Goal: Communication & Community: Answer question/provide support

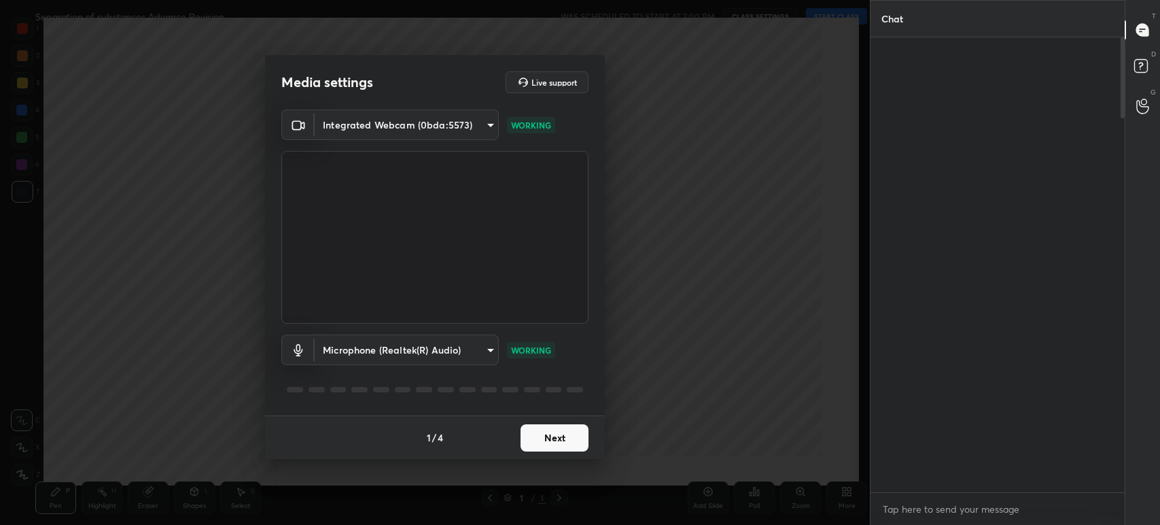
scroll to position [1513, 0]
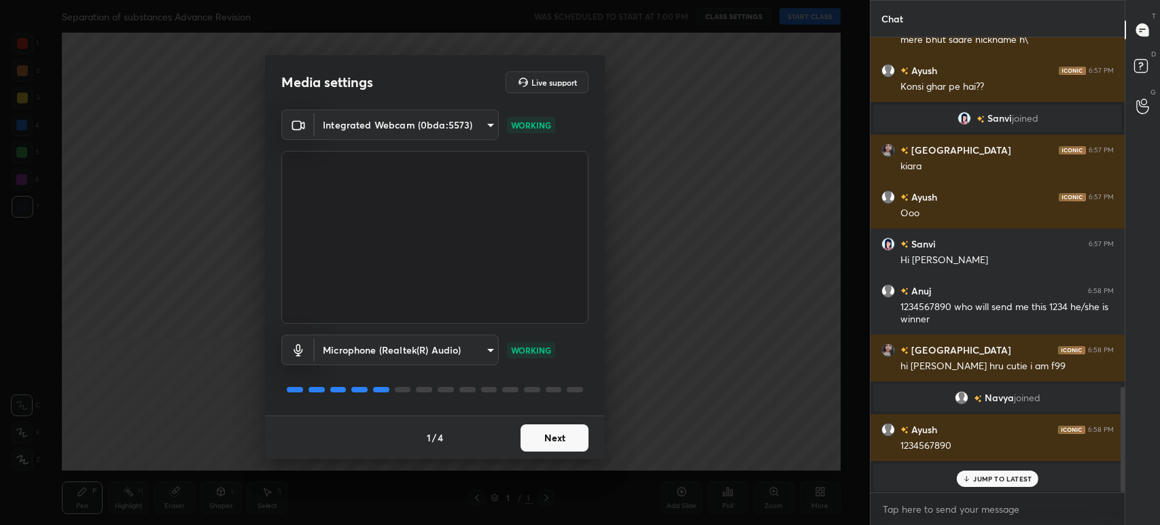
click at [540, 451] on div "1 / 4 Next" at bounding box center [435, 436] width 340 height 43
drag, startPoint x: 540, startPoint y: 451, endPoint x: 542, endPoint y: 438, distance: 12.4
click at [542, 438] on div "1 / 4 Next" at bounding box center [435, 436] width 340 height 43
click at [542, 438] on button "Next" at bounding box center [555, 437] width 68 height 27
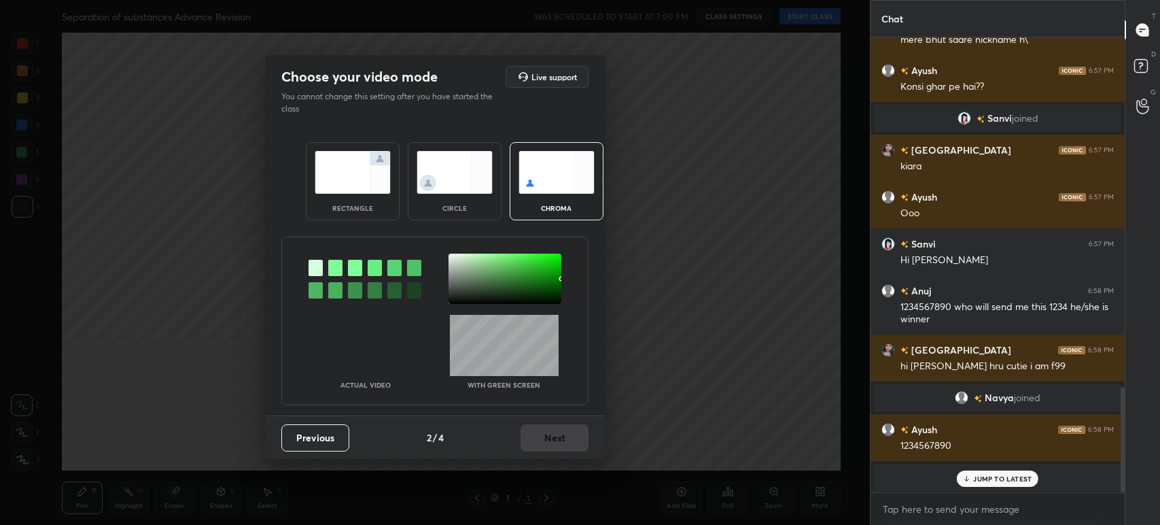
click at [542, 438] on div "Previous 2 / 4 Next" at bounding box center [435, 436] width 340 height 43
click at [443, 202] on div "circle" at bounding box center [455, 181] width 94 height 78
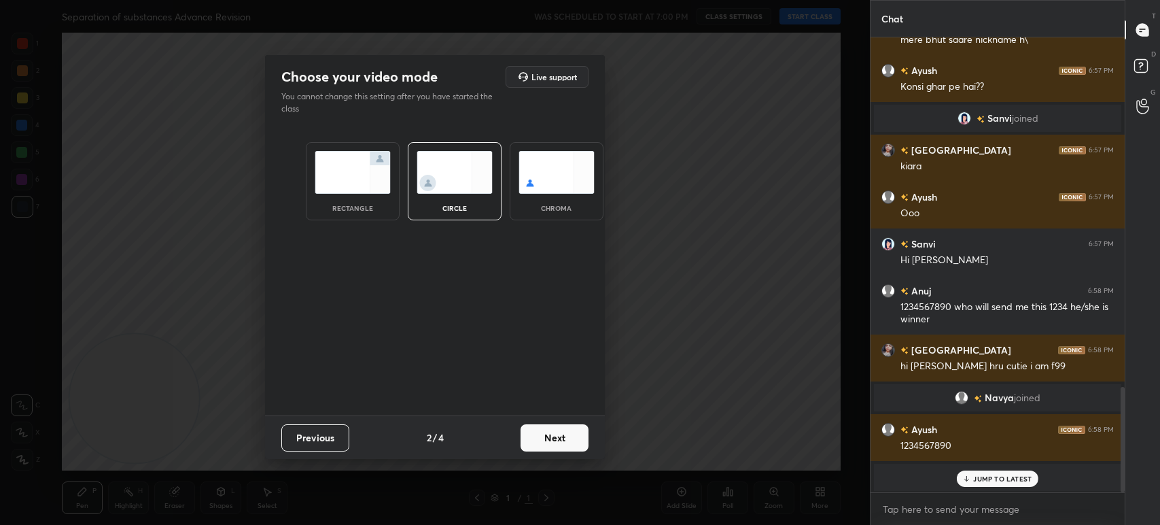
click at [548, 434] on button "Next" at bounding box center [555, 437] width 68 height 27
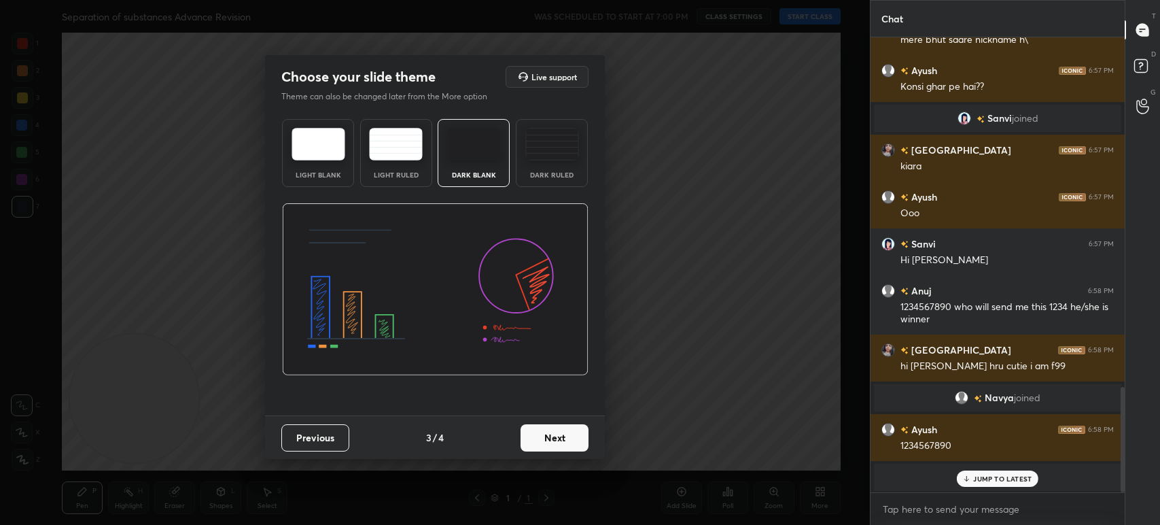
click at [548, 434] on button "Next" at bounding box center [555, 437] width 68 height 27
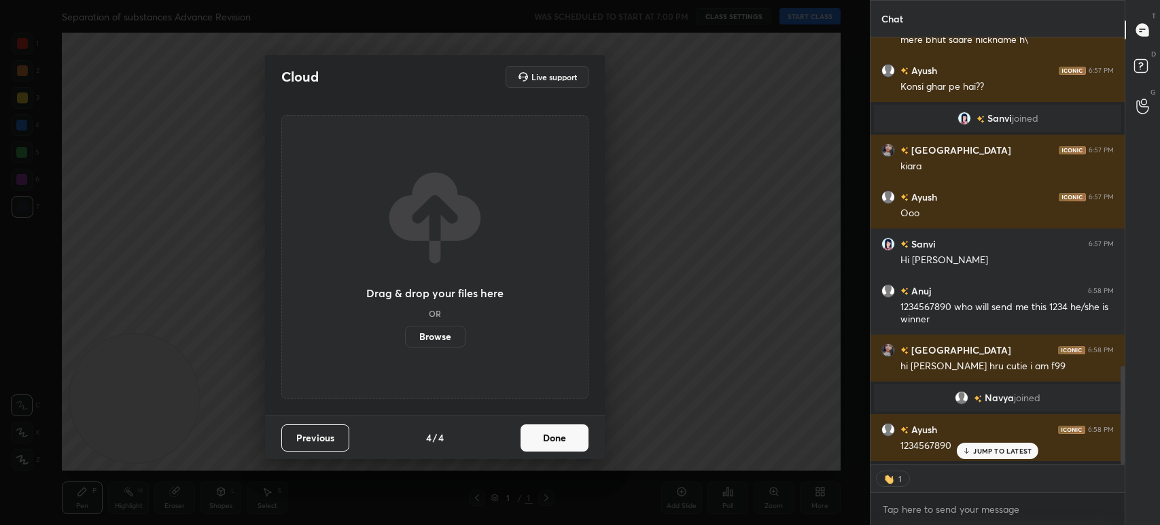
scroll to position [5, 4]
click at [442, 339] on label "Browse" at bounding box center [435, 337] width 60 height 22
click at [405, 339] on input "Browse" at bounding box center [405, 337] width 0 height 22
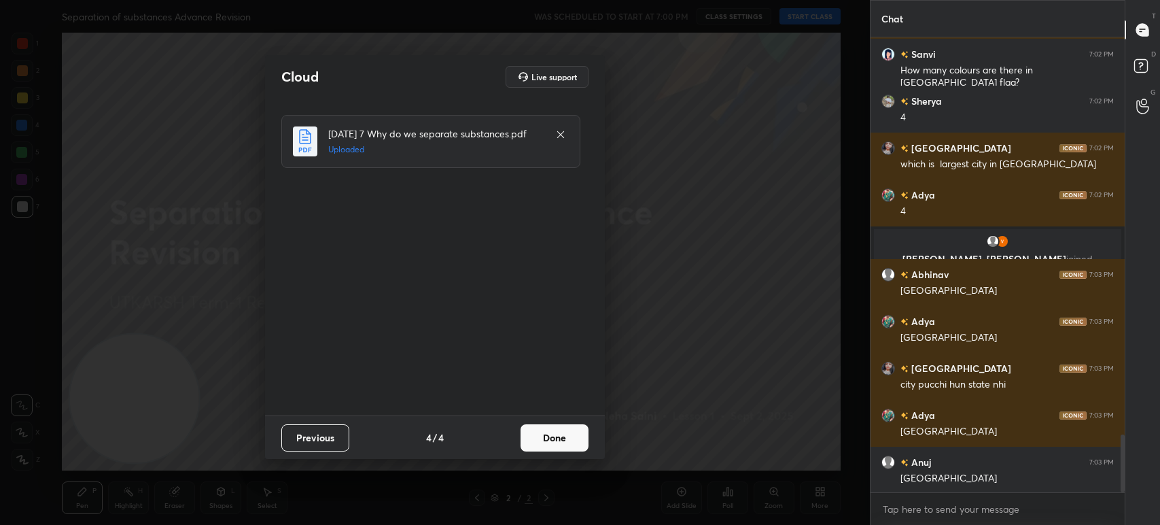
scroll to position [3110, 0]
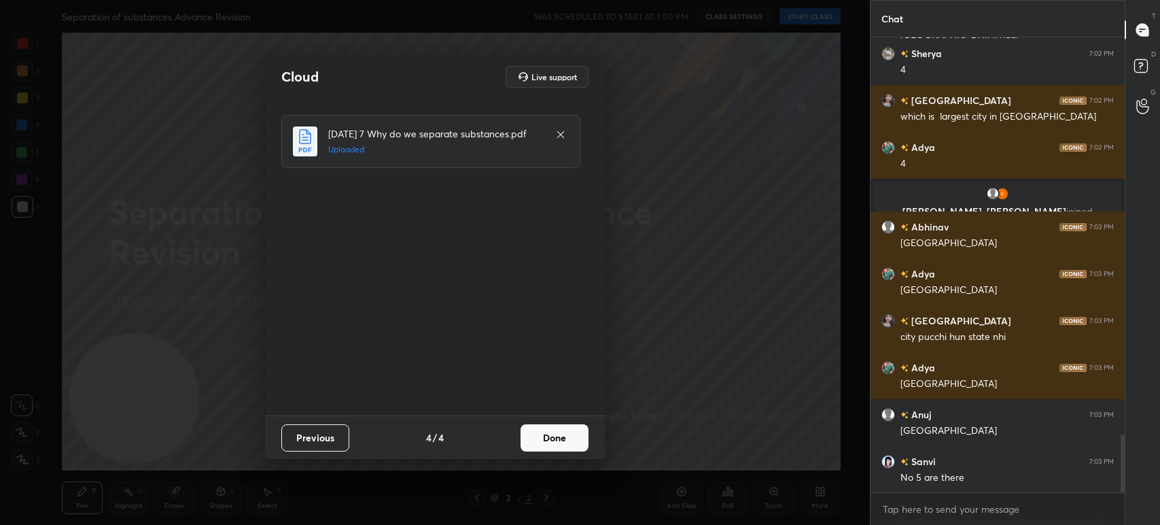
click at [553, 440] on button "Done" at bounding box center [555, 437] width 68 height 27
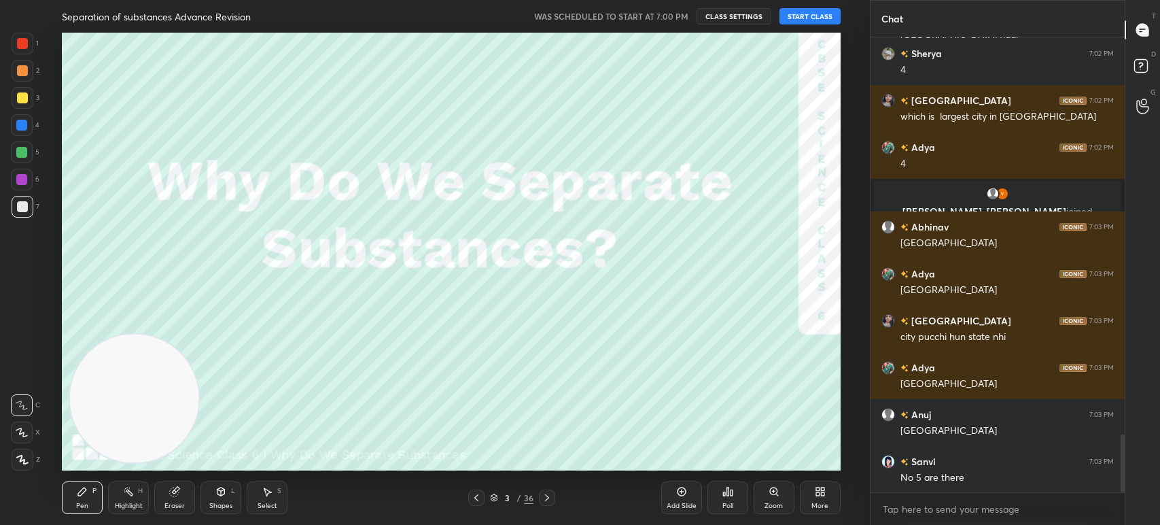
click at [794, 16] on button "START CLASS" at bounding box center [810, 16] width 61 height 16
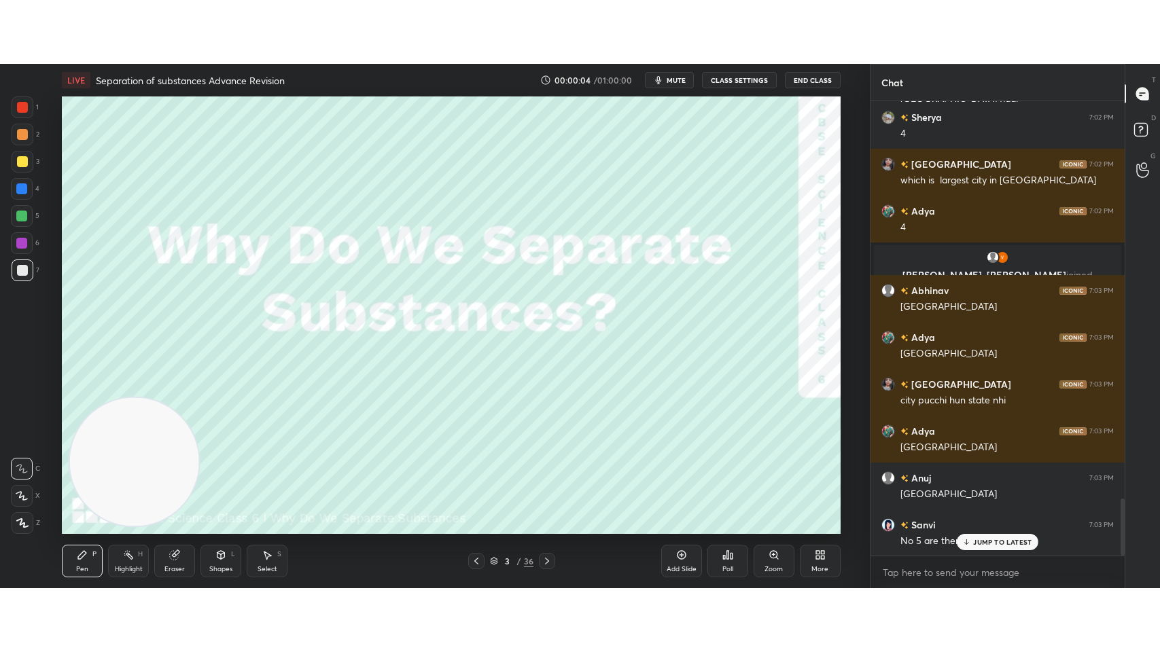
scroll to position [3156, 0]
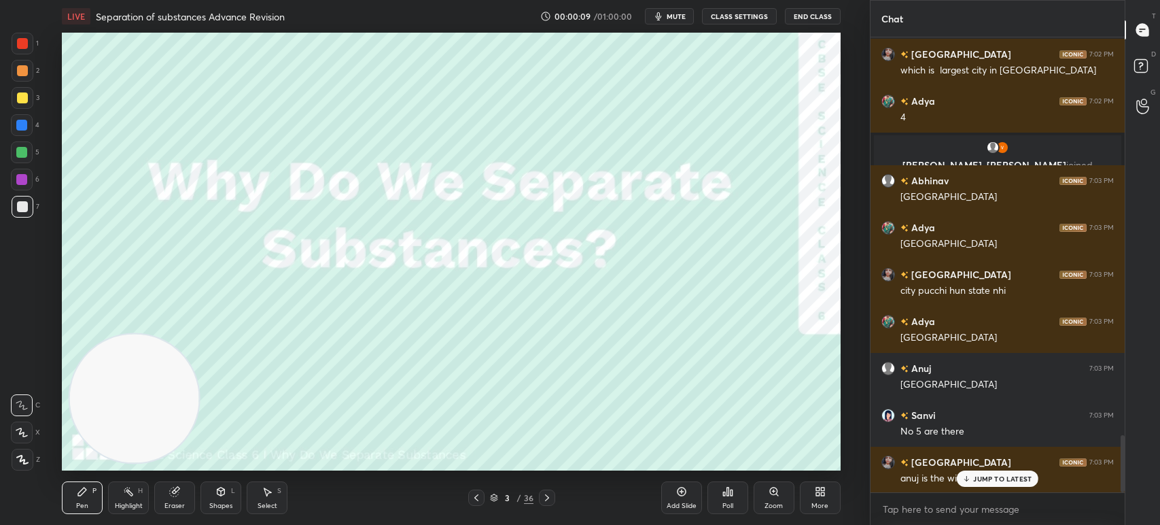
click at [814, 493] on div "More" at bounding box center [820, 497] width 41 height 33
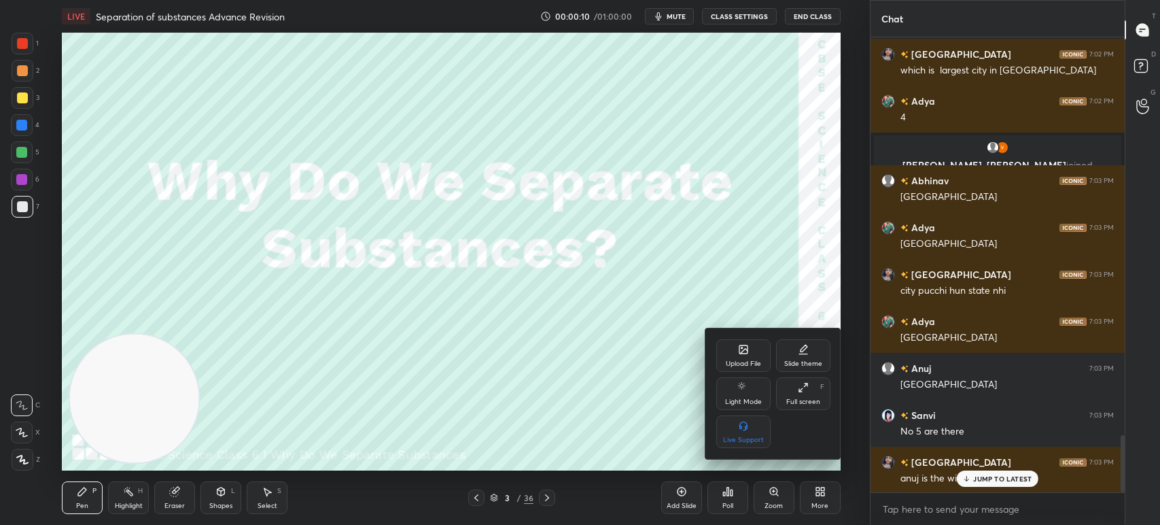
click at [803, 399] on div "Full screen" at bounding box center [803, 401] width 34 height 7
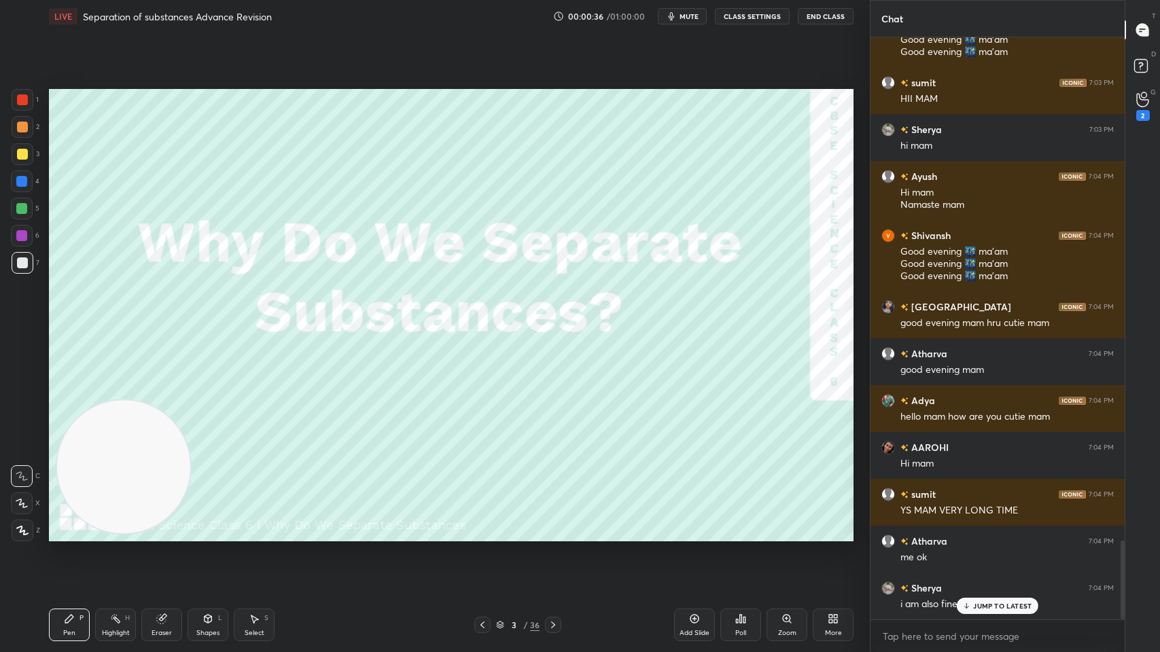
scroll to position [3737, 0]
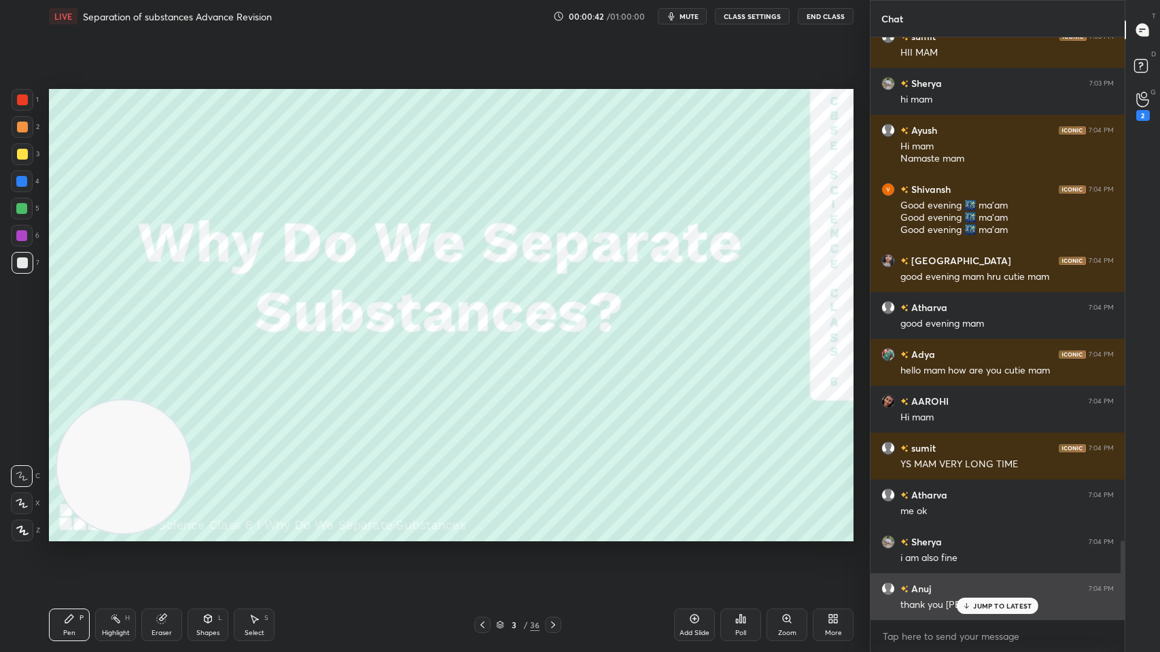
click at [1009, 524] on div "Anuj 7:04 PM thank you pragya" at bounding box center [998, 597] width 254 height 47
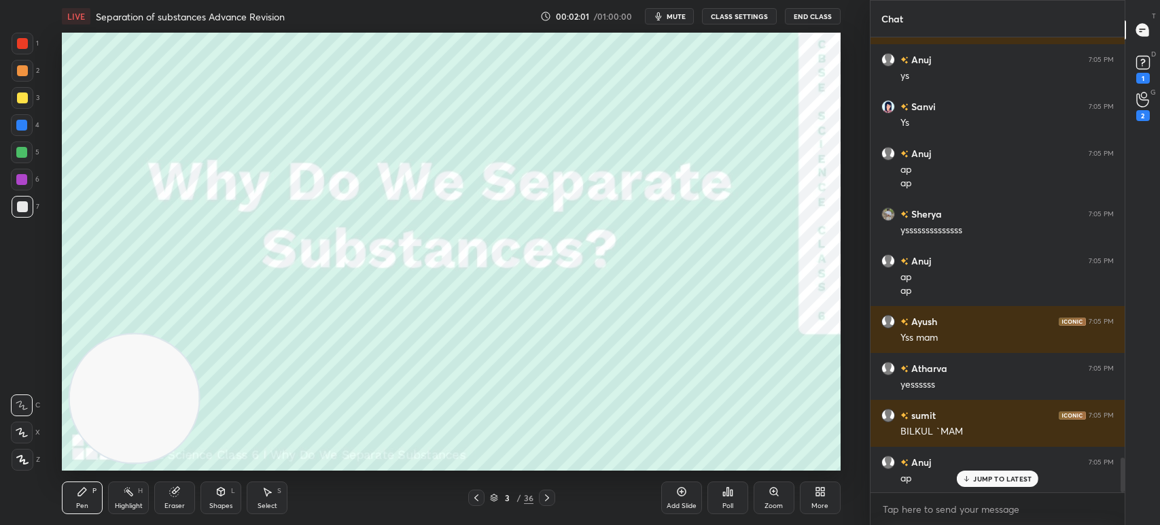
scroll to position [5628, 0]
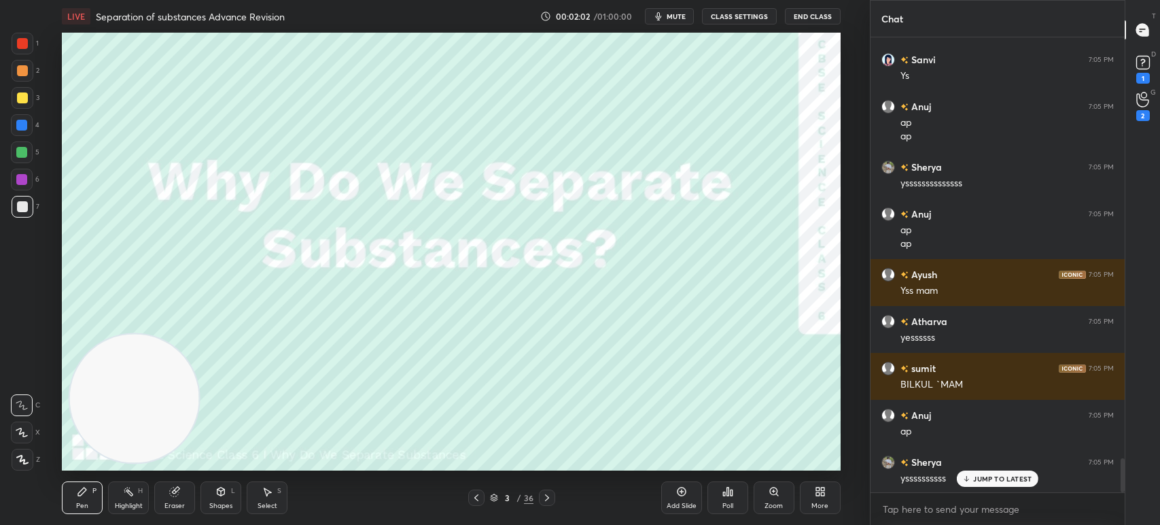
click at [807, 512] on div "More" at bounding box center [820, 497] width 41 height 33
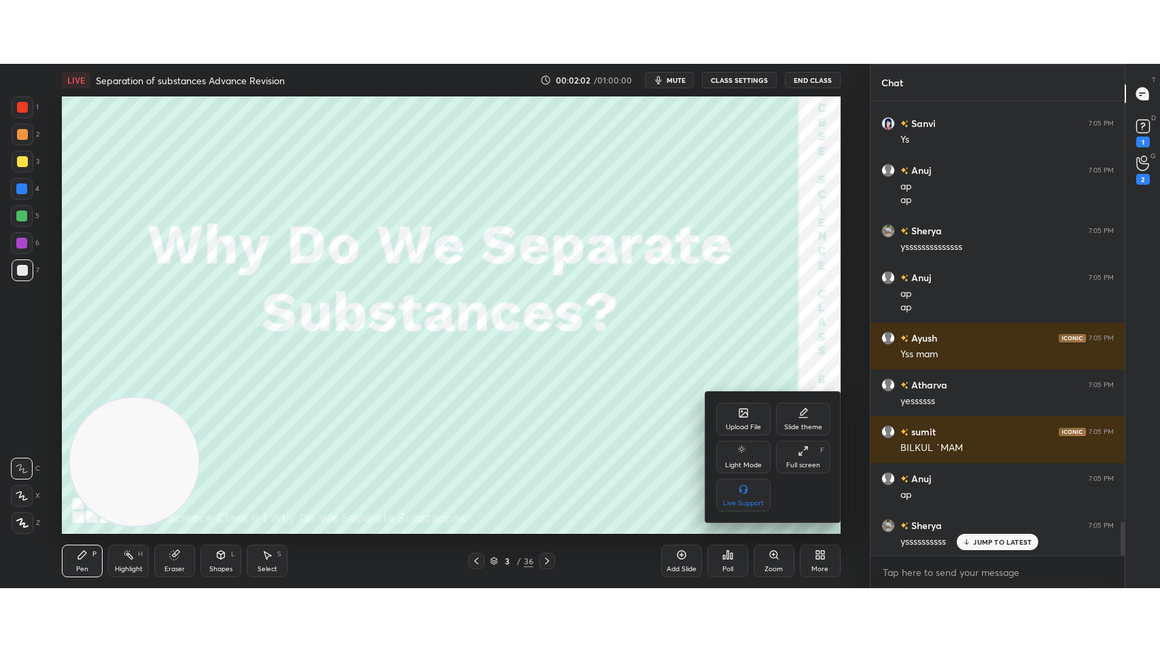
scroll to position [5676, 0]
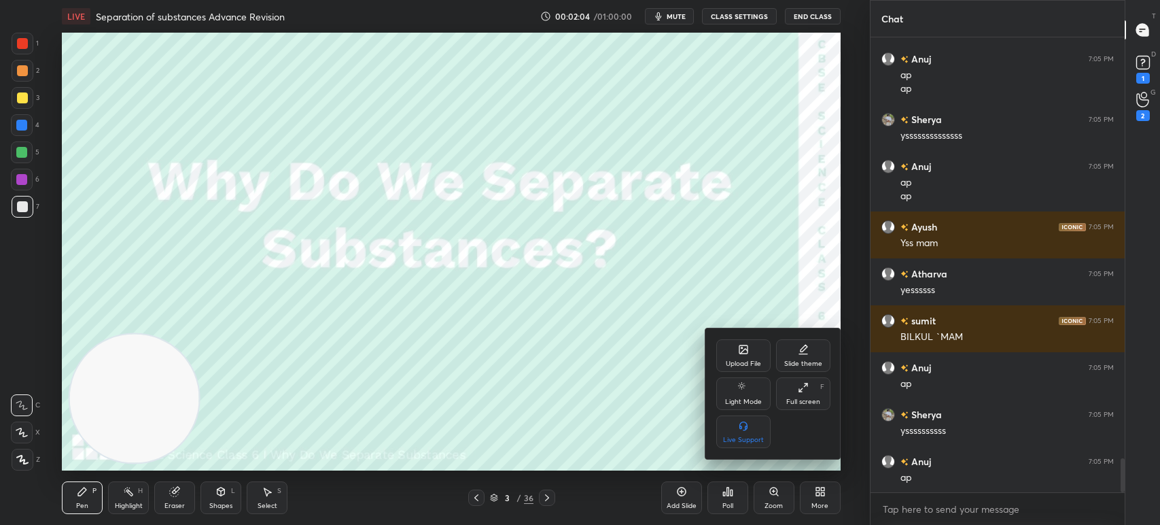
click at [809, 387] on div "Full screen F" at bounding box center [803, 393] width 54 height 33
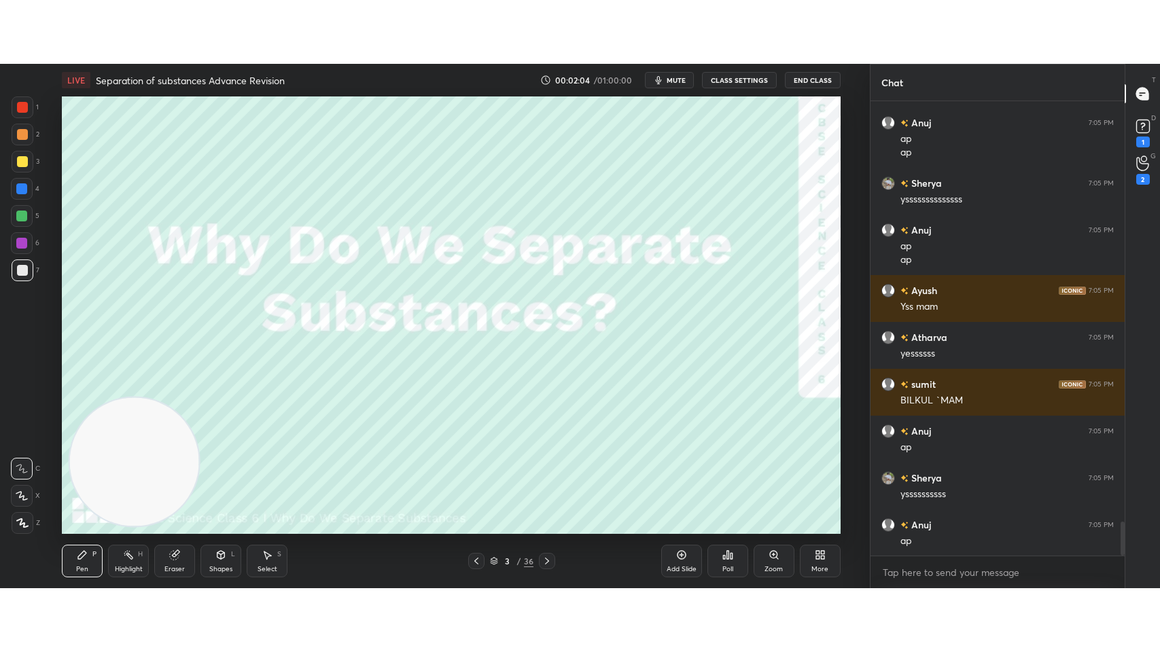
scroll to position [0, 0]
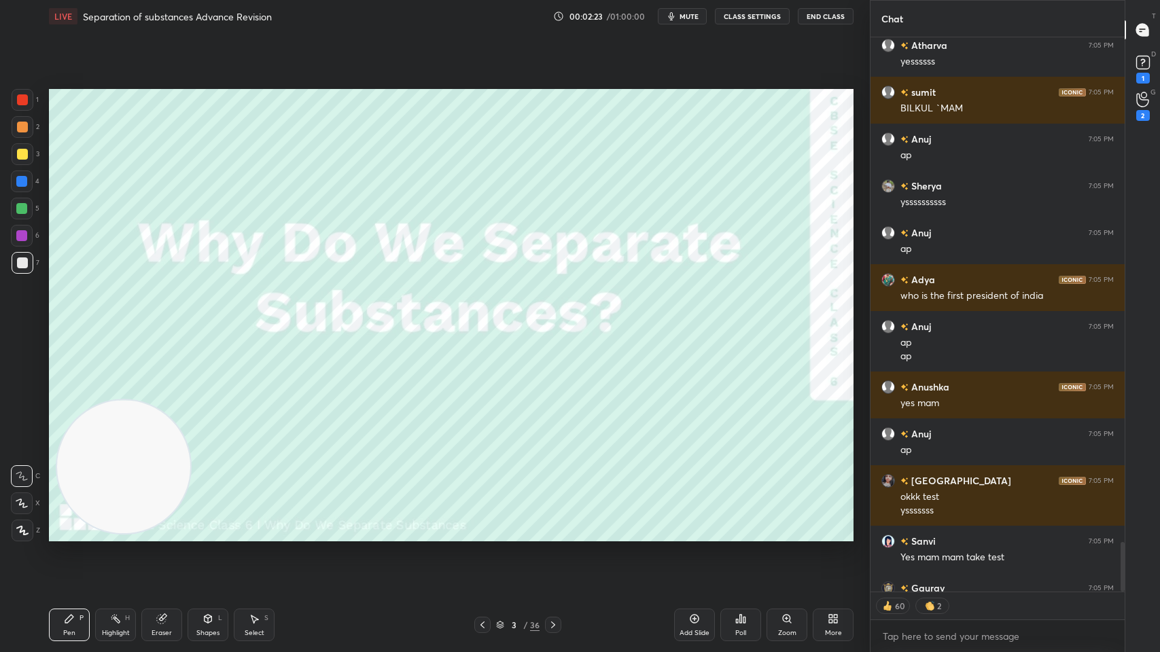
click at [516, 524] on div "3 / 36" at bounding box center [517, 625] width 43 height 12
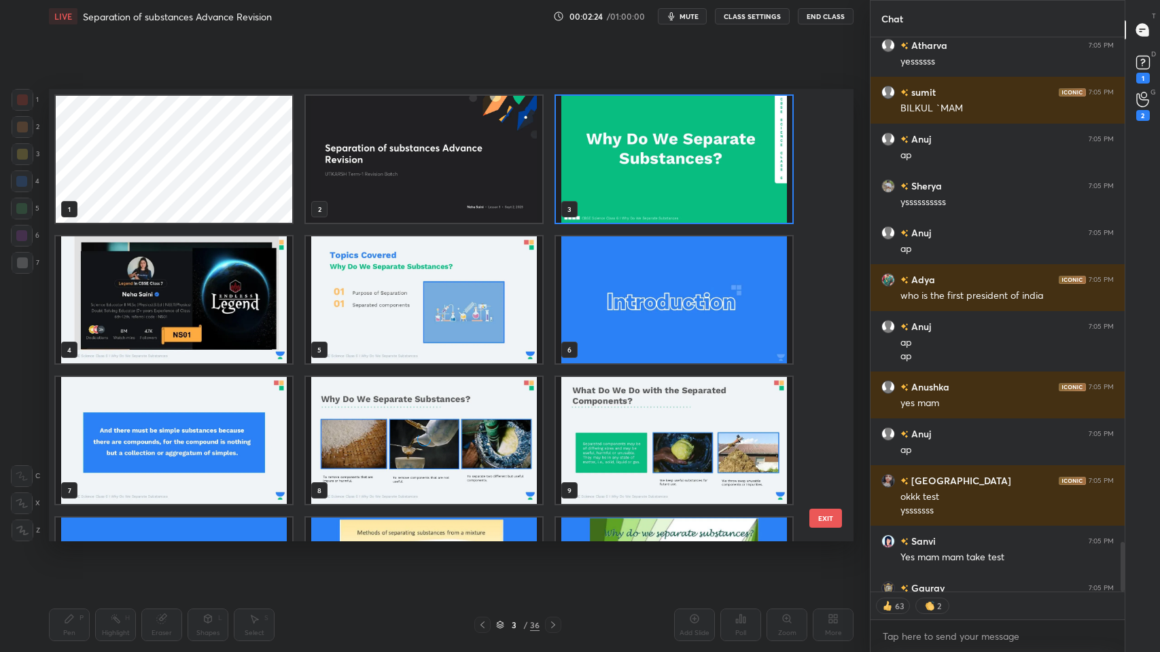
click at [447, 351] on img "grid" at bounding box center [424, 300] width 237 height 127
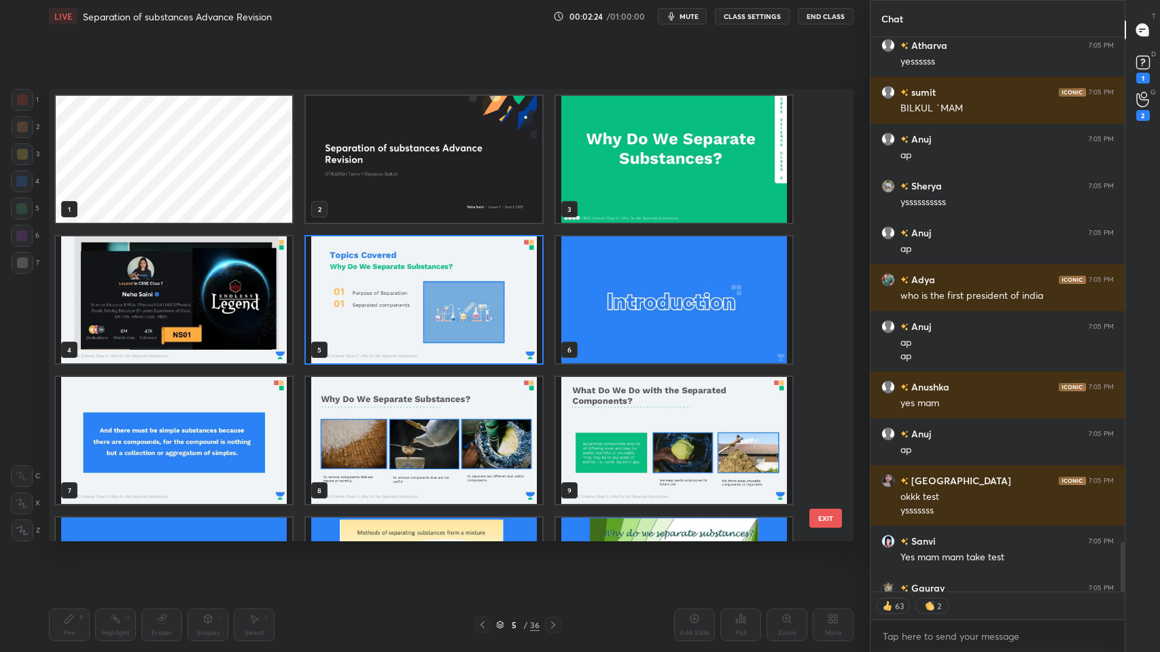
click at [448, 347] on img "grid" at bounding box center [424, 300] width 237 height 127
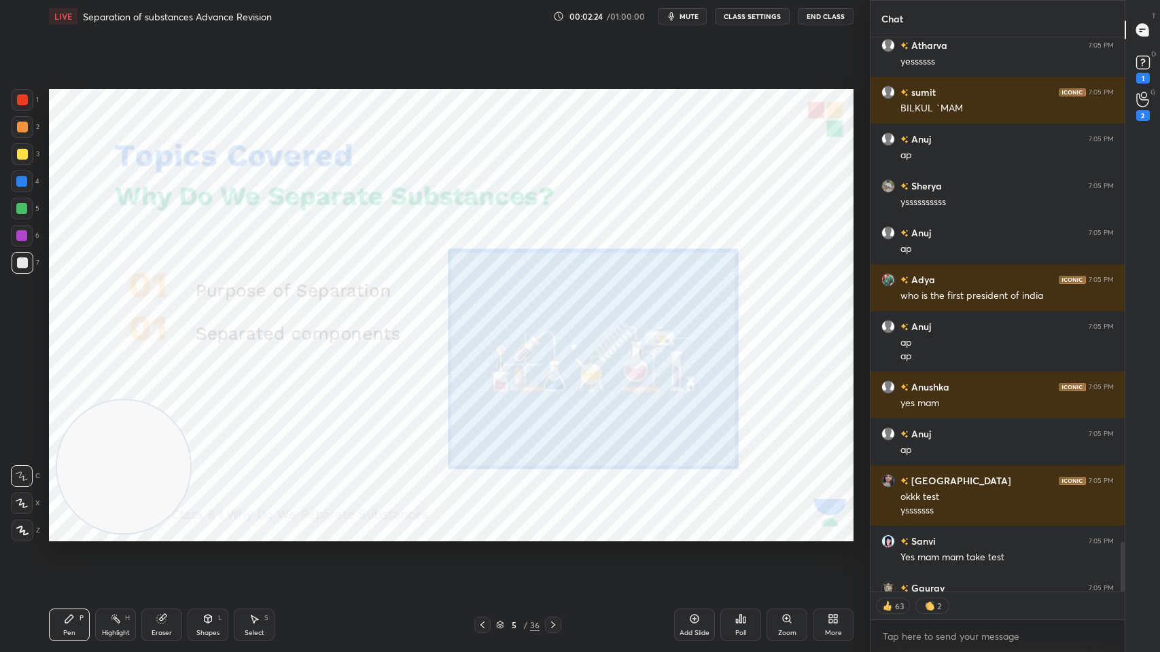
click at [443, 348] on img "grid" at bounding box center [424, 300] width 237 height 127
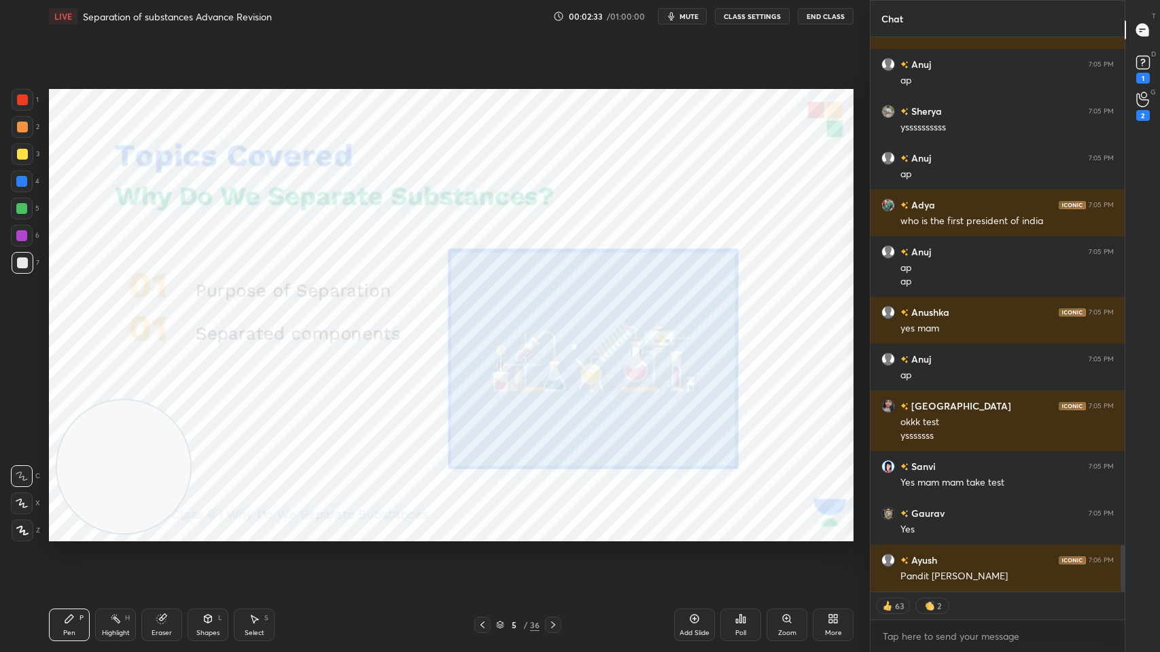
scroll to position [4, 4]
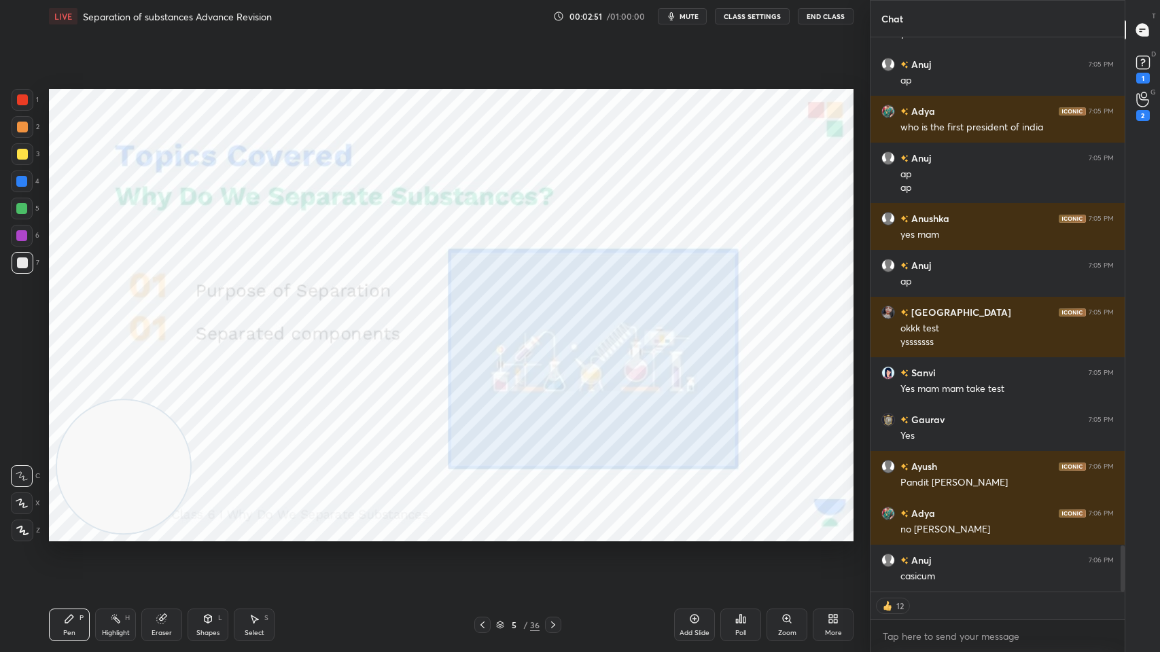
click at [522, 524] on div "5 / 36" at bounding box center [517, 625] width 43 height 12
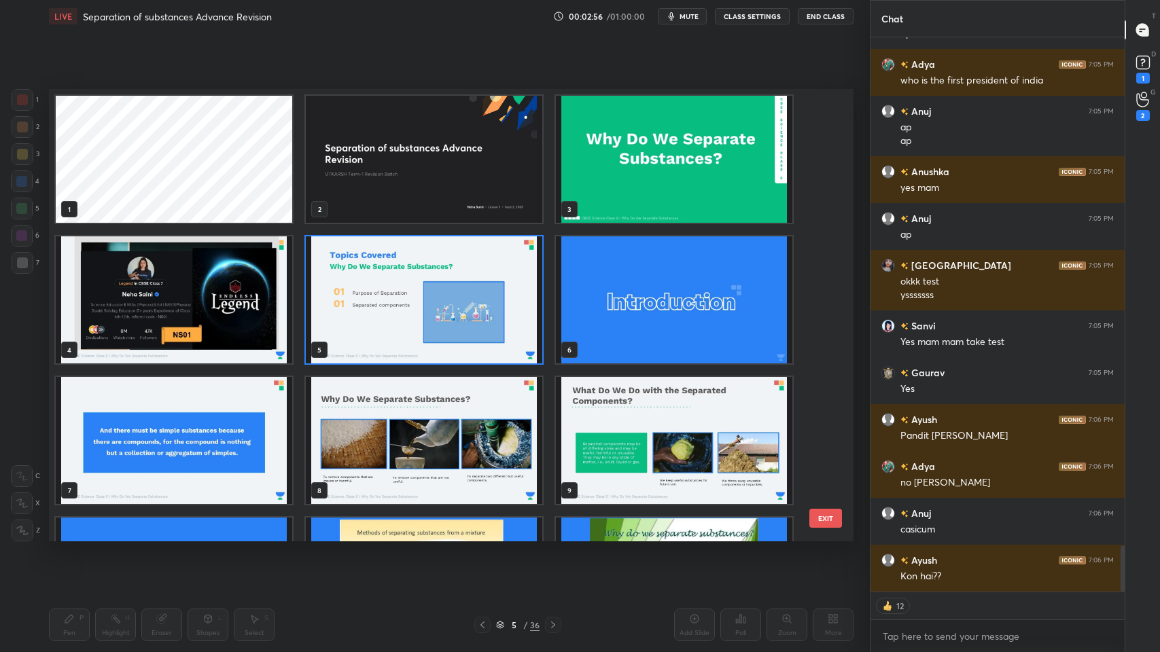
click at [451, 288] on img "grid" at bounding box center [424, 300] width 237 height 127
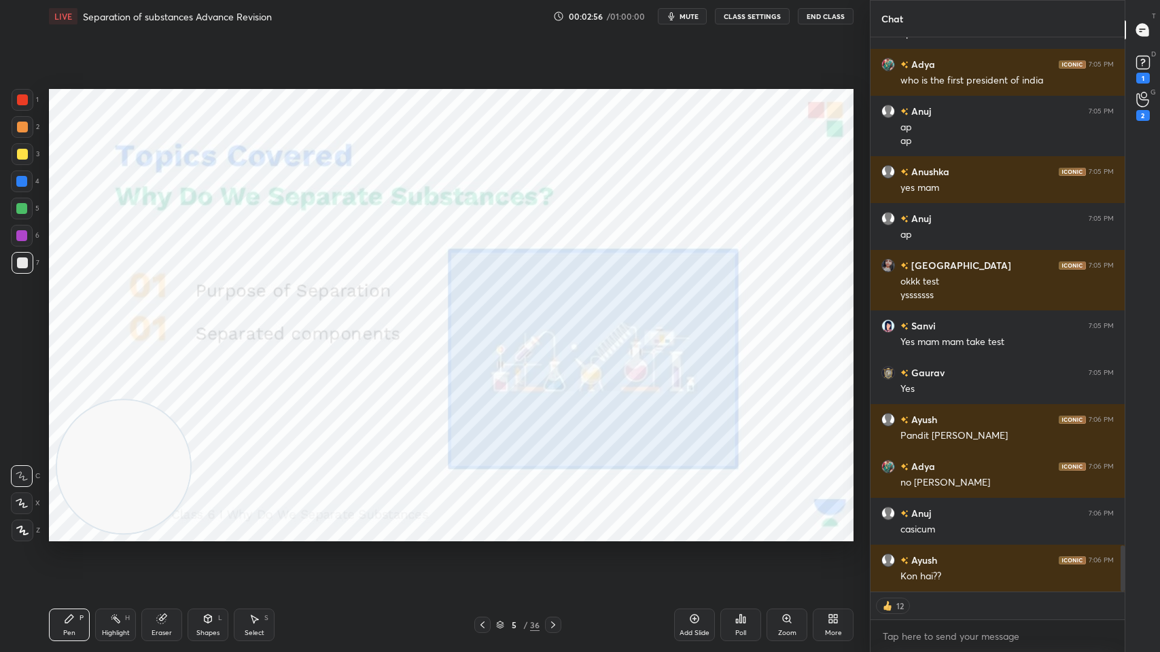
click at [450, 292] on img "grid" at bounding box center [424, 300] width 237 height 127
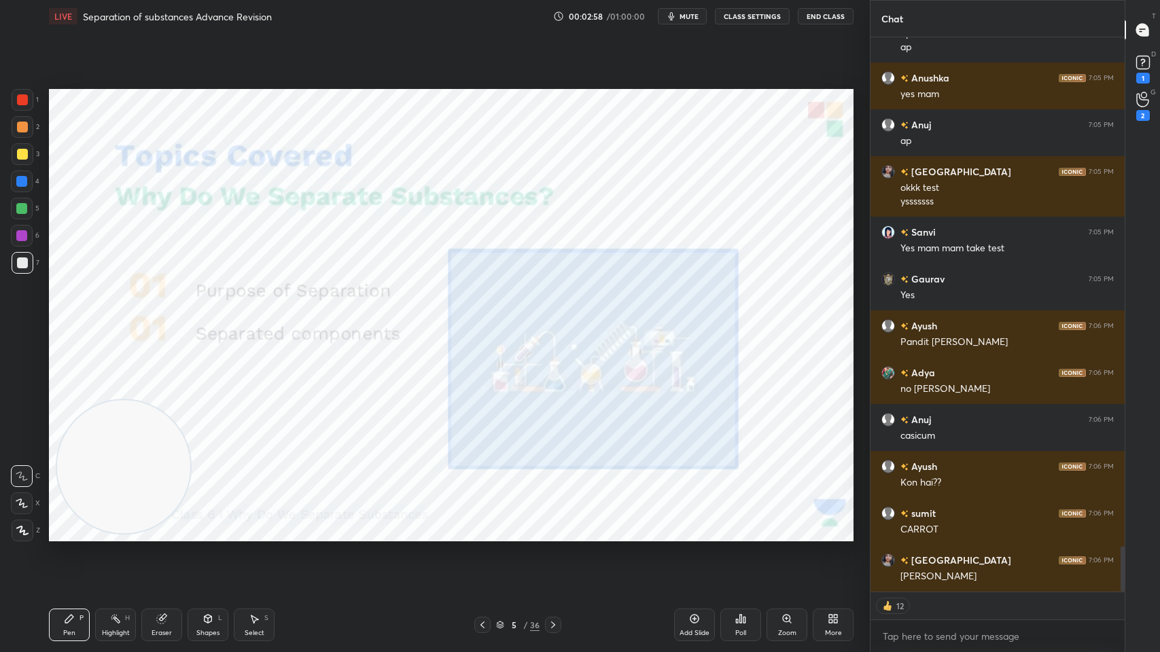
click at [22, 105] on div at bounding box center [22, 99] width 11 height 11
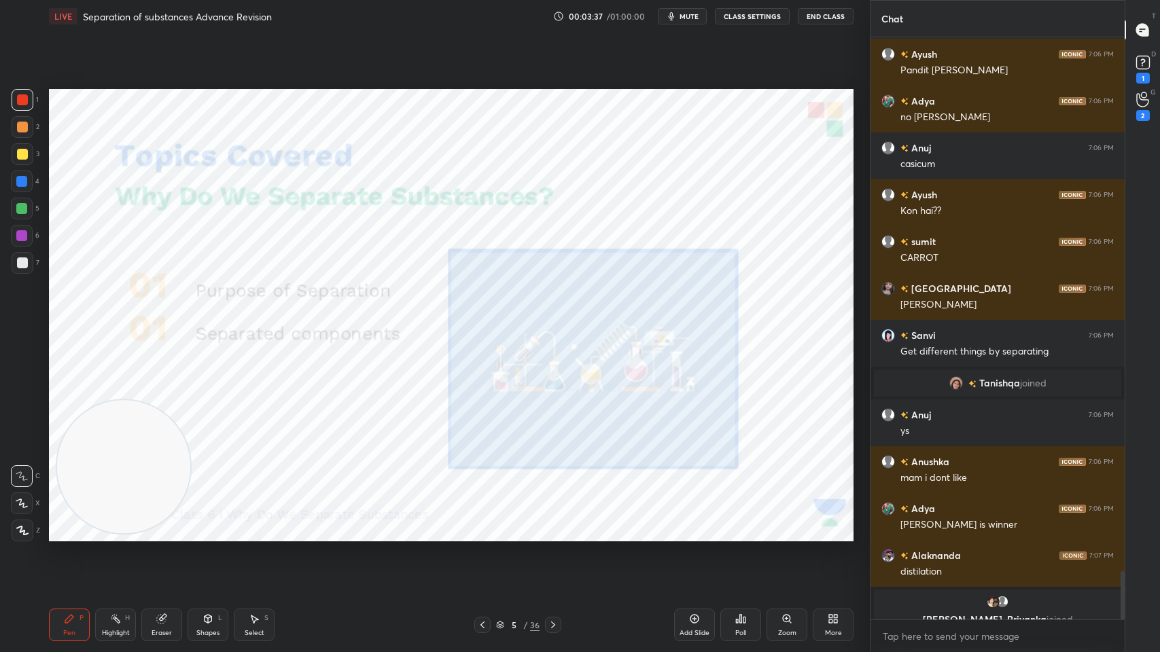
scroll to position [6501, 0]
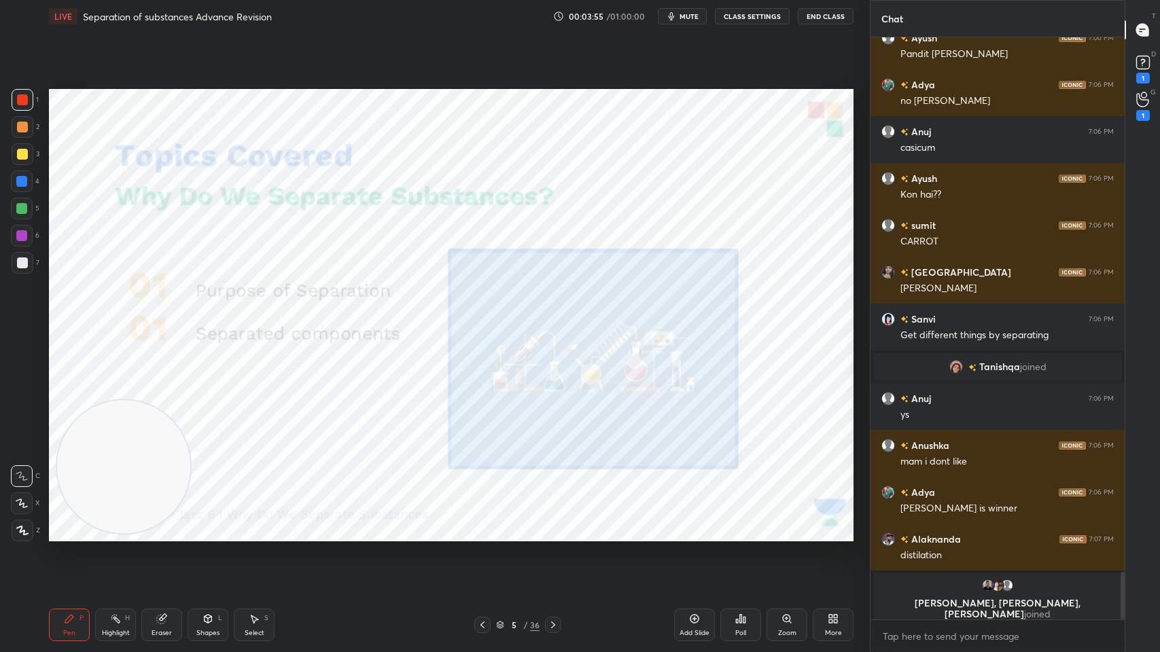
click at [545, 524] on div at bounding box center [553, 625] width 16 height 16
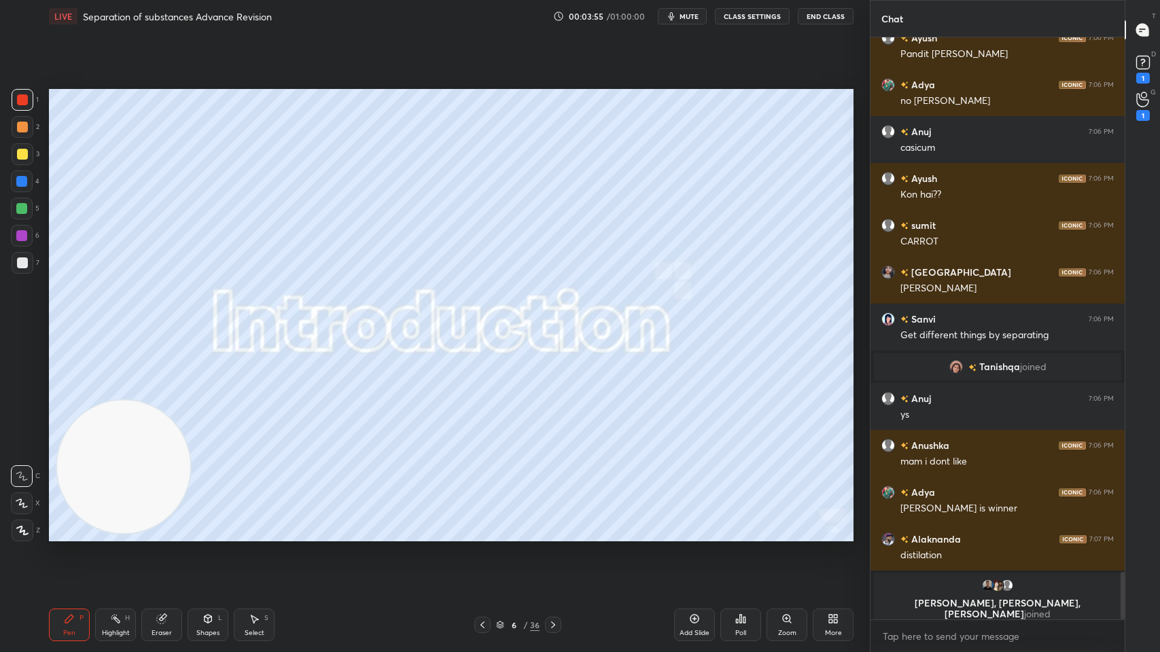
click at [550, 524] on icon at bounding box center [553, 625] width 11 height 11
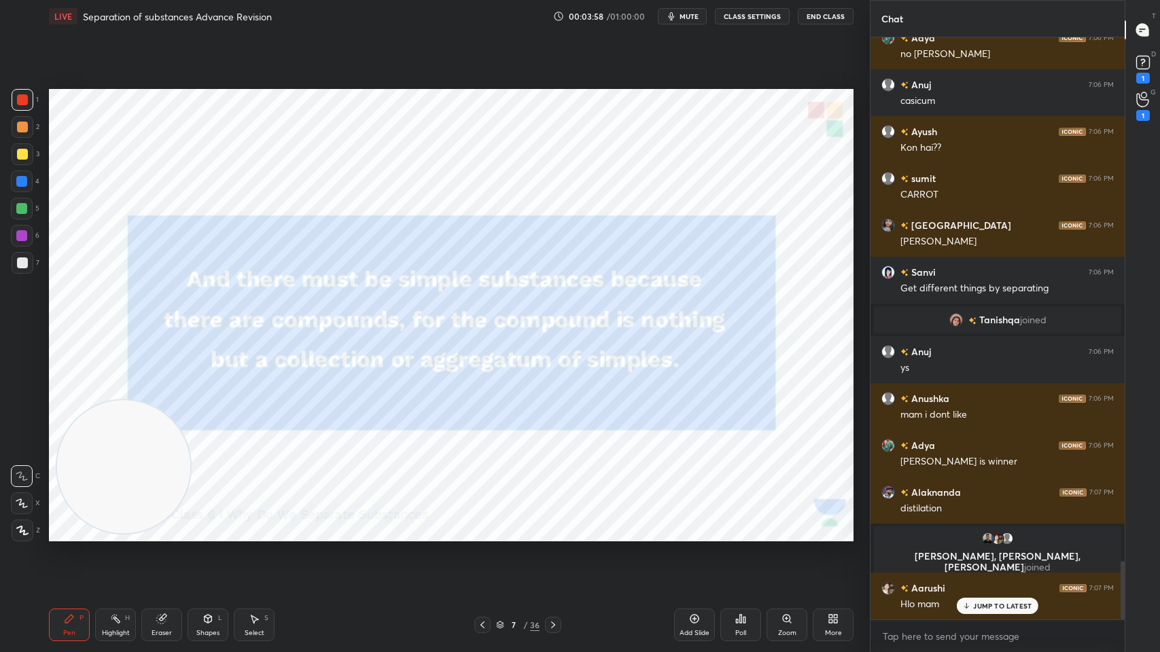
scroll to position [5230, 0]
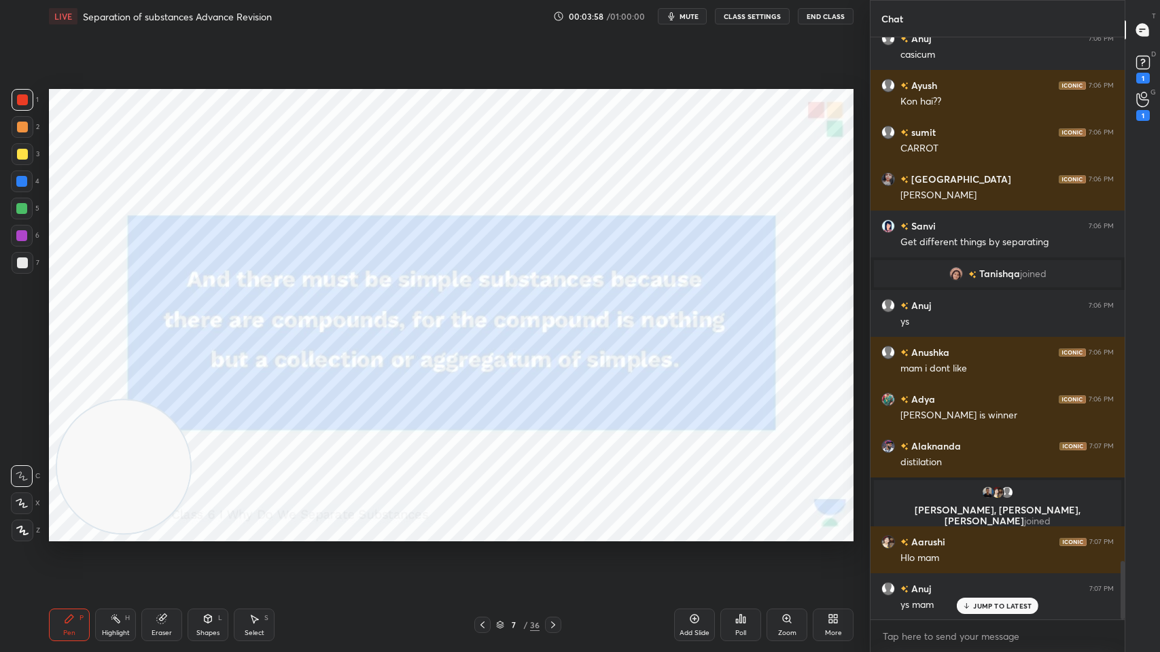
click at [553, 524] on icon at bounding box center [553, 625] width 11 height 11
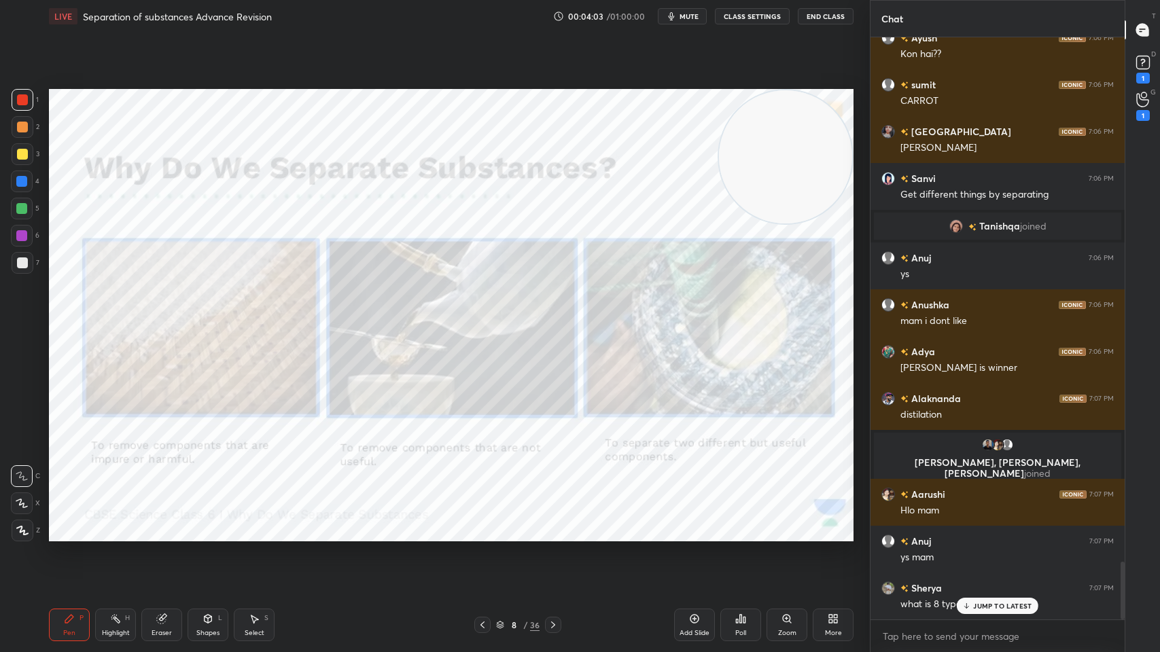
scroll to position [5324, 0]
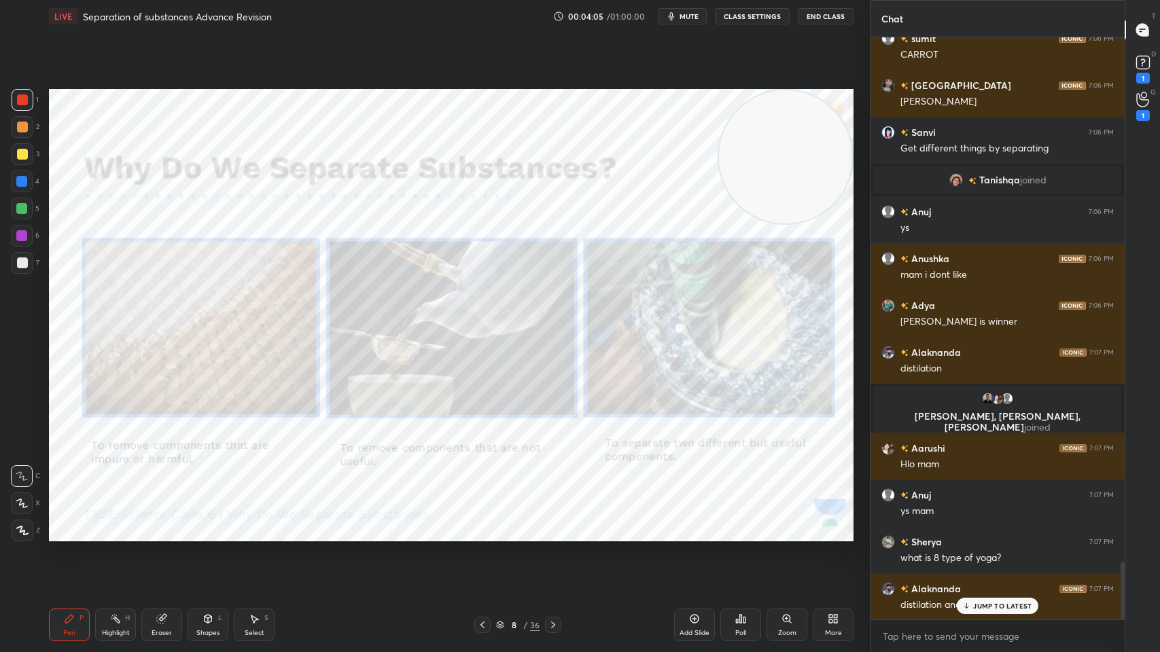
click at [111, 524] on div "Highlight" at bounding box center [116, 633] width 28 height 7
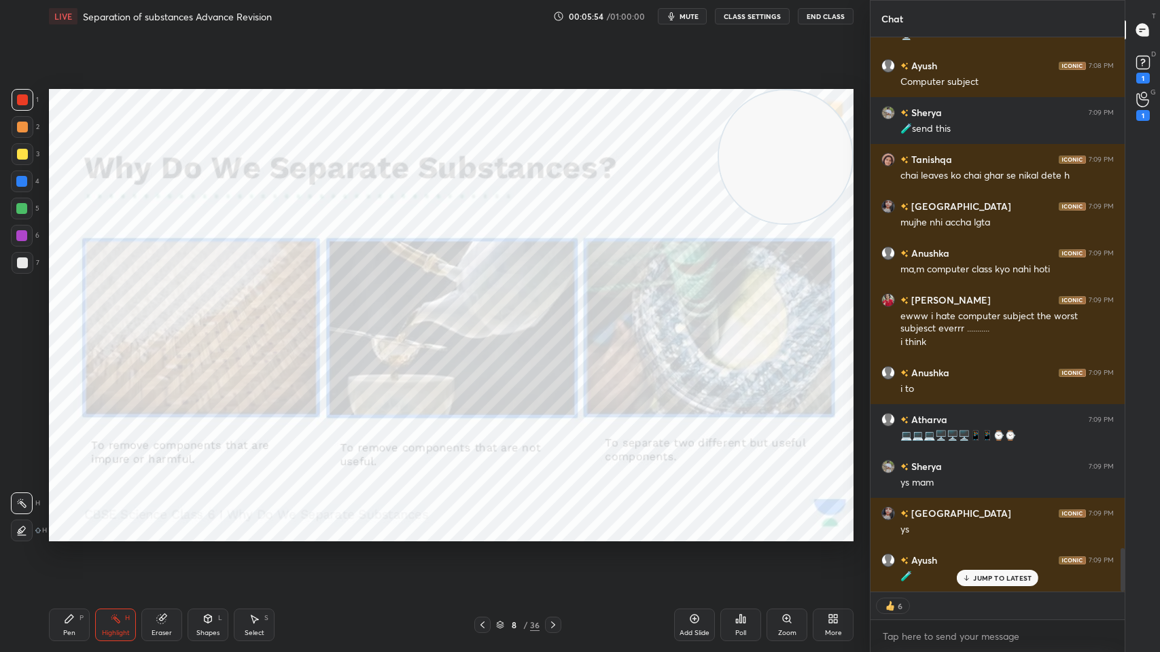
scroll to position [6563, 0]
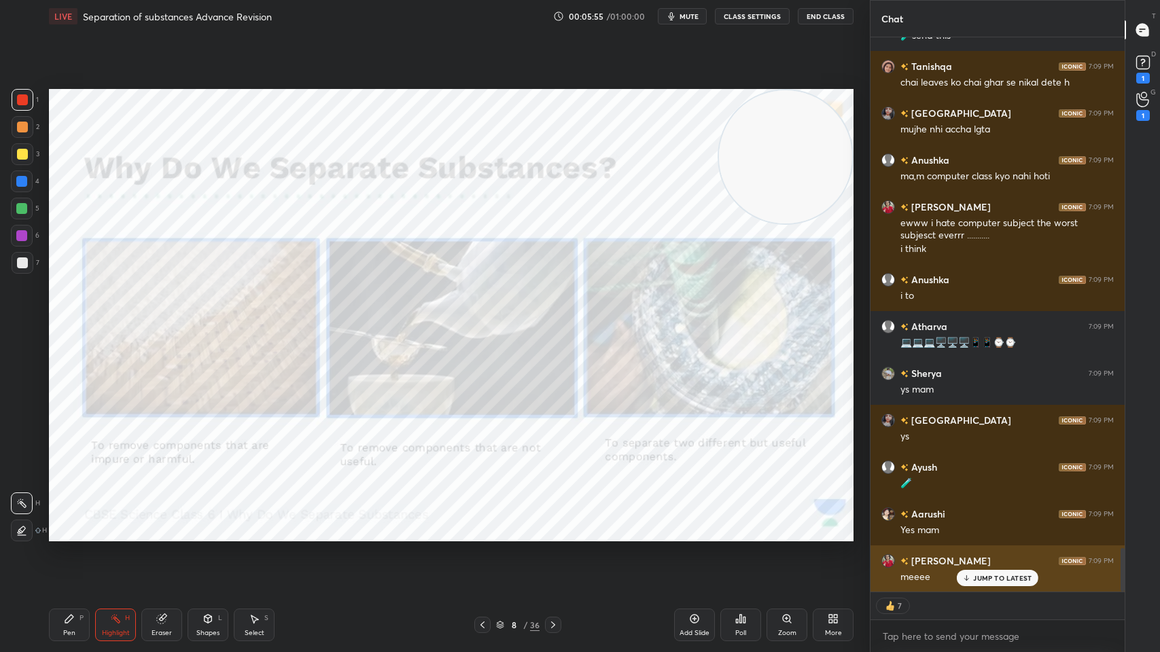
click at [1006, 524] on div "JUMP TO LATEST" at bounding box center [998, 578] width 82 height 16
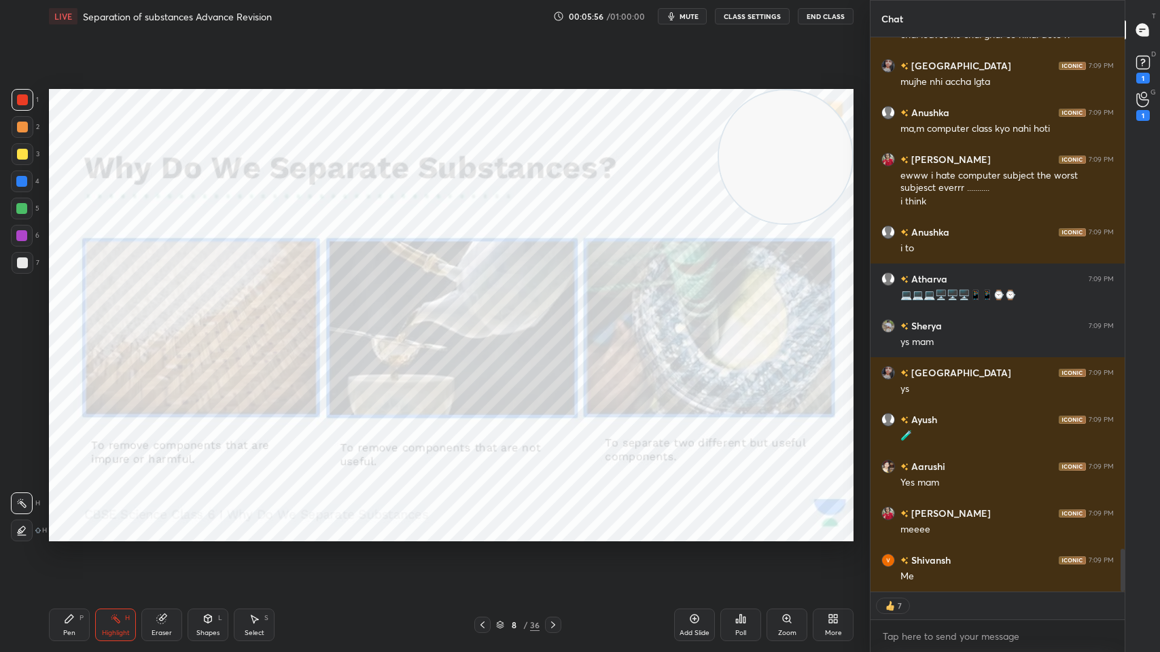
scroll to position [6656, 0]
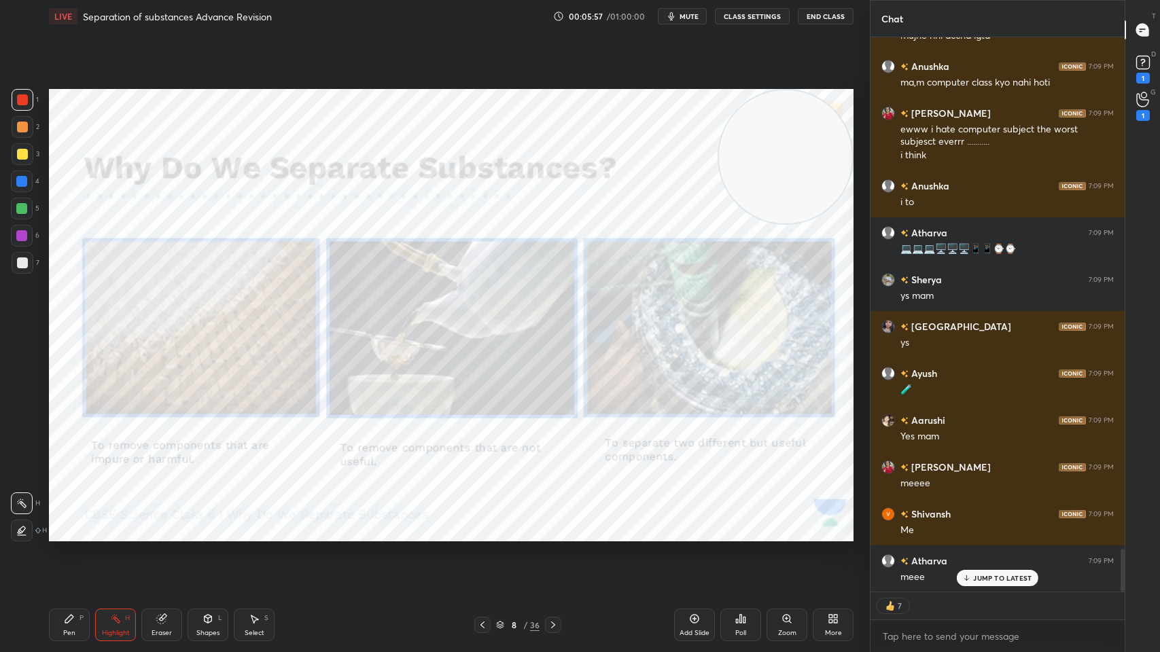
click at [973, 524] on div "JUMP TO LATEST" at bounding box center [998, 578] width 82 height 16
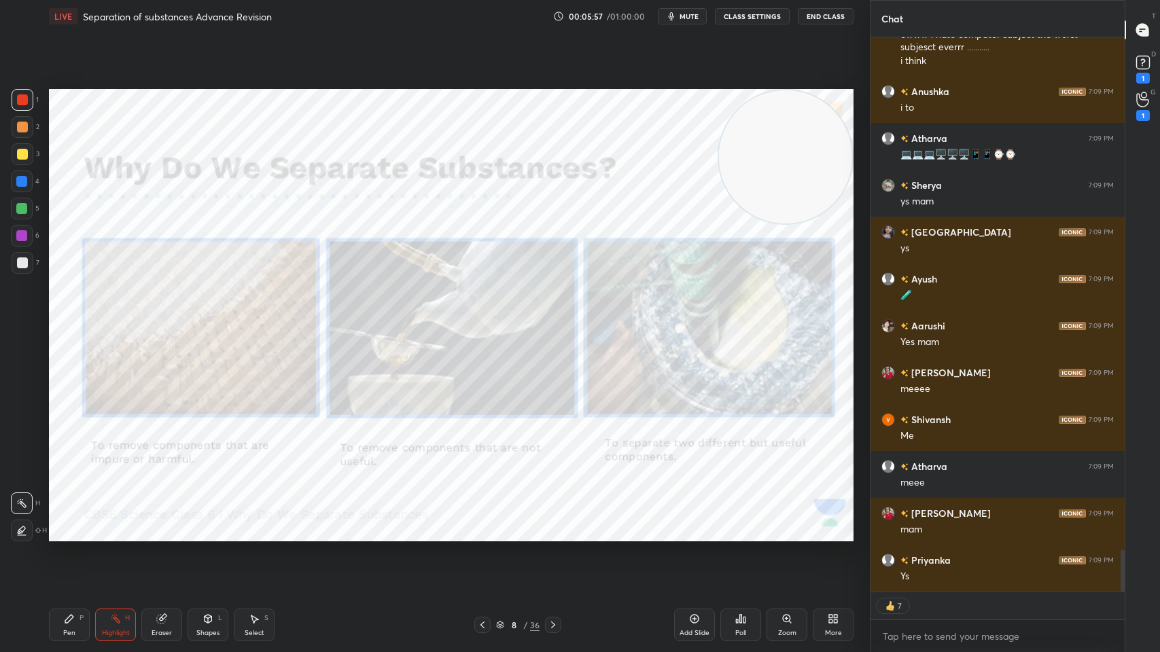
scroll to position [6797, 0]
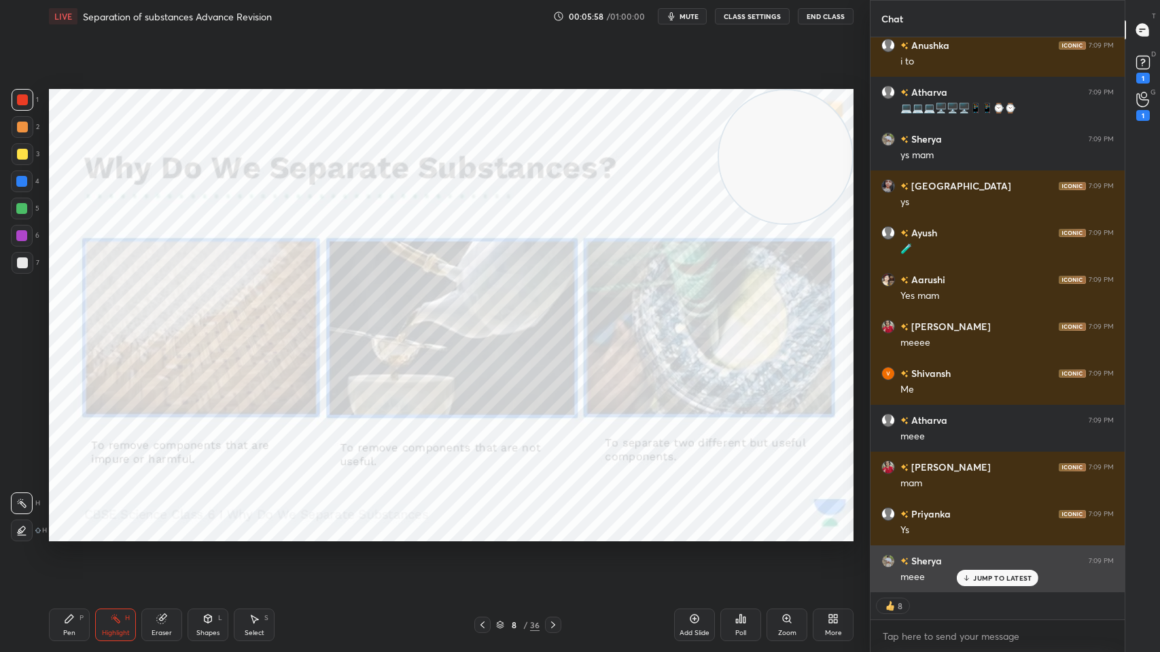
click at [970, 524] on div "JUMP TO LATEST" at bounding box center [998, 578] width 82 height 16
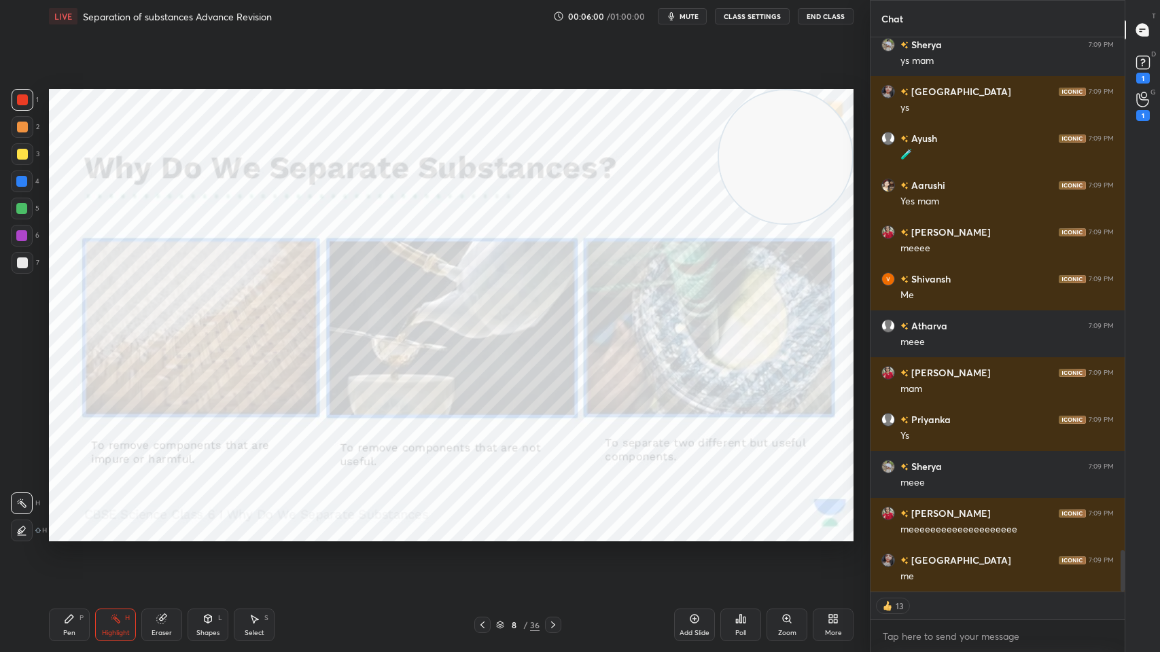
scroll to position [7031, 0]
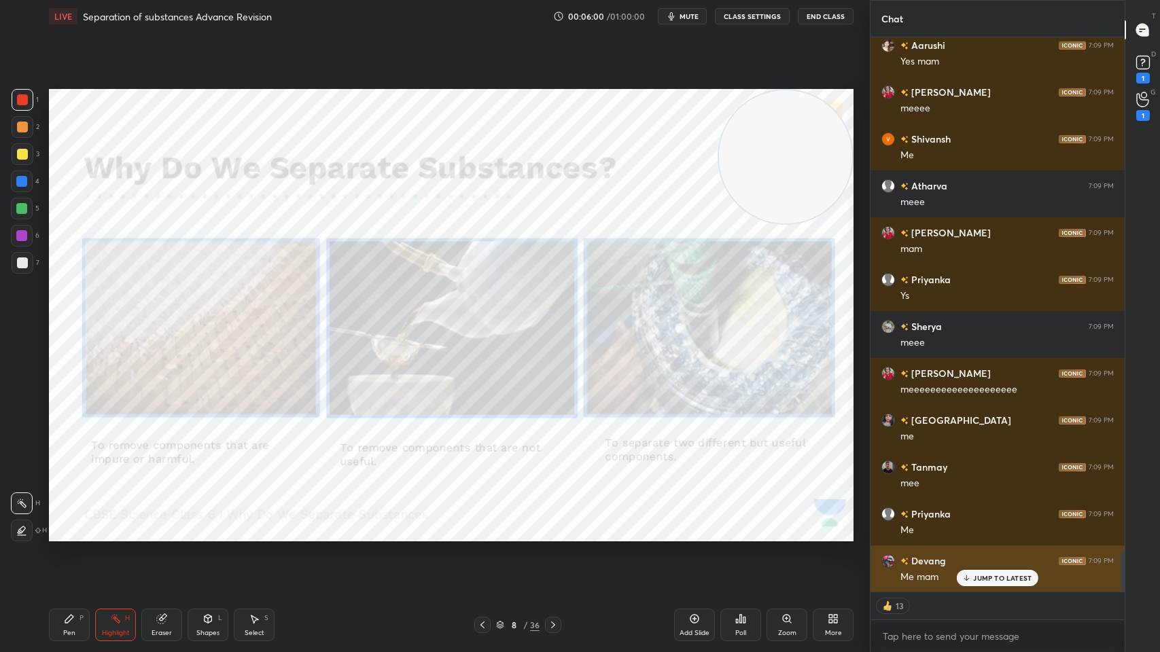
click at [970, 524] on div "JUMP TO LATEST" at bounding box center [998, 578] width 82 height 16
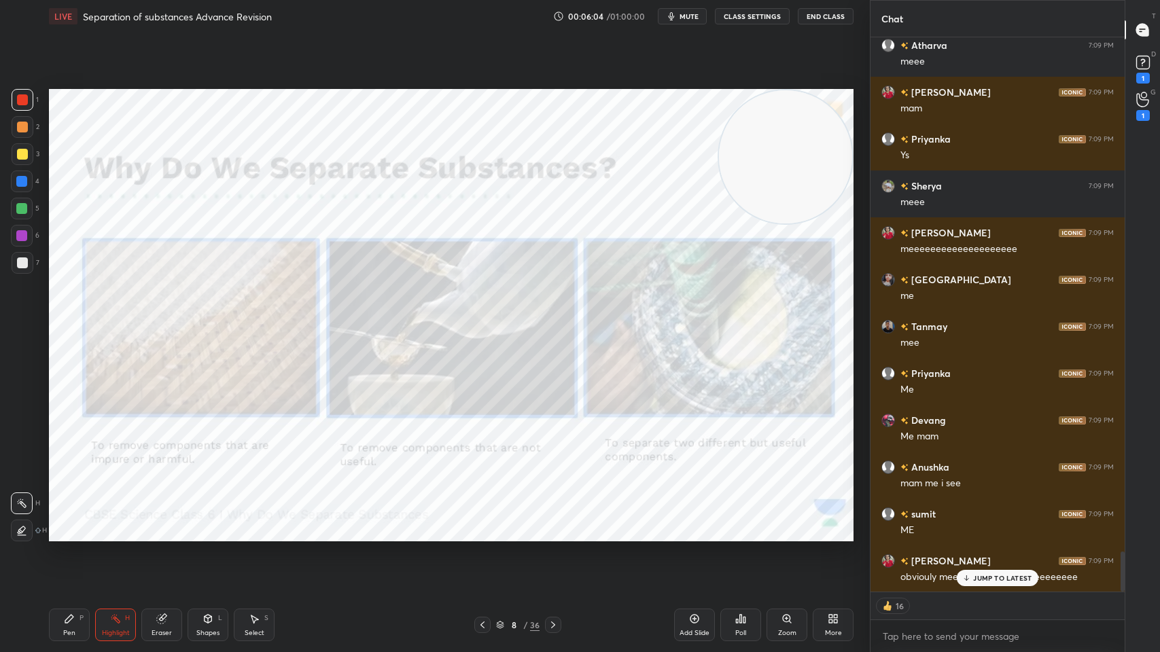
click at [549, 524] on icon at bounding box center [553, 625] width 11 height 11
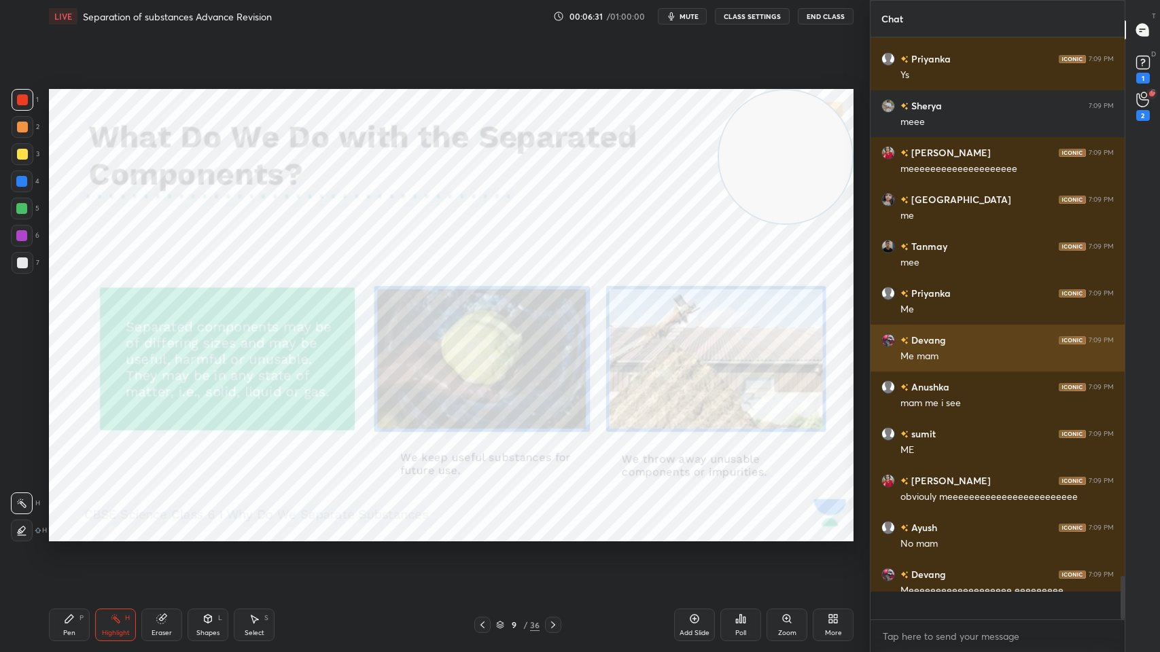
scroll to position [579, 250]
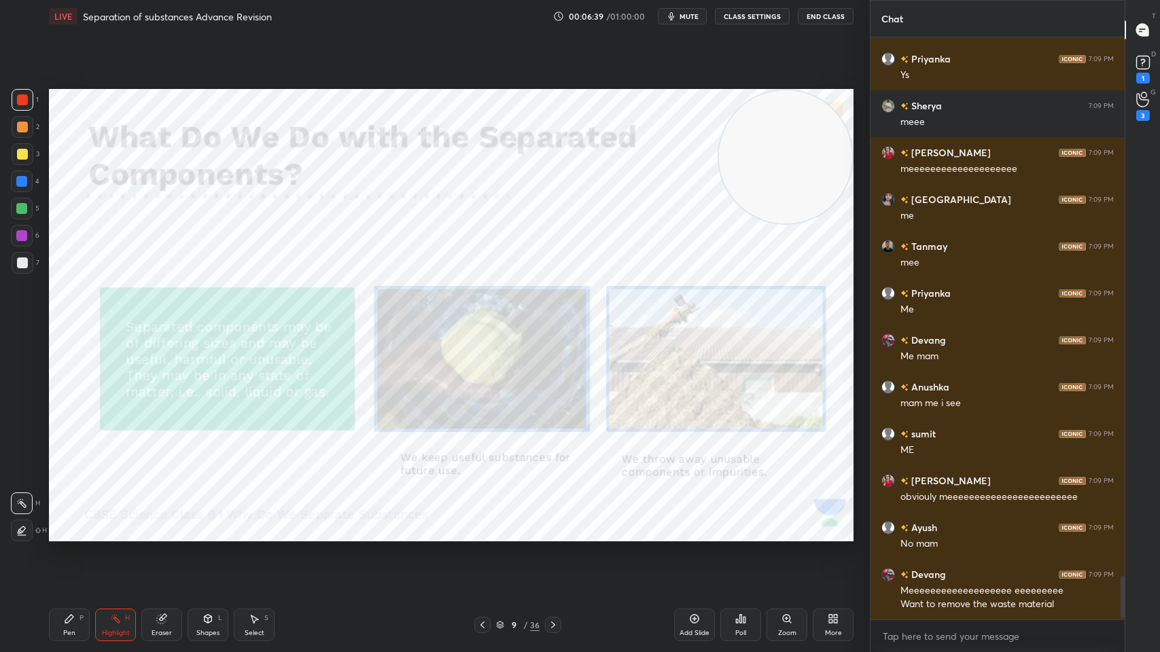
click at [61, 524] on div "Pen P" at bounding box center [69, 625] width 41 height 33
click at [117, 524] on div "Highlight" at bounding box center [116, 633] width 28 height 7
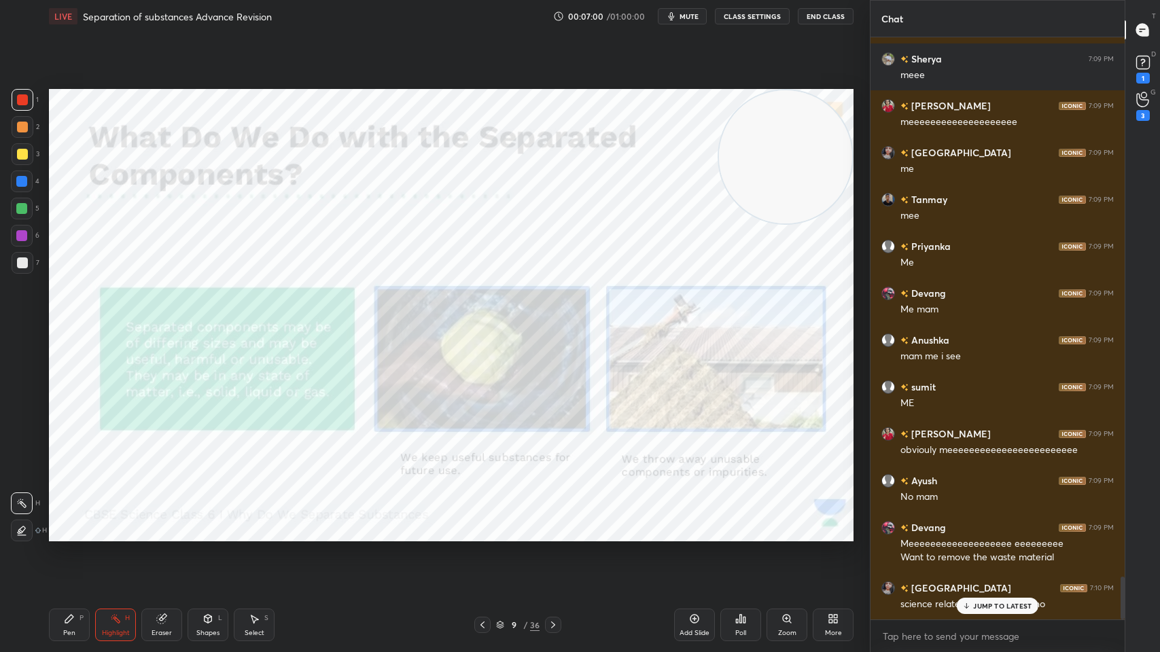
scroll to position [7358, 0]
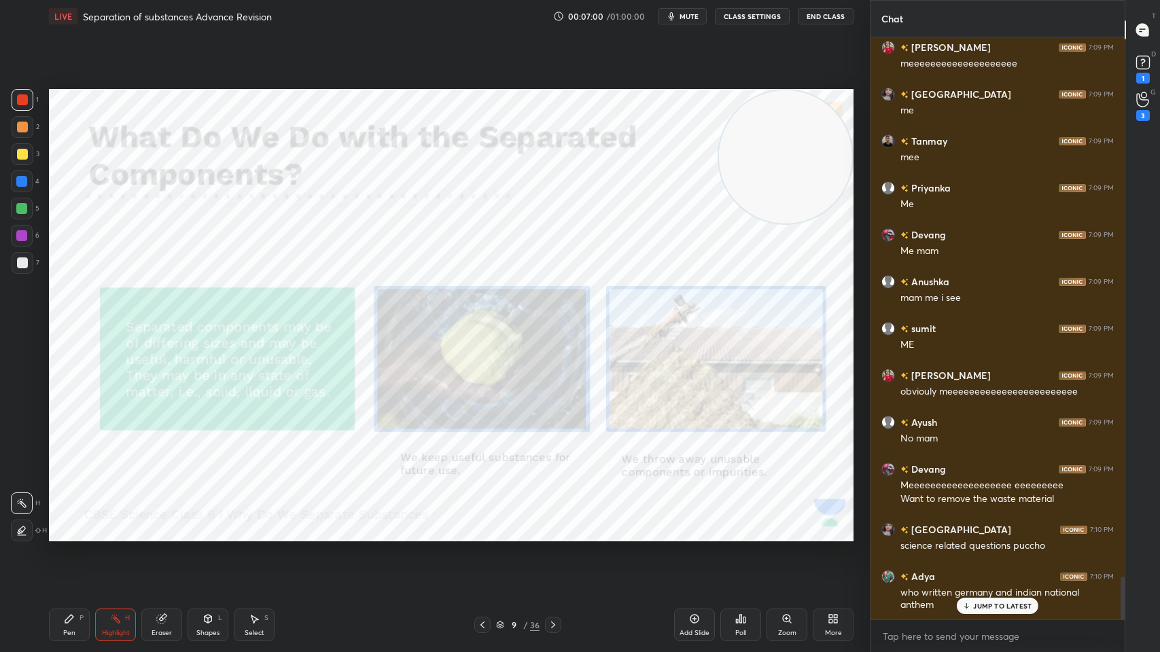
click at [60, 524] on div "Pen P" at bounding box center [69, 625] width 41 height 33
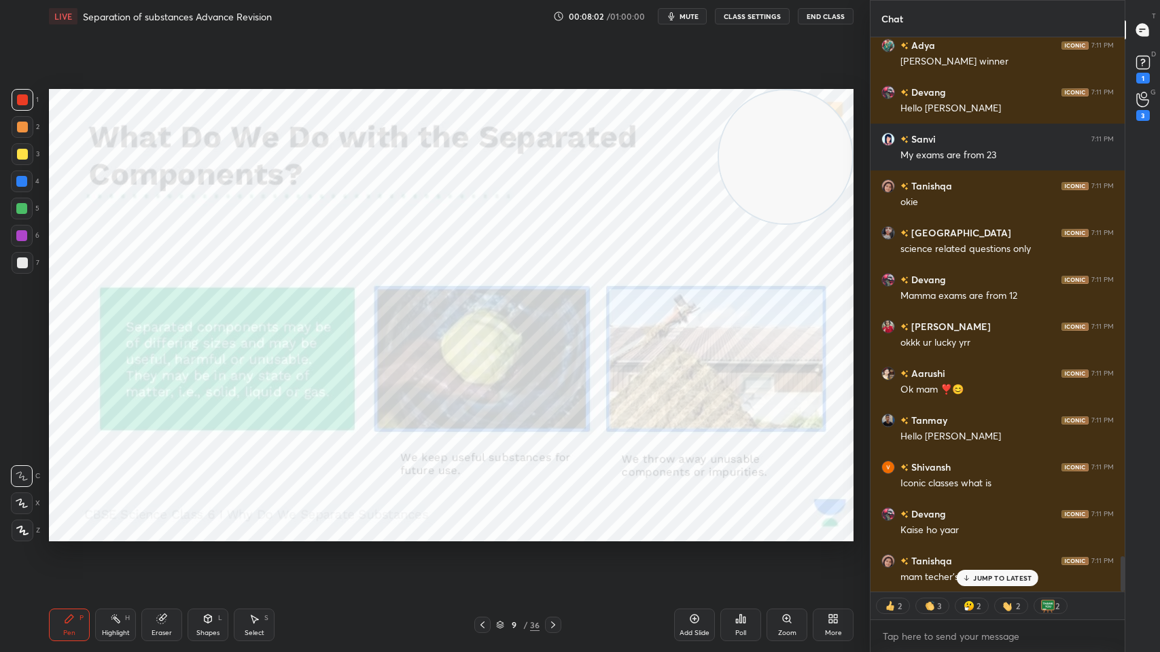
scroll to position [8243, 0]
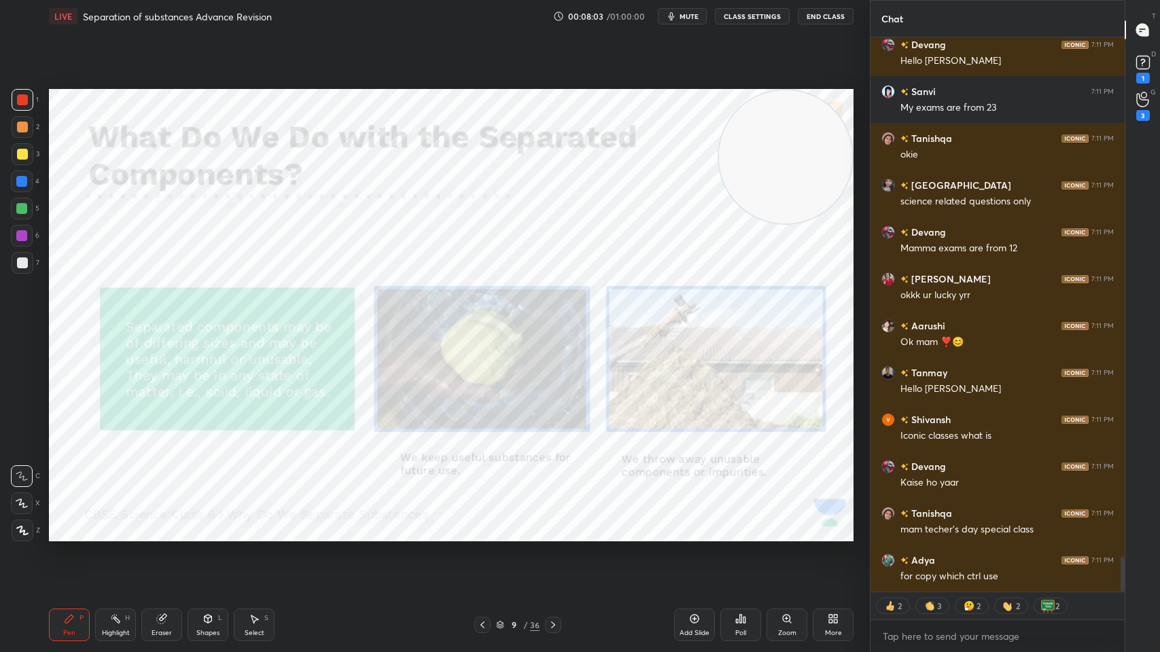
click at [546, 524] on div at bounding box center [553, 625] width 16 height 16
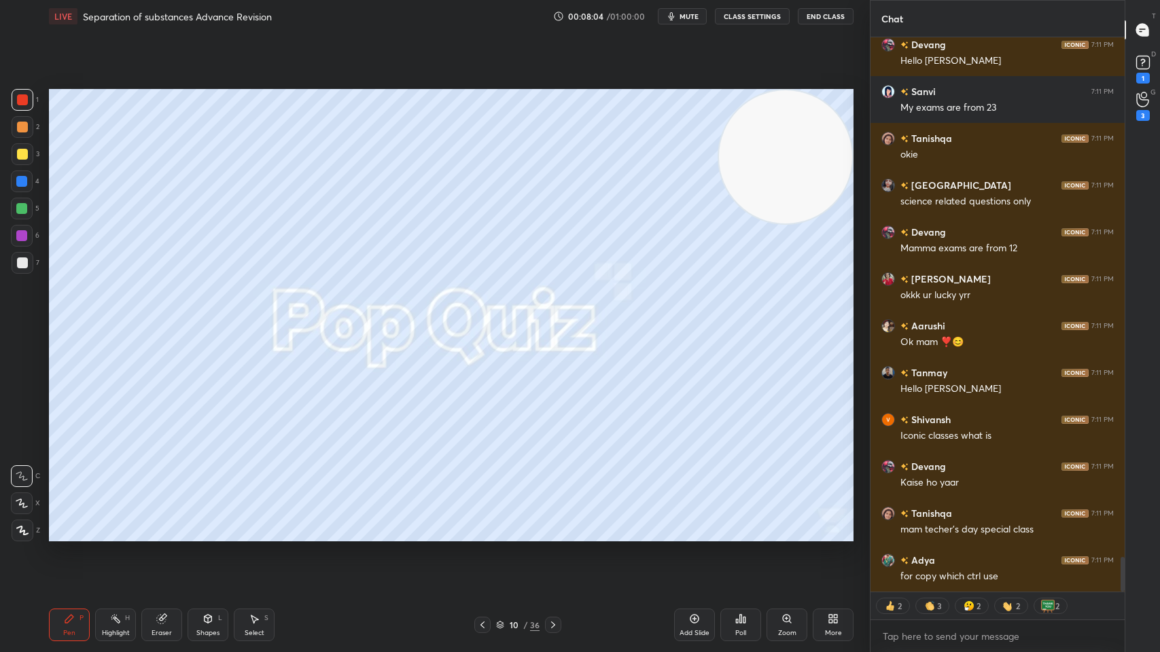
click at [553, 524] on icon at bounding box center [553, 625] width 11 height 11
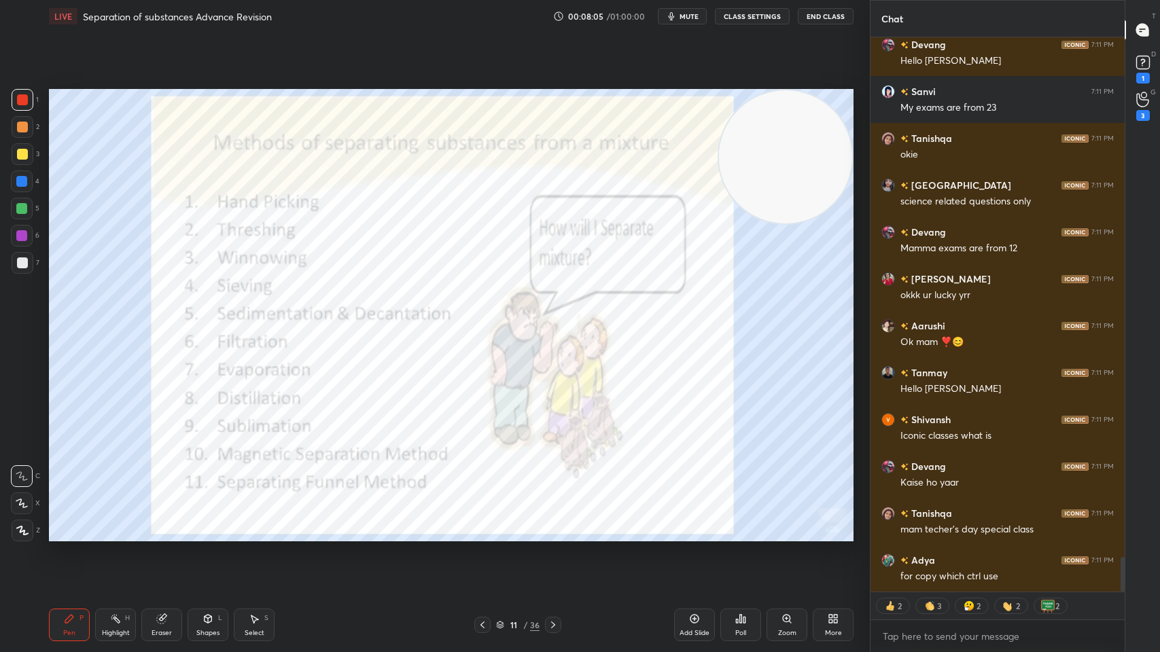
click at [548, 524] on icon at bounding box center [553, 625] width 11 height 11
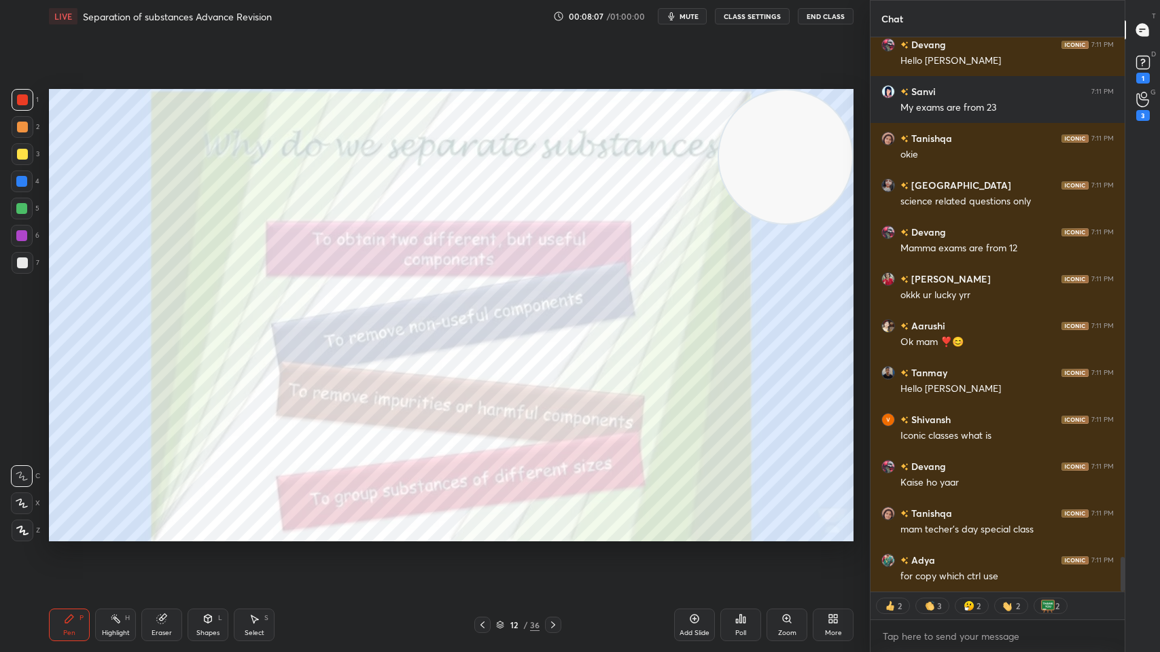
click at [546, 524] on div at bounding box center [553, 625] width 16 height 16
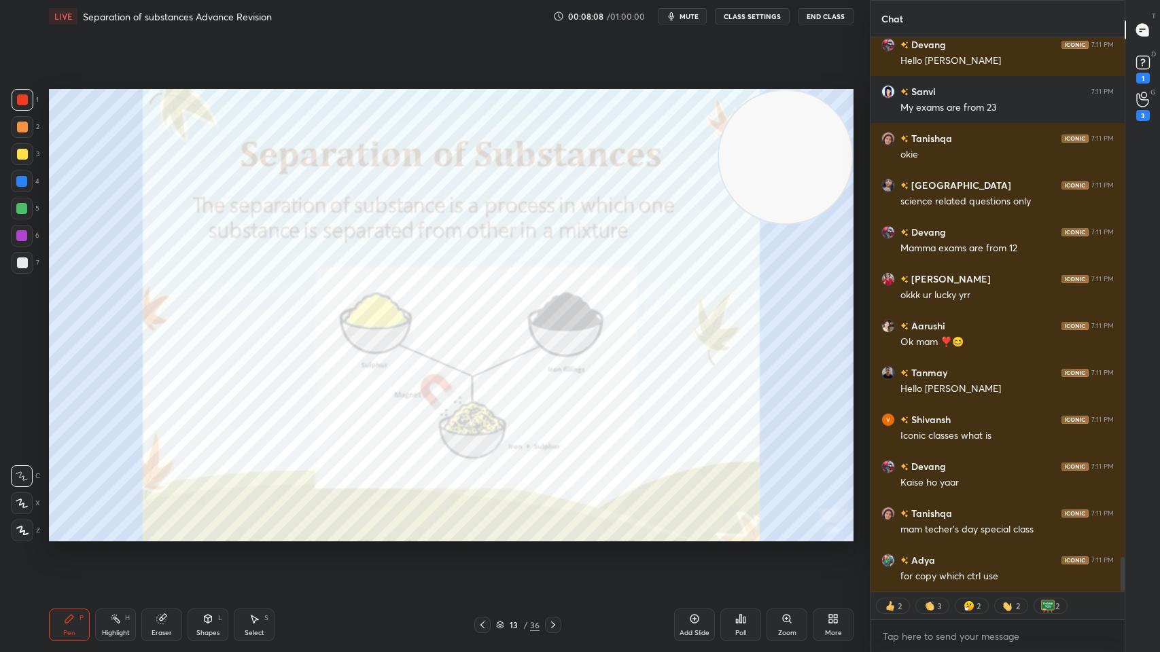
click at [480, 524] on icon at bounding box center [482, 625] width 11 height 11
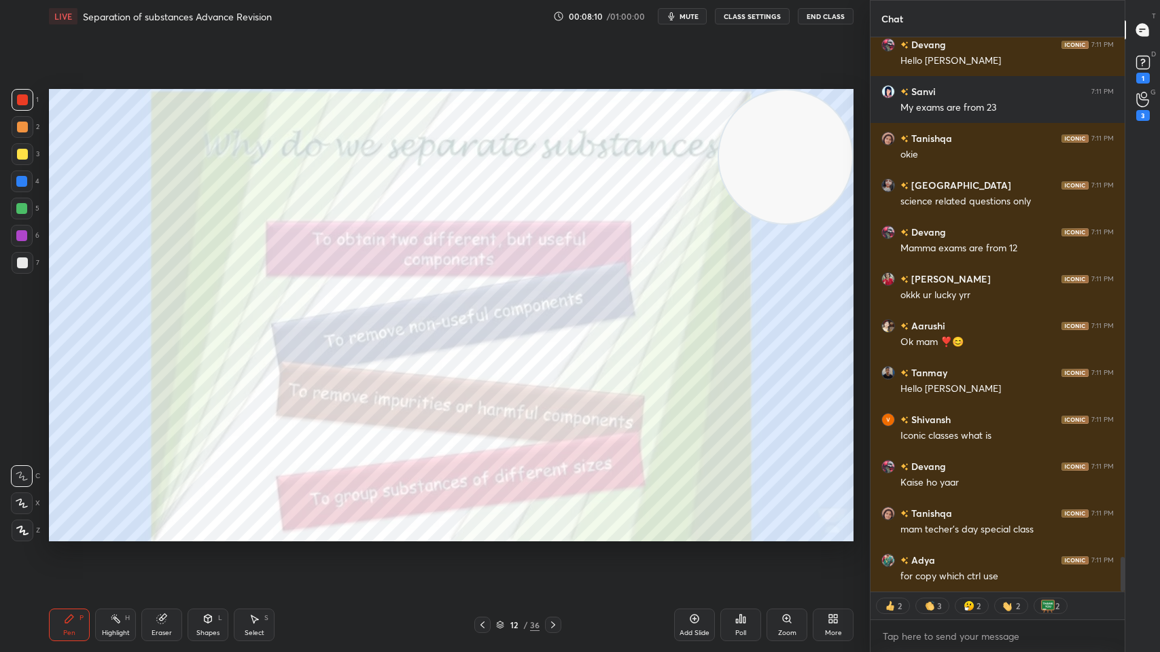
click at [111, 524] on div "Highlight" at bounding box center [116, 633] width 28 height 7
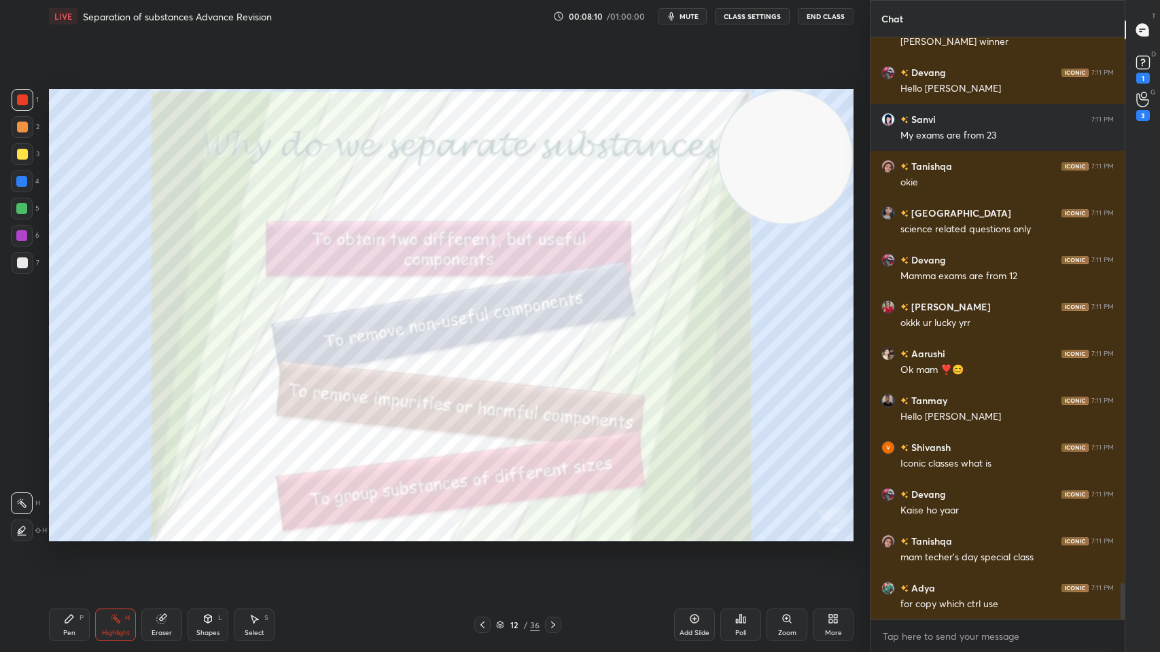
scroll to position [8215, 0]
click at [67, 524] on icon at bounding box center [69, 619] width 8 height 8
click at [20, 265] on div at bounding box center [22, 263] width 11 height 11
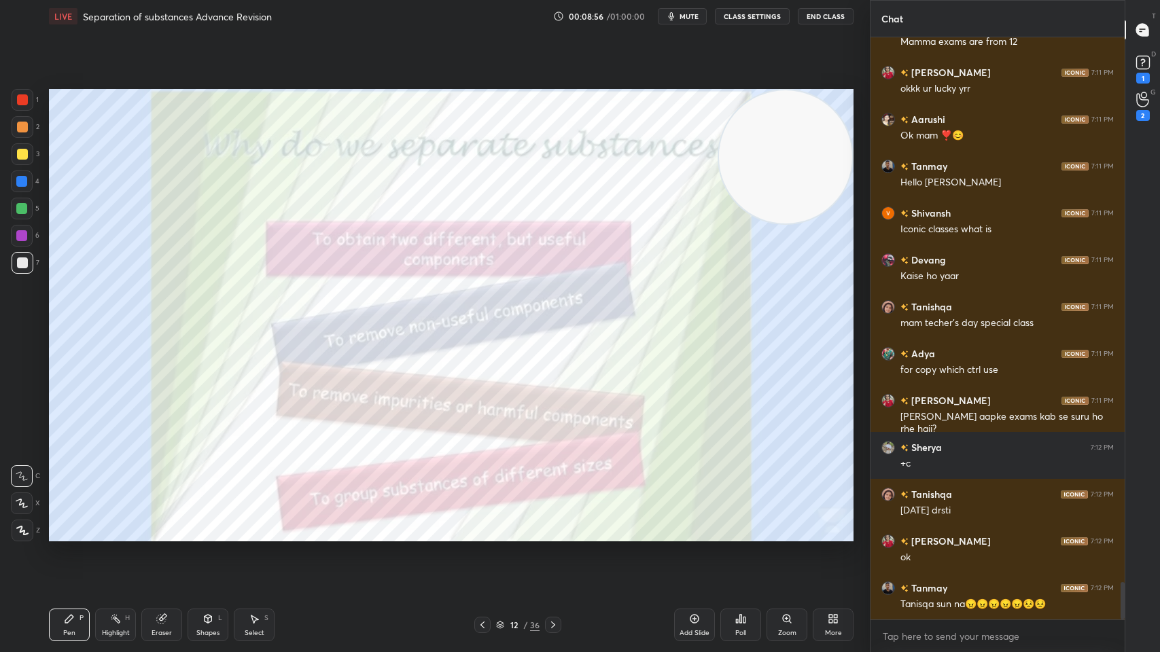
scroll to position [8496, 0]
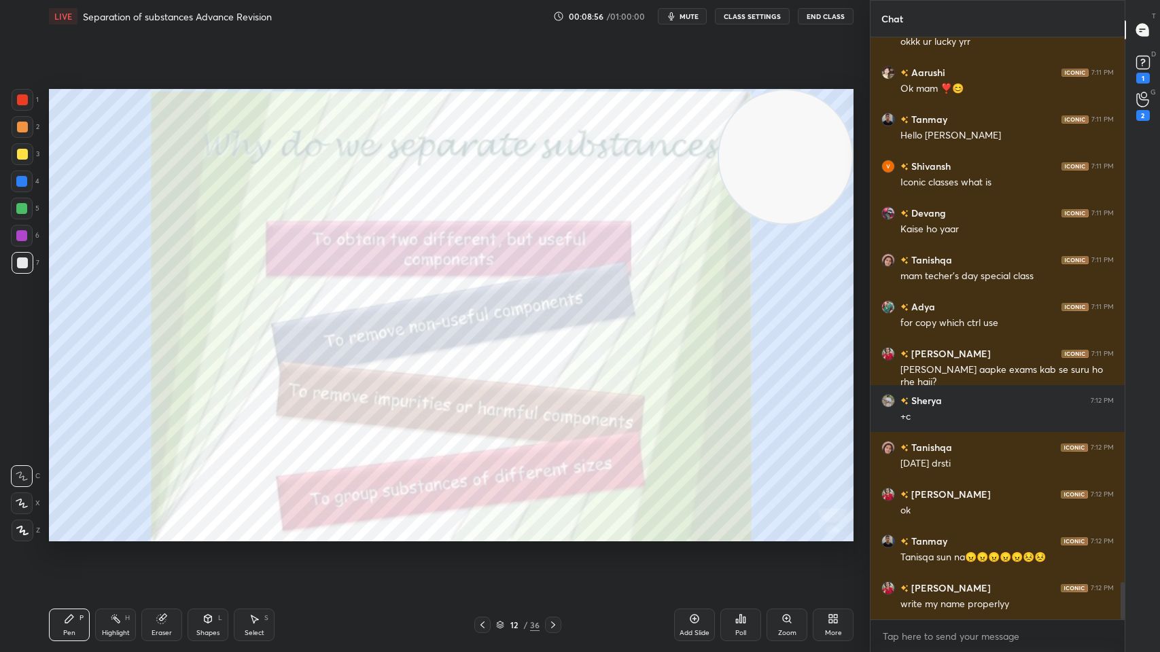
click at [551, 524] on icon at bounding box center [553, 625] width 11 height 11
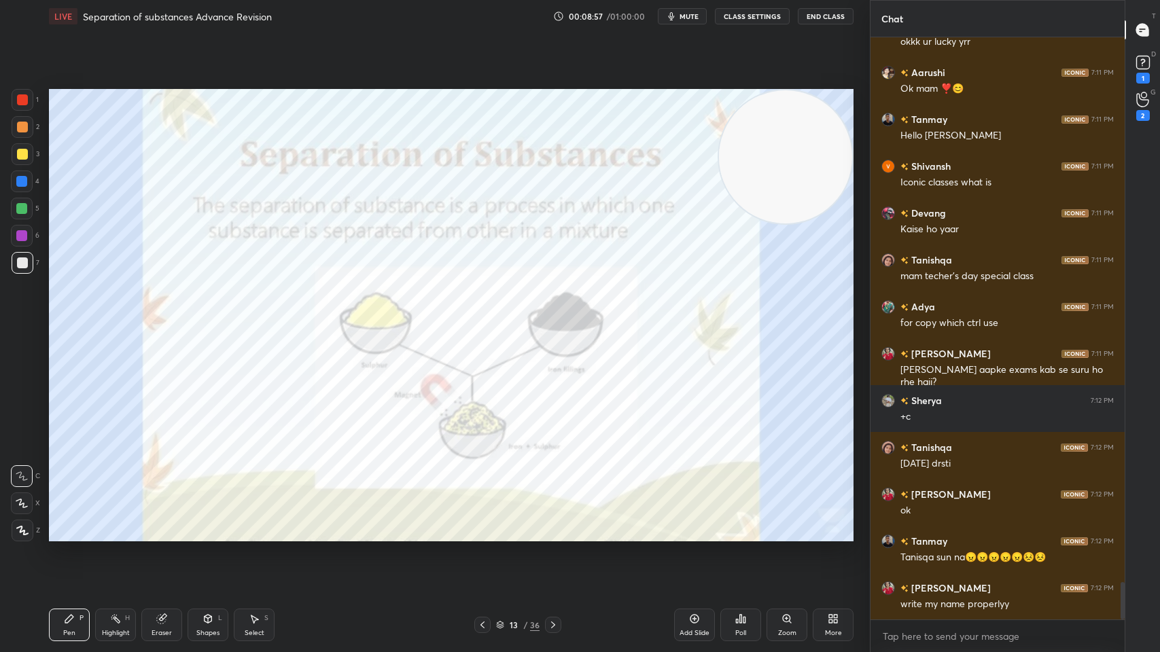
click at [22, 101] on div at bounding box center [22, 99] width 11 height 11
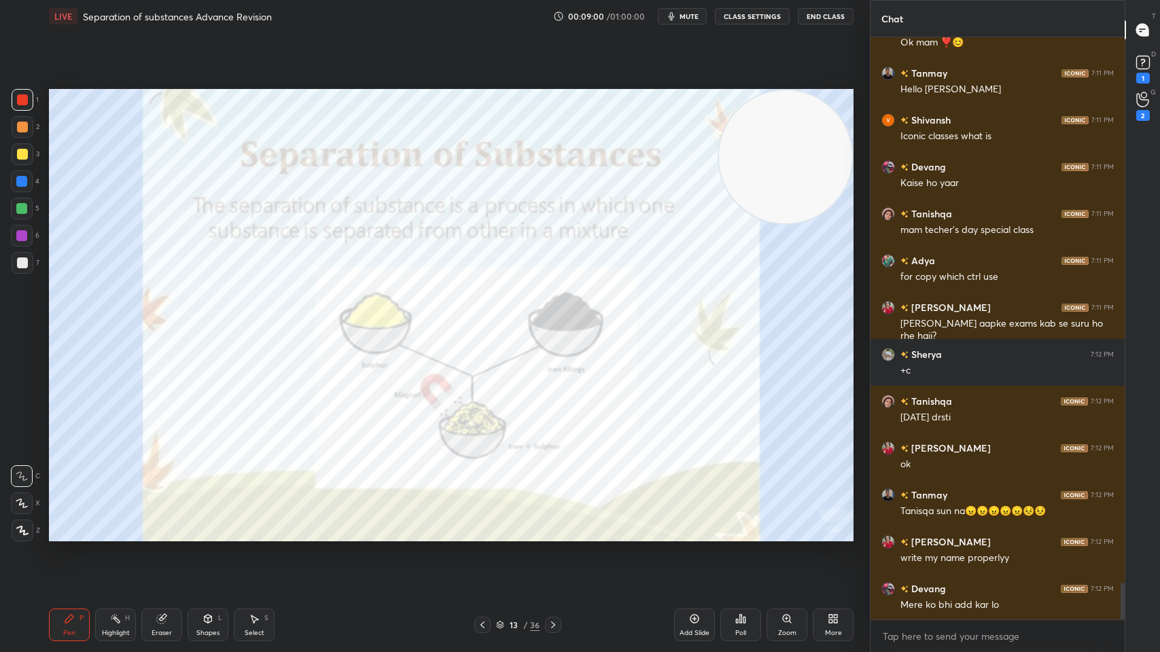
scroll to position [8590, 0]
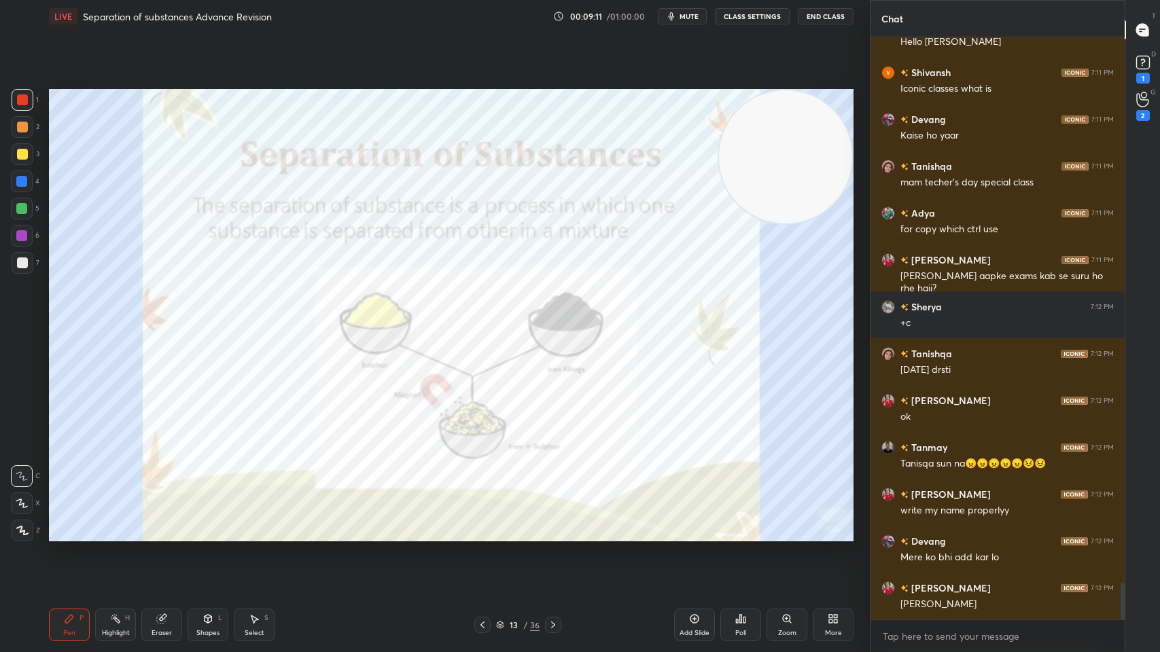
click at [551, 524] on icon at bounding box center [553, 625] width 11 height 11
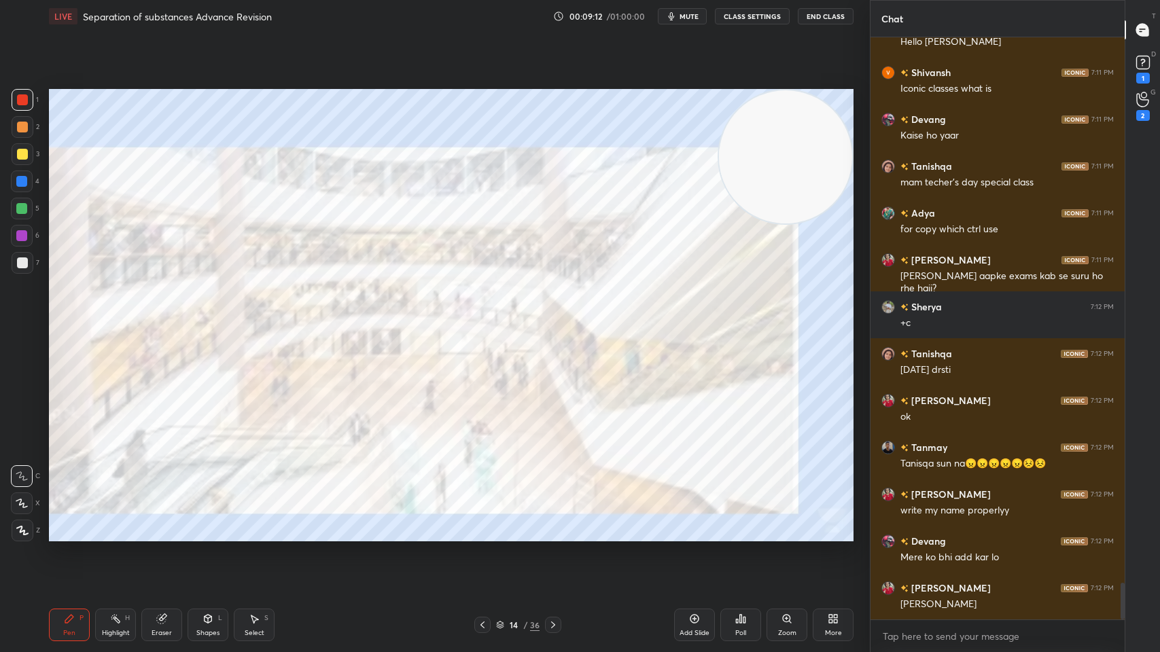
click at [551, 524] on div at bounding box center [553, 625] width 16 height 16
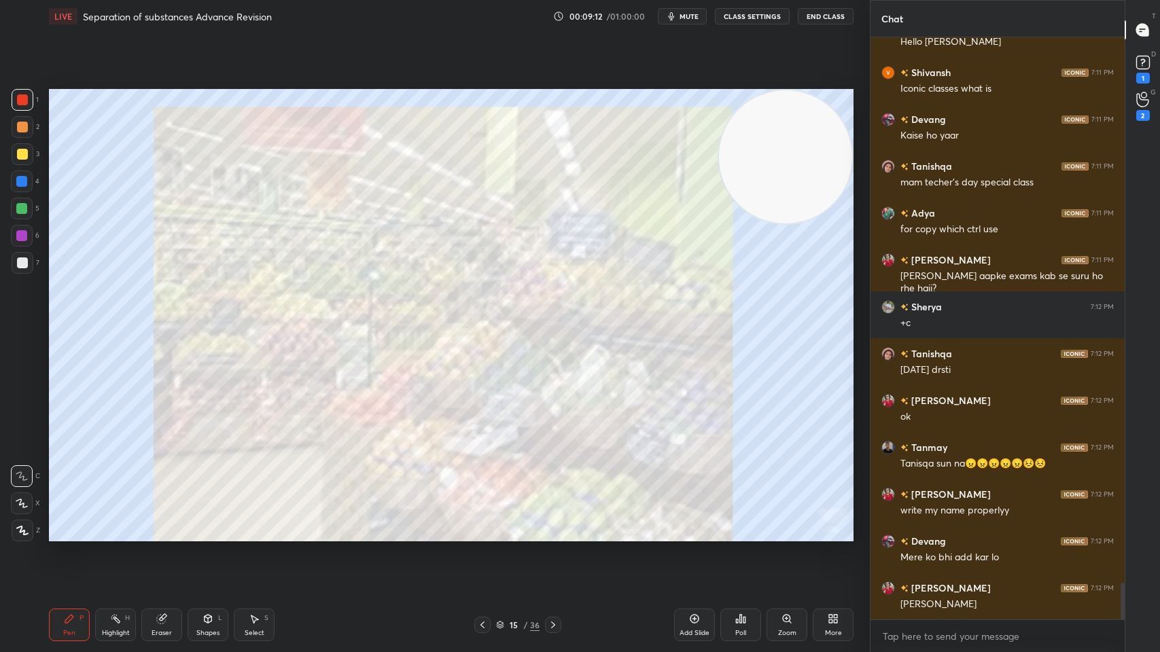
scroll to position [8637, 0]
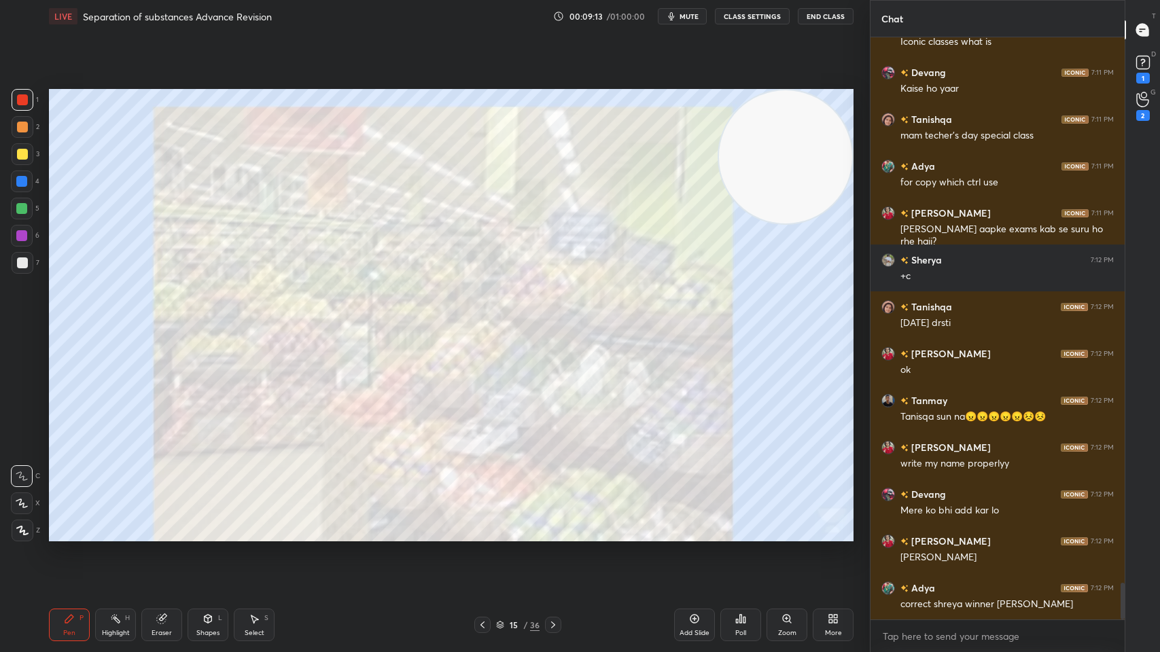
click at [550, 524] on icon at bounding box center [553, 625] width 11 height 11
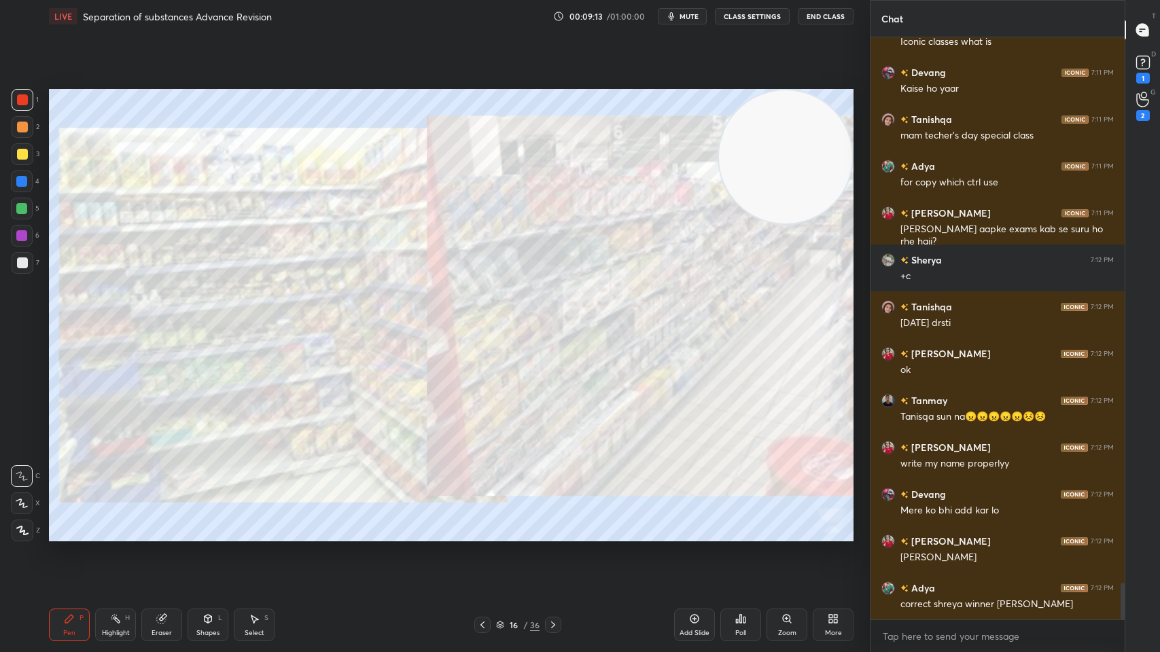
click at [549, 524] on icon at bounding box center [553, 625] width 11 height 11
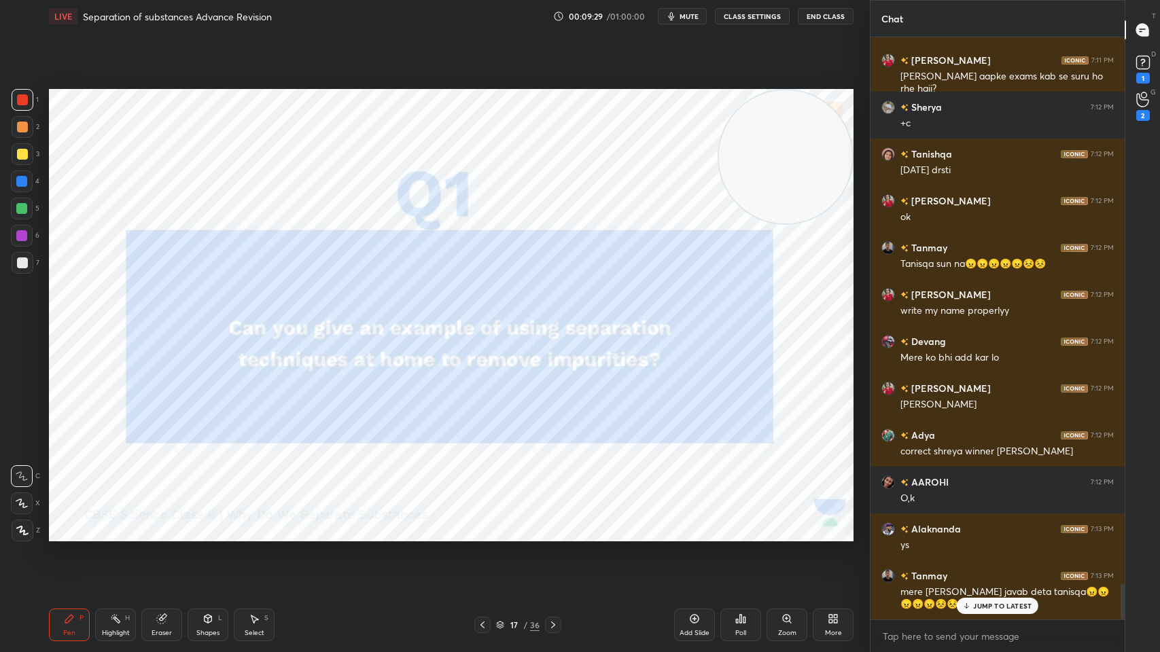
scroll to position [8836, 0]
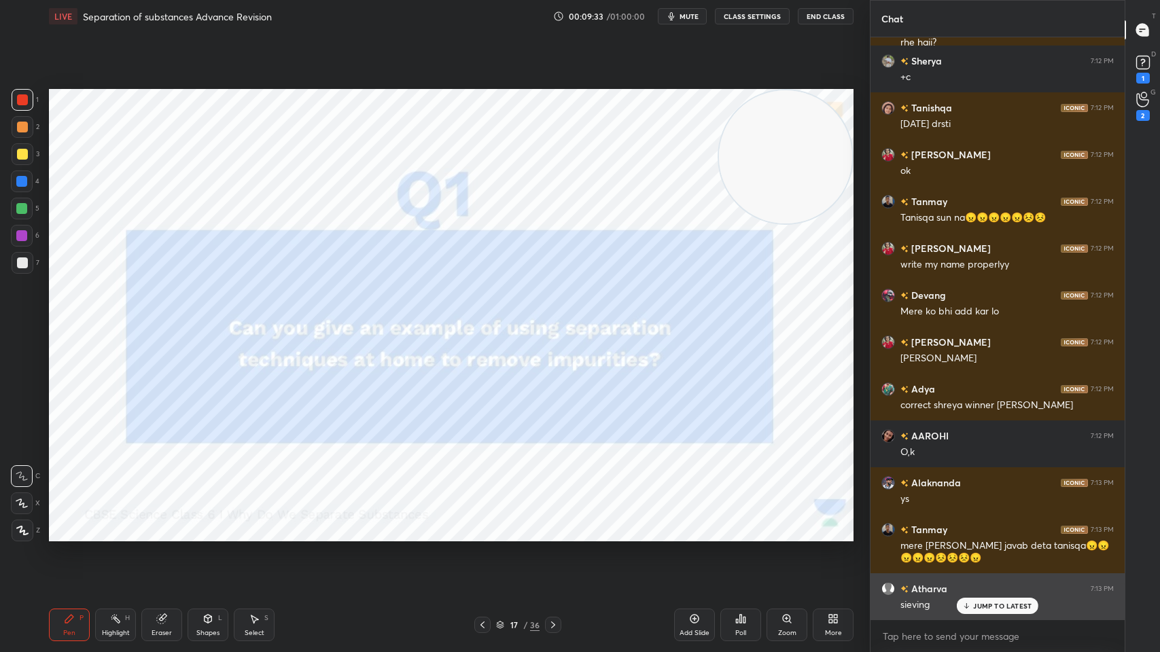
click at [979, 524] on p "JUMP TO LATEST" at bounding box center [1002, 606] width 58 height 8
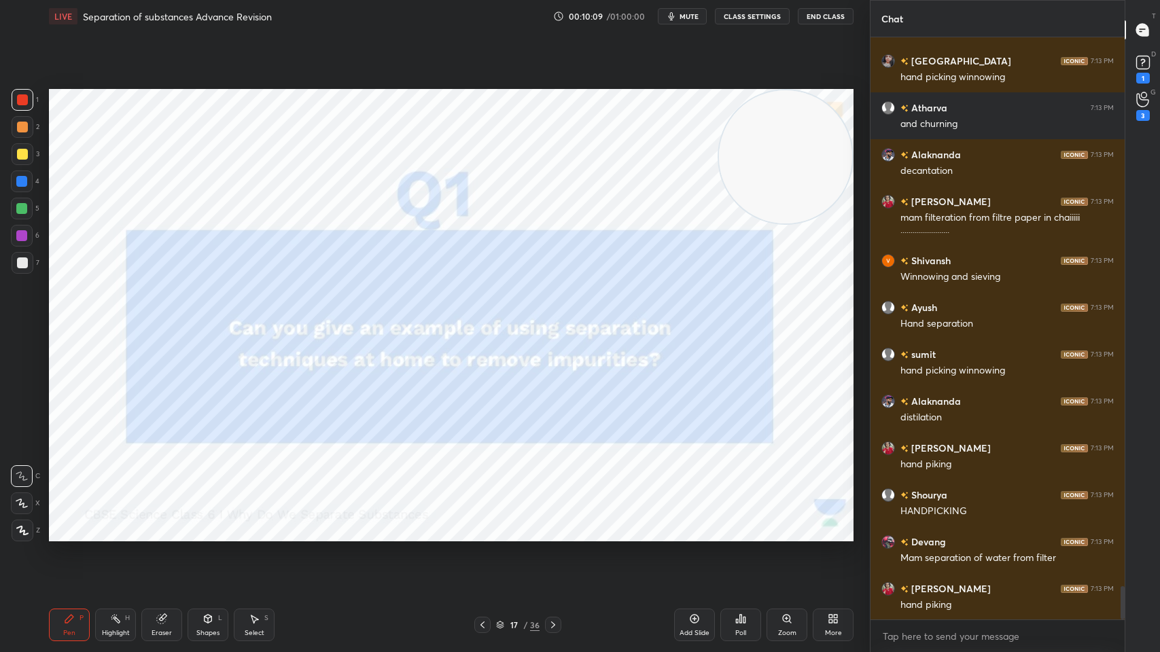
scroll to position [9552, 0]
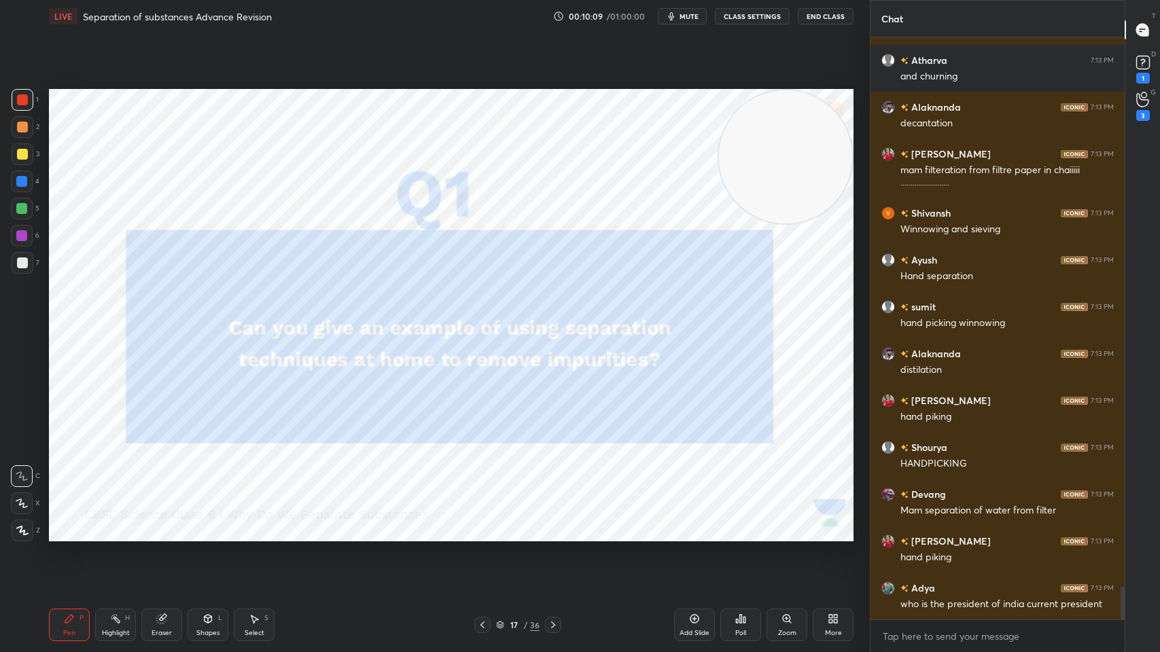
click at [553, 524] on icon at bounding box center [553, 625] width 11 height 11
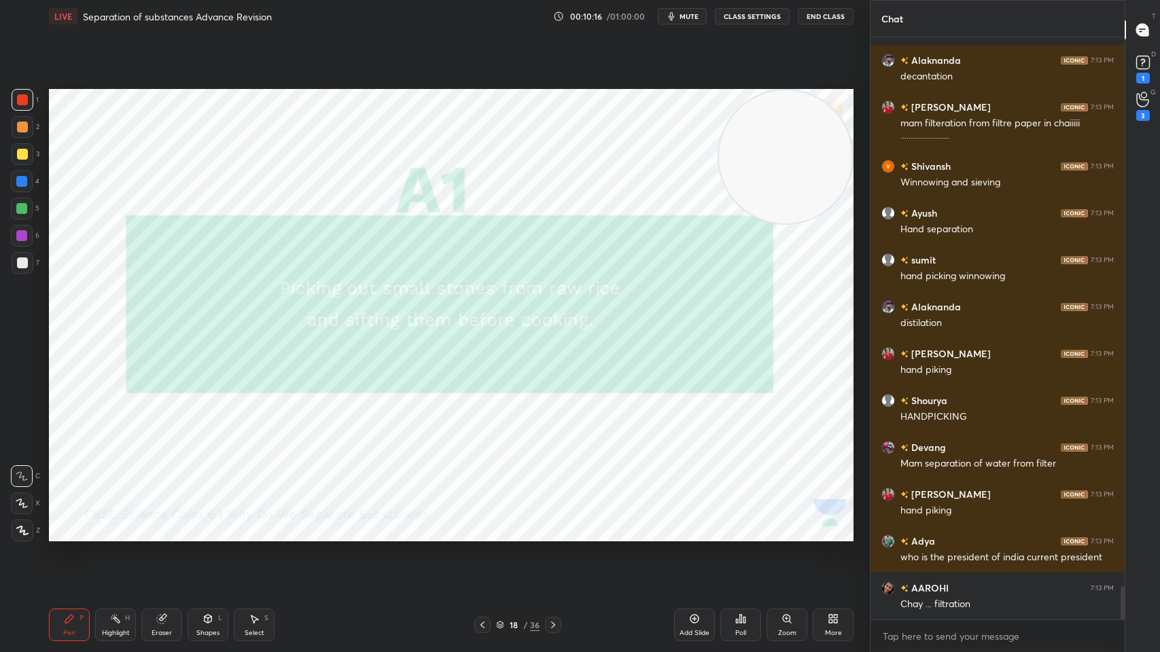
scroll to position [9645, 0]
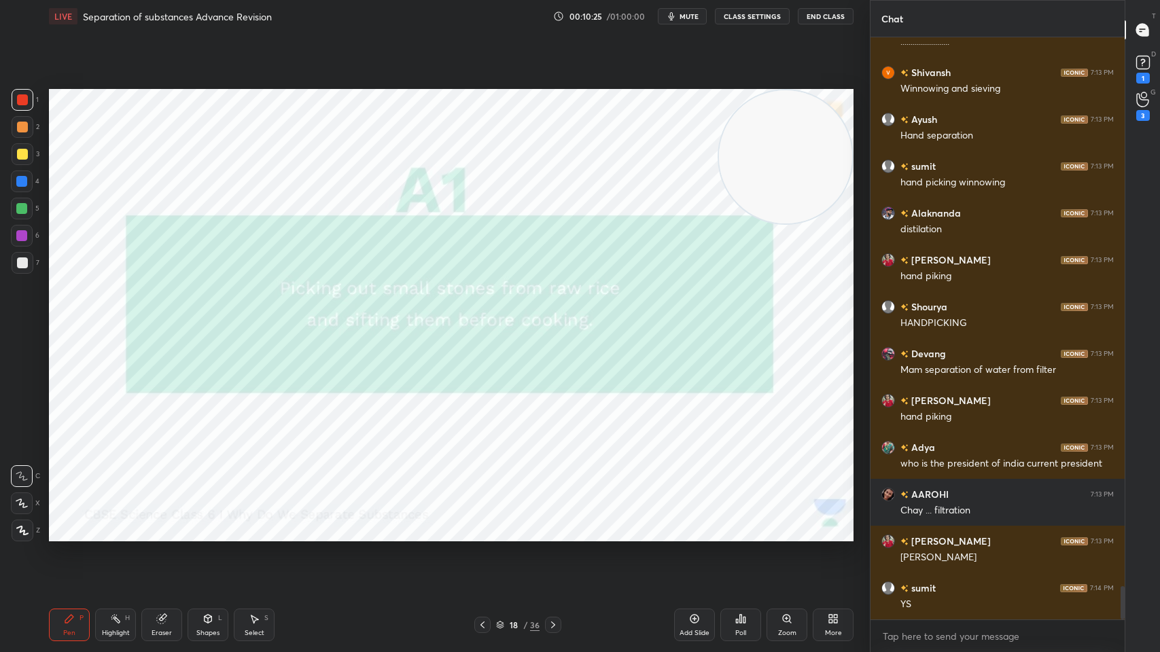
click at [688, 24] on button "mute" at bounding box center [682, 16] width 49 height 16
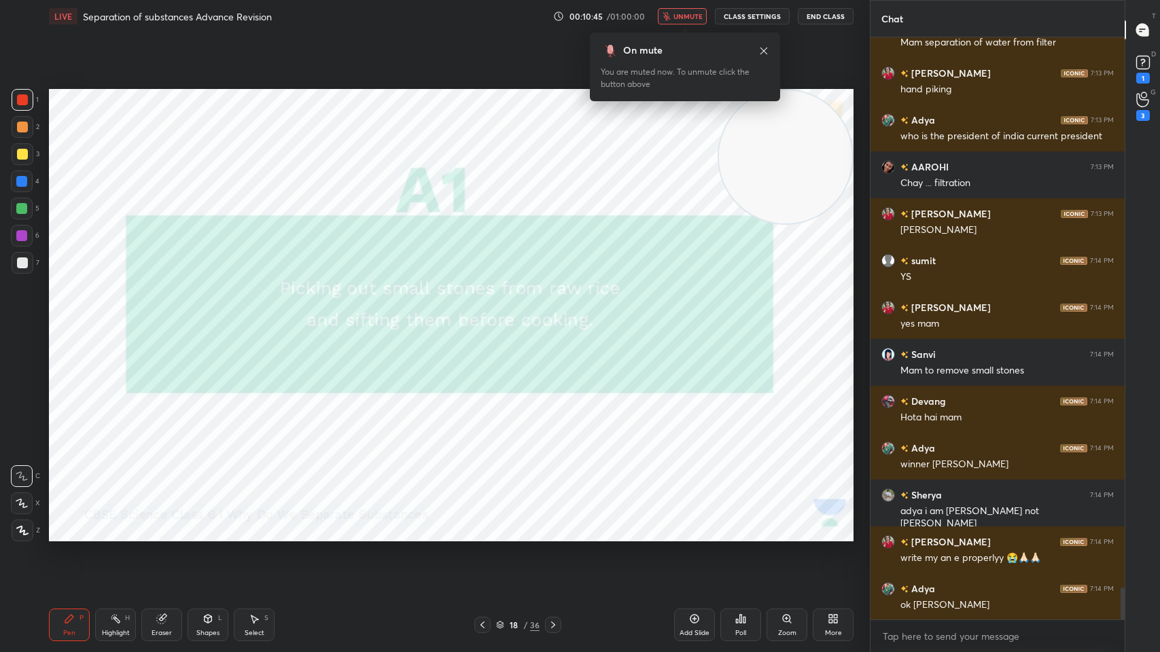
scroll to position [10068, 0]
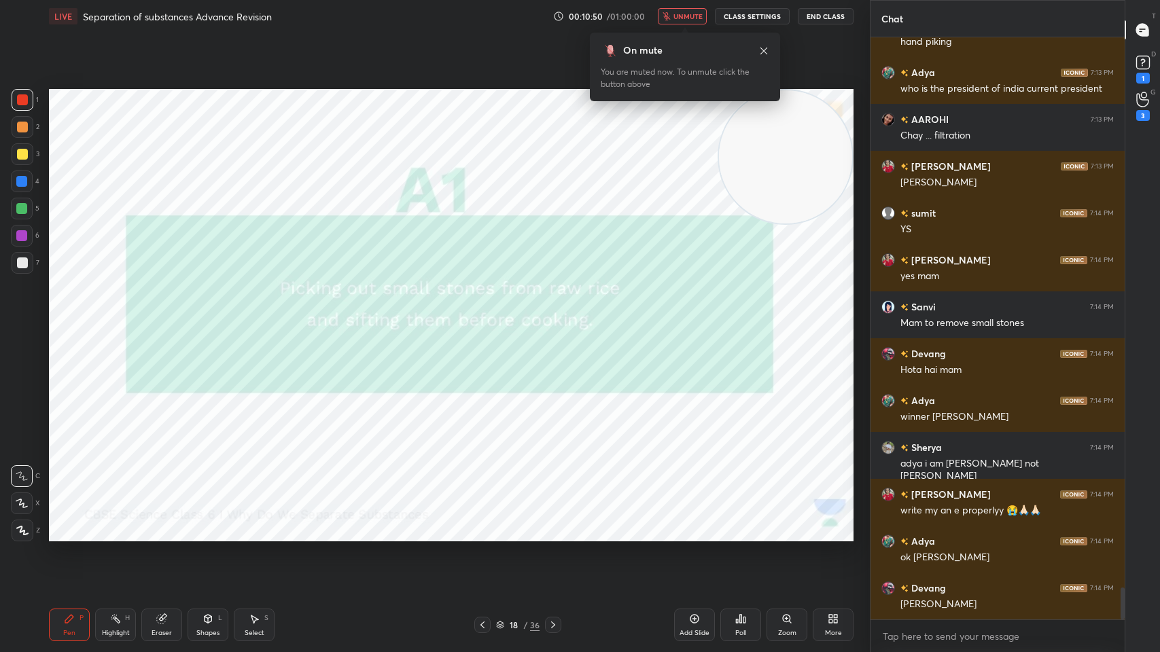
click at [759, 50] on icon at bounding box center [763, 51] width 11 height 11
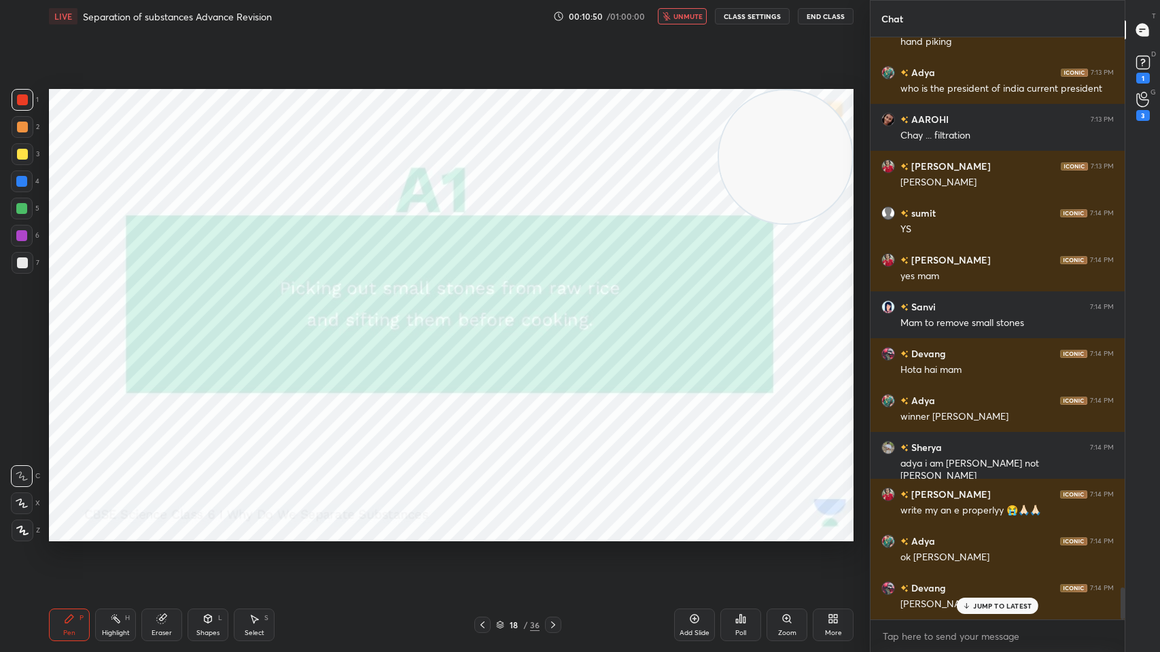
scroll to position [10114, 0]
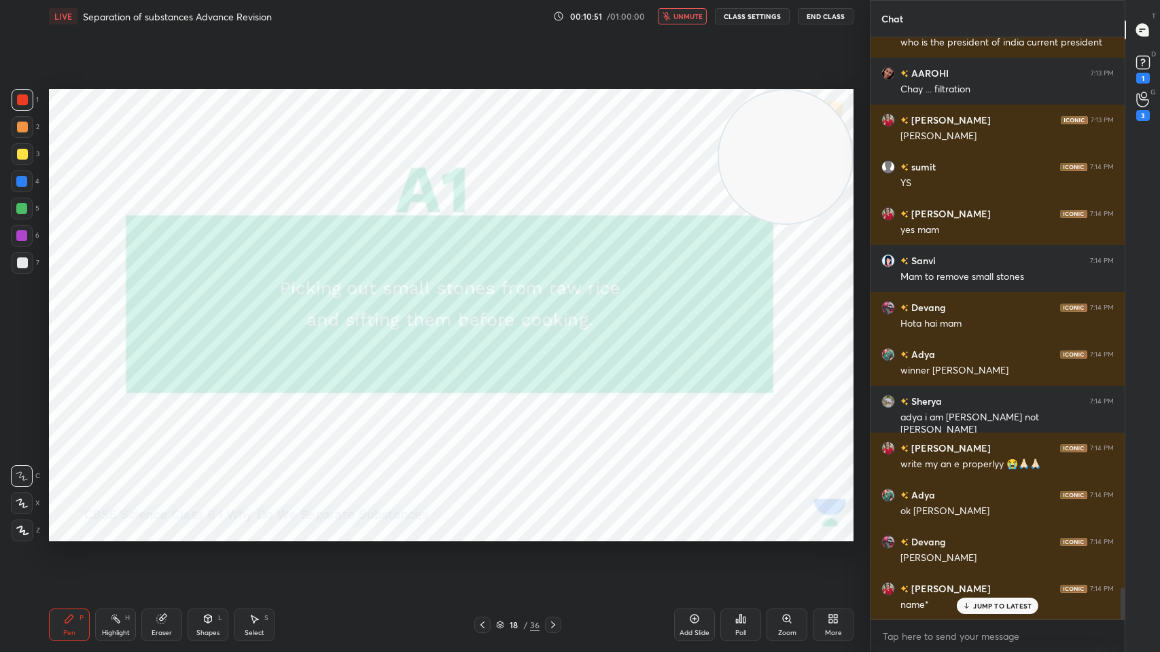
click at [696, 16] on span "unmute" at bounding box center [688, 17] width 29 height 10
click at [555, 524] on div at bounding box center [553, 625] width 16 height 16
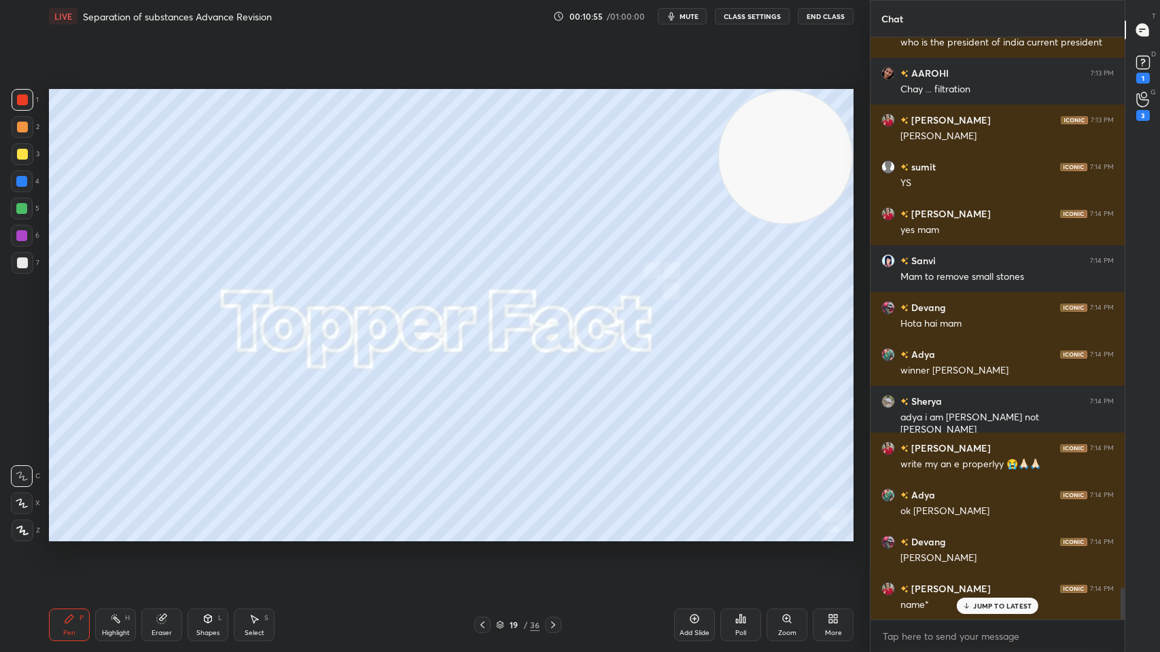
click at [549, 524] on icon at bounding box center [553, 625] width 11 height 11
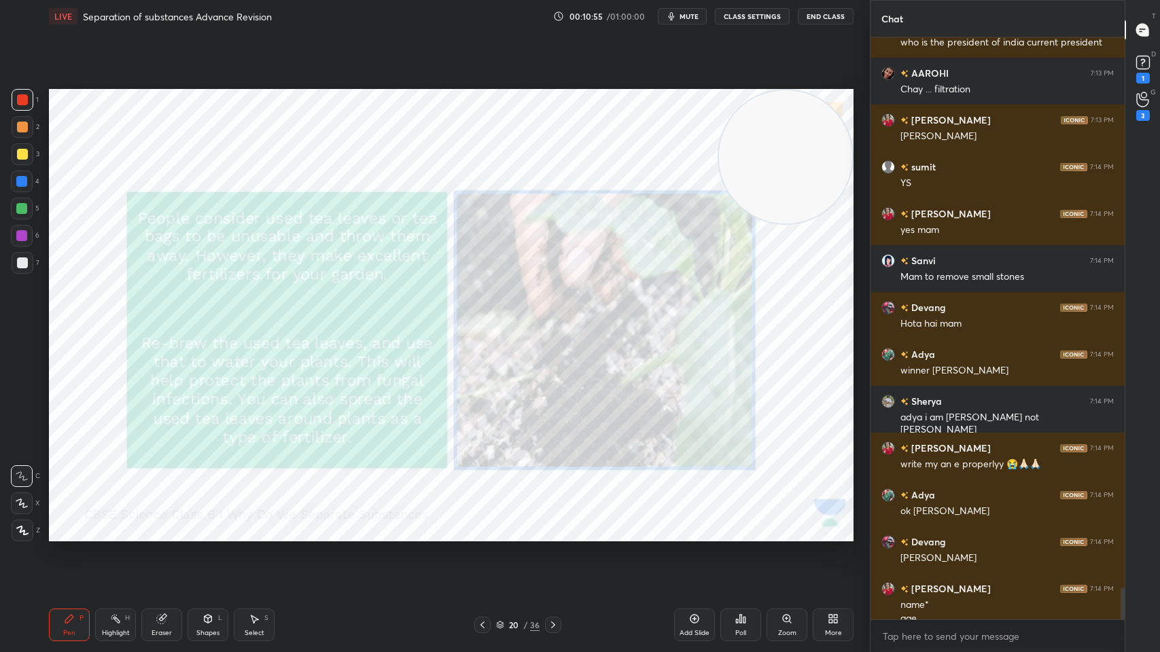
scroll to position [10129, 0]
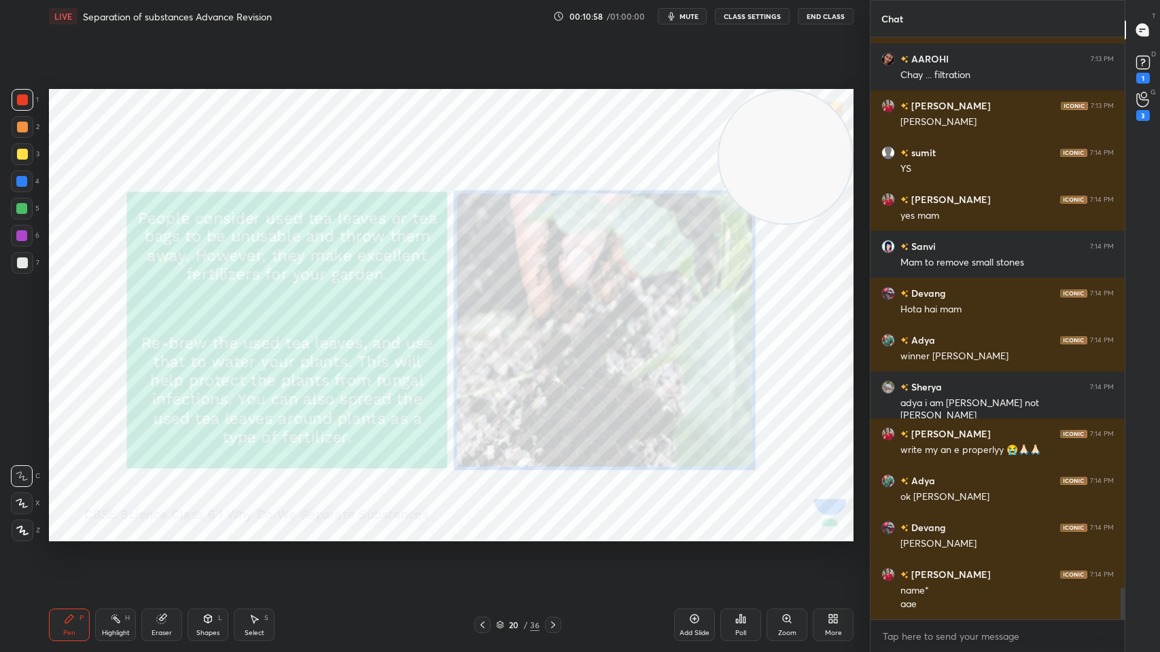
click at [119, 524] on icon at bounding box center [115, 619] width 11 height 11
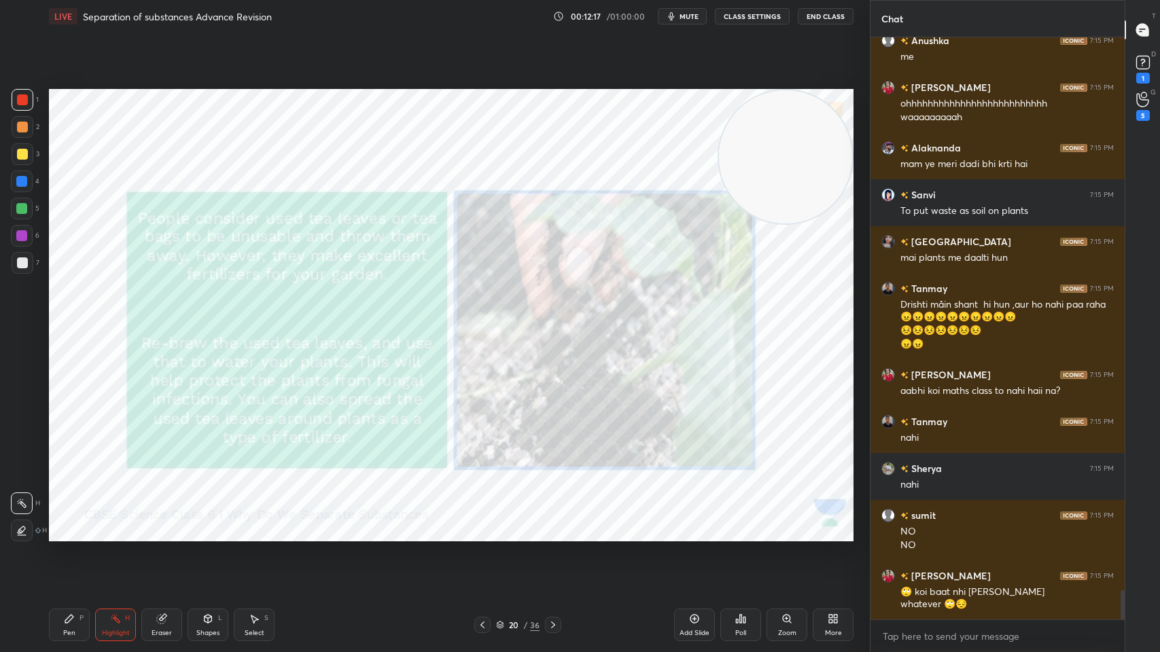
scroll to position [11092, 0]
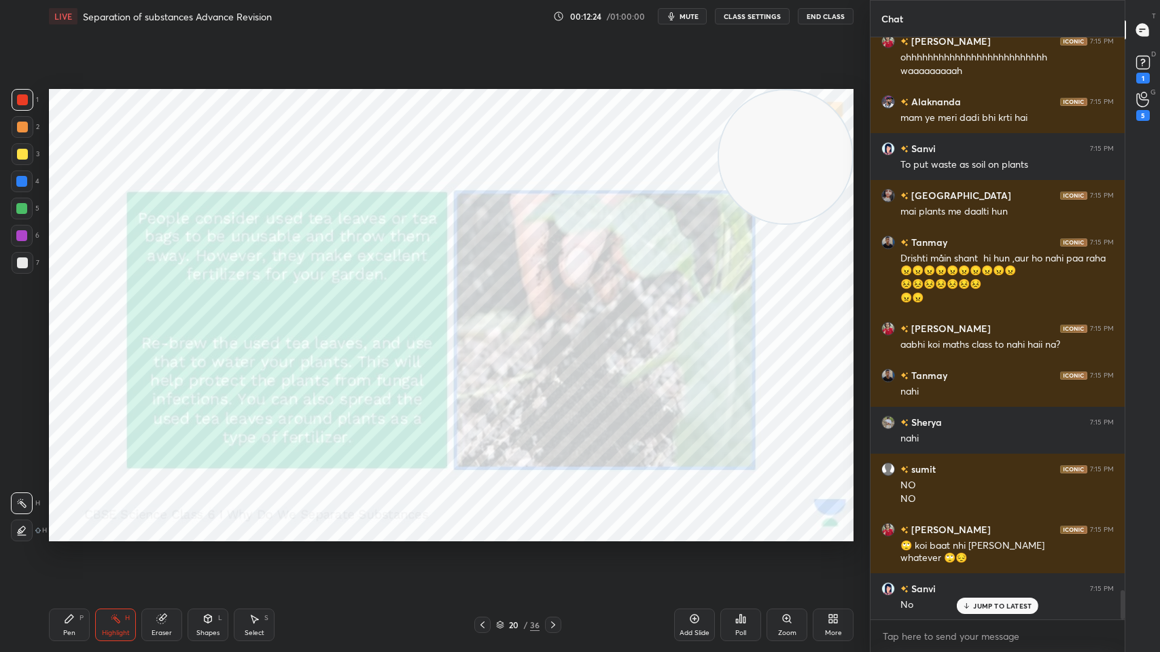
click at [558, 524] on icon at bounding box center [553, 625] width 11 height 11
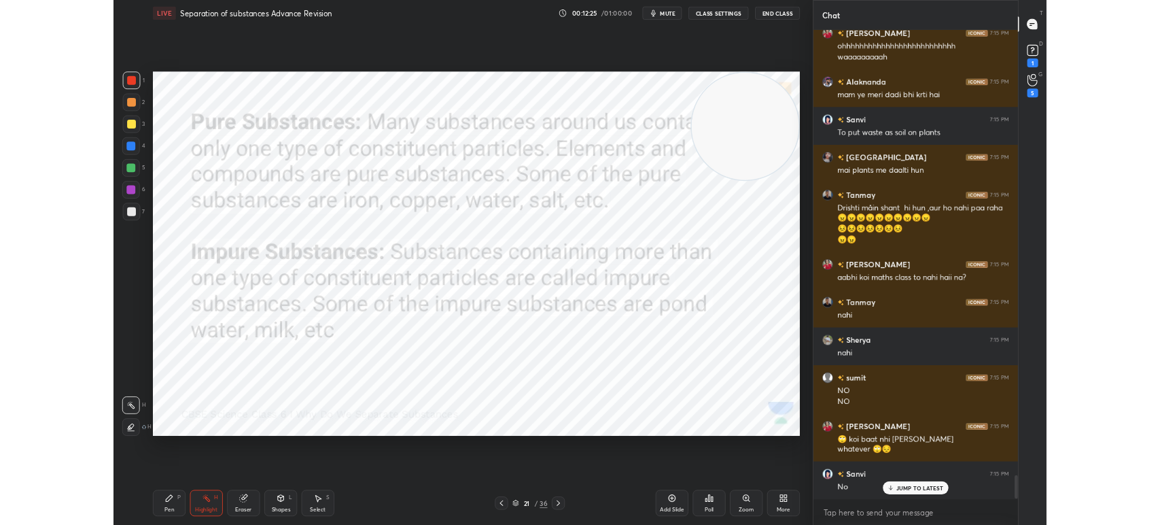
scroll to position [11139, 0]
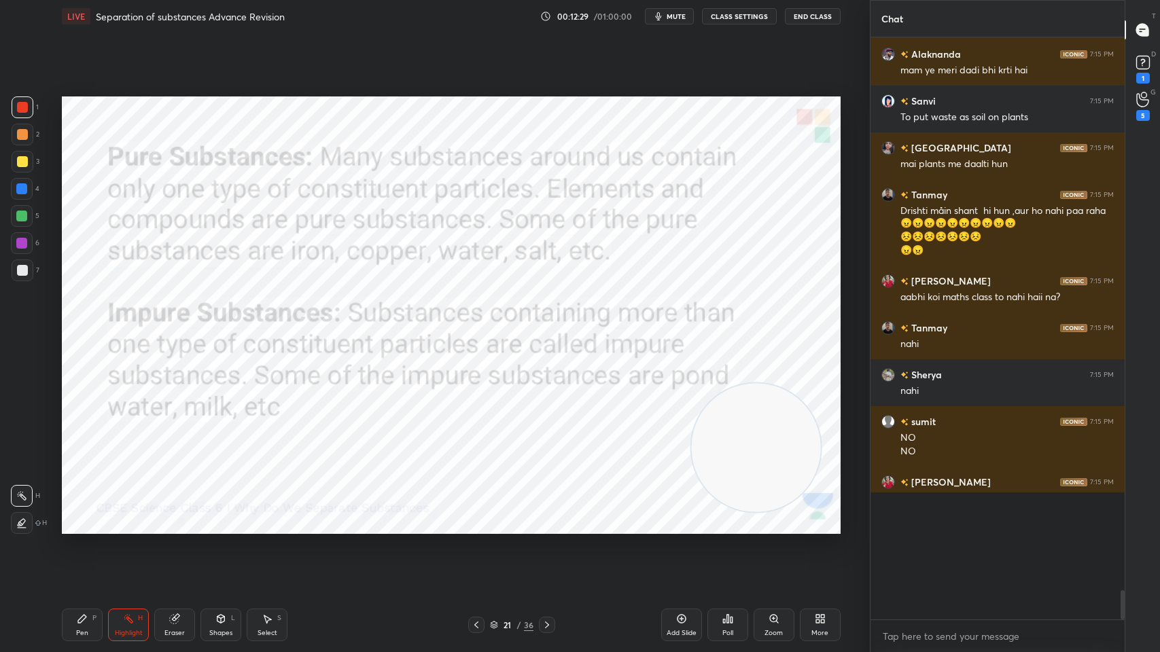
type textarea "x"
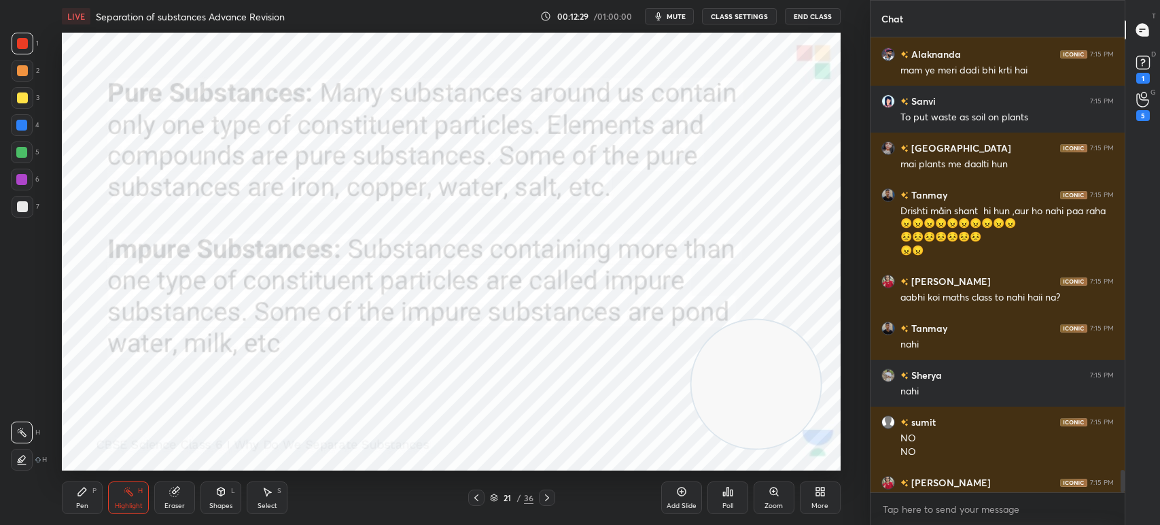
scroll to position [5, 4]
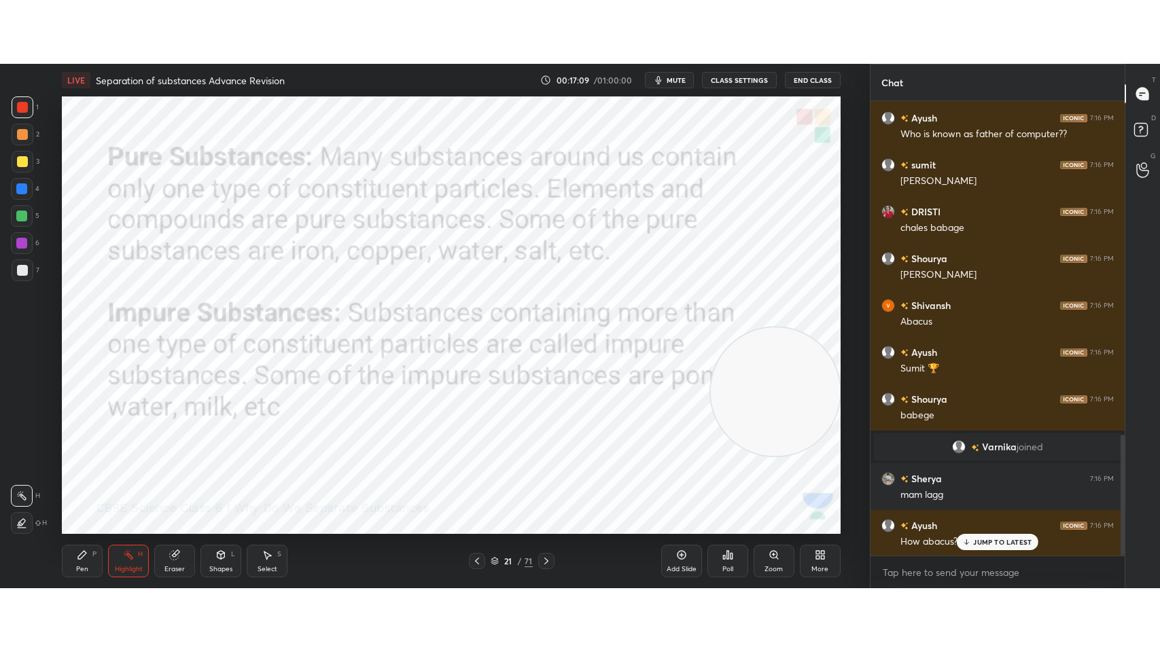
scroll to position [1306, 0]
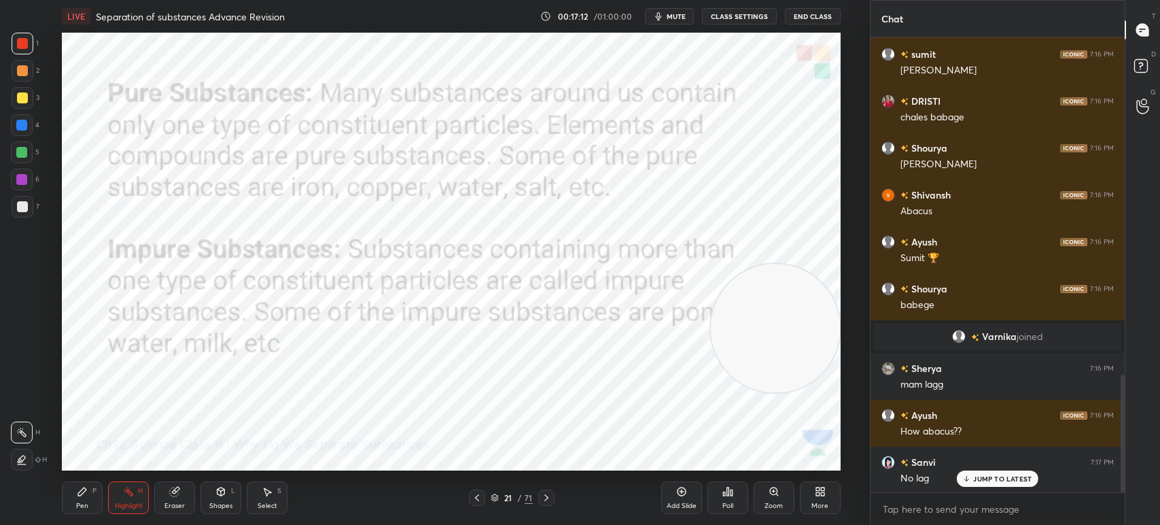
click at [814, 513] on div "More" at bounding box center [820, 497] width 41 height 33
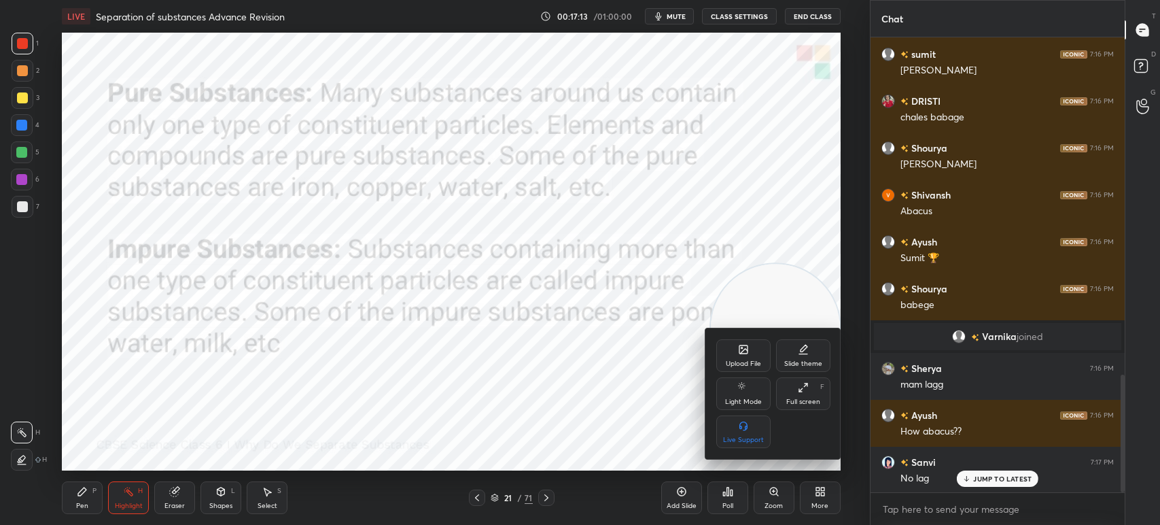
click at [788, 400] on div "Full screen" at bounding box center [803, 401] width 34 height 7
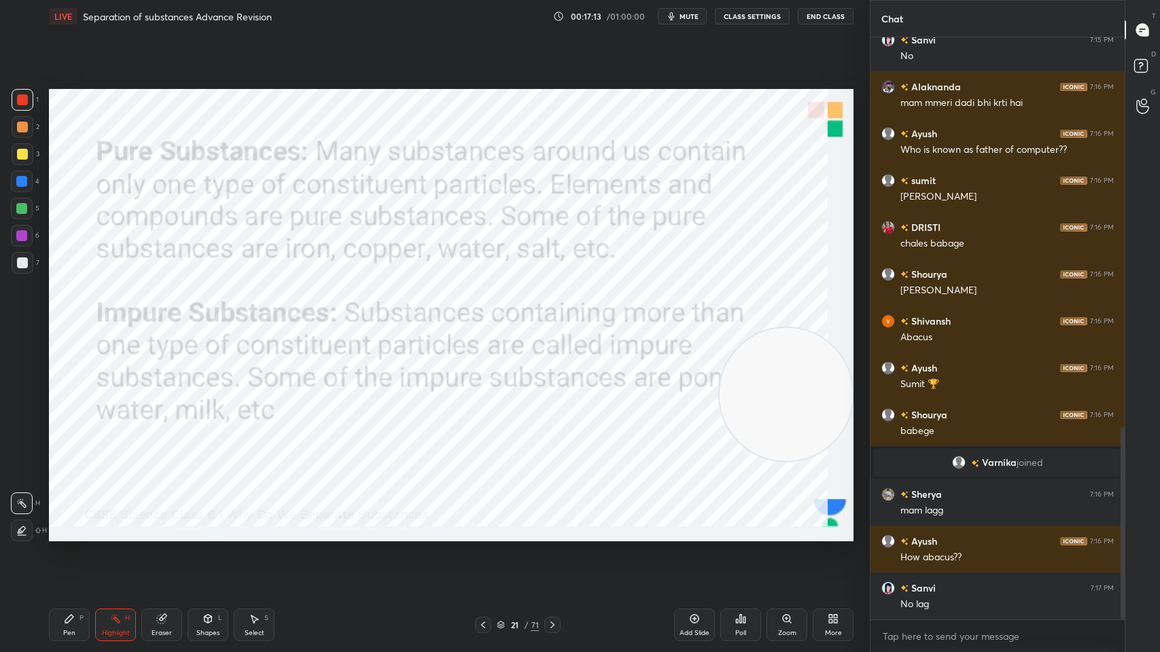
scroll to position [1179, 0]
click at [158, 524] on div "Pen P Highlight H Eraser Shapes L Select S 21 / 71 Add Slide Poll Zoom More" at bounding box center [451, 625] width 805 height 54
click at [99, 524] on div "Highlight H" at bounding box center [115, 625] width 41 height 33
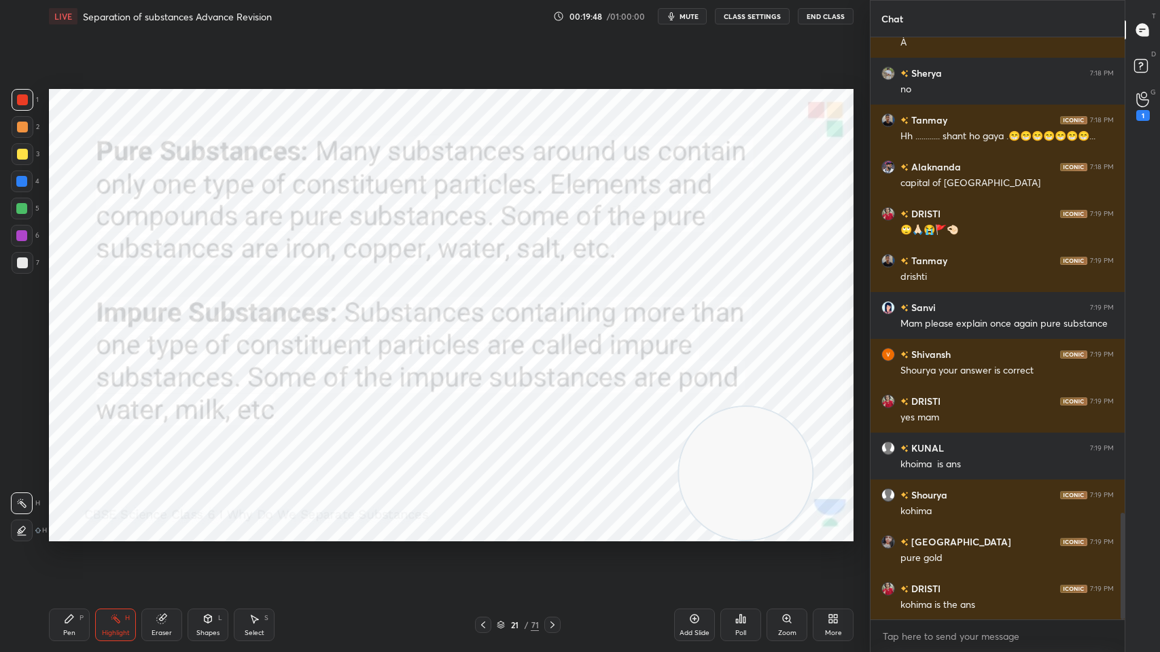
scroll to position [2598, 0]
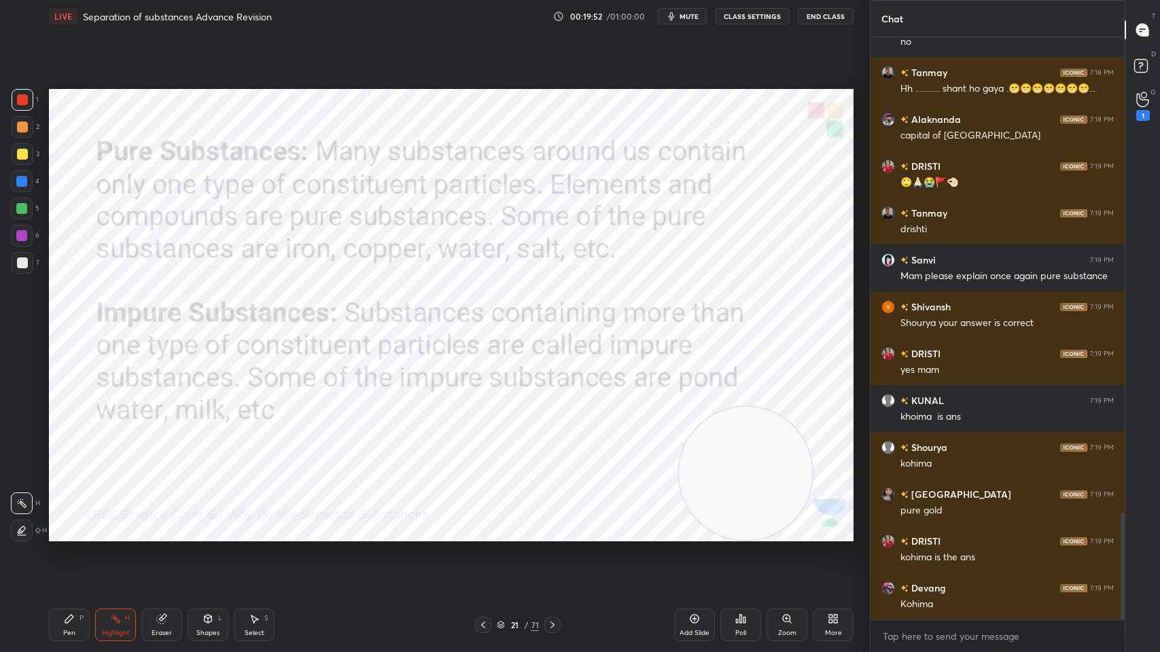
click at [582, 524] on div "21 / 71" at bounding box center [518, 625] width 313 height 16
click at [556, 524] on icon at bounding box center [552, 625] width 11 height 11
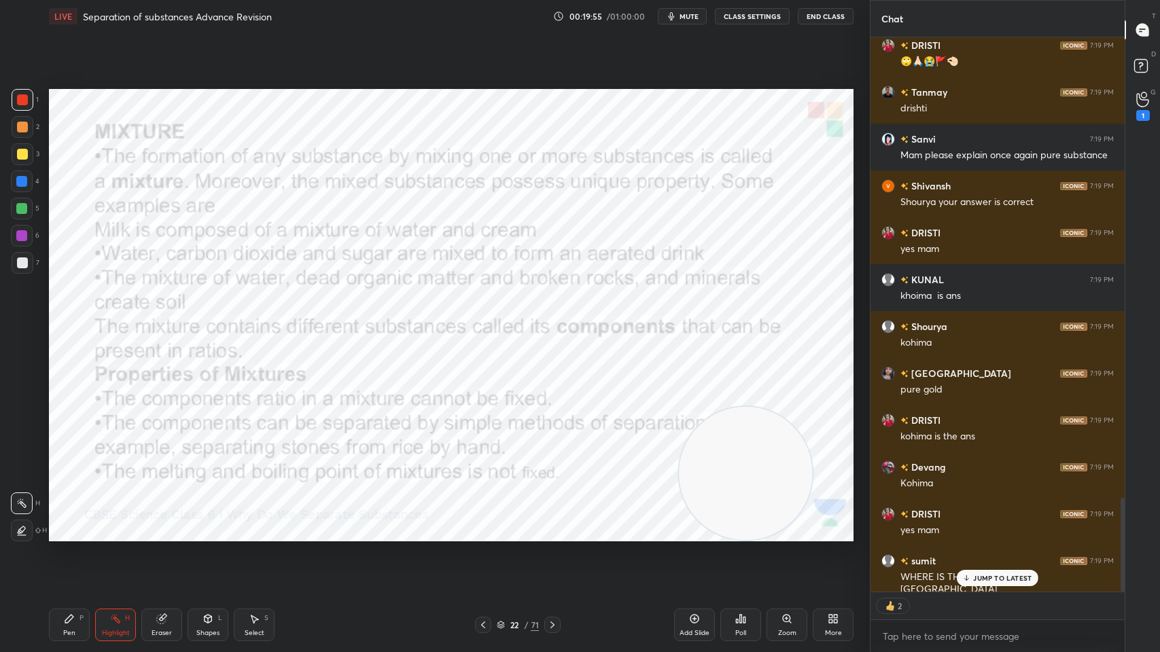
scroll to position [2767, 0]
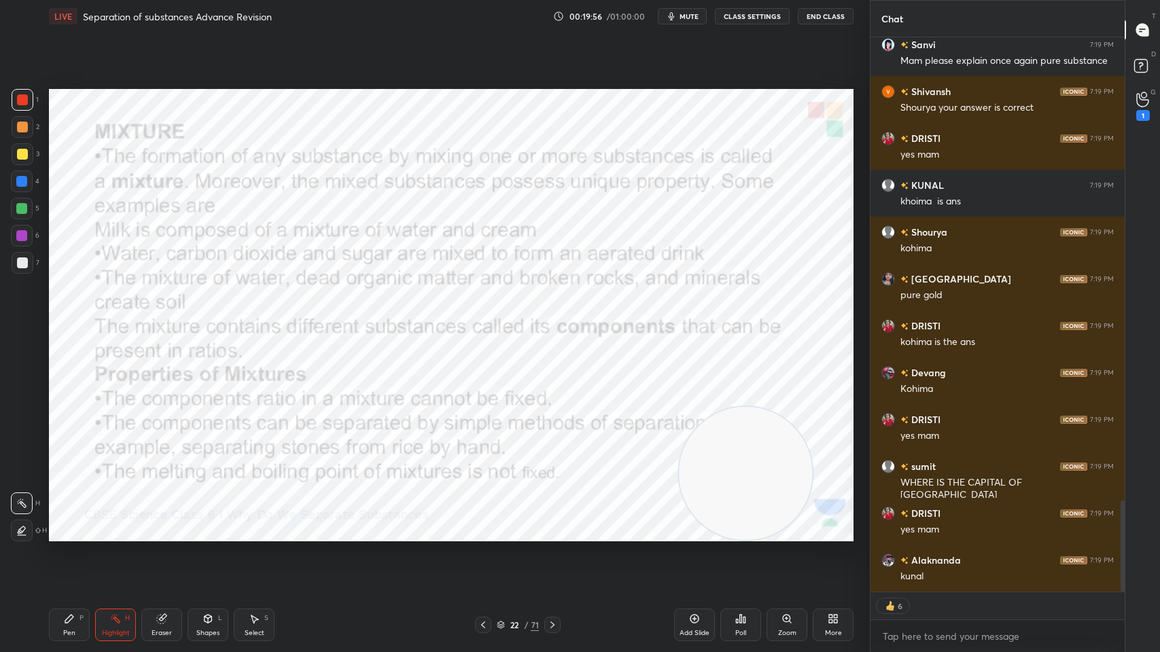
click at [527, 524] on div "/" at bounding box center [526, 625] width 4 height 8
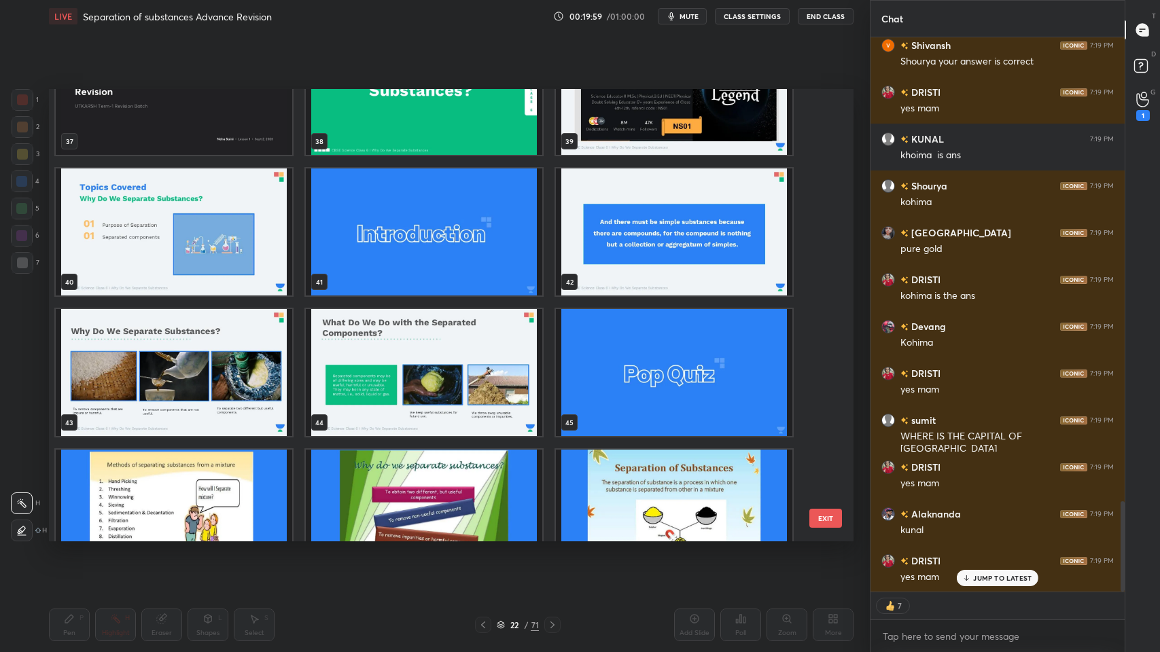
scroll to position [2038, 0]
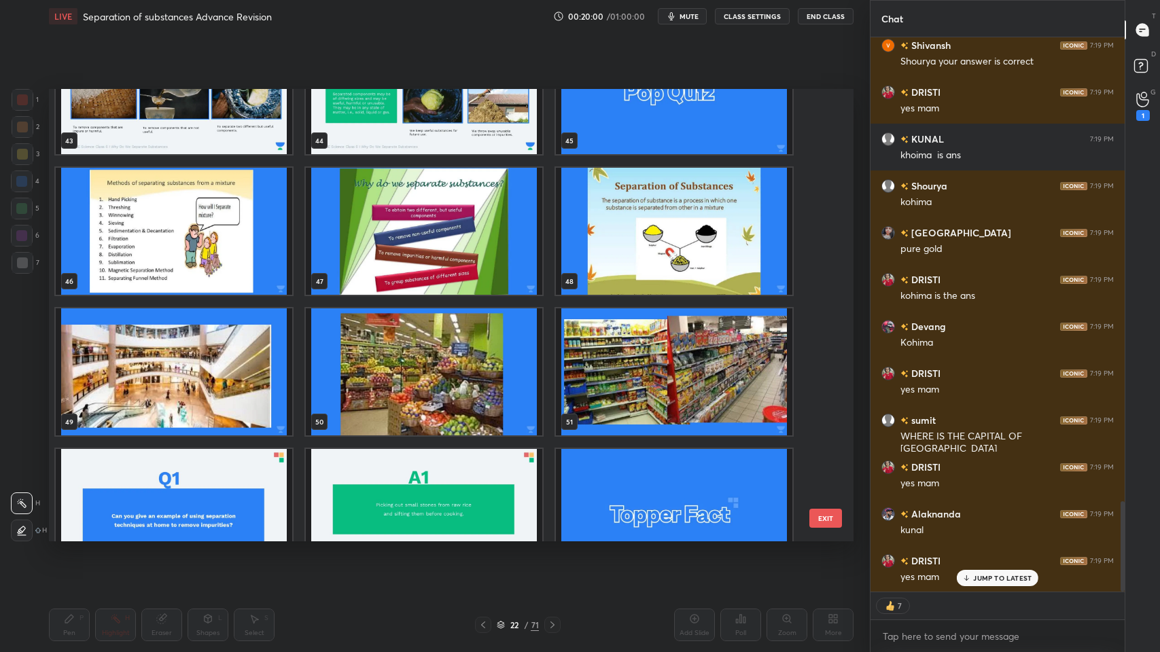
click at [408, 269] on img "grid" at bounding box center [424, 231] width 237 height 127
click at [398, 260] on img "grid" at bounding box center [424, 231] width 237 height 127
click at [402, 262] on img "grid" at bounding box center [424, 231] width 237 height 127
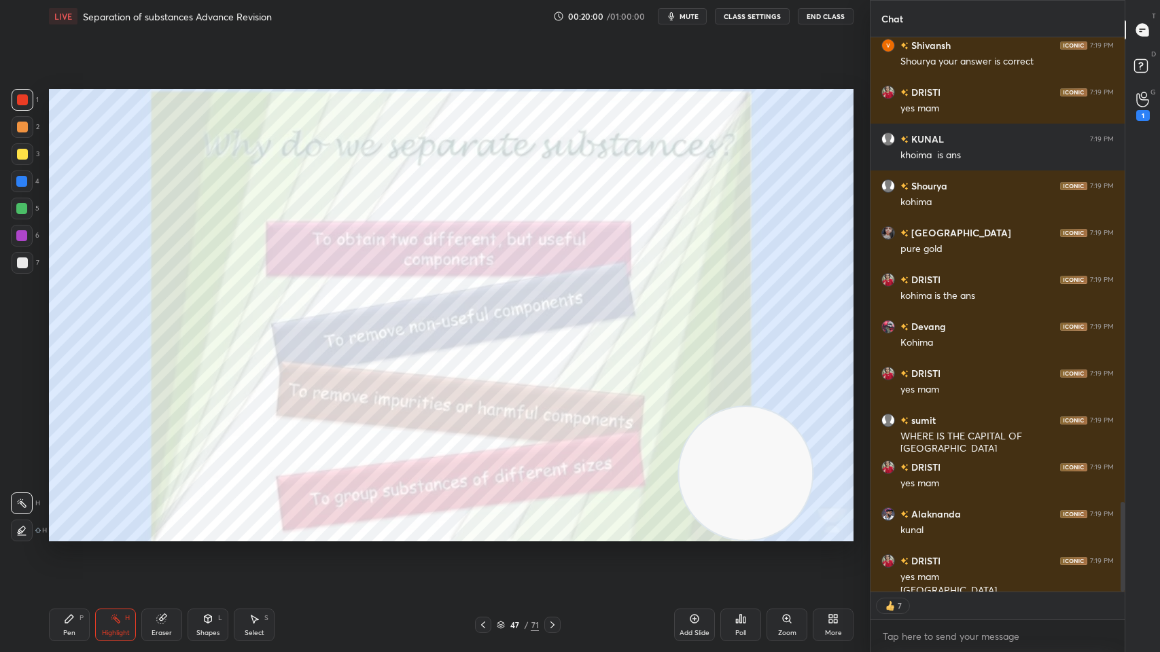
click at [402, 262] on img "grid" at bounding box center [424, 231] width 237 height 127
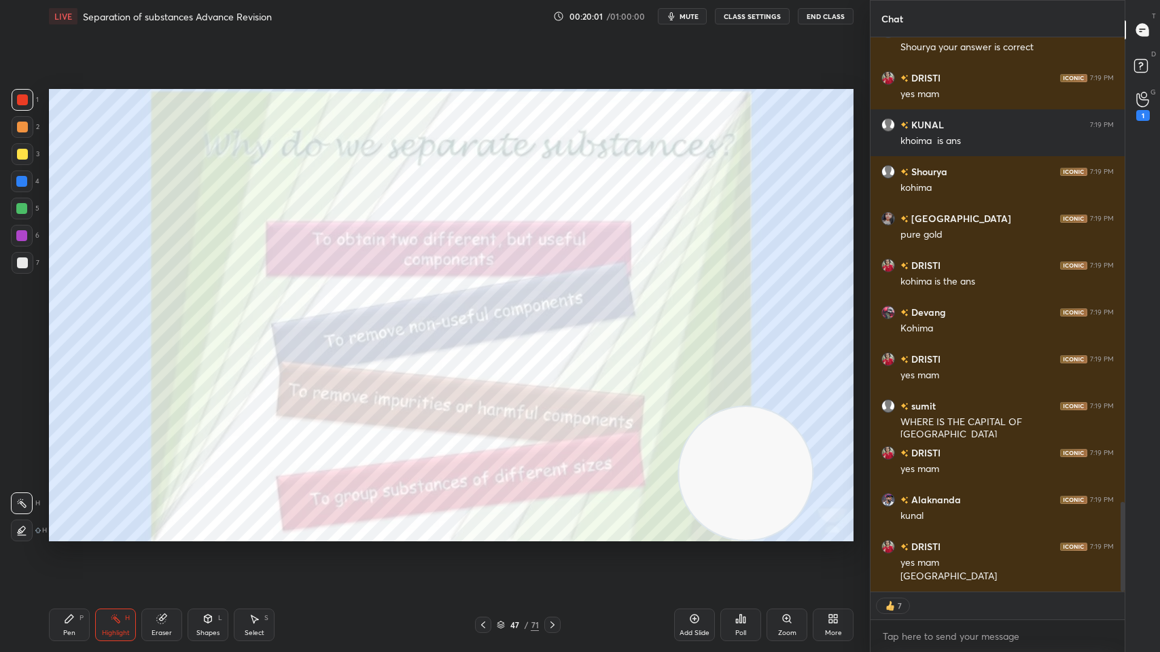
click at [829, 524] on icon at bounding box center [830, 616] width 3 height 3
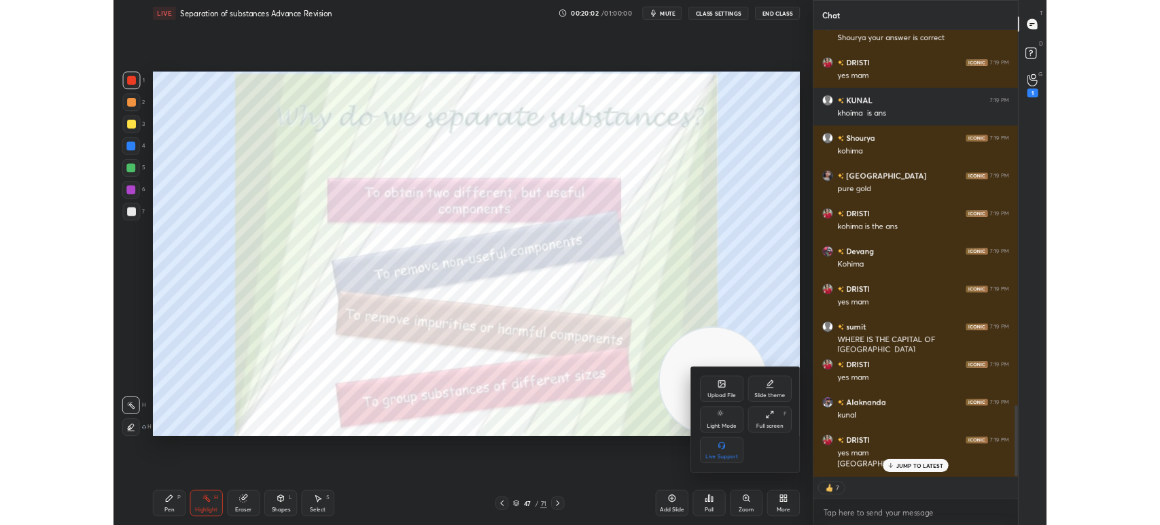
scroll to position [2920, 0]
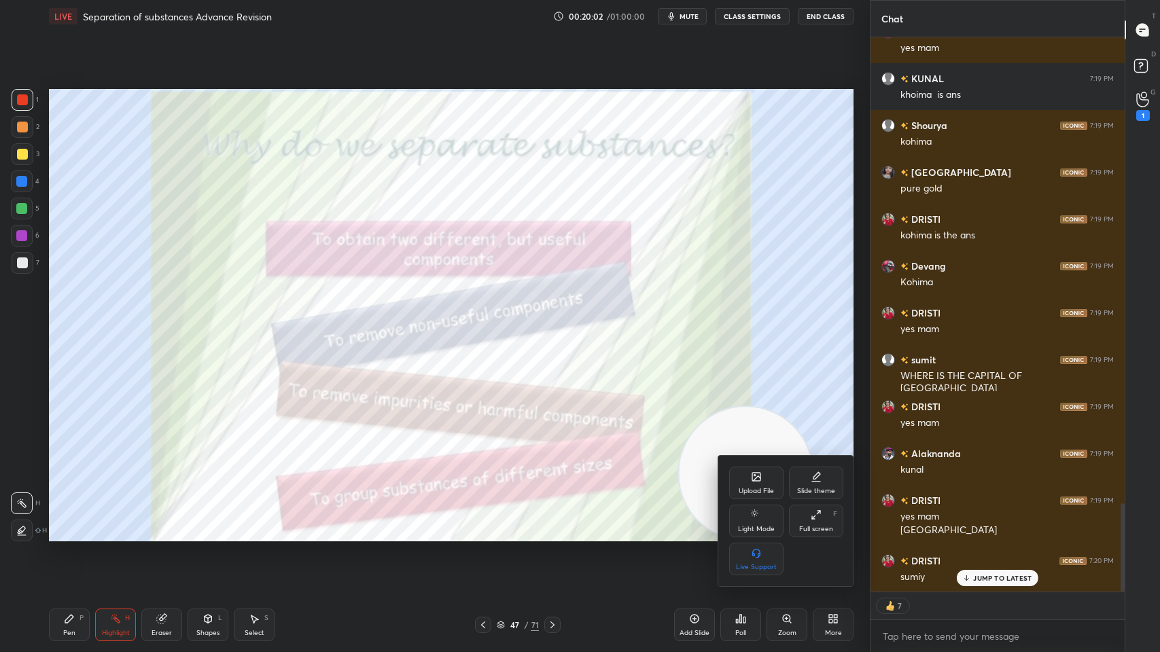
click at [737, 476] on div "Upload File" at bounding box center [756, 483] width 54 height 33
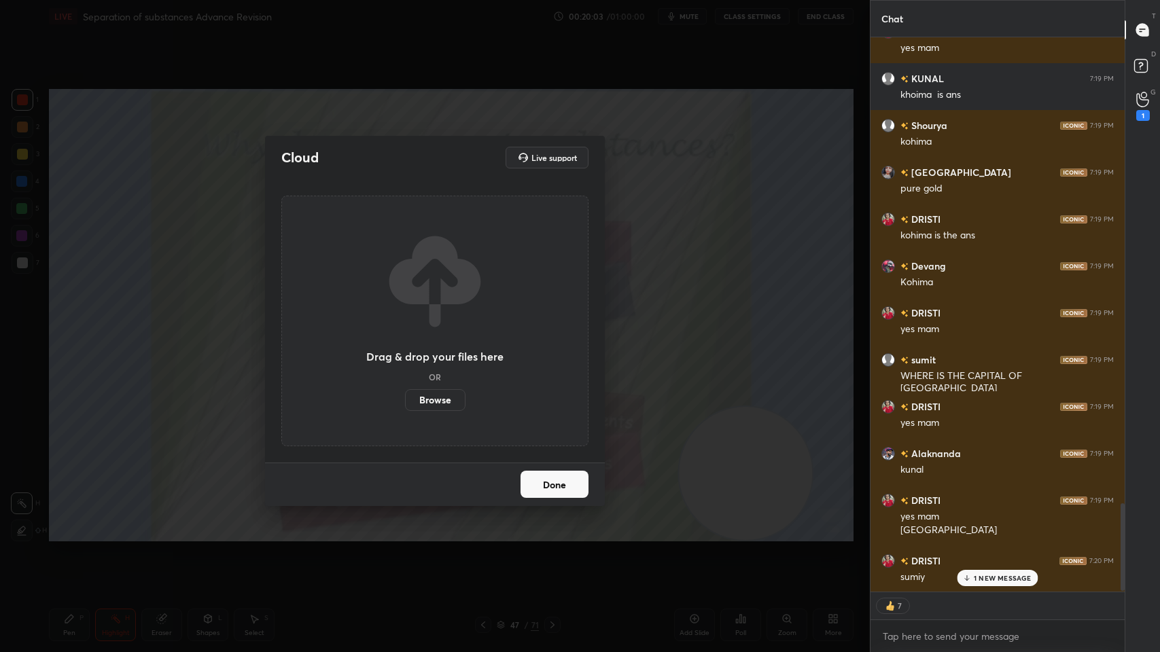
click at [750, 476] on div "Cloud Live support Drag & drop your files here OR Browse Done" at bounding box center [435, 326] width 870 height 652
click at [759, 391] on div "Cloud Live support Drag & drop your files here OR Browse Done" at bounding box center [435, 326] width 870 height 652
click at [764, 391] on div "Cloud Live support Drag & drop your files here OR Browse Done" at bounding box center [435, 326] width 870 height 652
click at [672, 400] on div "Cloud Live support Drag & drop your files here OR Browse Done" at bounding box center [435, 326] width 870 height 652
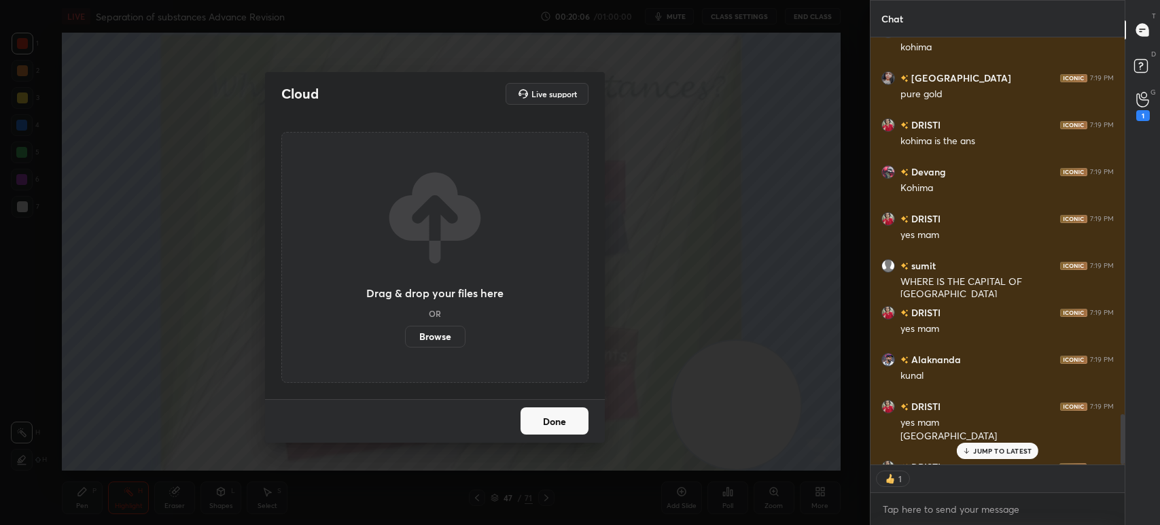
scroll to position [3188, 0]
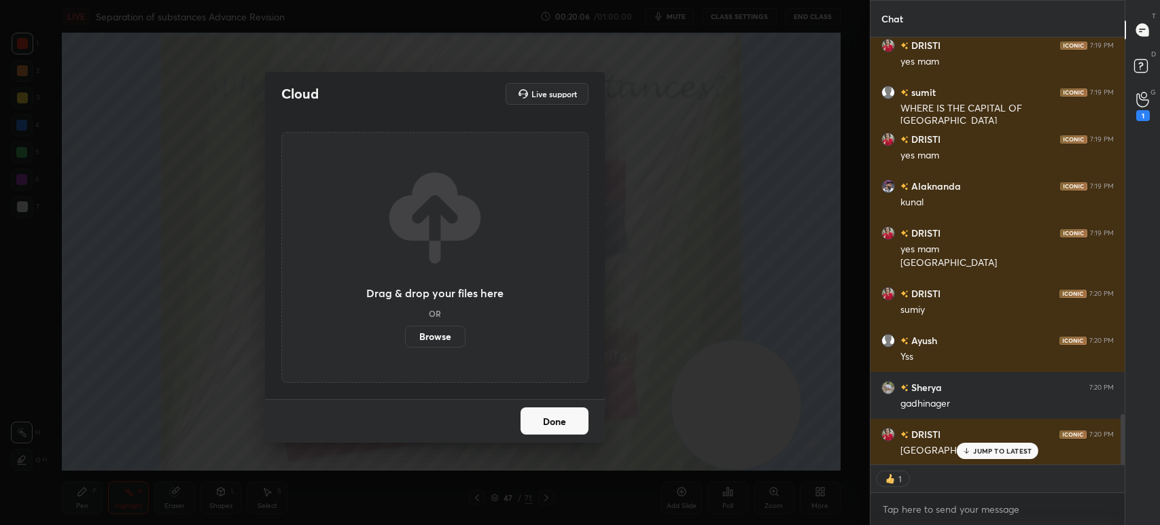
click at [446, 335] on label "Browse" at bounding box center [435, 337] width 60 height 22
click at [405, 335] on input "Browse" at bounding box center [405, 337] width 0 height 22
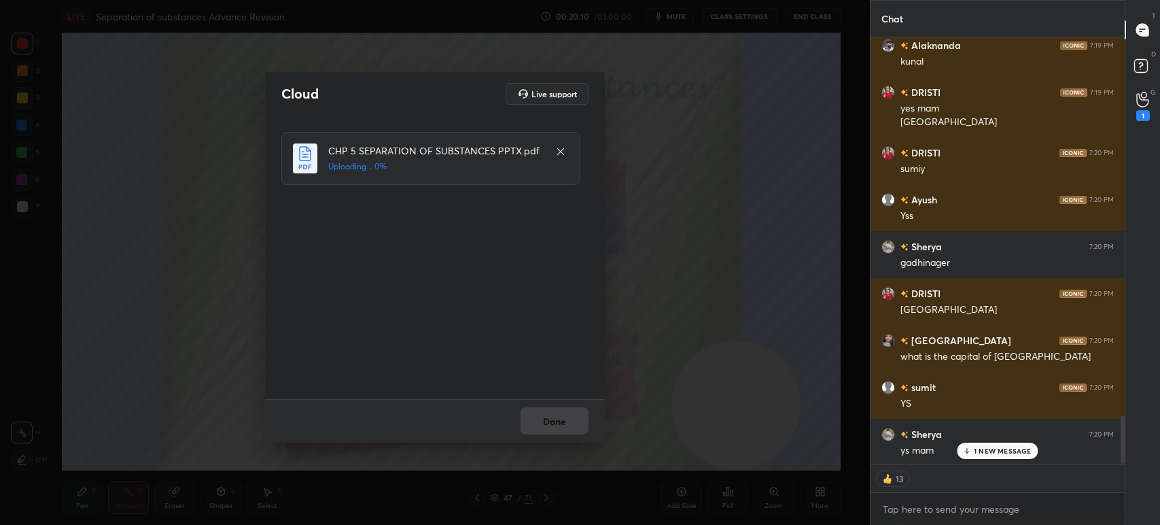
scroll to position [3376, 0]
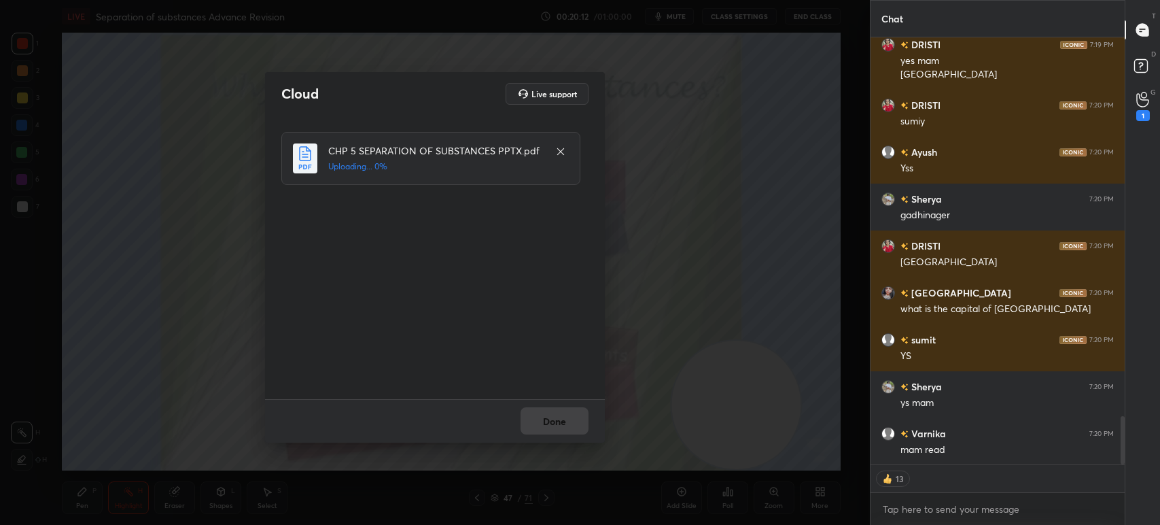
click at [597, 436] on div "Done" at bounding box center [435, 420] width 340 height 43
click at [572, 429] on div "Done" at bounding box center [435, 420] width 340 height 43
click at [576, 427] on div "Done" at bounding box center [435, 420] width 340 height 43
click at [578, 425] on div "Done" at bounding box center [435, 420] width 340 height 43
click at [576, 425] on div "Done" at bounding box center [435, 420] width 340 height 43
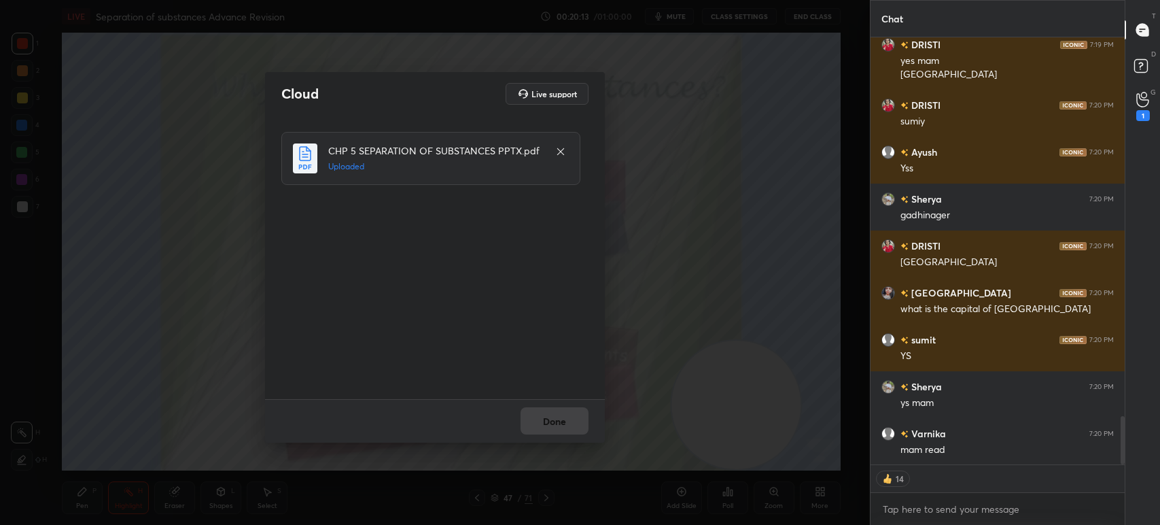
click at [576, 425] on button "Done" at bounding box center [555, 420] width 68 height 27
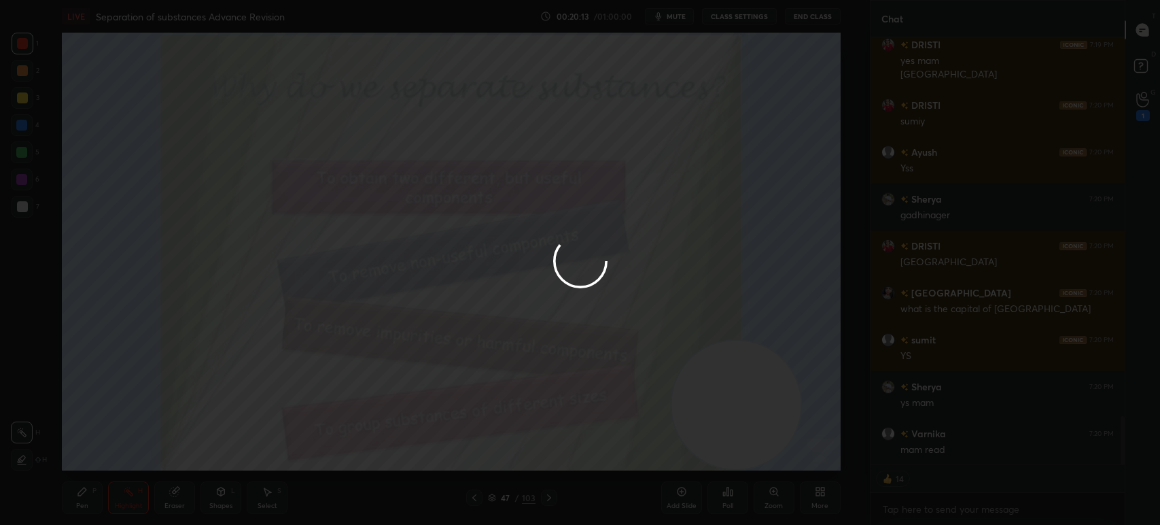
click at [576, 426] on button "Done" at bounding box center [555, 420] width 68 height 27
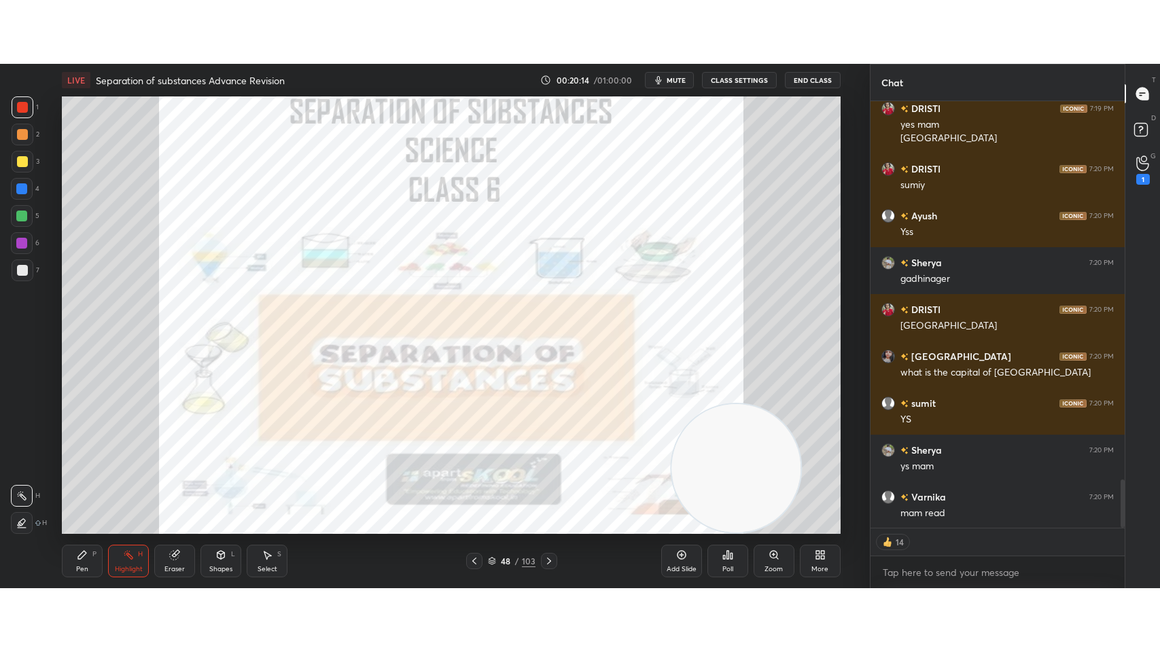
scroll to position [3423, 0]
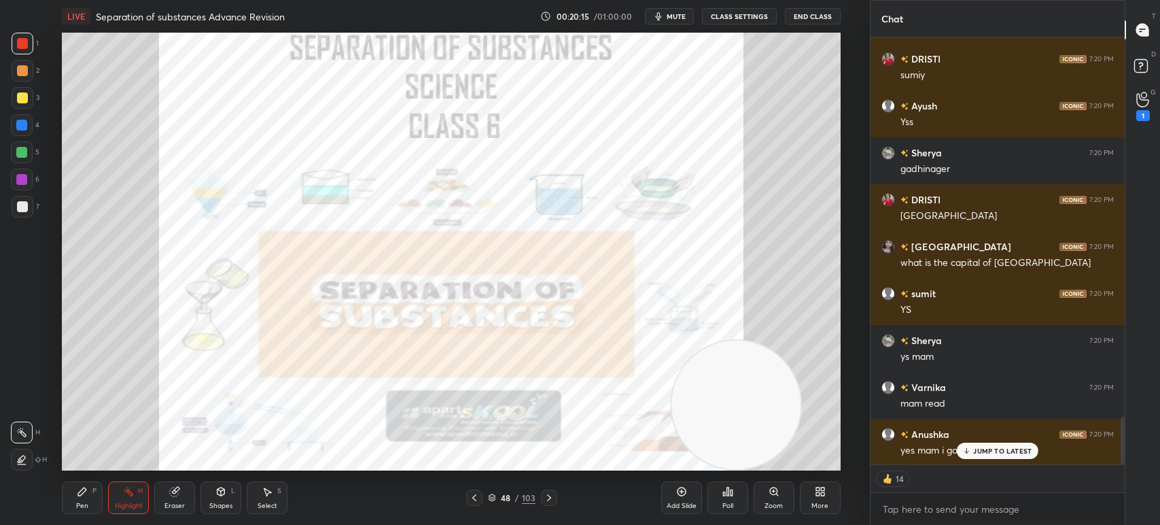
click at [807, 504] on div "More" at bounding box center [820, 497] width 41 height 33
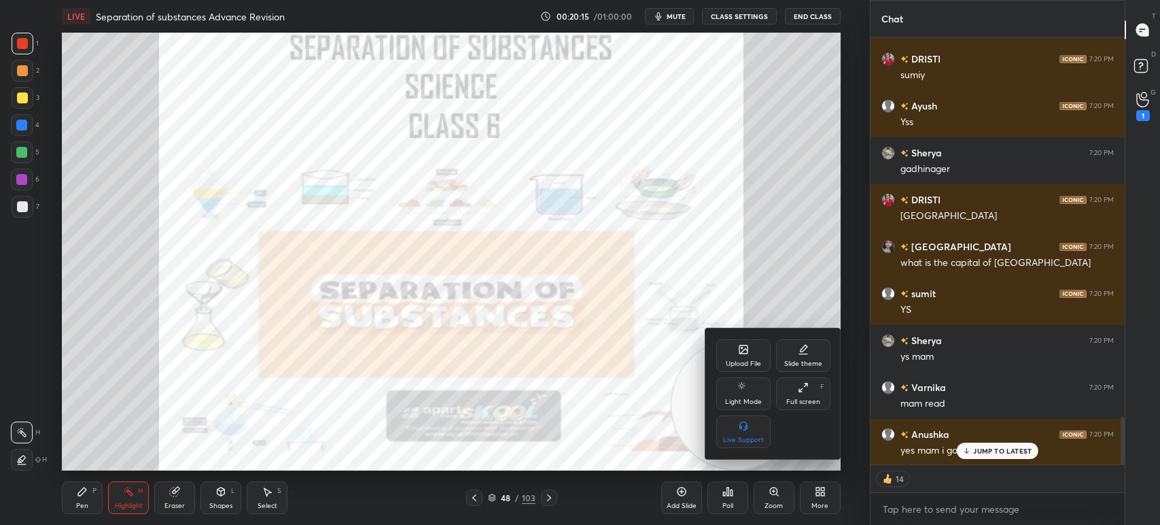
click at [794, 396] on div "Full screen F" at bounding box center [803, 393] width 54 height 33
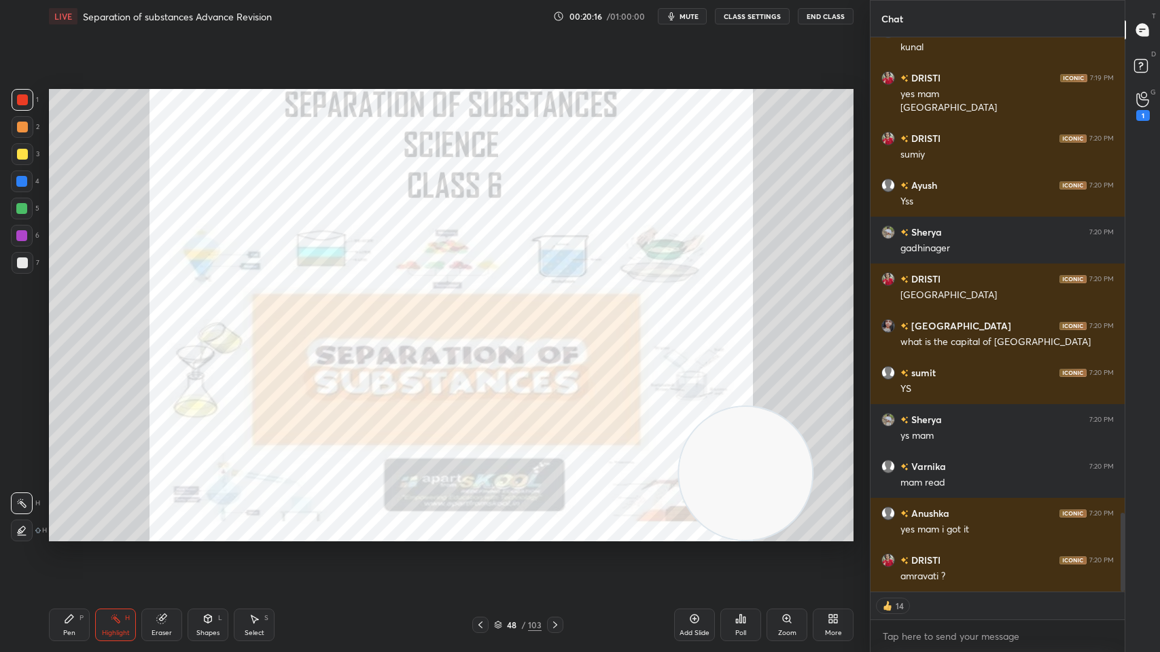
click at [555, 524] on div "Pen P Highlight H Eraser Shapes L Select S 48 / 103 Add Slide Poll Zoom More" at bounding box center [451, 625] width 805 height 54
click at [553, 524] on div at bounding box center [555, 625] width 16 height 16
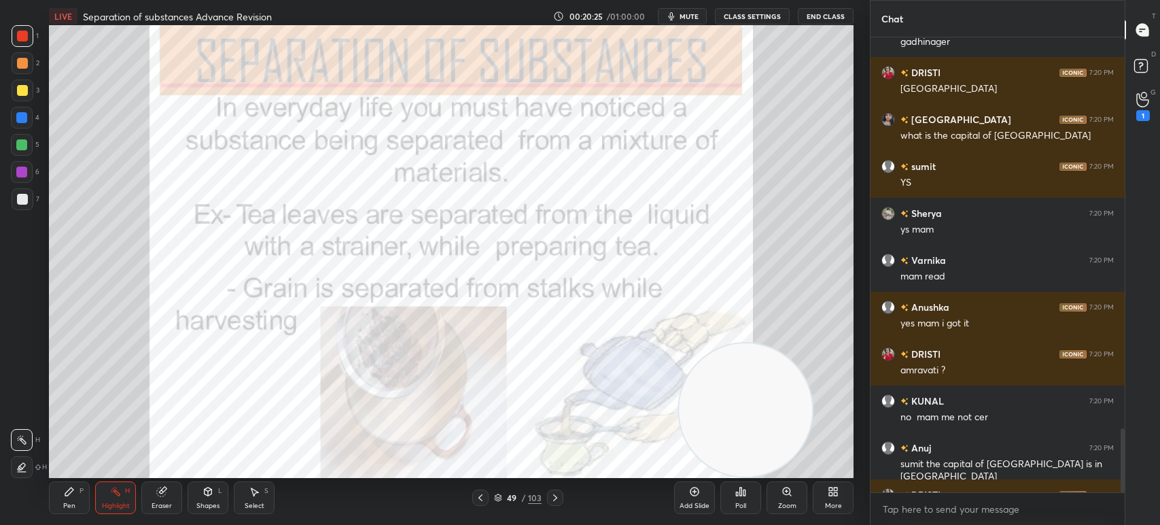
type textarea "x"
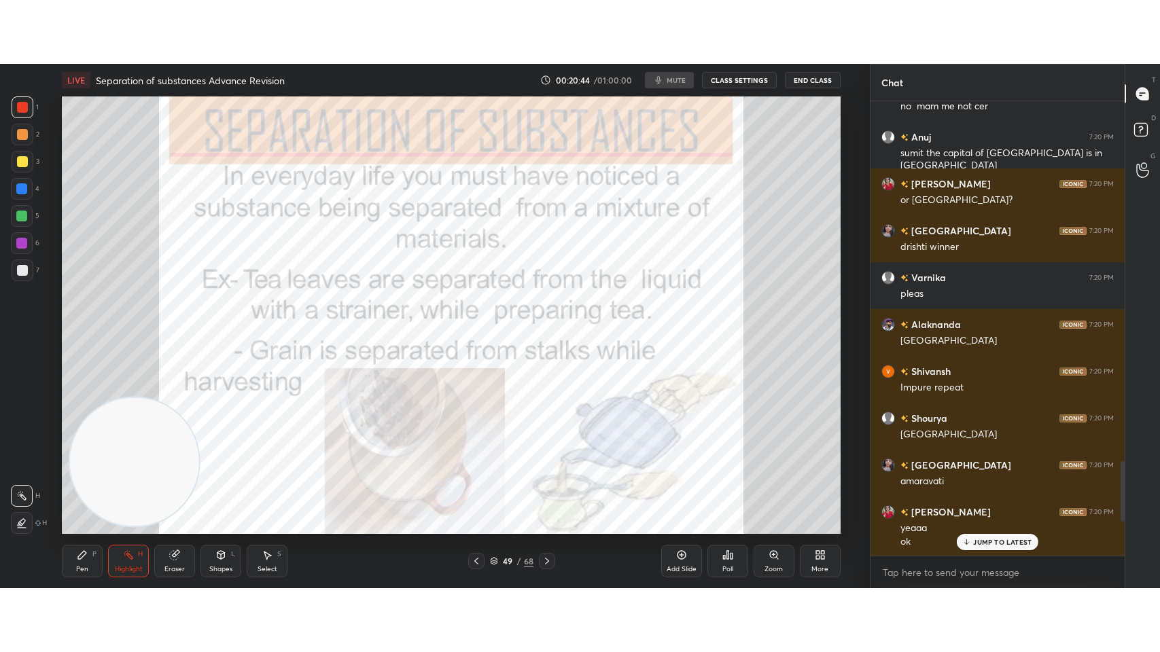
scroll to position [67525, 67148]
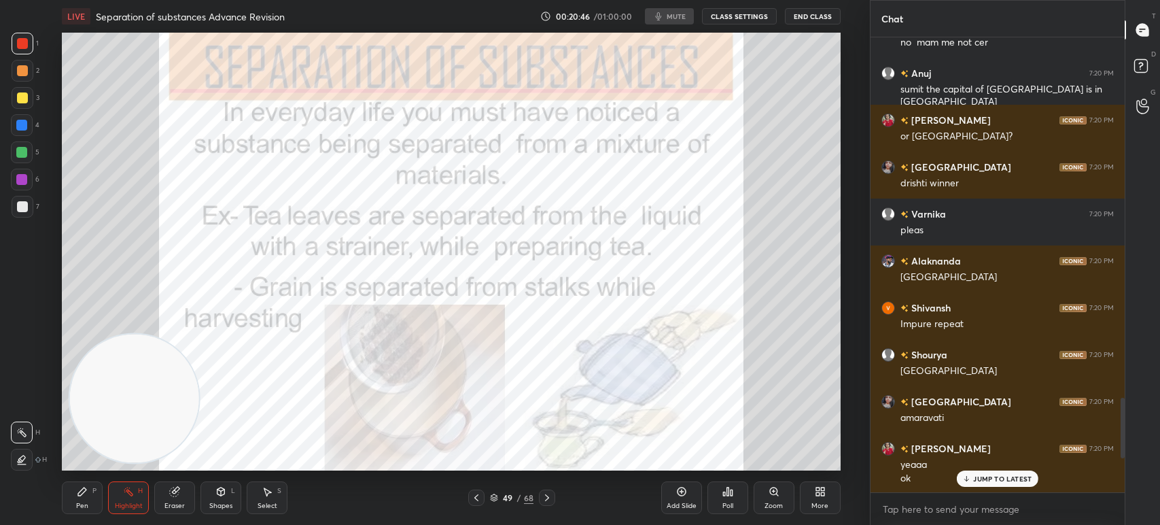
click at [810, 504] on div "More" at bounding box center [820, 497] width 41 height 33
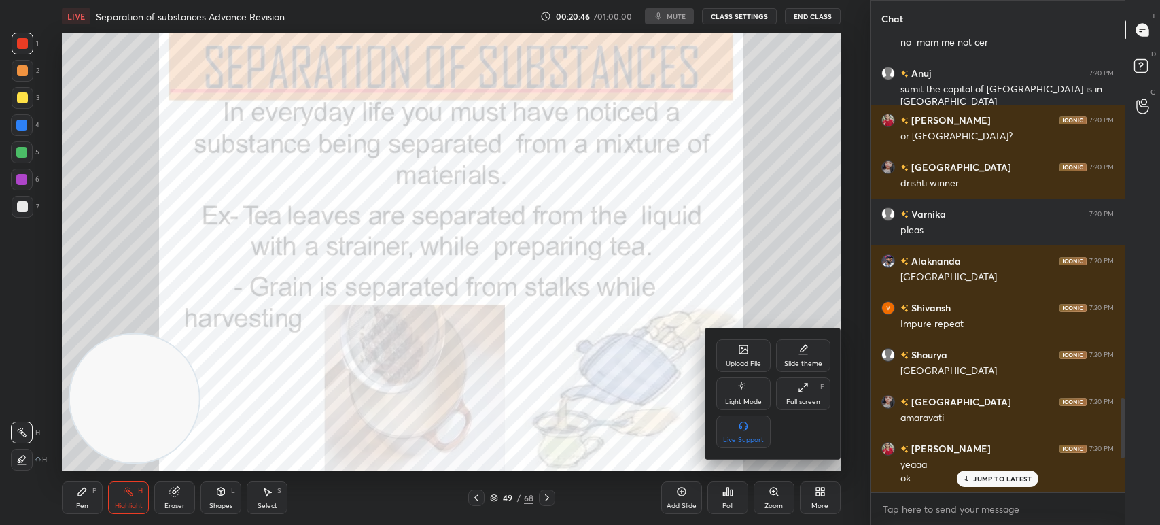
click at [795, 399] on div "Full screen" at bounding box center [803, 401] width 34 height 7
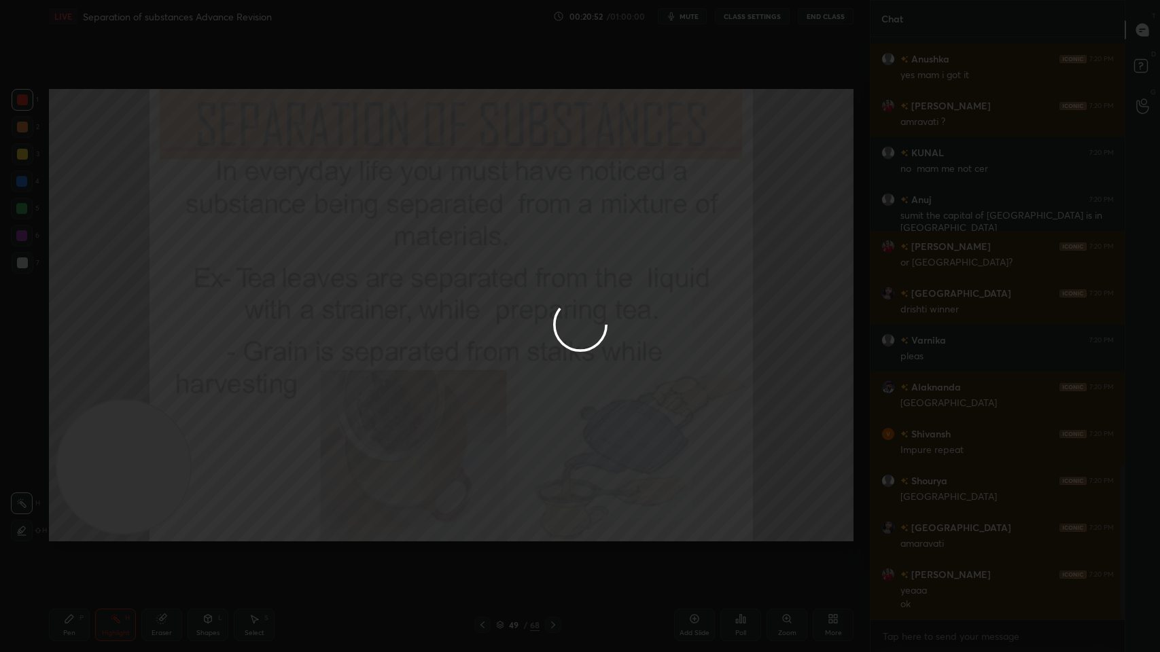
scroll to position [1649, 0]
click at [296, 228] on div at bounding box center [580, 326] width 1160 height 652
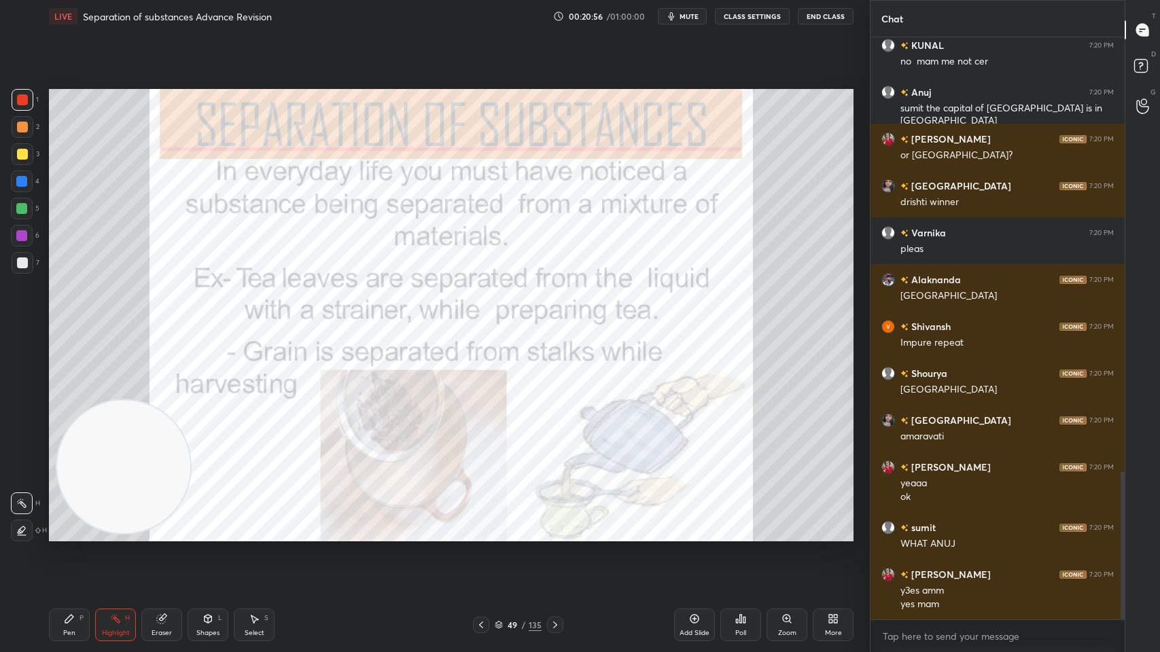
scroll to position [0, 0]
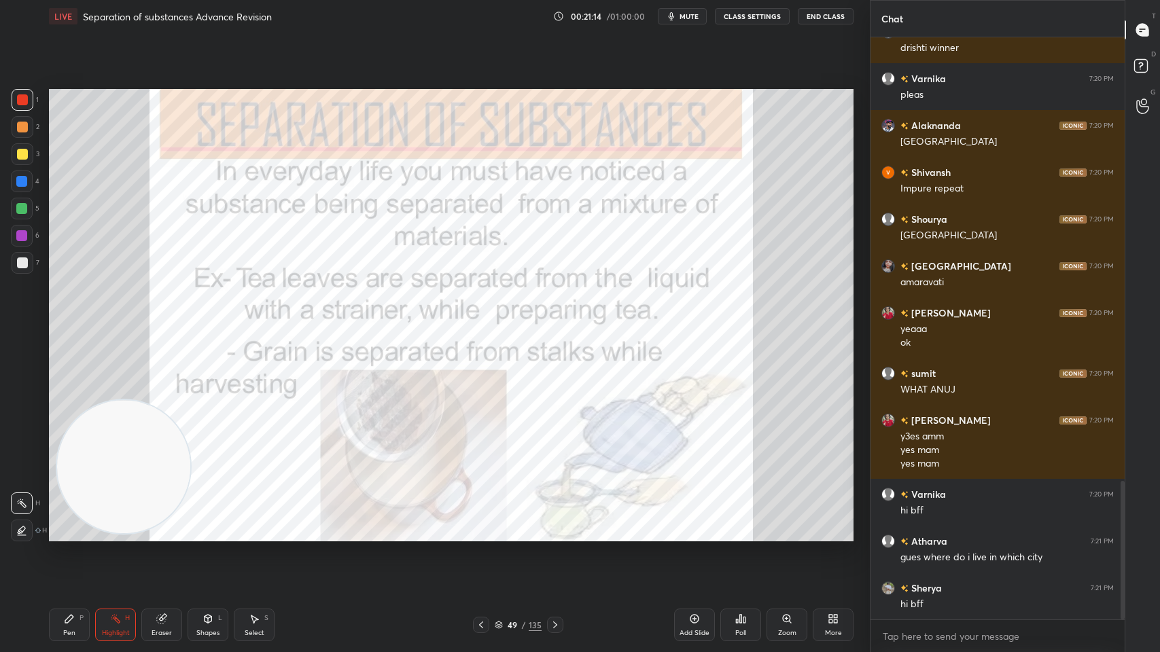
click at [547, 524] on div at bounding box center [555, 625] width 16 height 16
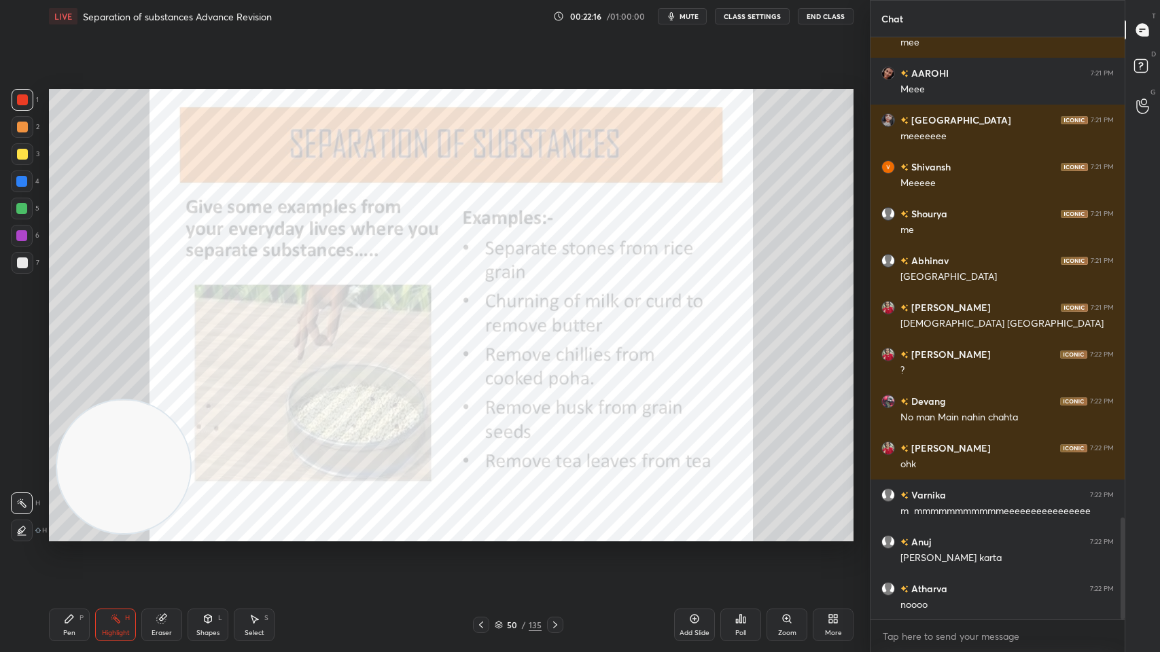
scroll to position [2746, 0]
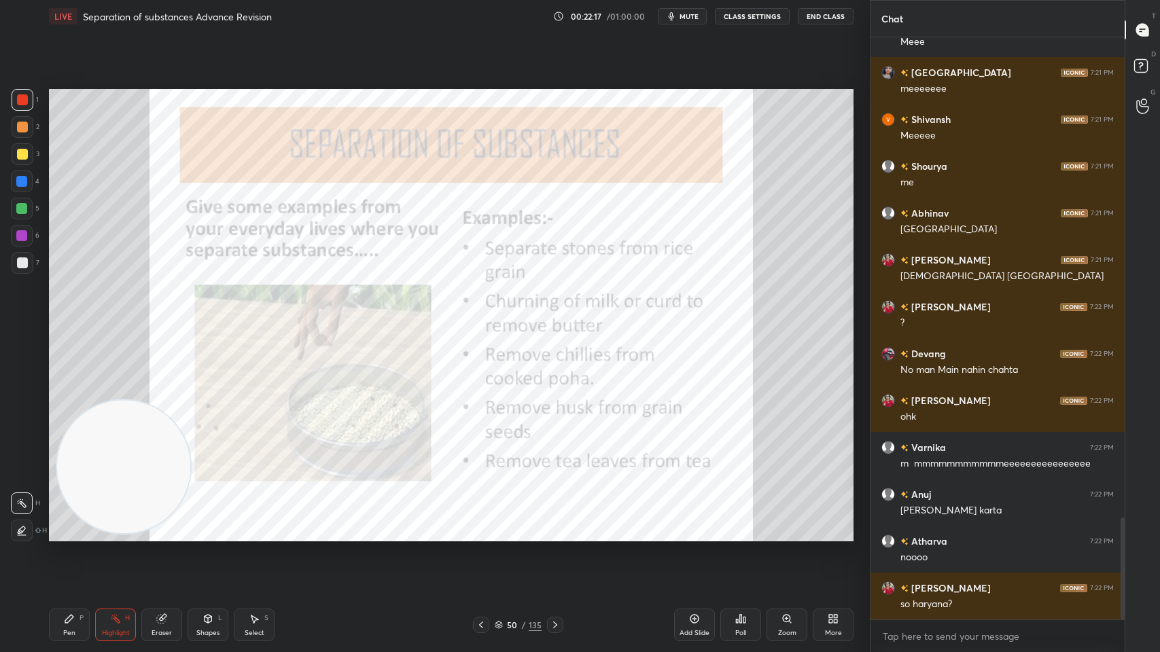
click at [544, 524] on div "50 / 135" at bounding box center [518, 625] width 90 height 16
click at [550, 524] on icon at bounding box center [555, 625] width 11 height 11
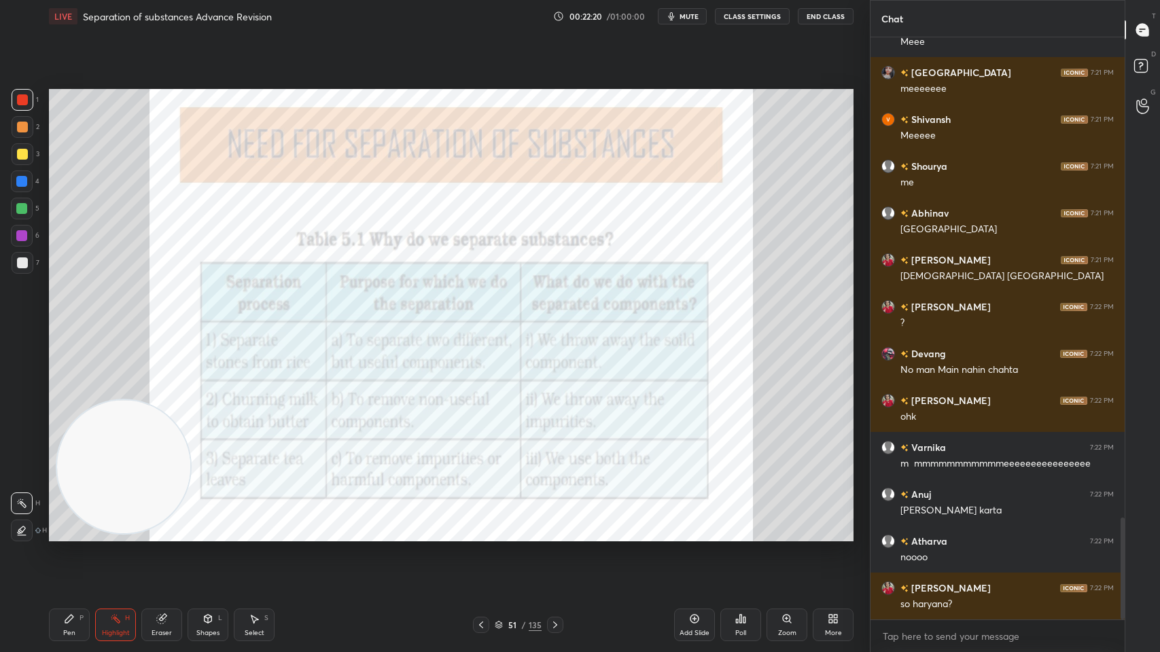
click at [547, 524] on div at bounding box center [555, 625] width 16 height 16
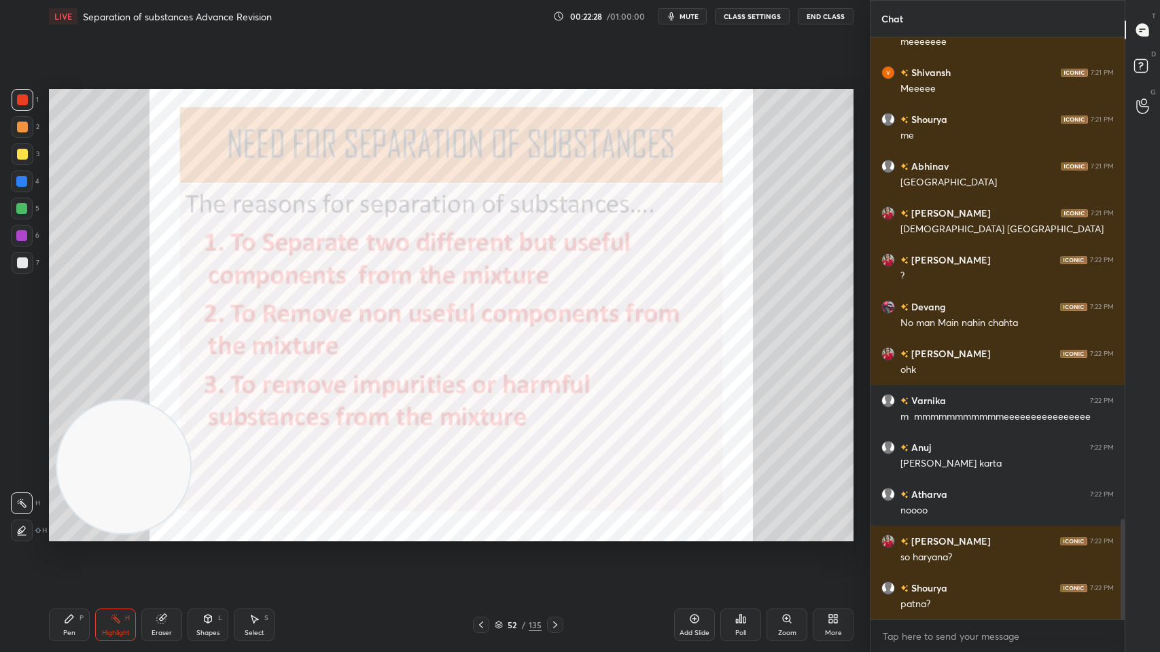
scroll to position [2839, 0]
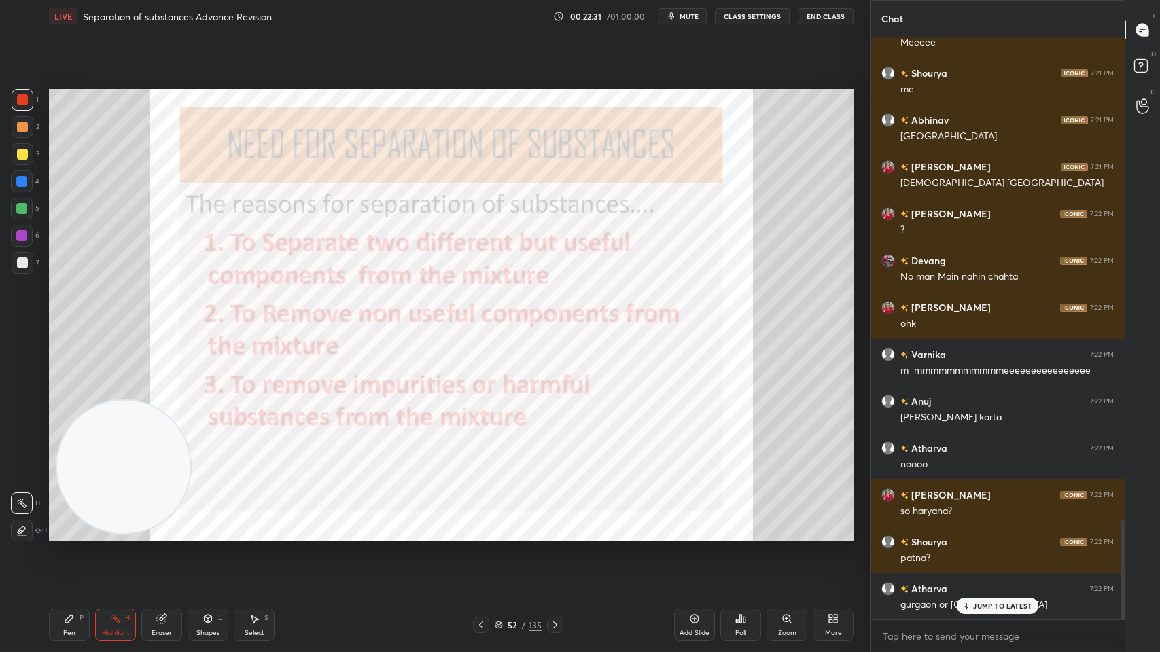
click at [552, 524] on icon at bounding box center [555, 625] width 11 height 11
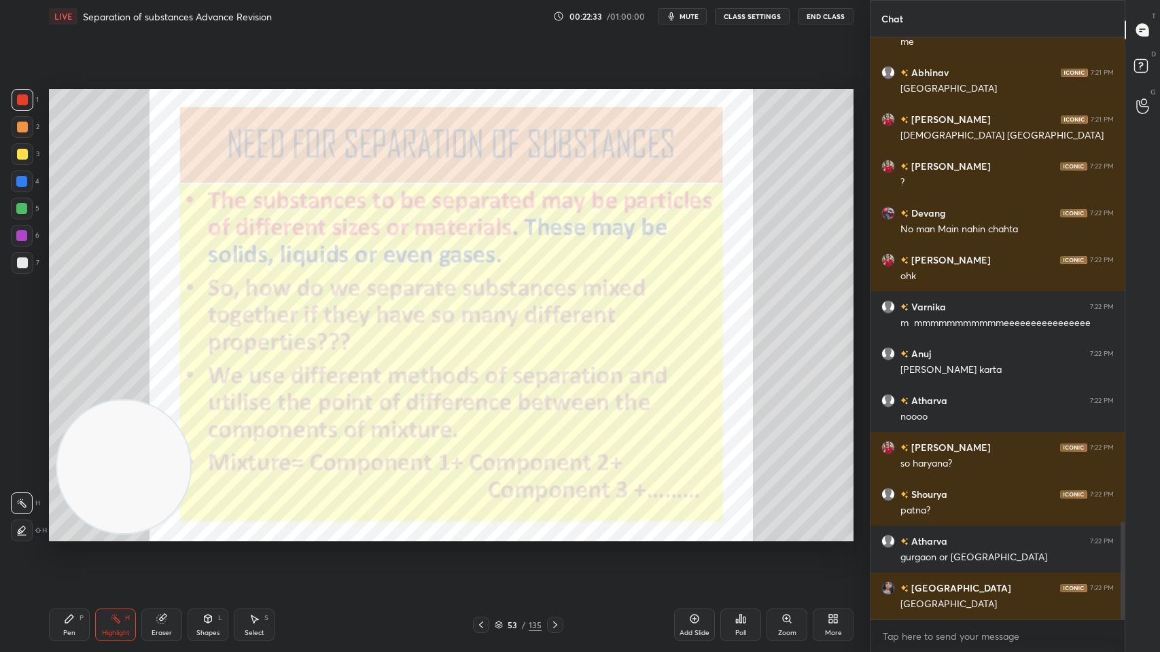
click at [555, 524] on icon at bounding box center [555, 625] width 11 height 11
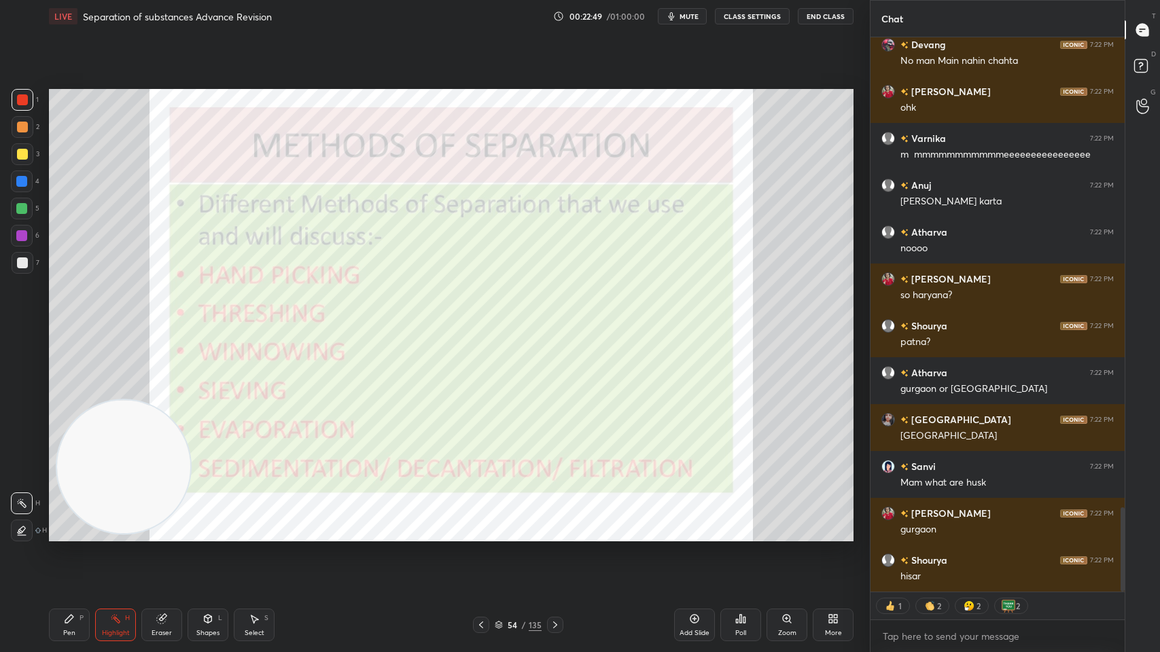
scroll to position [3102, 0]
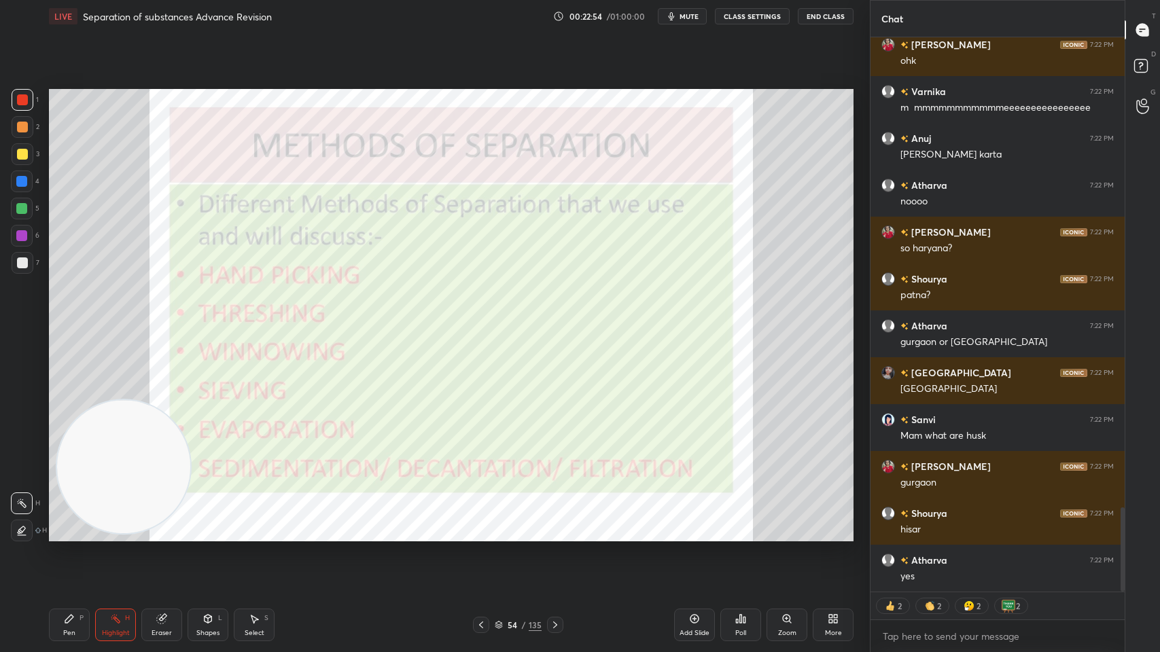
click at [550, 524] on icon at bounding box center [555, 625] width 11 height 11
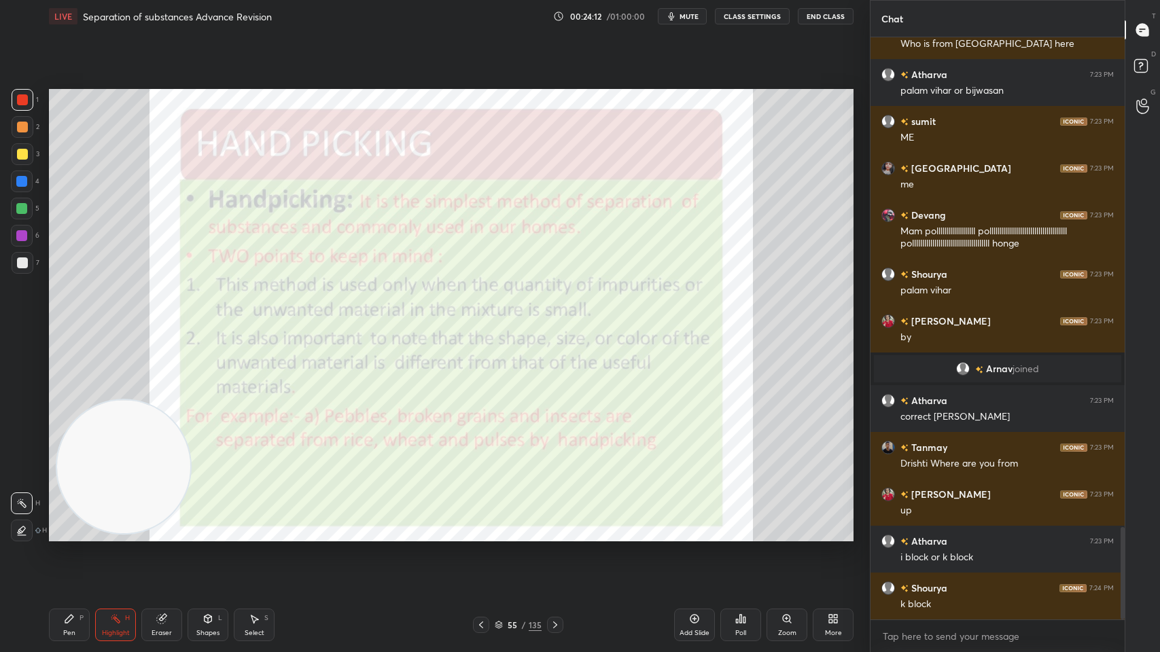
scroll to position [3144, 0]
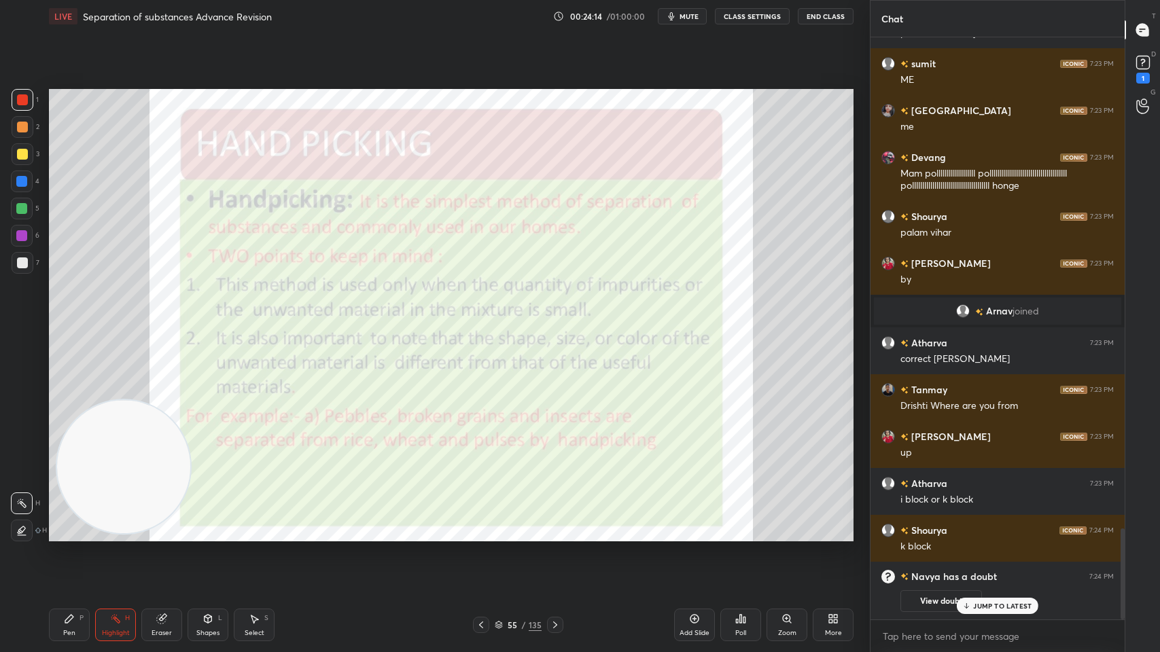
click at [955, 524] on button "View doubt" at bounding box center [942, 602] width 82 height 22
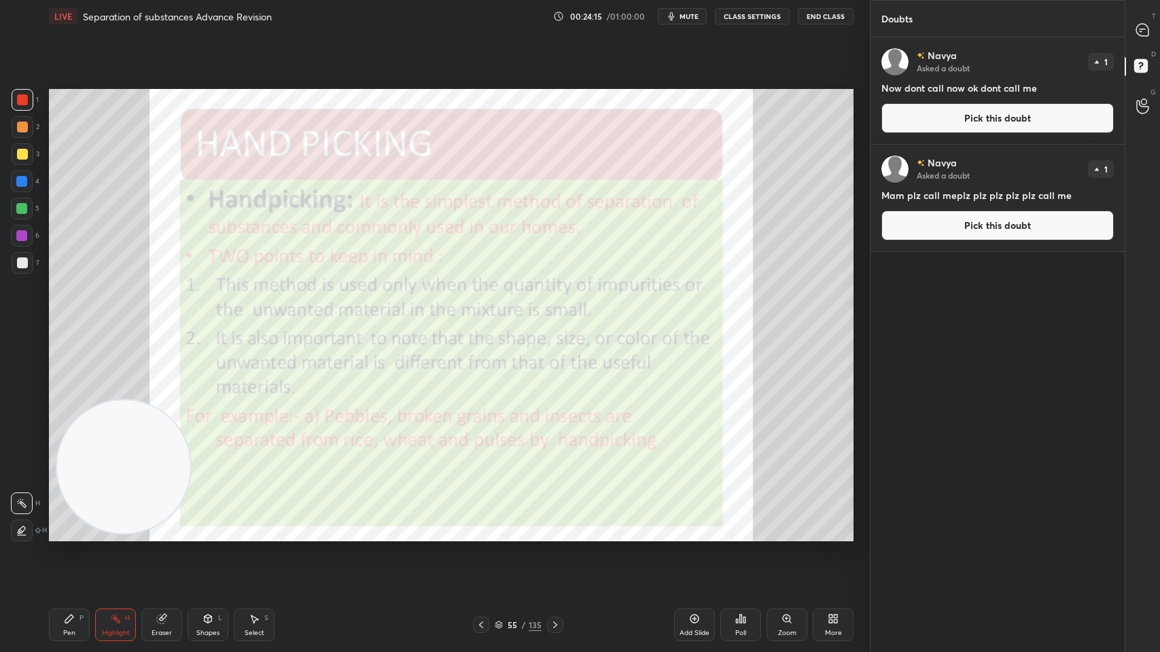
click at [814, 524] on div "Setting up your live class Poll for secs No correct answer Start poll" at bounding box center [451, 315] width 816 height 565
click at [1140, 67] on icon at bounding box center [1140, 65] width 5 height 5
click at [1152, 16] on p "T" at bounding box center [1154, 16] width 4 height 10
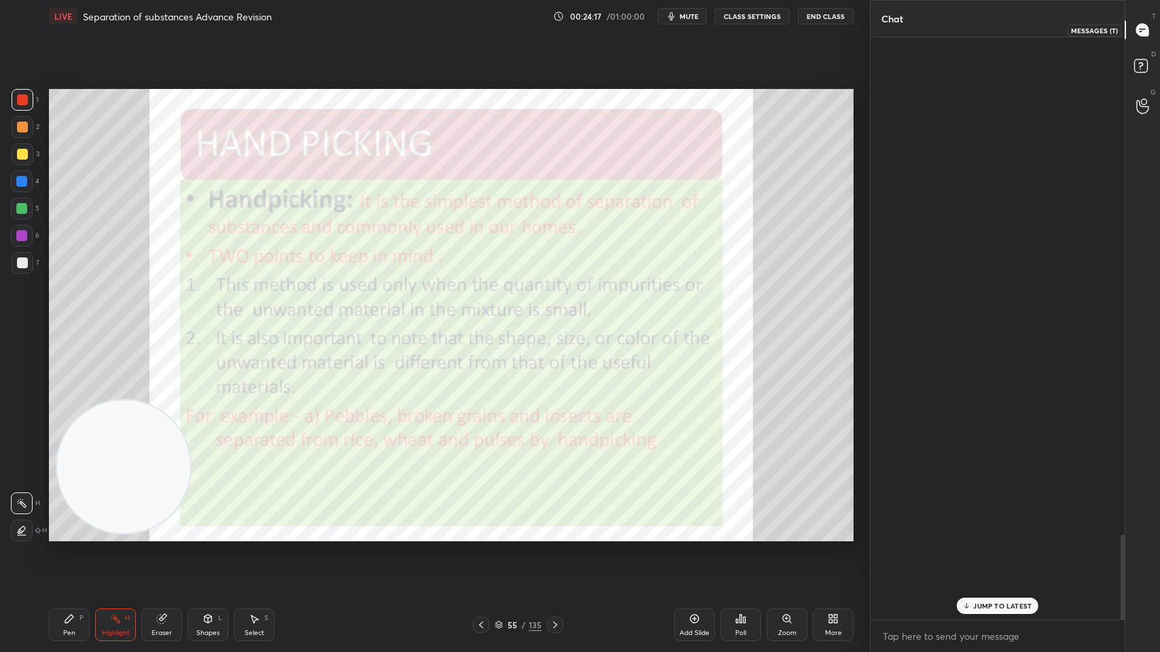
scroll to position [579, 250]
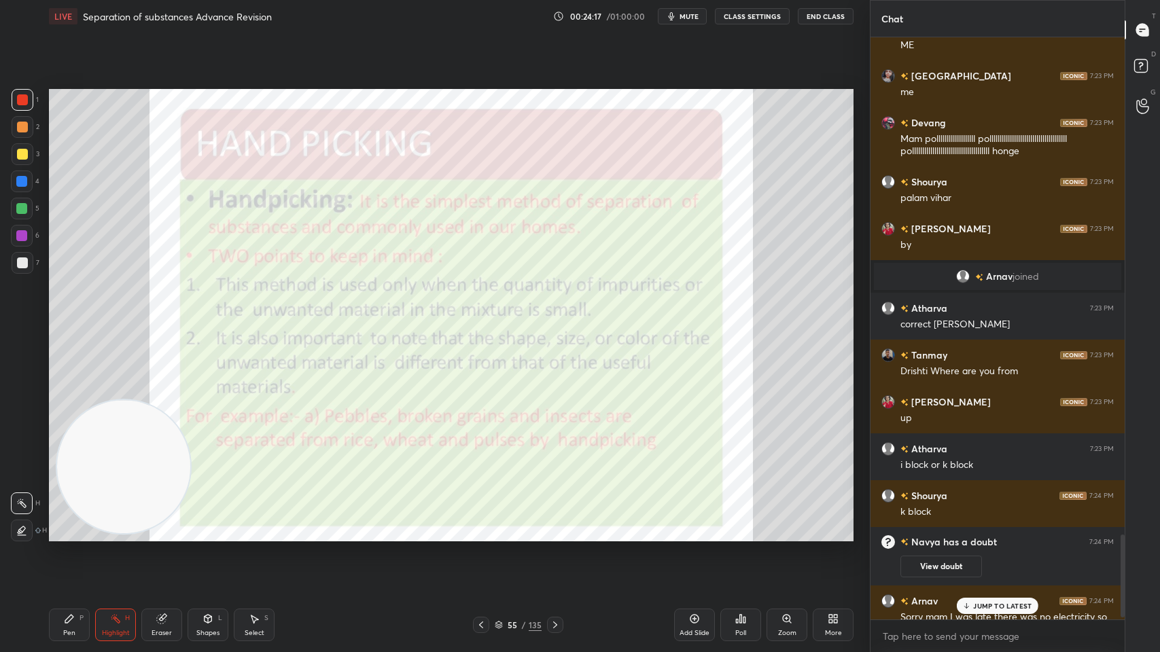
click at [1149, 40] on div at bounding box center [1143, 30] width 27 height 24
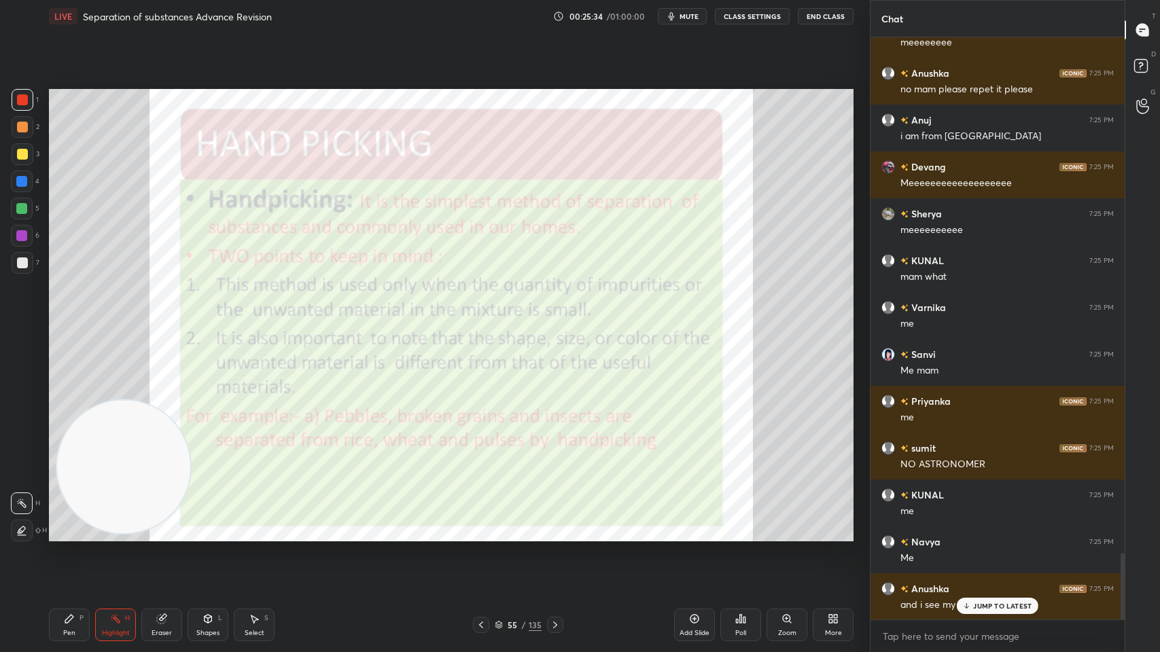
scroll to position [4582, 0]
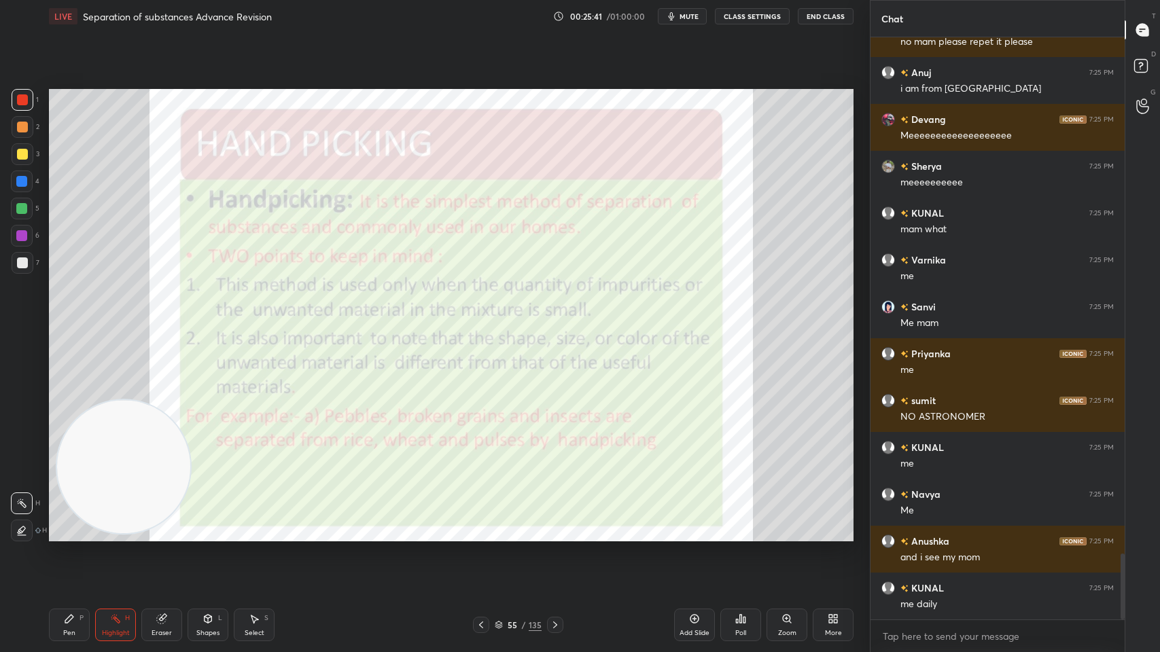
click at [553, 524] on icon at bounding box center [555, 625] width 11 height 11
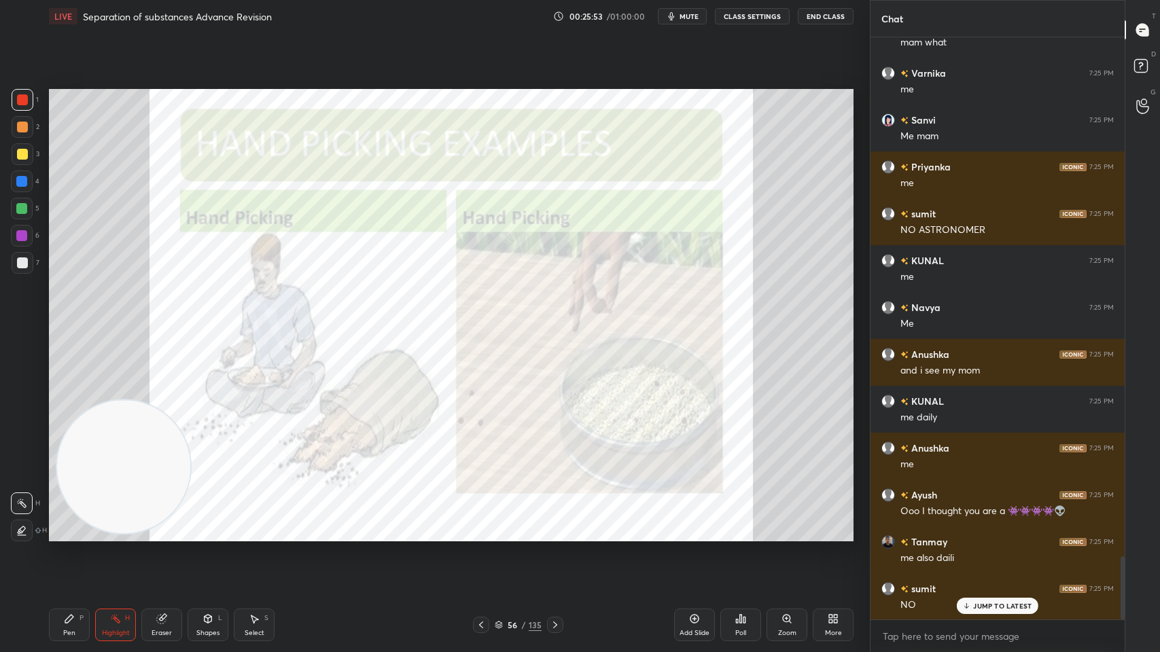
scroll to position [4817, 0]
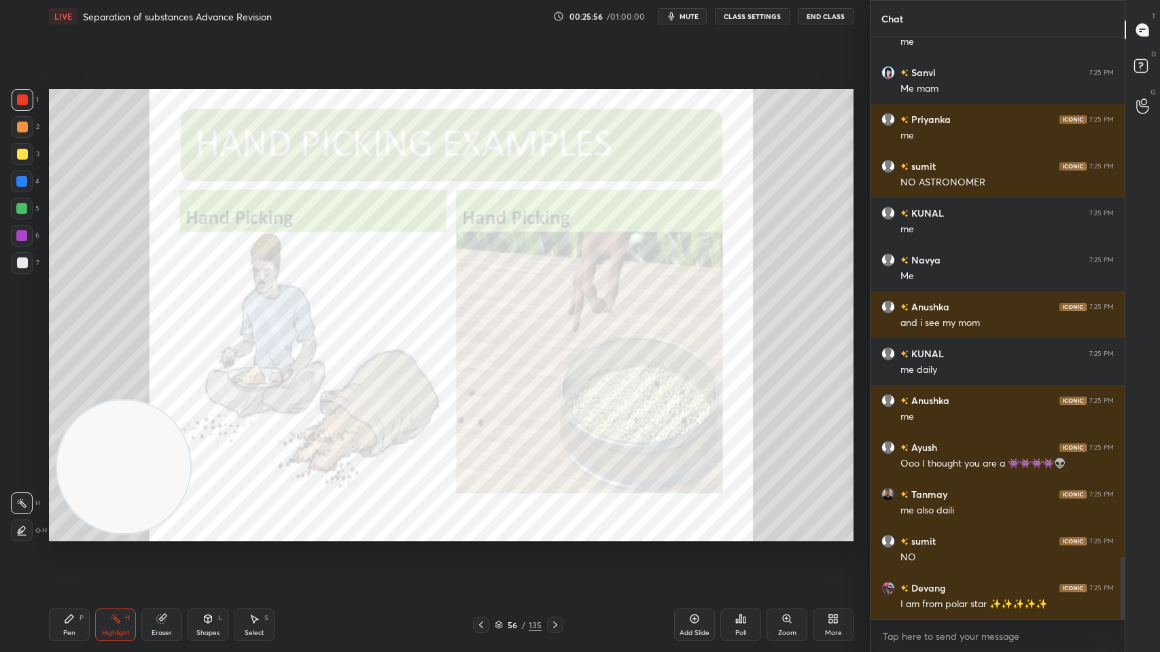
click at [554, 524] on icon at bounding box center [555, 625] width 4 height 7
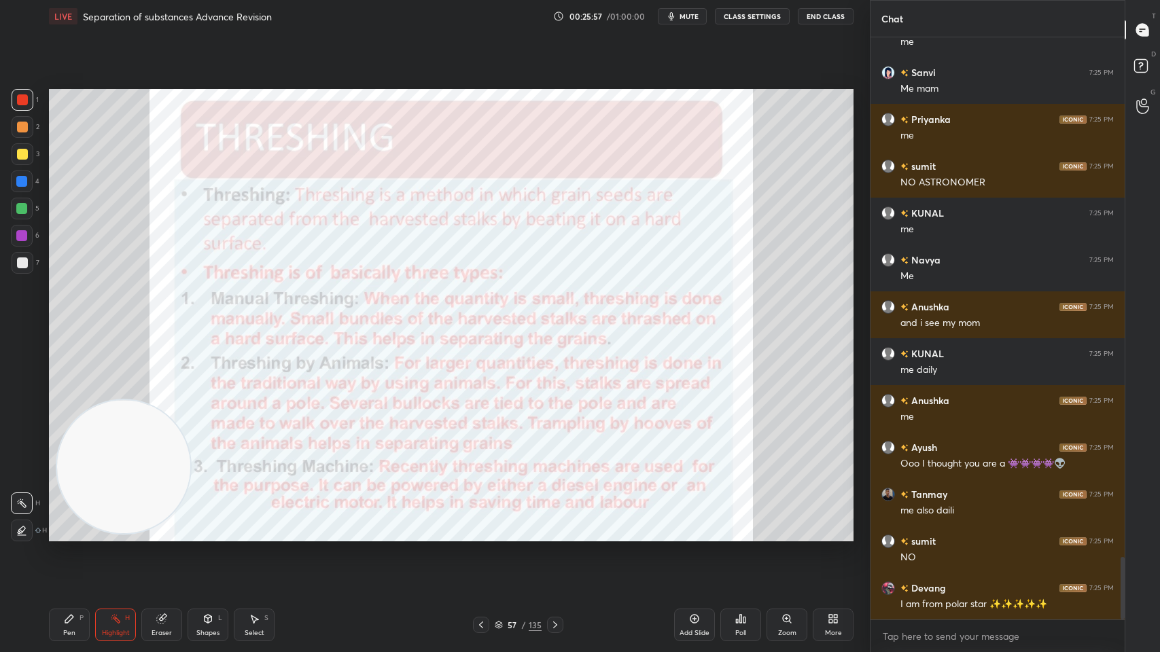
scroll to position [4863, 0]
click at [482, 524] on icon at bounding box center [481, 625] width 11 height 11
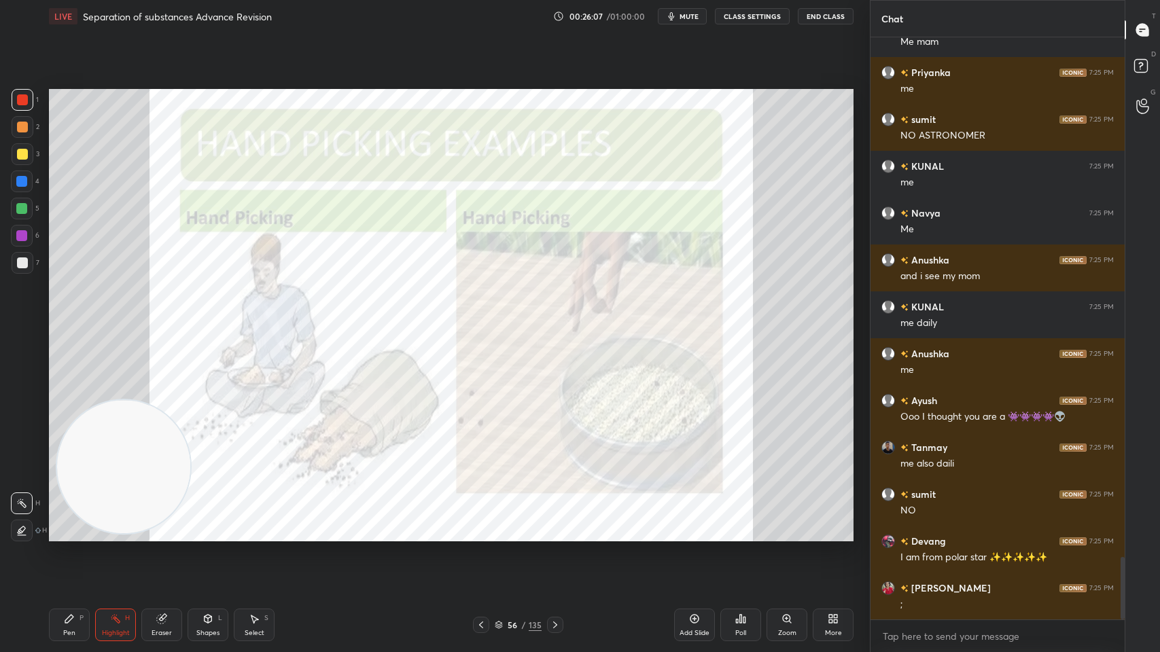
click at [554, 524] on div at bounding box center [555, 625] width 16 height 16
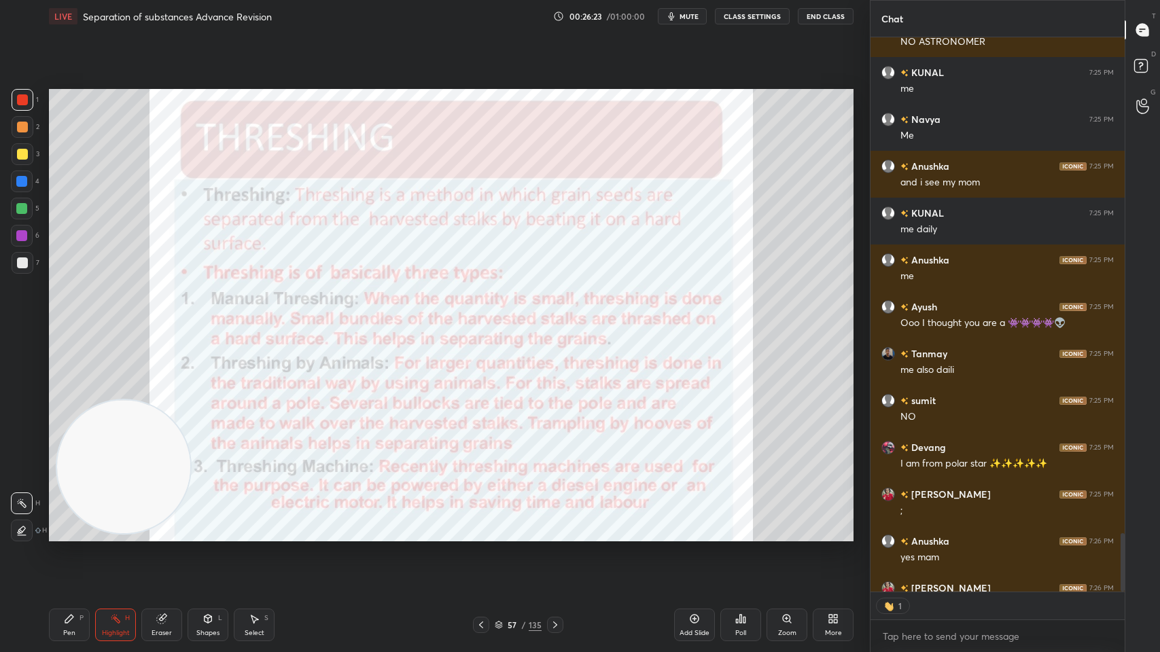
scroll to position [4, 4]
click at [523, 524] on div "57 / 135" at bounding box center [518, 625] width 47 height 12
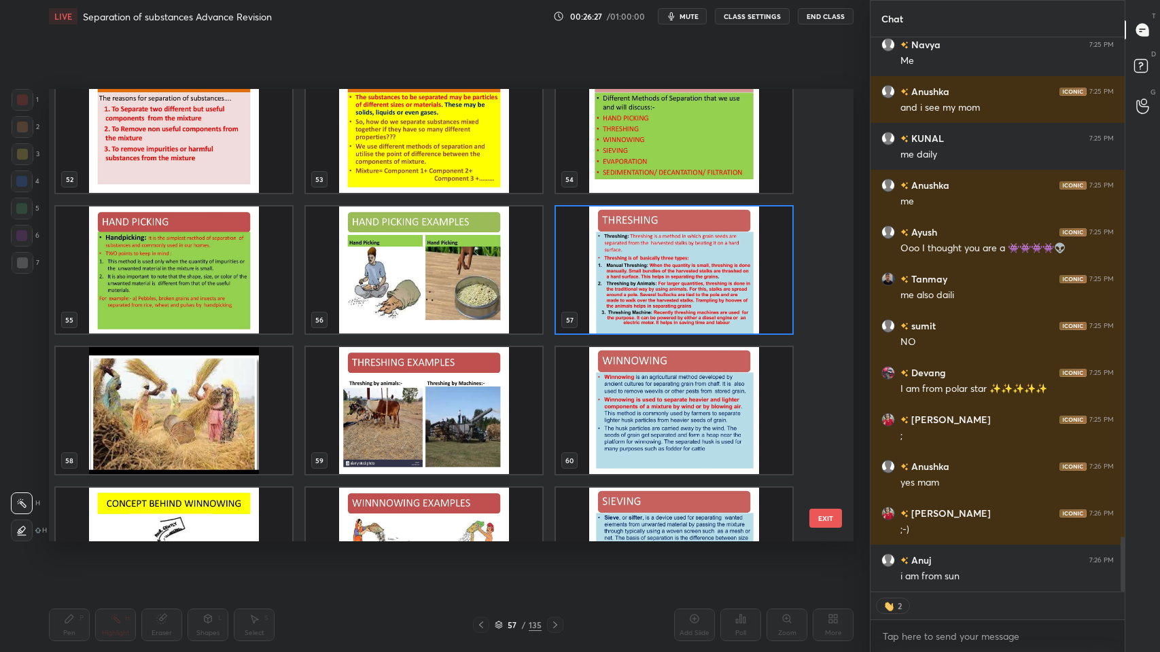
scroll to position [2411, 0]
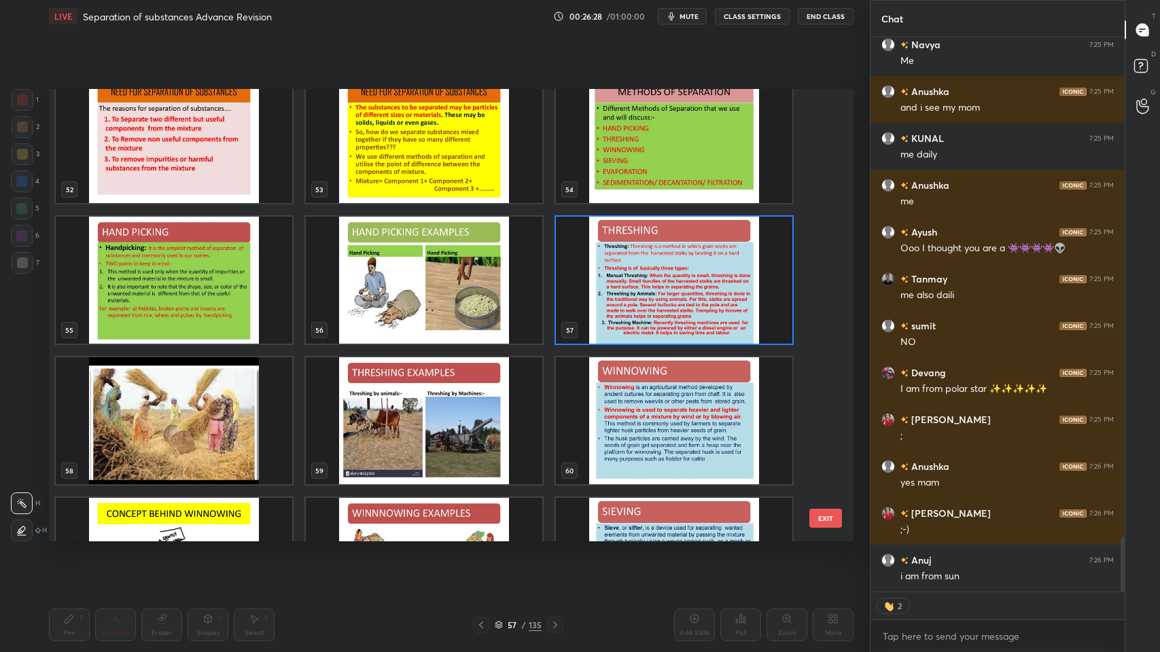
click at [239, 426] on img "grid" at bounding box center [174, 420] width 237 height 127
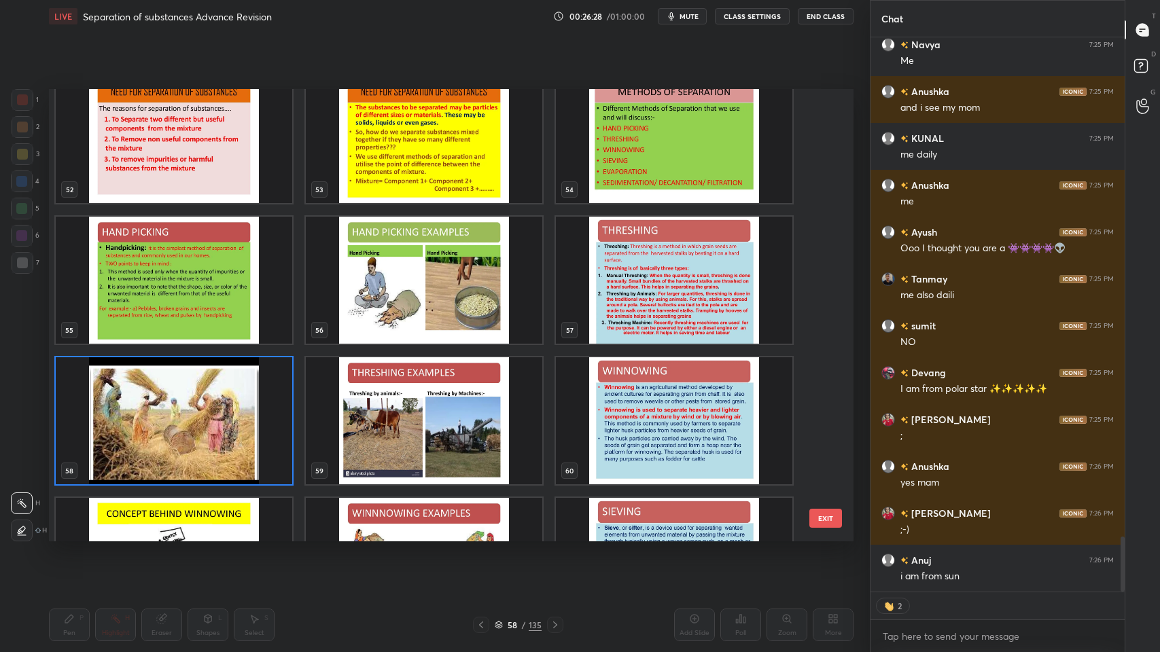
click at [264, 410] on img "grid" at bounding box center [174, 420] width 237 height 127
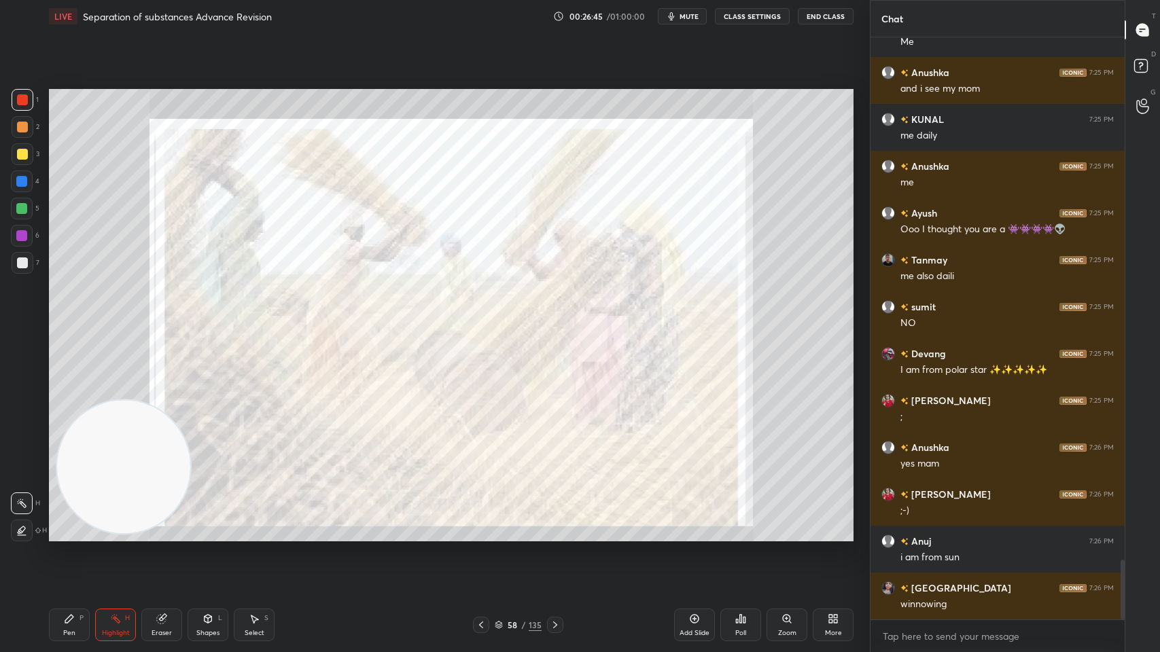
scroll to position [5098, 0]
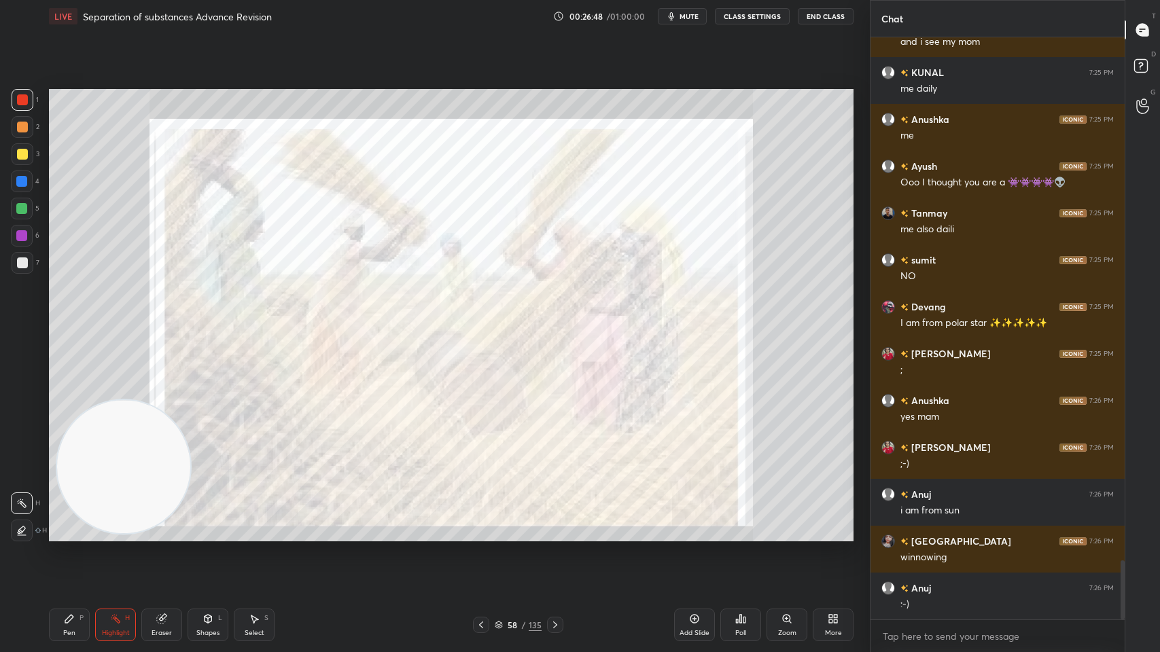
click at [476, 524] on div "Pen P Highlight H Eraser Shapes L Select S 58 / 135 Add Slide Poll Zoom More" at bounding box center [451, 625] width 805 height 54
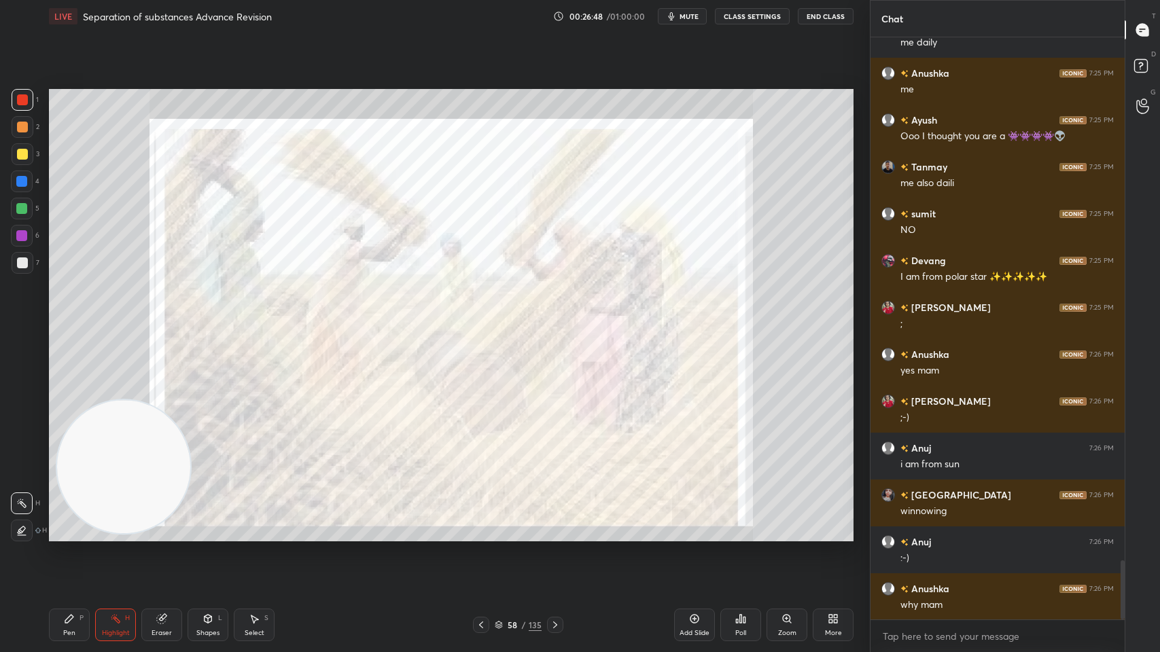
click at [475, 524] on div at bounding box center [481, 625] width 16 height 16
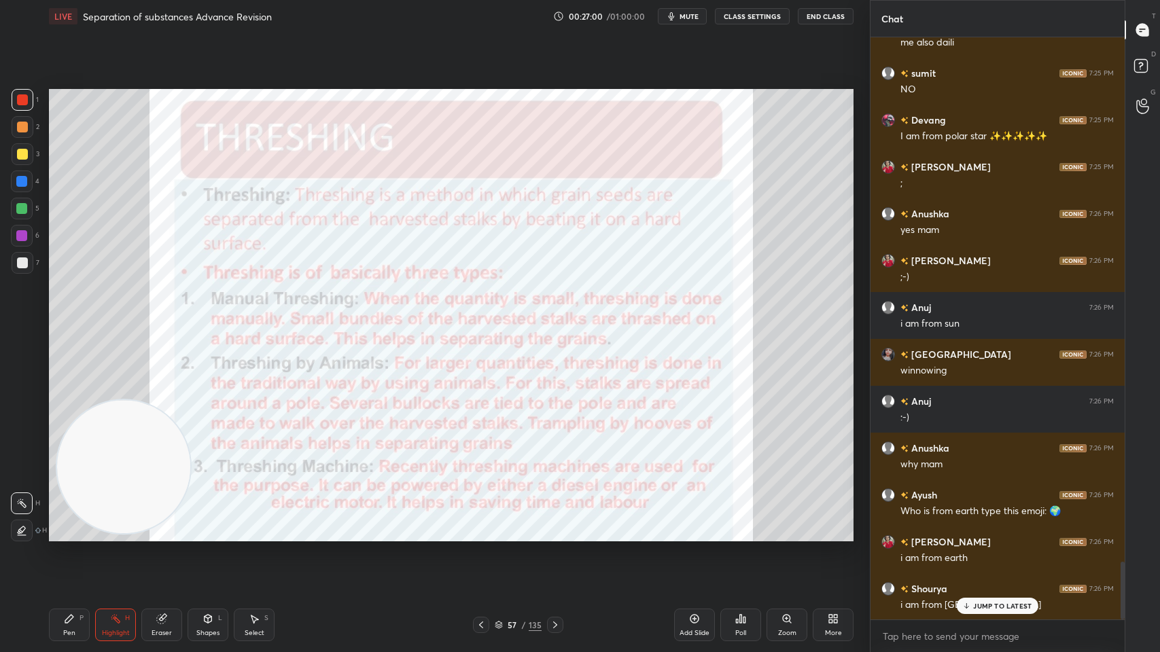
scroll to position [5332, 0]
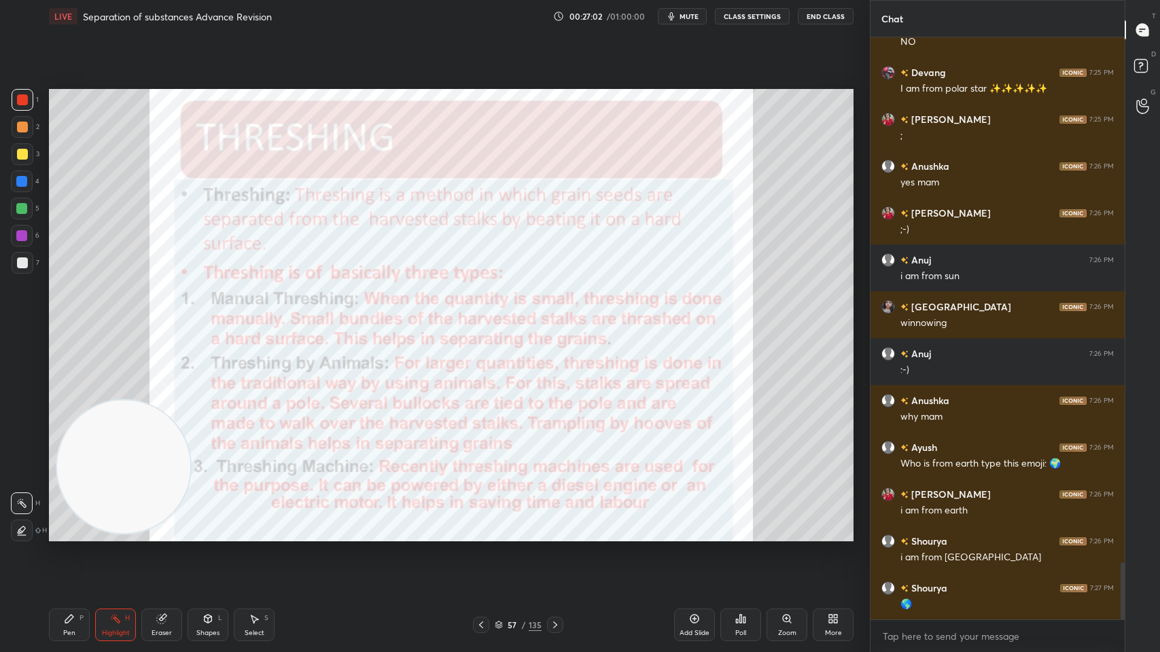
click at [558, 524] on icon at bounding box center [555, 625] width 11 height 11
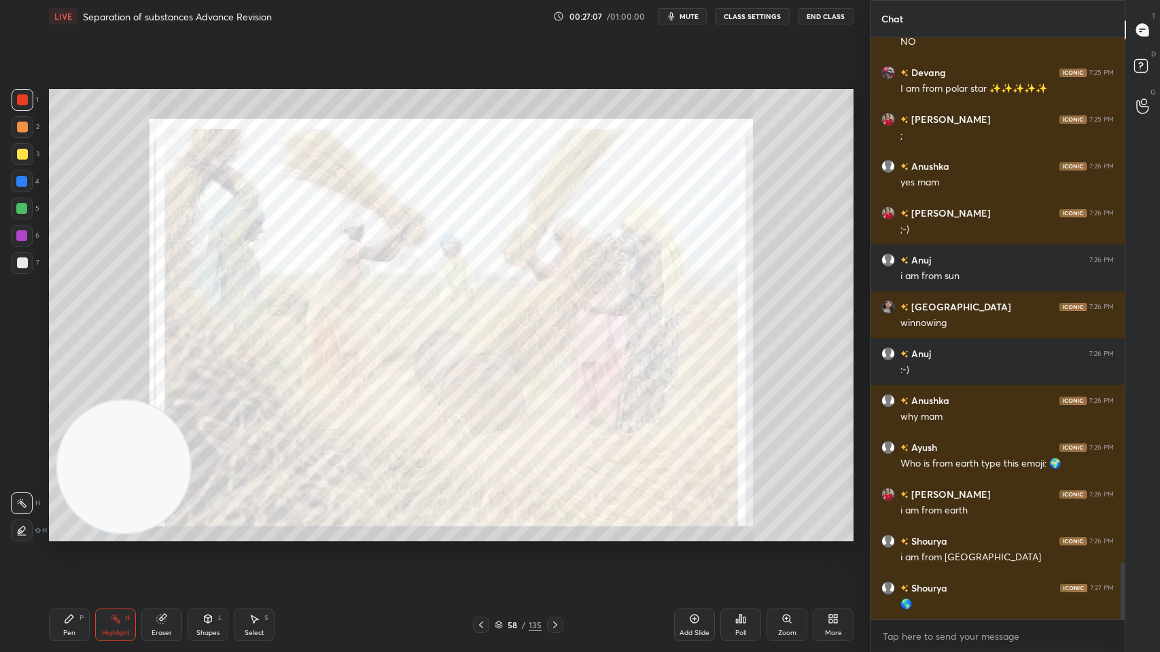
scroll to position [5379, 0]
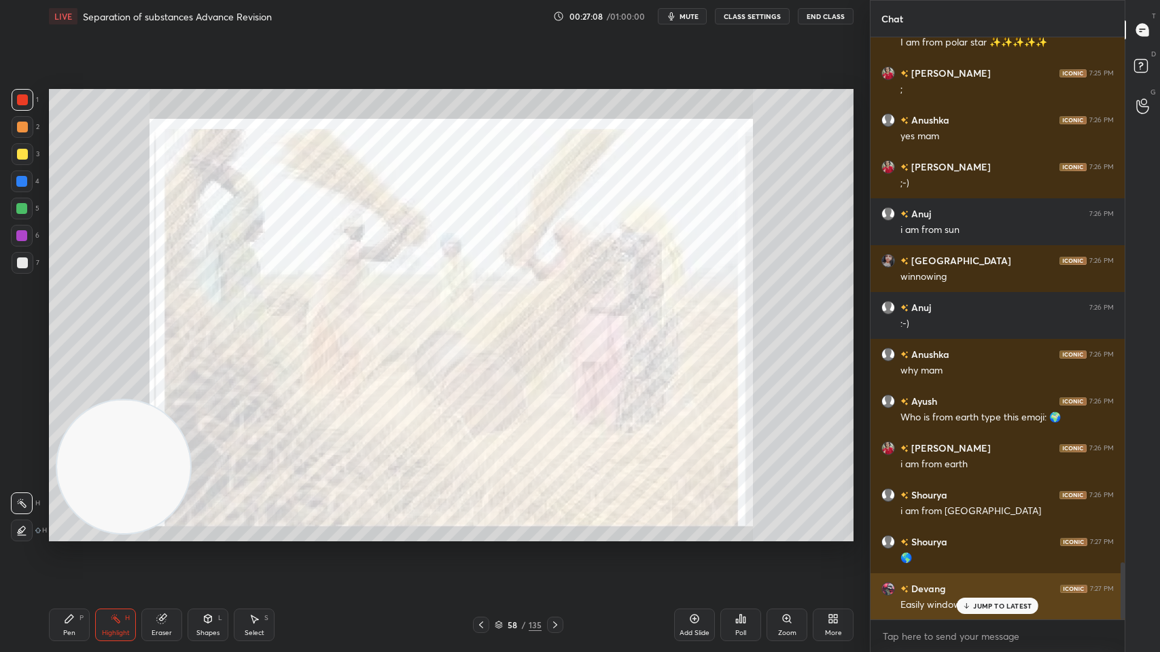
click at [971, 524] on div "Devang 7:27 PM" at bounding box center [997, 589] width 232 height 14
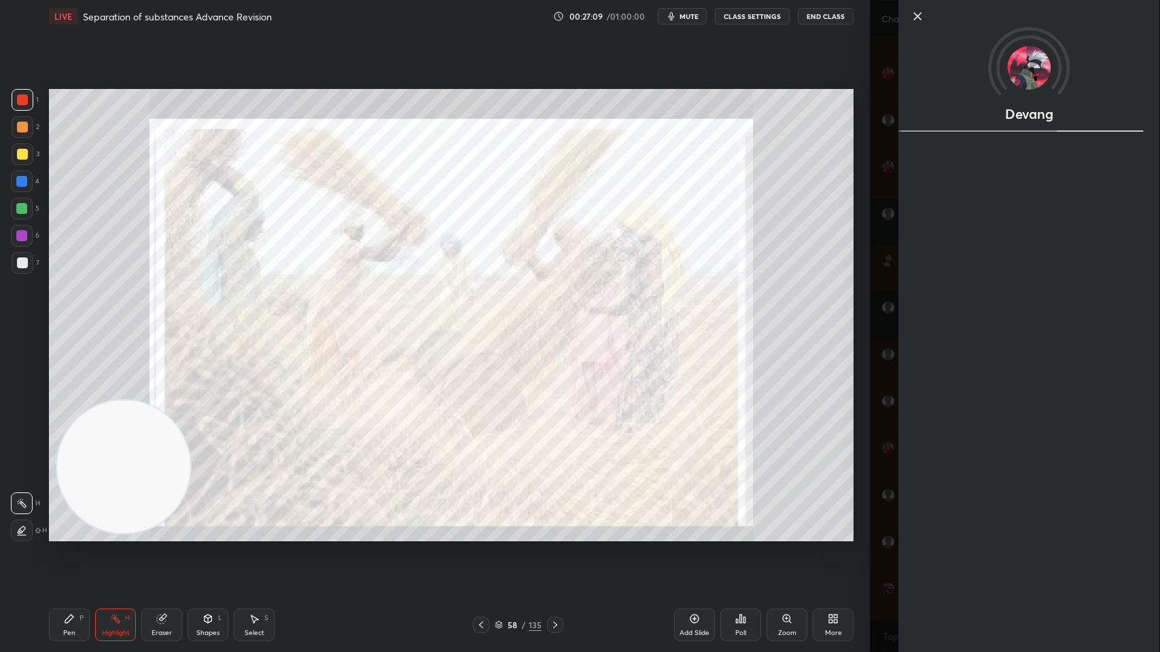
scroll to position [5426, 0]
click at [886, 524] on div "Devang" at bounding box center [1015, 326] width 290 height 652
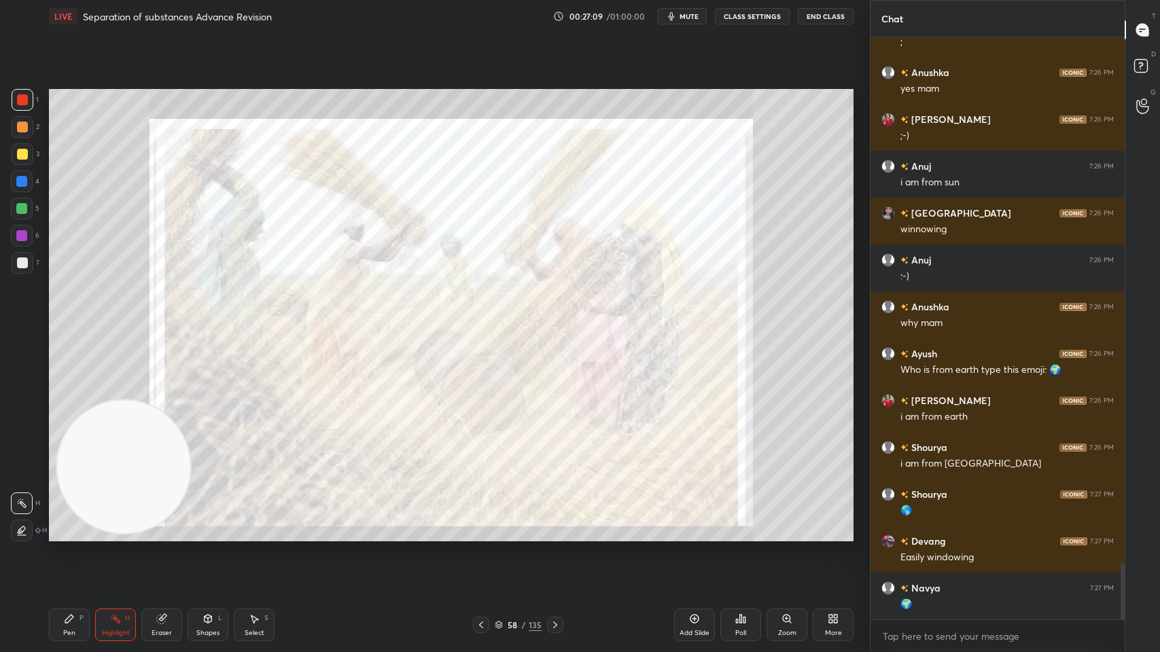
click at [966, 524] on div "🌍" at bounding box center [1007, 605] width 213 height 14
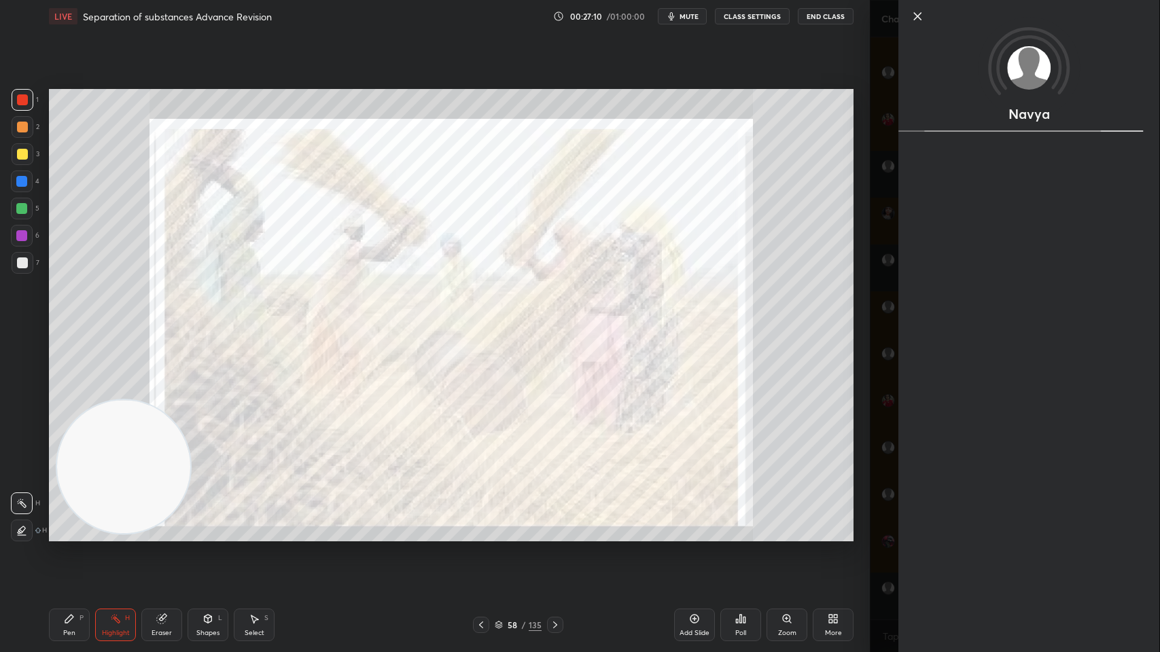
scroll to position [5473, 0]
click at [478, 524] on div at bounding box center [481, 625] width 16 height 16
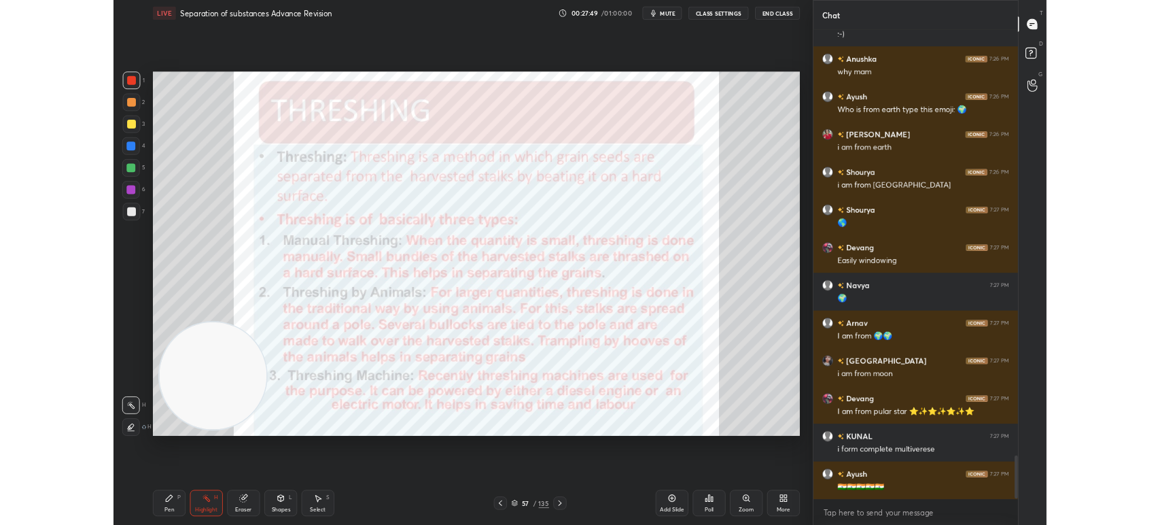
scroll to position [5708, 0]
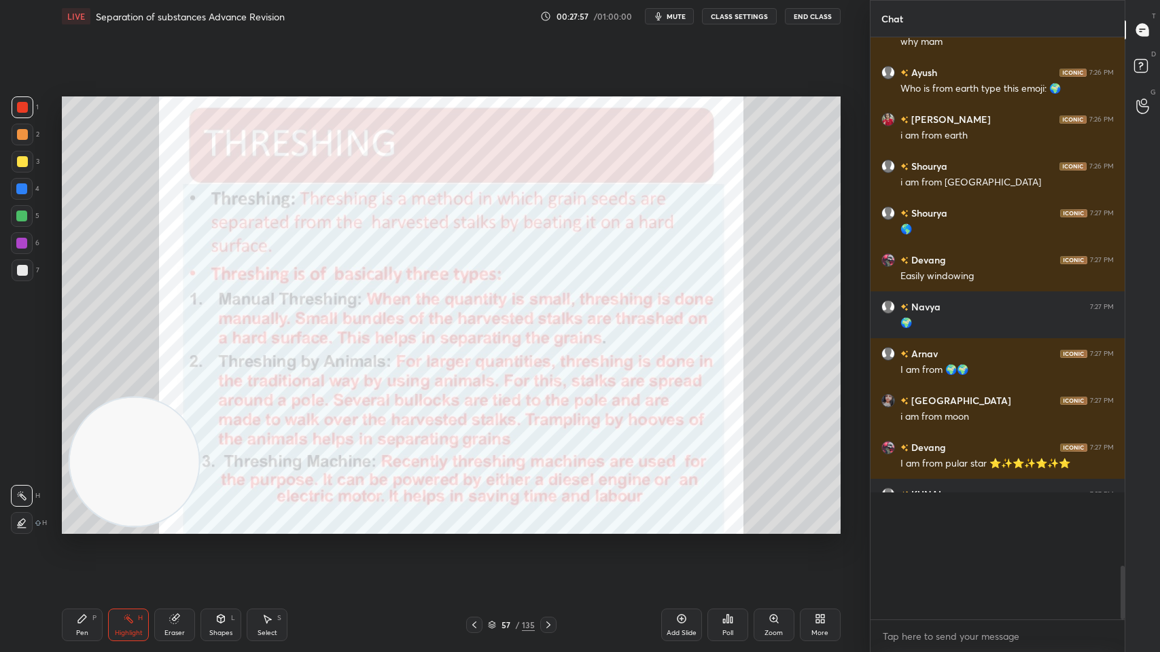
type textarea "x"
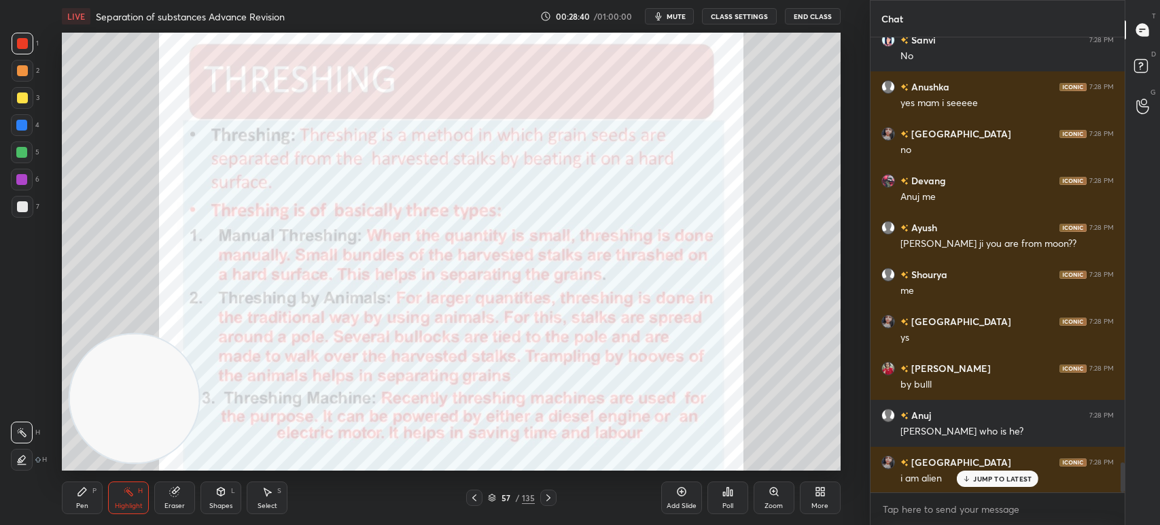
scroll to position [6584, 0]
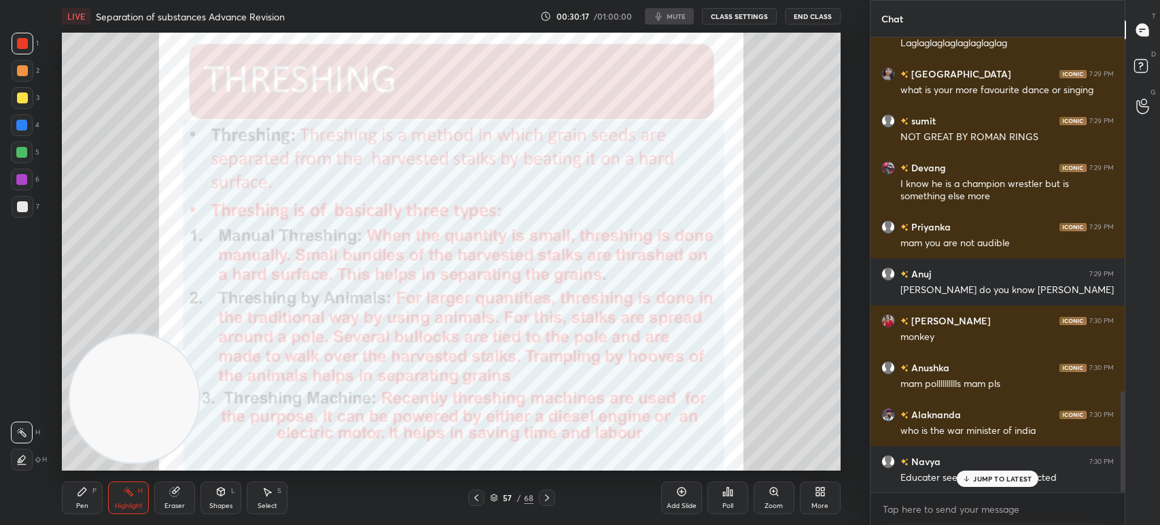
scroll to position [1594, 0]
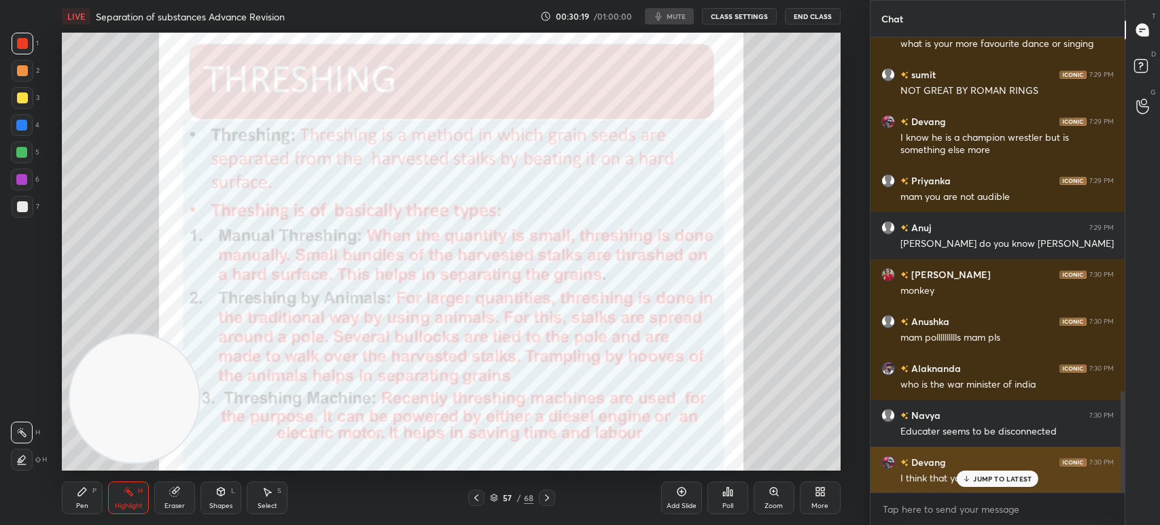
click at [968, 484] on div "JUMP TO LATEST" at bounding box center [998, 478] width 82 height 16
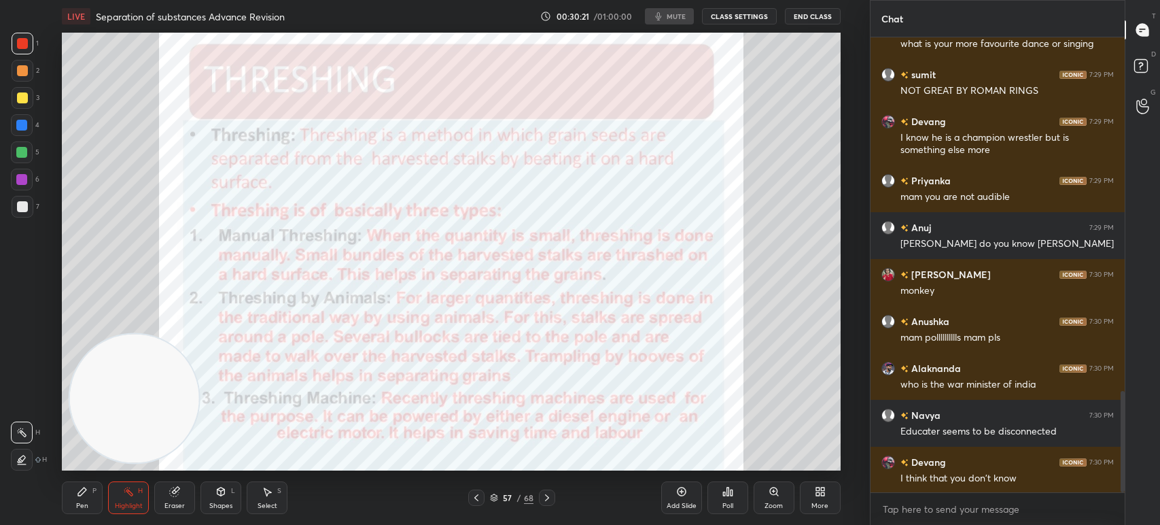
click at [546, 496] on icon at bounding box center [547, 497] width 4 height 7
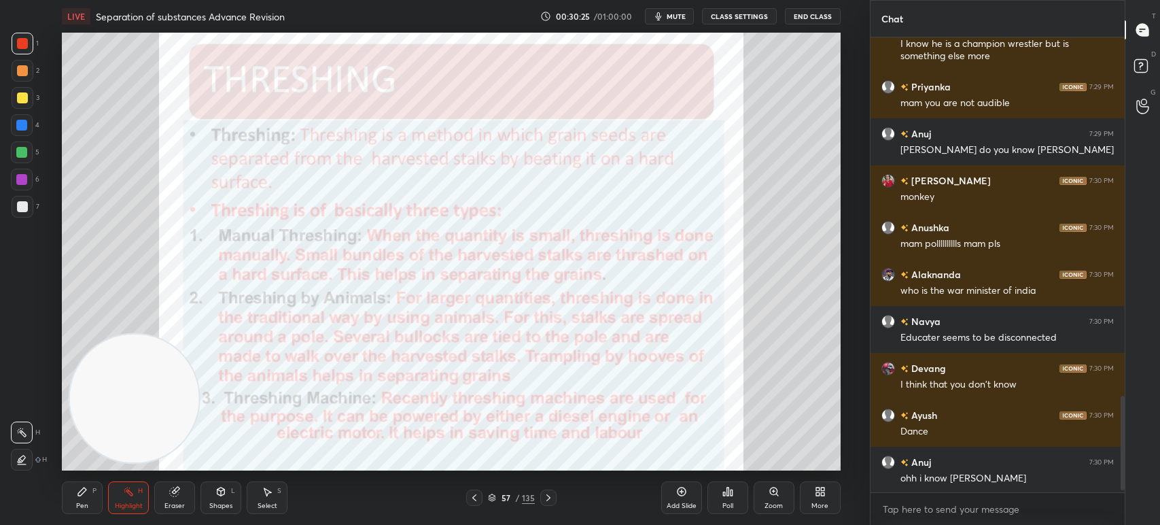
scroll to position [1735, 0]
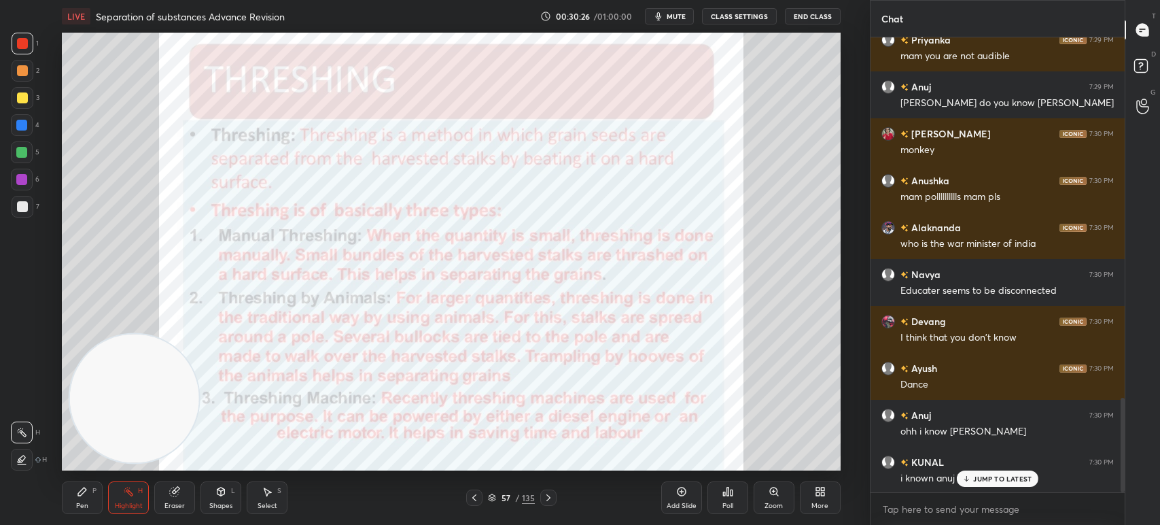
click at [548, 499] on icon at bounding box center [548, 497] width 11 height 11
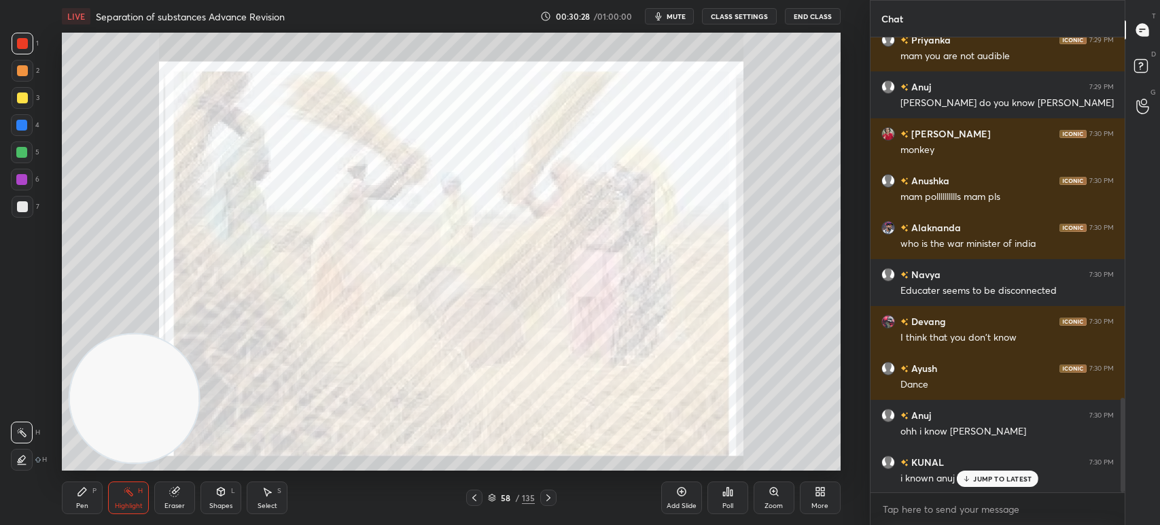
click at [544, 495] on icon at bounding box center [548, 497] width 11 height 11
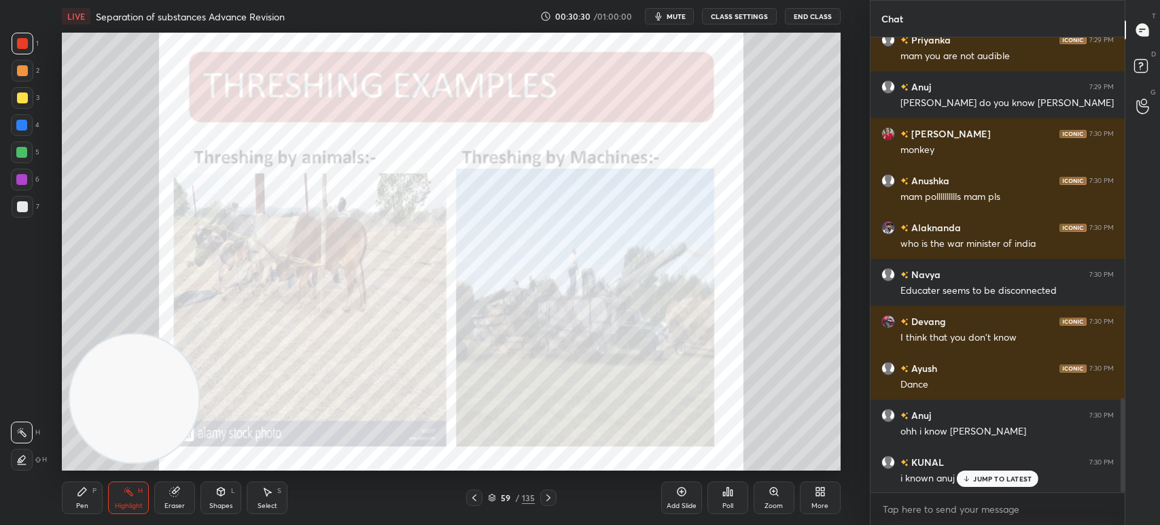
scroll to position [5, 4]
click at [14, 131] on div at bounding box center [22, 125] width 22 height 22
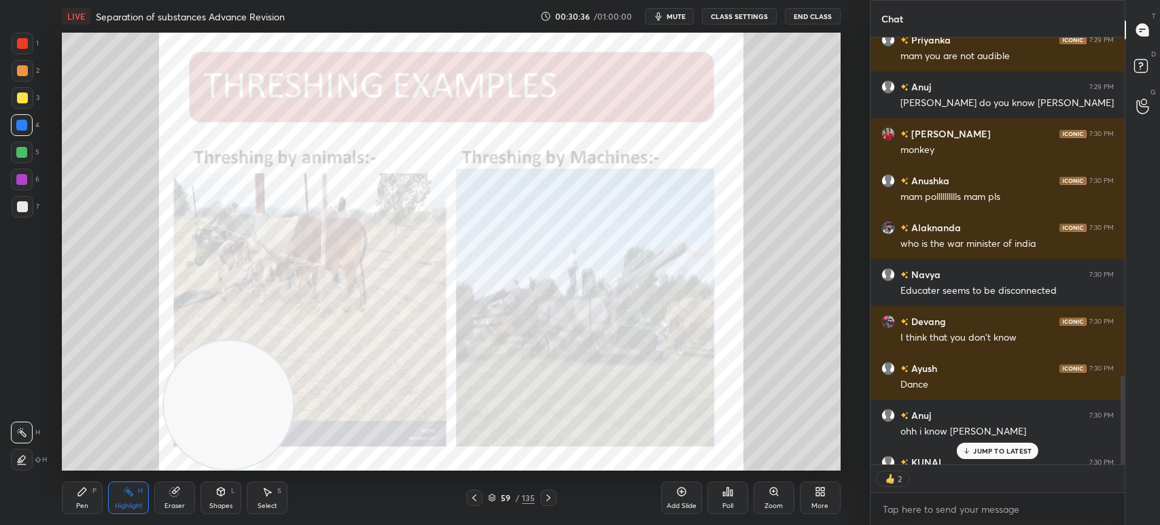
click at [128, 492] on icon at bounding box center [128, 491] width 1 height 1
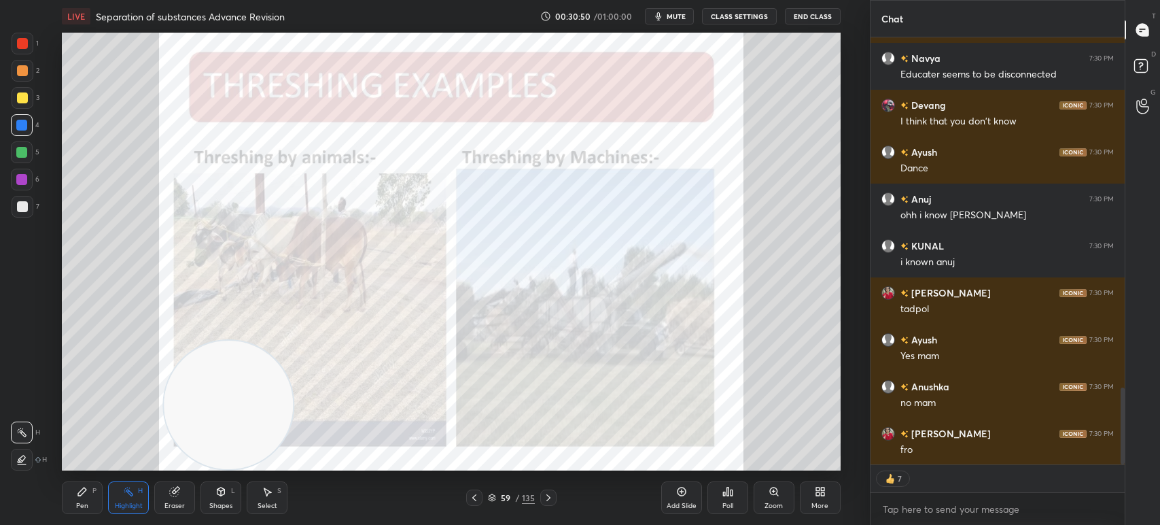
scroll to position [1964, 0]
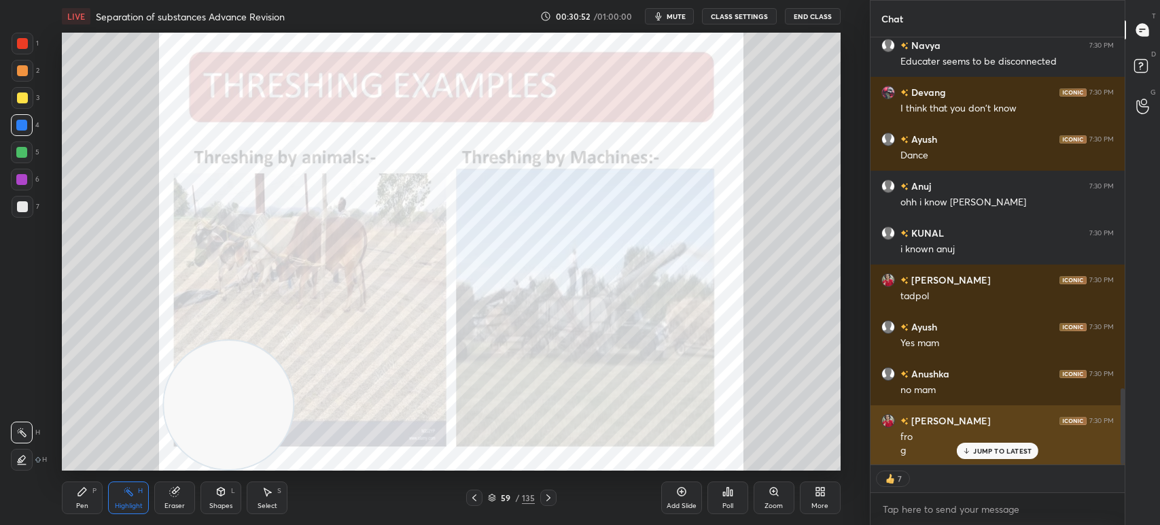
click at [973, 449] on div "JUMP TO LATEST" at bounding box center [998, 450] width 82 height 16
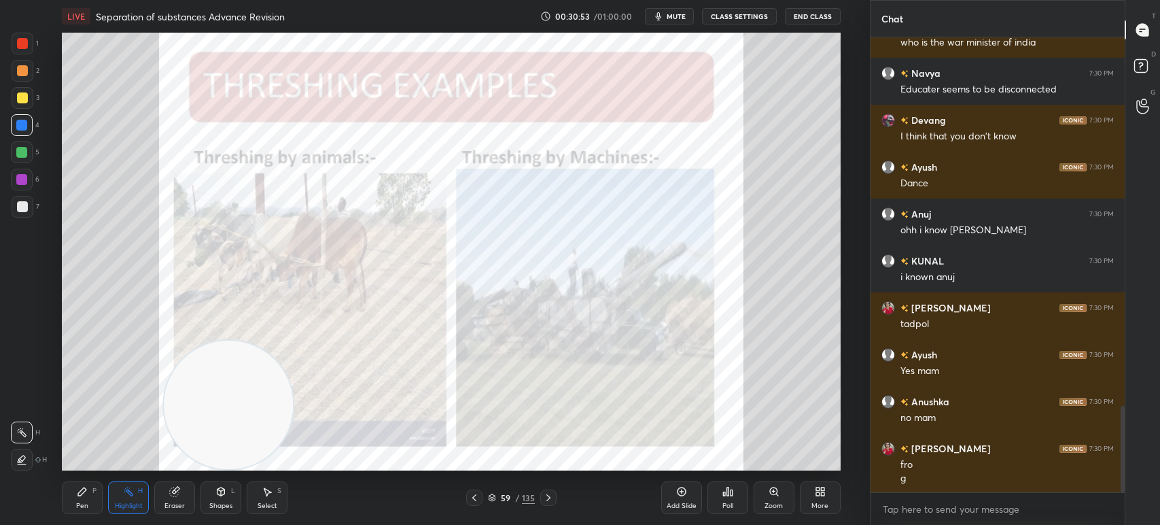
scroll to position [1984, 0]
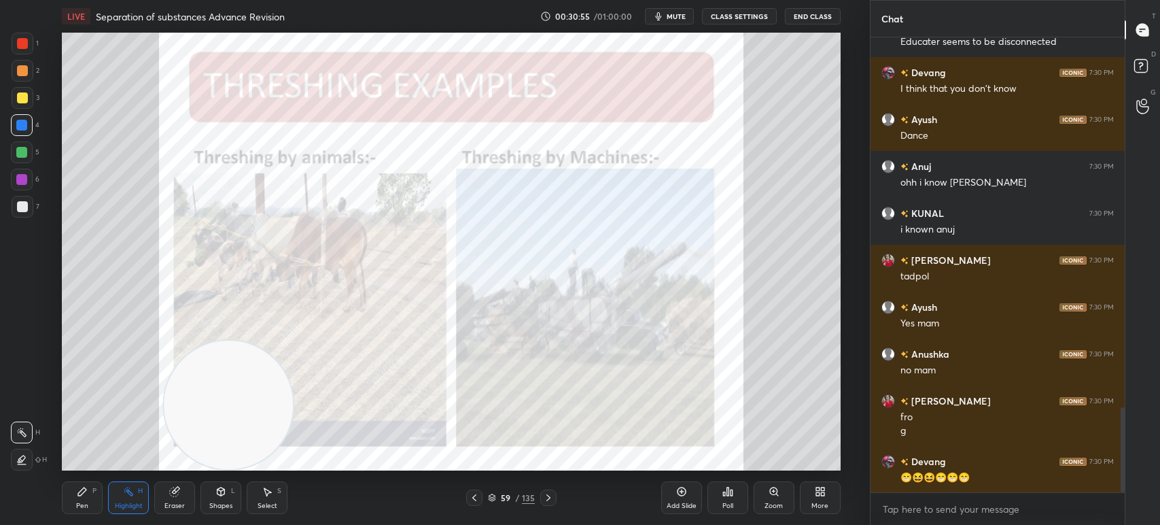
click at [549, 499] on icon at bounding box center [548, 497] width 11 height 11
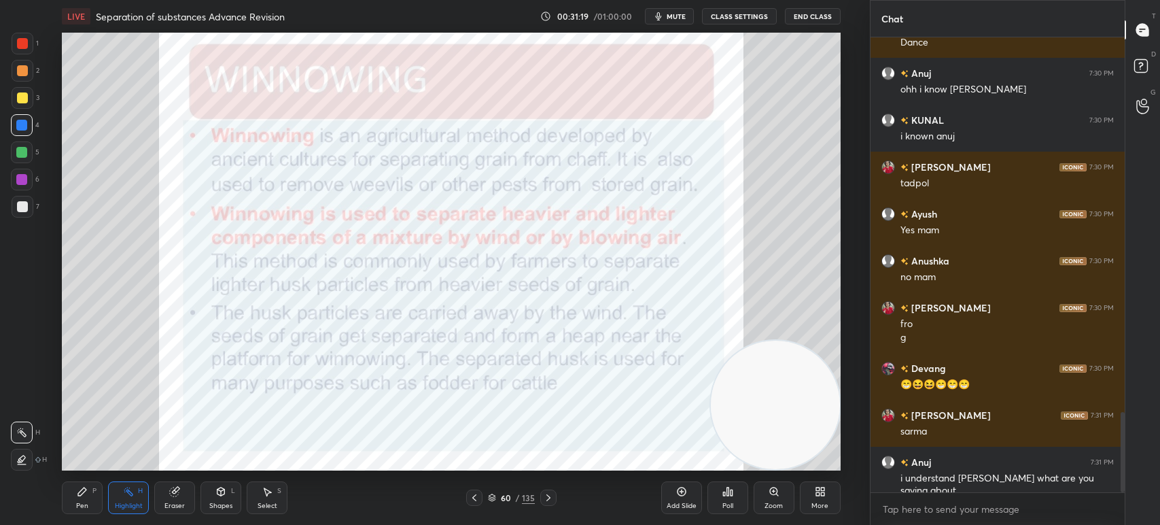
scroll to position [2125, 0]
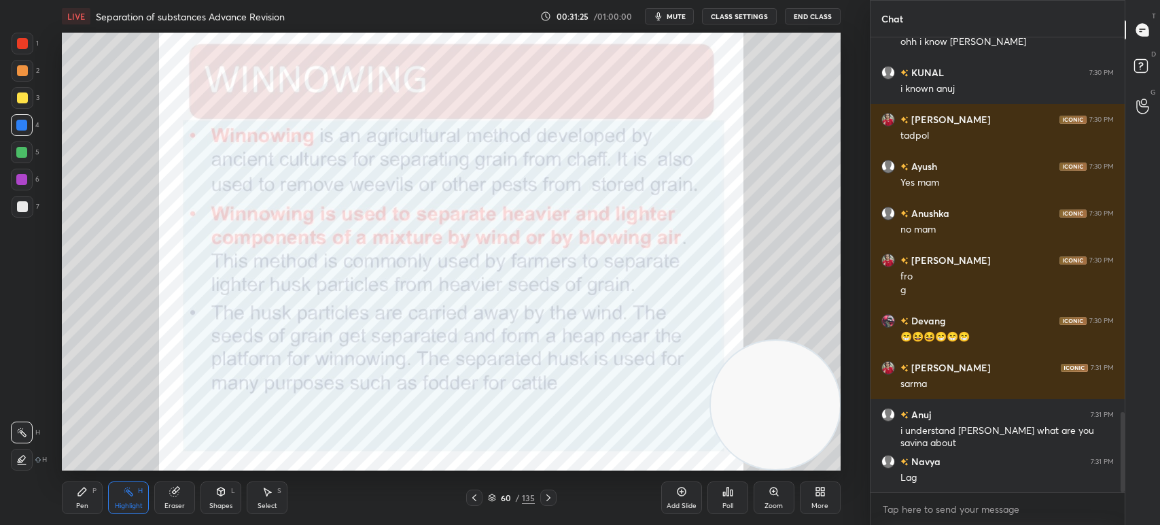
click at [803, 493] on div "More" at bounding box center [820, 497] width 41 height 33
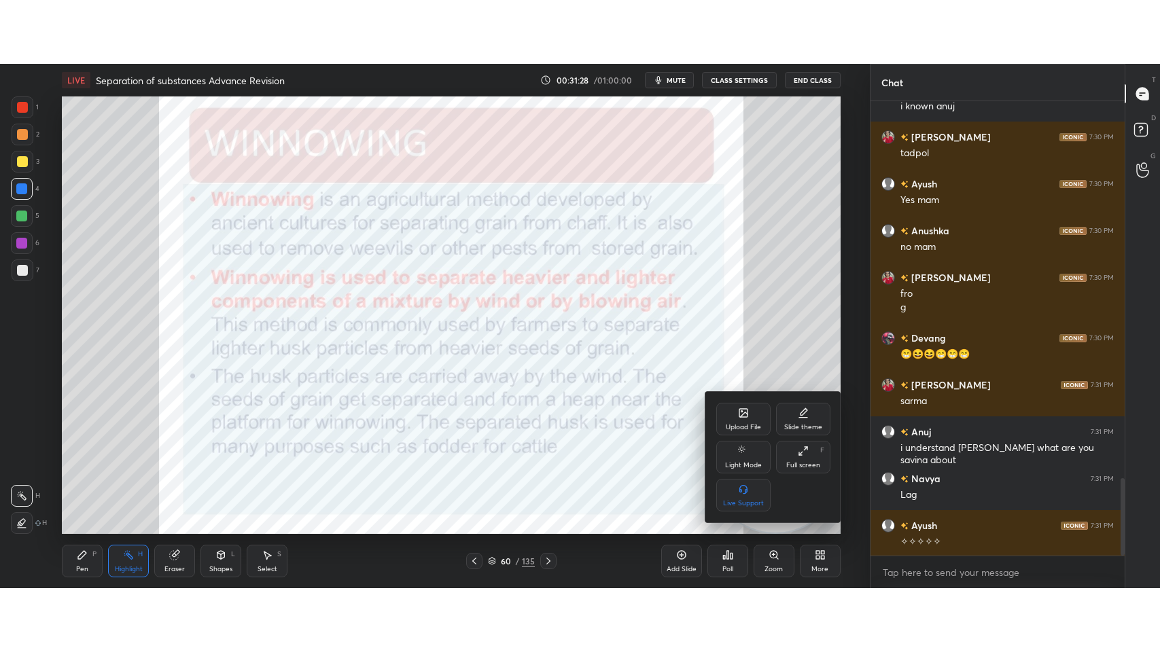
scroll to position [2218, 0]
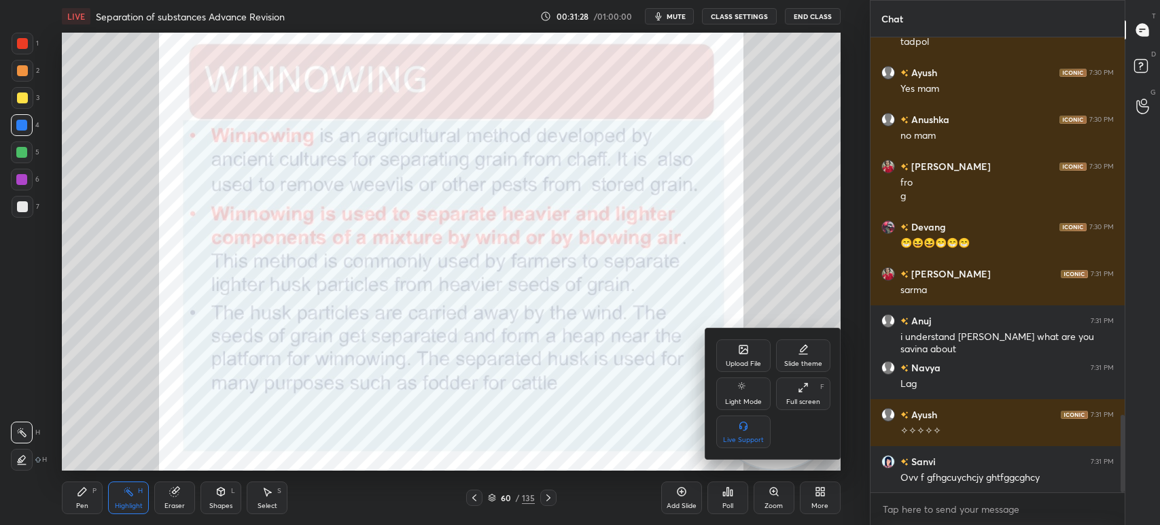
click at [818, 389] on div "Full screen F" at bounding box center [803, 393] width 54 height 33
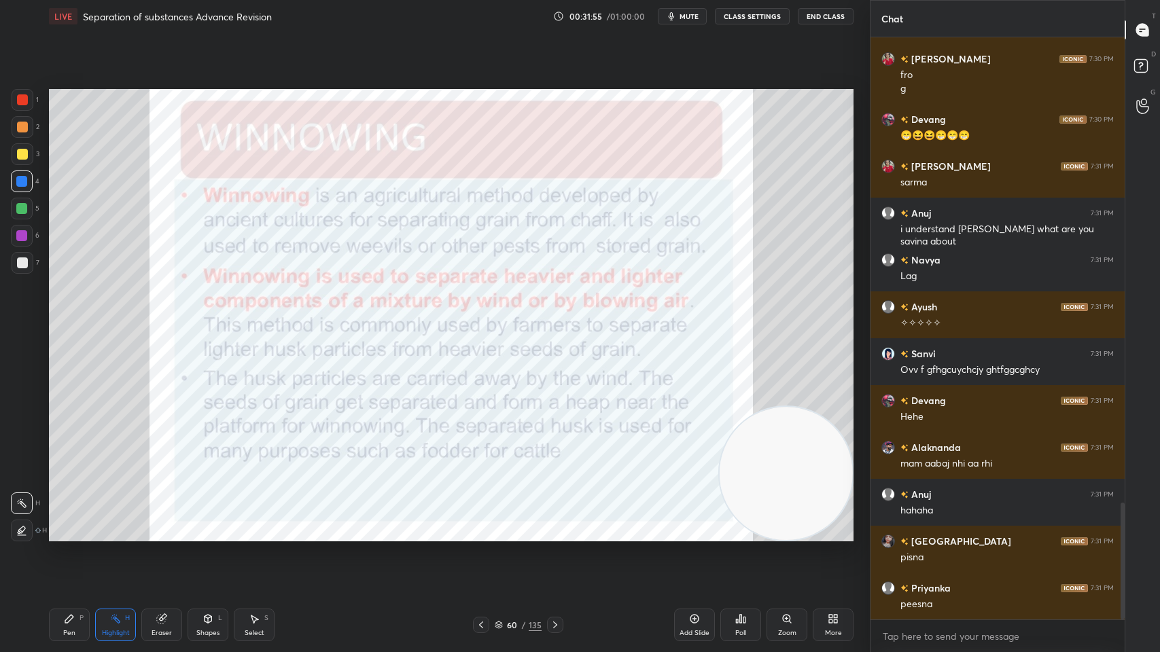
scroll to position [2372, 0]
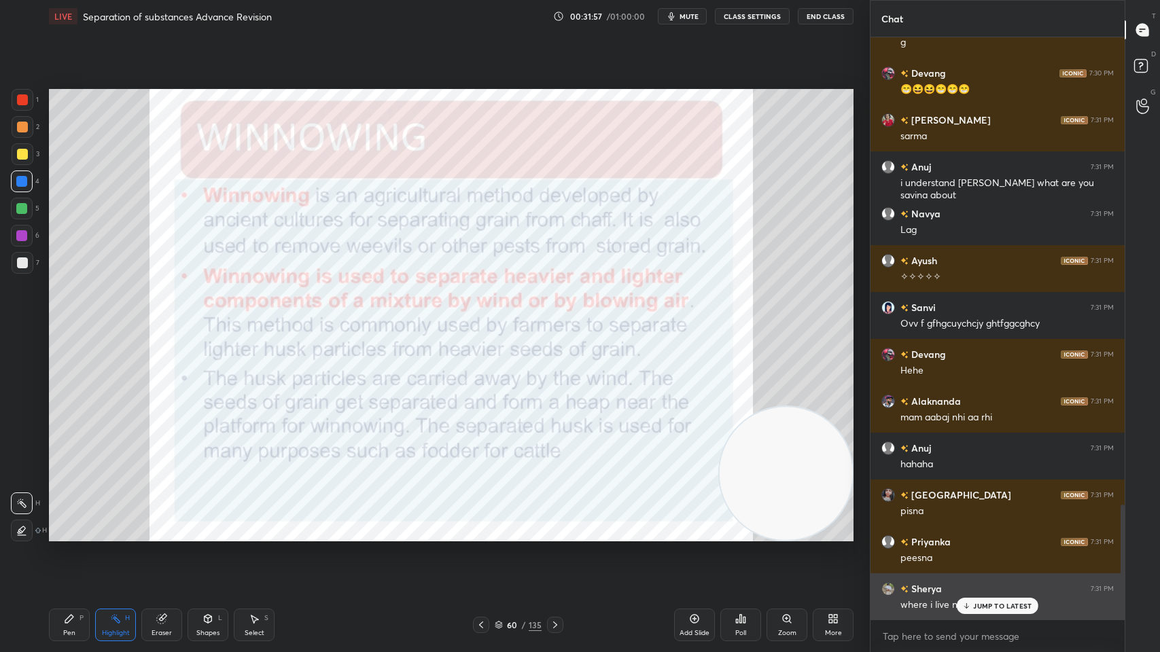
click at [985, 524] on p "JUMP TO LATEST" at bounding box center [1002, 606] width 58 height 8
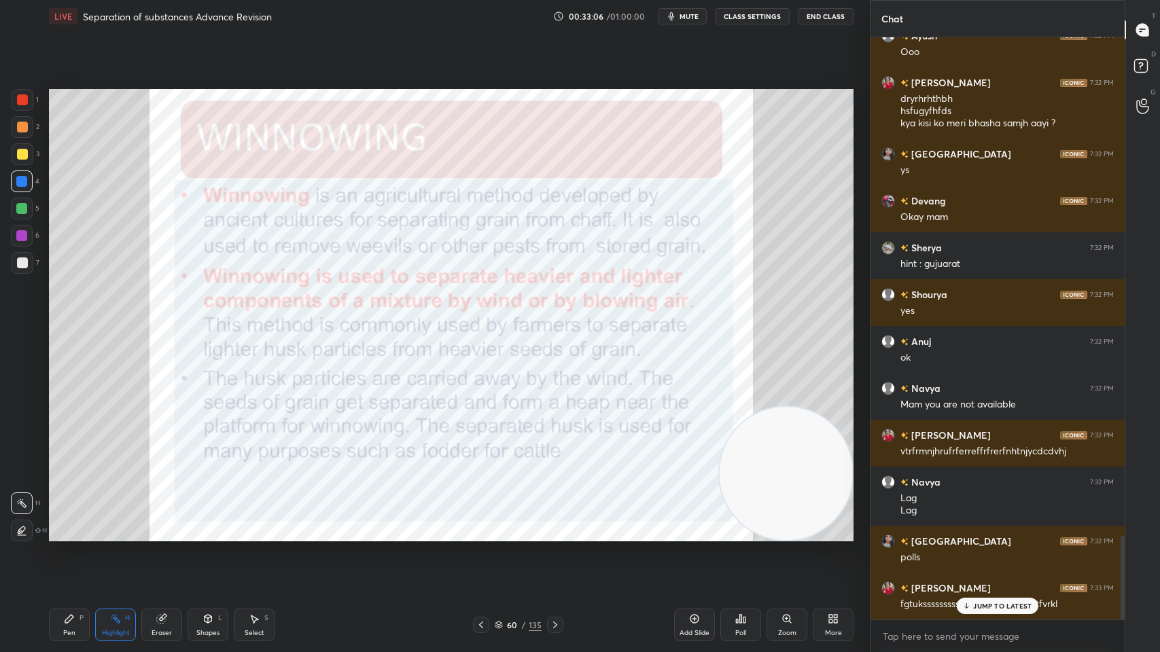
scroll to position [3475, 0]
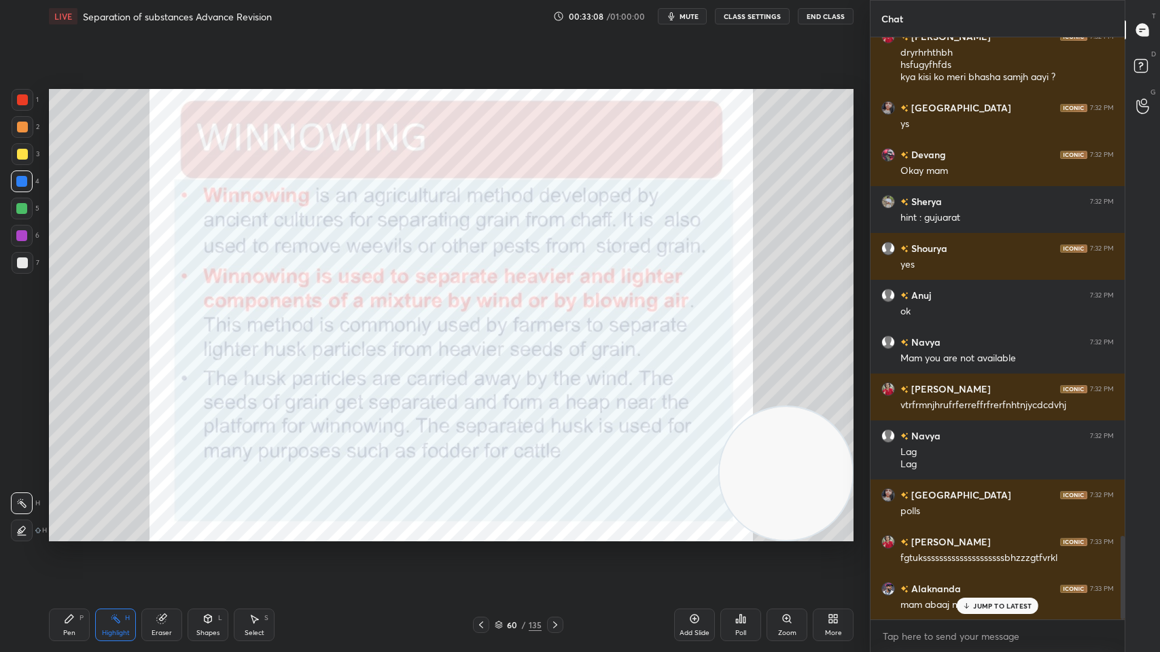
click at [253, 50] on div "Setting up your live class Poll for secs No correct answer Start poll" at bounding box center [451, 315] width 816 height 565
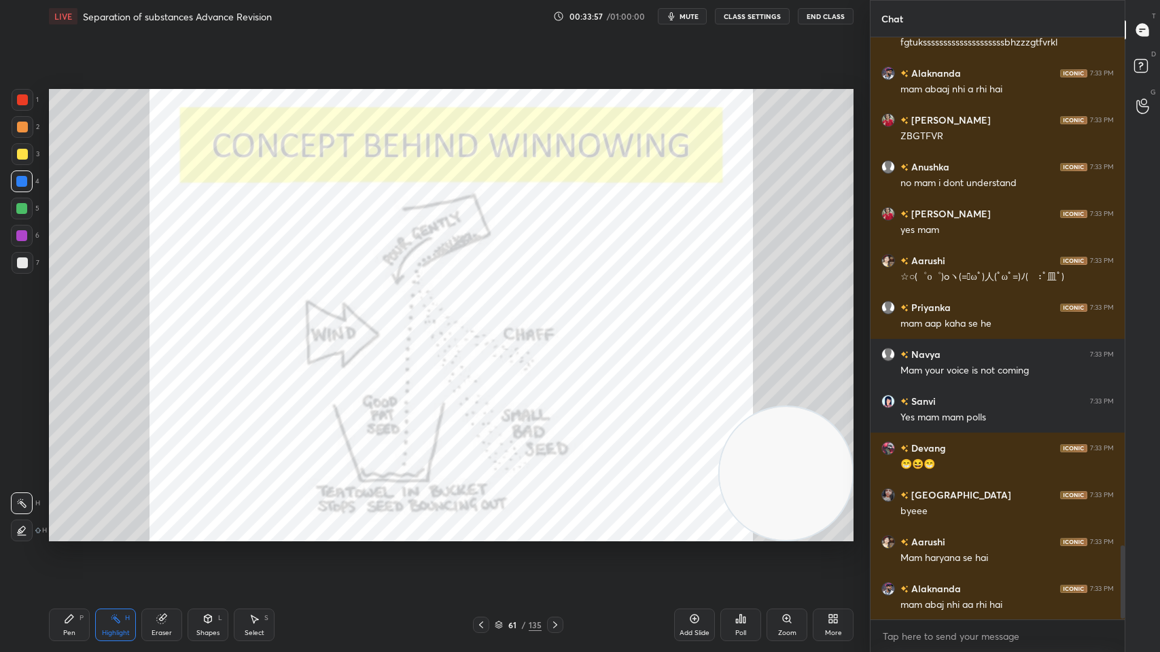
scroll to position [4051, 0]
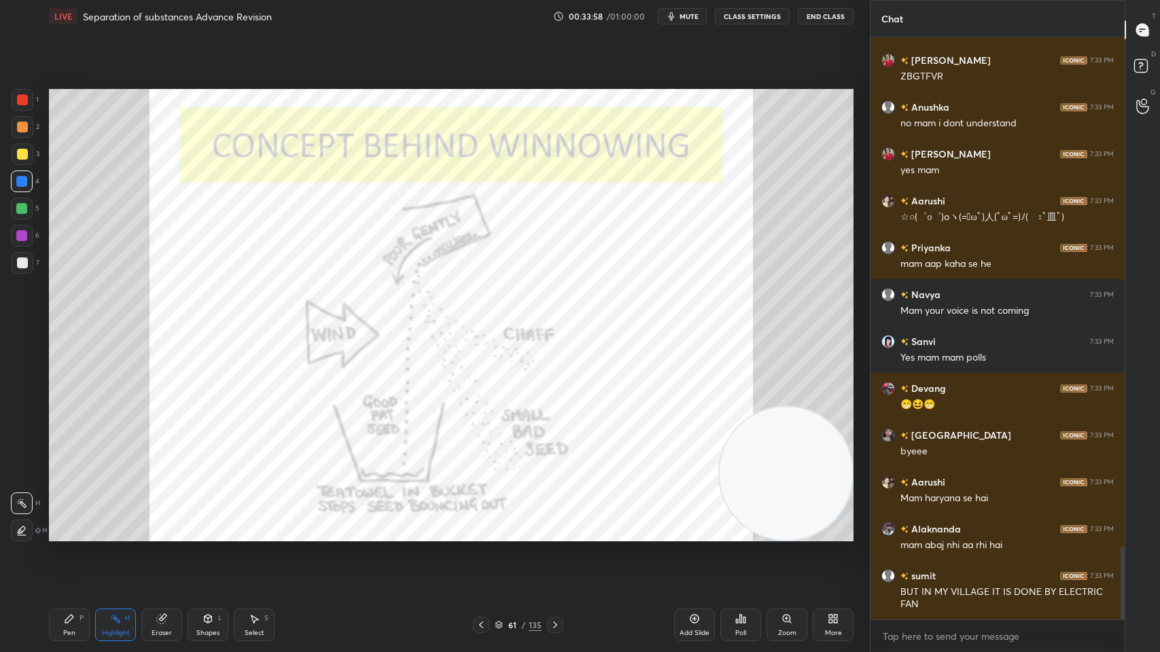
click at [58, 524] on div "Pen P" at bounding box center [69, 625] width 41 height 33
click at [288, 56] on div "Setting up your live class Poll for secs No correct answer Start poll" at bounding box center [451, 315] width 816 height 565
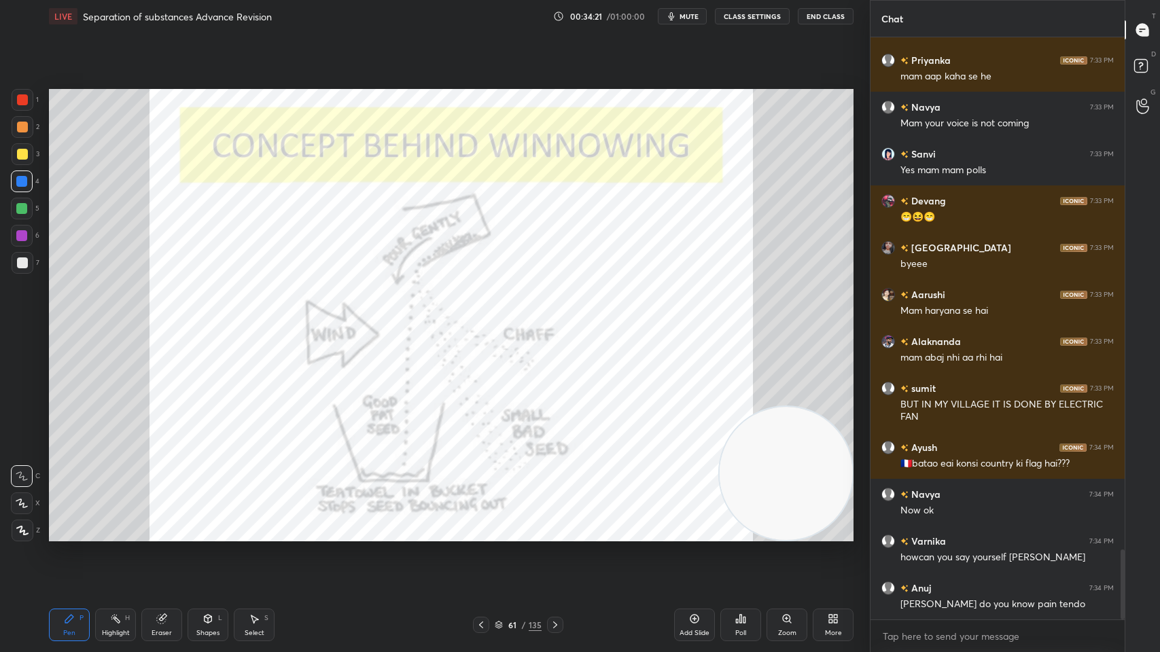
scroll to position [4284, 0]
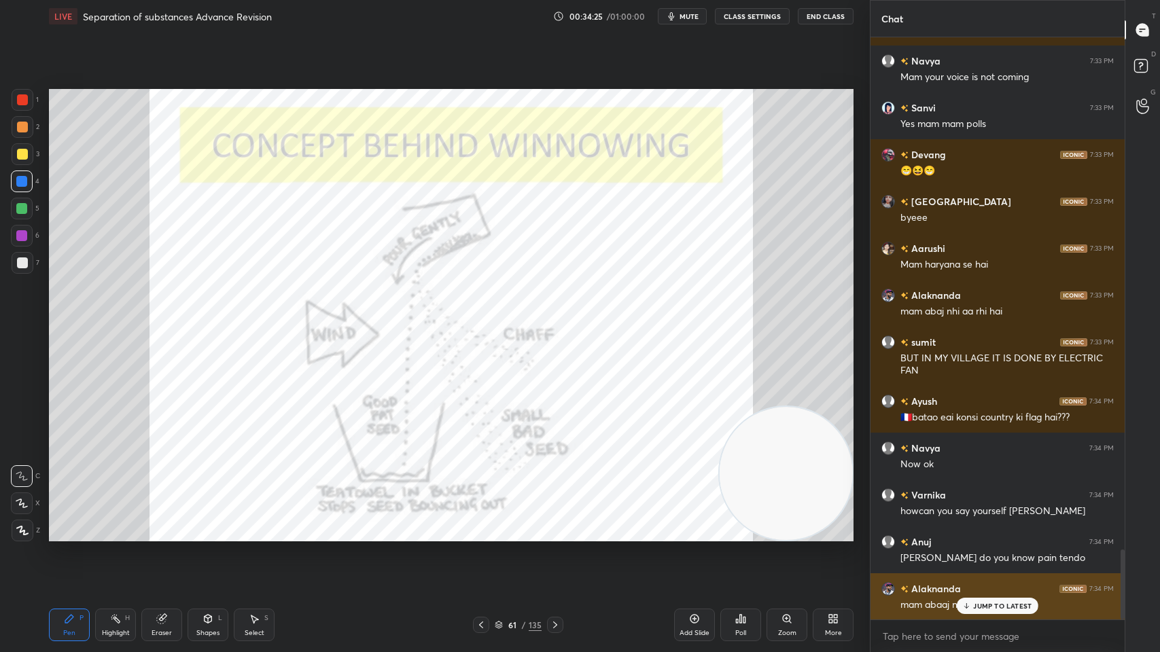
click at [972, 524] on div "JUMP TO LATEST" at bounding box center [998, 606] width 82 height 16
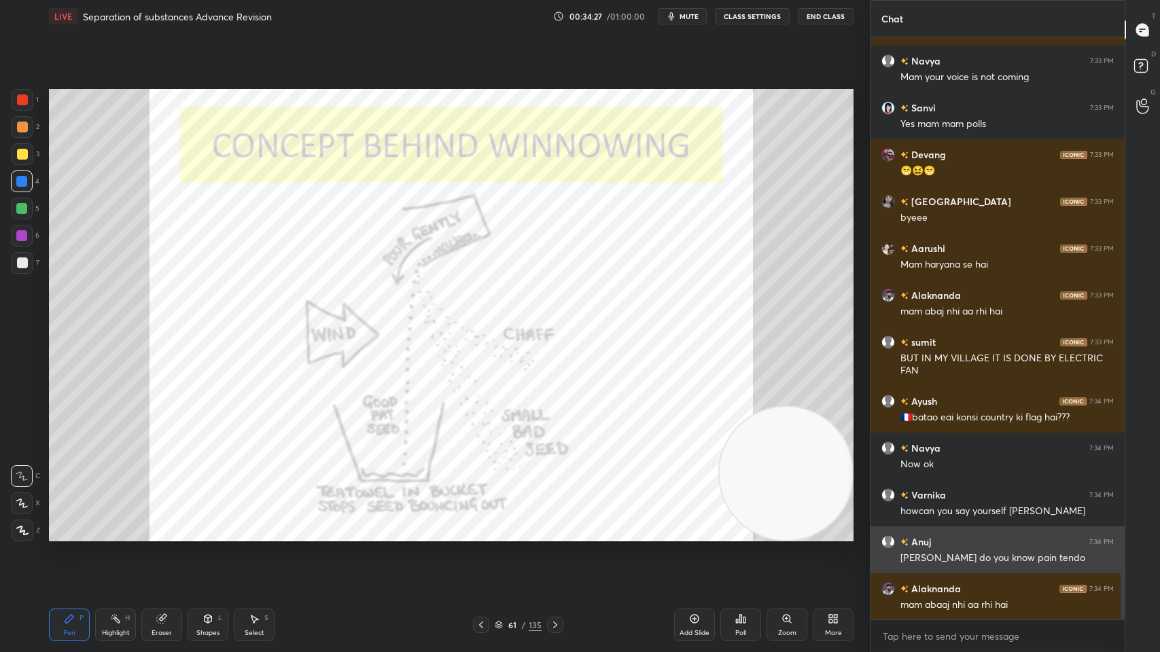
scroll to position [4332, 0]
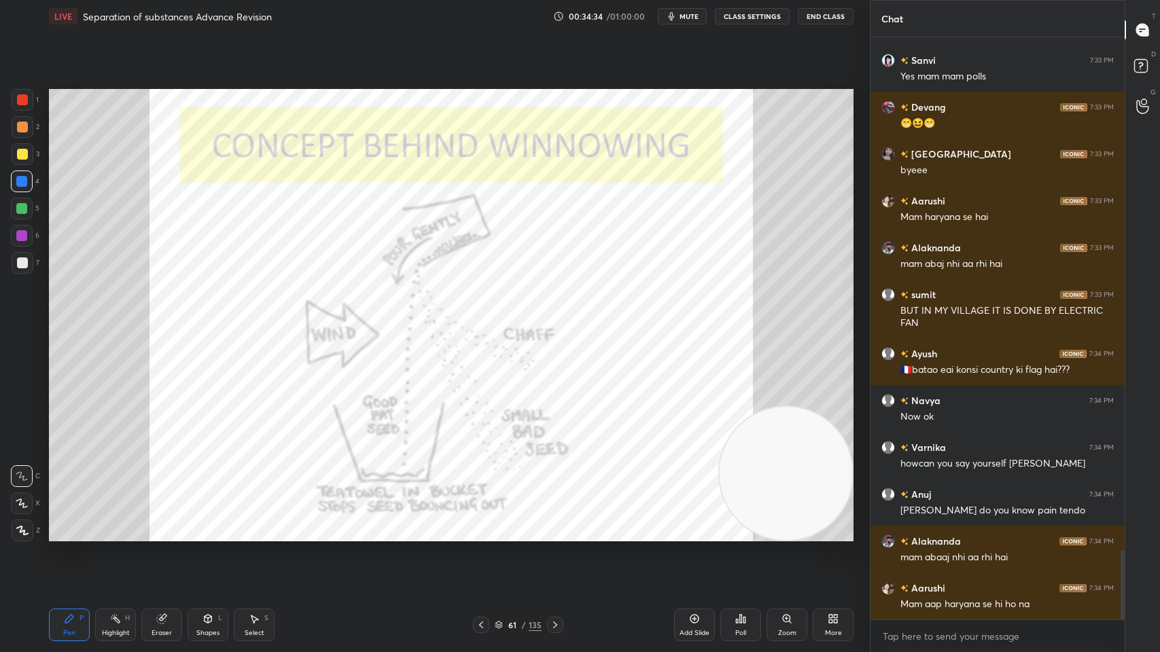
click at [555, 524] on icon at bounding box center [555, 625] width 11 height 11
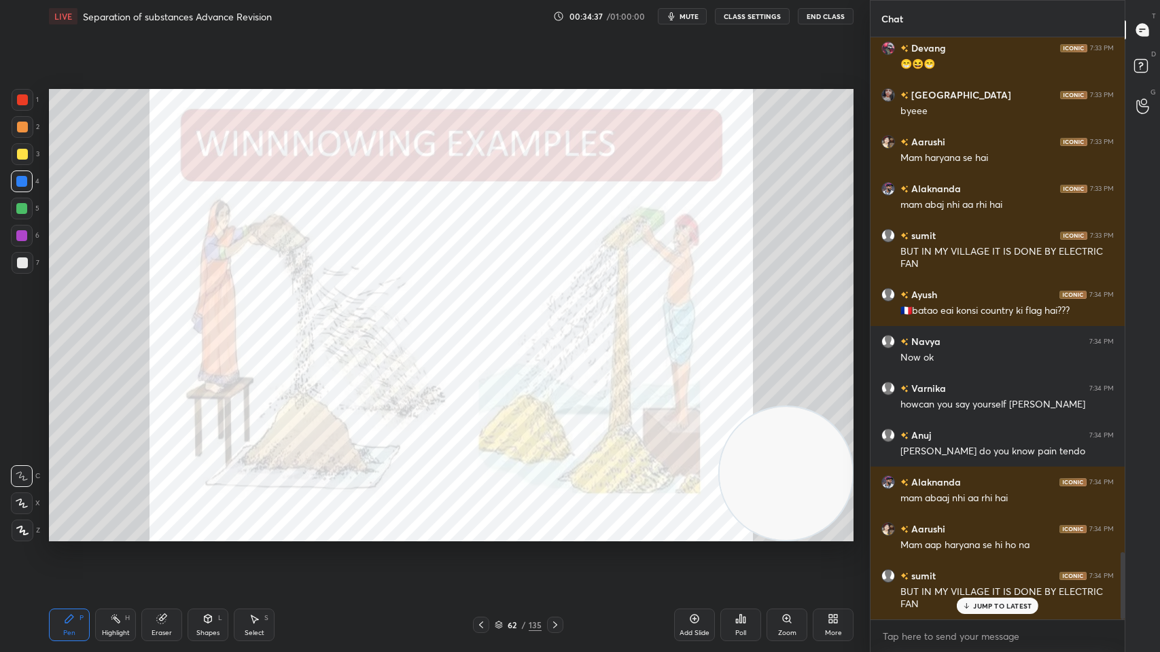
scroll to position [4437, 0]
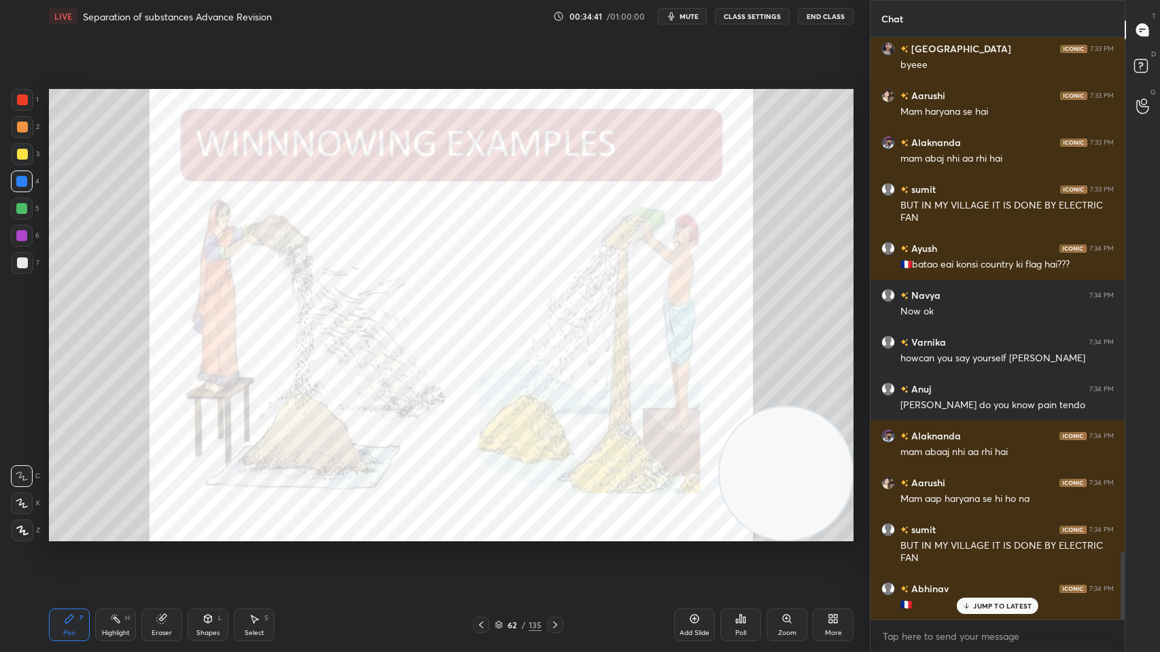
click at [544, 524] on div "62 / 135" at bounding box center [518, 625] width 90 height 16
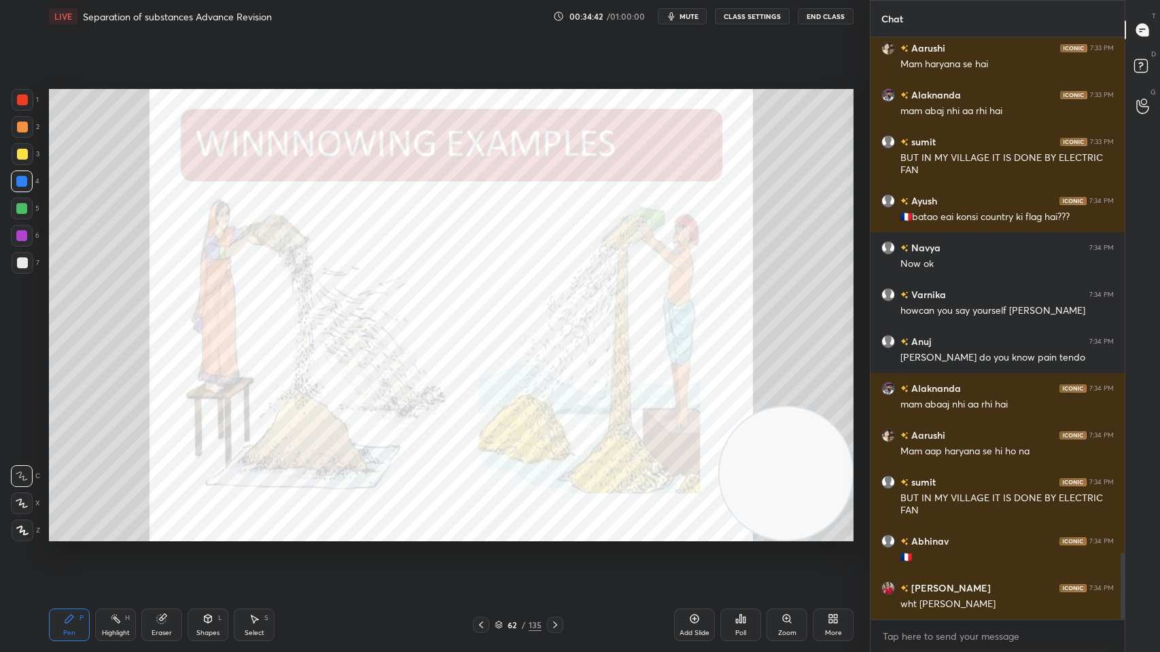
click at [553, 524] on icon at bounding box center [555, 625] width 11 height 11
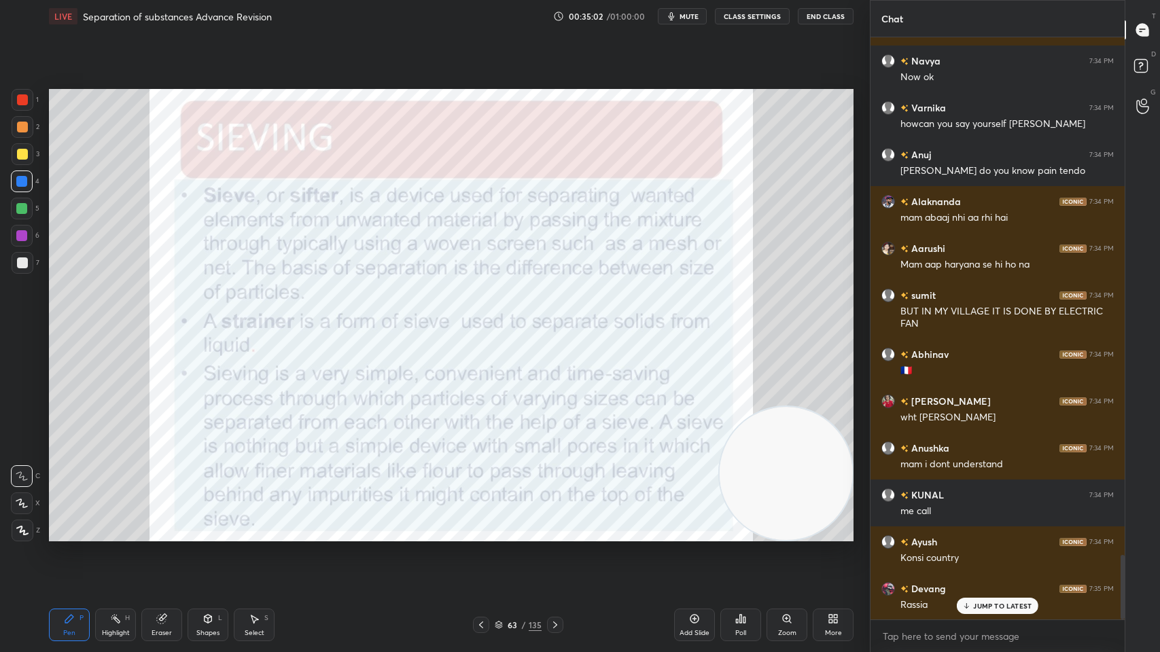
scroll to position [4719, 0]
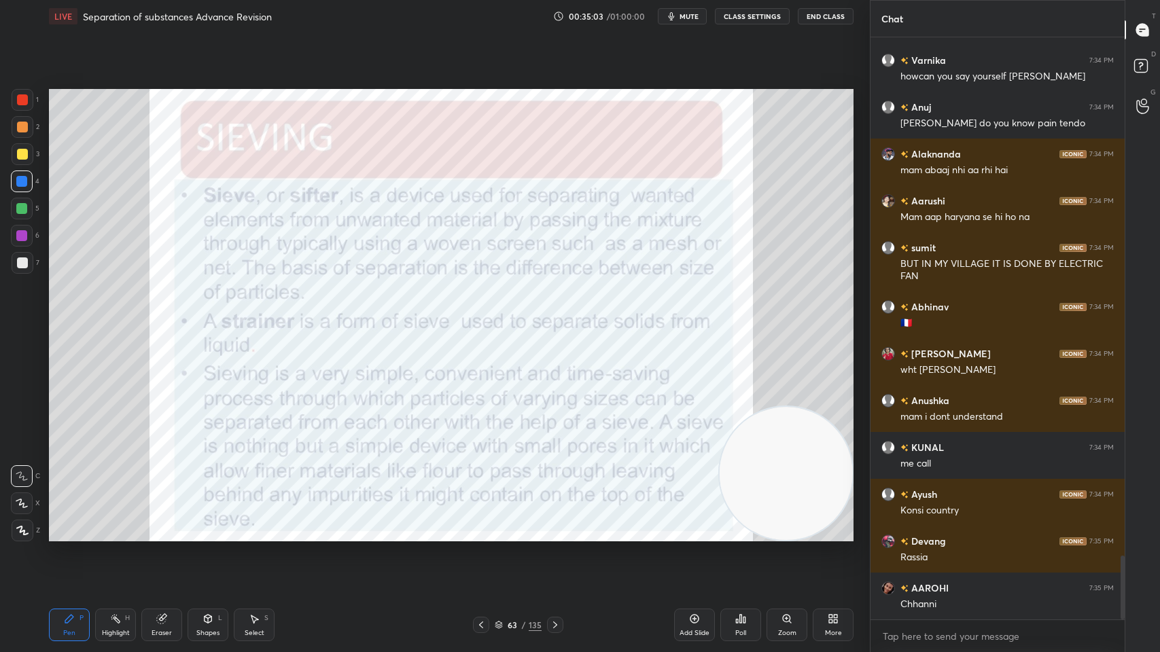
click at [288, 56] on div "Setting up your live class Poll for secs No correct answer Start poll" at bounding box center [451, 315] width 816 height 565
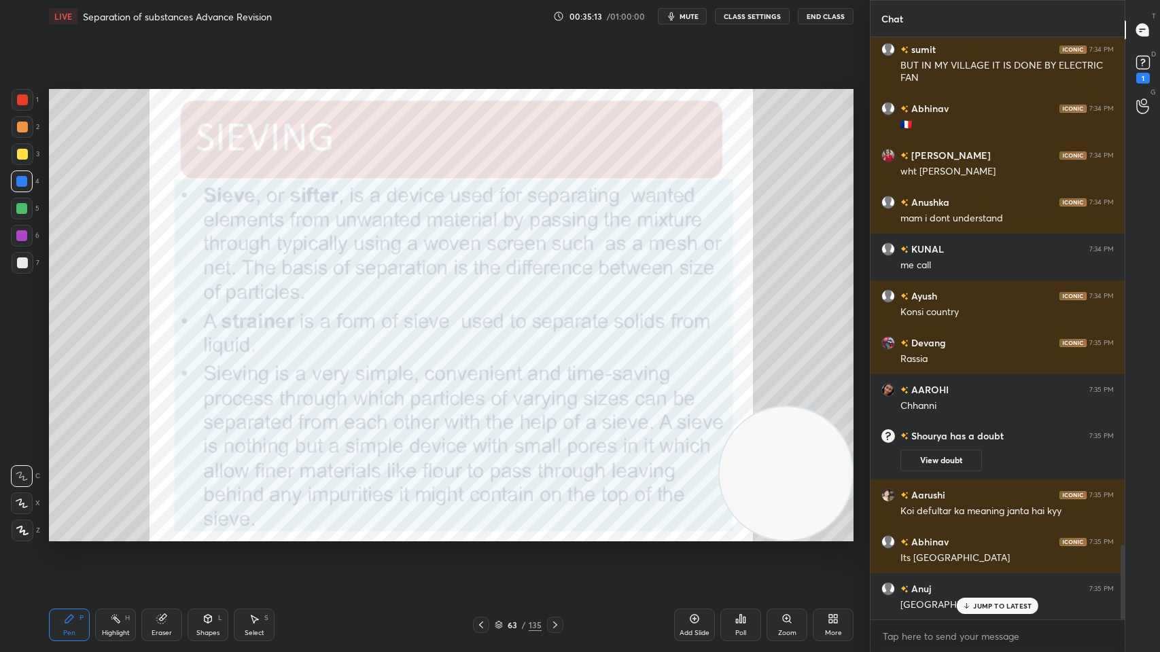
scroll to position [3995, 0]
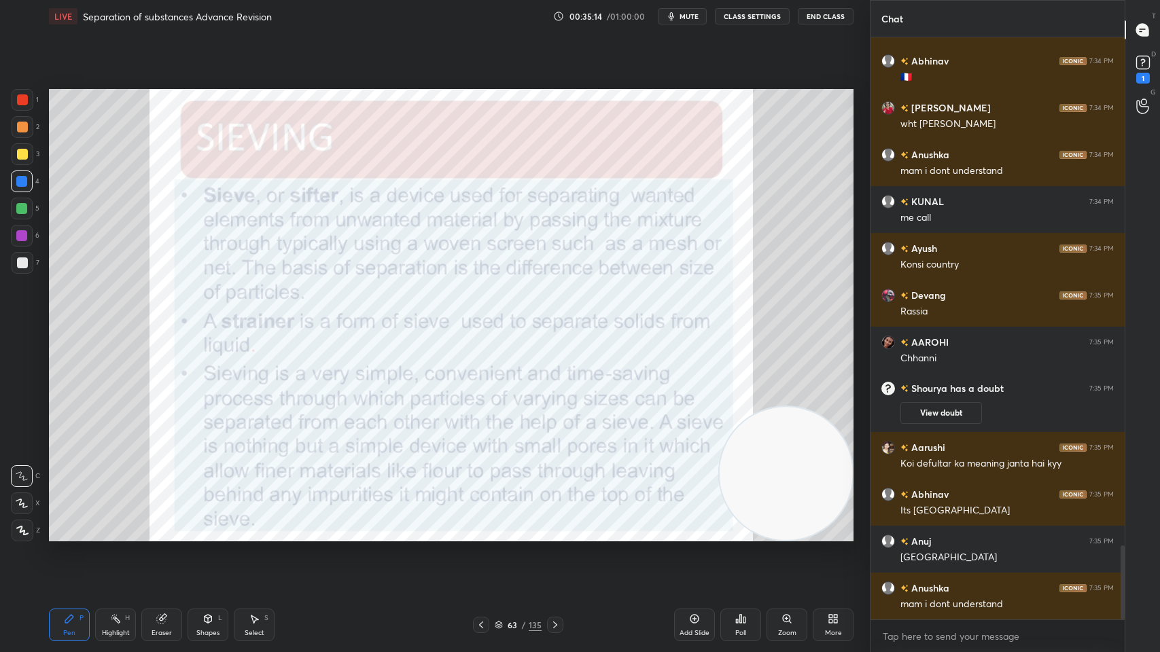
click at [288, 56] on div "Setting up your live class Poll for secs No correct answer Start poll" at bounding box center [451, 315] width 816 height 565
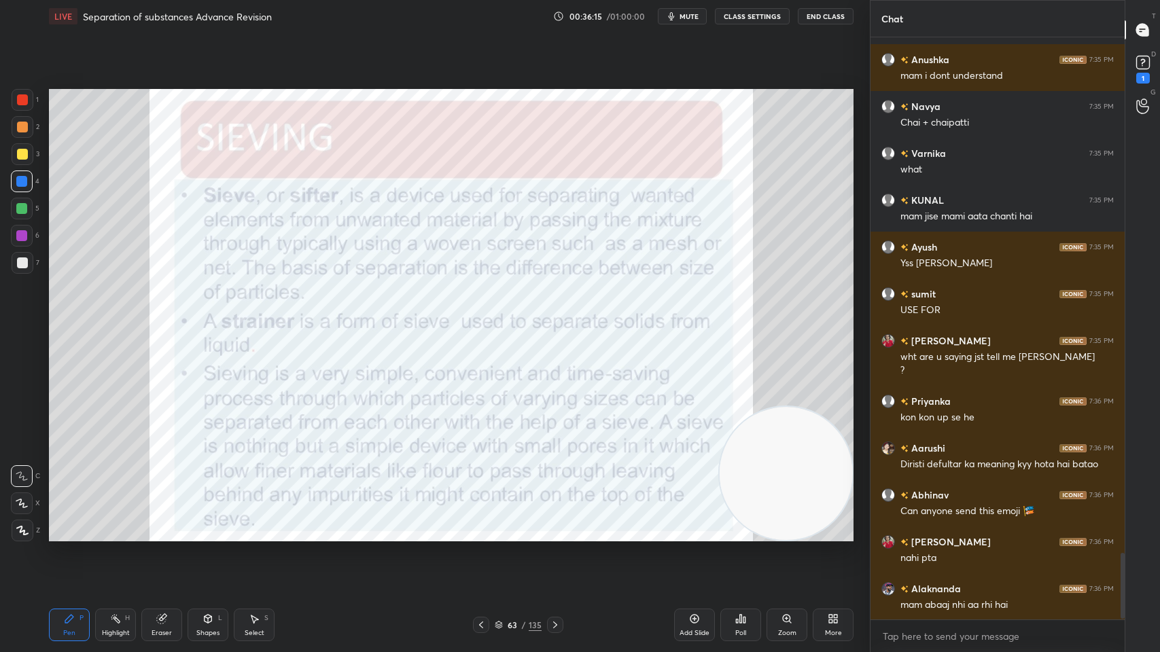
scroll to position [4571, 0]
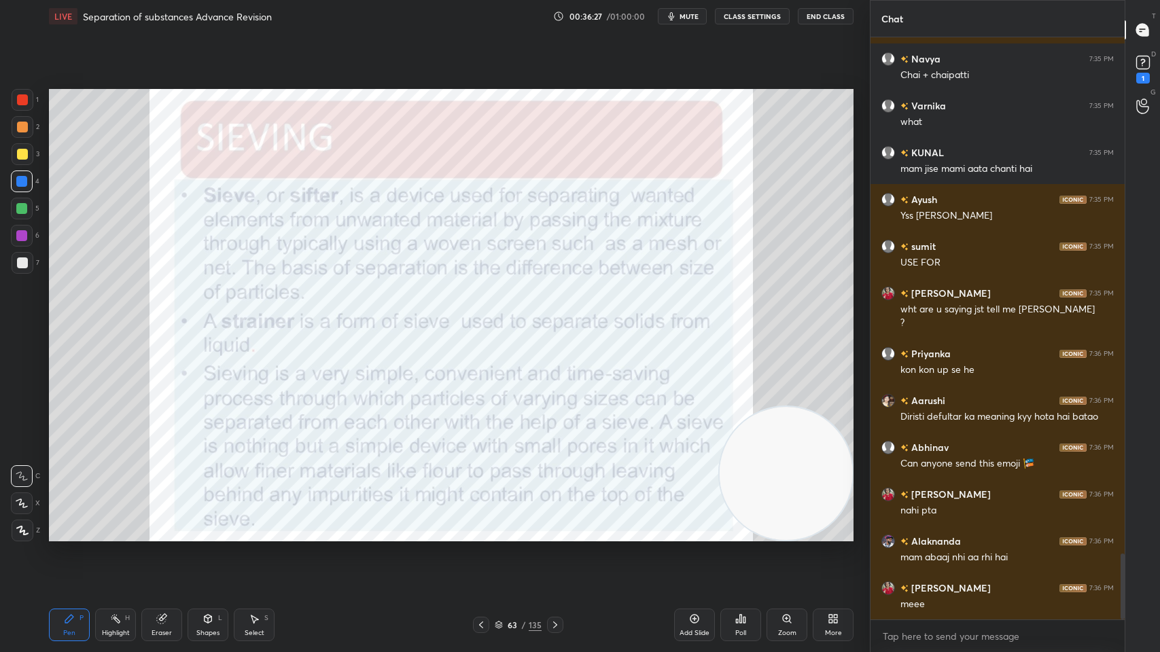
click at [552, 524] on icon at bounding box center [555, 625] width 11 height 11
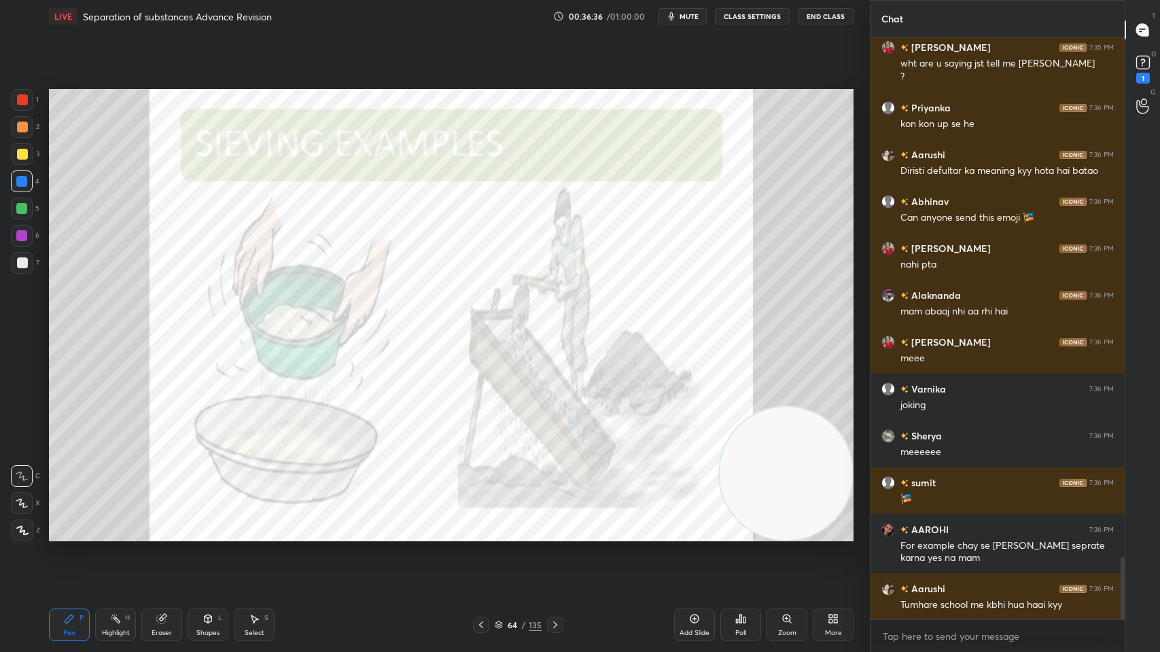
scroll to position [4865, 0]
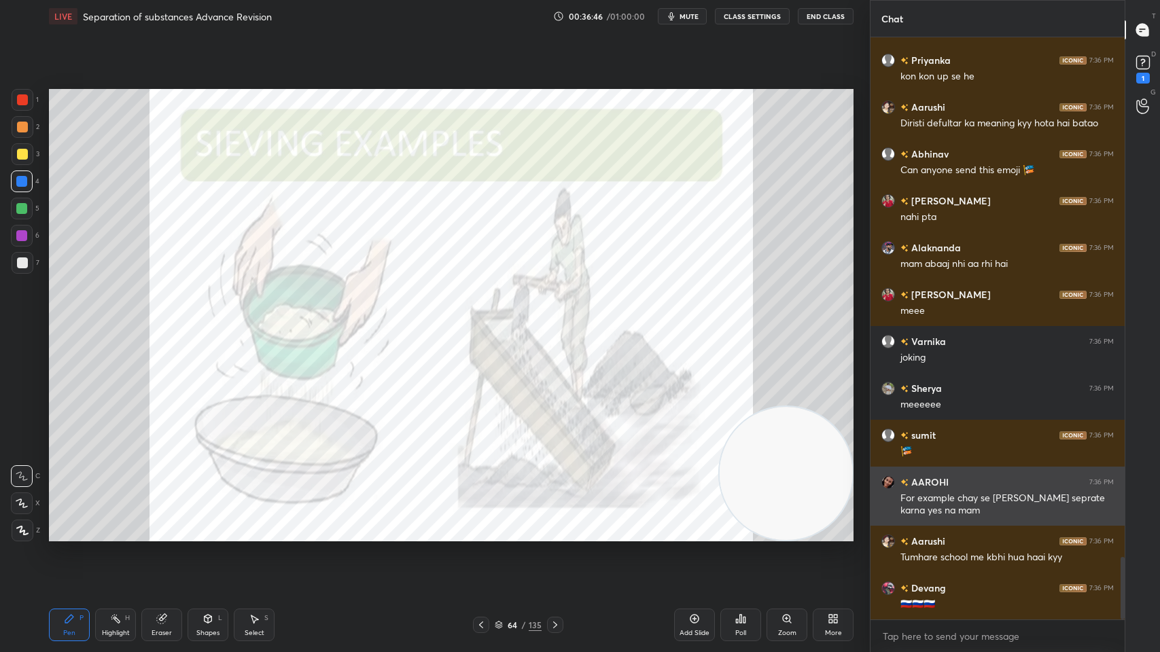
click at [879, 512] on div "AAROHI 7:36 PM For example chay se chay patti seprate karna yes na mam" at bounding box center [998, 496] width 254 height 59
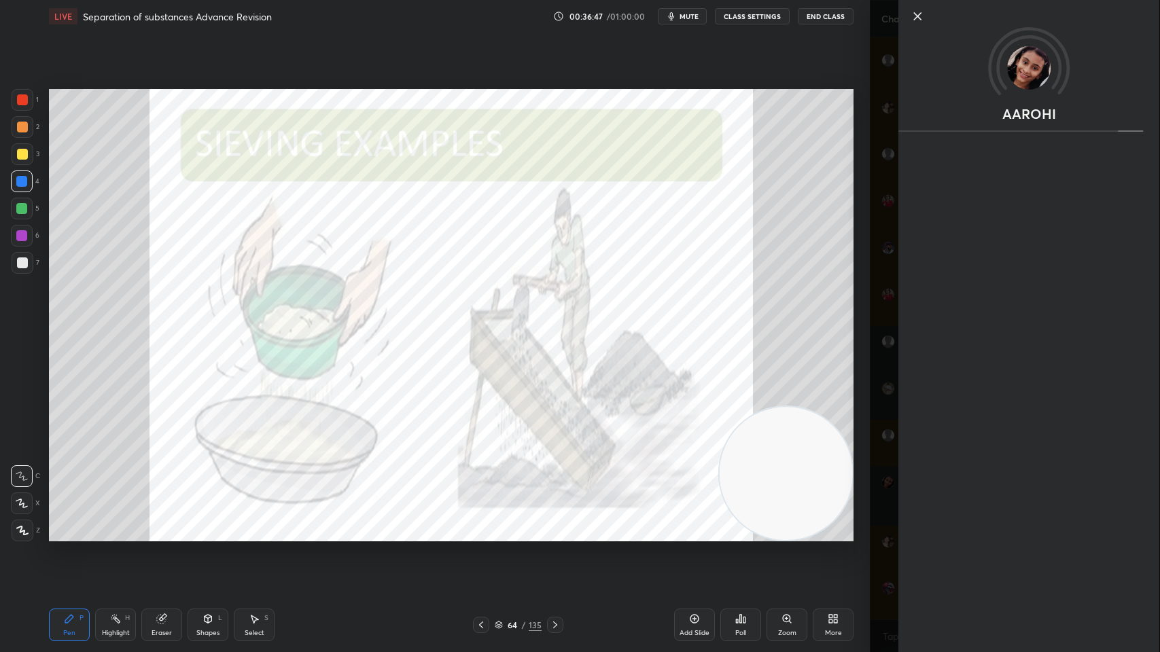
click at [552, 524] on icon at bounding box center [555, 625] width 11 height 11
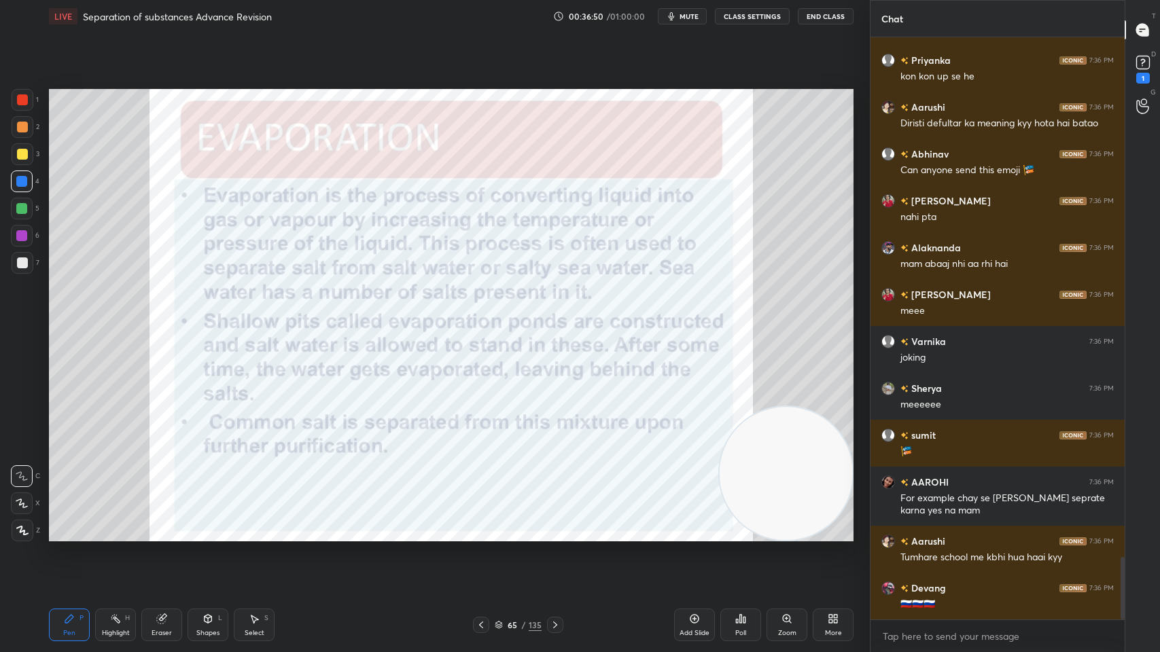
click at [514, 524] on div "65 / 135" at bounding box center [518, 625] width 47 height 12
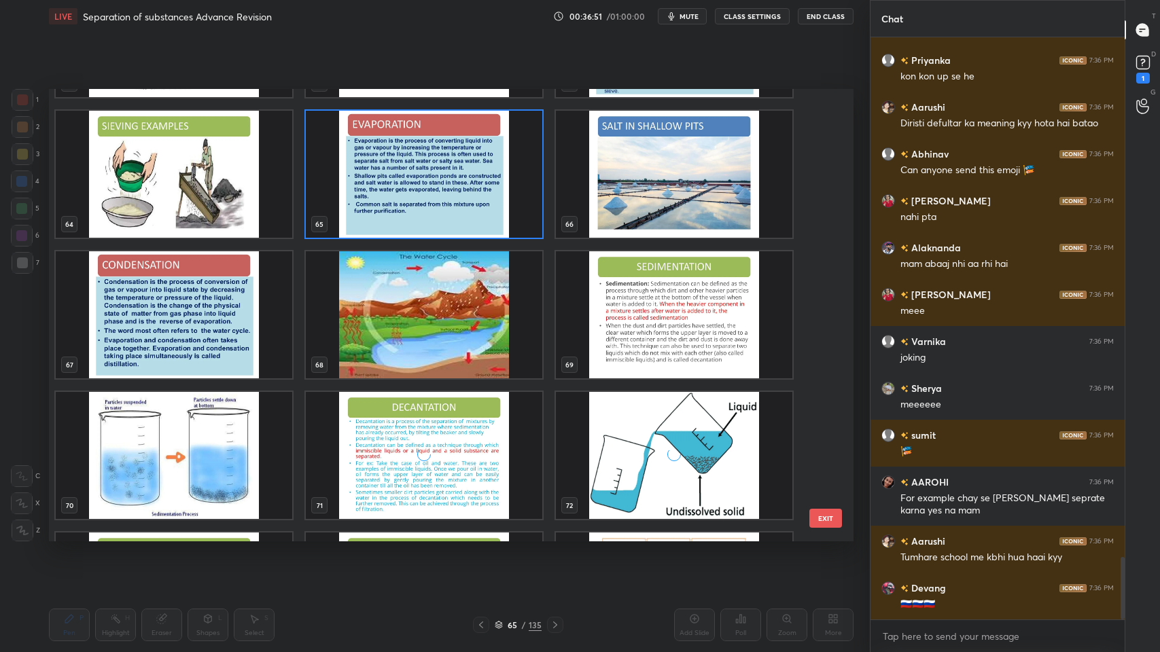
scroll to position [2941, 0]
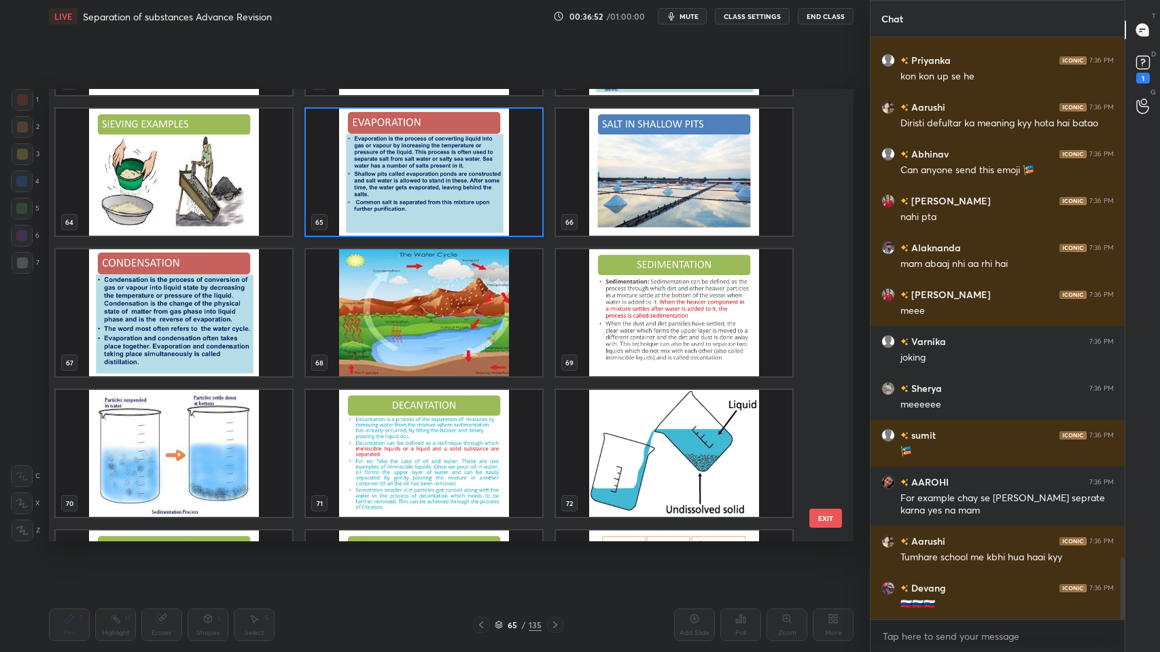
click at [493, 187] on img "grid" at bounding box center [424, 172] width 237 height 127
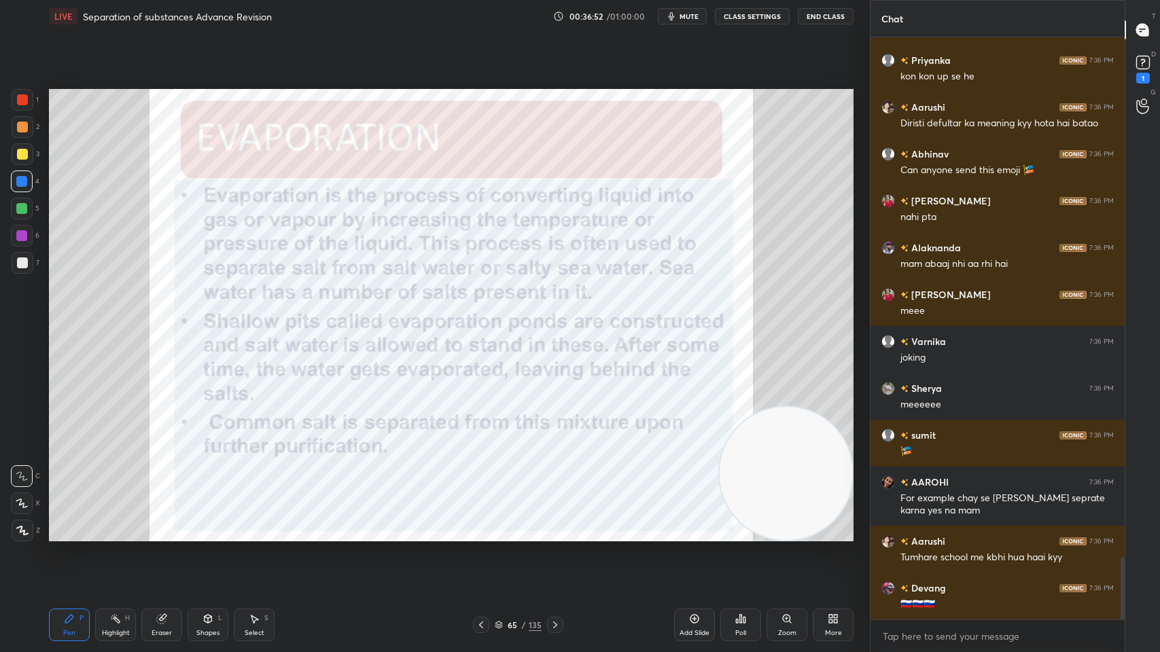
click at [499, 188] on img "grid" at bounding box center [424, 172] width 237 height 127
click at [507, 187] on img "grid" at bounding box center [424, 172] width 237 height 127
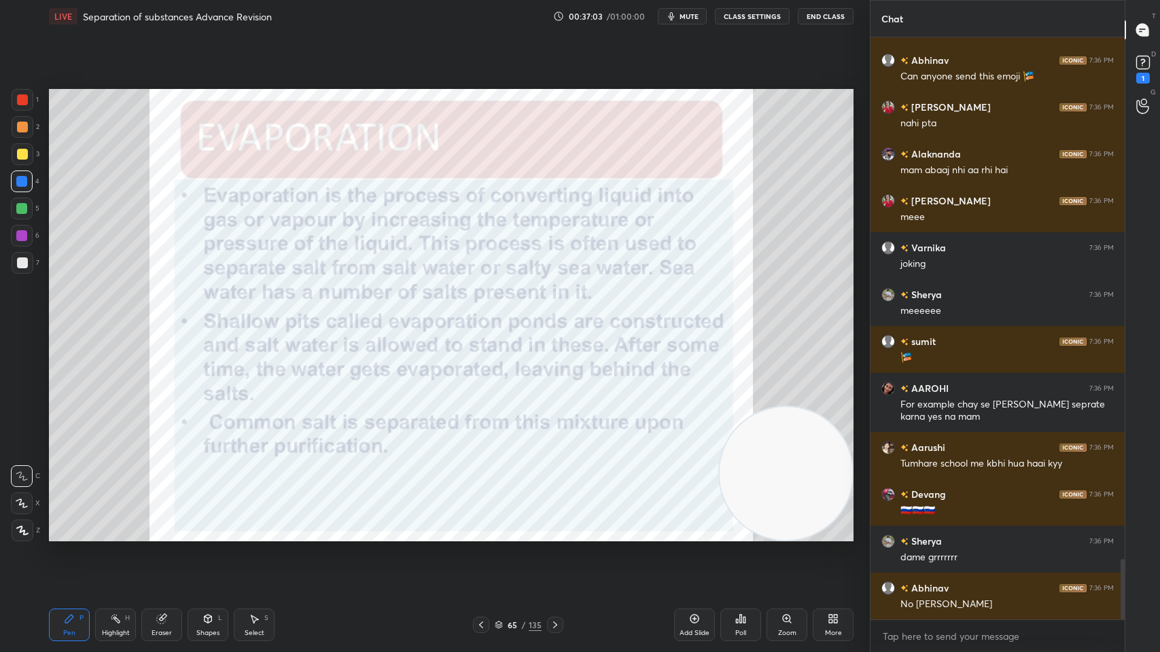
scroll to position [5005, 0]
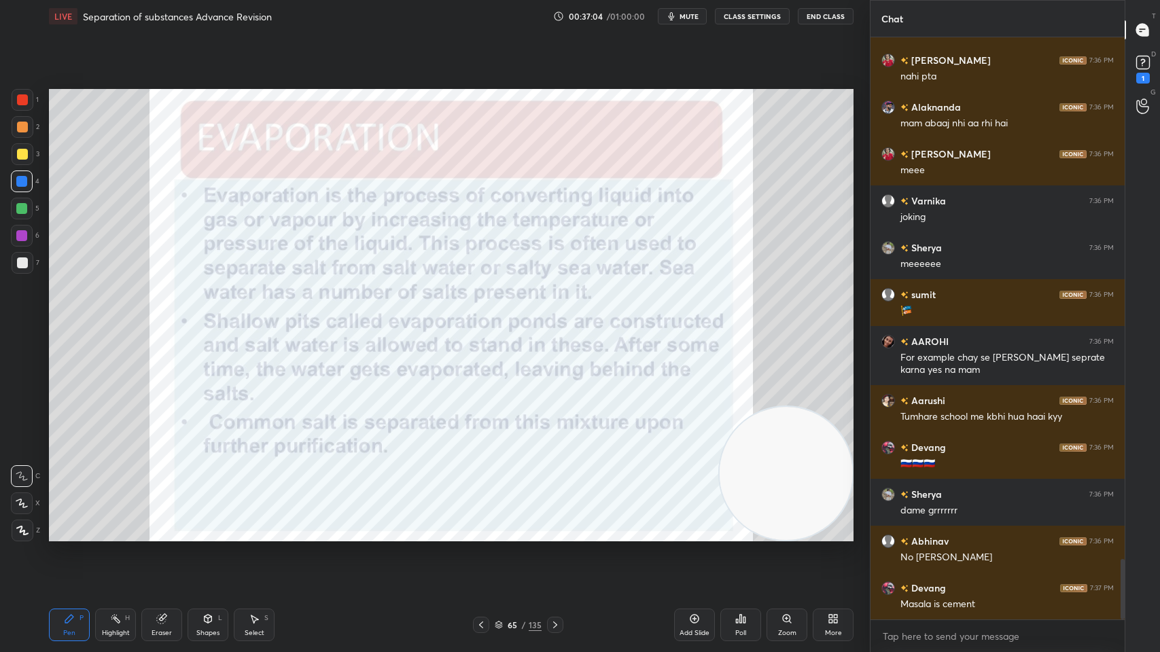
click at [32, 103] on div at bounding box center [23, 100] width 22 height 22
click at [33, 275] on div "7" at bounding box center [26, 265] width 28 height 27
click at [25, 266] on div at bounding box center [22, 263] width 11 height 11
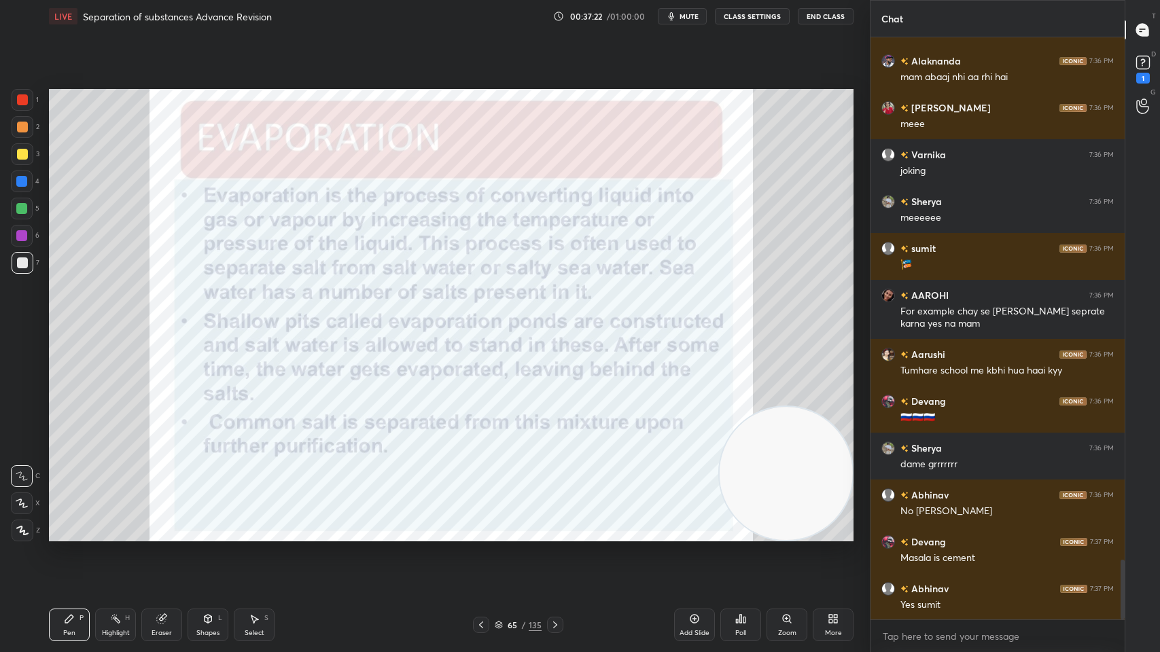
click at [97, 524] on div "Highlight H" at bounding box center [115, 625] width 41 height 33
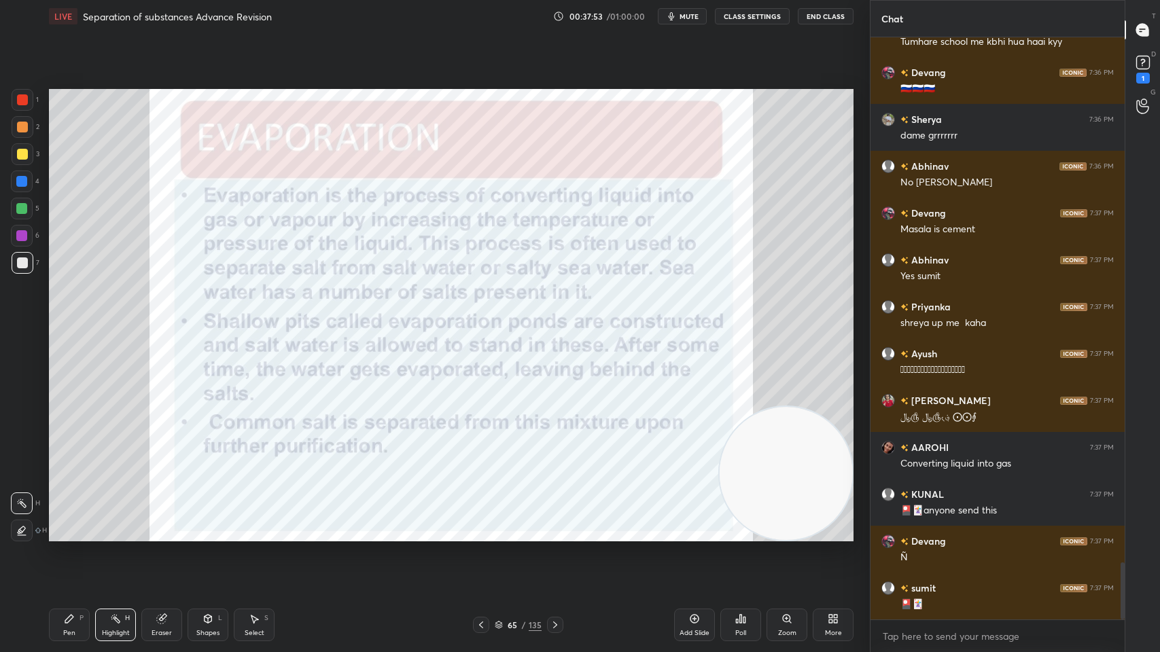
scroll to position [5427, 0]
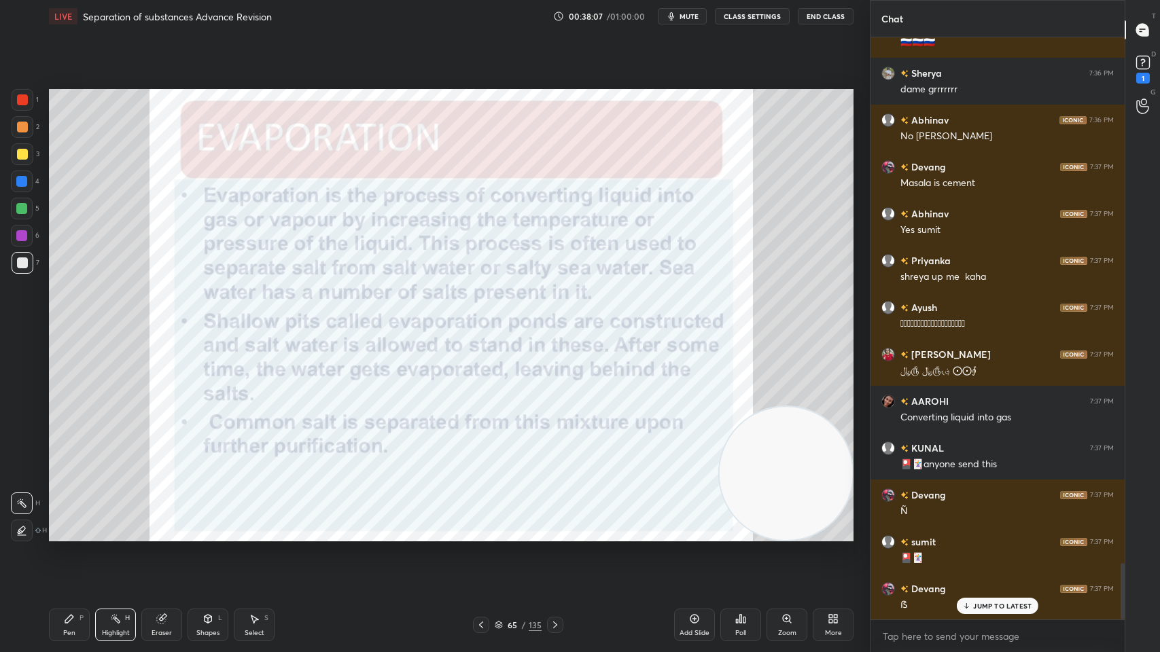
click at [288, 56] on div "Setting up your live class Poll for secs No correct answer Start poll" at bounding box center [451, 315] width 816 height 565
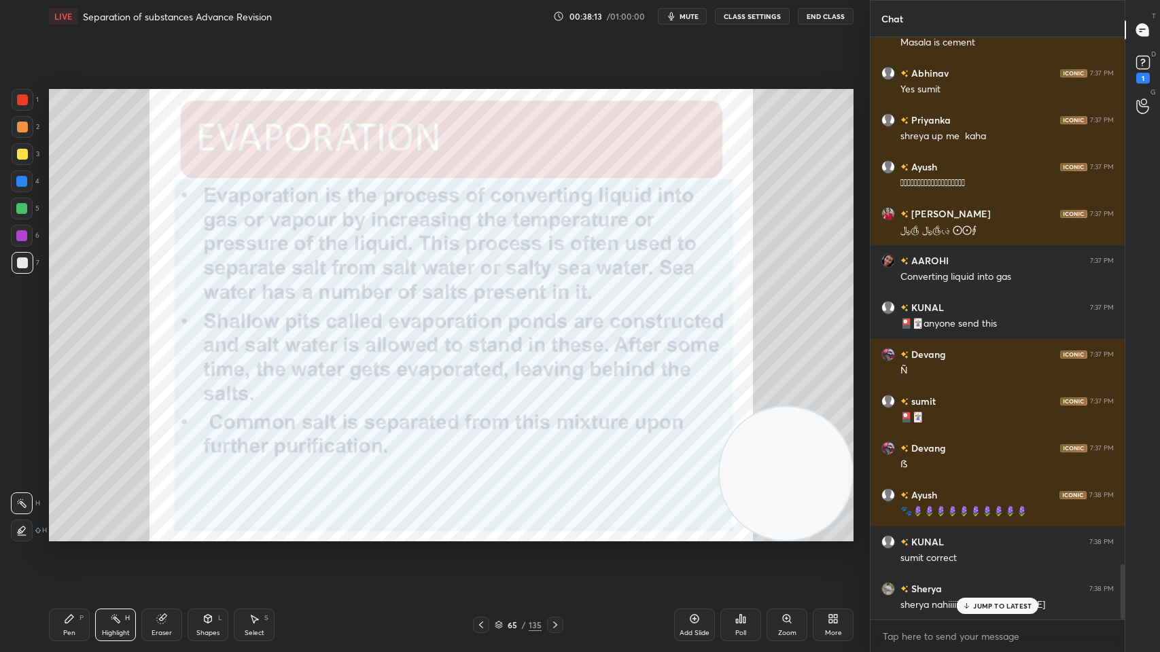
scroll to position [5652, 0]
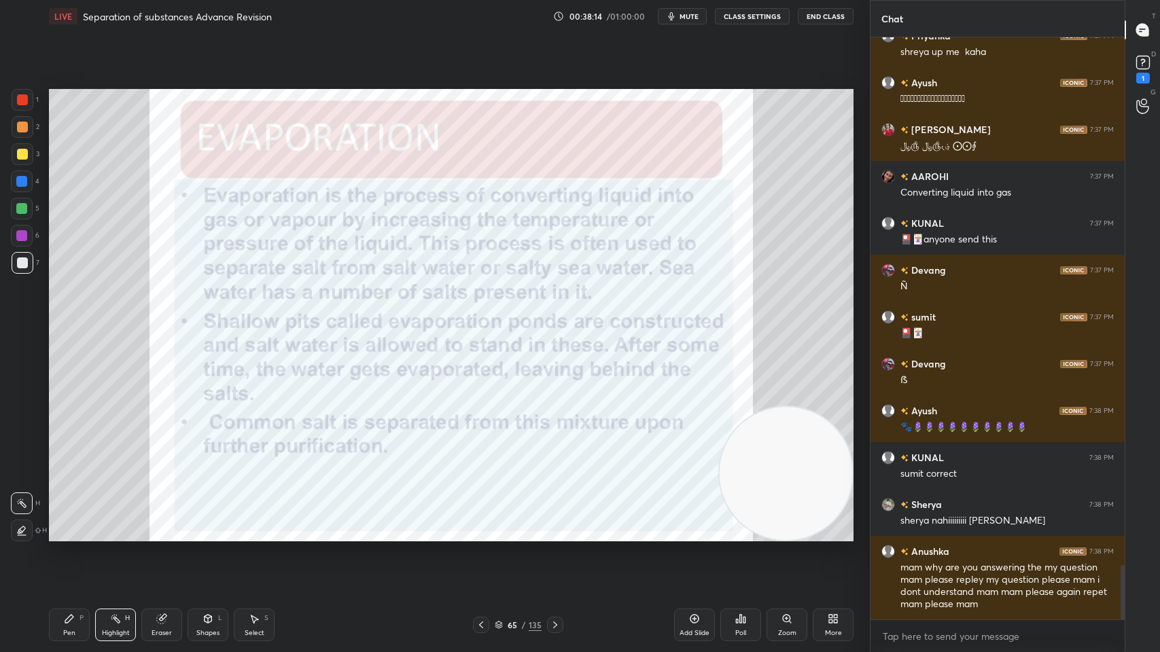
click at [281, 49] on div "Setting up your live class Poll for secs No correct answer Start poll" at bounding box center [451, 315] width 816 height 565
click at [276, 49] on div "Setting up your live class Poll for secs No correct answer Start poll" at bounding box center [451, 315] width 816 height 565
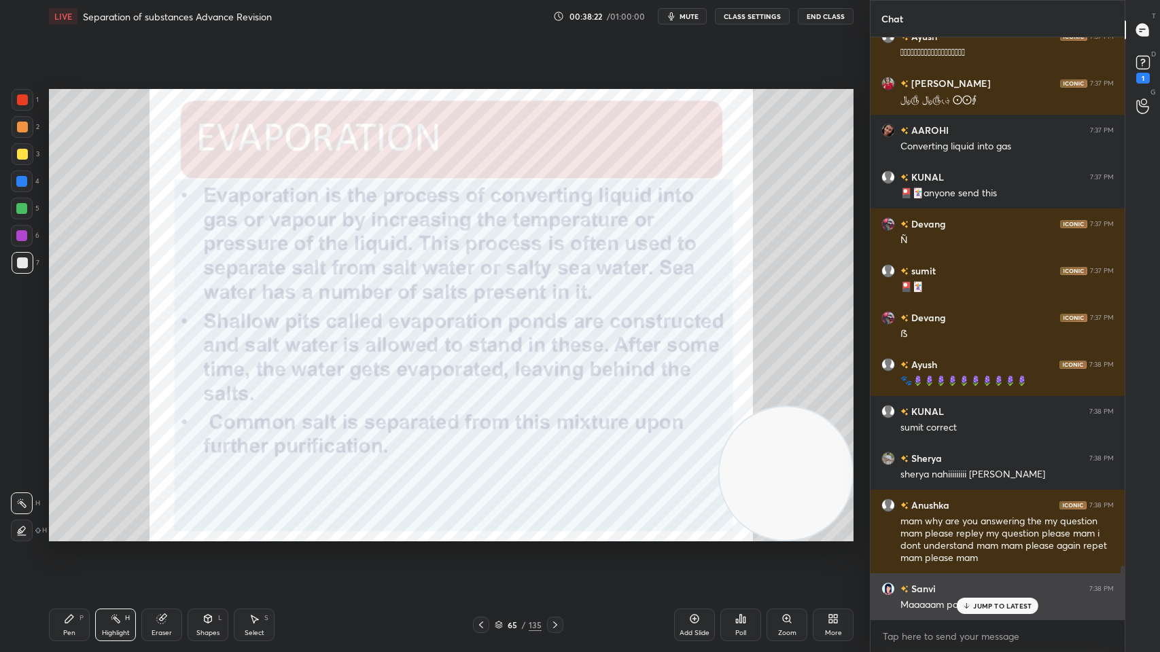
click at [964, 524] on icon at bounding box center [966, 606] width 9 height 8
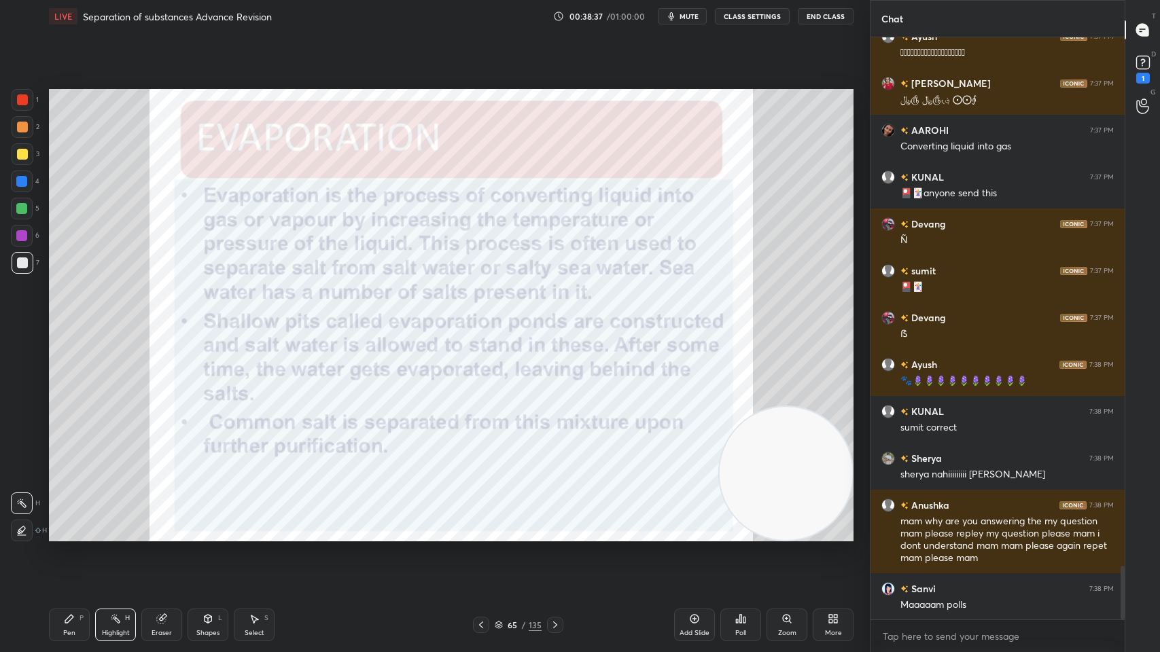
click at [1127, 71] on div "D Doubts (D) 1" at bounding box center [1142, 68] width 35 height 38
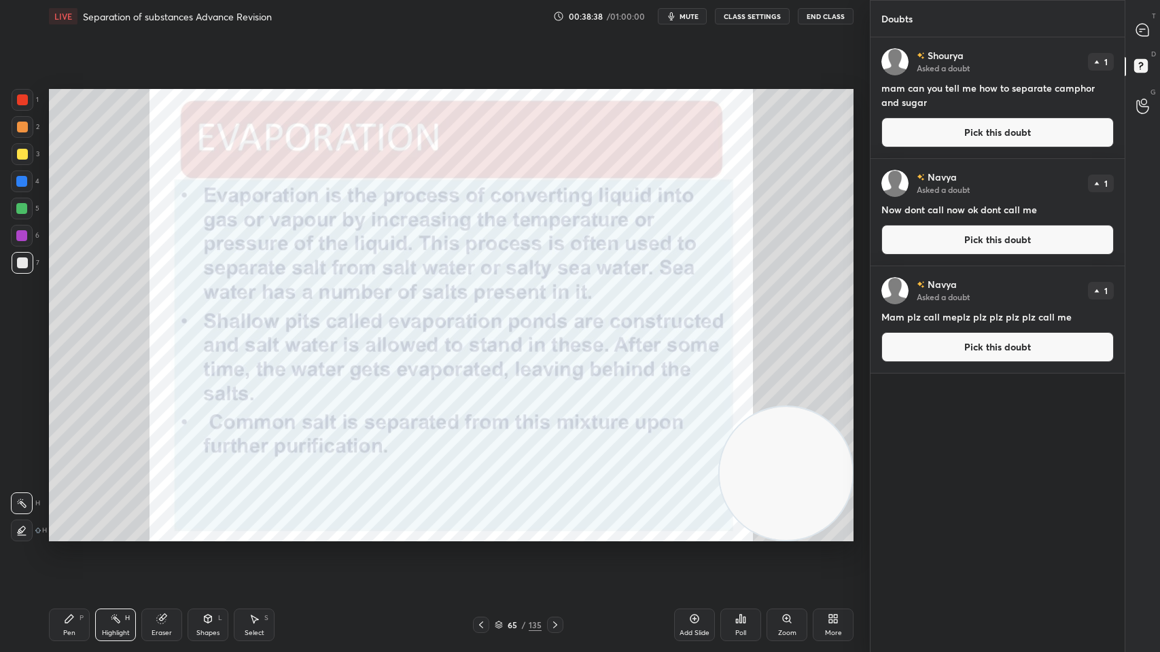
click at [933, 130] on button "Pick this doubt" at bounding box center [997, 133] width 232 height 30
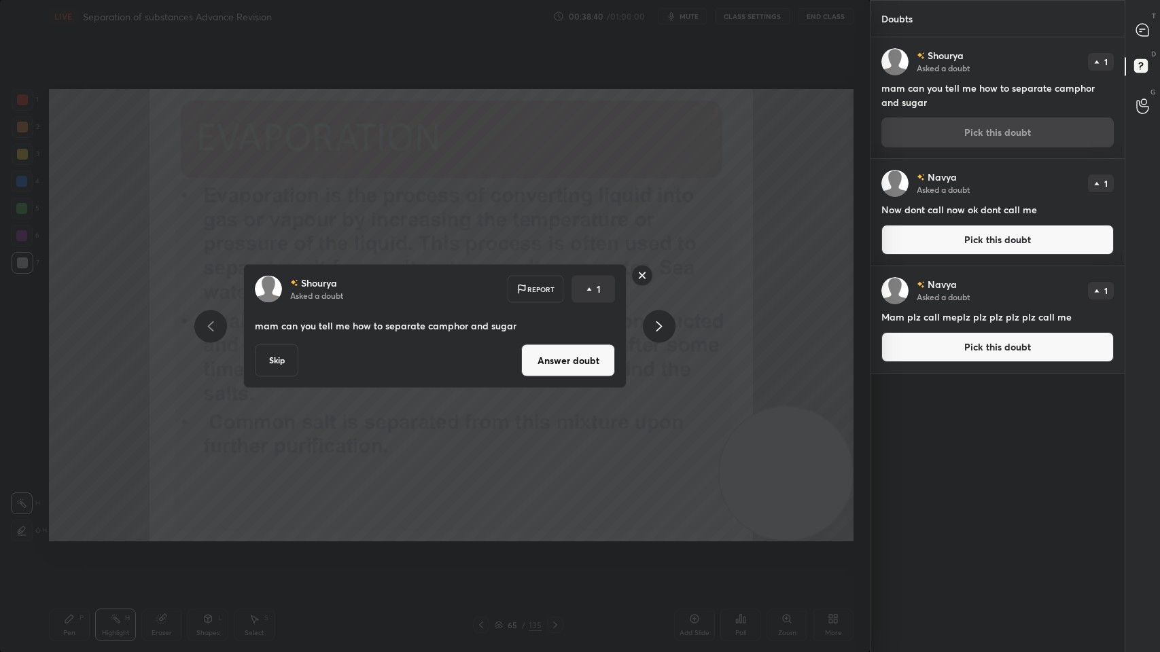
click at [544, 363] on button "Answer doubt" at bounding box center [568, 361] width 94 height 33
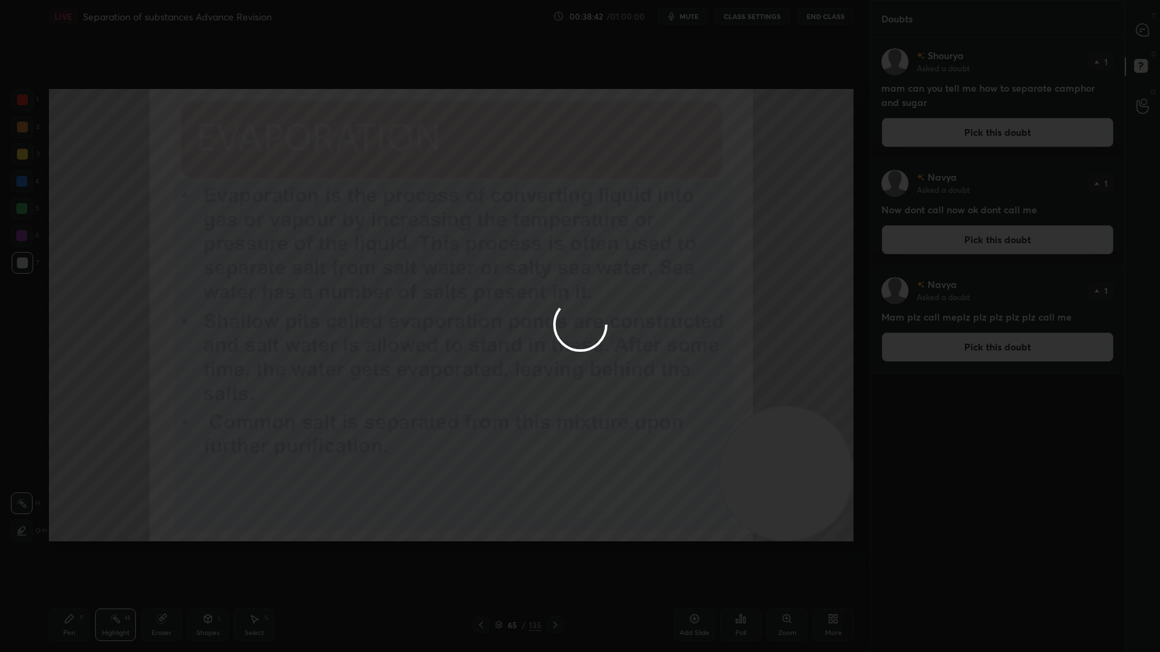
click at [12, 156] on div at bounding box center [580, 326] width 1160 height 652
click at [25, 156] on div at bounding box center [580, 326] width 1160 height 652
click at [24, 158] on div at bounding box center [580, 326] width 1160 height 652
click at [22, 159] on div at bounding box center [22, 154] width 11 height 11
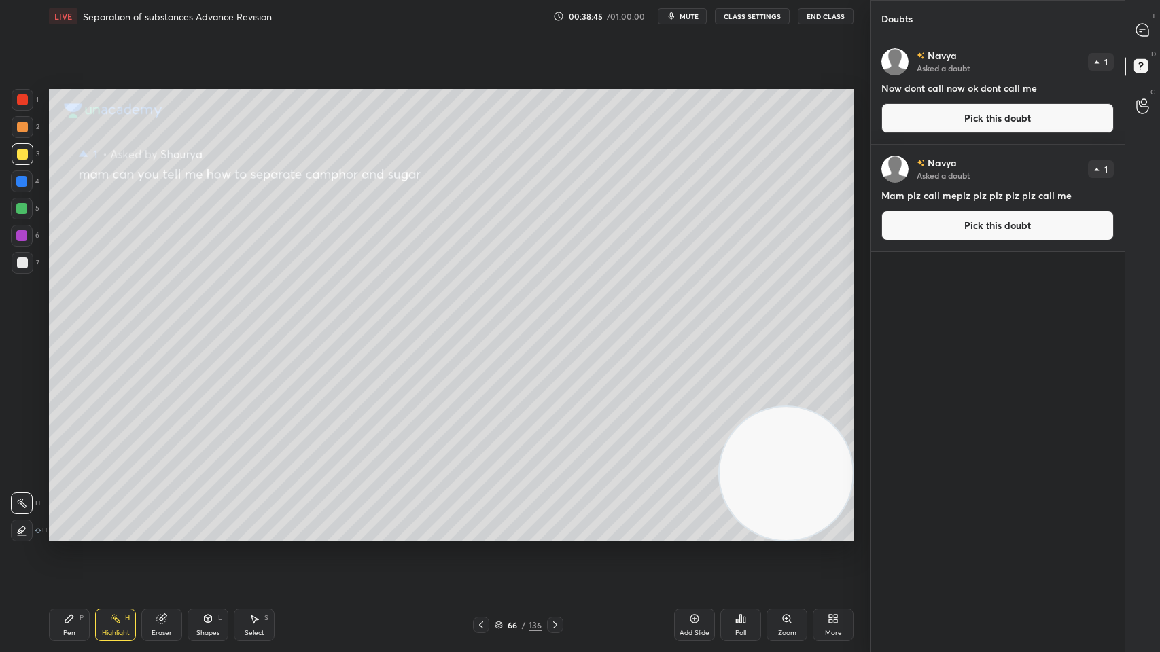
click at [60, 524] on div "Pen P" at bounding box center [69, 625] width 41 height 33
click at [1062, 119] on button "Pick this doubt" at bounding box center [997, 118] width 232 height 30
click at [1063, 119] on div "Navya Asked a doubt 1 Now dont call now ok dont call me Pick this doubt" at bounding box center [998, 90] width 254 height 107
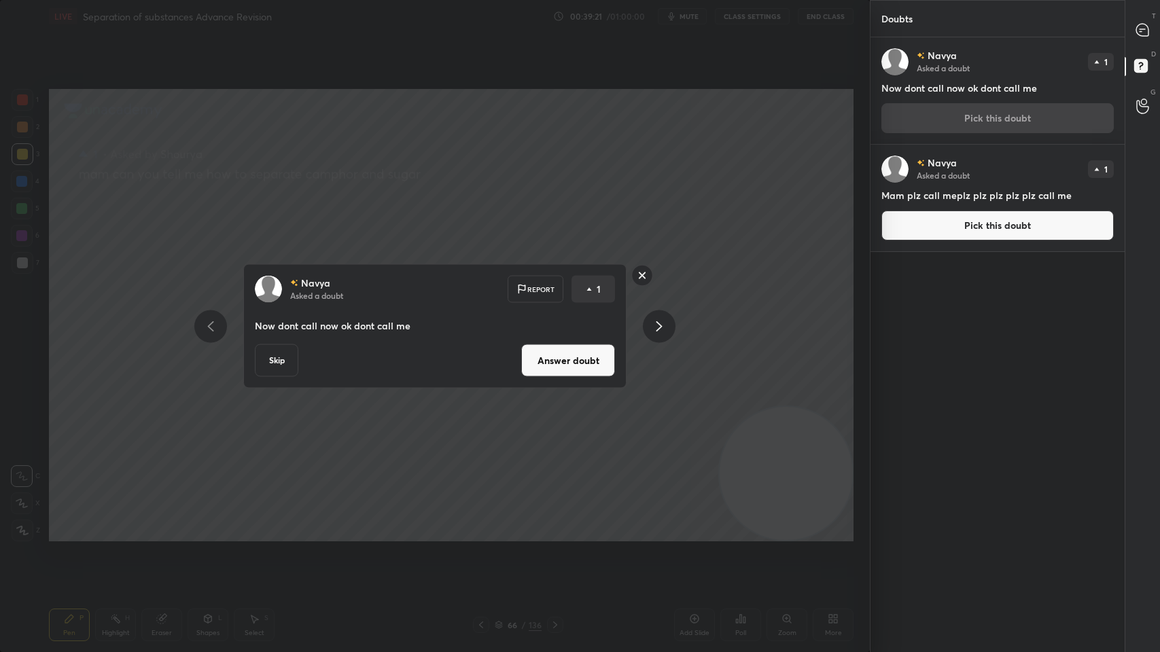
click at [266, 366] on button "Skip" at bounding box center [276, 361] width 43 height 33
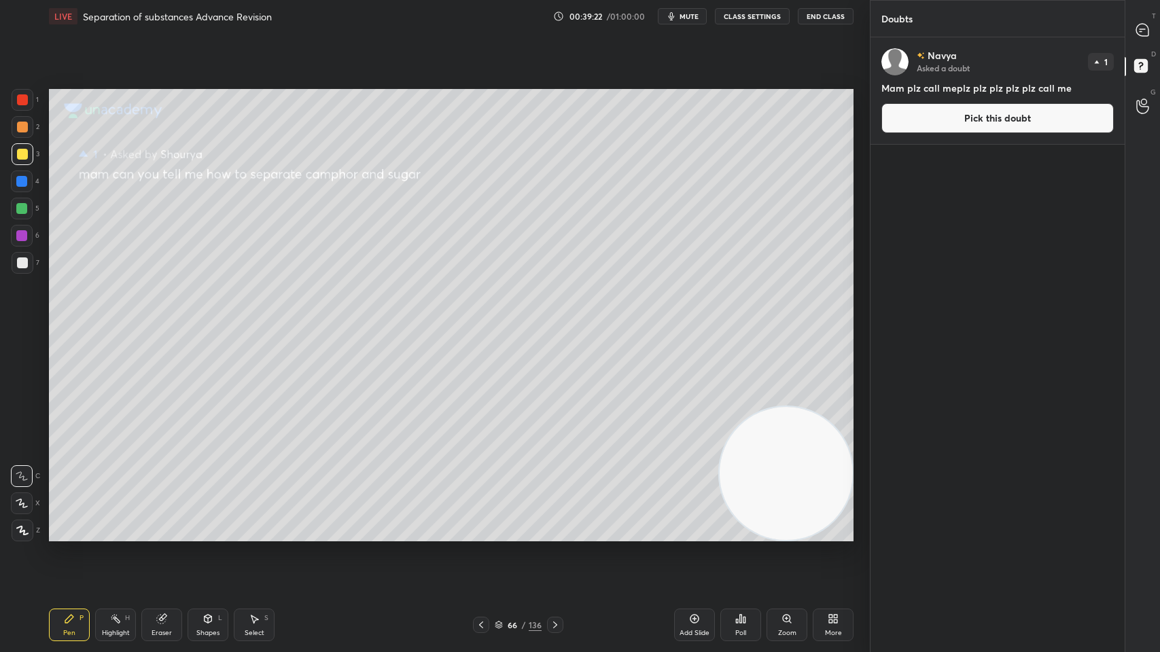
click at [984, 116] on button "Pick this doubt" at bounding box center [997, 118] width 232 height 30
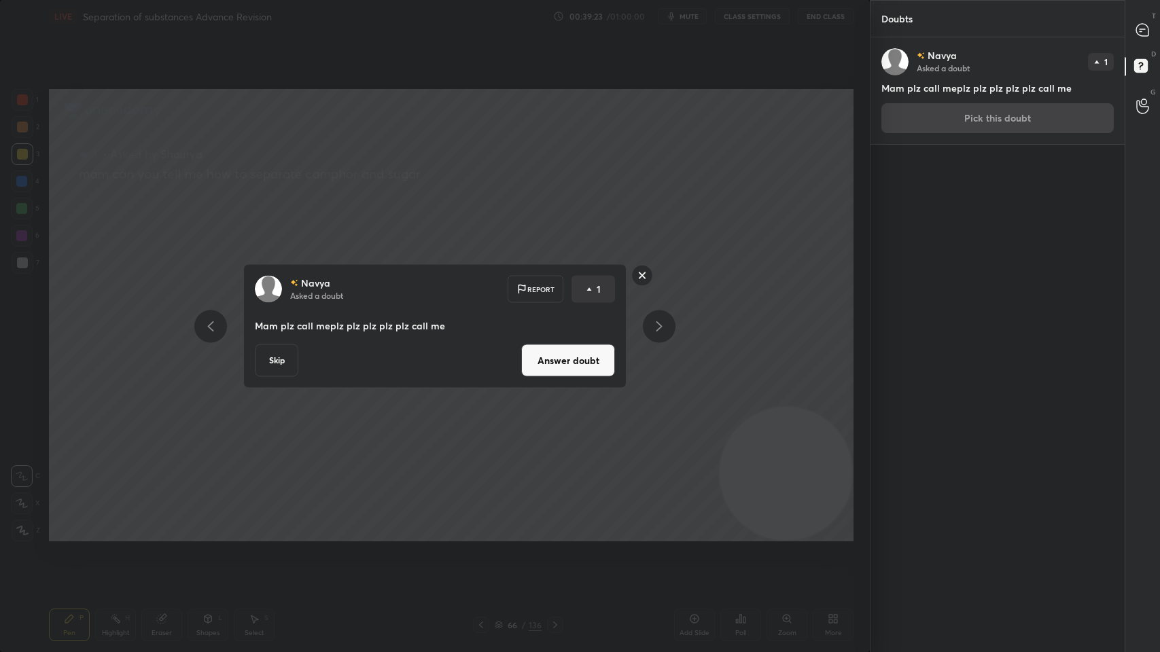
click at [270, 362] on button "Skip" at bounding box center [276, 361] width 43 height 33
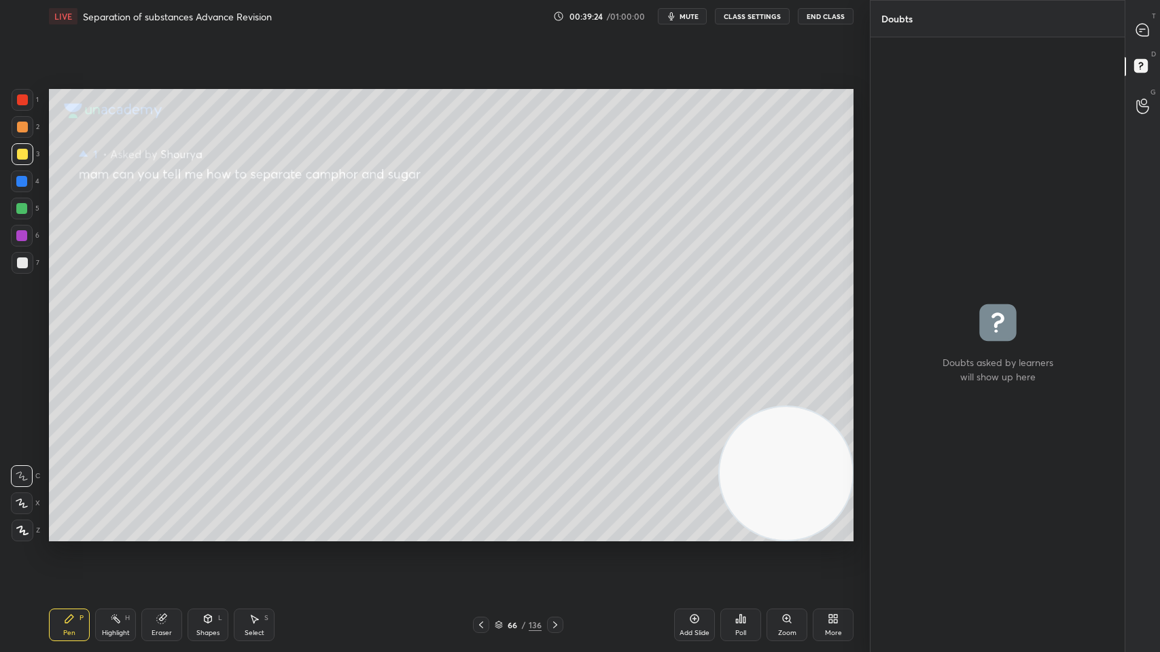
click at [1159, 100] on div "G Raise Hand (G)" at bounding box center [1142, 106] width 35 height 38
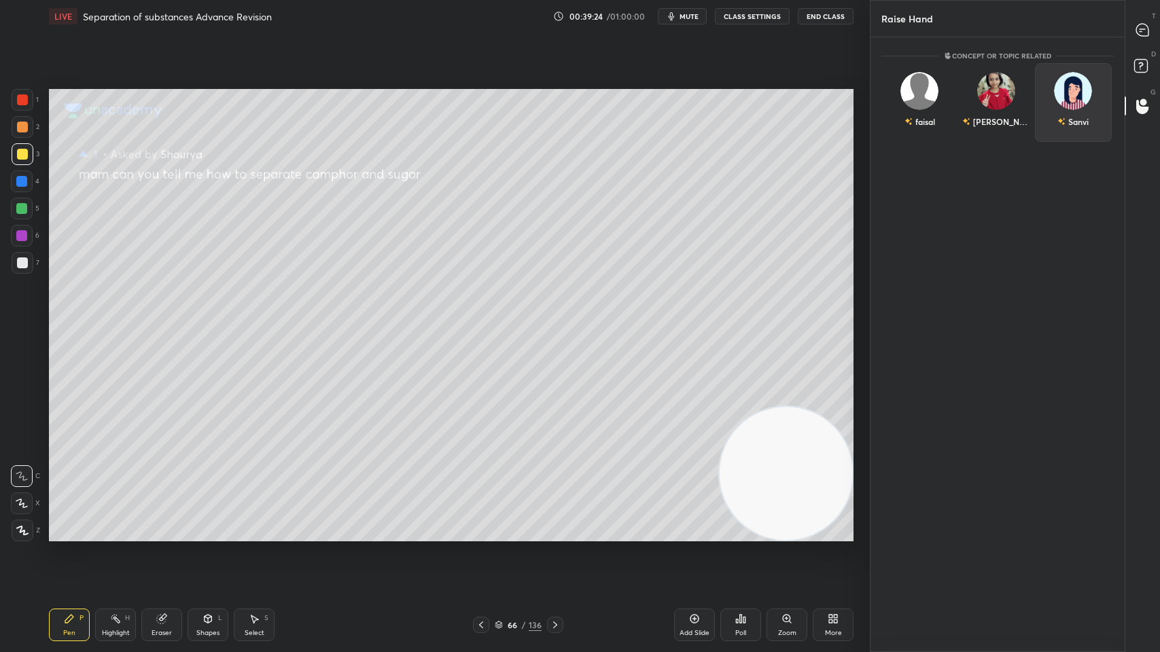
scroll to position [4, 4]
click at [1147, 42] on div "T Messages (T)" at bounding box center [1142, 30] width 35 height 38
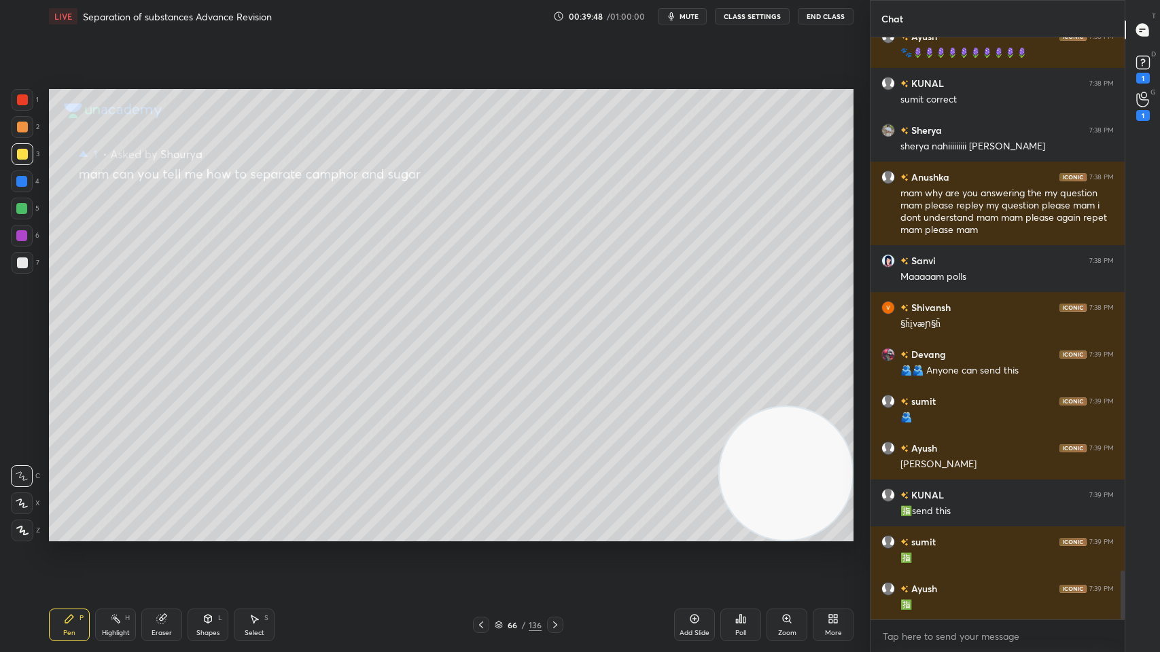
scroll to position [6377, 0]
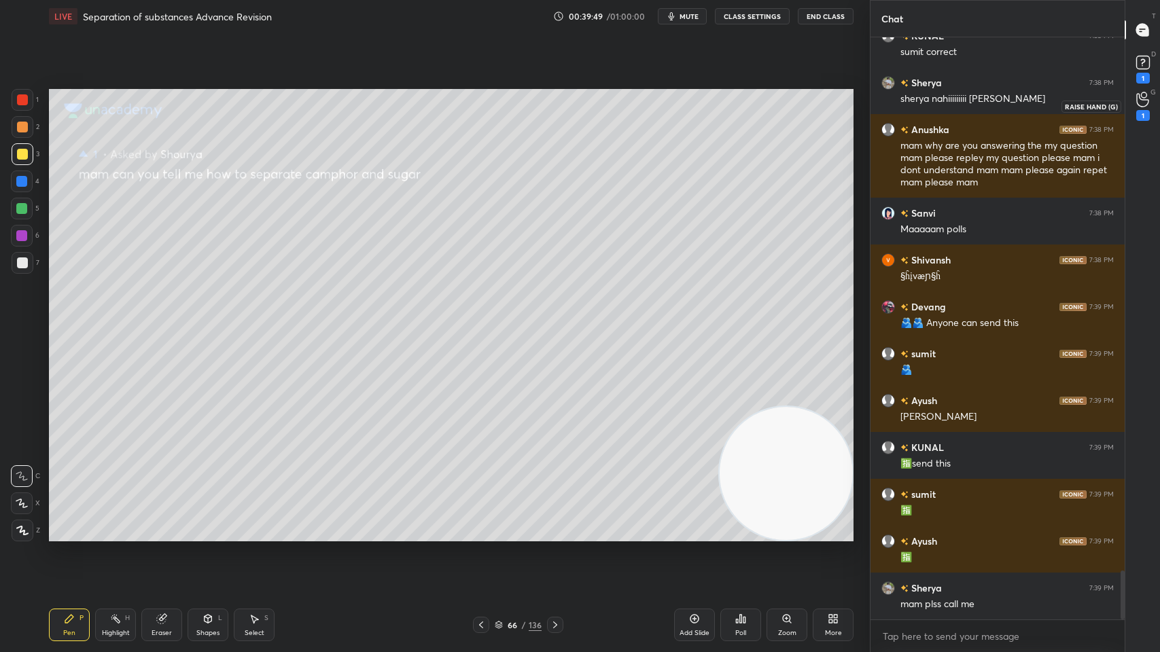
click at [1146, 107] on div "1" at bounding box center [1143, 106] width 14 height 29
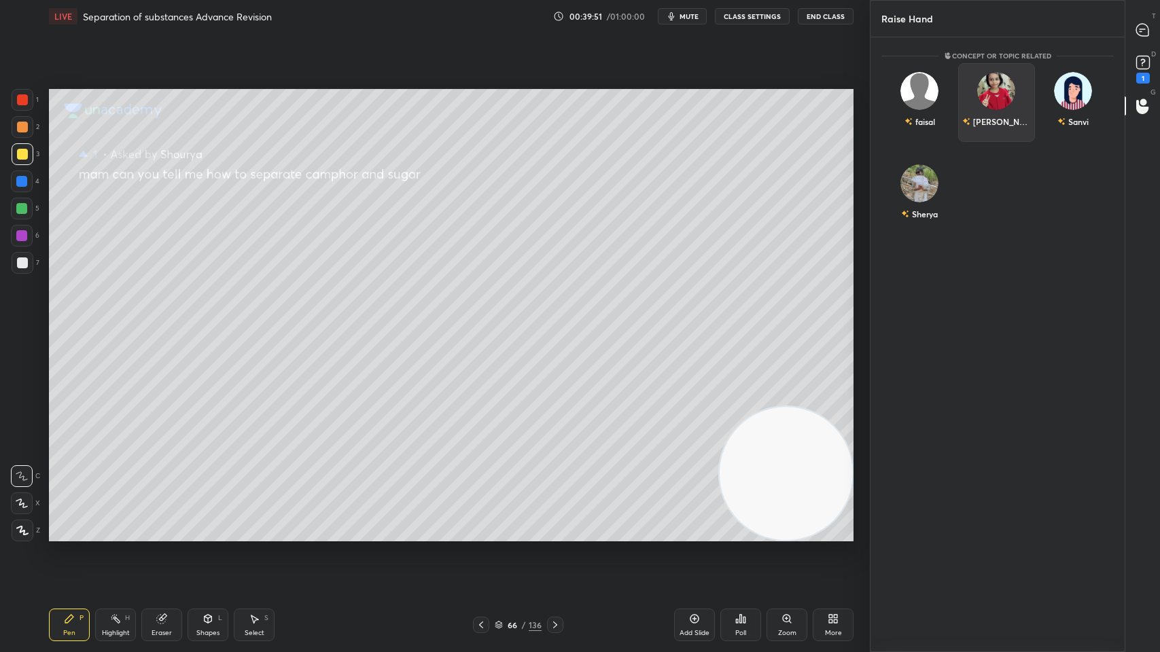
click at [988, 99] on div "DRISTI" at bounding box center [996, 102] width 77 height 79
click at [1000, 125] on button "INVITE" at bounding box center [996, 131] width 65 height 18
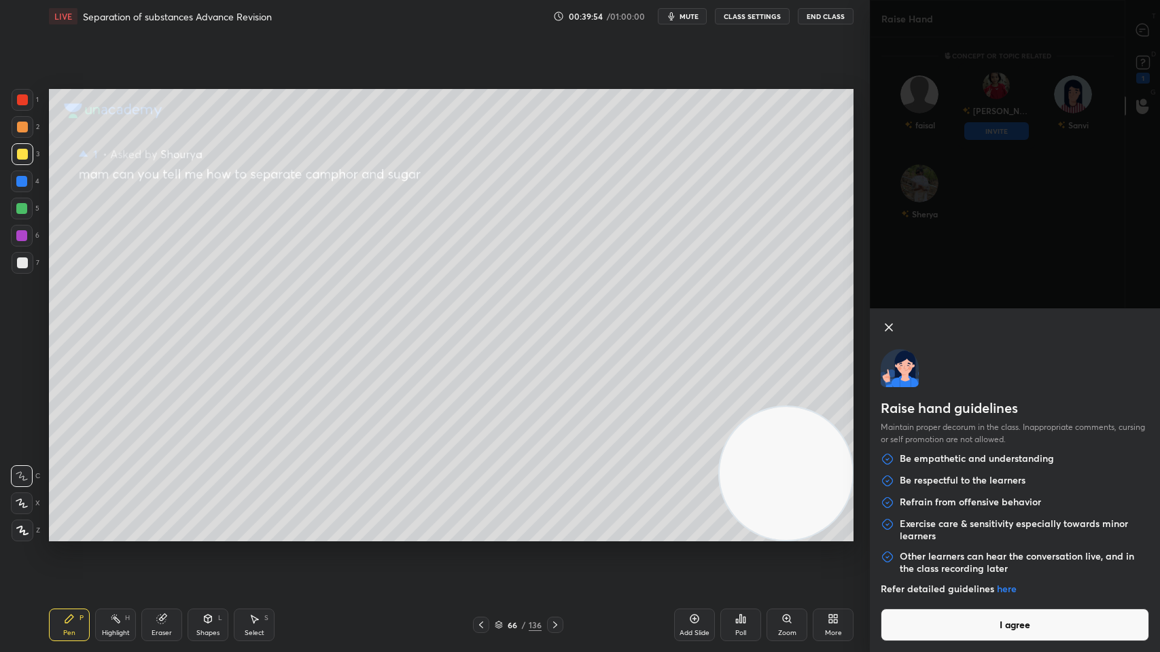
click at [993, 524] on button "I agree" at bounding box center [1015, 625] width 268 height 33
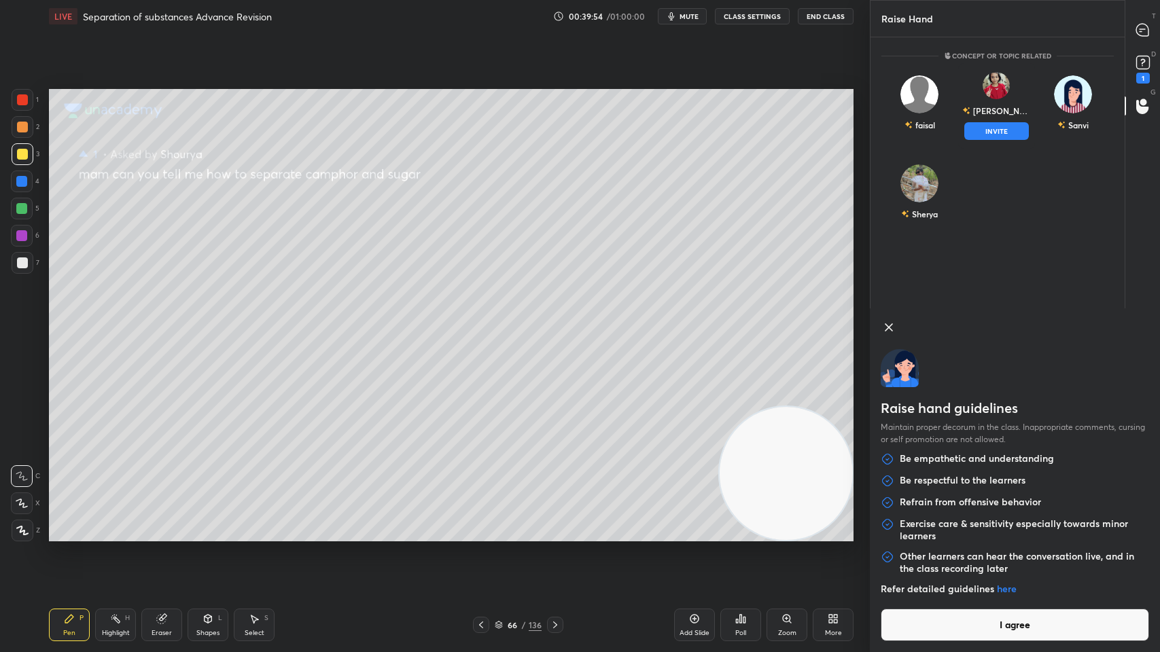
click at [995, 524] on p "Exercise care & sensitivity especially towards minor learners" at bounding box center [1024, 530] width 249 height 24
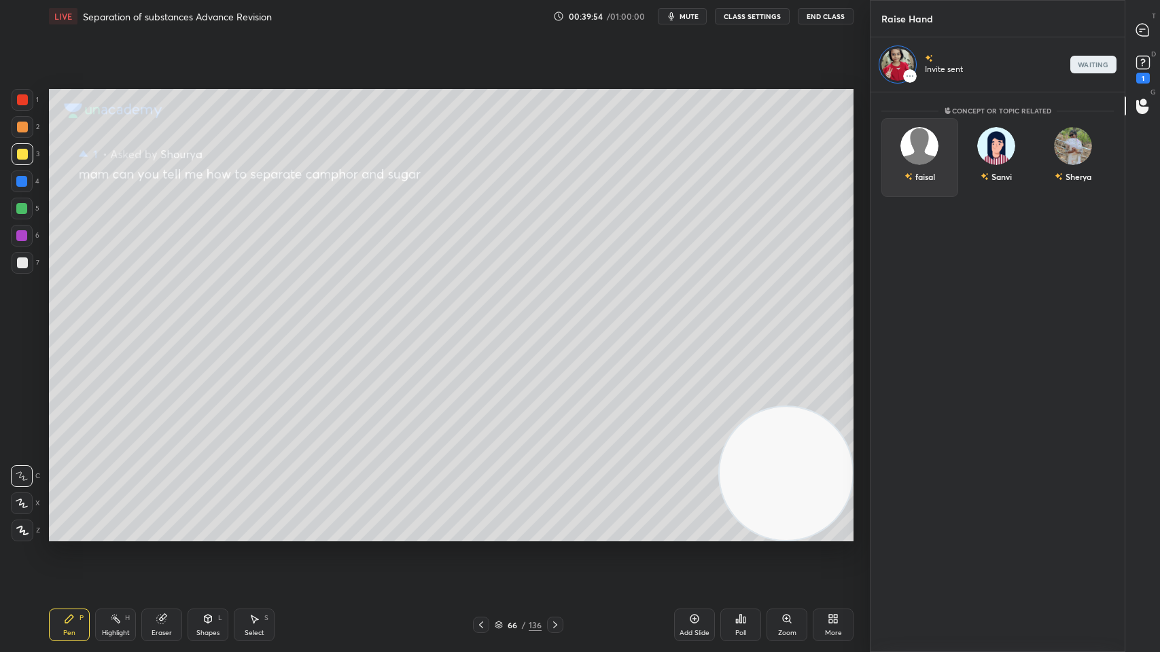
scroll to position [556, 250]
click at [1134, 73] on div "1" at bounding box center [1143, 67] width 20 height 31
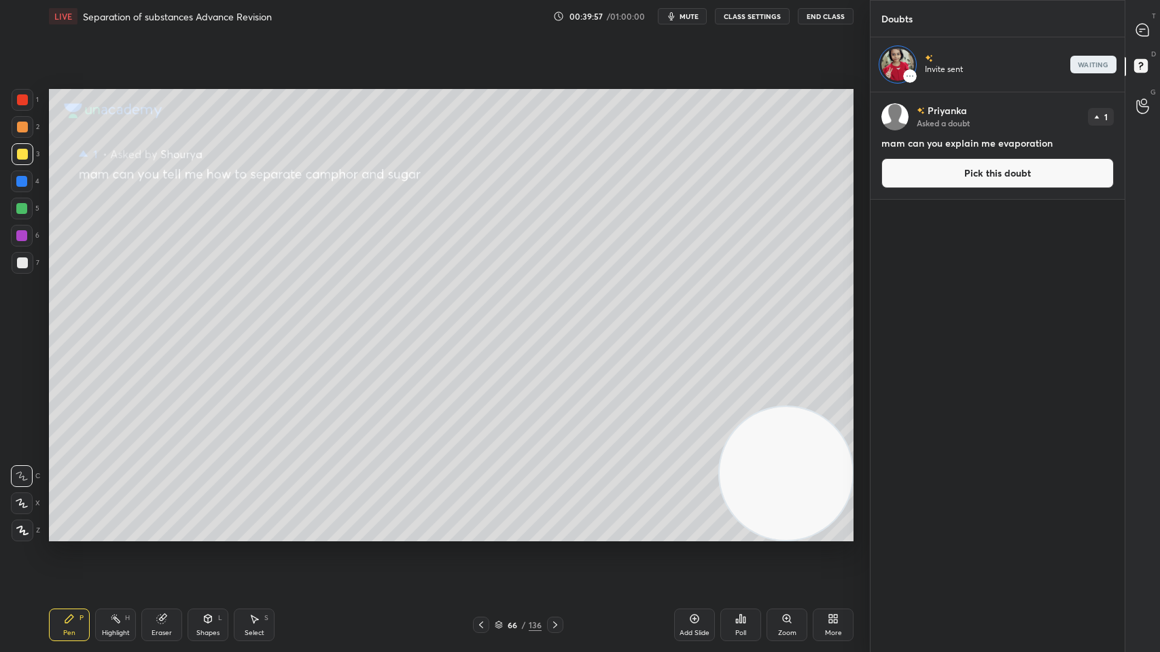
click at [1007, 182] on button "Pick this doubt" at bounding box center [997, 173] width 232 height 30
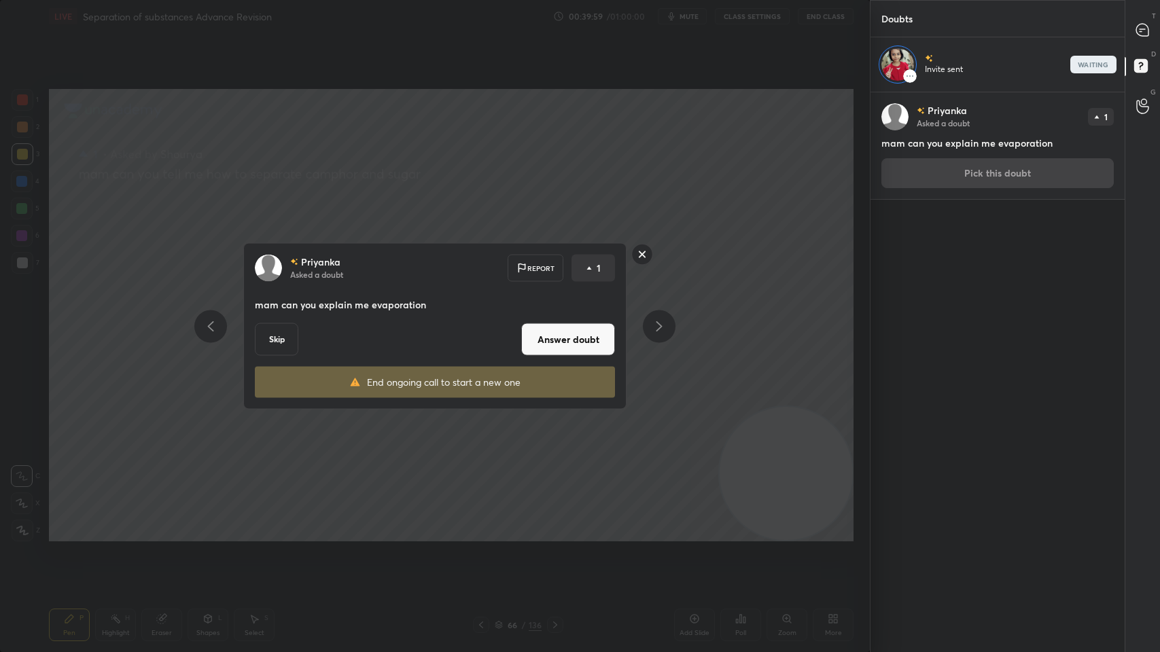
click at [550, 335] on button "Answer doubt" at bounding box center [568, 340] width 94 height 33
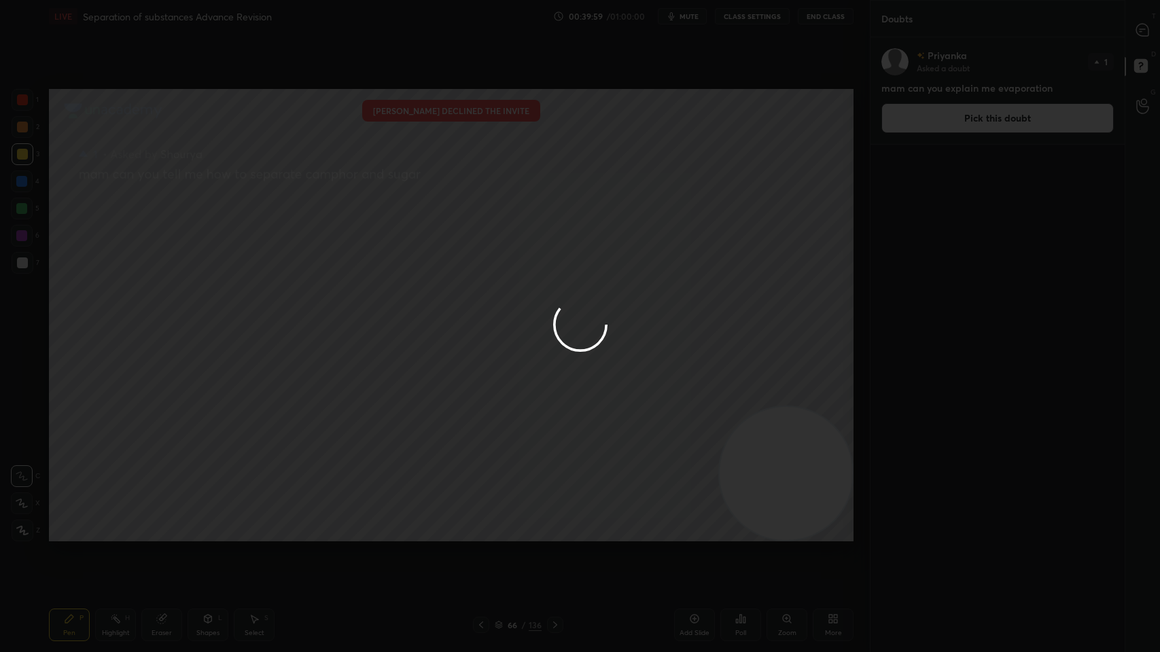
scroll to position [612, 250]
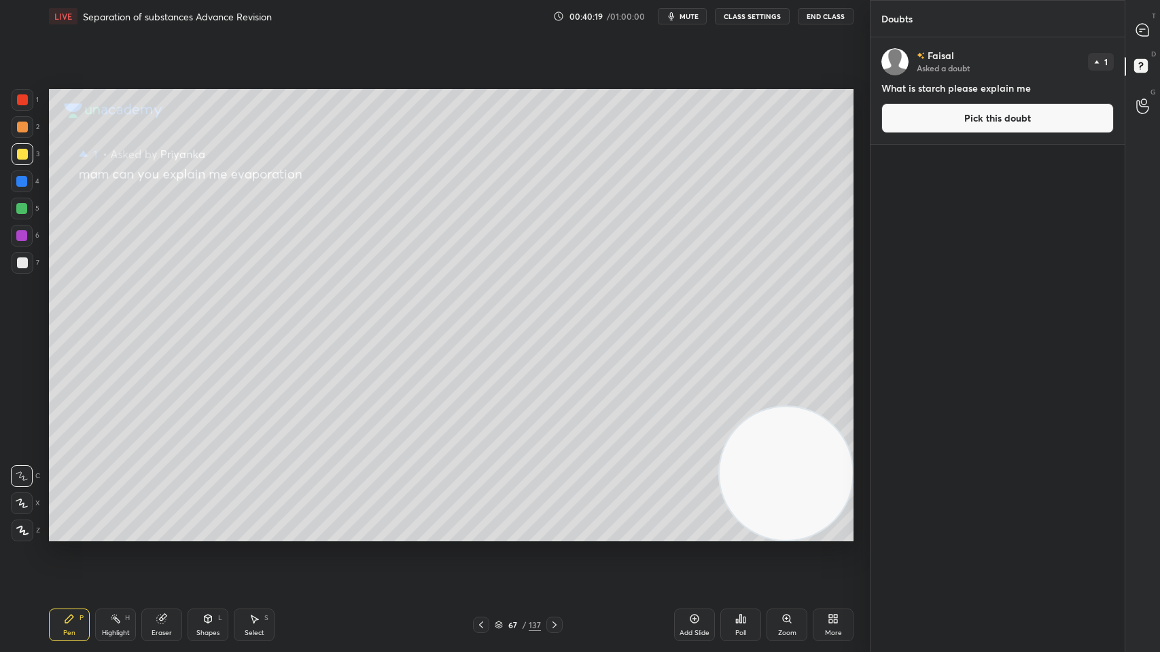
click at [1109, 38] on div "Faisal Asked a doubt 1 What is starch please explain me Pick this doubt" at bounding box center [998, 90] width 254 height 107
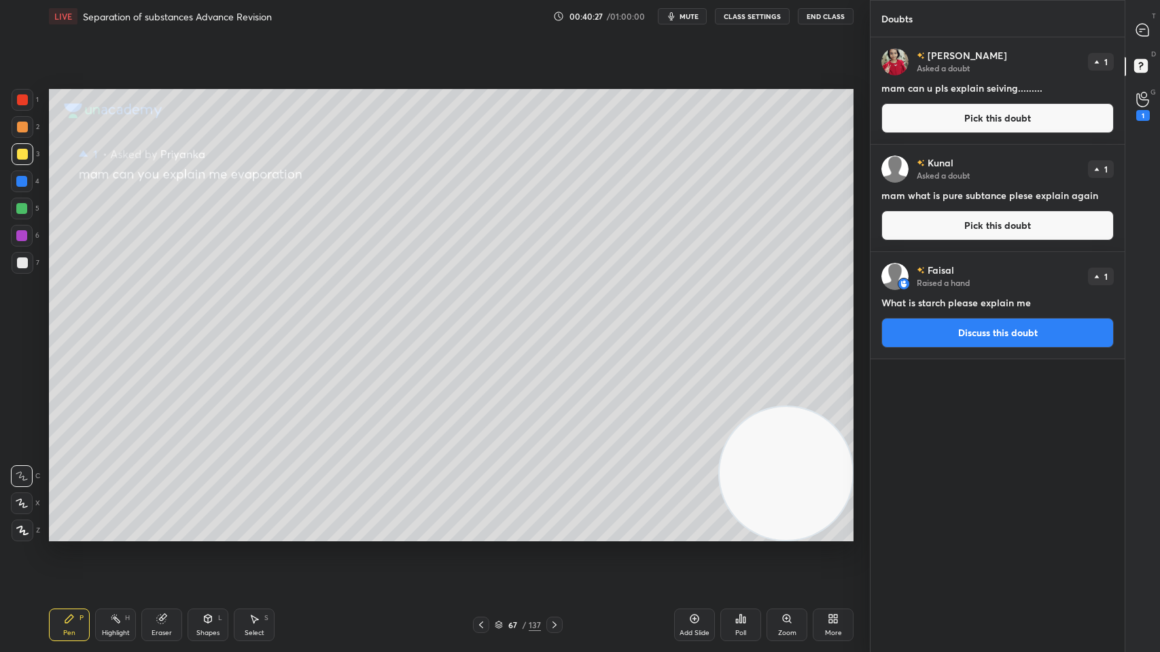
click at [946, 118] on button "Pick this doubt" at bounding box center [997, 118] width 232 height 30
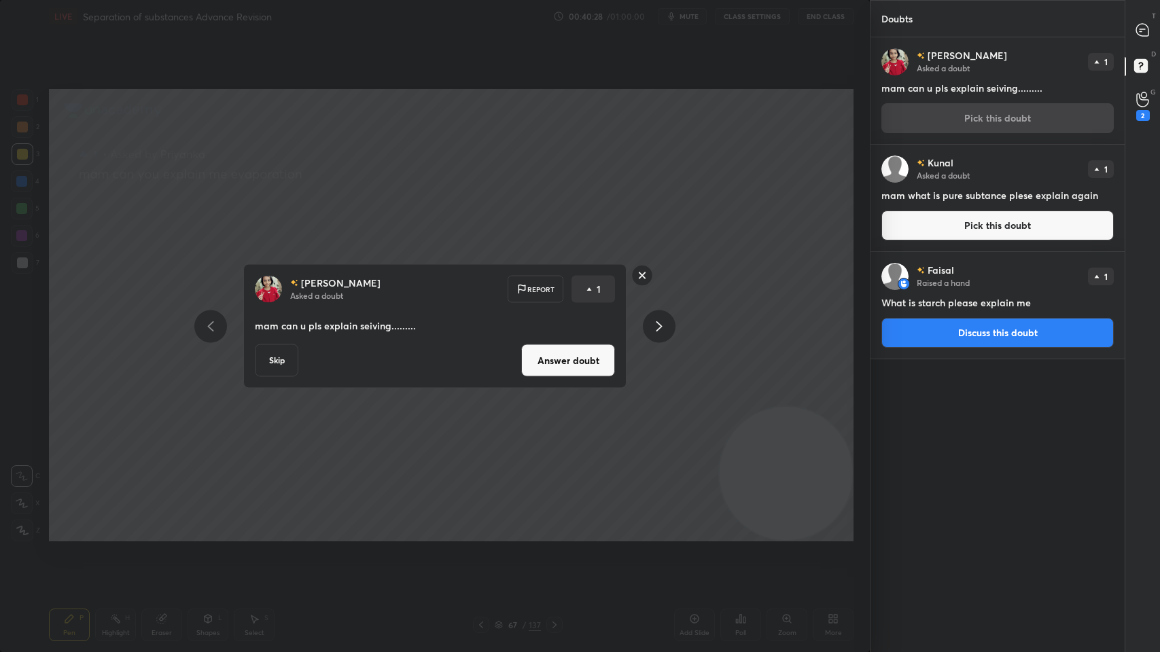
click at [544, 367] on button "Answer doubt" at bounding box center [568, 361] width 94 height 33
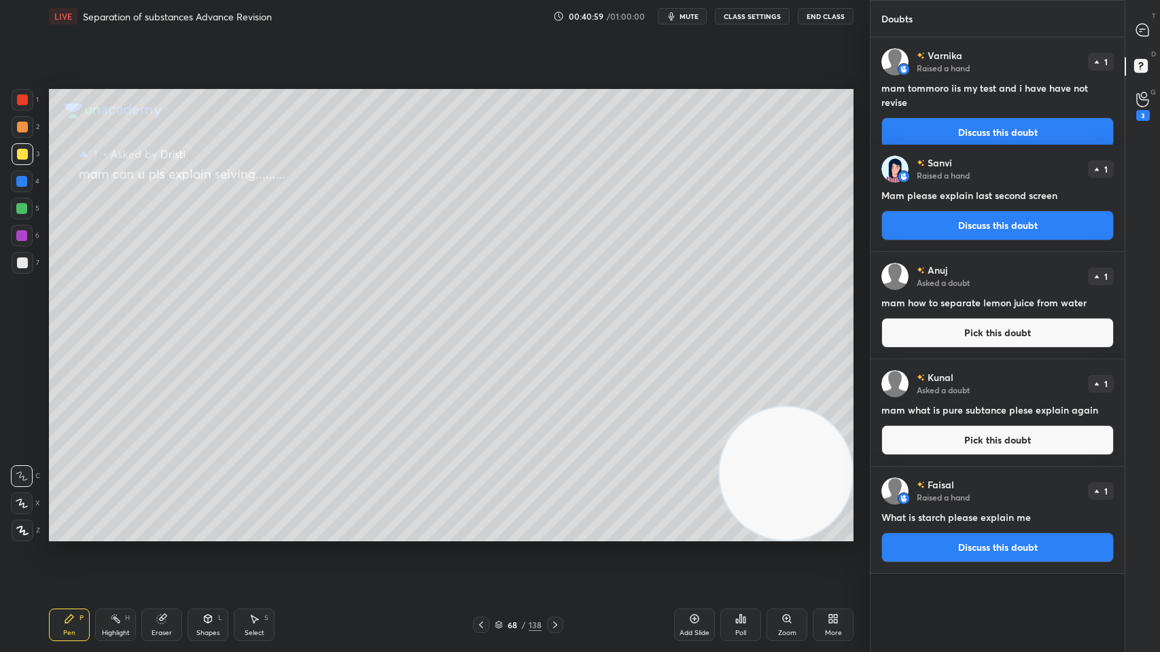
click at [919, 118] on button "Discuss this doubt" at bounding box center [997, 133] width 232 height 30
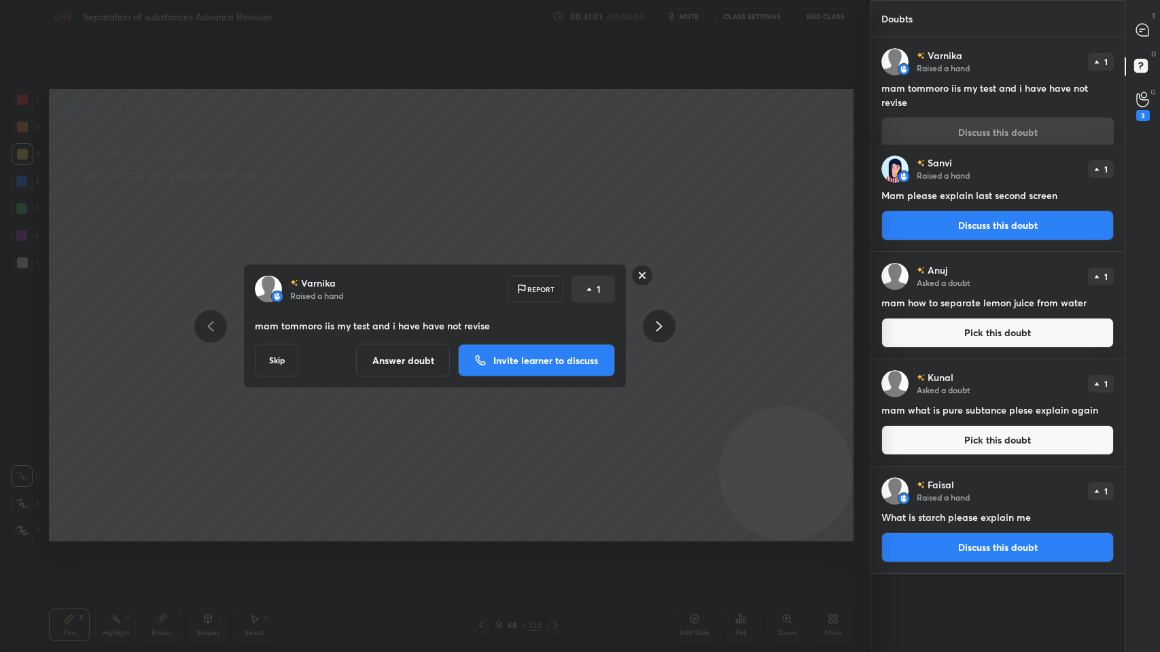
click at [277, 355] on button "Skip" at bounding box center [276, 361] width 43 height 33
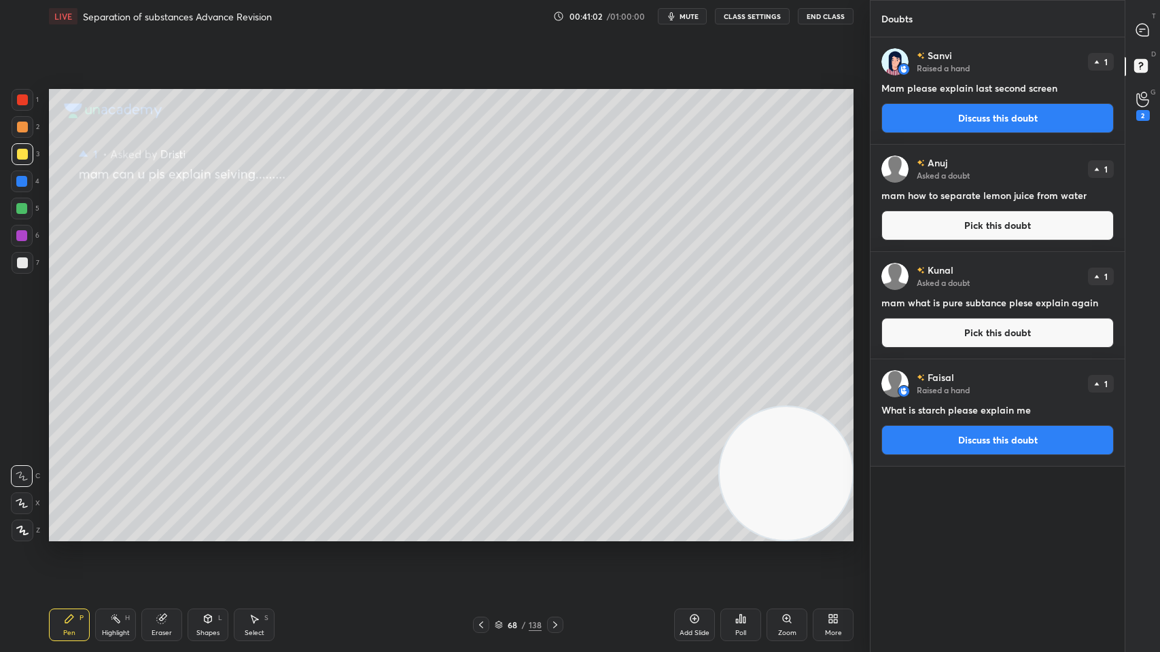
click at [892, 113] on button "Discuss this doubt" at bounding box center [997, 118] width 232 height 30
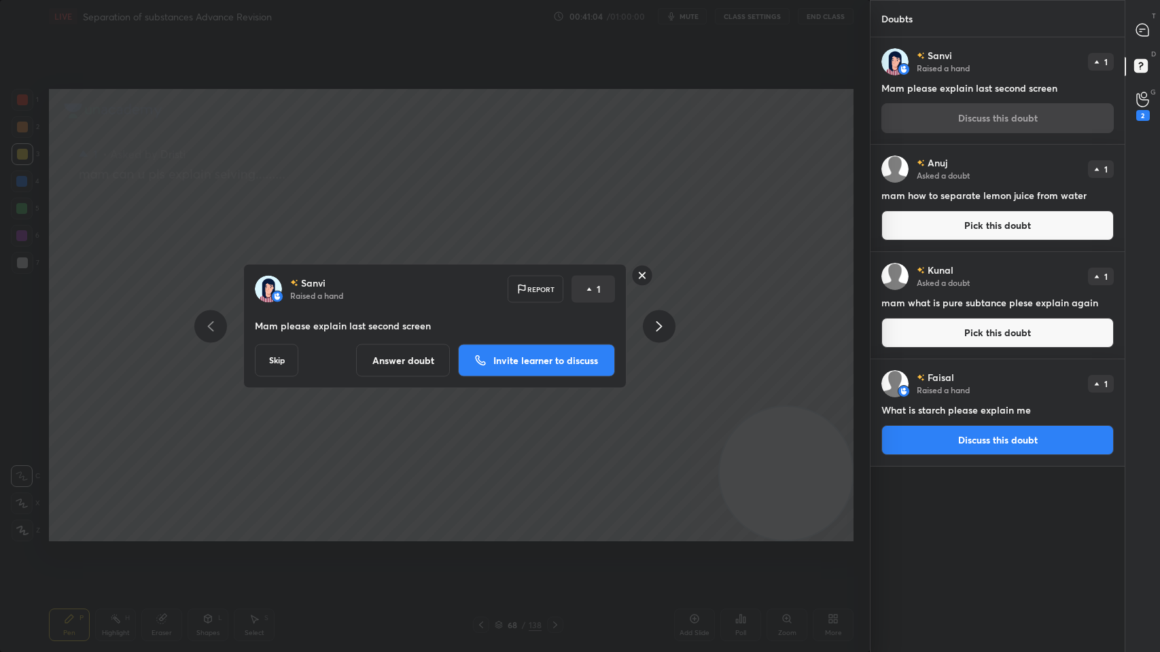
click at [264, 364] on button "Skip" at bounding box center [276, 361] width 43 height 33
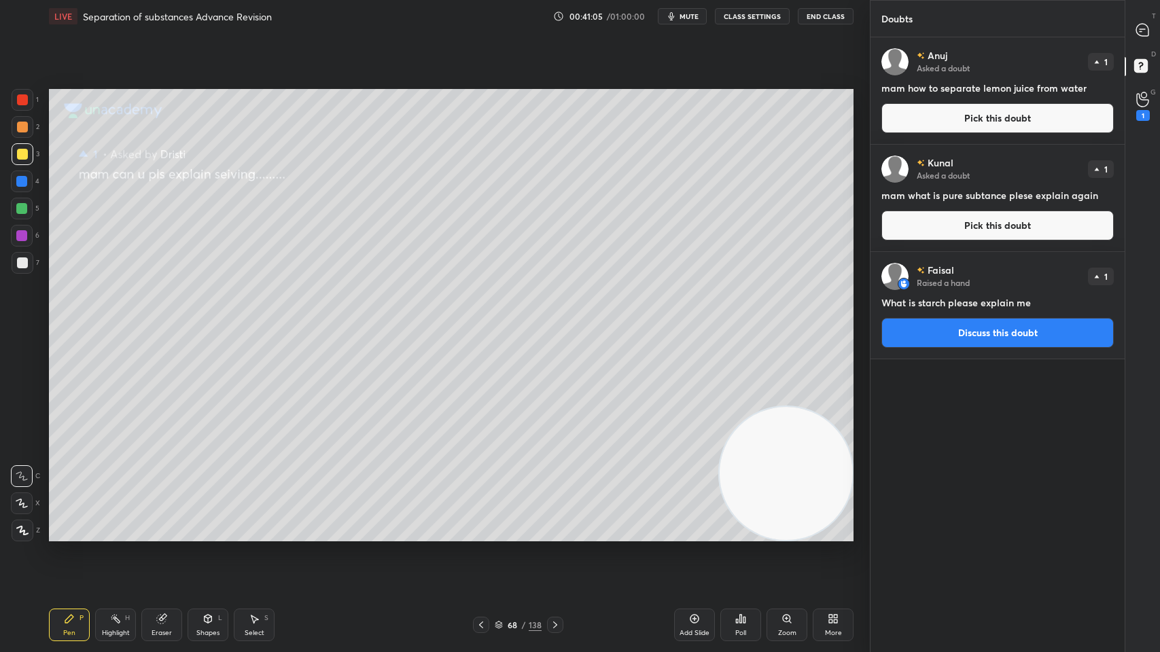
click at [918, 123] on button "Pick this doubt" at bounding box center [997, 118] width 232 height 30
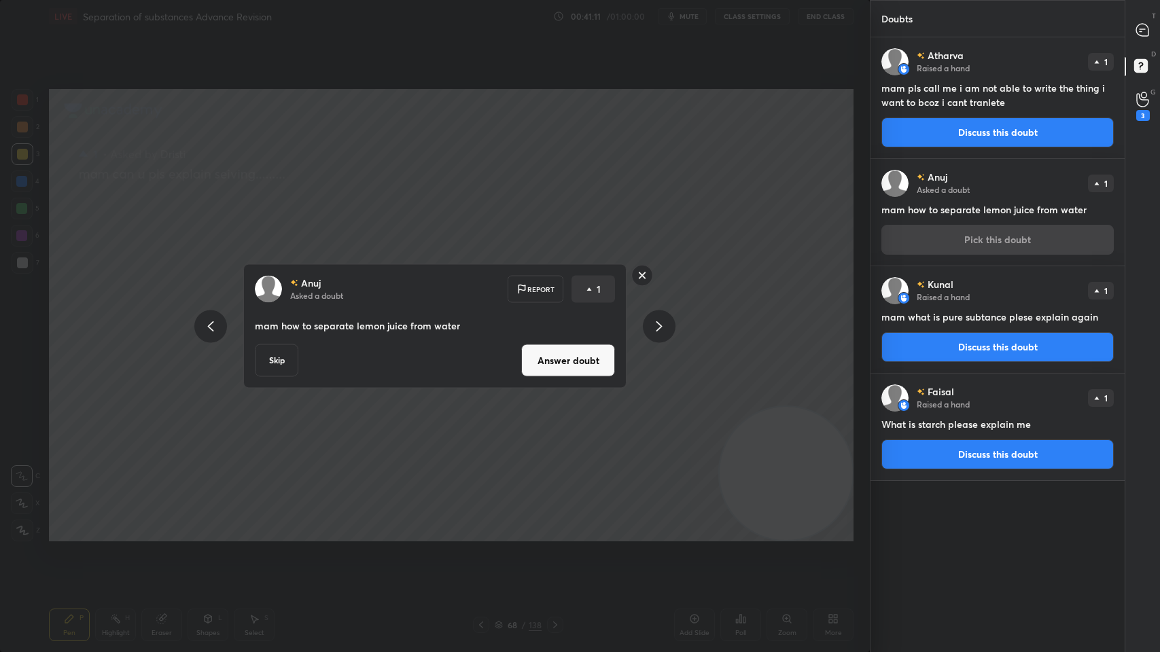
click at [551, 341] on div "Anuj Asked a doubt Report 1 mam how to separate lemon juice from water Skip Ans…" at bounding box center [434, 326] width 383 height 124
click at [554, 358] on button "Answer doubt" at bounding box center [568, 361] width 94 height 33
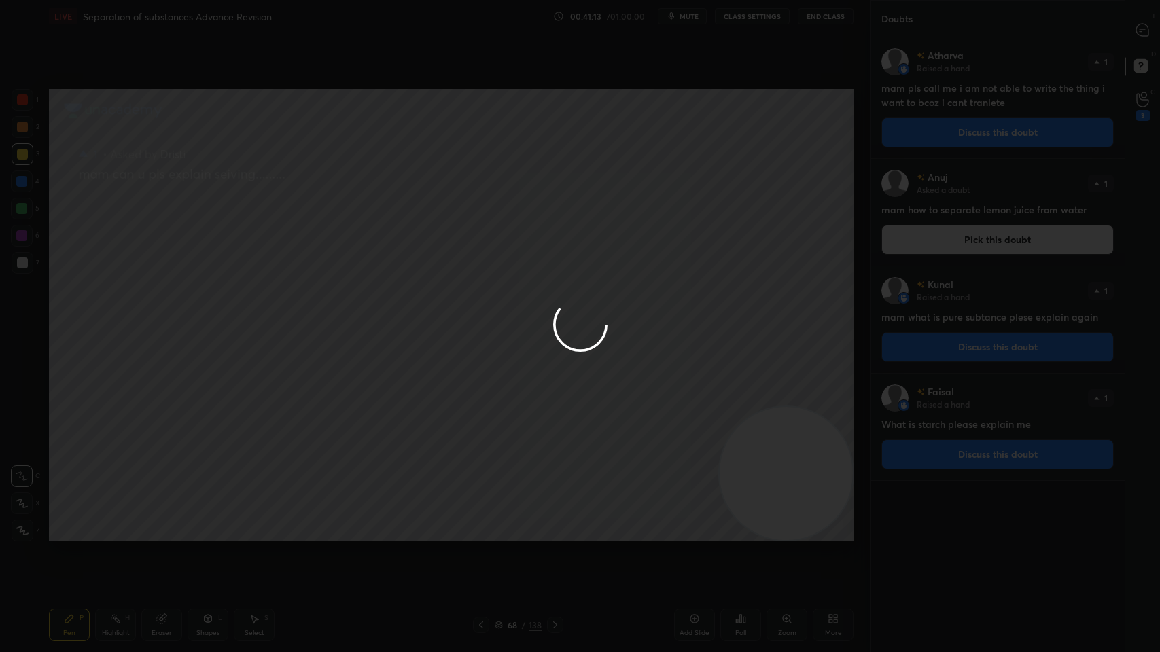
click at [909, 113] on div at bounding box center [580, 326] width 1160 height 652
click at [908, 122] on button "Discuss this doubt" at bounding box center [997, 133] width 232 height 30
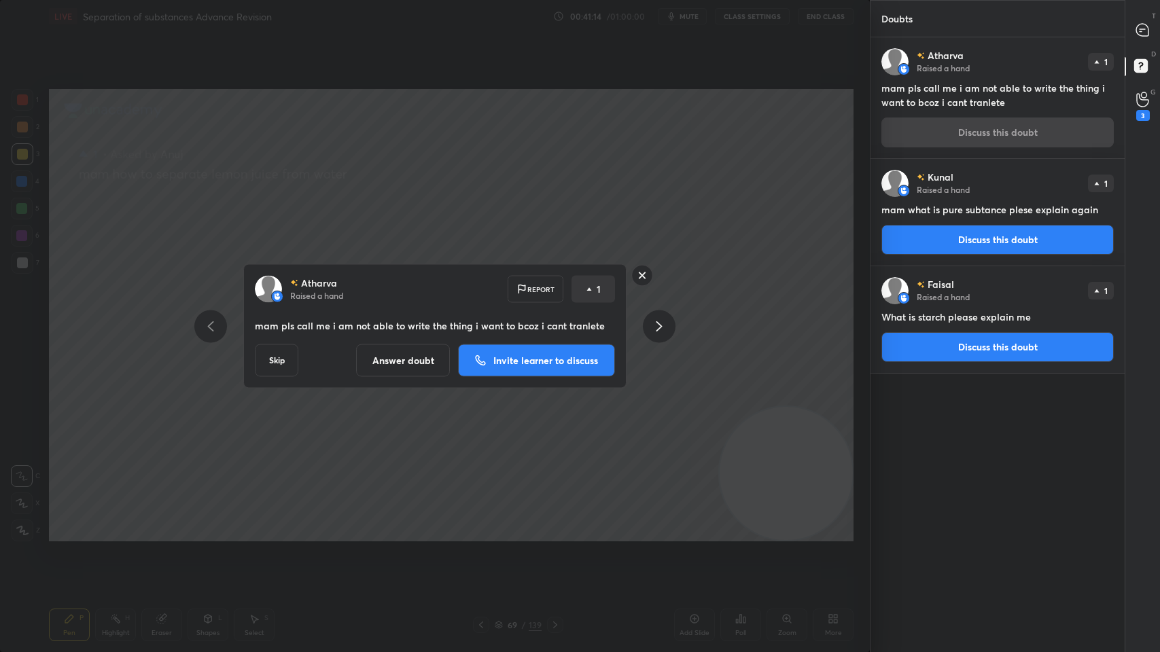
click at [909, 129] on div "Atharva Raised a hand 1 mam pls call me i am not able to write the thing i want…" at bounding box center [998, 97] width 254 height 121
click at [504, 360] on p "Invite learner to discuss" at bounding box center [545, 361] width 105 height 10
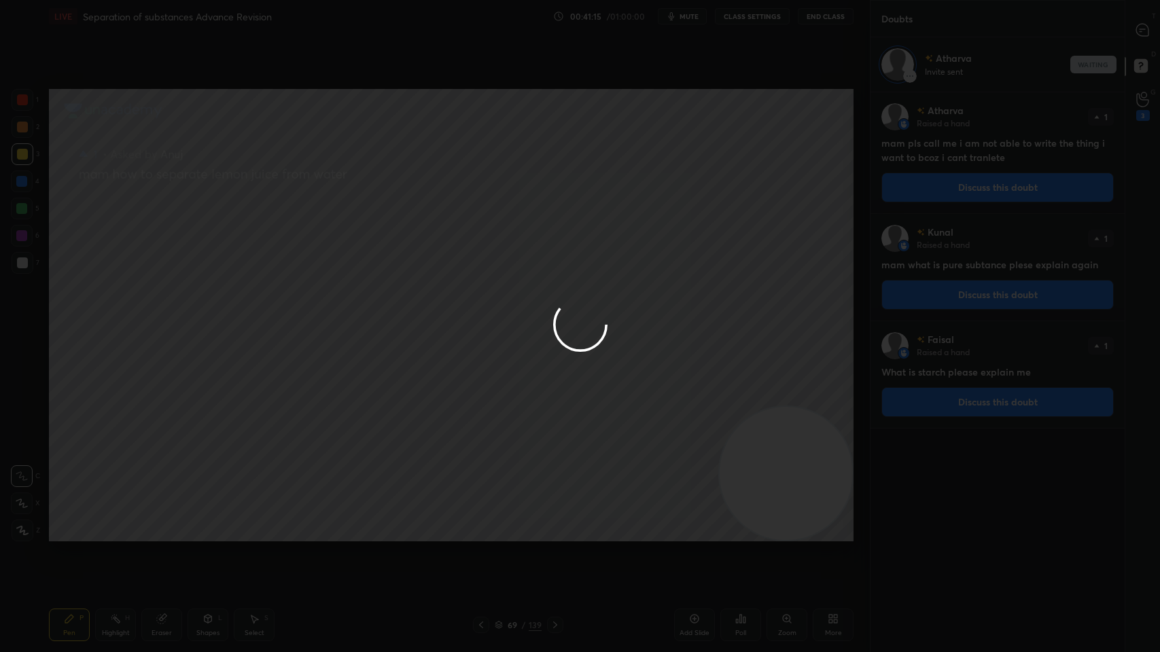
scroll to position [557, 250]
click at [913, 187] on div at bounding box center [580, 326] width 1160 height 652
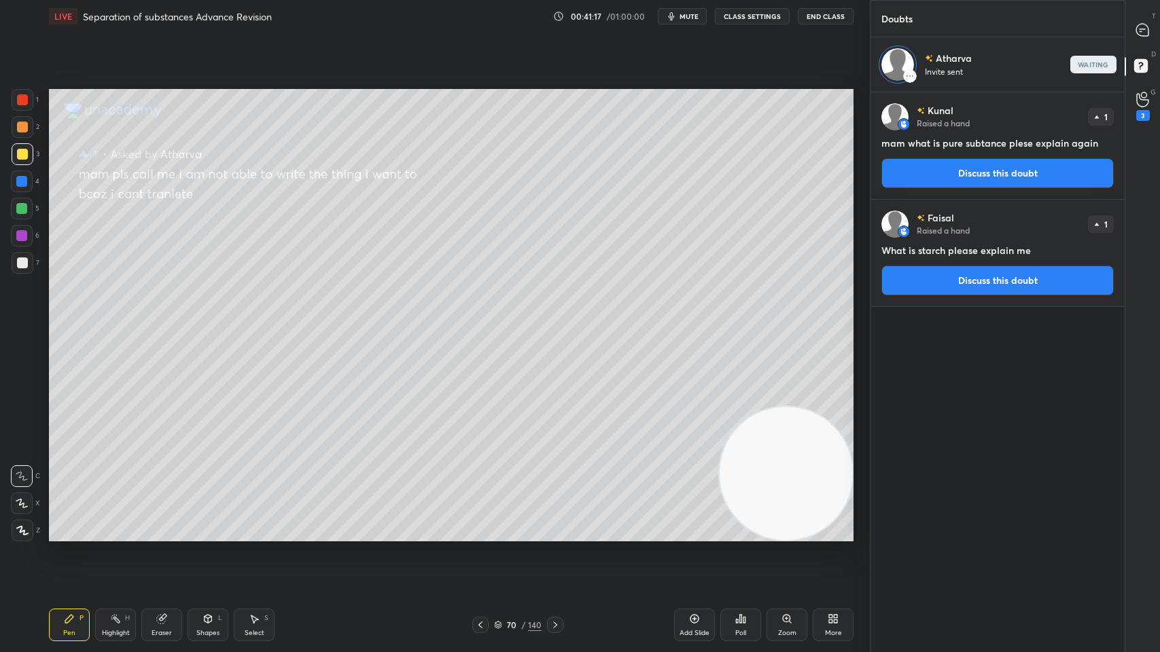
click at [921, 176] on button "Discuss this doubt" at bounding box center [997, 173] width 232 height 30
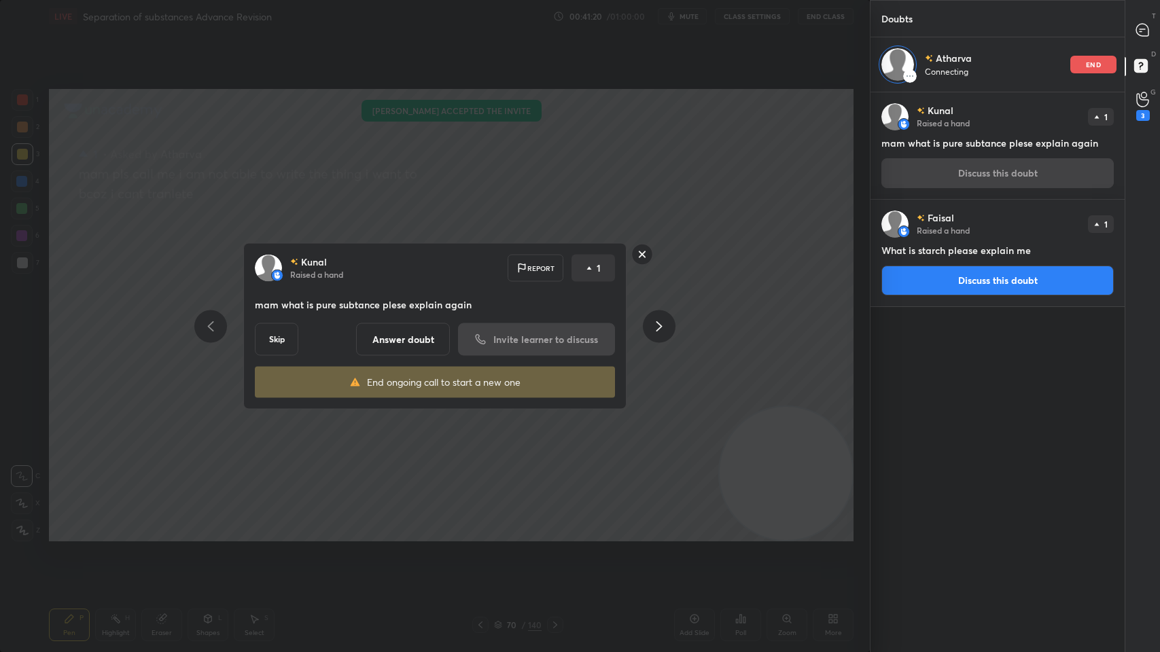
click at [369, 337] on button "Answer doubt" at bounding box center [403, 340] width 94 height 33
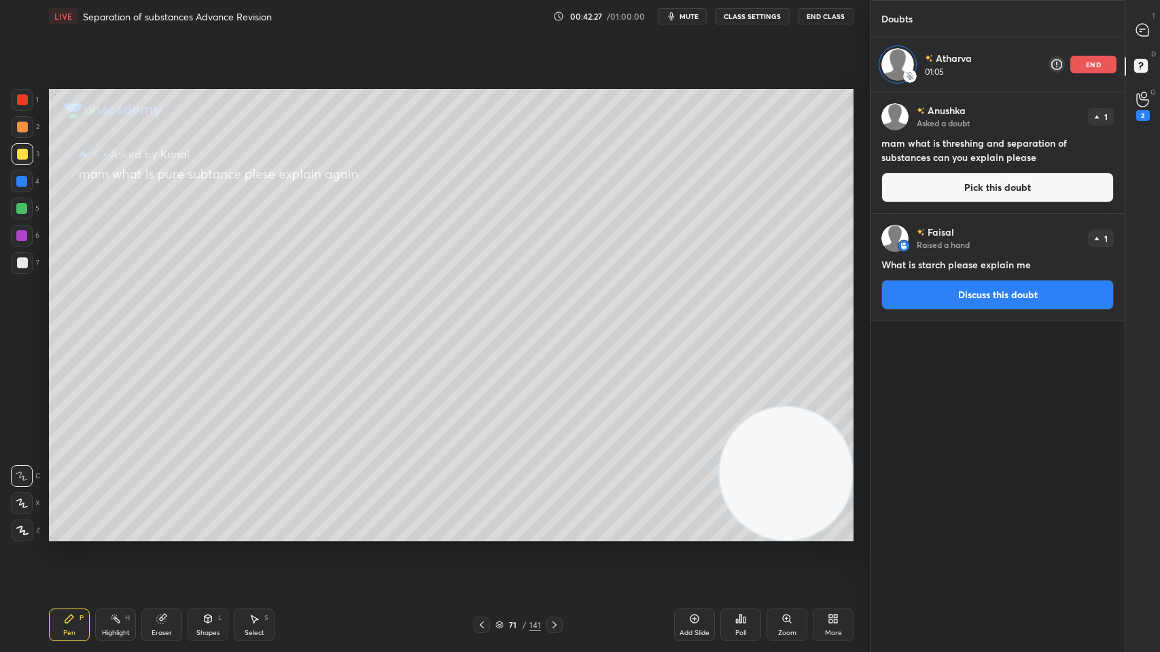
click at [957, 177] on button "Pick this doubt" at bounding box center [997, 188] width 232 height 30
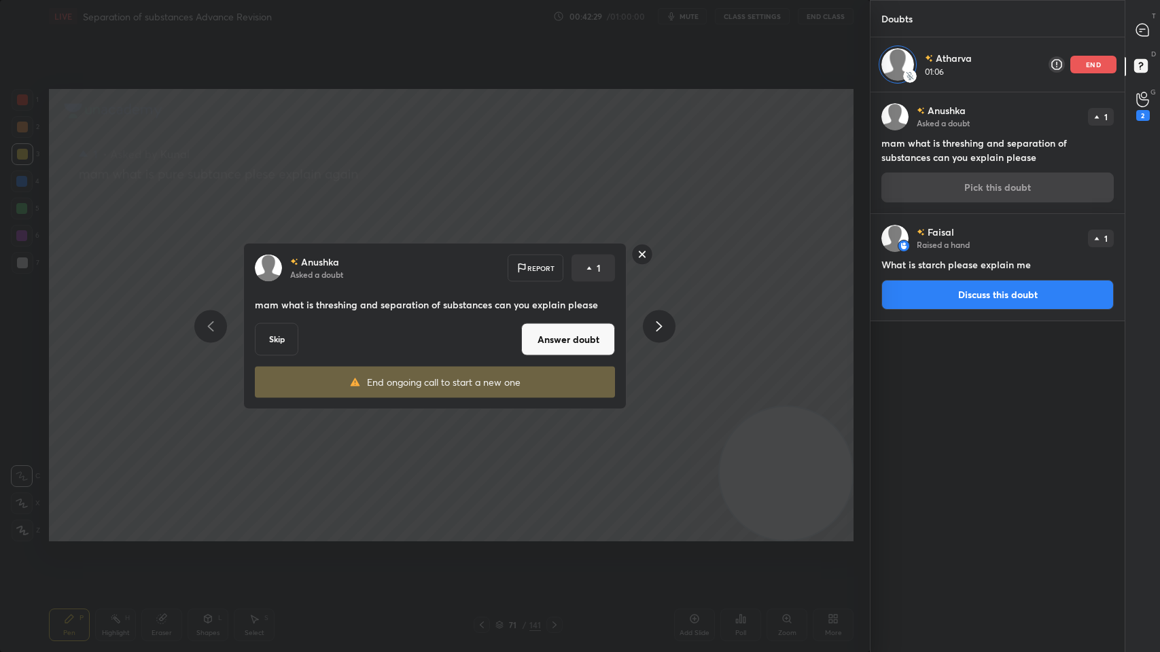
click at [537, 338] on button "Answer doubt" at bounding box center [568, 340] width 94 height 33
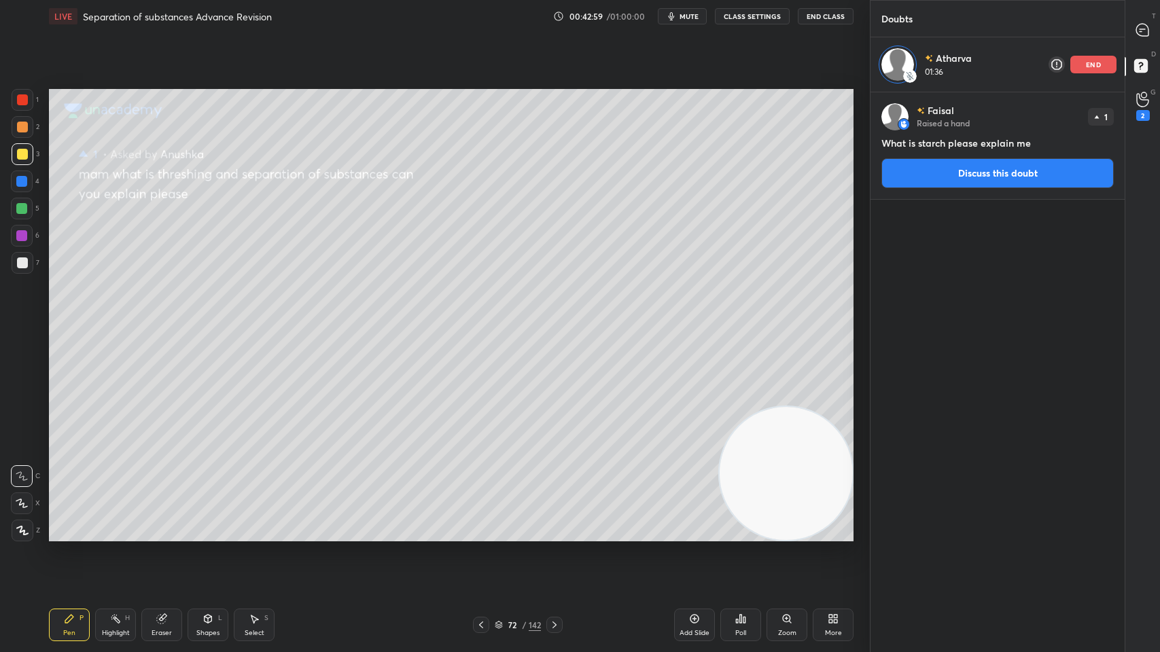
click at [916, 175] on button "Discuss this doubt" at bounding box center [997, 173] width 232 height 30
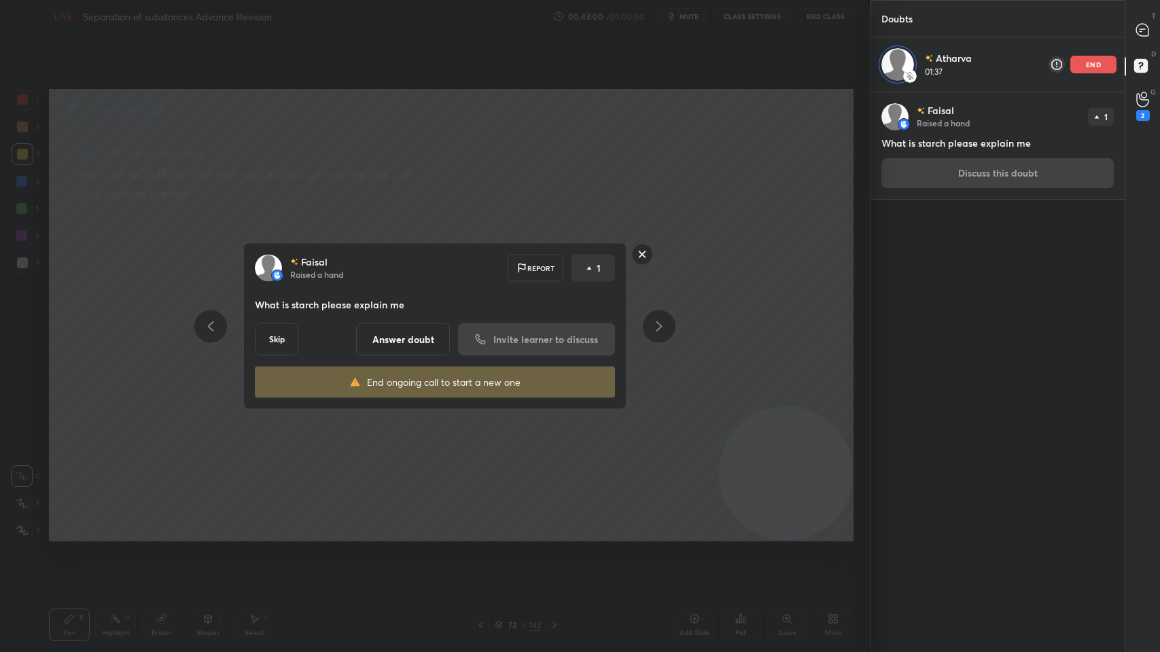
click at [408, 338] on button "Answer doubt" at bounding box center [403, 340] width 94 height 33
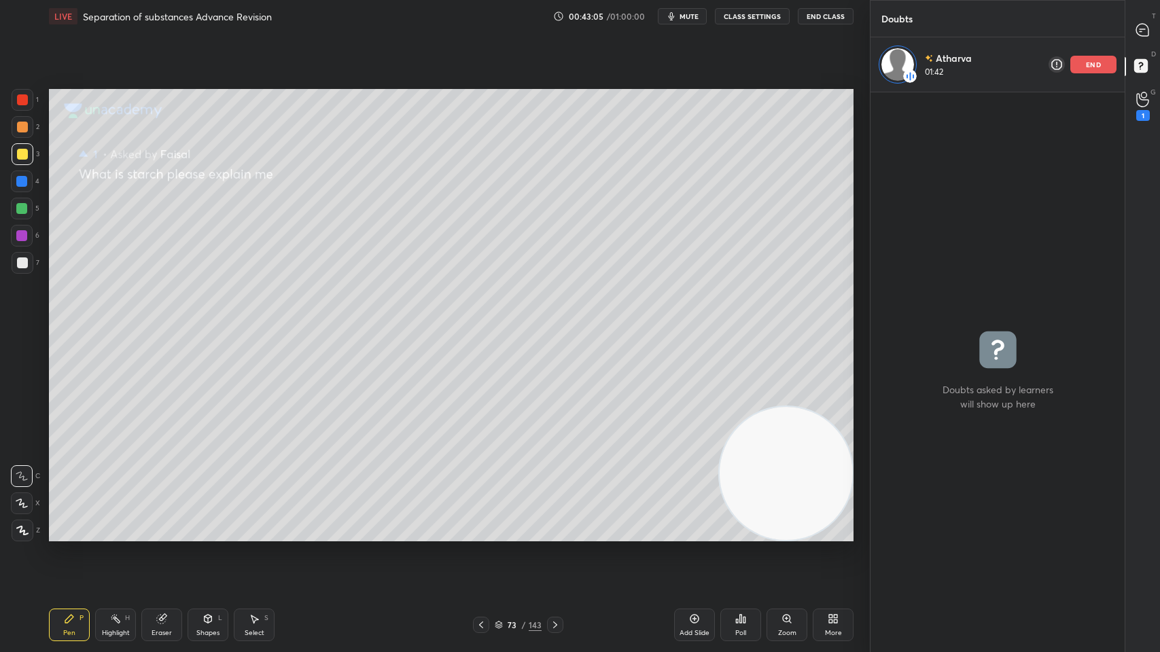
click at [1126, 29] on div "T Messages (T)" at bounding box center [1142, 30] width 35 height 38
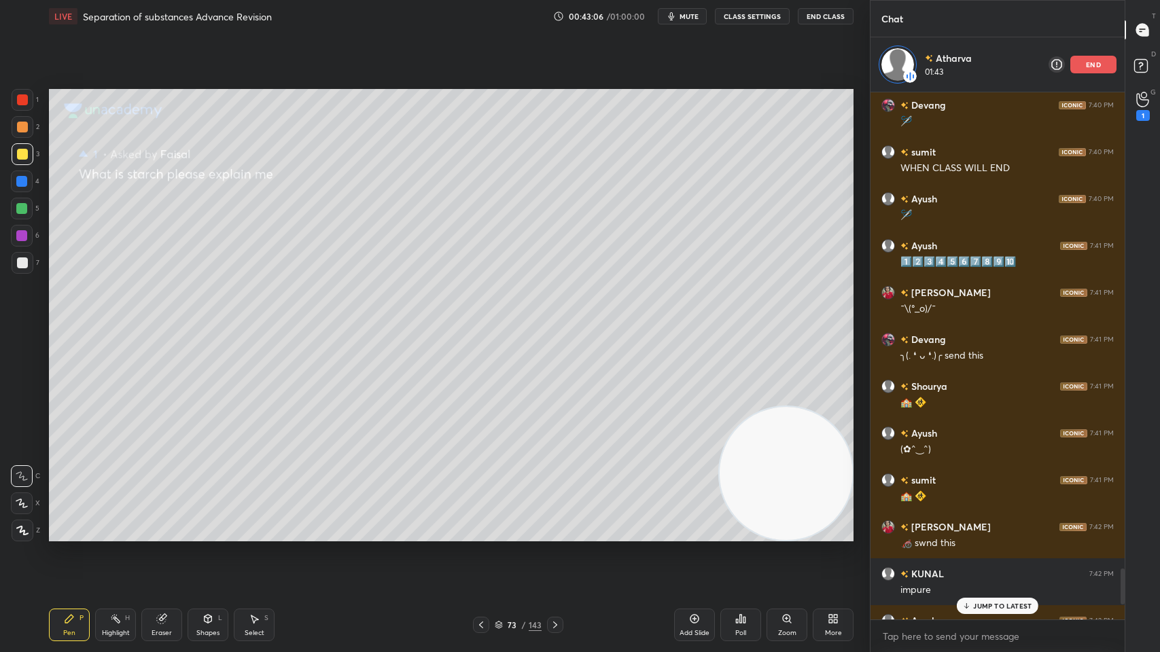
scroll to position [524, 250]
click at [967, 524] on icon at bounding box center [963, 606] width 9 height 8
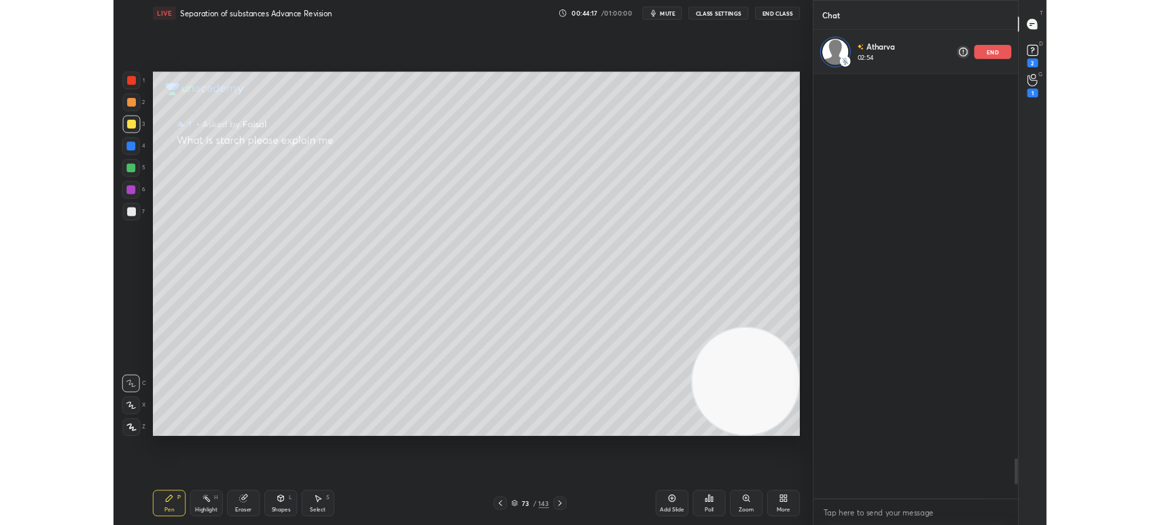
scroll to position [7994, 0]
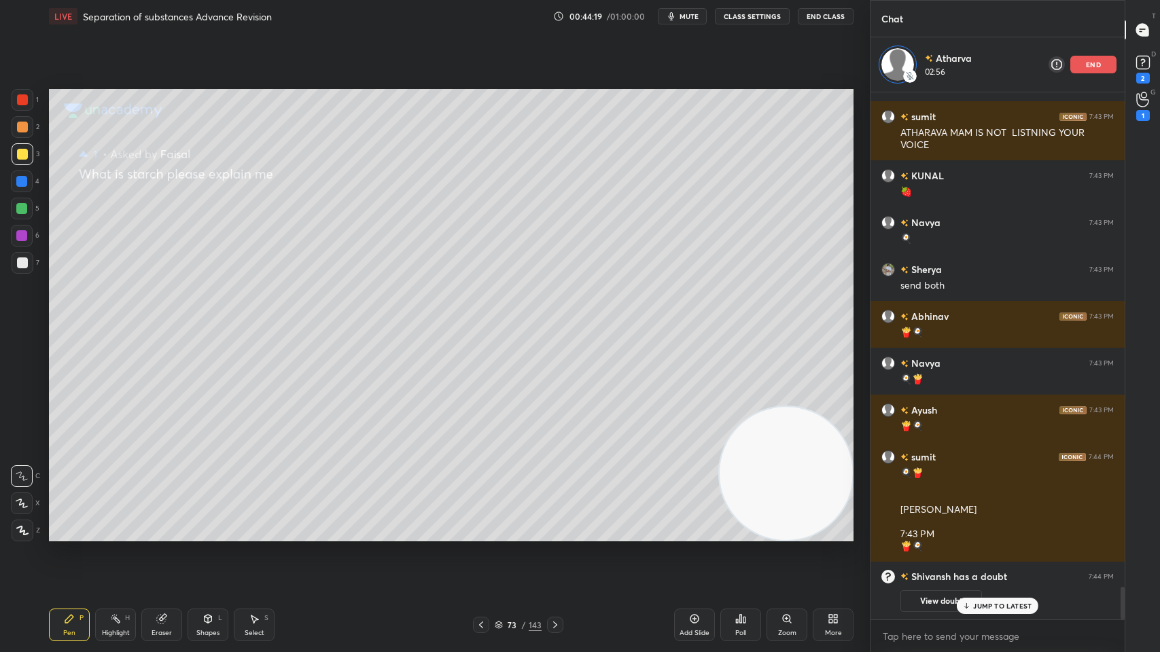
click at [1152, 78] on div "2" at bounding box center [1143, 67] width 20 height 31
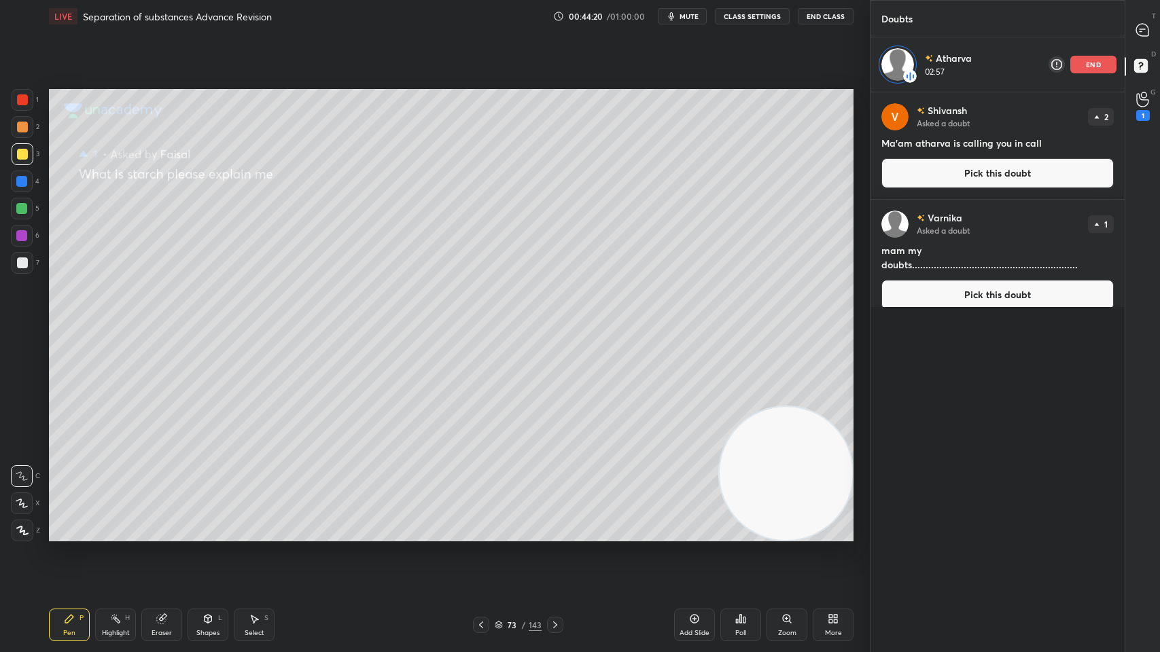
click at [979, 176] on button "Pick this doubt" at bounding box center [997, 173] width 232 height 30
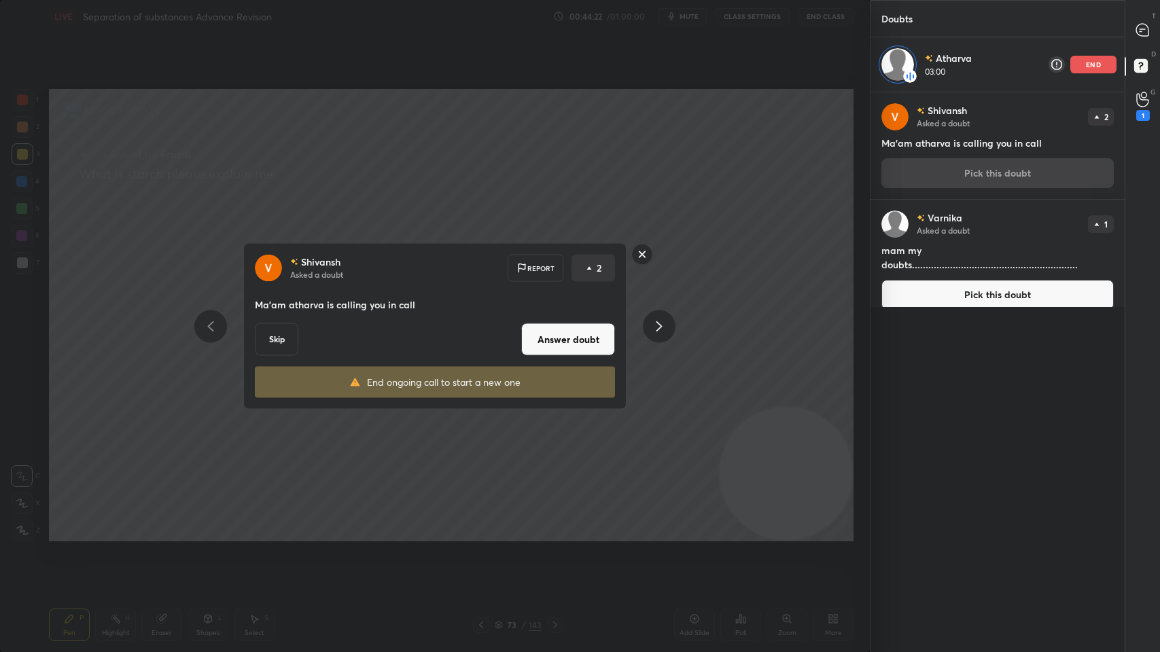
click at [267, 336] on button "Skip" at bounding box center [276, 340] width 43 height 33
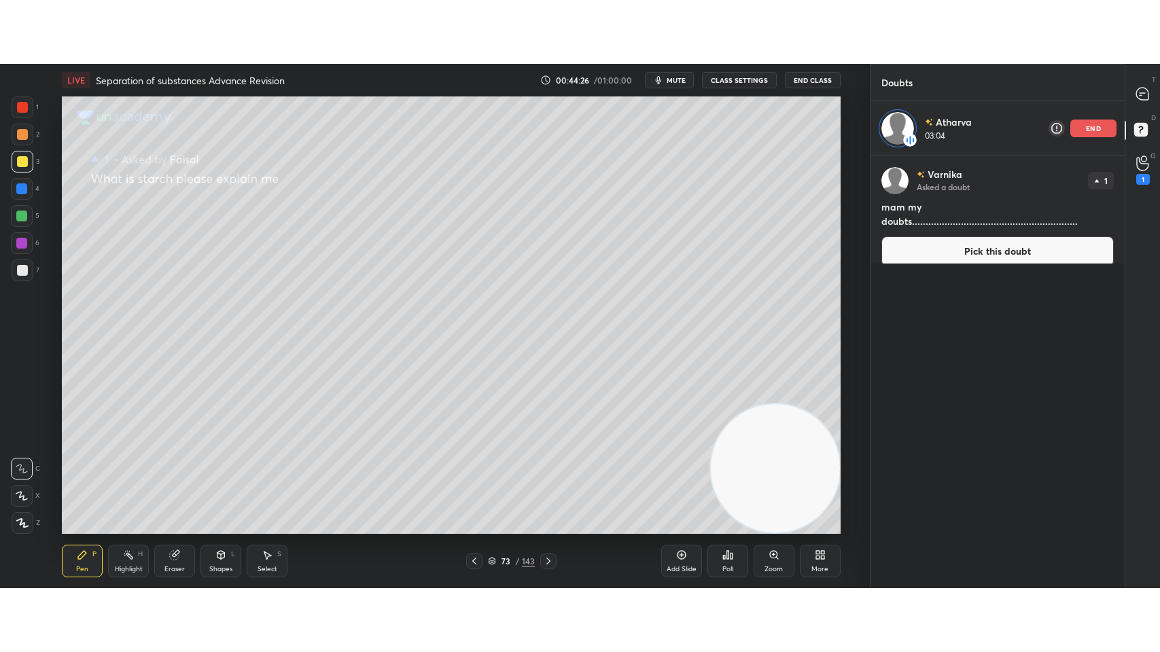
scroll to position [5, 4]
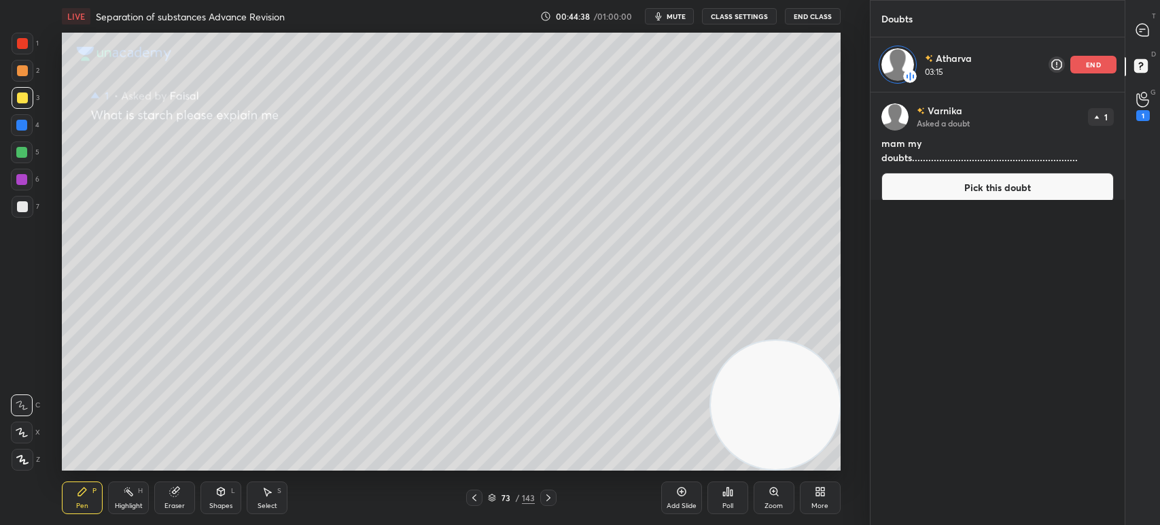
click at [903, 185] on button "Pick this doubt" at bounding box center [997, 188] width 232 height 30
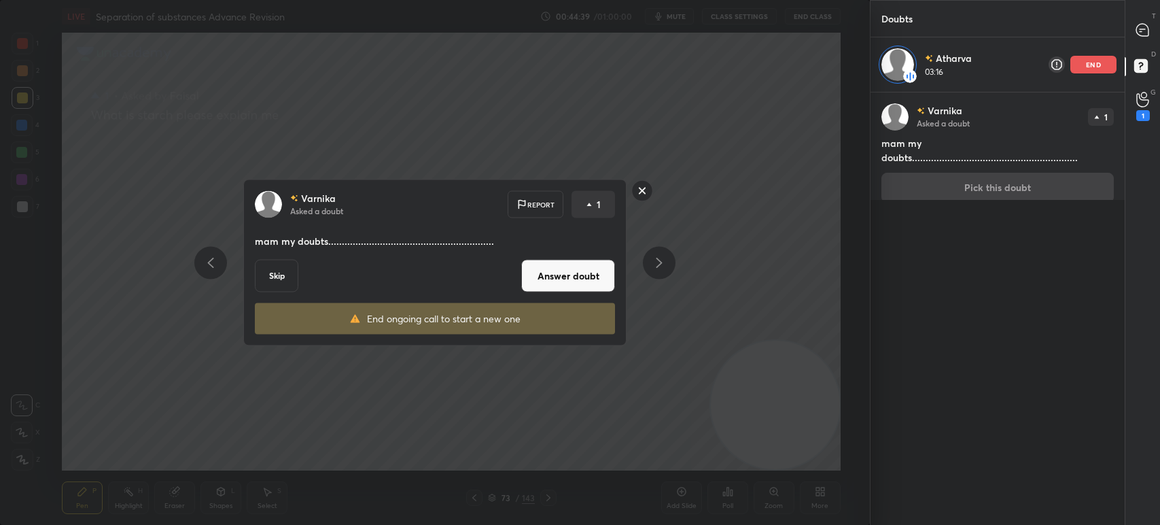
click at [281, 285] on button "Skip" at bounding box center [276, 276] width 43 height 33
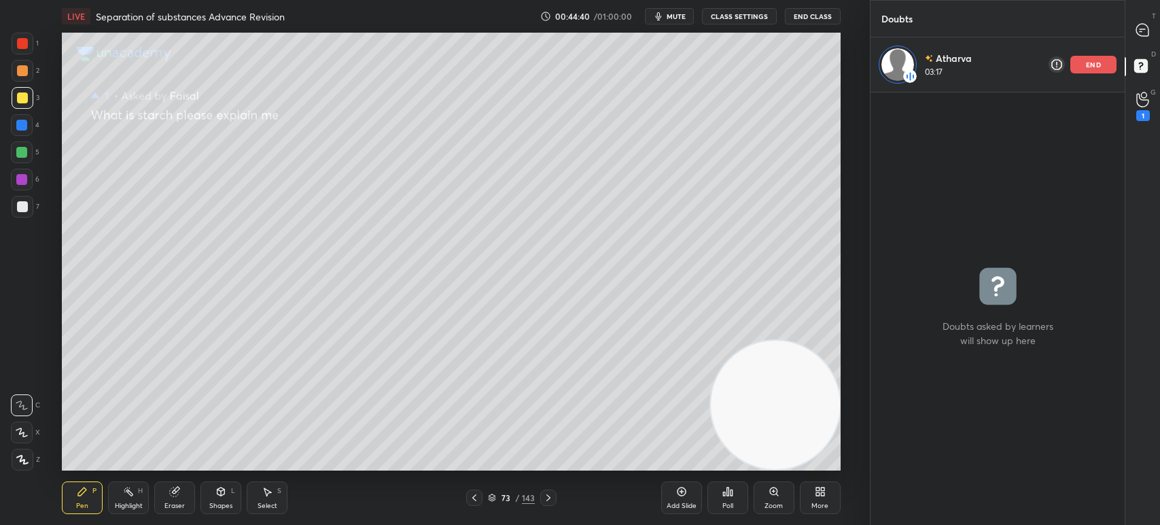
click at [812, 497] on div "More" at bounding box center [820, 497] width 41 height 33
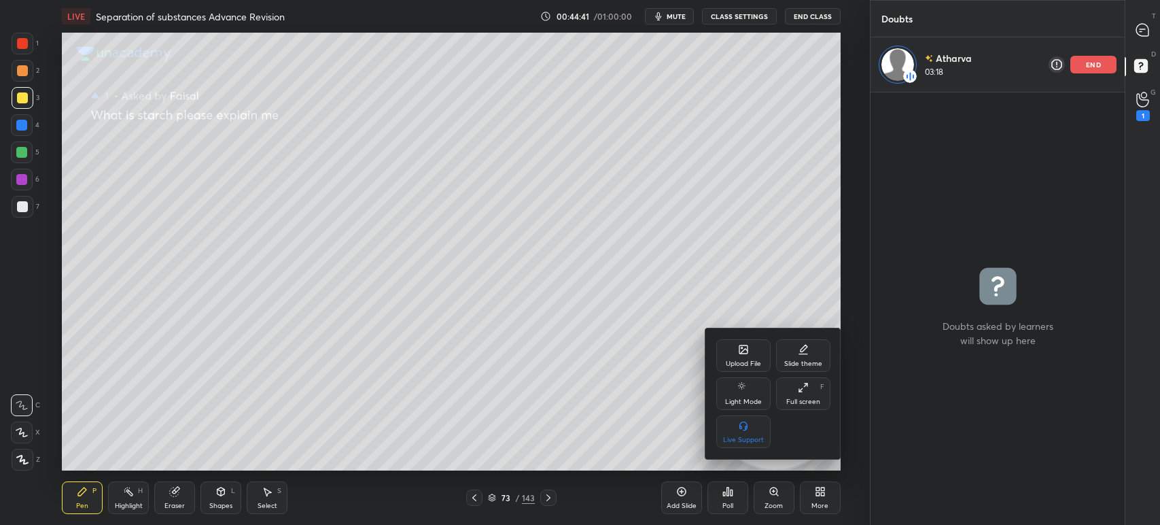
click at [785, 391] on div "Full screen F" at bounding box center [803, 393] width 54 height 33
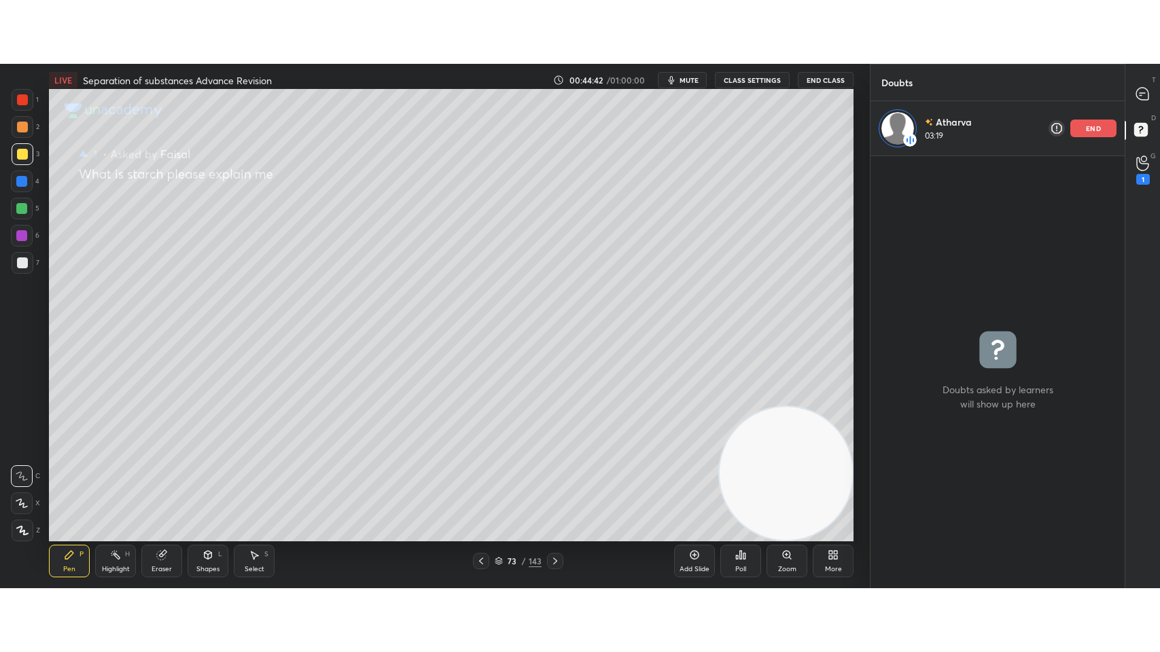
scroll to position [557, 250]
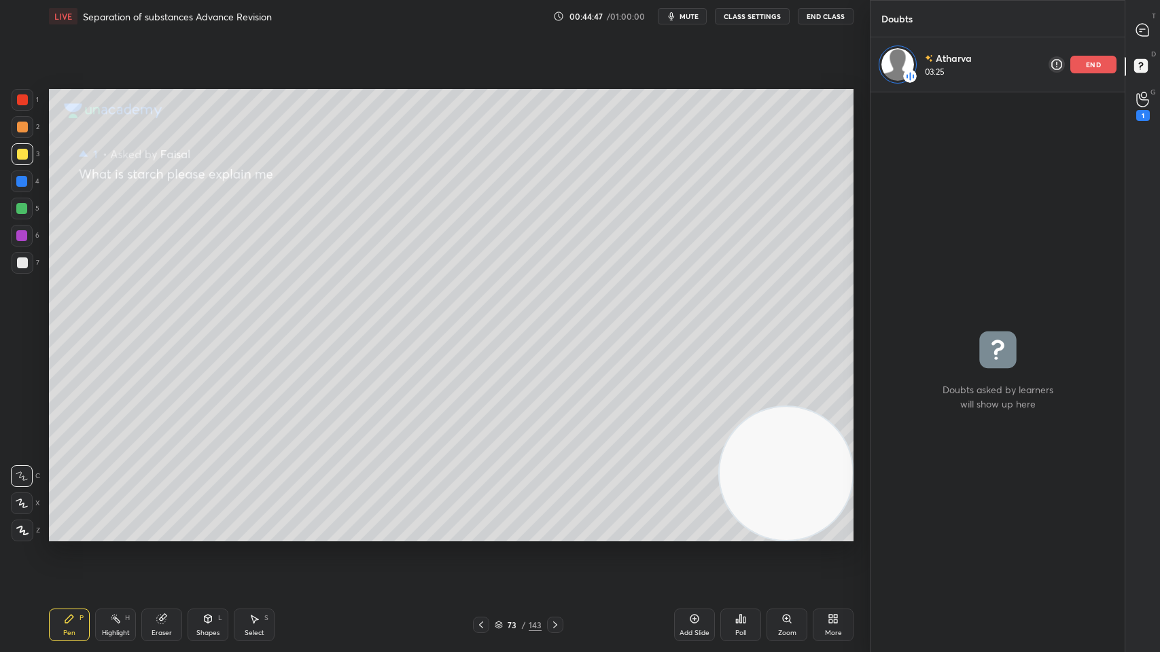
click at [691, 524] on div "Add Slide Poll Zoom More" at bounding box center [763, 625] width 179 height 76
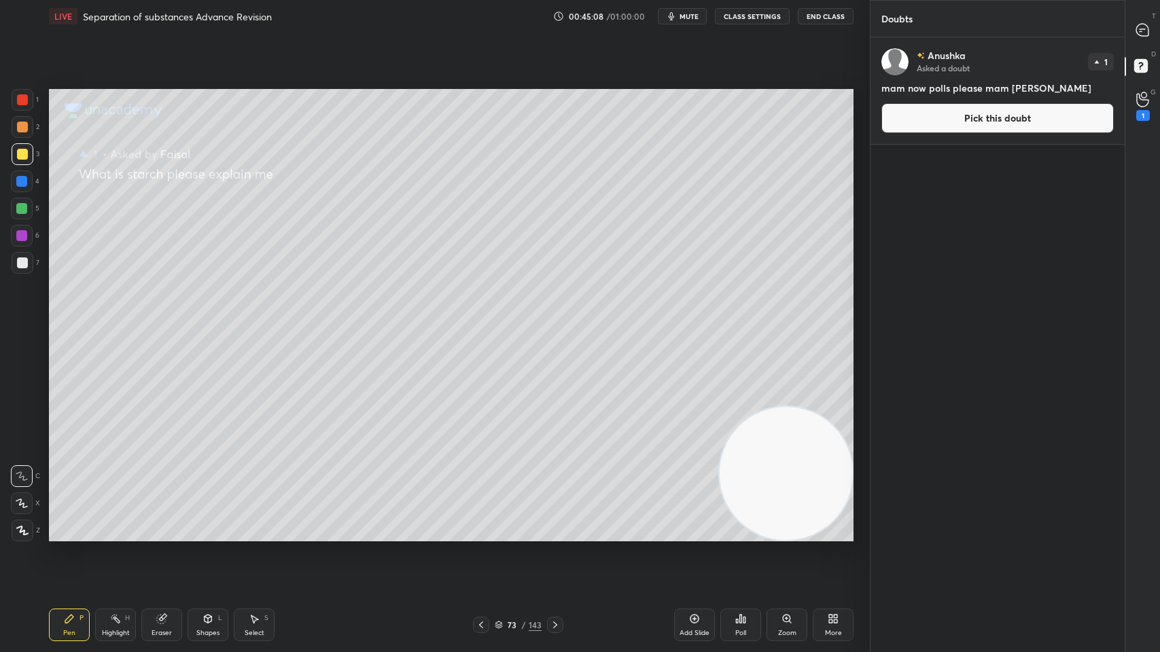
scroll to position [612, 250]
click at [945, 130] on button "Pick this doubt" at bounding box center [997, 118] width 232 height 30
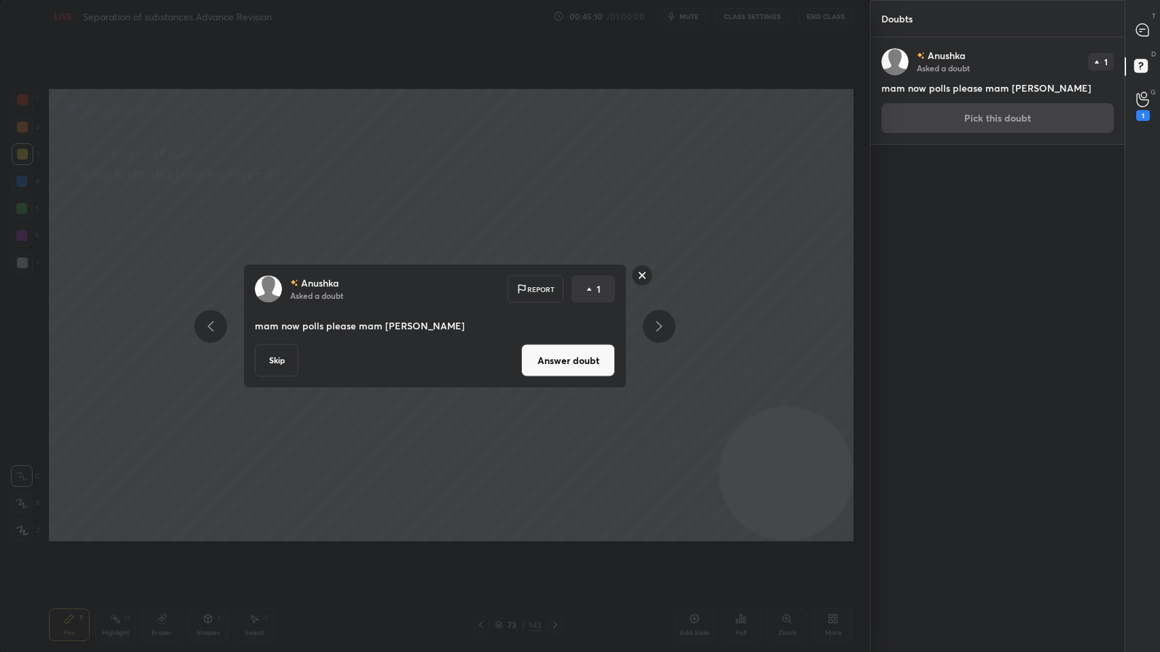
click at [552, 357] on button "Answer doubt" at bounding box center [568, 361] width 94 height 33
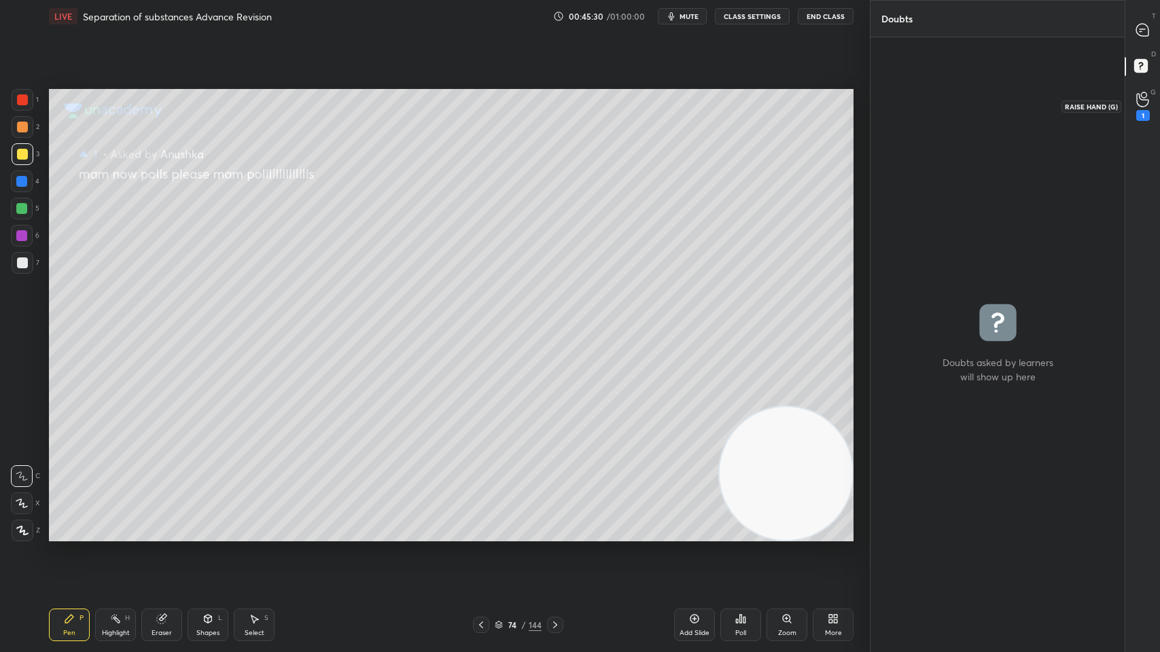
click at [1142, 98] on circle at bounding box center [1143, 94] width 5 height 5
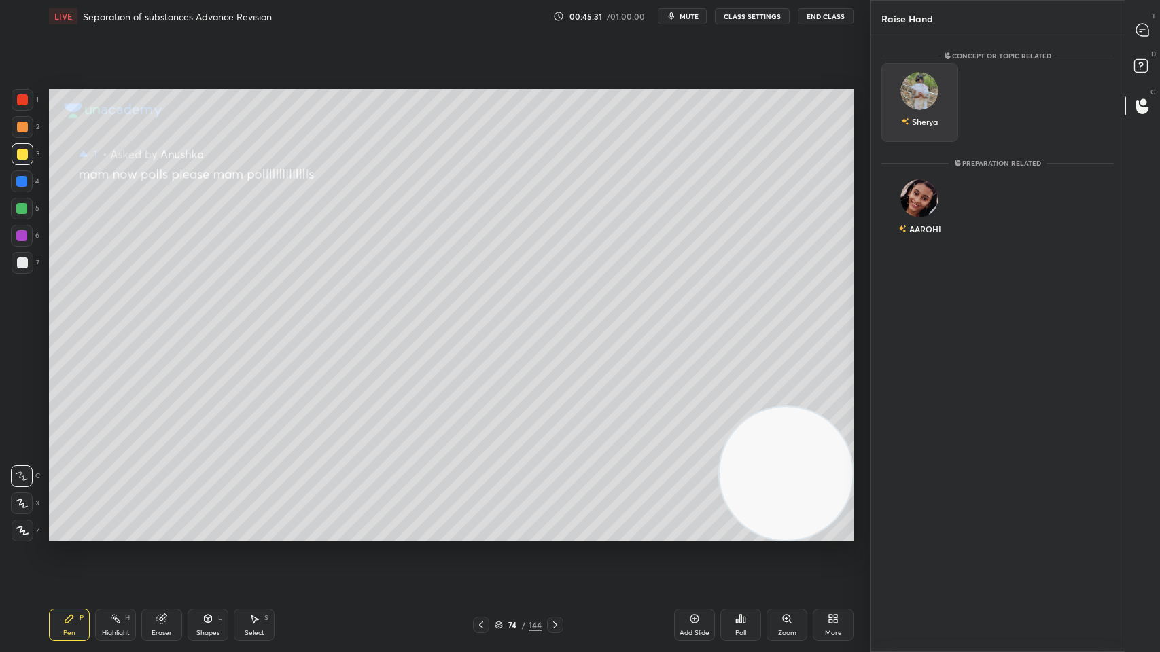
click at [884, 109] on div "Sherya" at bounding box center [919, 102] width 77 height 79
click at [907, 128] on button "INVITE" at bounding box center [920, 131] width 65 height 18
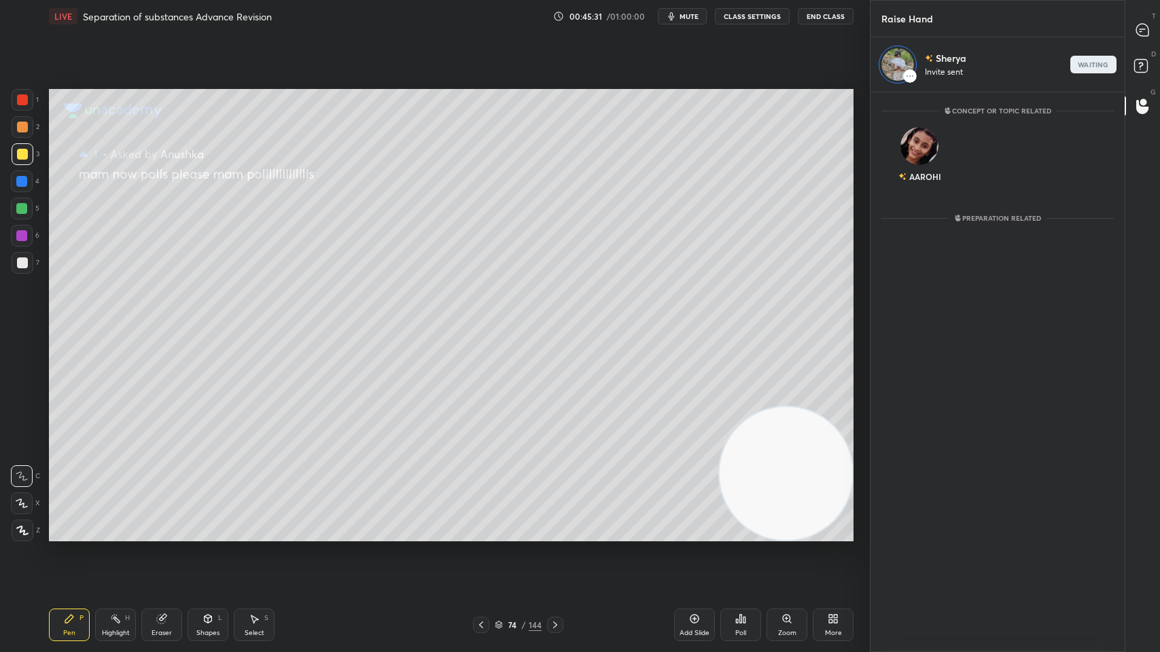
scroll to position [556, 250]
click at [1159, 29] on div "T Messages (T)" at bounding box center [1142, 30] width 35 height 38
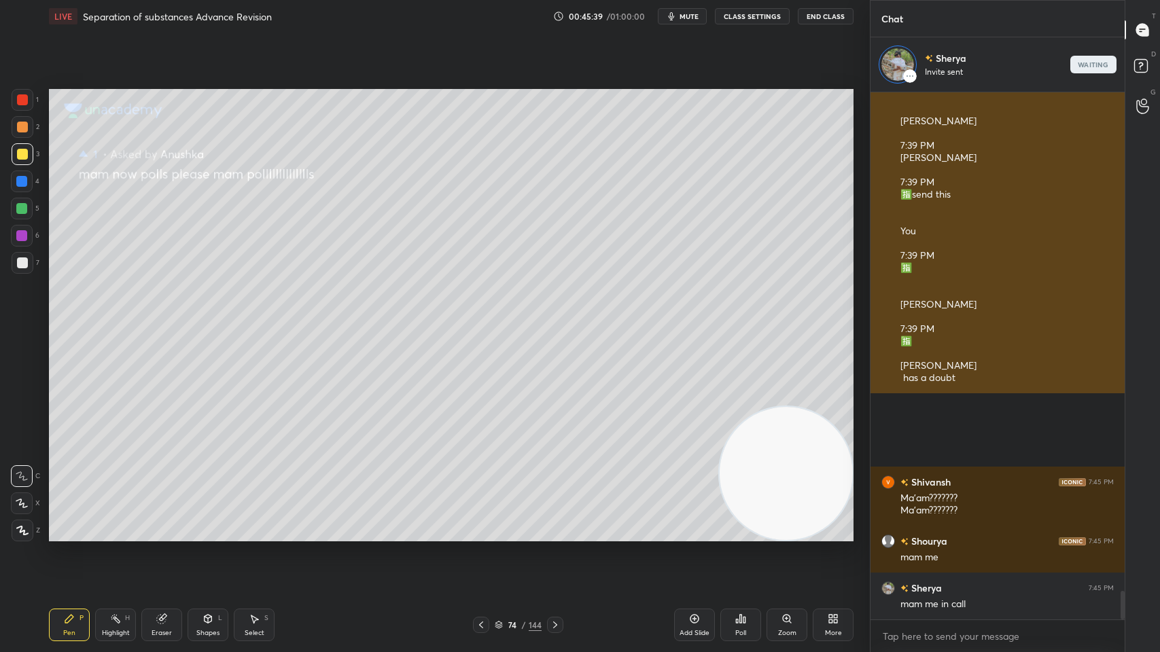
scroll to position [9068, 0]
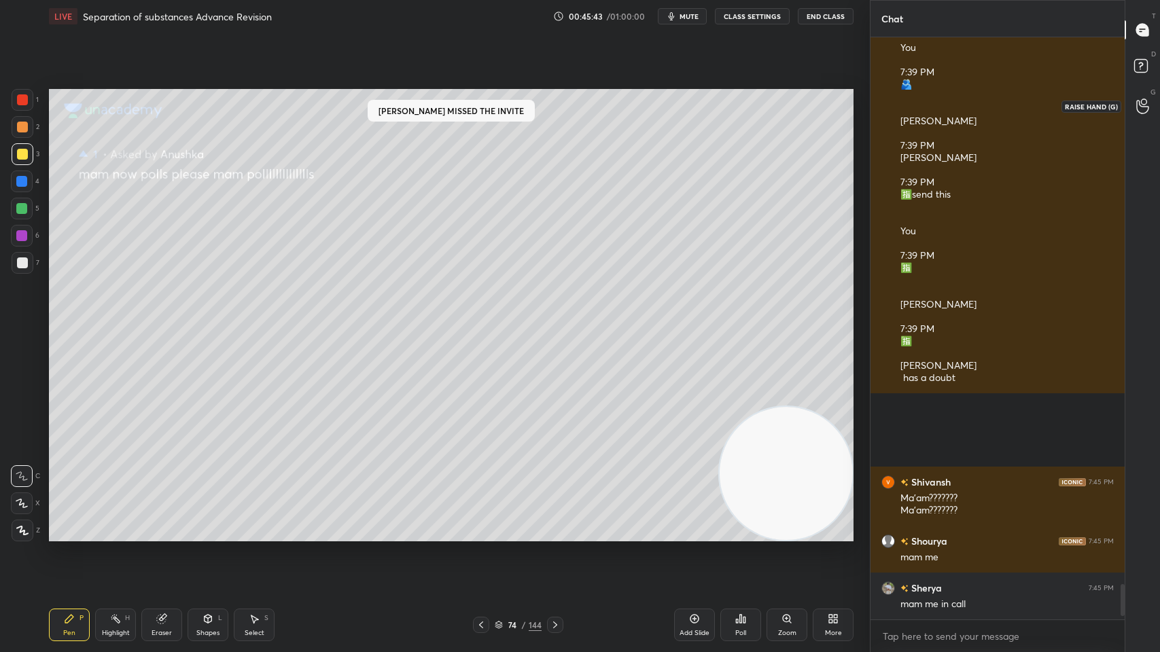
click at [1143, 105] on icon at bounding box center [1142, 107] width 13 height 16
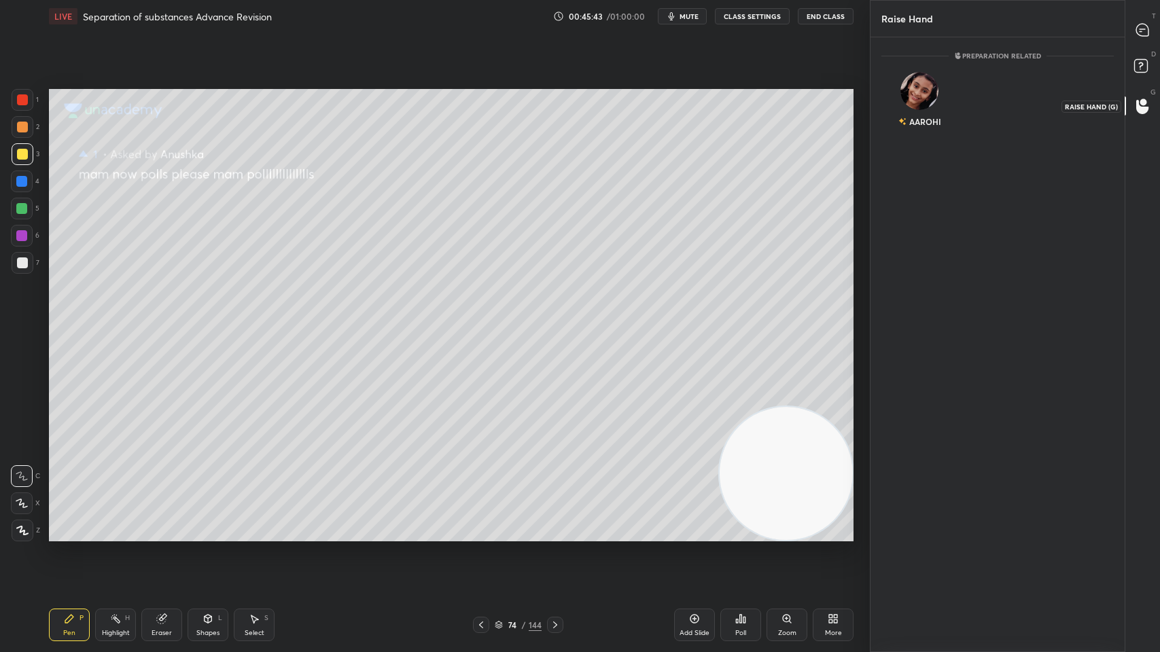
scroll to position [612, 250]
click at [913, 118] on div "AAROHI" at bounding box center [919, 121] width 43 height 23
click at [926, 135] on button "INVITE" at bounding box center [920, 131] width 65 height 18
click at [1128, 67] on div "D Doubts (D) 1" at bounding box center [1142, 68] width 35 height 38
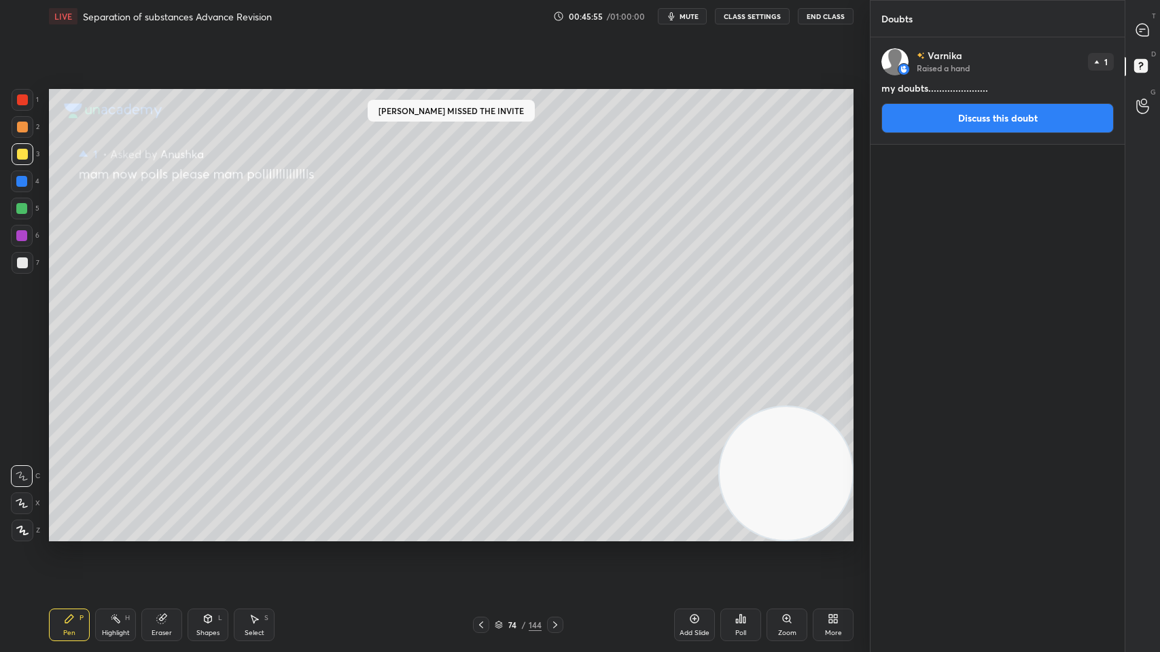
click at [939, 116] on button "Discuss this doubt" at bounding box center [997, 118] width 232 height 30
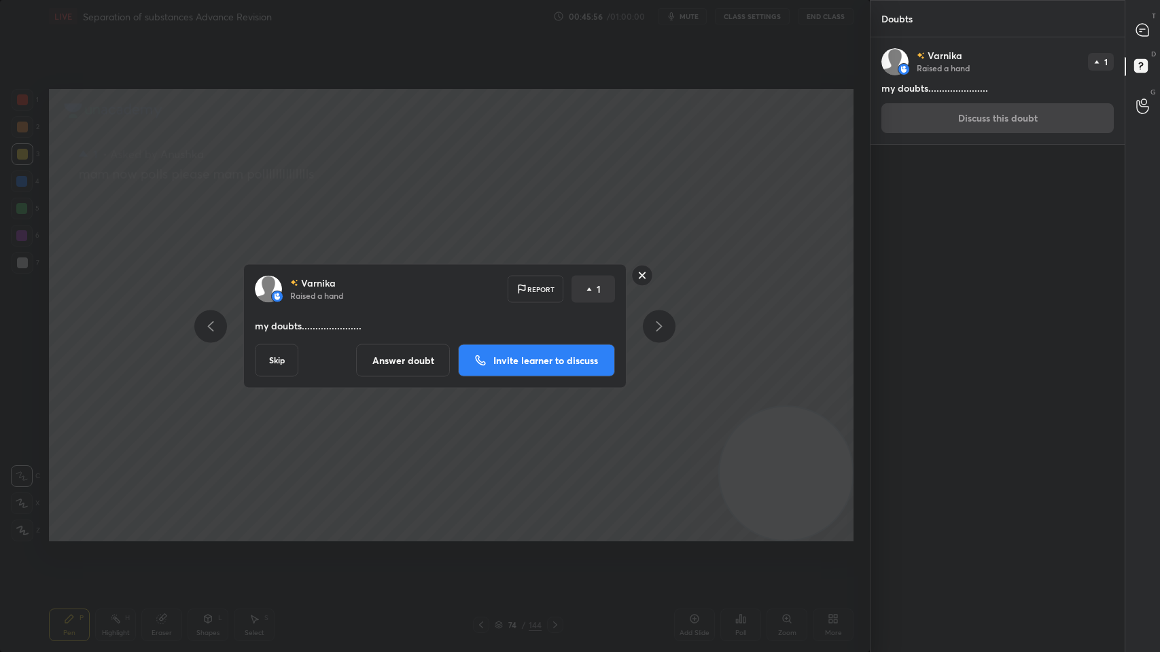
click at [565, 370] on button "Invite learner to discuss" at bounding box center [536, 361] width 157 height 33
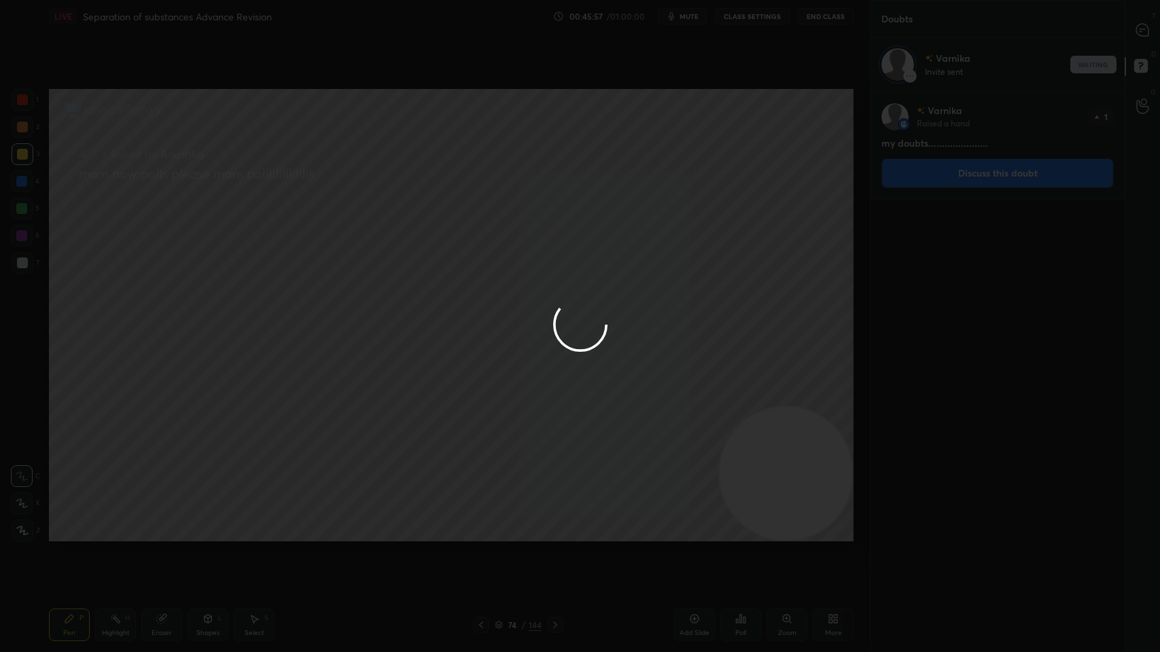
scroll to position [557, 250]
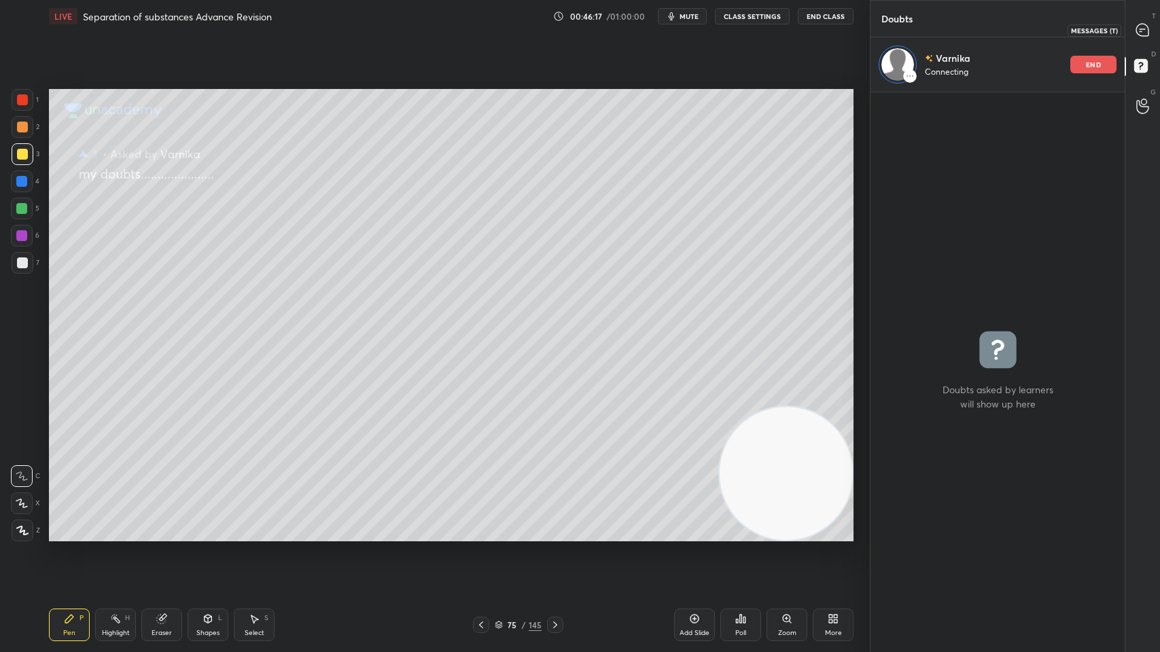
click at [1139, 25] on icon at bounding box center [1142, 30] width 12 height 12
type textarea "x"
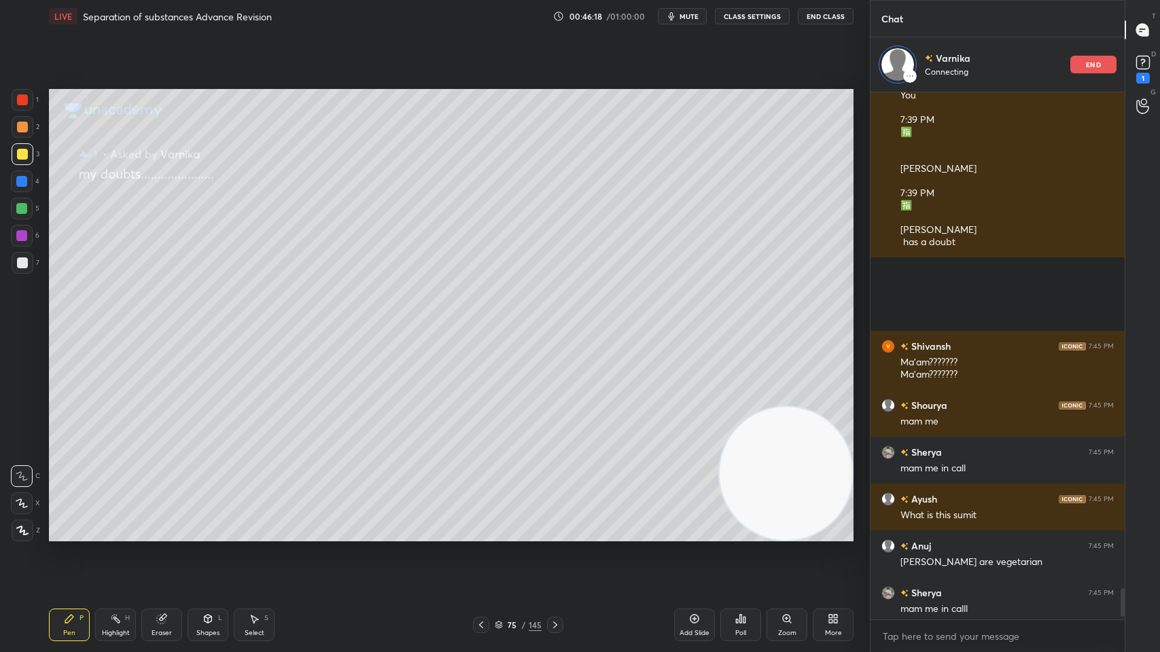
scroll to position [9369, 0]
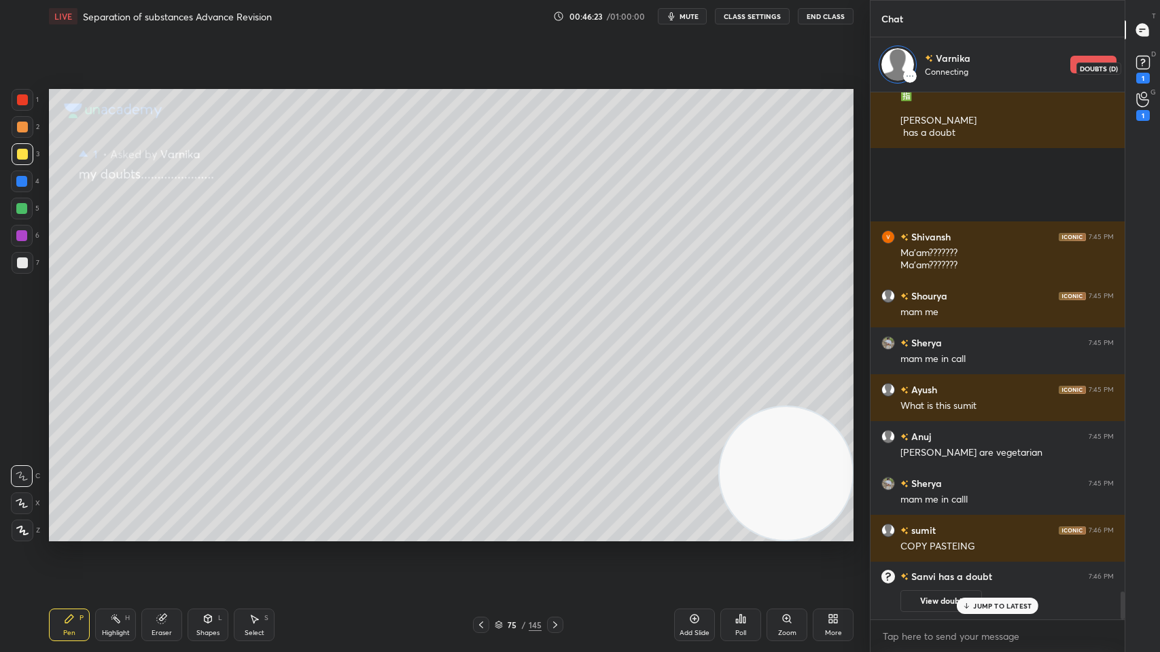
click at [1142, 60] on rect at bounding box center [1142, 62] width 13 height 13
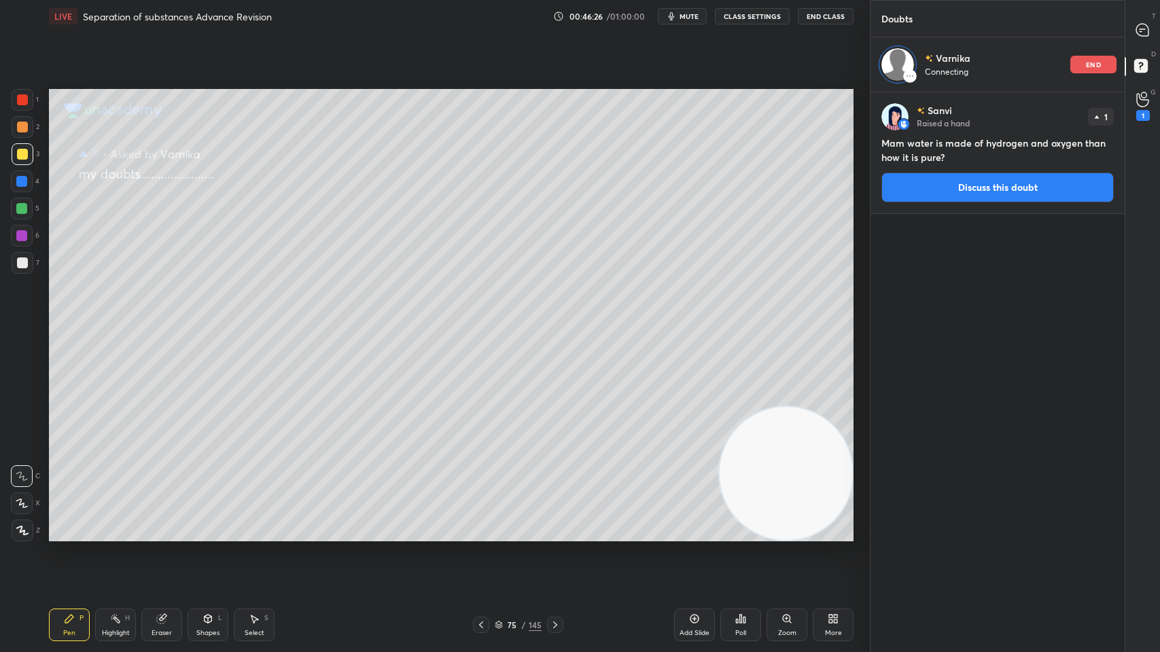
click at [973, 194] on button "Discuss this doubt" at bounding box center [997, 188] width 232 height 30
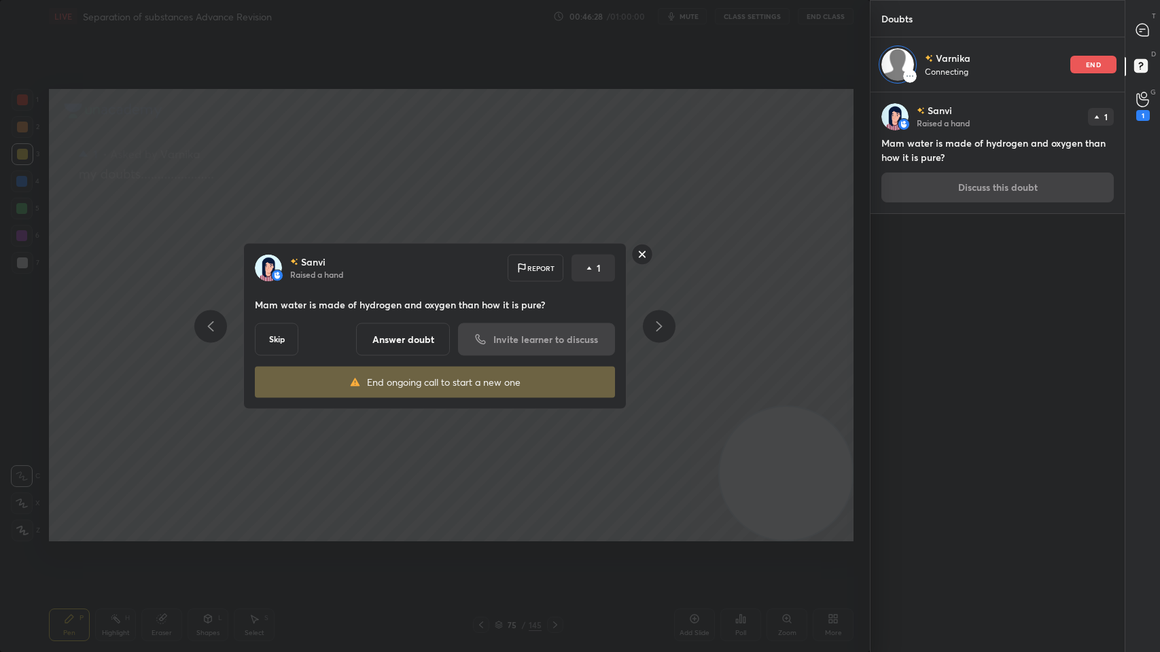
click at [389, 346] on button "Answer doubt" at bounding box center [403, 340] width 94 height 33
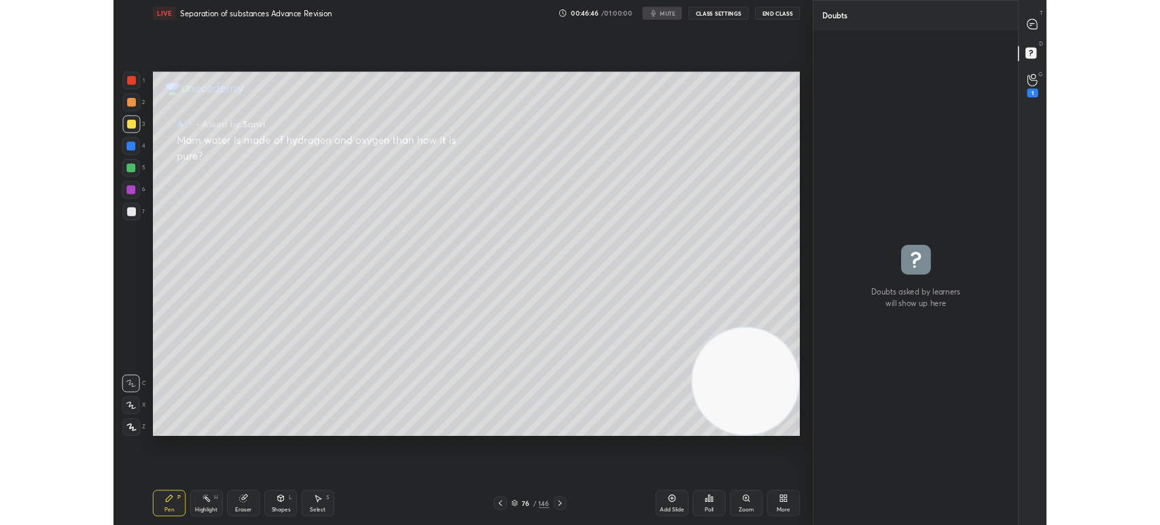
scroll to position [5, 4]
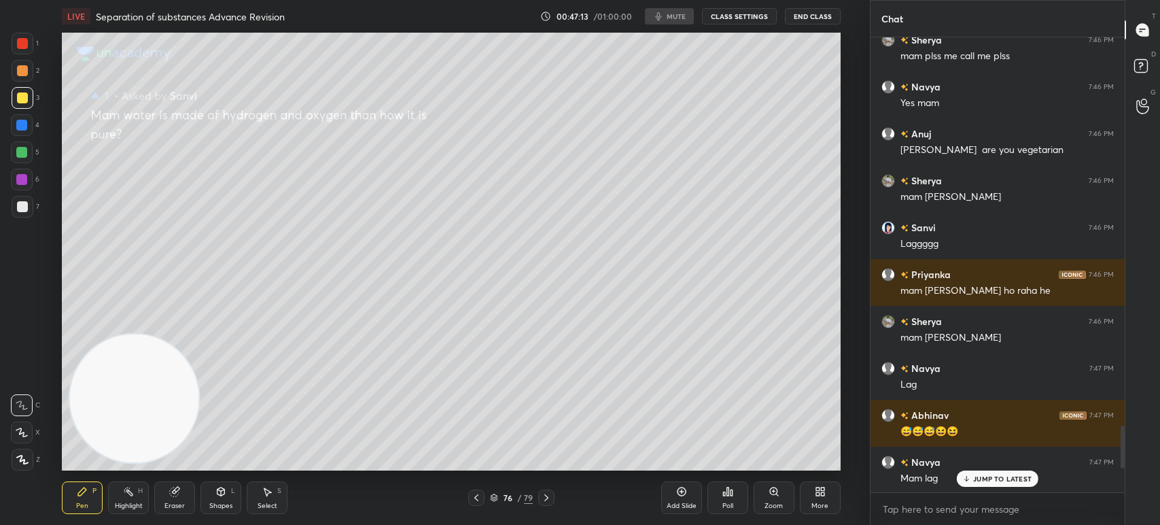
scroll to position [67525, 67148]
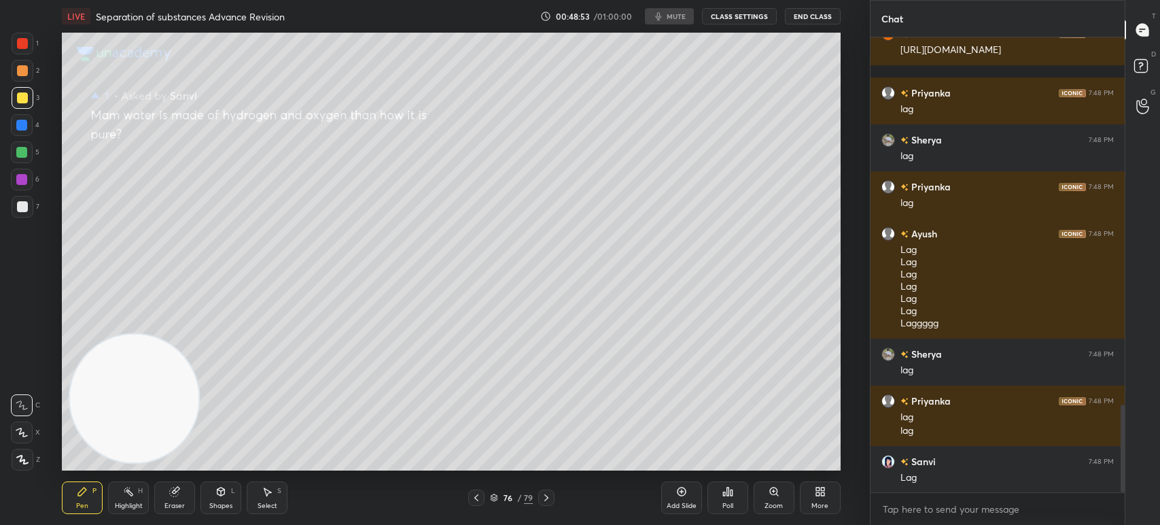
scroll to position [1960, 0]
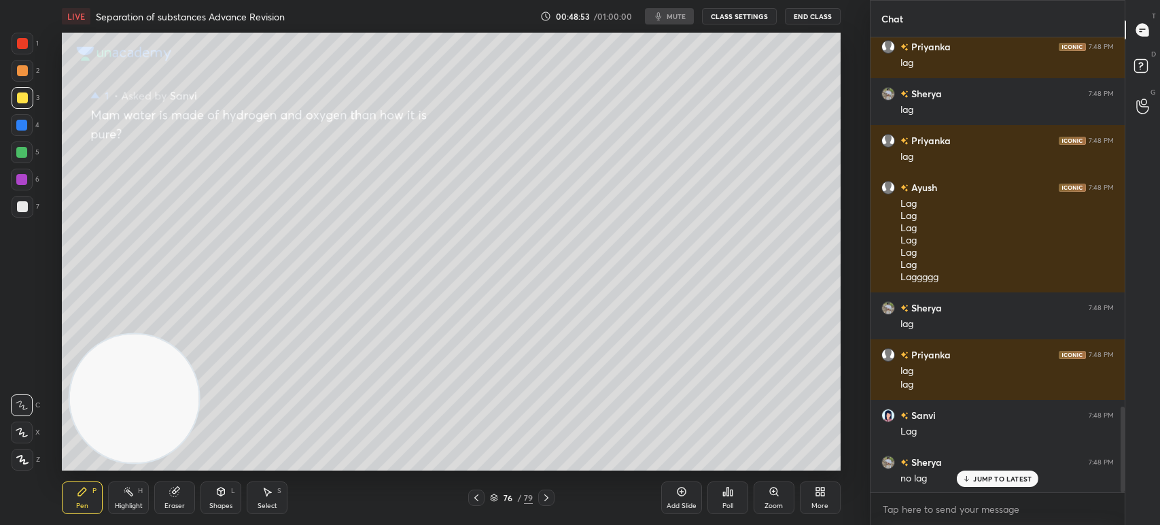
click at [674, 20] on div "00:48:53 / 01:00:00 mute CLASS SETTINGS End Class" at bounding box center [690, 16] width 300 height 16
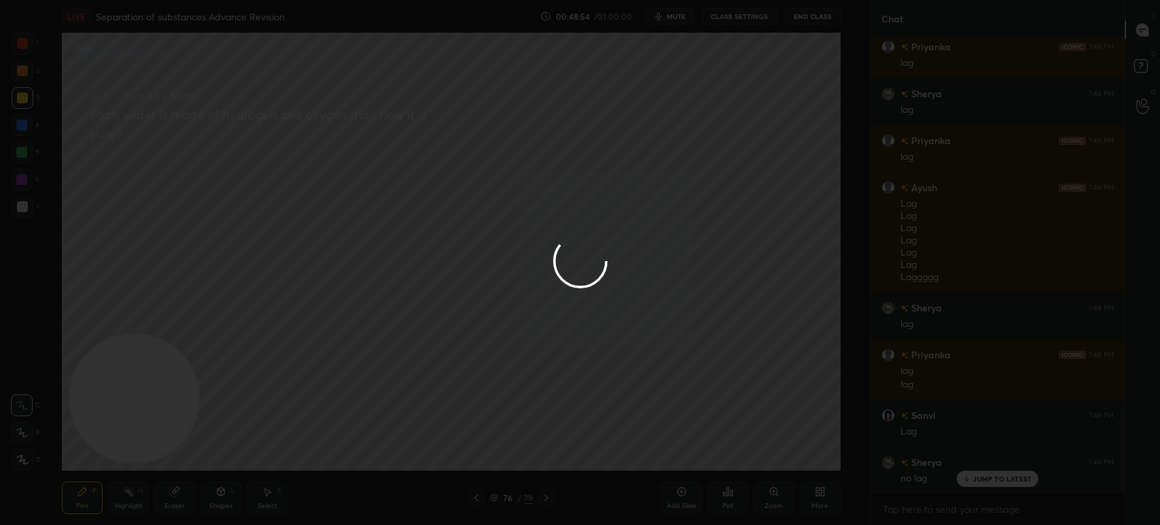
click at [678, 18] on div at bounding box center [580, 262] width 1160 height 525
click at [680, 17] on div at bounding box center [580, 262] width 1160 height 525
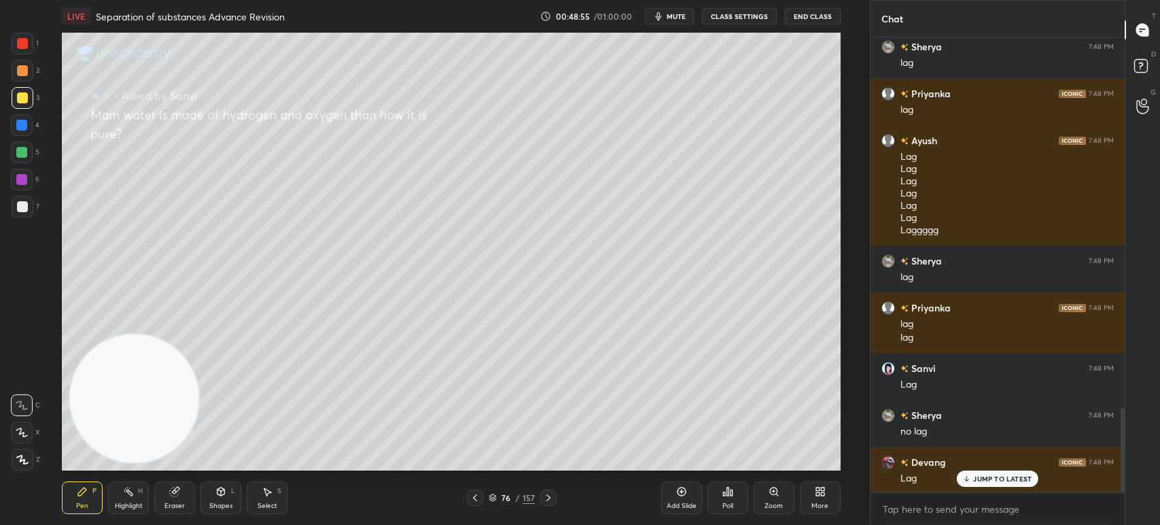
click at [678, 18] on span "mute" at bounding box center [676, 17] width 19 height 10
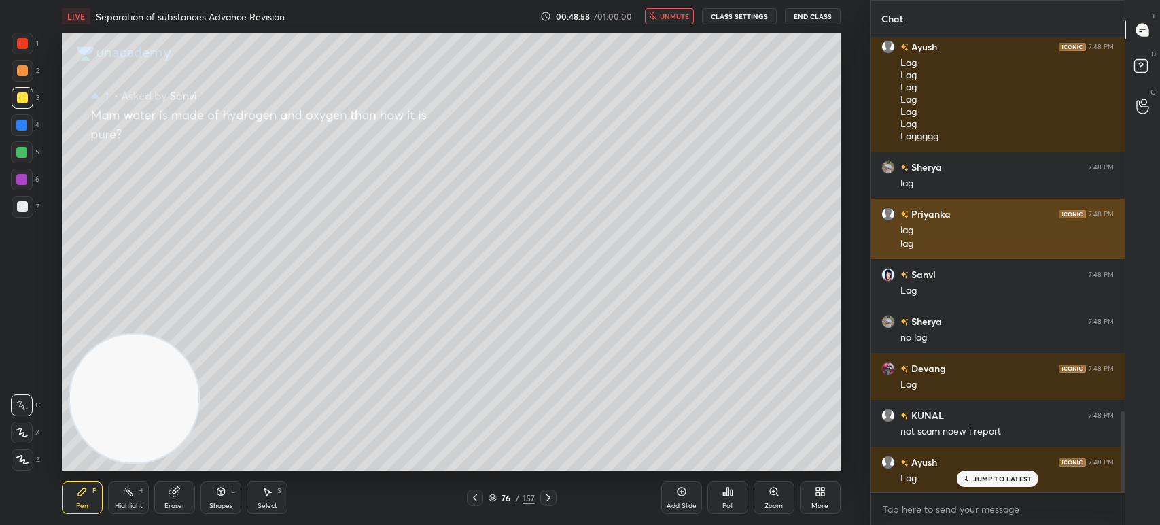
scroll to position [2148, 0]
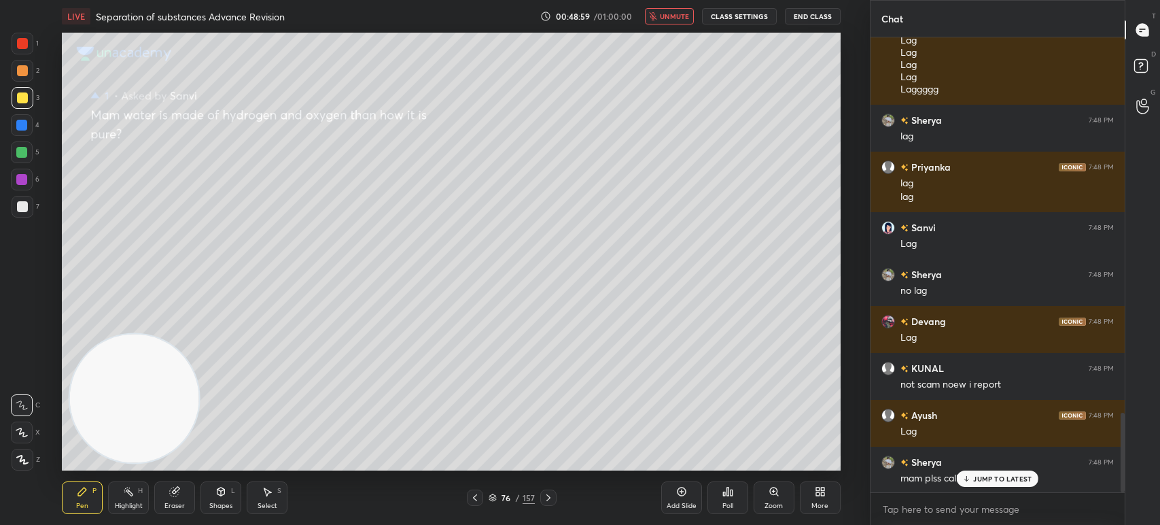
click at [665, 20] on span "unmute" at bounding box center [674, 17] width 29 height 10
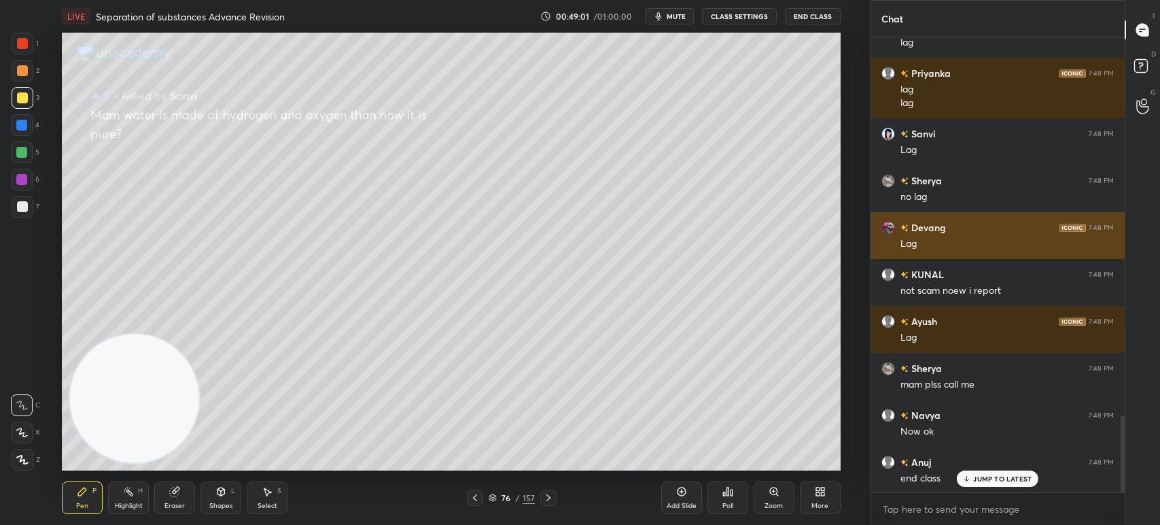
scroll to position [2289, 0]
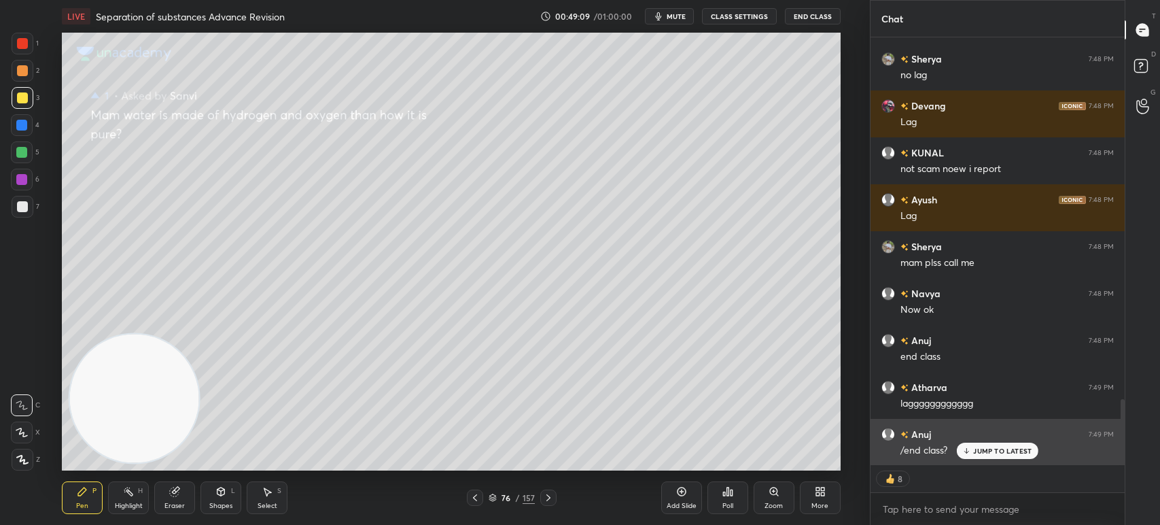
click at [981, 448] on p "JUMP TO LATEST" at bounding box center [1002, 451] width 58 height 8
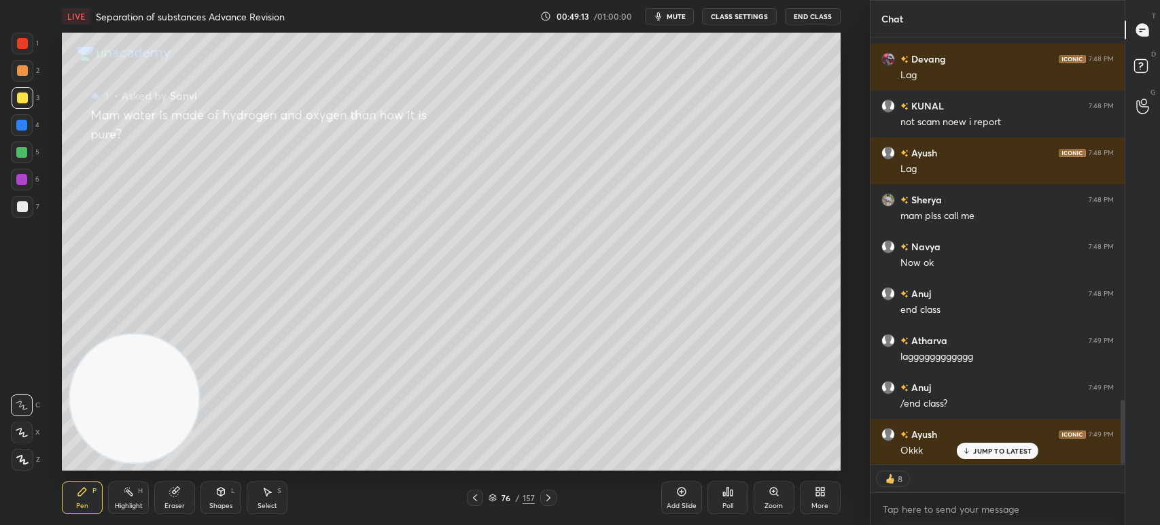
click at [513, 492] on div "76 / 157" at bounding box center [512, 497] width 46 height 12
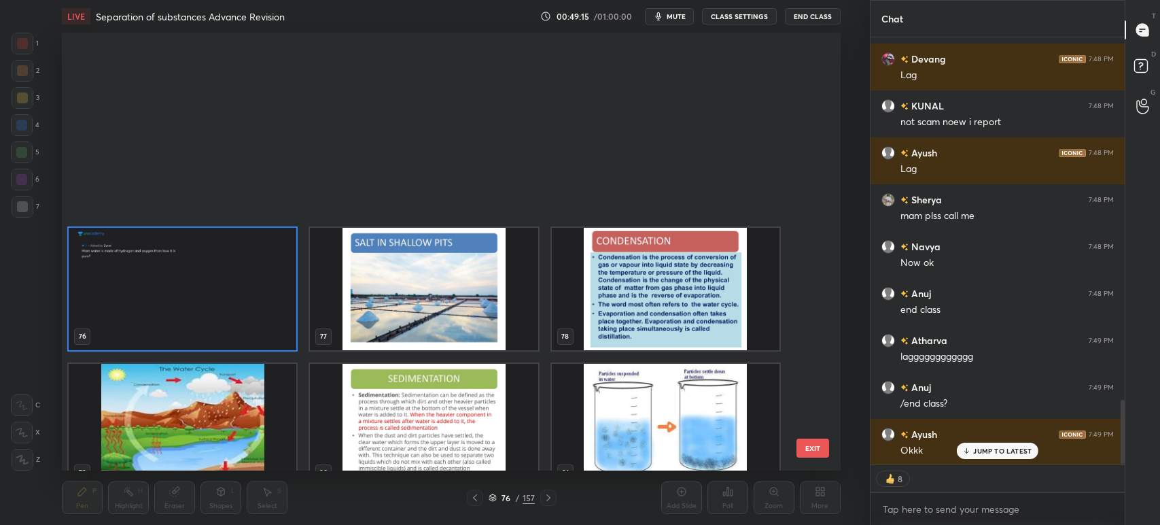
type textarea "x"
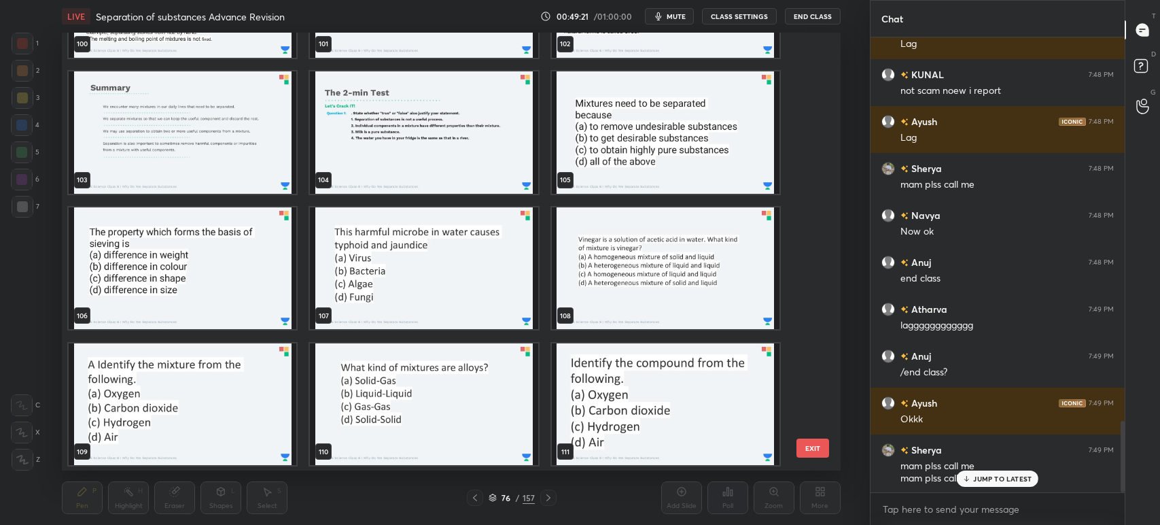
click at [417, 169] on img "grid" at bounding box center [425, 132] width 228 height 122
click at [408, 173] on img "grid" at bounding box center [425, 132] width 228 height 122
click at [417, 175] on img "grid" at bounding box center [425, 132] width 228 height 122
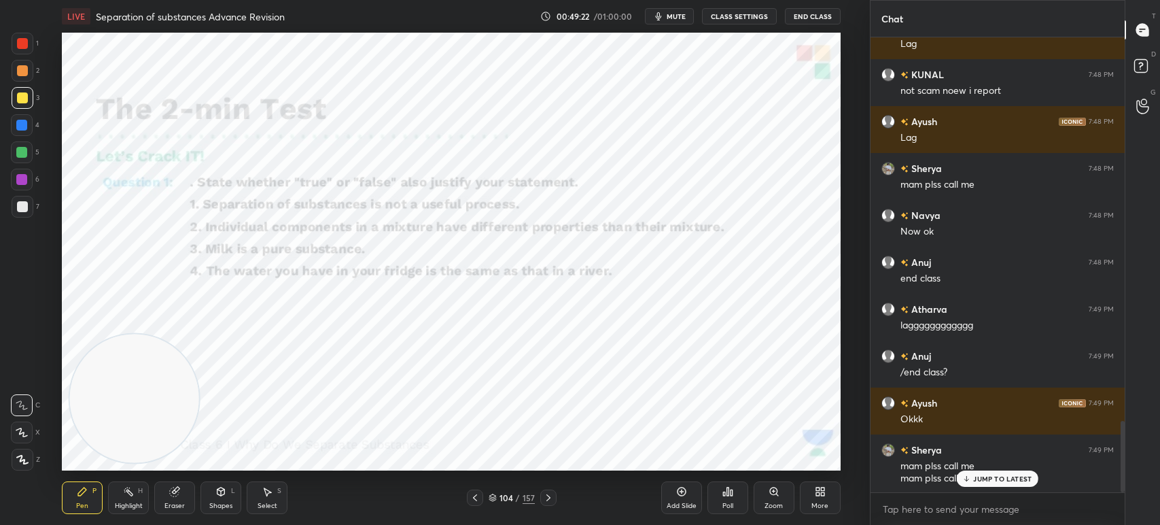
click at [669, 483] on div "Add Slide" at bounding box center [681, 497] width 41 height 33
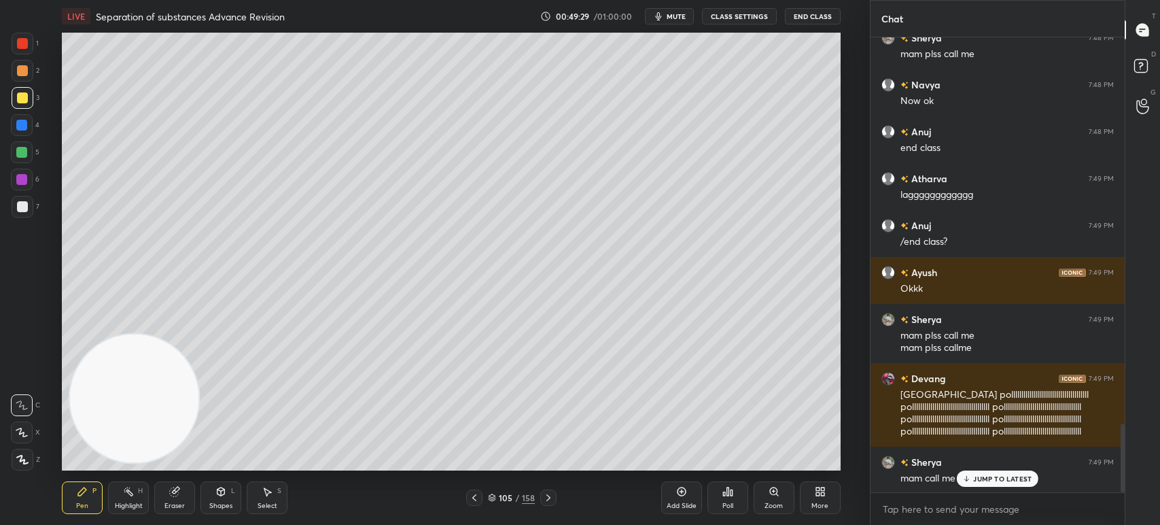
click at [659, 15] on icon "button" at bounding box center [658, 16] width 6 height 8
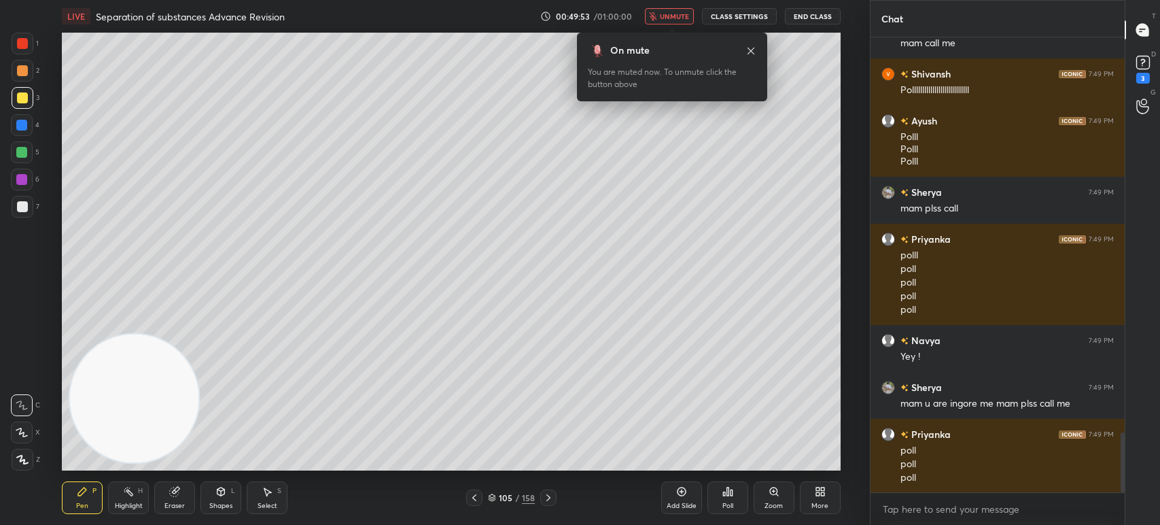
click at [1143, 69] on icon at bounding box center [1143, 62] width 20 height 20
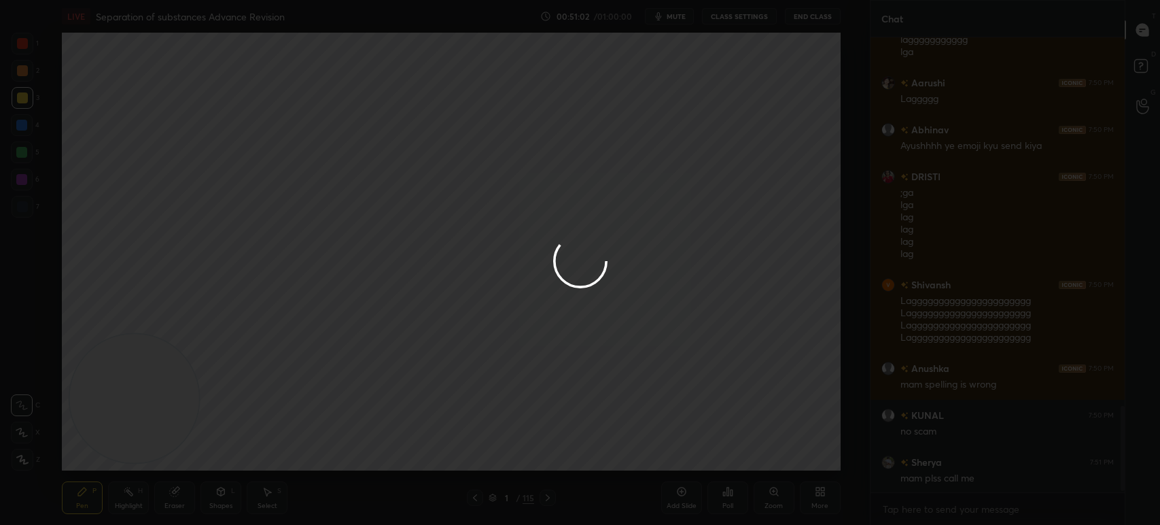
scroll to position [1984, 0]
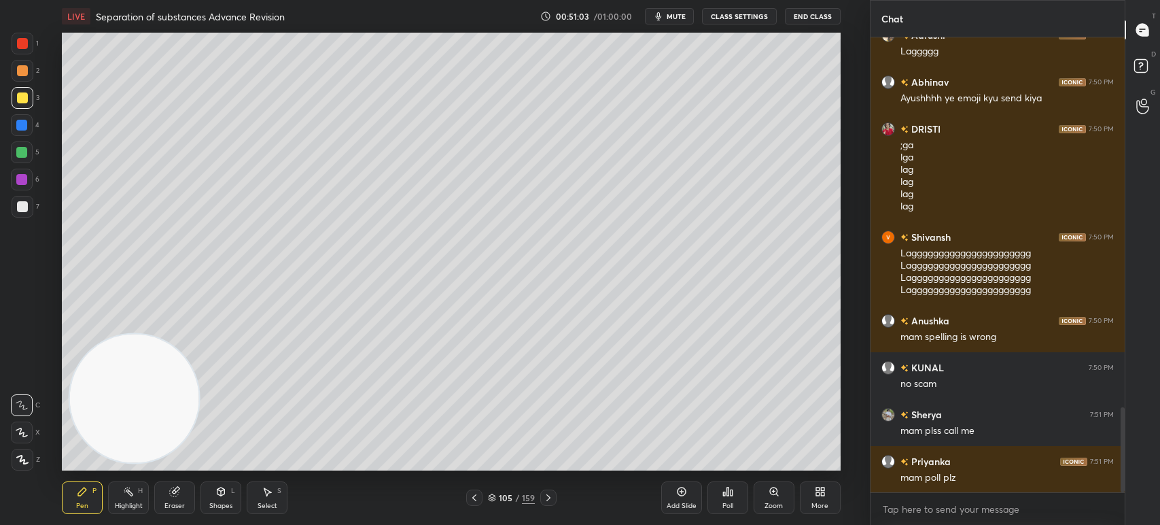
click at [814, 500] on div "More" at bounding box center [820, 497] width 41 height 33
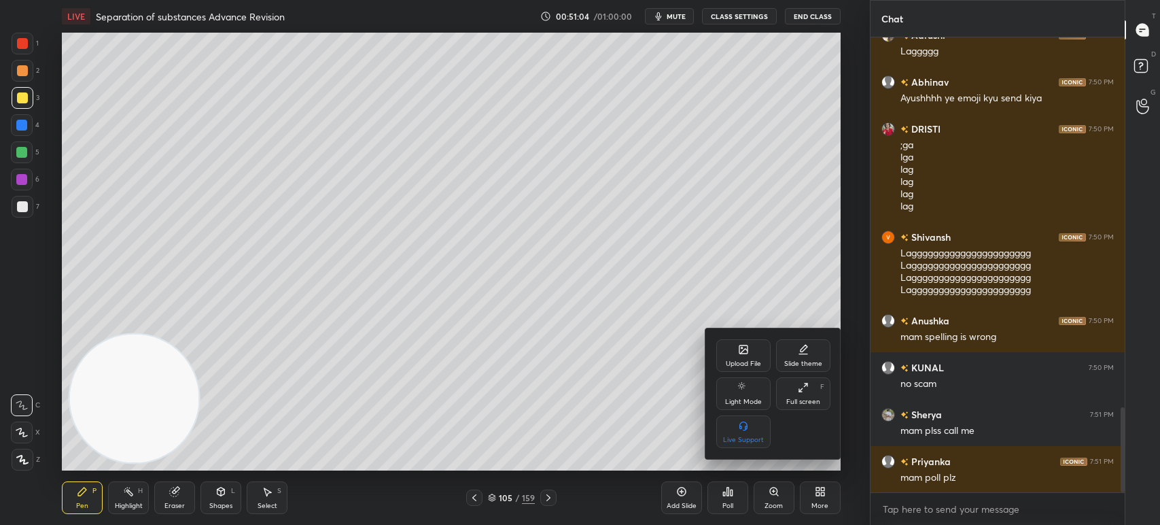
click at [589, 432] on div at bounding box center [580, 262] width 1160 height 525
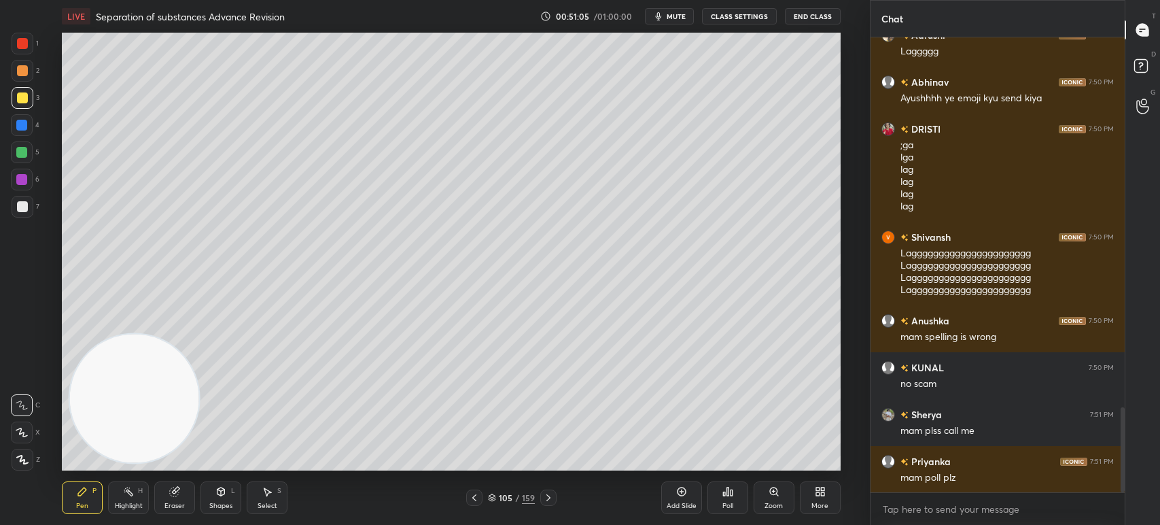
click at [560, 492] on div "105 / 159" at bounding box center [512, 497] width 300 height 16
click at [550, 496] on icon at bounding box center [548, 497] width 11 height 11
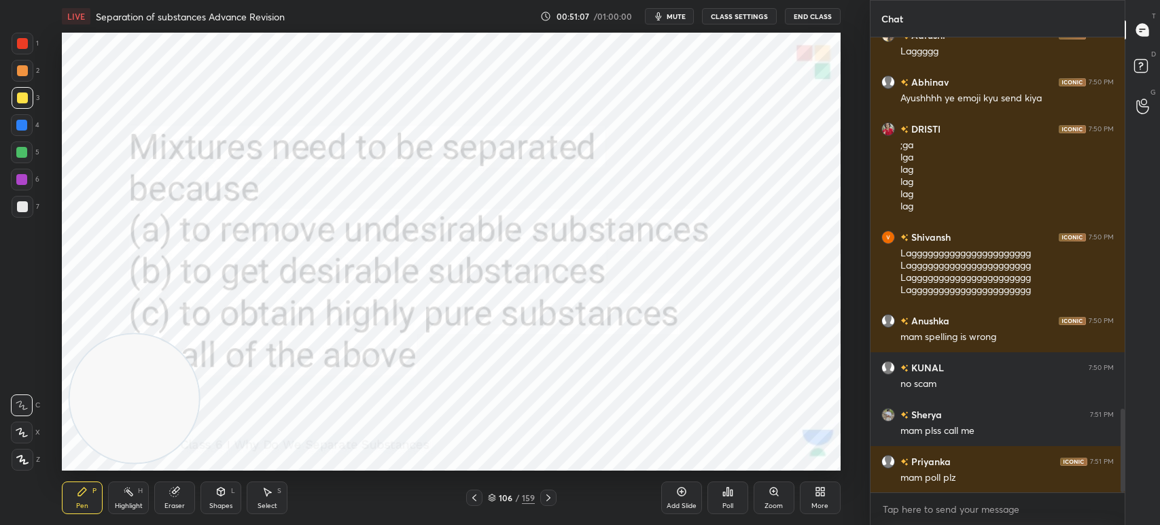
scroll to position [2030, 0]
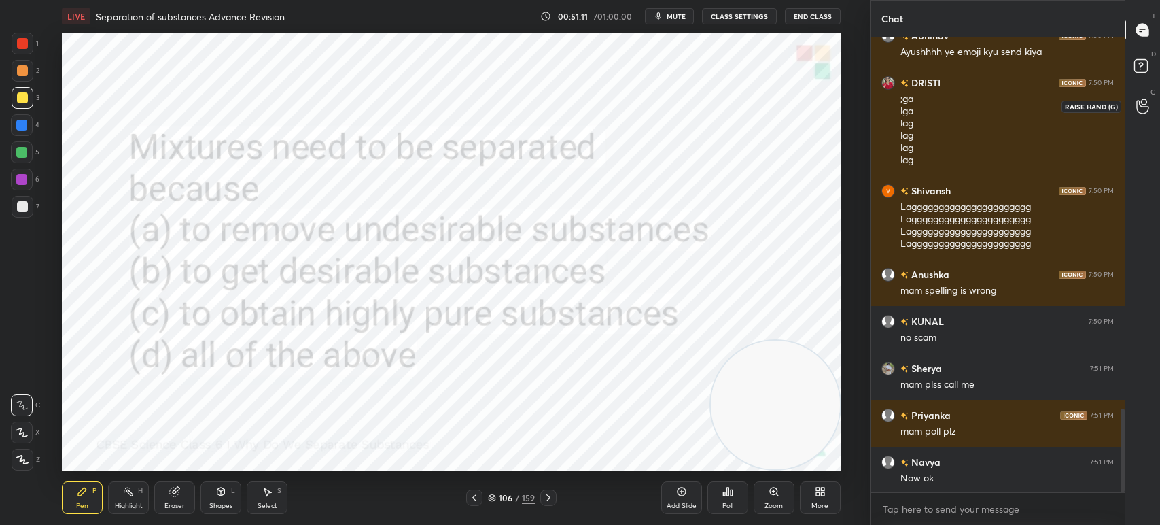
click at [1147, 112] on icon at bounding box center [1142, 107] width 12 height 14
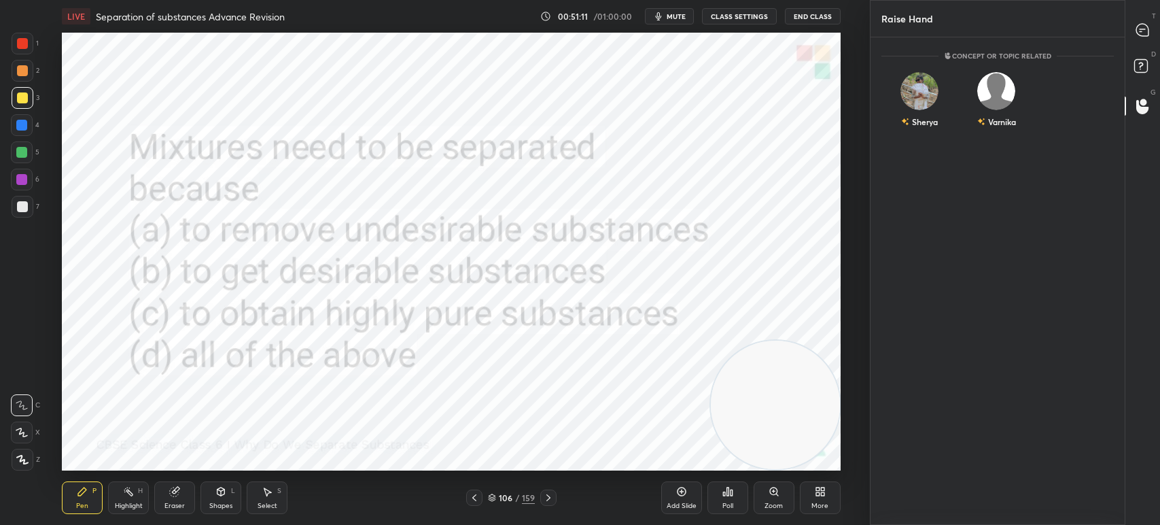
scroll to position [5, 4]
click at [916, 107] on div "Sherya" at bounding box center [919, 102] width 77 height 79
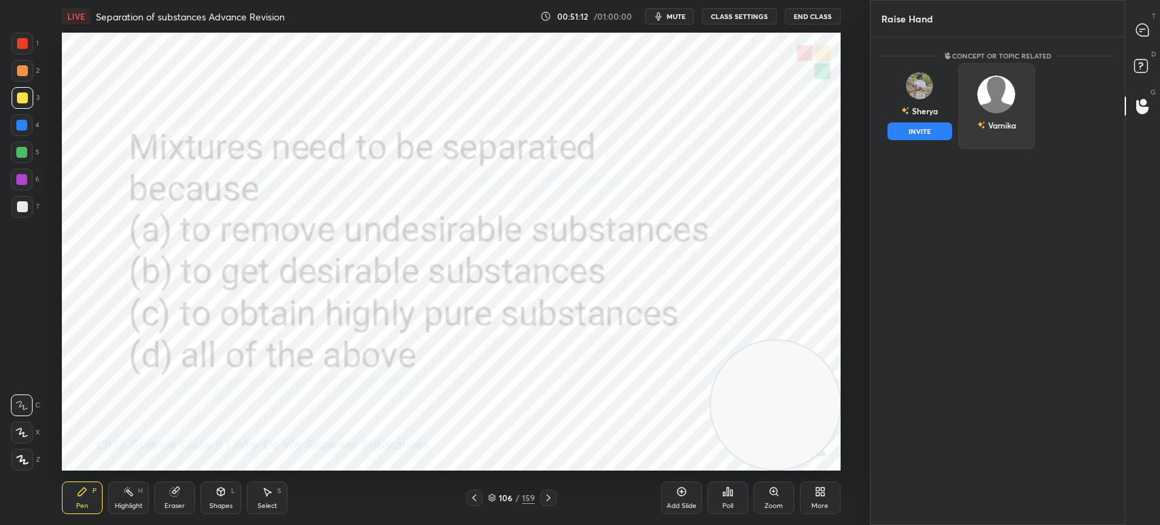
click at [921, 128] on button "INVITE" at bounding box center [920, 131] width 65 height 18
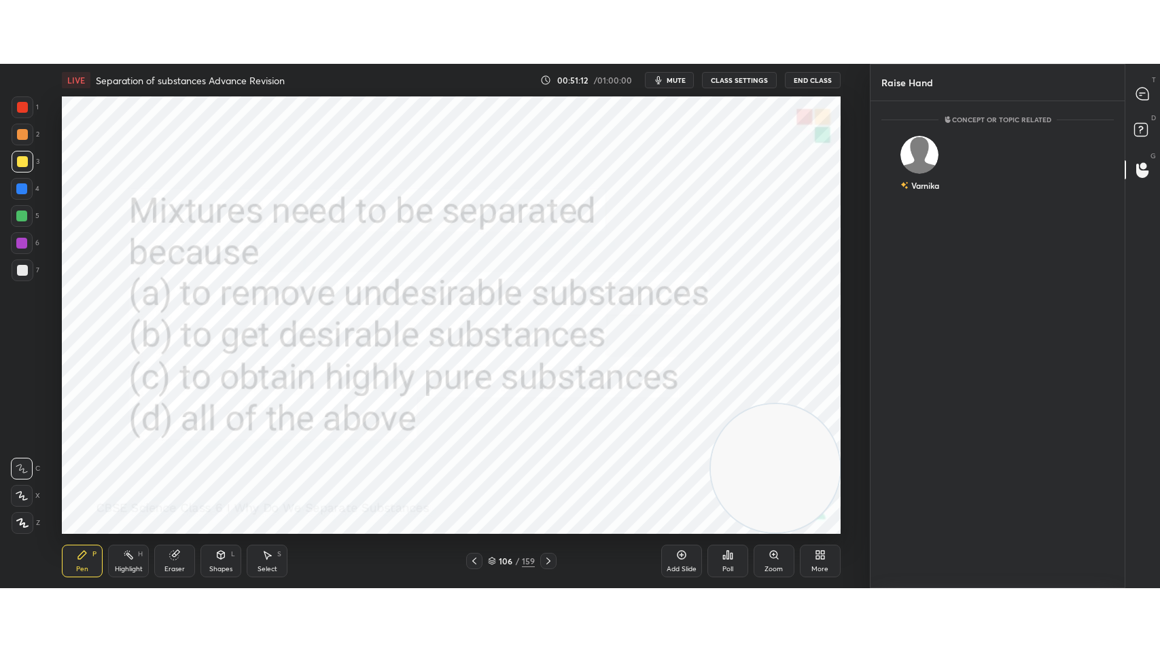
scroll to position [429, 250]
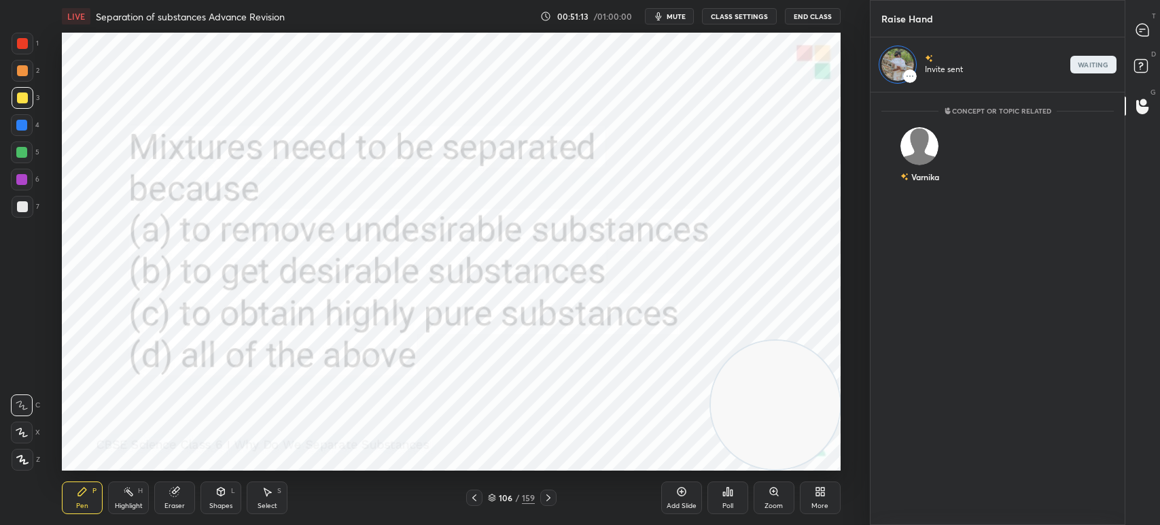
click at [831, 493] on div "More" at bounding box center [820, 497] width 41 height 33
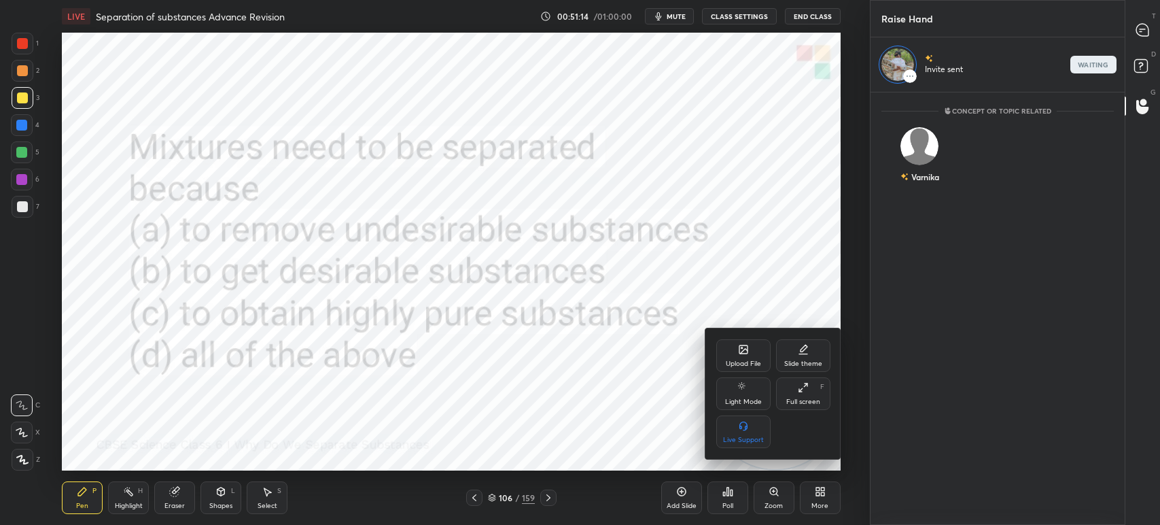
click at [787, 406] on div "Full screen F" at bounding box center [803, 393] width 54 height 33
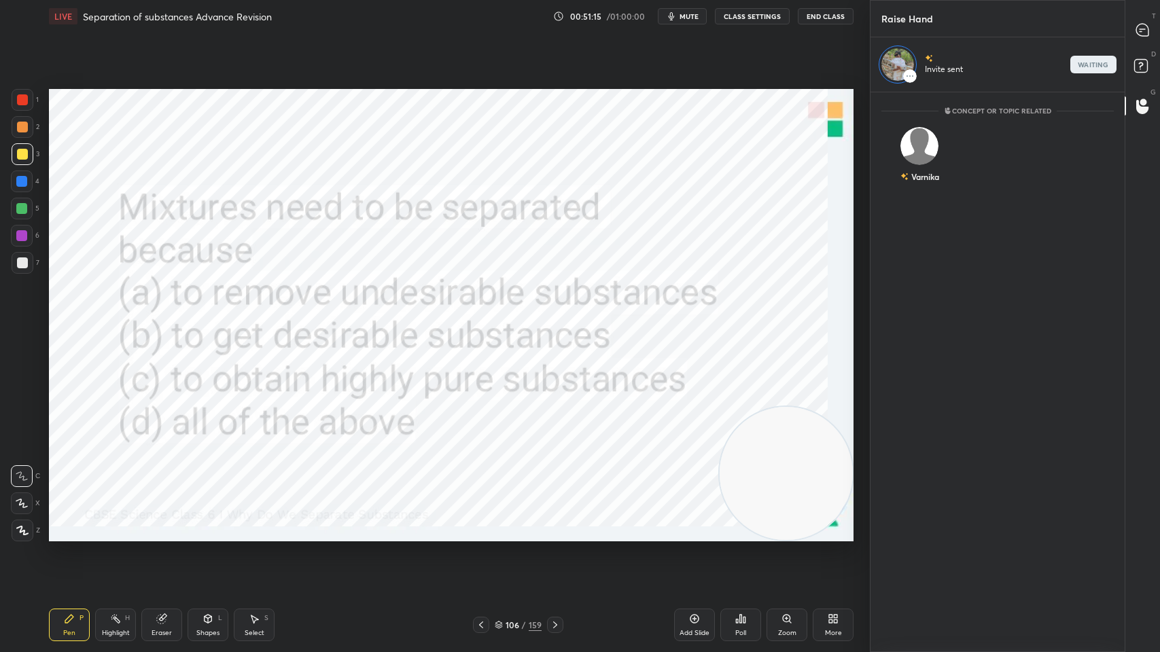
scroll to position [0, 0]
click at [31, 100] on div at bounding box center [23, 100] width 22 height 22
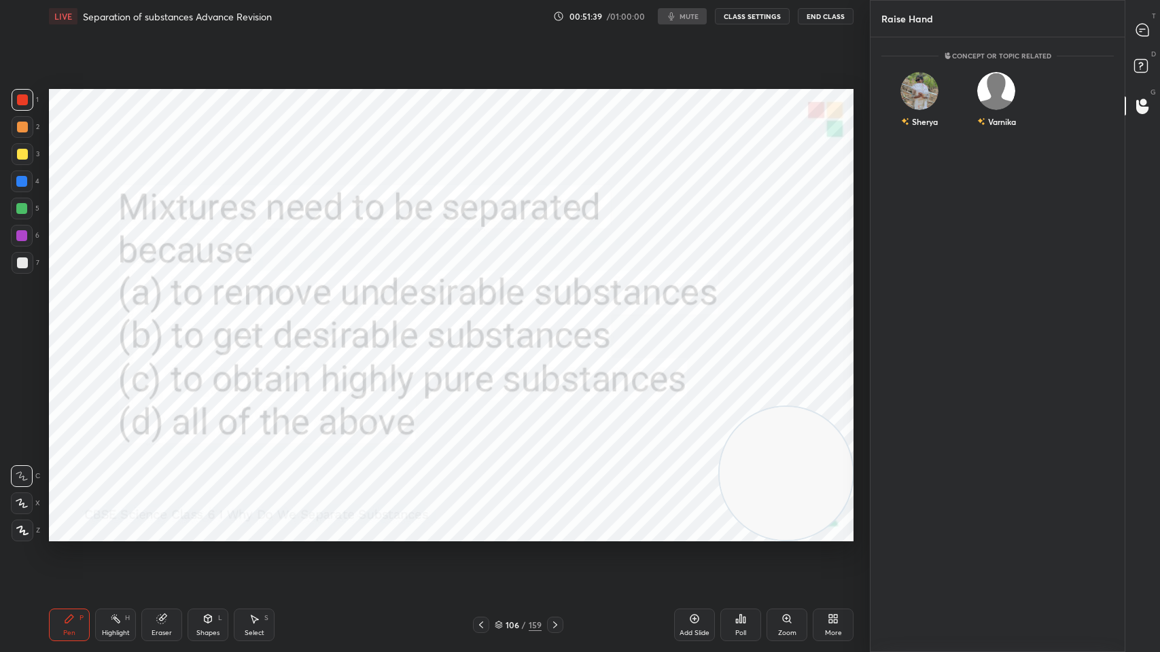
scroll to position [612, 250]
click at [1140, 42] on div "T Messages (T)" at bounding box center [1142, 30] width 35 height 38
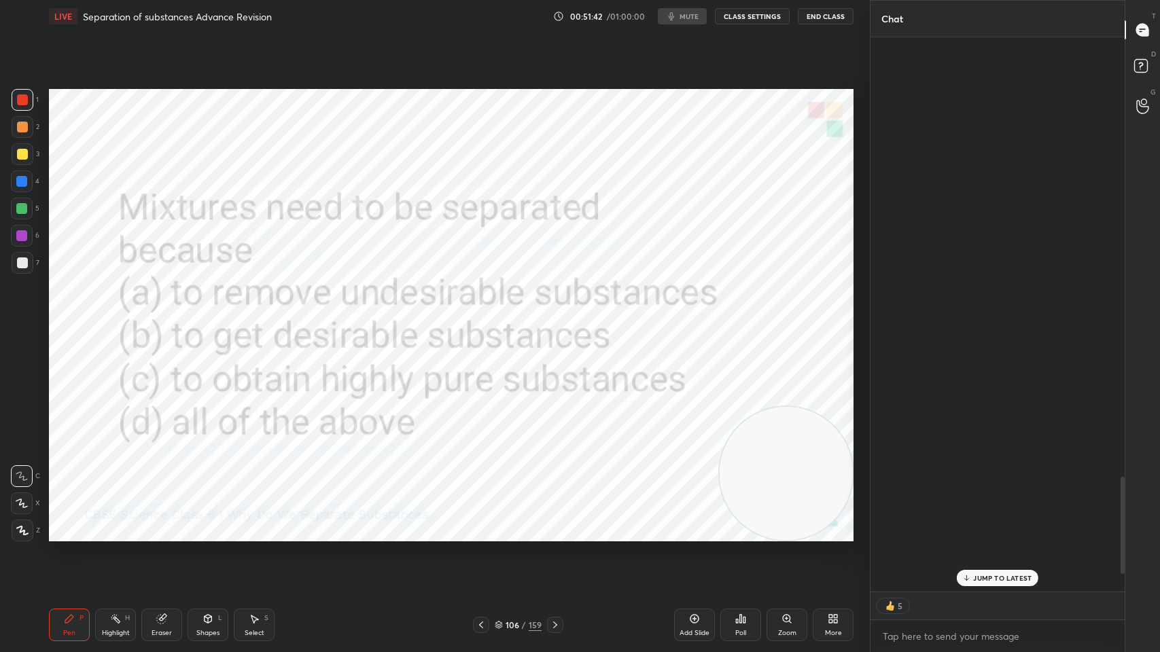
scroll to position [551, 250]
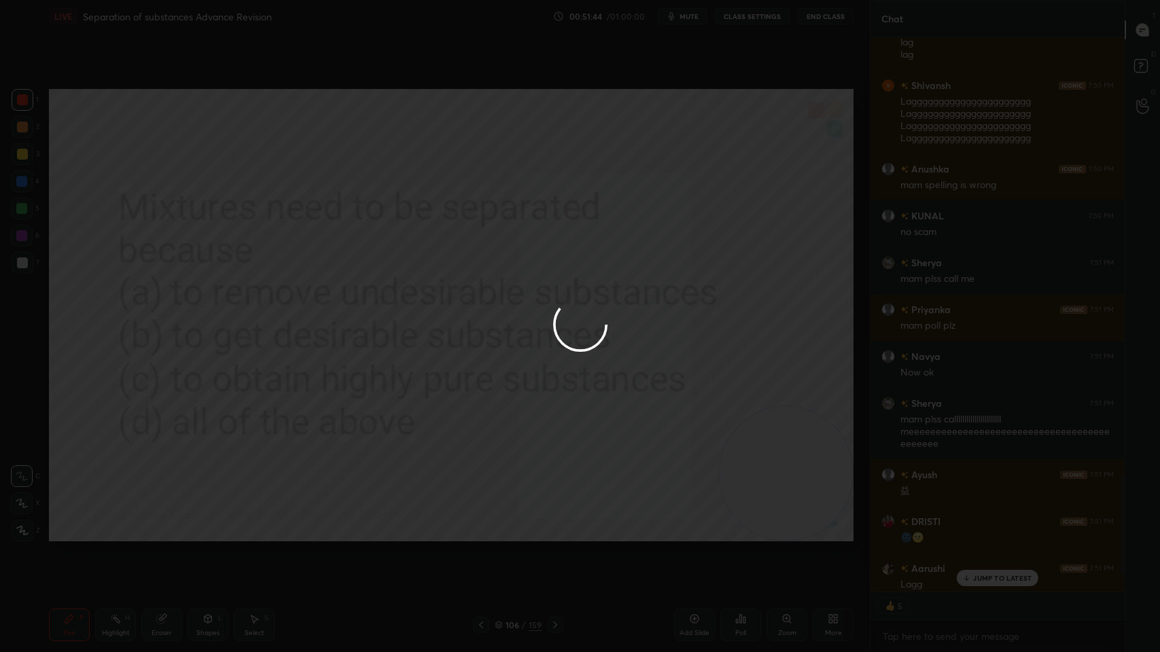
click at [967, 524] on div at bounding box center [580, 326] width 1160 height 652
click at [971, 524] on div at bounding box center [580, 326] width 1160 height 652
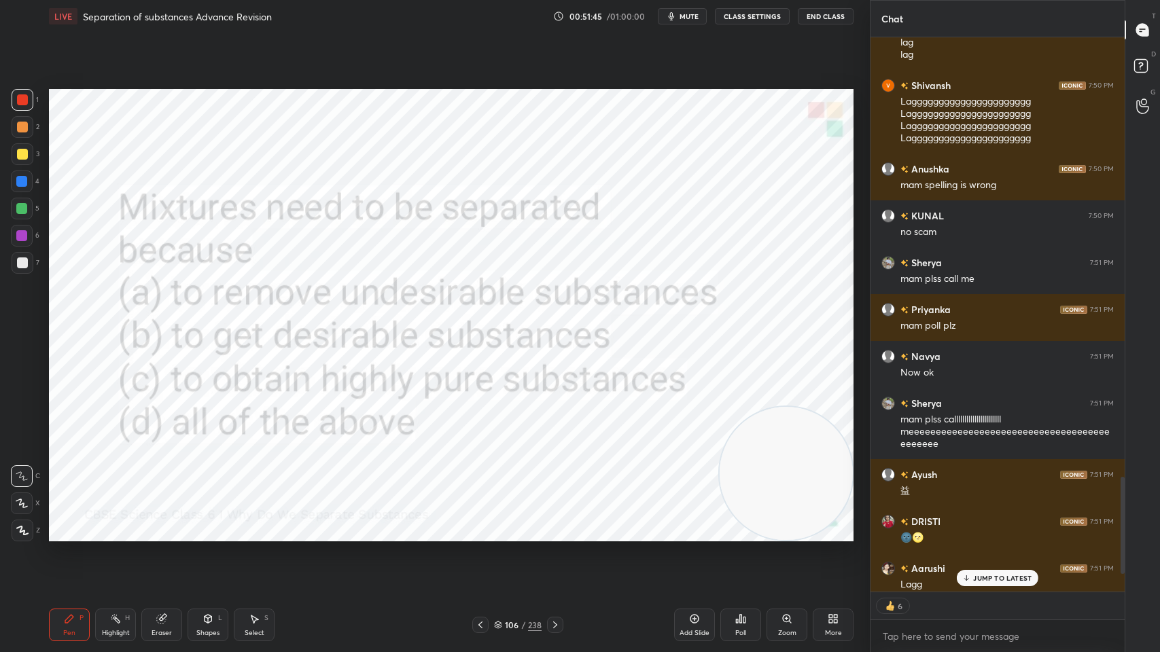
click at [973, 524] on div "JUMP TO LATEST" at bounding box center [998, 578] width 82 height 16
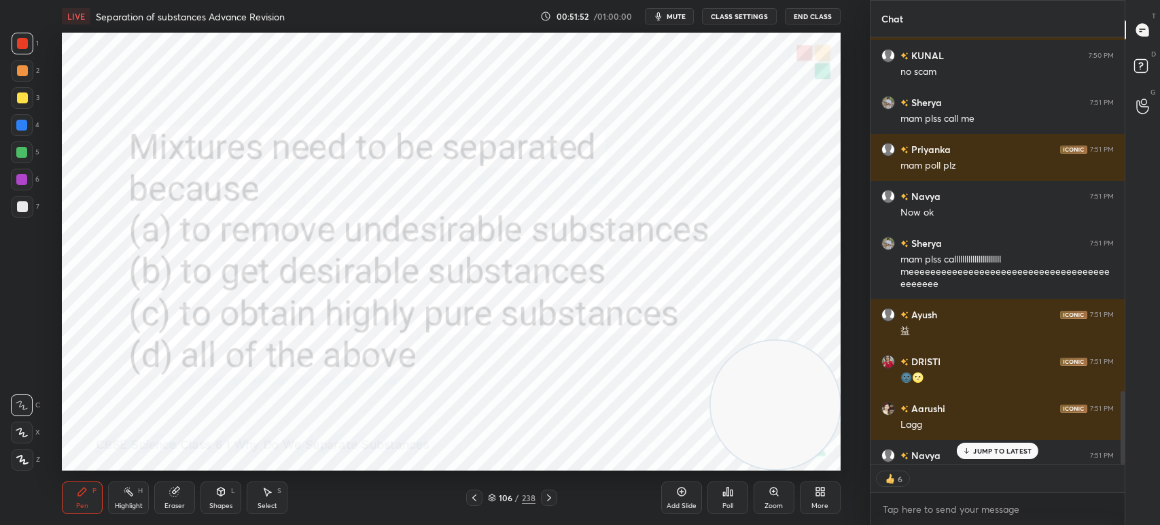
scroll to position [67525, 67148]
type textarea "x"
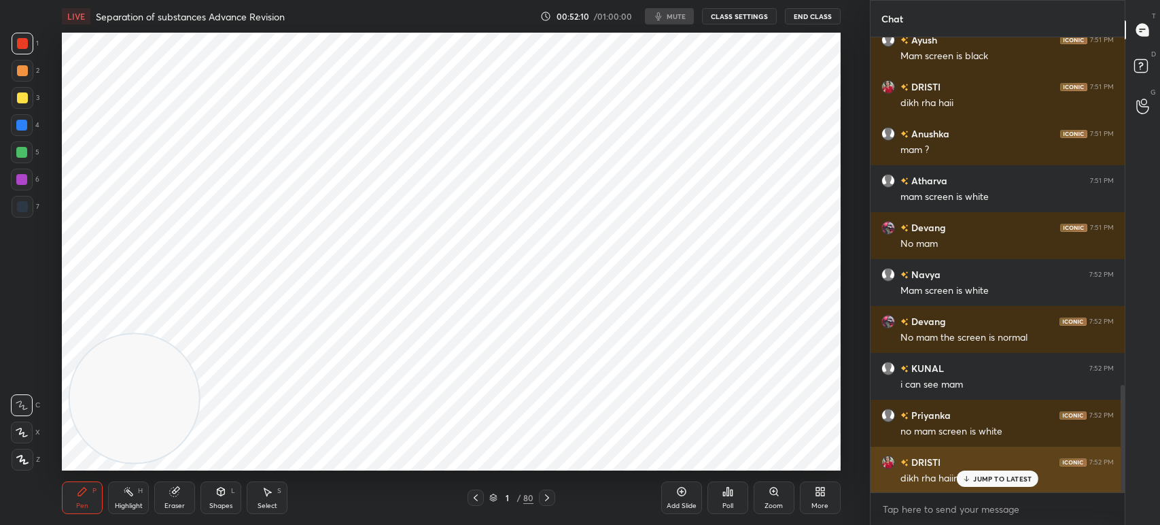
scroll to position [1522, 0]
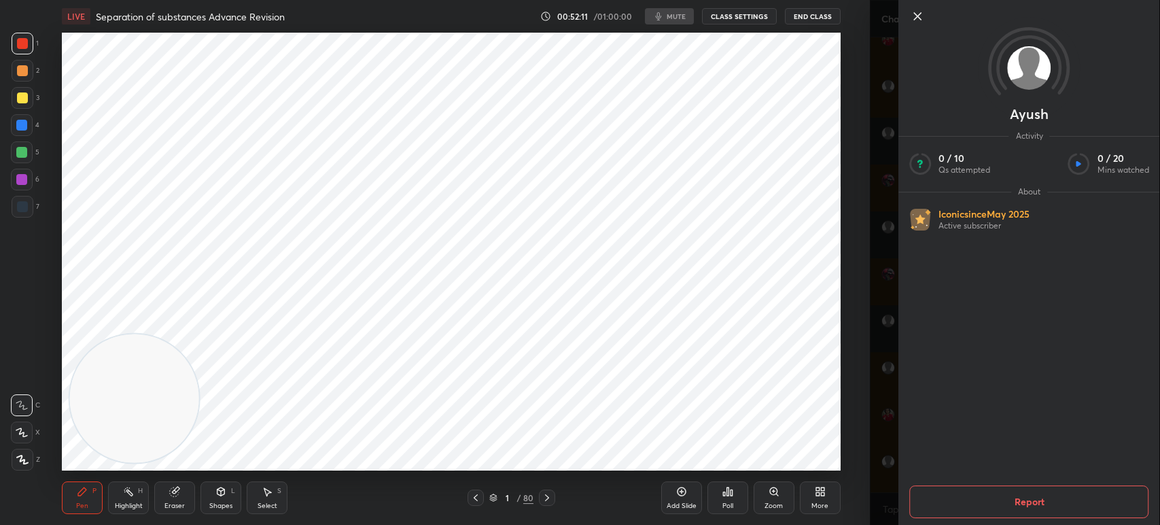
click at [894, 475] on div "Ayush Activity 0 / 10 Qs attempted 0 / 20 Mins watched About Iconic since May 2…" at bounding box center [1015, 262] width 290 height 525
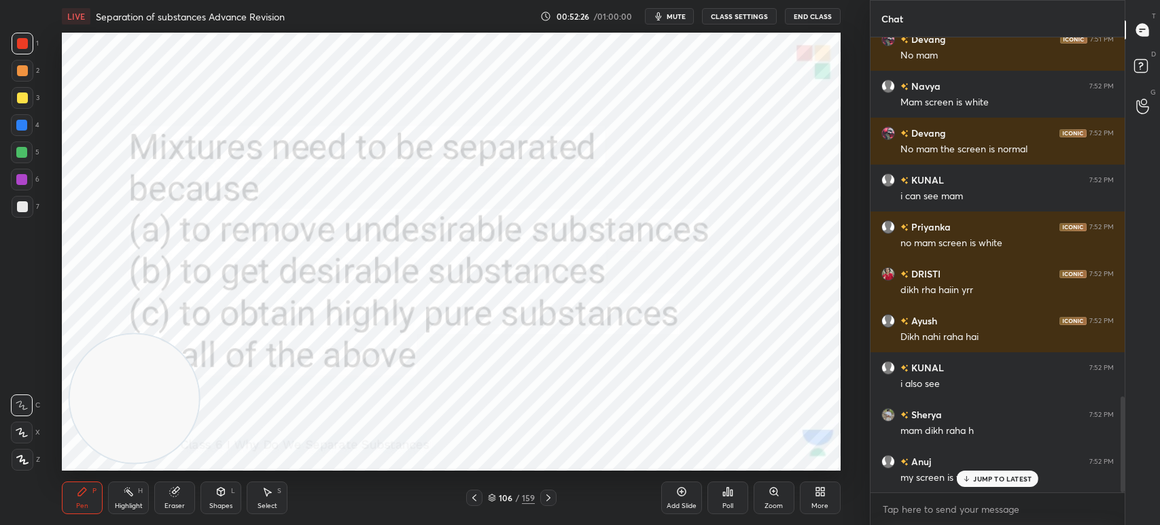
scroll to position [1709, 0]
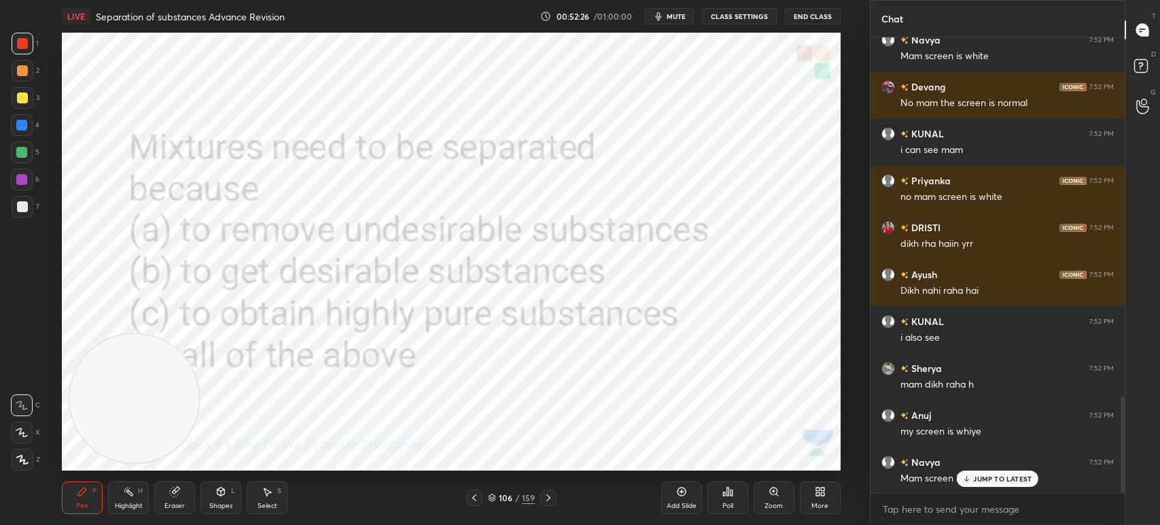
click at [543, 493] on icon at bounding box center [548, 497] width 11 height 11
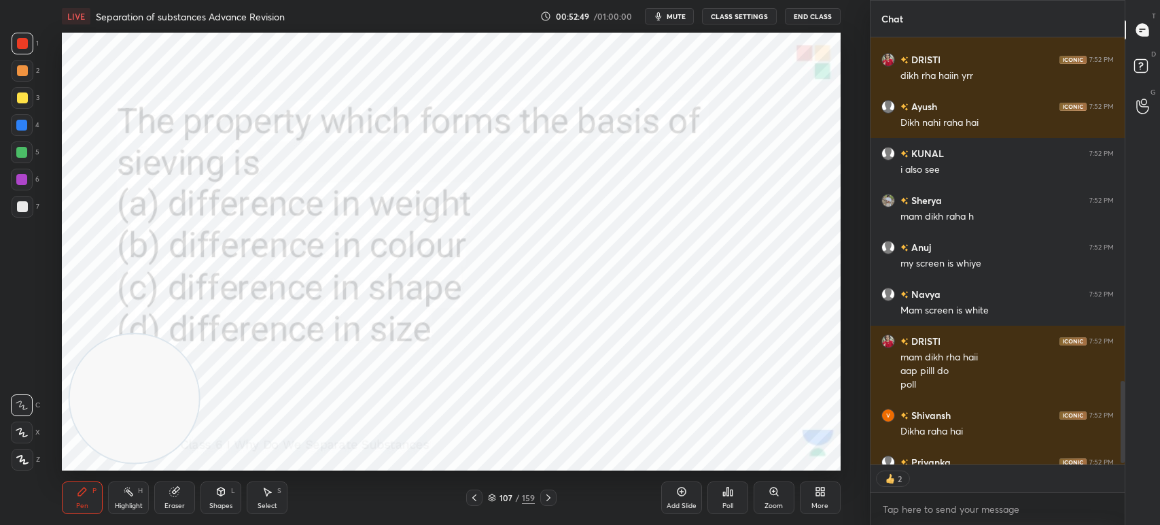
scroll to position [1926, 0]
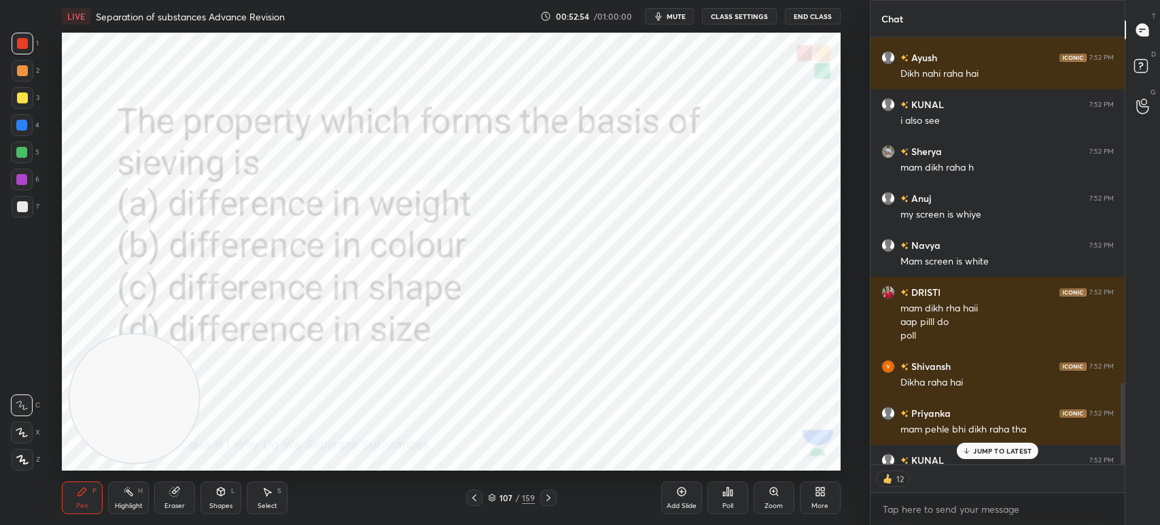
click at [1008, 458] on div "JUMP TO LATEST" at bounding box center [998, 450] width 82 height 16
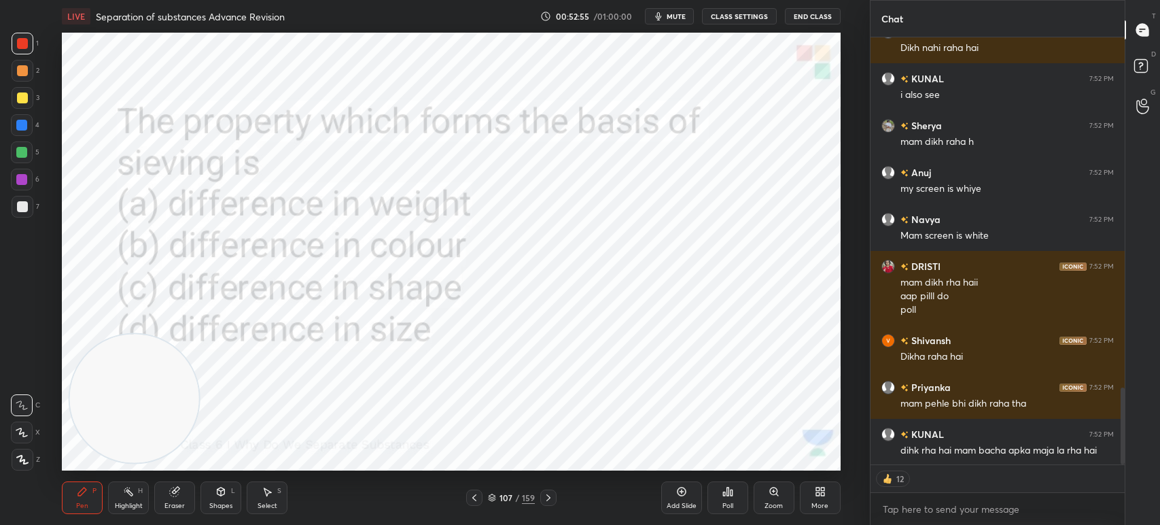
click at [719, 495] on div "Poll" at bounding box center [727, 497] width 41 height 33
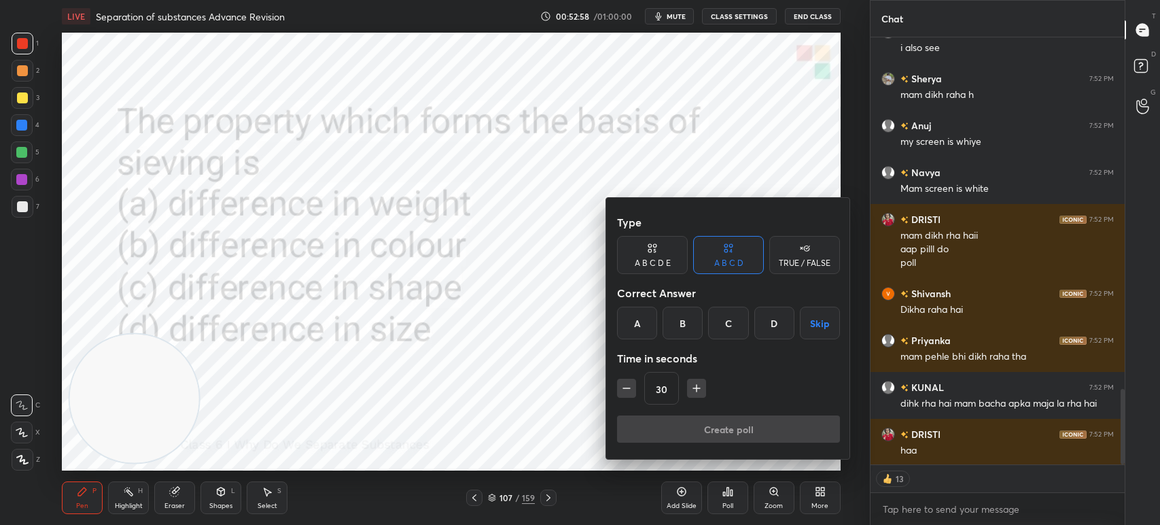
click at [773, 321] on div "D" at bounding box center [774, 323] width 40 height 33
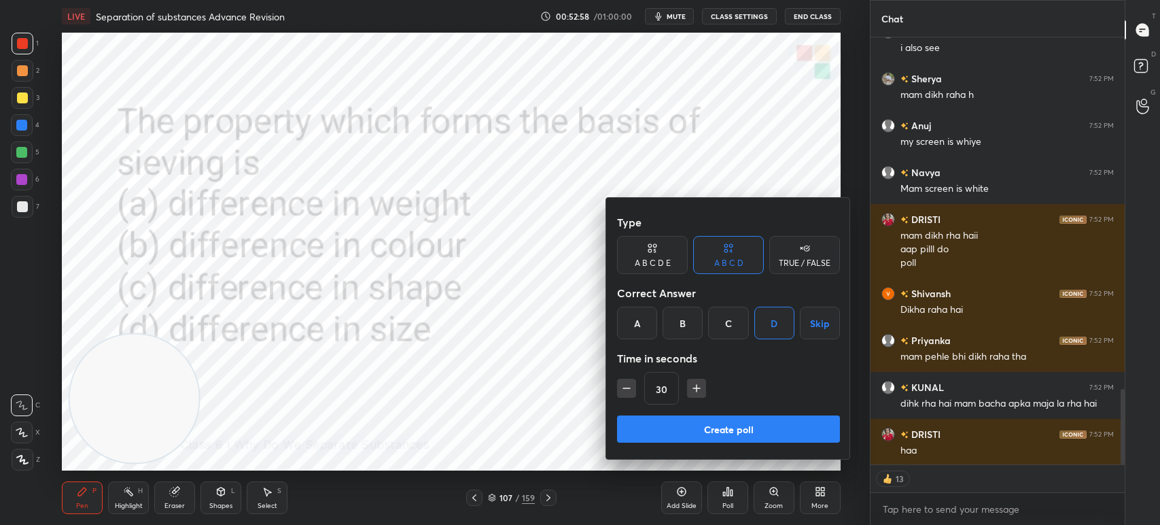
click at [734, 425] on button "Create poll" at bounding box center [728, 428] width 223 height 27
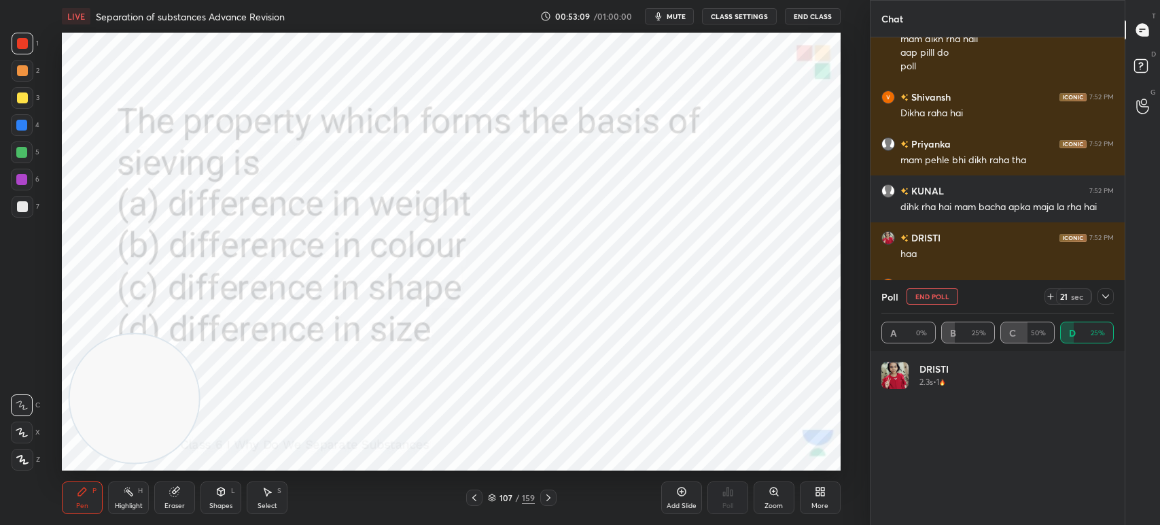
scroll to position [2241, 0]
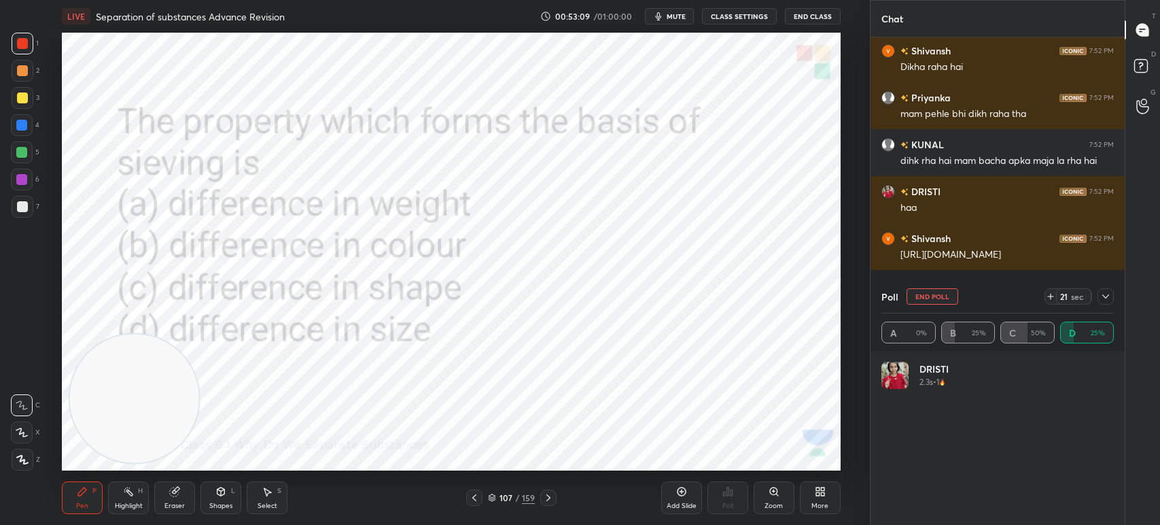
click at [1110, 298] on icon at bounding box center [1105, 296] width 11 height 11
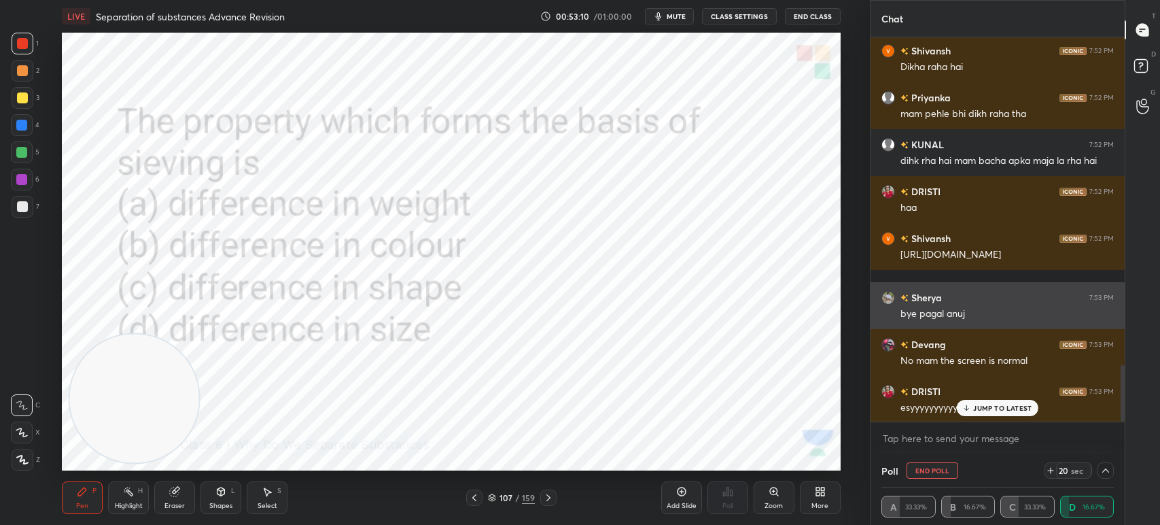
scroll to position [0, 4]
click at [1019, 404] on p "JUMP TO LATEST" at bounding box center [1002, 408] width 58 height 8
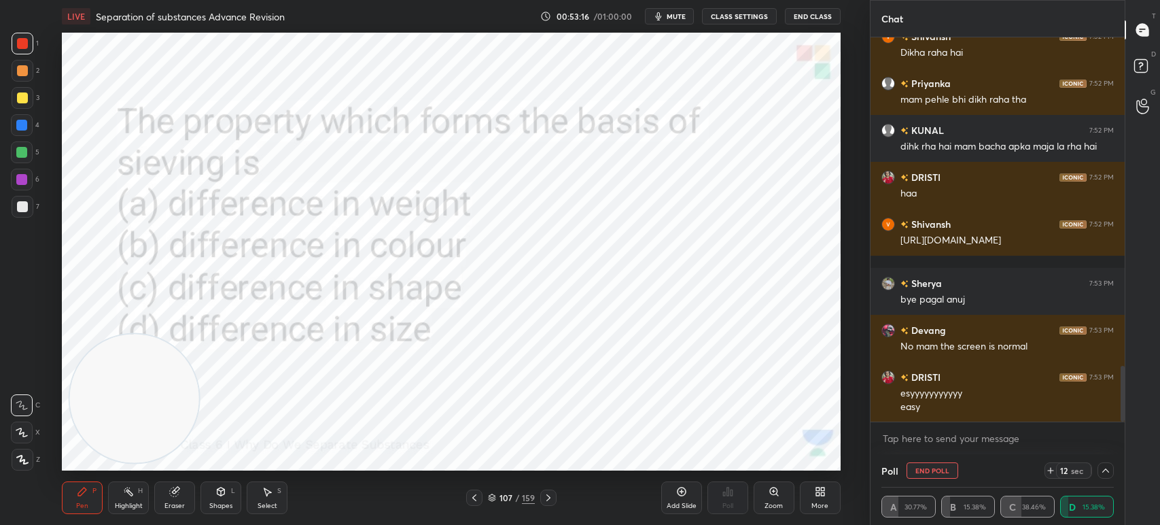
click at [1098, 470] on div at bounding box center [1106, 470] width 16 height 16
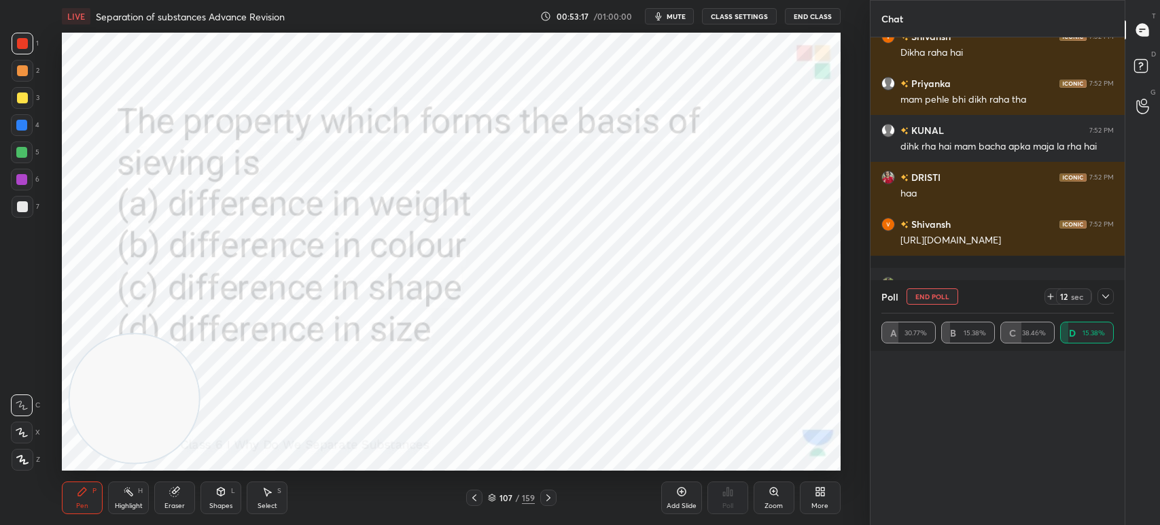
click at [1105, 362] on div "grid" at bounding box center [997, 362] width 232 height 0
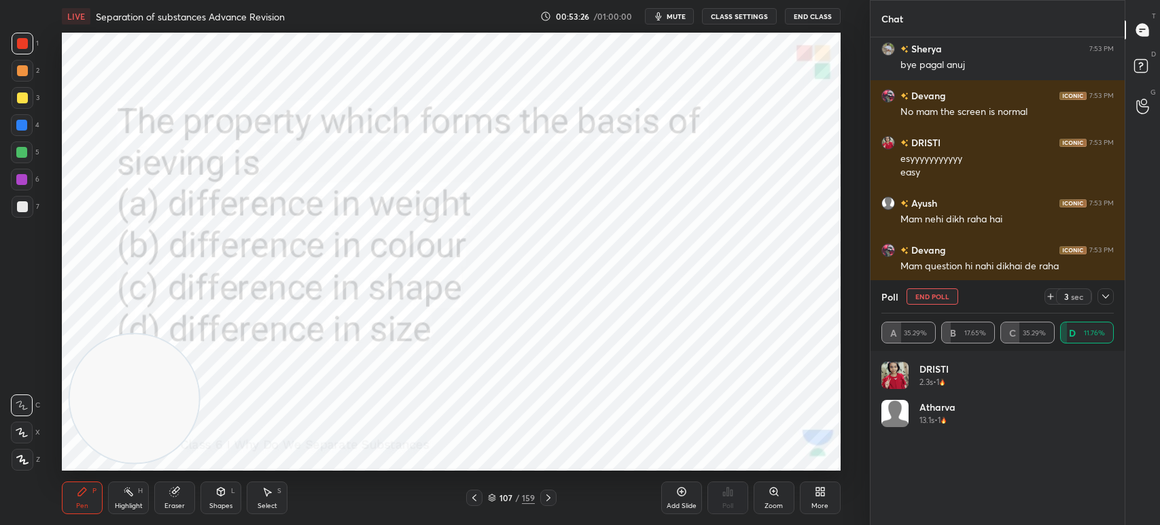
scroll to position [2536, 0]
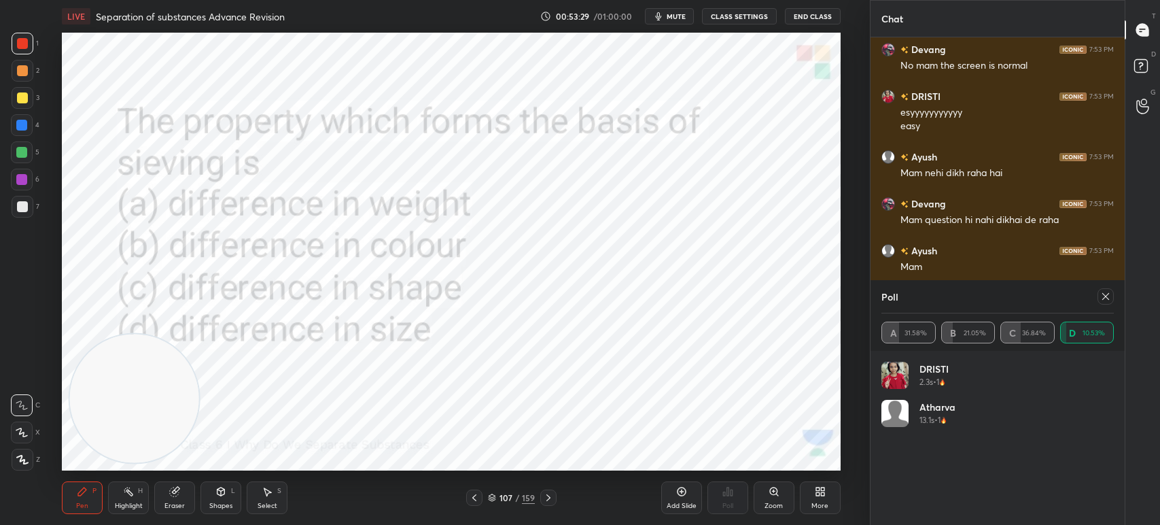
click at [1099, 296] on div at bounding box center [1106, 296] width 16 height 16
type textarea "x"
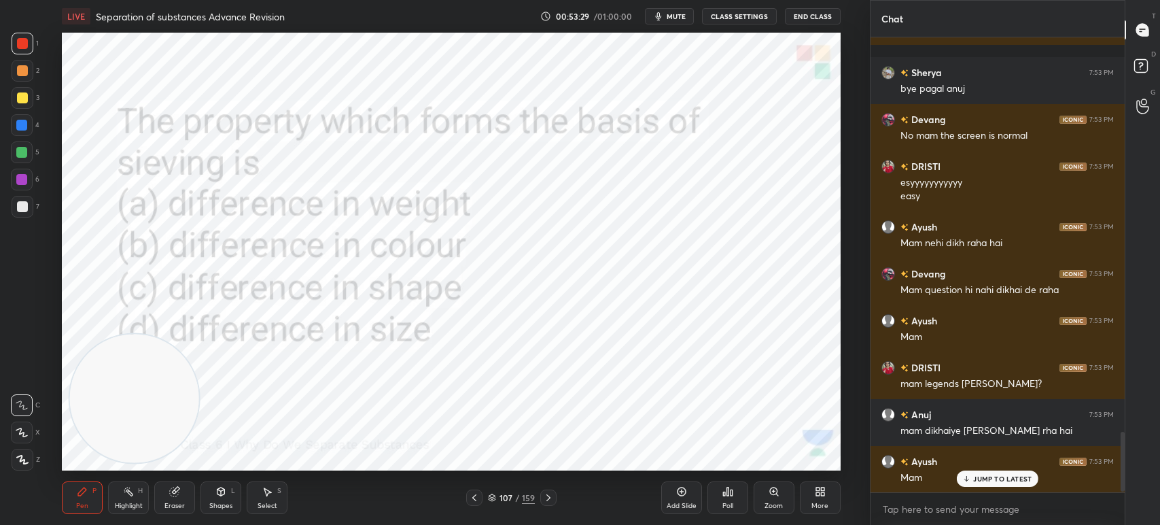
scroll to position [5, 4]
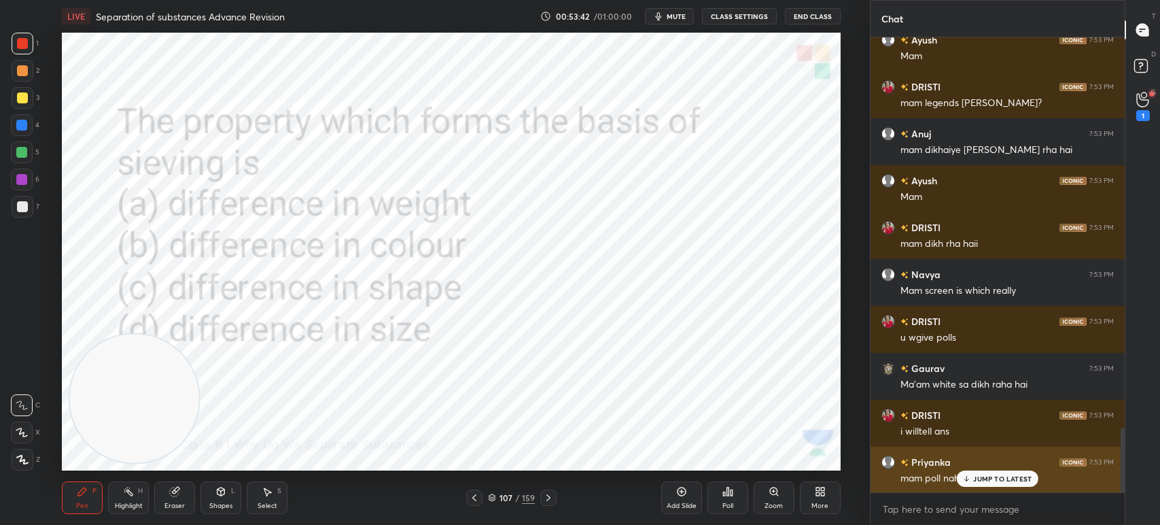
click at [995, 483] on div "JUMP TO LATEST" at bounding box center [998, 478] width 82 height 16
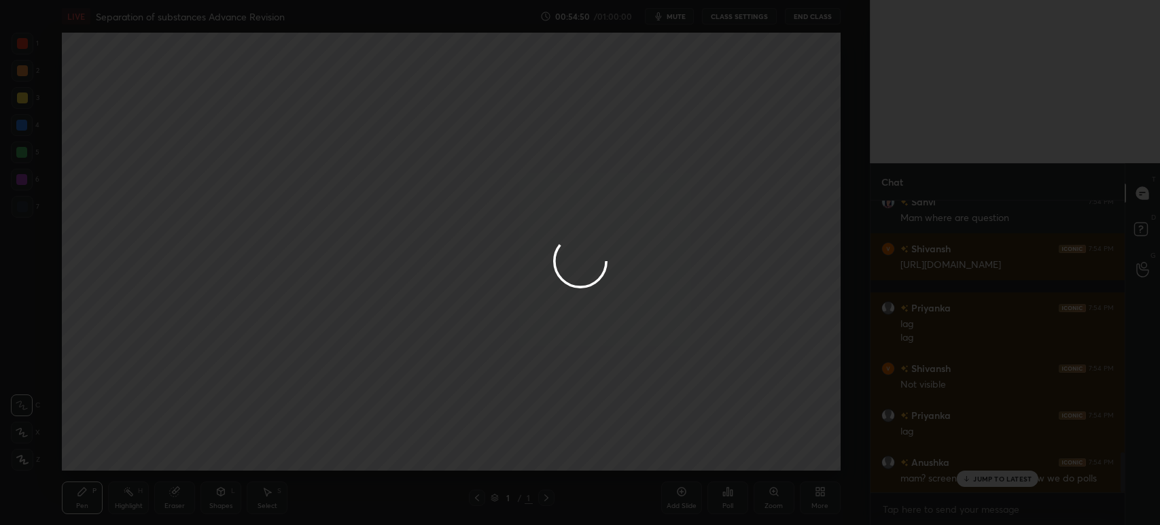
scroll to position [67525, 67148]
click at [820, 496] on div at bounding box center [580, 262] width 1160 height 525
click at [979, 476] on p "JUMP TO LATEST" at bounding box center [1002, 478] width 58 height 8
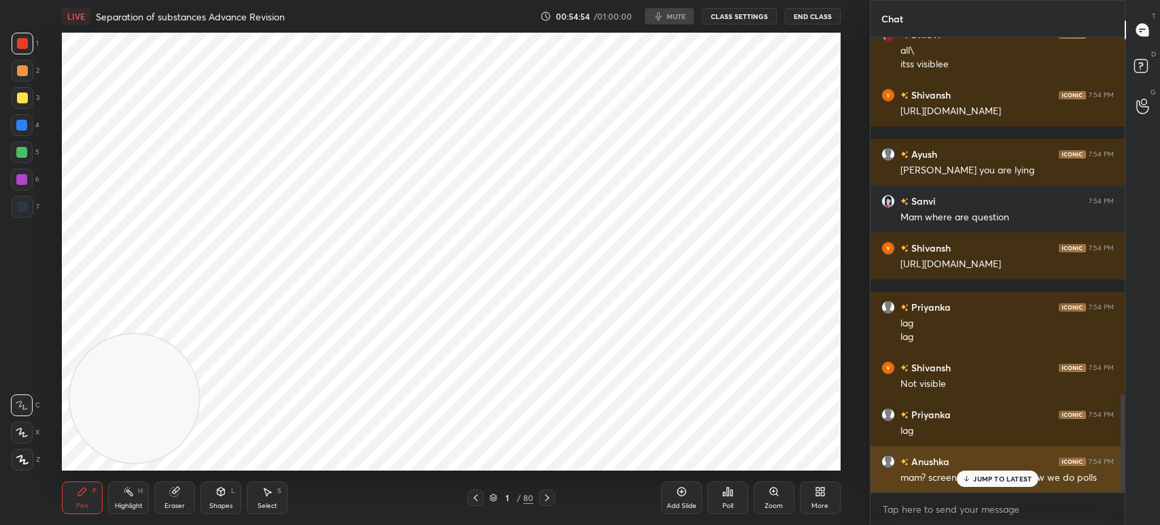
scroll to position [1661, 0]
click at [990, 478] on div "mam? screen is not showing how we do polls" at bounding box center [1007, 479] width 213 height 14
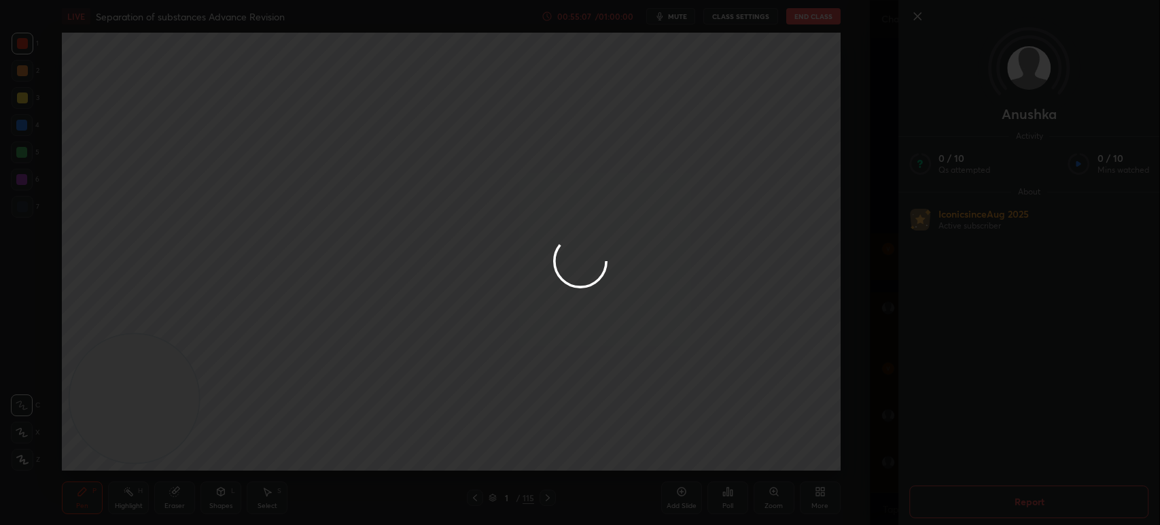
click at [838, 372] on div at bounding box center [580, 262] width 1160 height 525
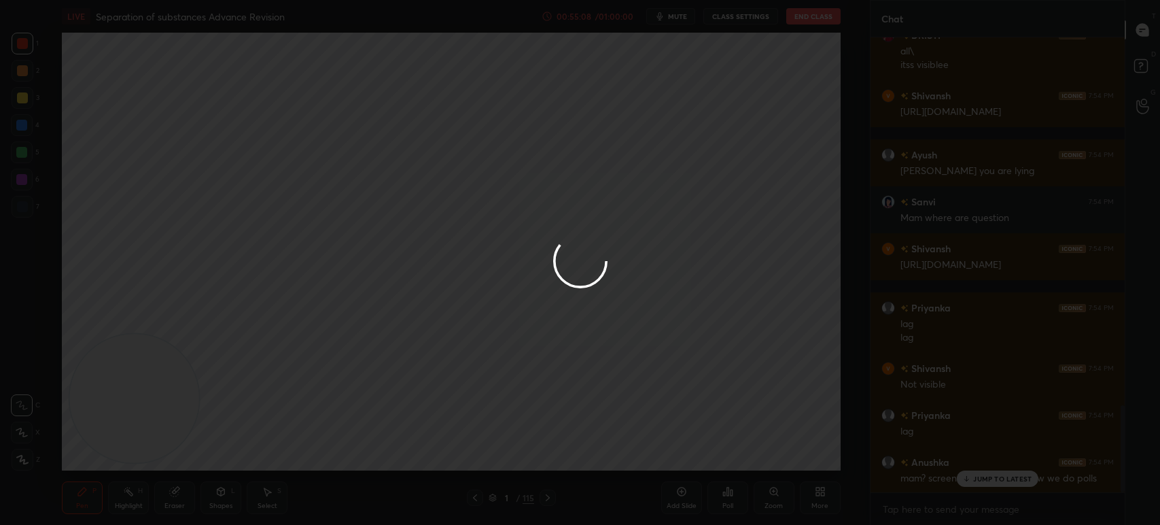
click at [830, 393] on div at bounding box center [580, 262] width 1160 height 525
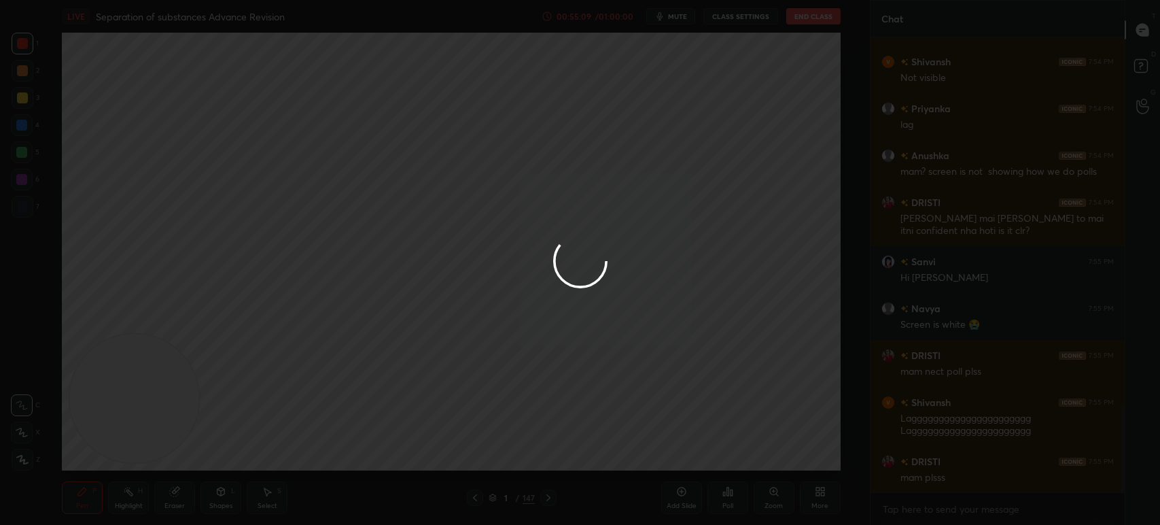
click at [956, 510] on div at bounding box center [580, 262] width 1160 height 525
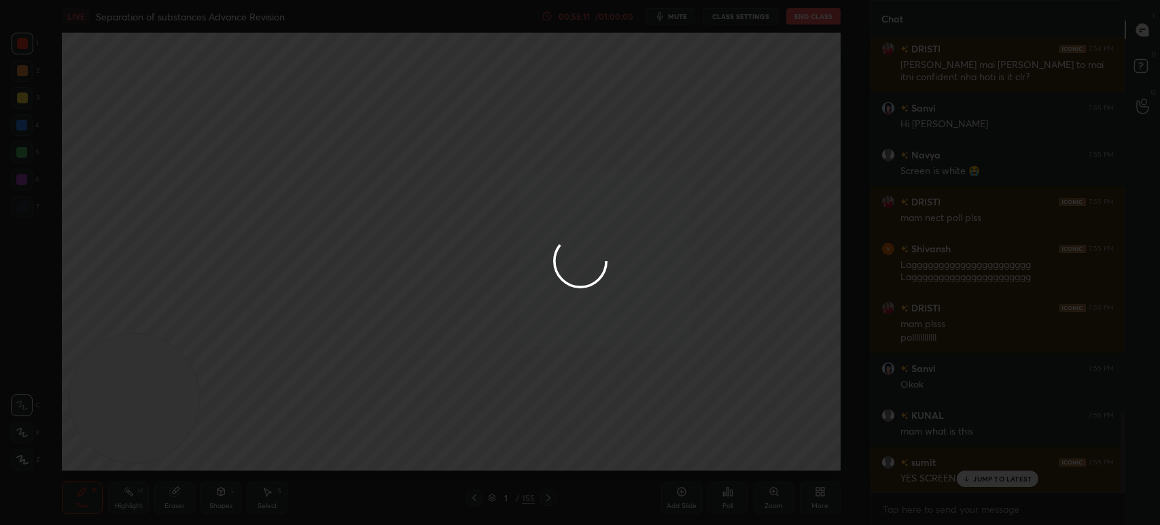
click at [946, 508] on body "1 2 3 4 5 6 7 C X Z C X Z E E Erase all H H LIVE Separation of substances Advan…" at bounding box center [580, 262] width 1160 height 525
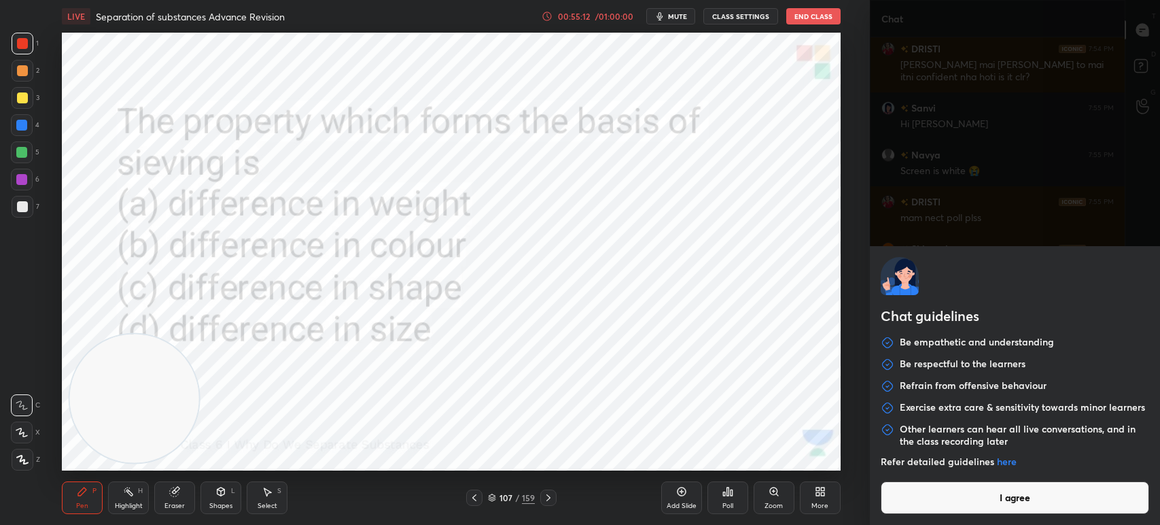
click at [945, 511] on button "I agree" at bounding box center [1015, 497] width 268 height 33
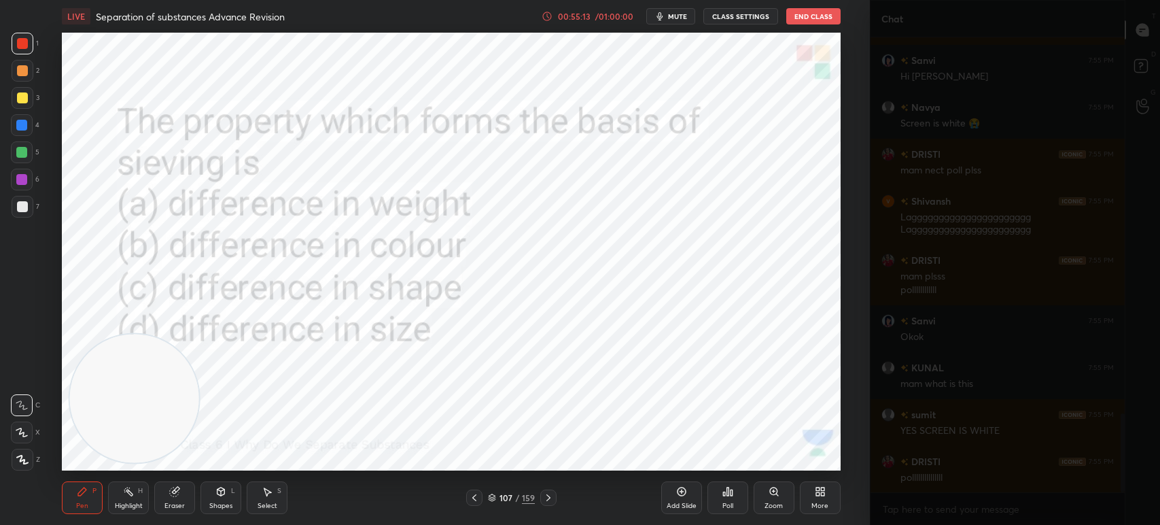
click at [945, 507] on div "Chat guidelines Be empathetic and understanding Be respectful to the learners R…" at bounding box center [1015, 262] width 290 height 525
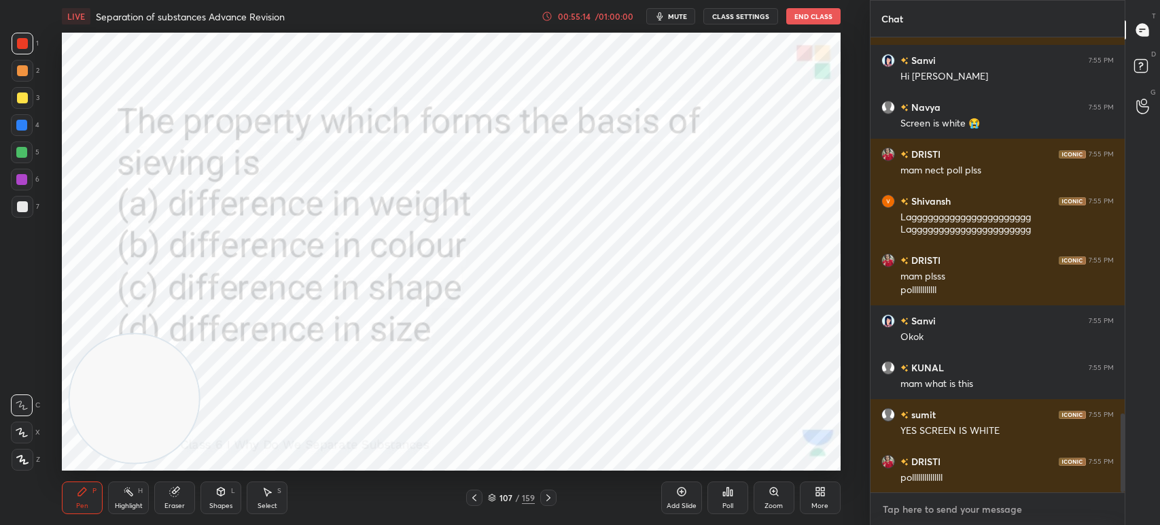
click at [948, 510] on textarea at bounding box center [997, 509] width 232 height 22
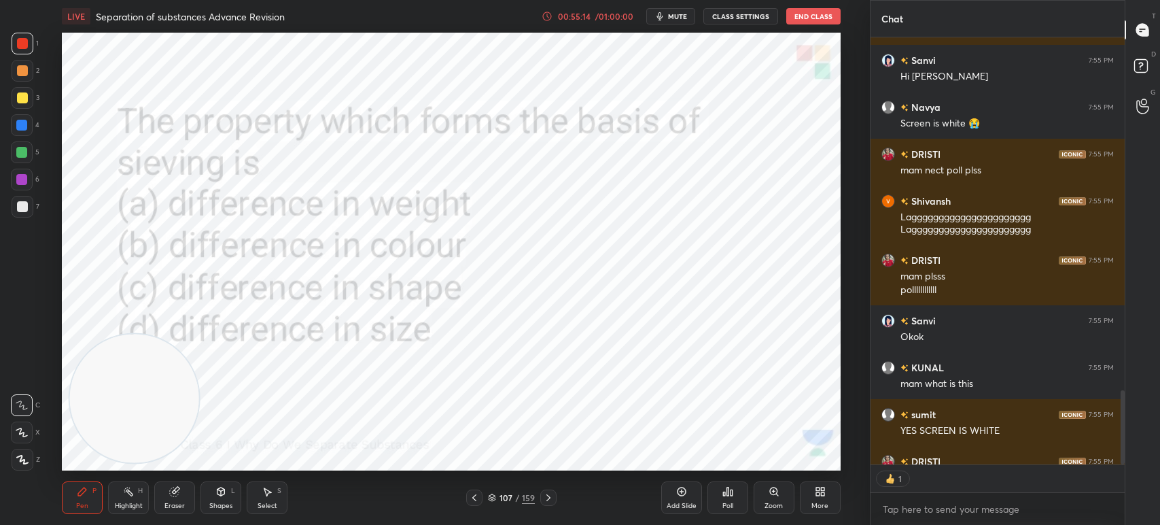
scroll to position [5, 4]
click at [923, 510] on textarea at bounding box center [997, 509] width 232 height 22
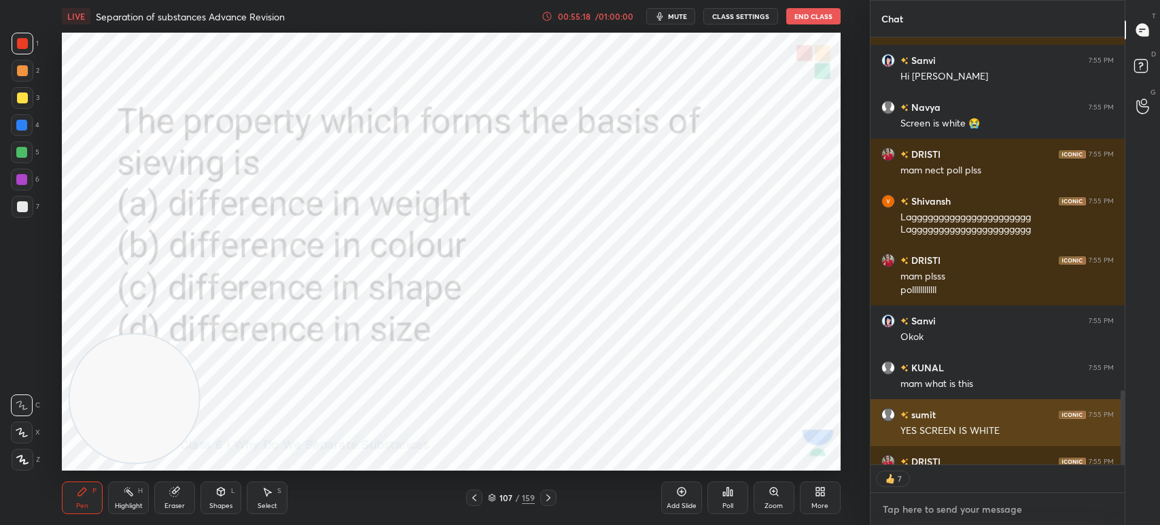
click at [916, 509] on textarea at bounding box center [997, 509] width 232 height 22
click at [919, 510] on textarea at bounding box center [997, 509] width 232 height 22
click at [920, 510] on textarea at bounding box center [997, 509] width 232 height 22
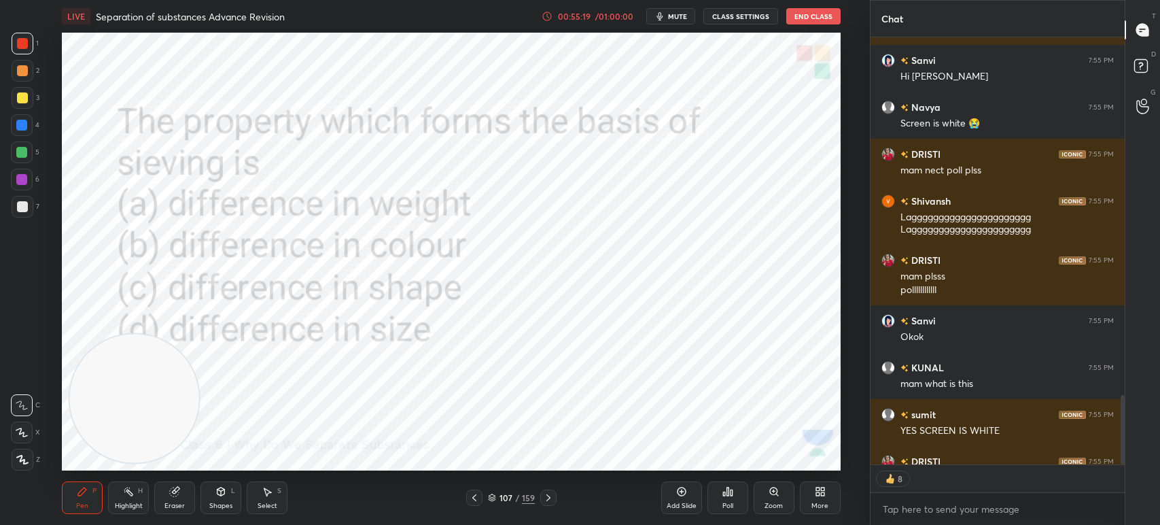
scroll to position [2209, 0]
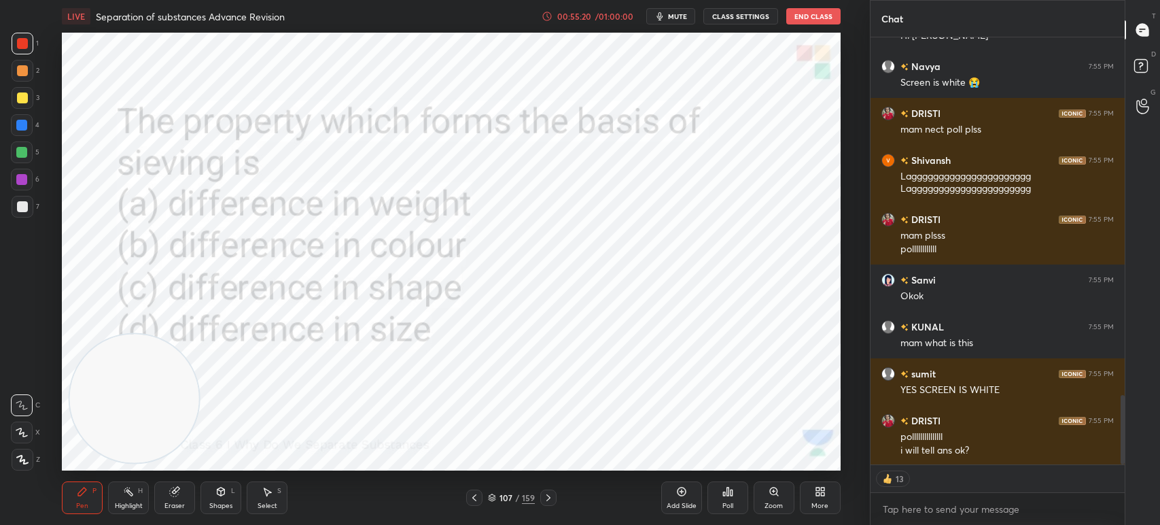
click at [946, 497] on div "x" at bounding box center [998, 509] width 254 height 32
click at [943, 519] on textarea at bounding box center [997, 509] width 232 height 22
click at [942, 515] on textarea at bounding box center [997, 509] width 232 height 22
click at [940, 511] on textarea at bounding box center [997, 509] width 232 height 22
click at [944, 512] on textarea at bounding box center [997, 509] width 232 height 22
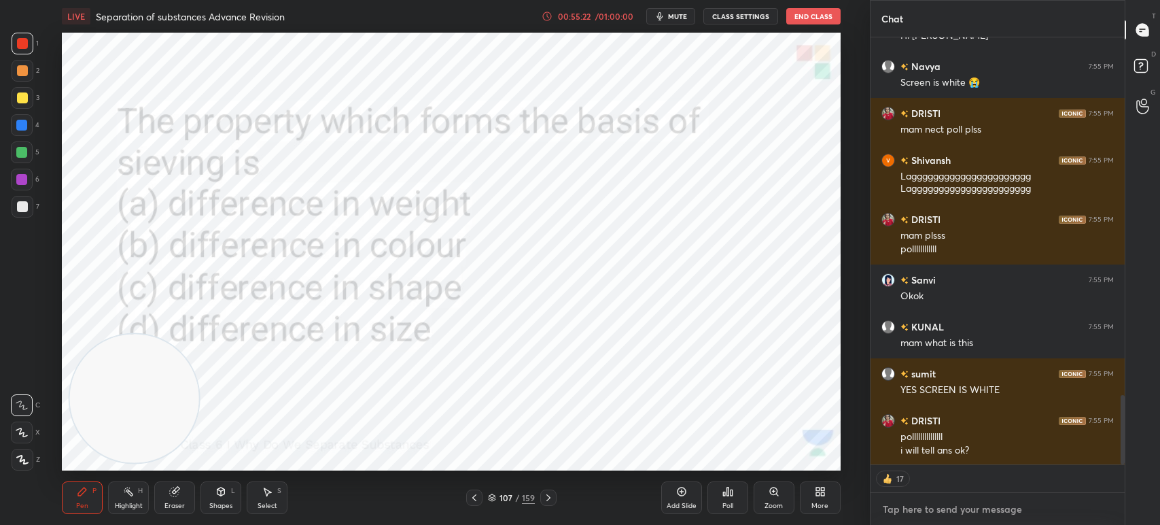
click at [943, 512] on textarea at bounding box center [997, 509] width 232 height 22
click at [939, 510] on textarea at bounding box center [997, 509] width 232 height 22
click at [941, 508] on textarea at bounding box center [997, 509] width 232 height 22
click at [945, 511] on textarea at bounding box center [997, 509] width 232 height 22
click at [921, 510] on textarea at bounding box center [997, 509] width 232 height 22
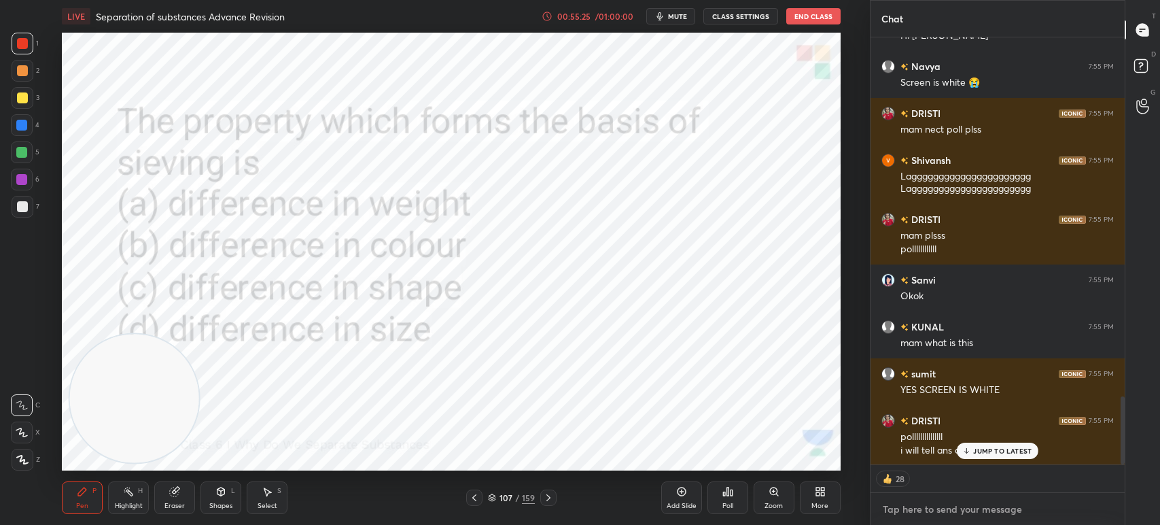
click at [926, 515] on textarea at bounding box center [997, 509] width 232 height 22
click at [933, 514] on textarea at bounding box center [997, 509] width 232 height 22
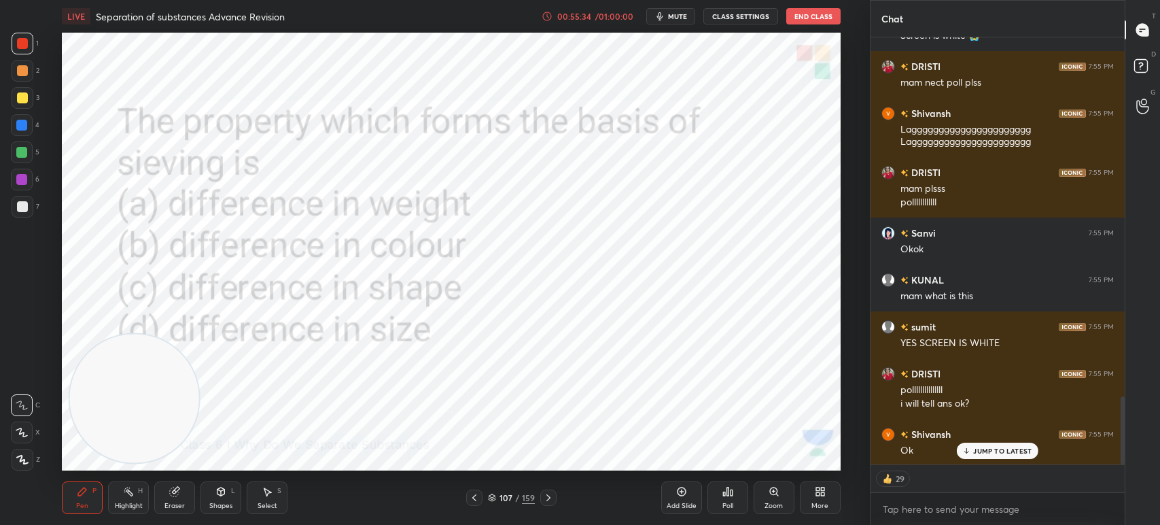
click at [894, 514] on textarea at bounding box center [997, 509] width 232 height 22
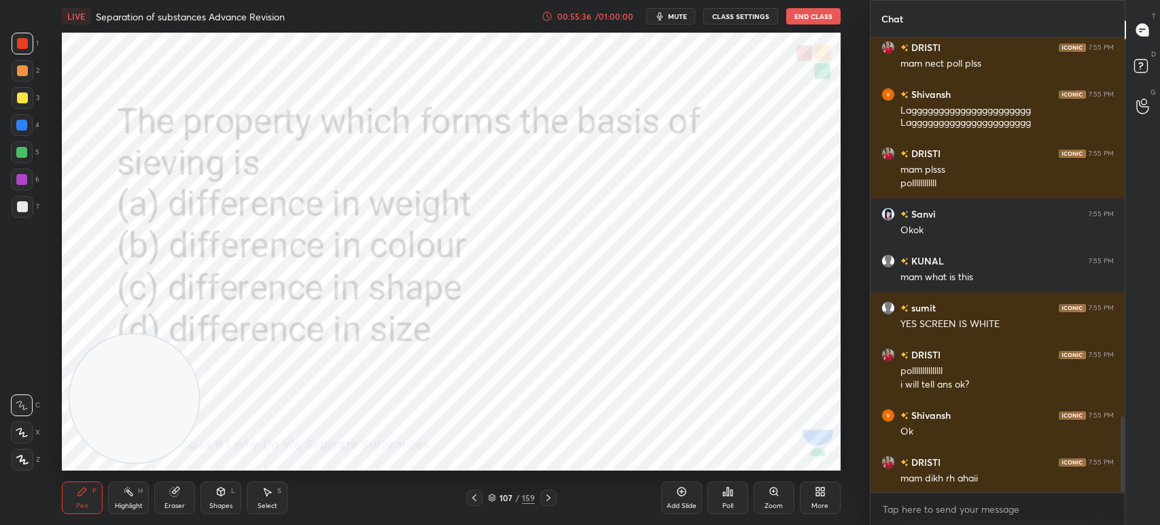
scroll to position [0, 0]
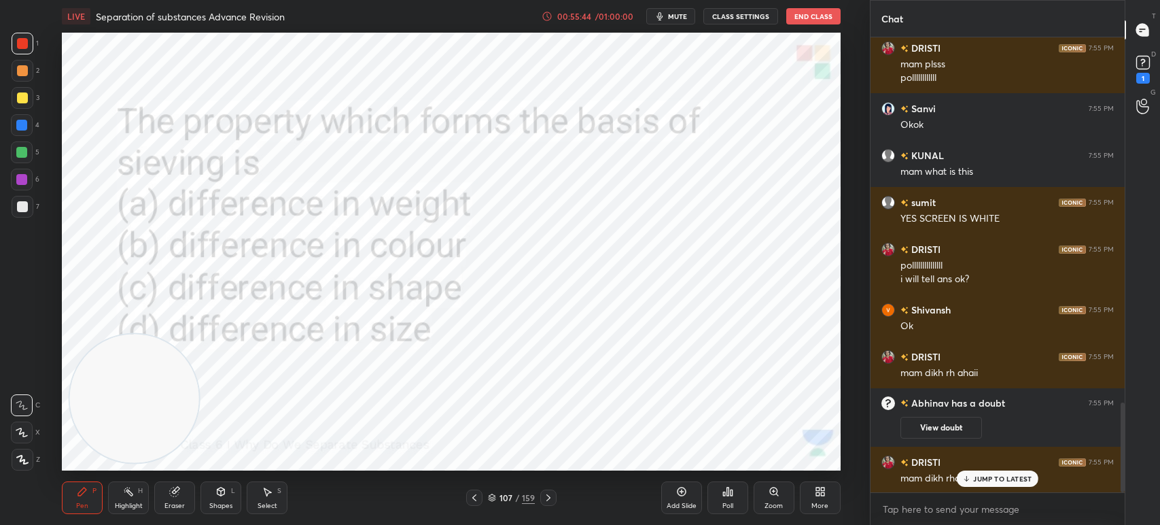
click at [546, 499] on icon at bounding box center [548, 497] width 11 height 11
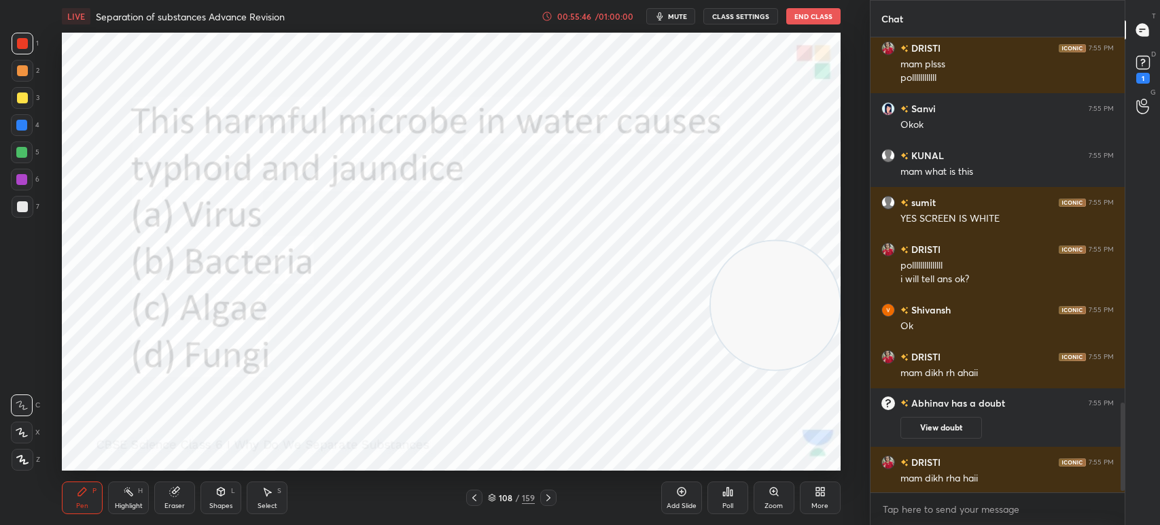
scroll to position [1909, 0]
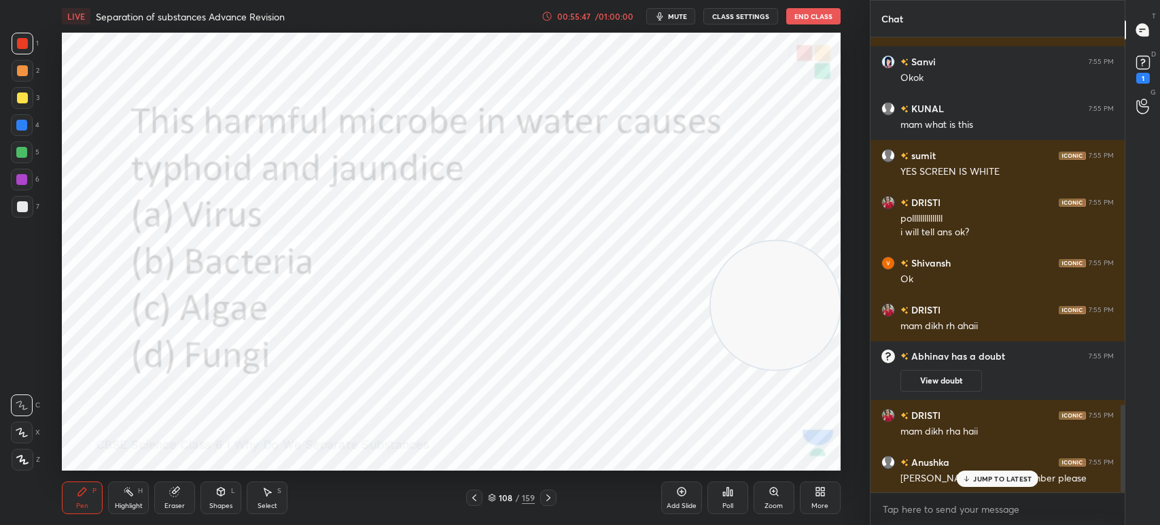
click at [546, 495] on icon at bounding box center [548, 497] width 11 height 11
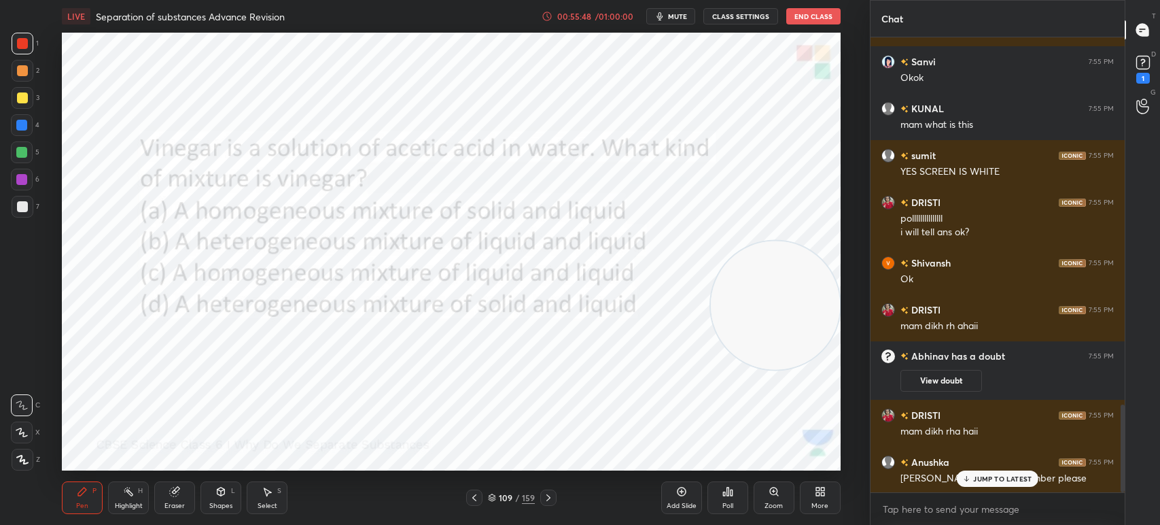
scroll to position [1957, 0]
click at [548, 500] on icon at bounding box center [548, 497] width 11 height 11
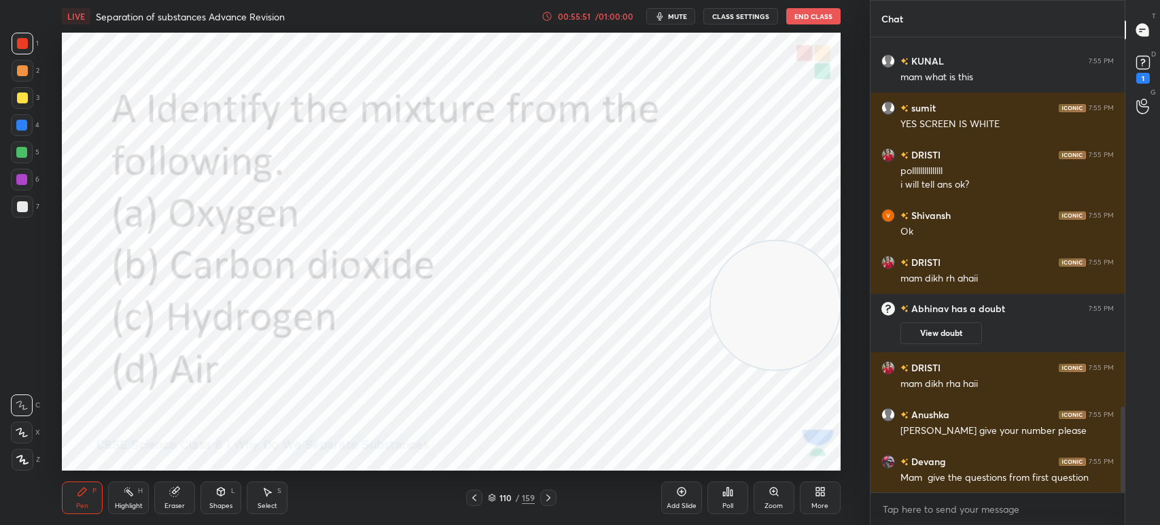
click at [546, 500] on icon at bounding box center [548, 497] width 11 height 11
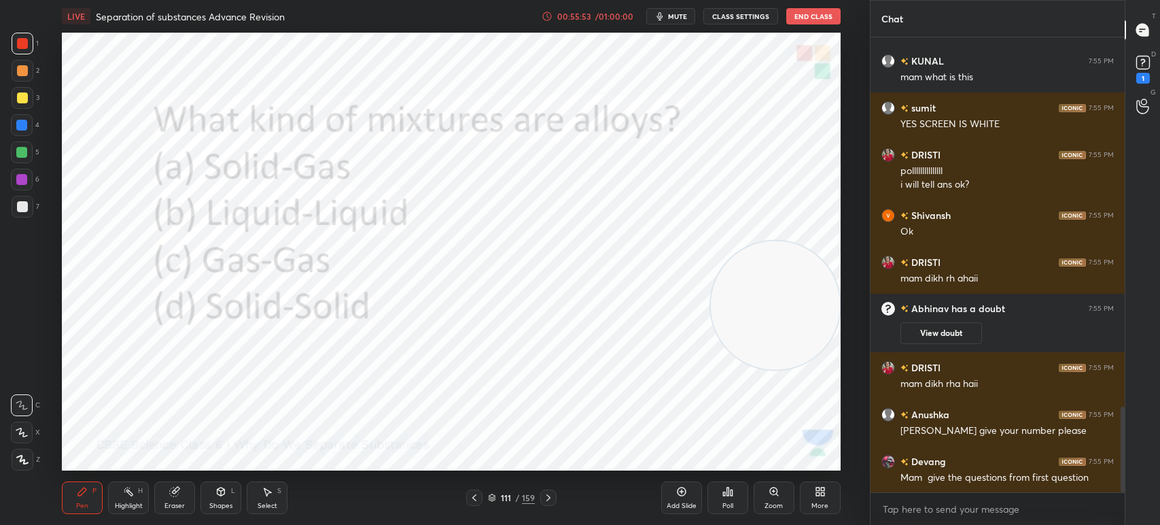
click at [550, 500] on icon at bounding box center [548, 497] width 11 height 11
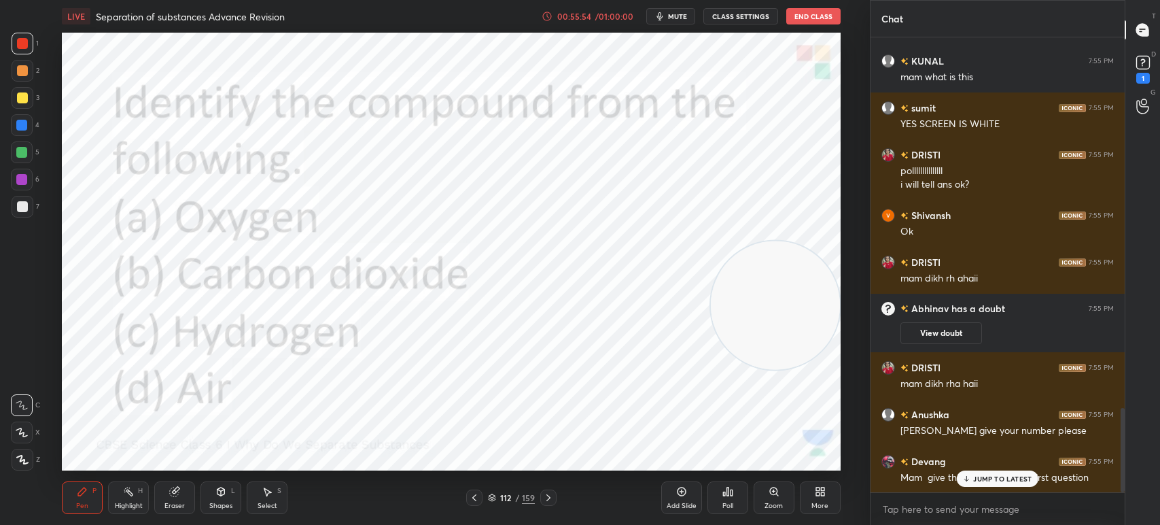
scroll to position [2003, 0]
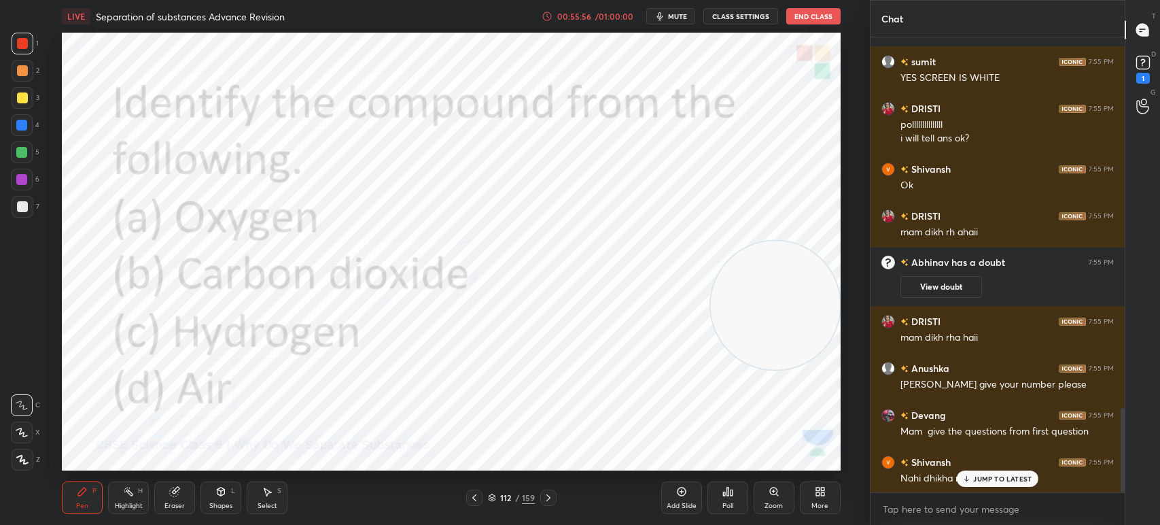
click at [544, 497] on icon at bounding box center [548, 497] width 11 height 11
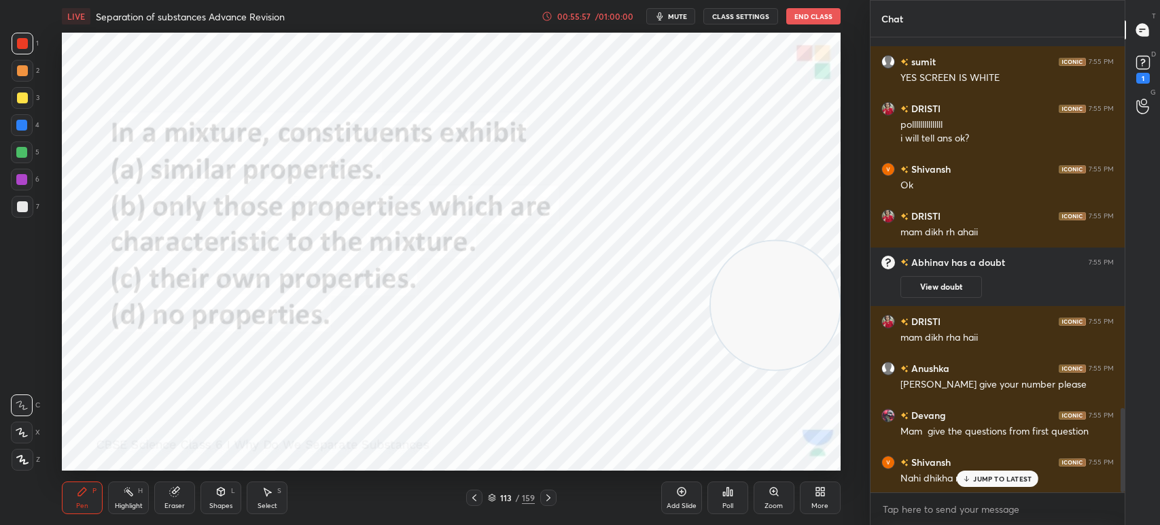
click at [544, 499] on icon at bounding box center [548, 497] width 11 height 11
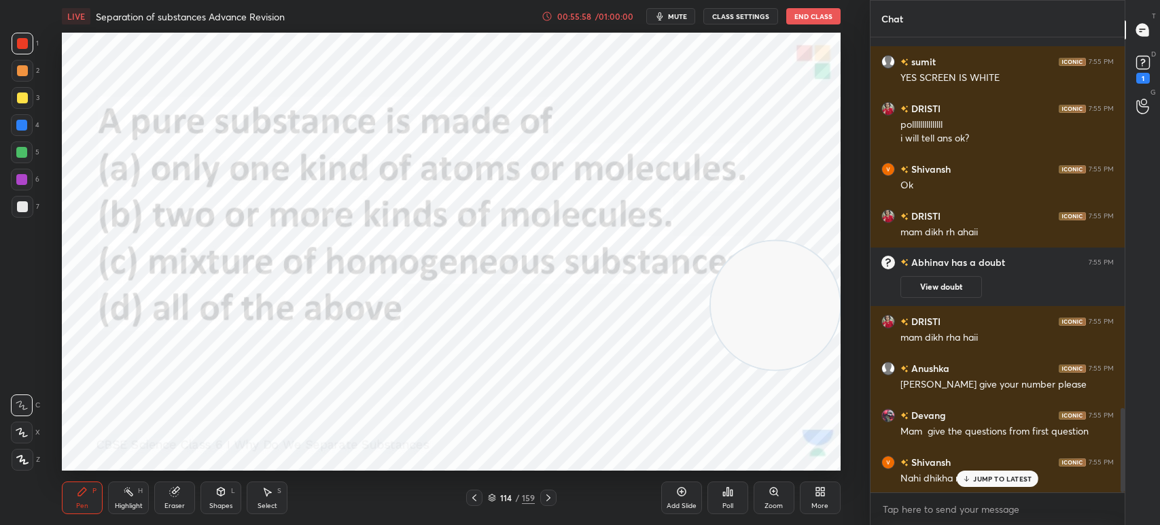
click at [544, 500] on icon at bounding box center [548, 497] width 11 height 11
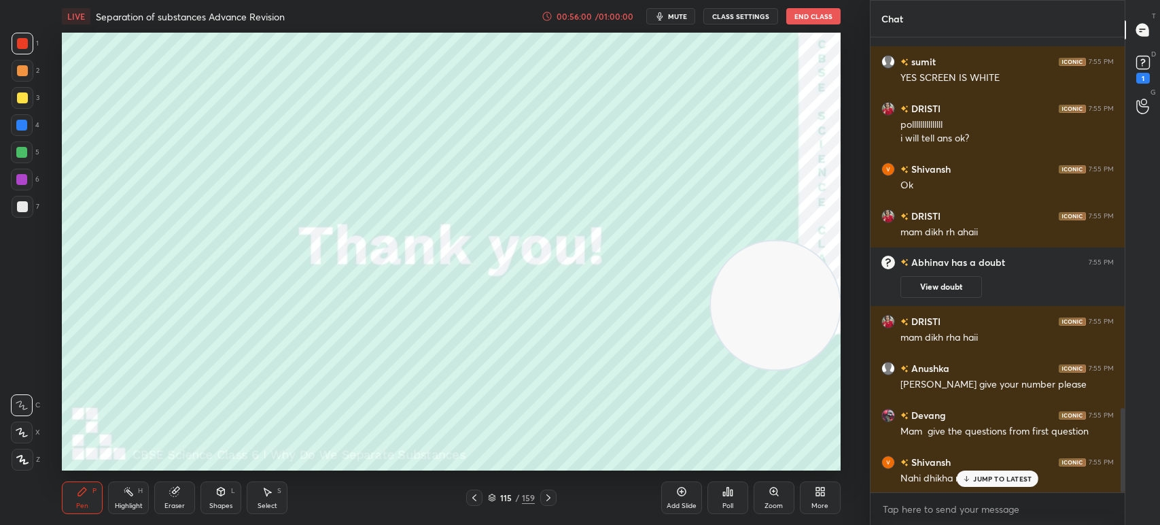
click at [470, 499] on icon at bounding box center [474, 497] width 11 height 11
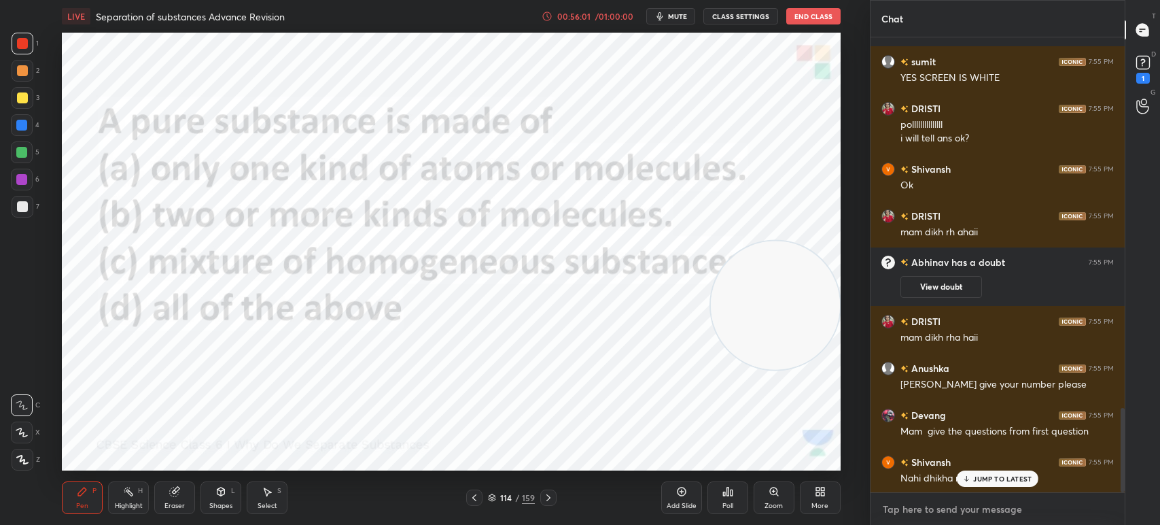
click at [912, 515] on textarea at bounding box center [997, 509] width 232 height 22
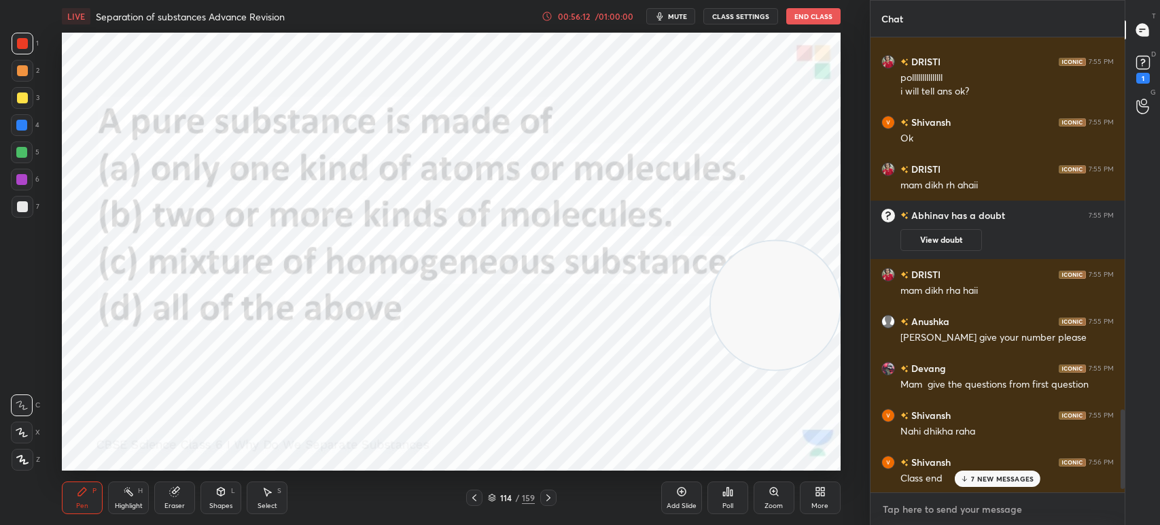
click at [902, 500] on textarea at bounding box center [997, 509] width 232 height 22
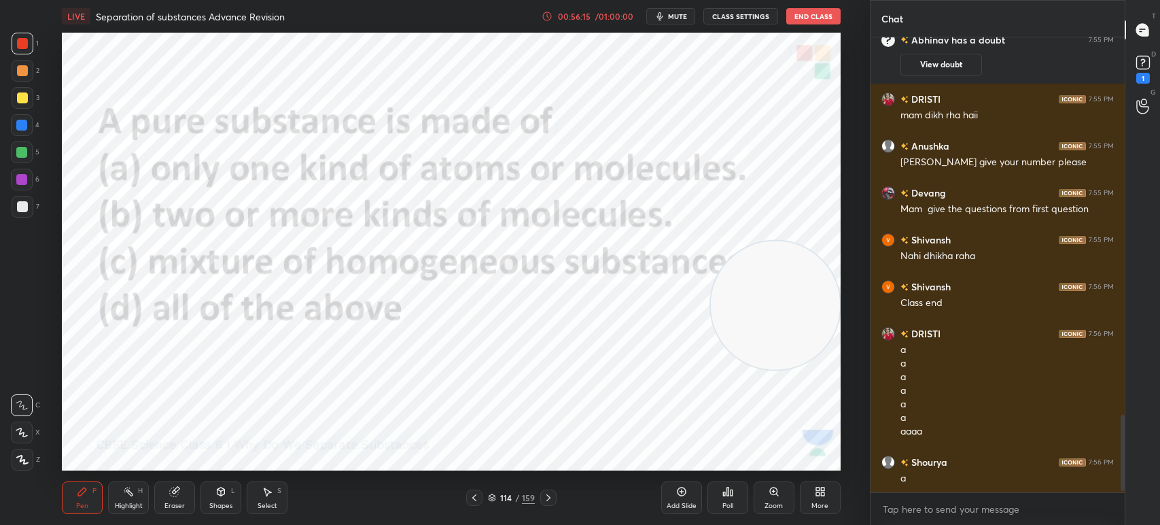
scroll to position [2273, 0]
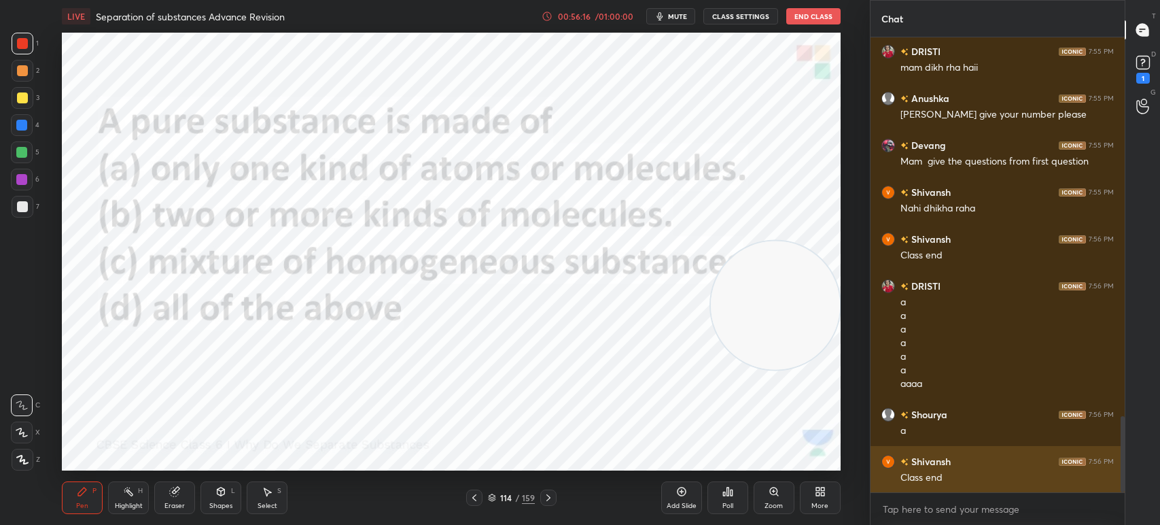
click at [978, 480] on div "Class end" at bounding box center [1007, 478] width 213 height 14
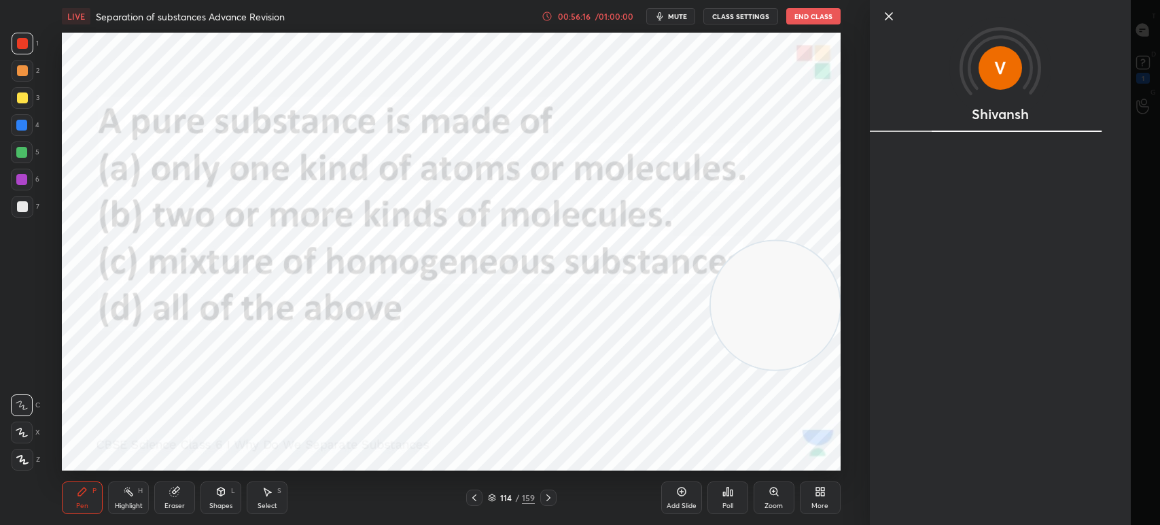
click at [903, 504] on div "Shivansh" at bounding box center [1000, 262] width 261 height 525
click at [867, 500] on div "1 2 3 4 5 6 7 C X Z C X Z E E Erase all H H LIVE Separation of substances Advan…" at bounding box center [435, 262] width 870 height 525
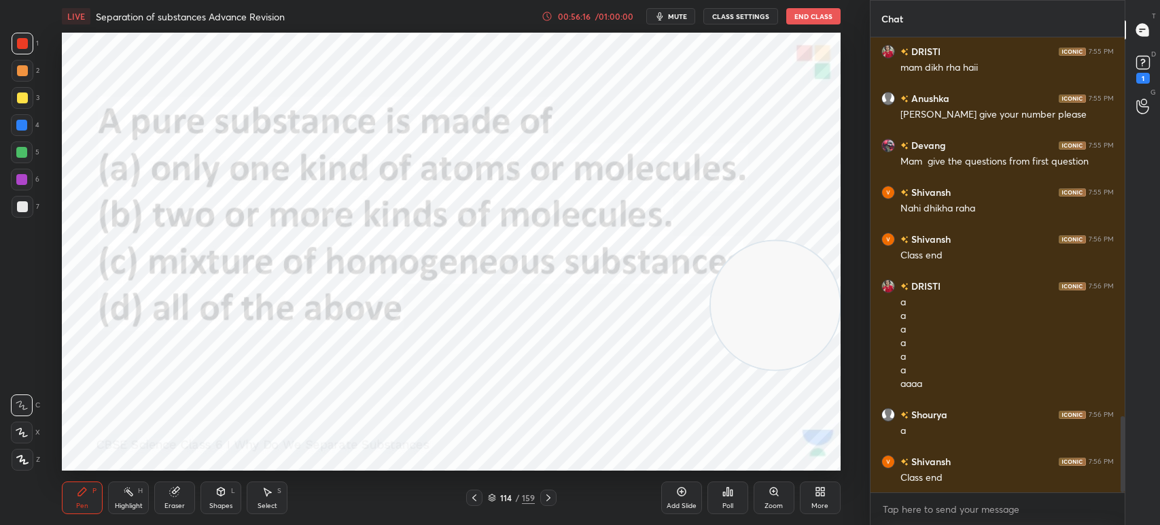
click at [866, 501] on div "1 2 3 4 5 6 7 C X Z C X Z E E Erase all H H LIVE Separation of substances Advan…" at bounding box center [435, 262] width 870 height 525
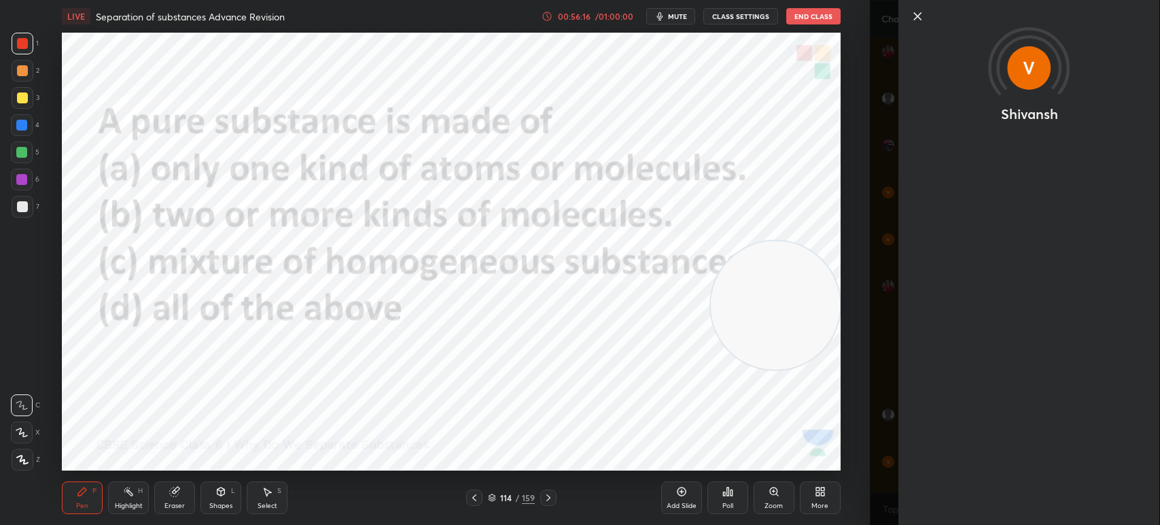
click at [877, 502] on div "Shivansh" at bounding box center [1015, 262] width 290 height 525
click at [901, 504] on textarea at bounding box center [997, 509] width 232 height 22
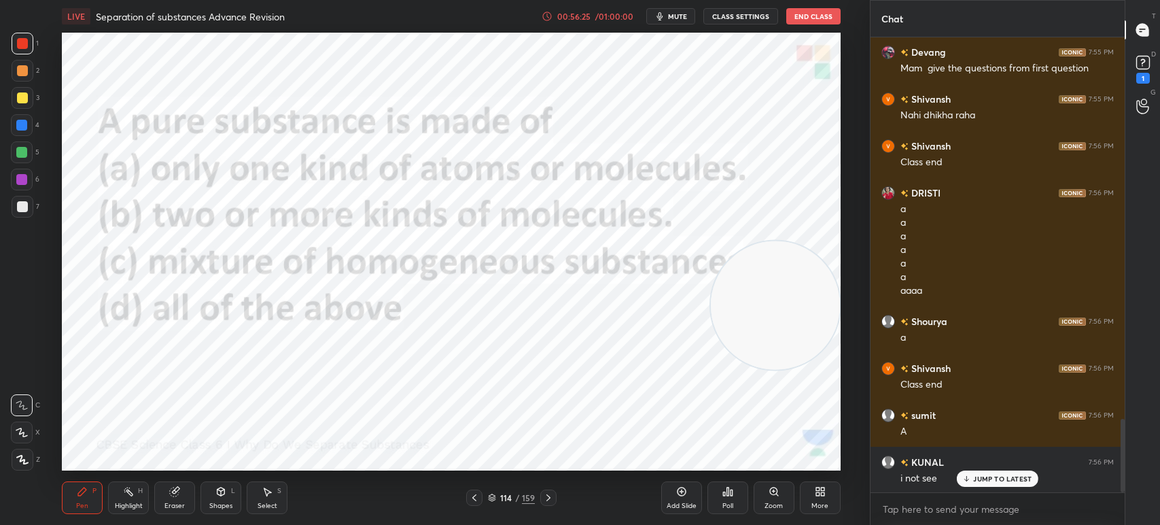
scroll to position [2413, 0]
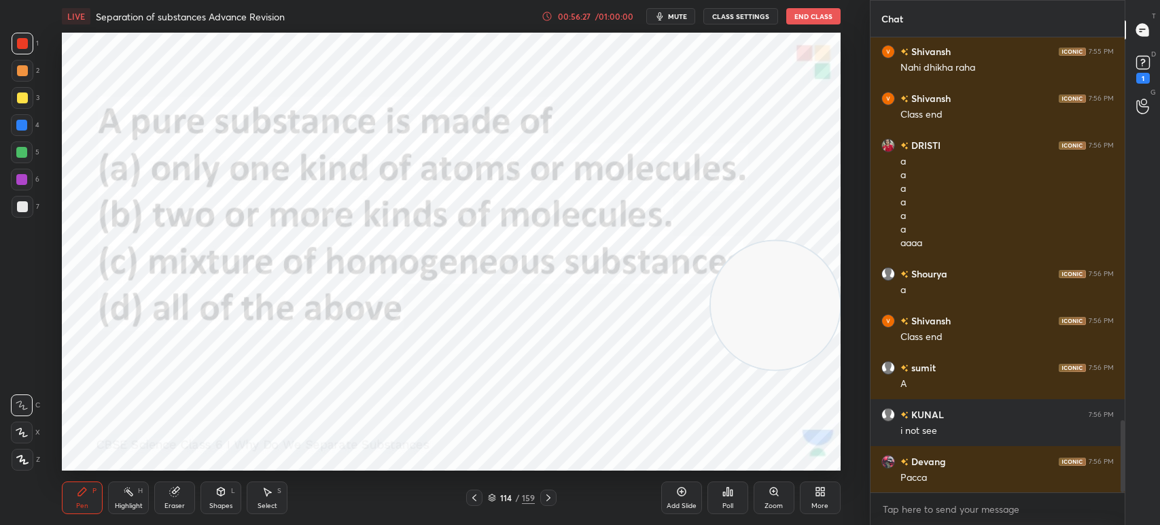
click at [740, 487] on div "Poll" at bounding box center [727, 497] width 41 height 33
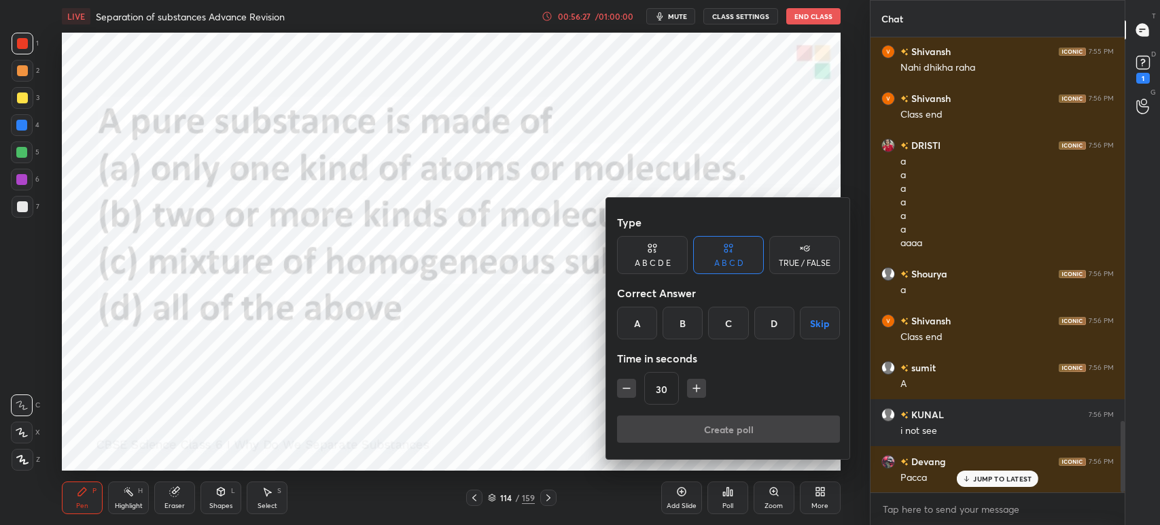
scroll to position [2460, 0]
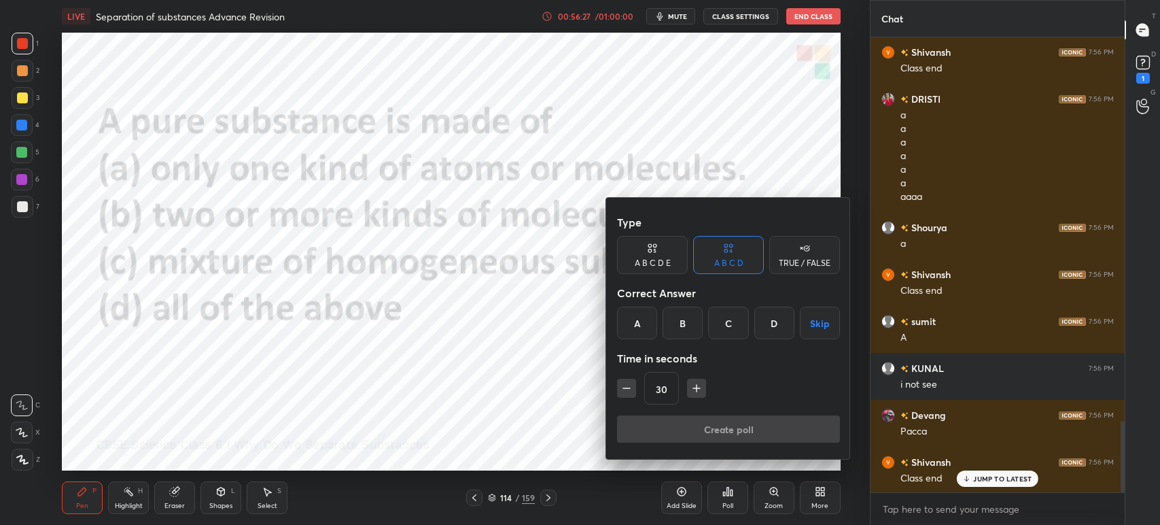
click at [631, 325] on div "A" at bounding box center [637, 323] width 40 height 33
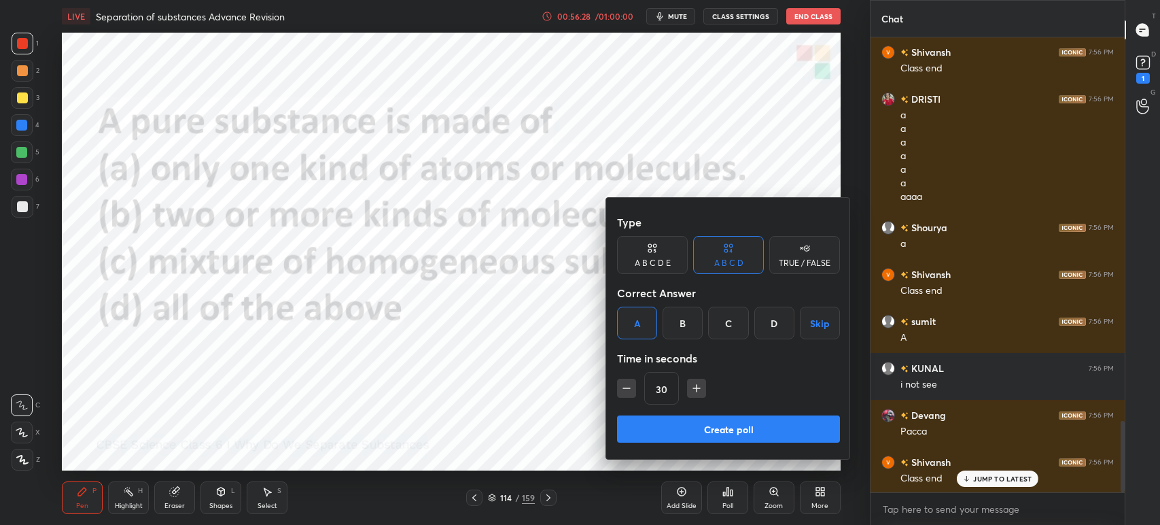
click at [692, 443] on div "Create poll" at bounding box center [728, 431] width 223 height 33
click at [696, 427] on button "Create poll" at bounding box center [728, 428] width 223 height 27
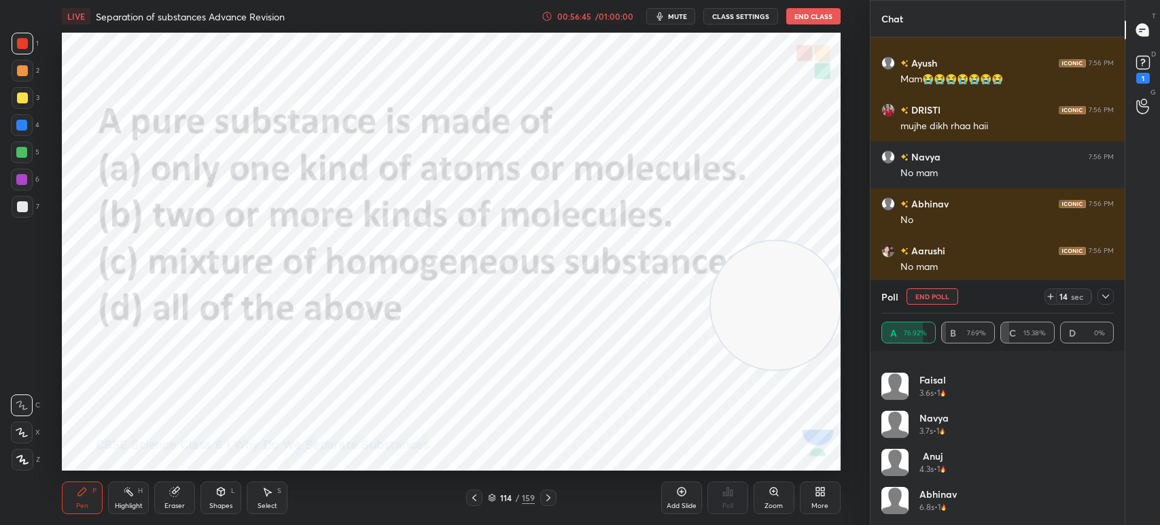
scroll to position [3060, 0]
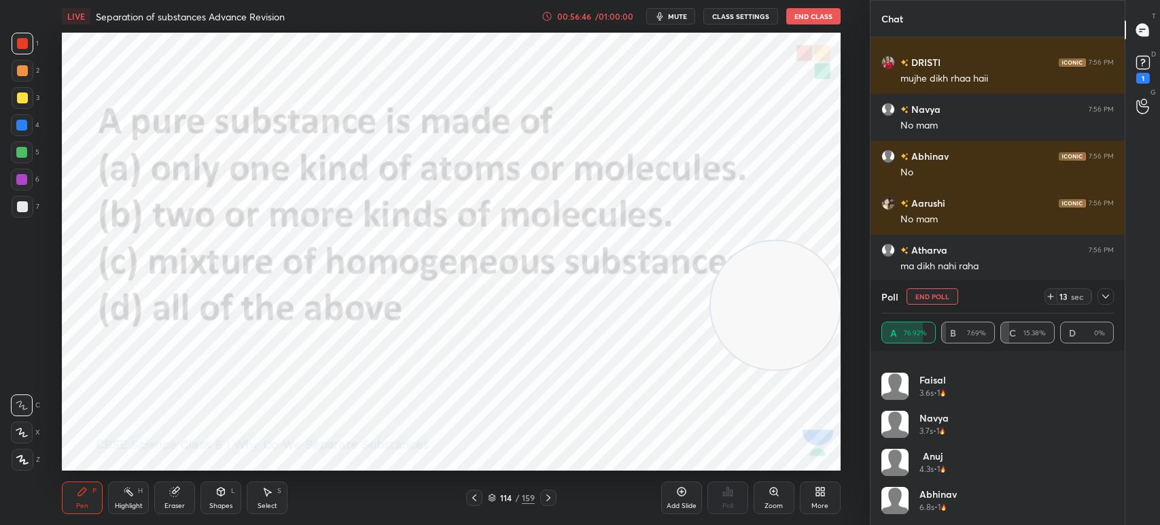
click at [517, 499] on div "/" at bounding box center [517, 497] width 4 height 8
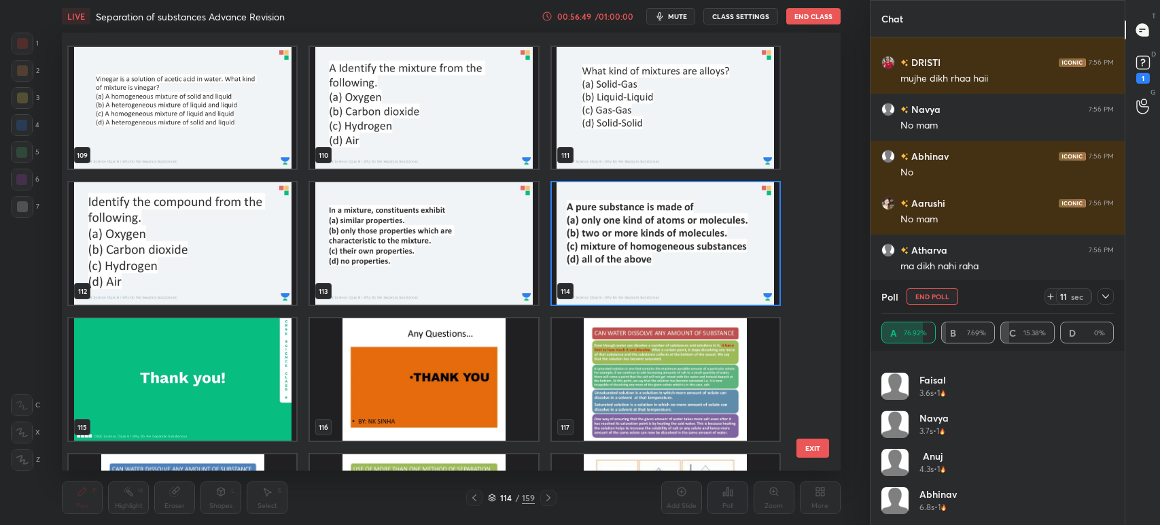
scroll to position [5005, 0]
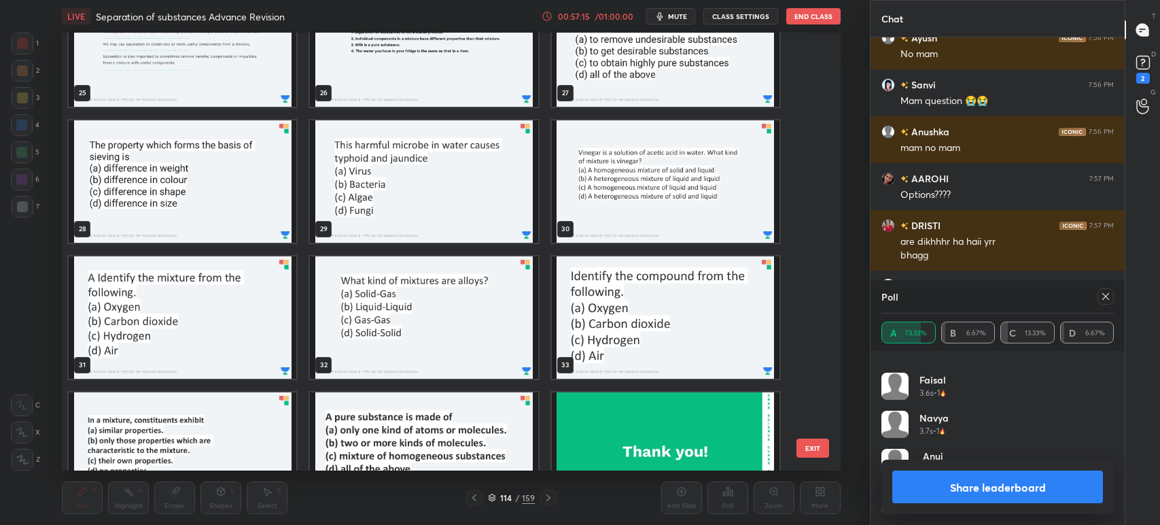
click at [237, 217] on img "grid" at bounding box center [183, 181] width 228 height 122
click at [239, 219] on img "grid" at bounding box center [183, 181] width 228 height 122
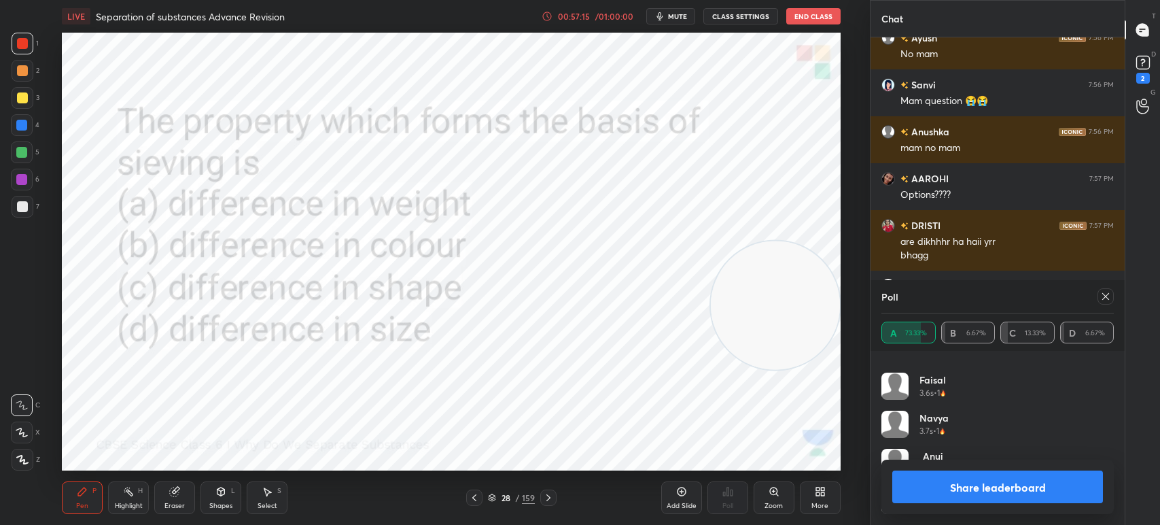
click at [247, 218] on img "grid" at bounding box center [183, 181] width 228 height 122
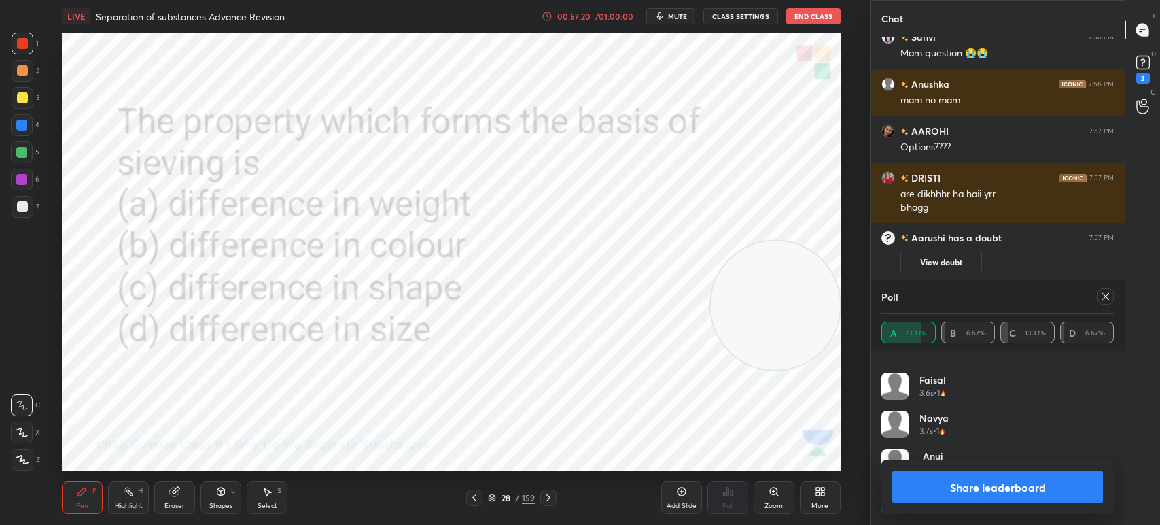
click at [1106, 295] on icon at bounding box center [1105, 296] width 11 height 11
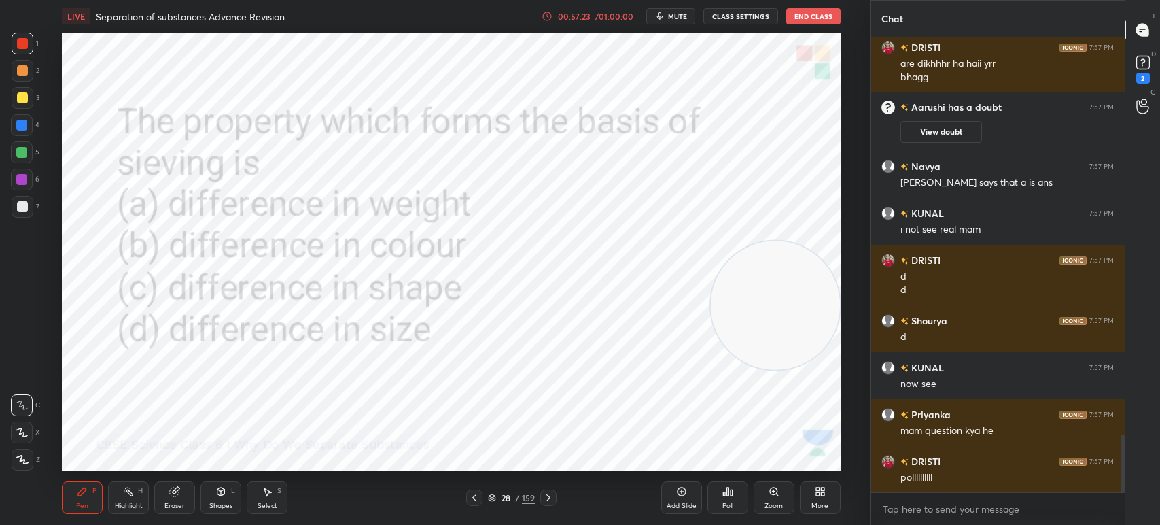
type textarea "x"
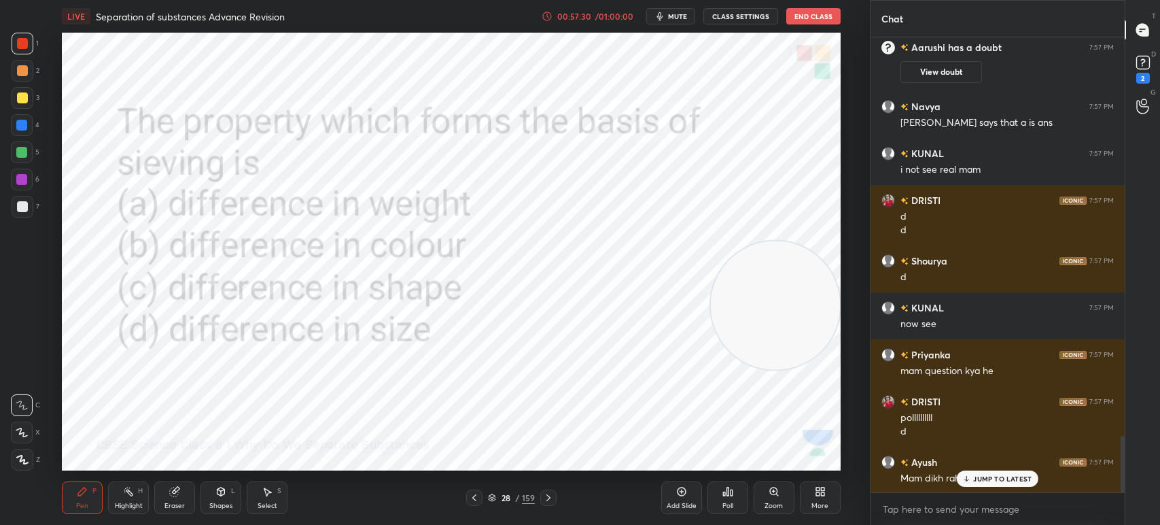
click at [546, 500] on icon at bounding box center [548, 497] width 11 height 11
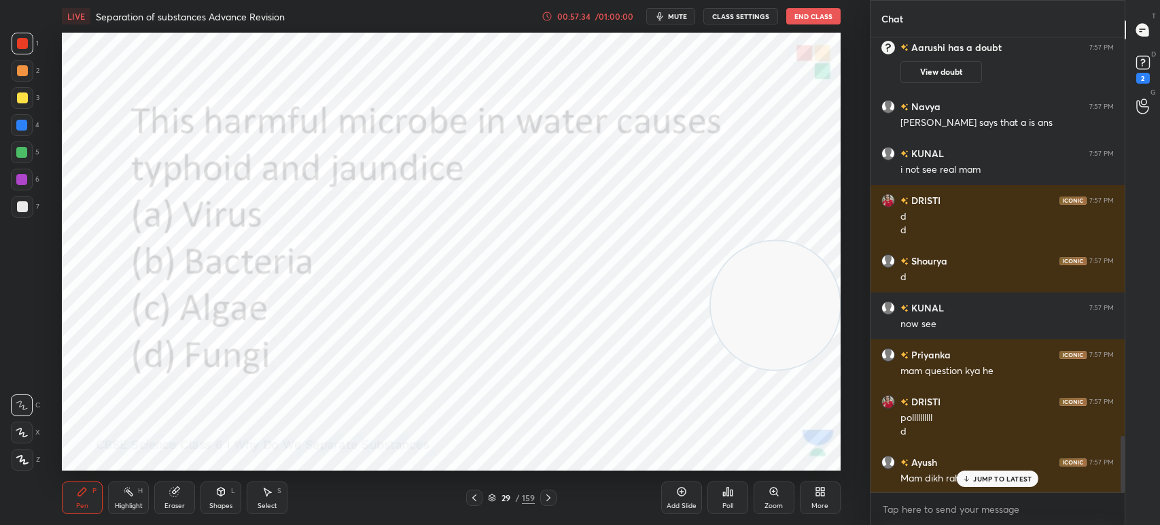
click at [547, 497] on icon at bounding box center [548, 497] width 11 height 11
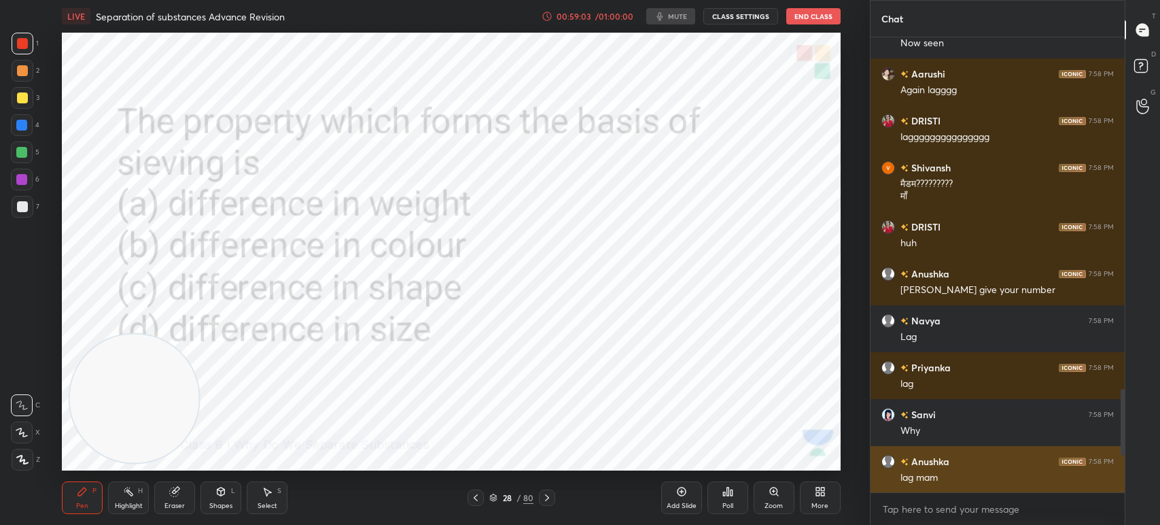
scroll to position [1549, 0]
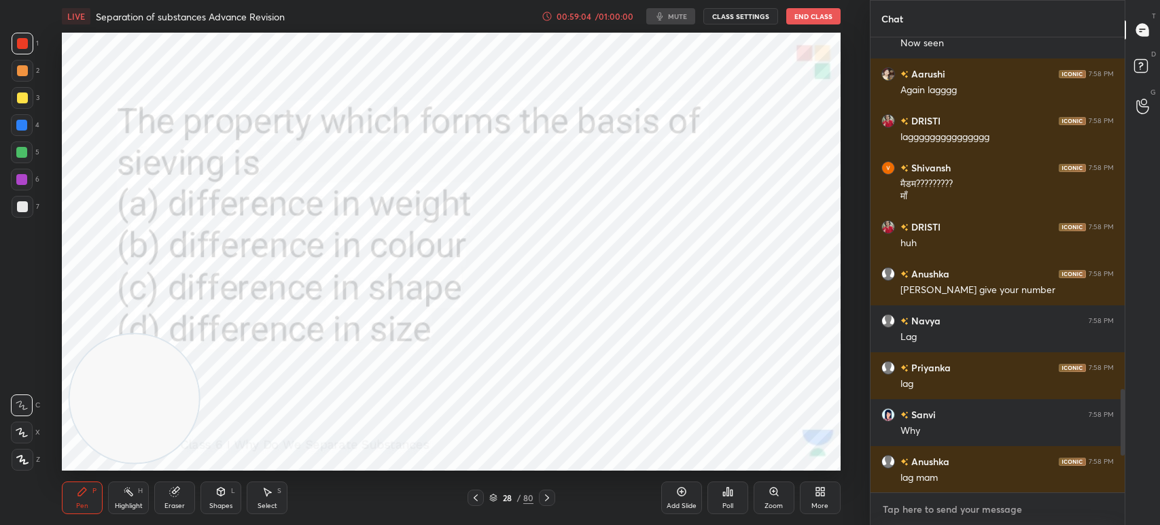
click at [945, 513] on textarea at bounding box center [997, 509] width 232 height 22
click at [936, 506] on textarea at bounding box center [997, 509] width 232 height 22
click at [936, 515] on textarea at bounding box center [997, 509] width 232 height 22
click at [549, 502] on icon at bounding box center [548, 497] width 11 height 11
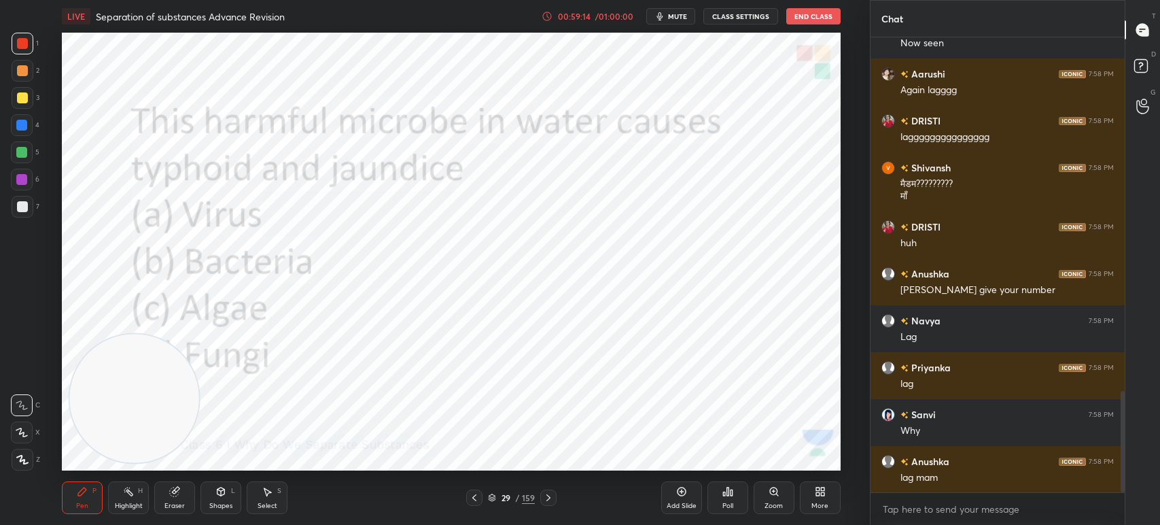
scroll to position [1595, 0]
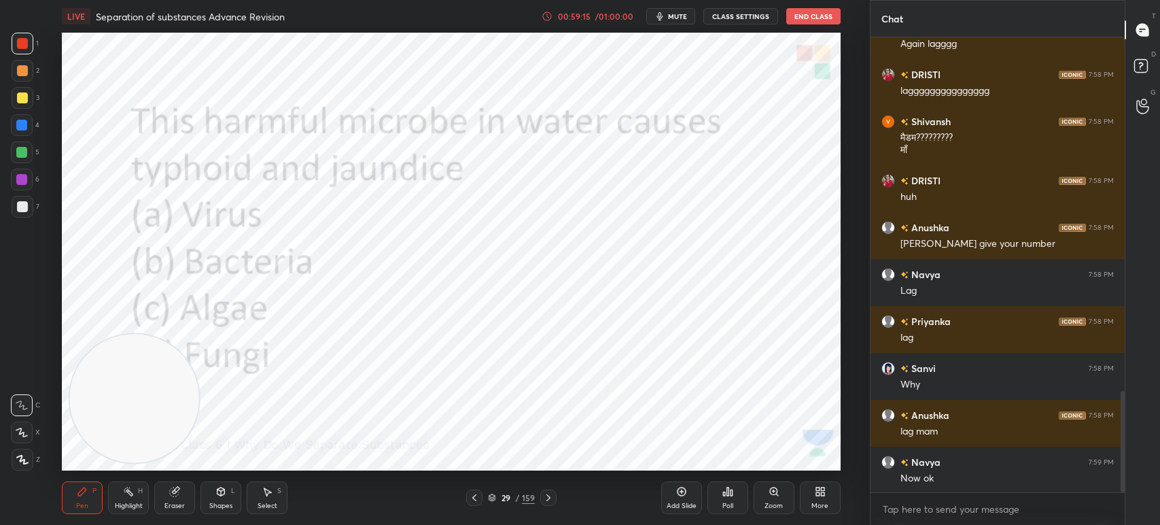
click at [551, 503] on icon at bounding box center [548, 497] width 11 height 11
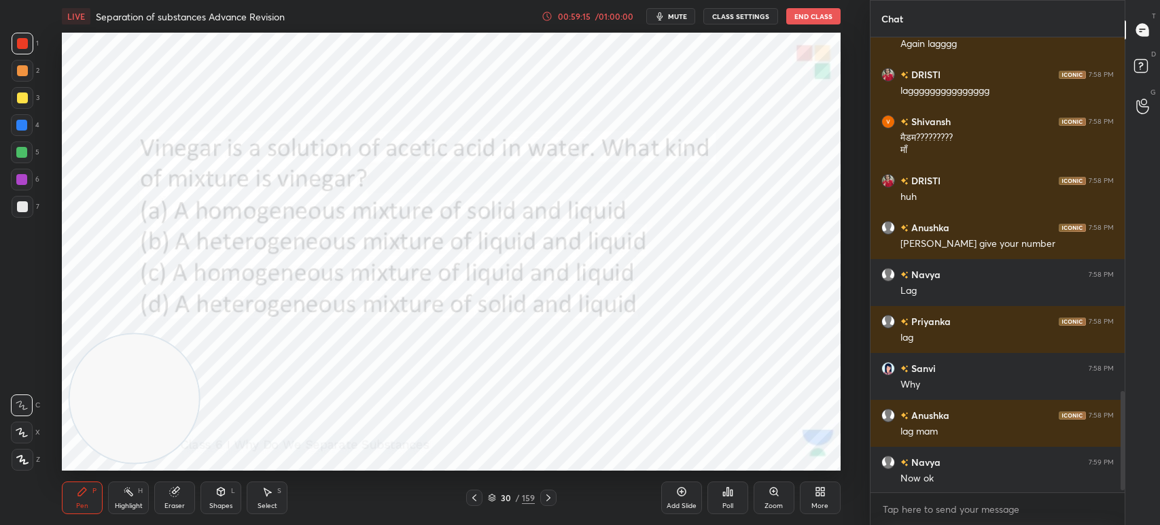
scroll to position [1642, 0]
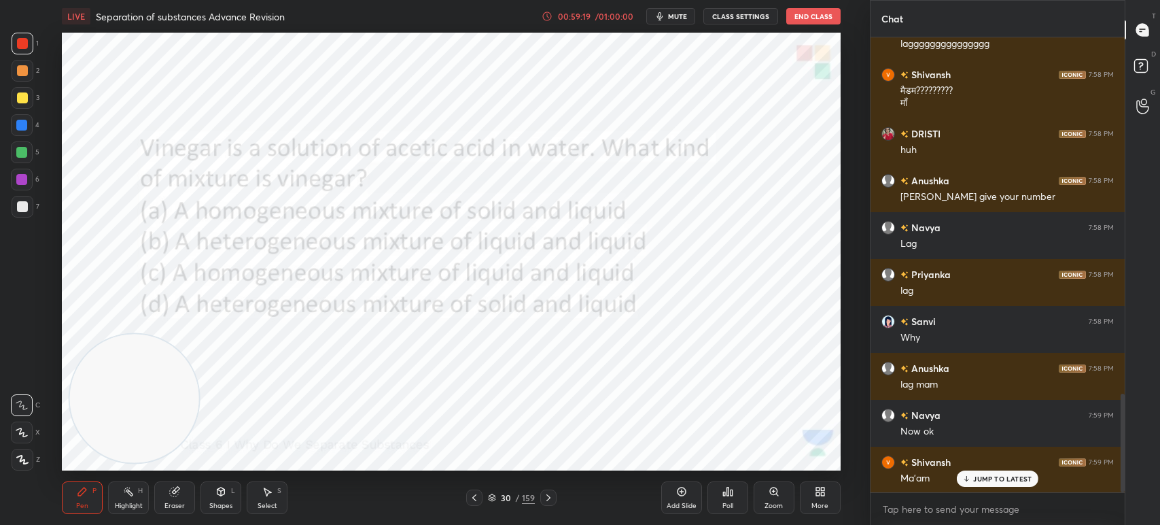
click at [549, 502] on icon at bounding box center [548, 497] width 11 height 11
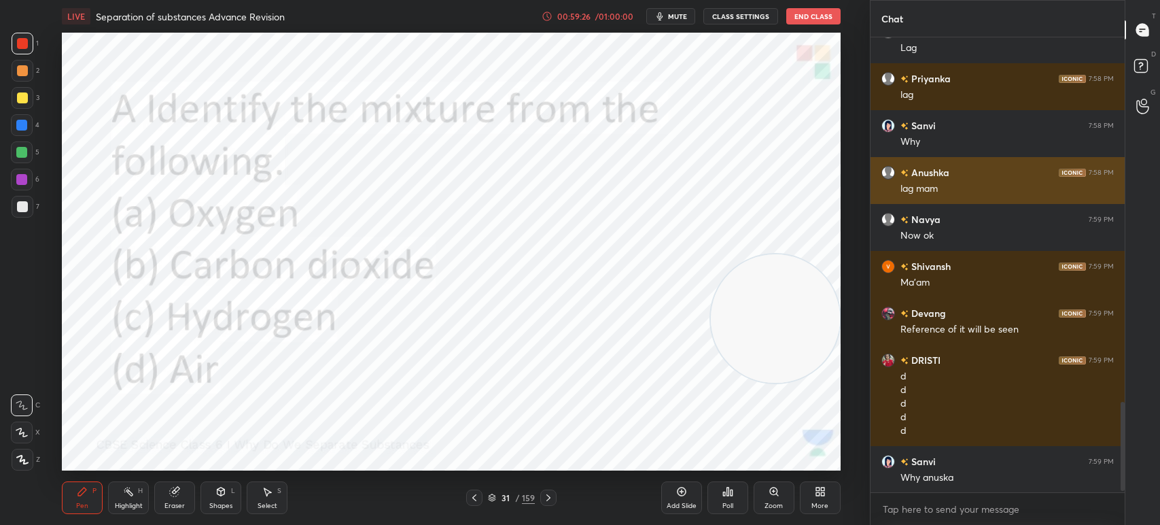
scroll to position [1884, 0]
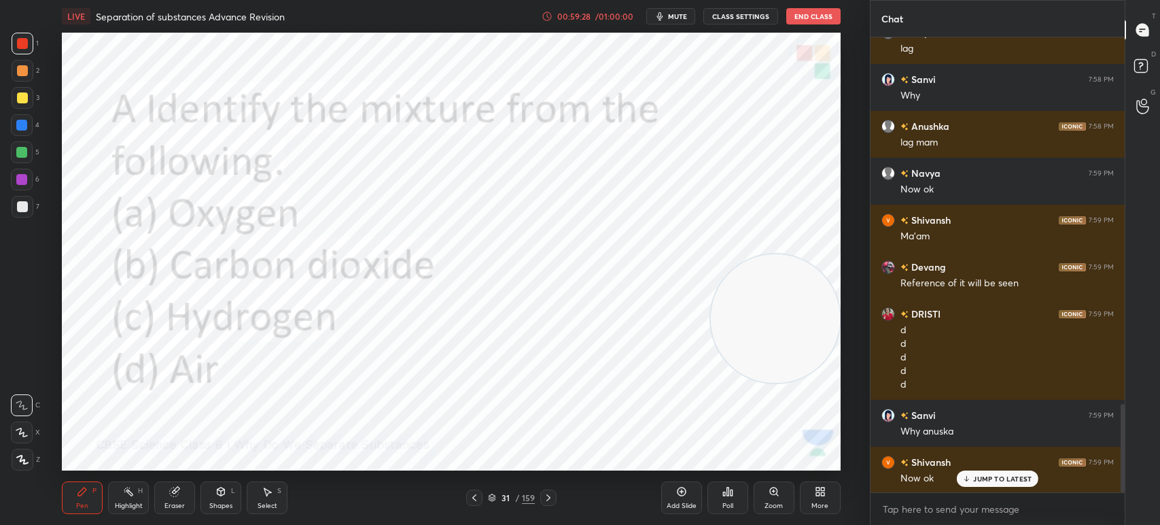
click at [727, 505] on div "Poll" at bounding box center [727, 505] width 11 height 7
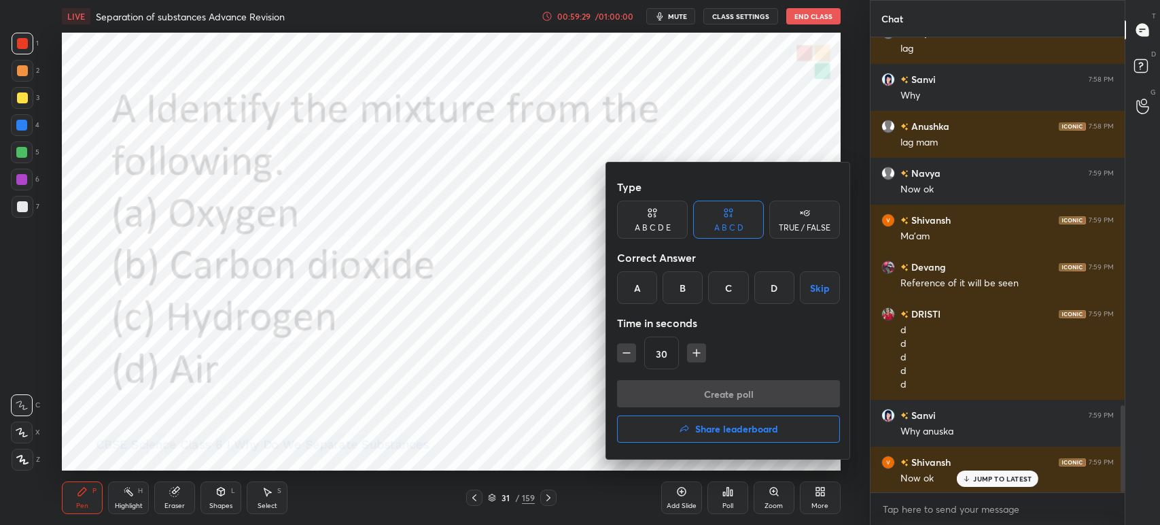
scroll to position [1931, 0]
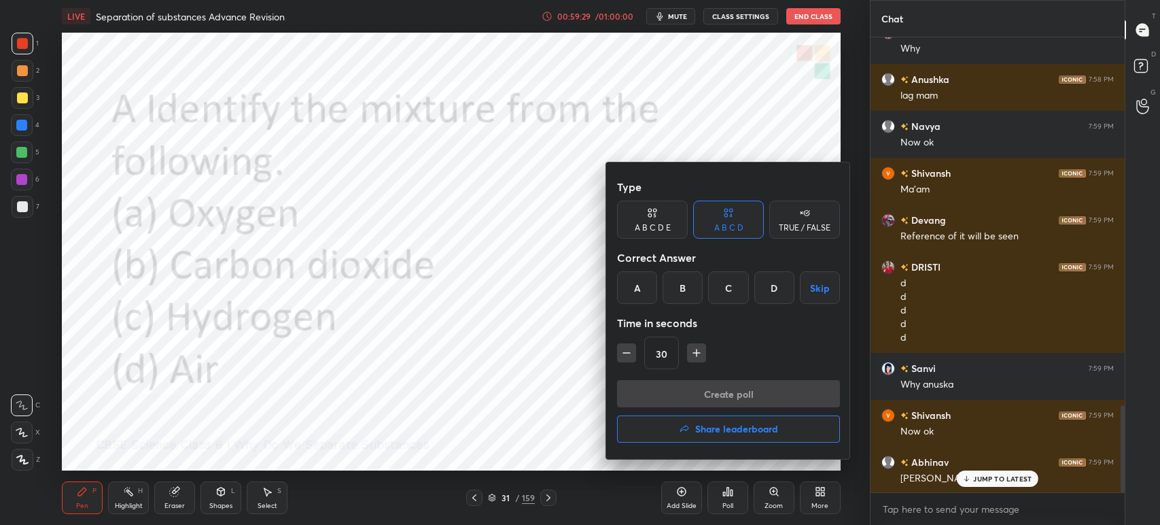
click at [775, 290] on div "D" at bounding box center [774, 287] width 40 height 33
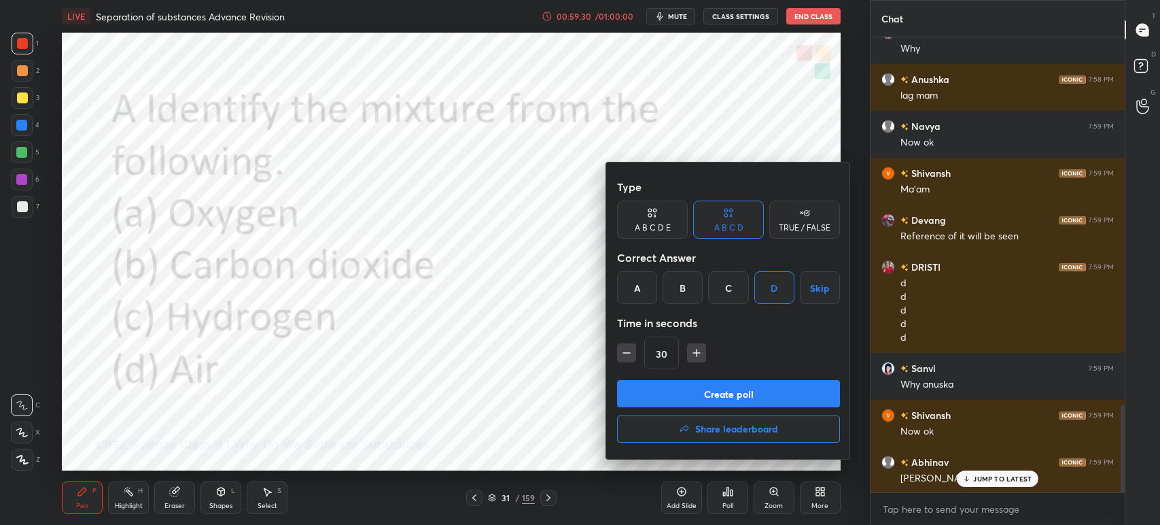
click at [750, 385] on button "Create poll" at bounding box center [728, 393] width 223 height 27
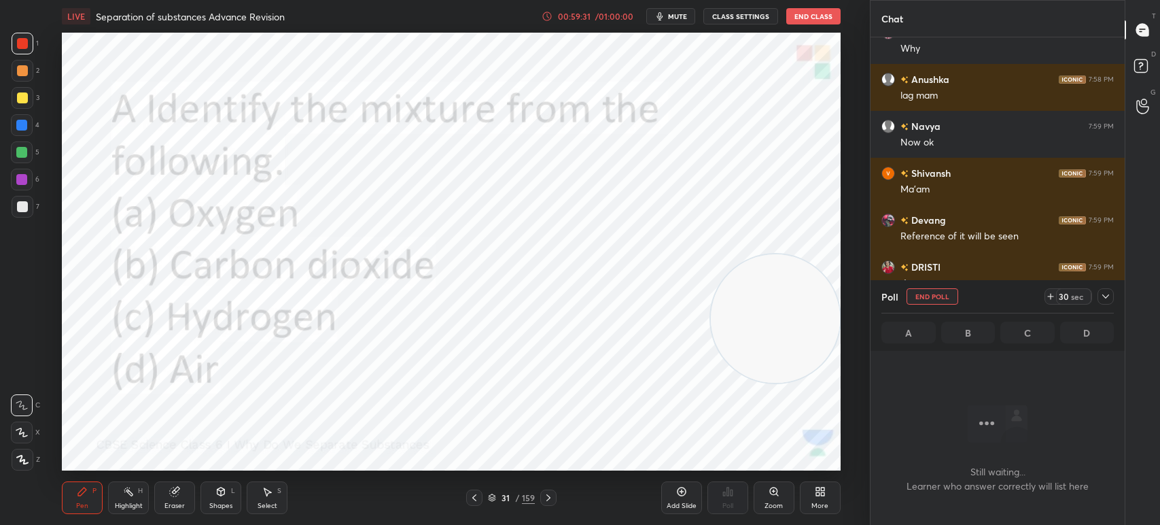
scroll to position [0, 0]
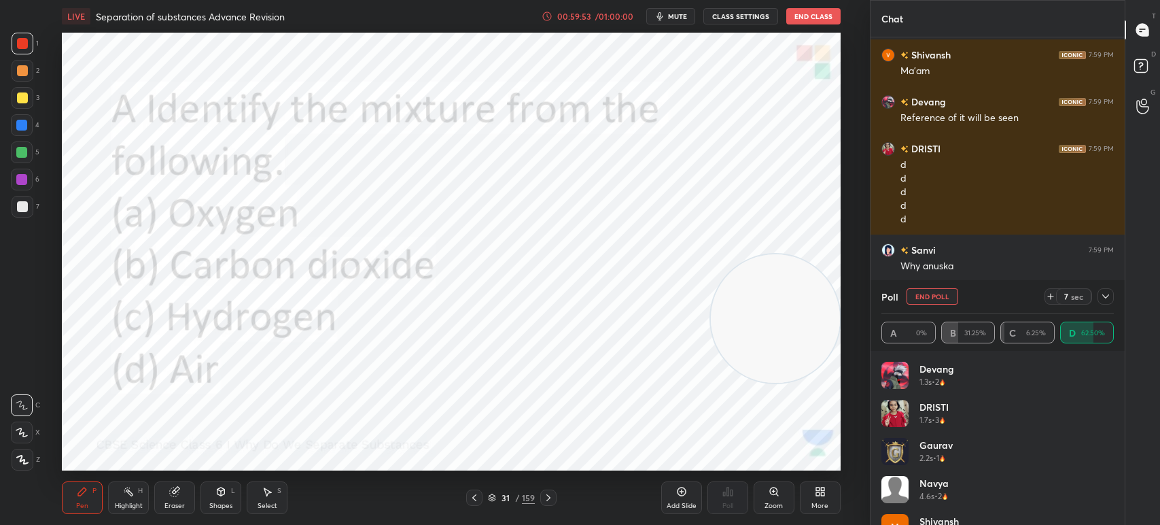
click at [1102, 294] on icon at bounding box center [1105, 296] width 11 height 11
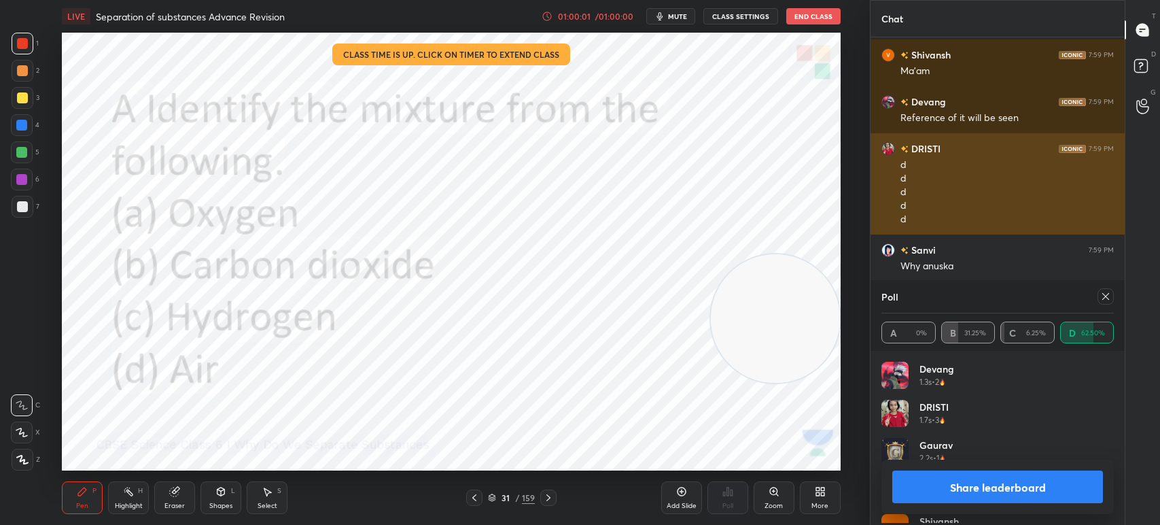
scroll to position [4, 4]
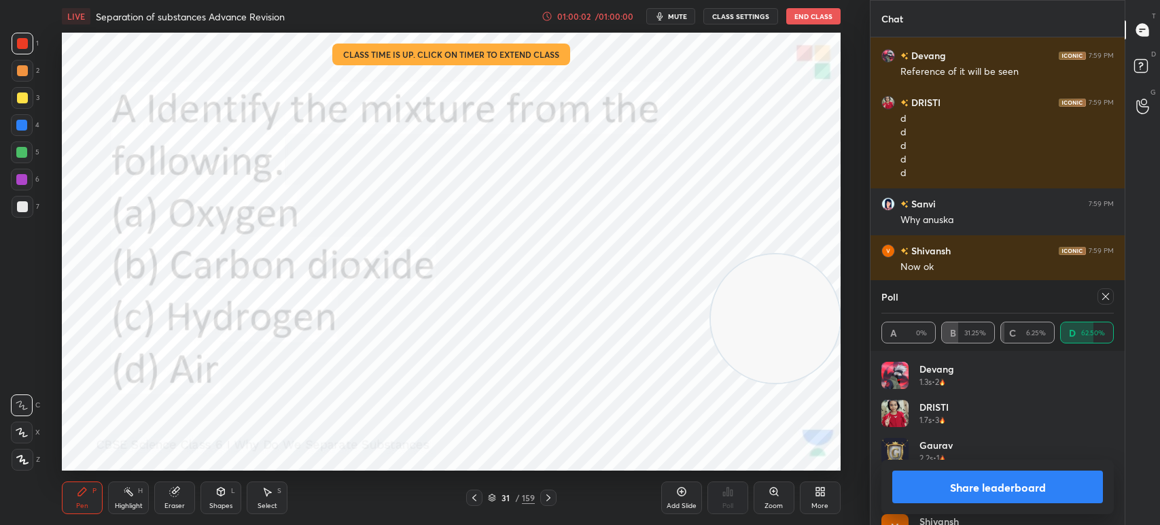
click at [1102, 296] on icon at bounding box center [1105, 296] width 11 height 11
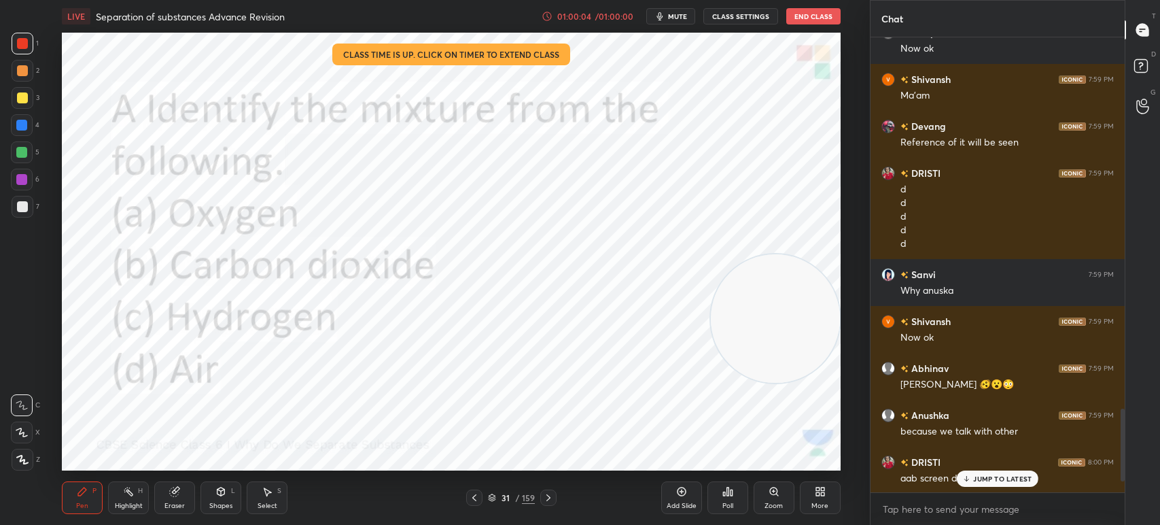
click at [544, 497] on icon at bounding box center [548, 497] width 11 height 11
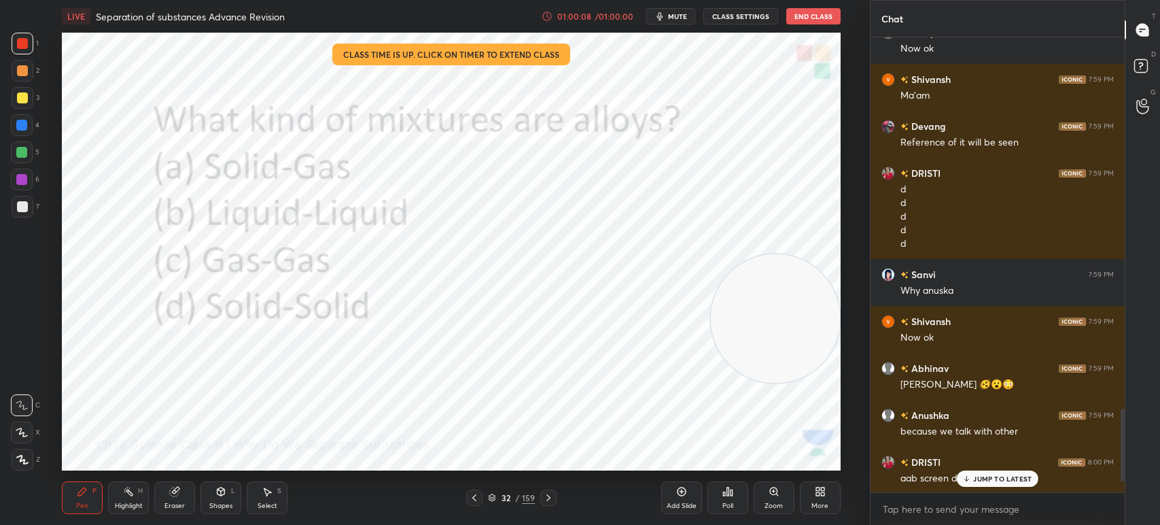
click at [714, 490] on div "Poll" at bounding box center [727, 497] width 41 height 33
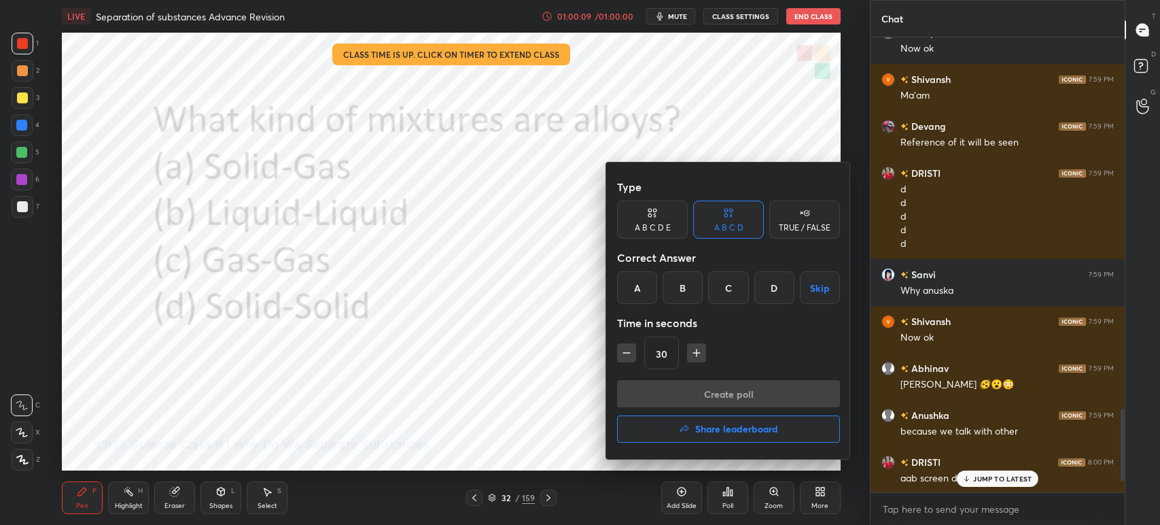
click at [764, 296] on div "D" at bounding box center [774, 287] width 40 height 33
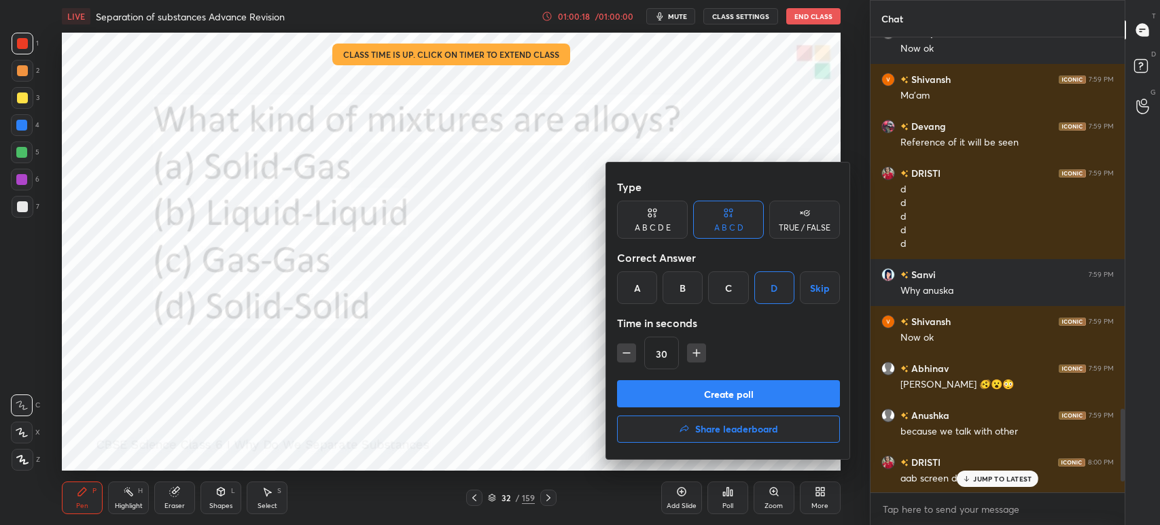
click at [689, 401] on button "Create poll" at bounding box center [728, 393] width 223 height 27
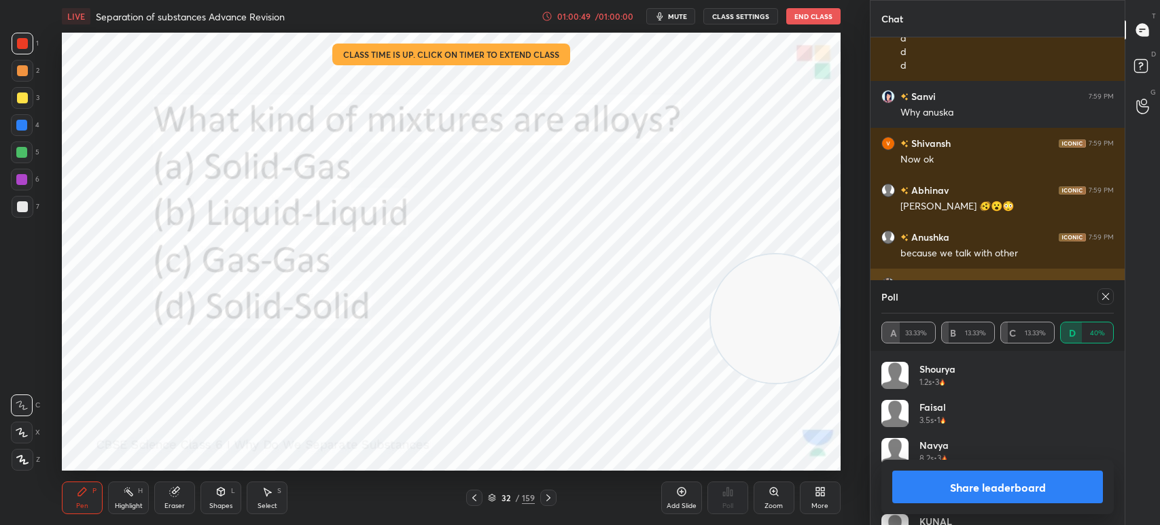
click at [1104, 298] on icon at bounding box center [1105, 296] width 11 height 11
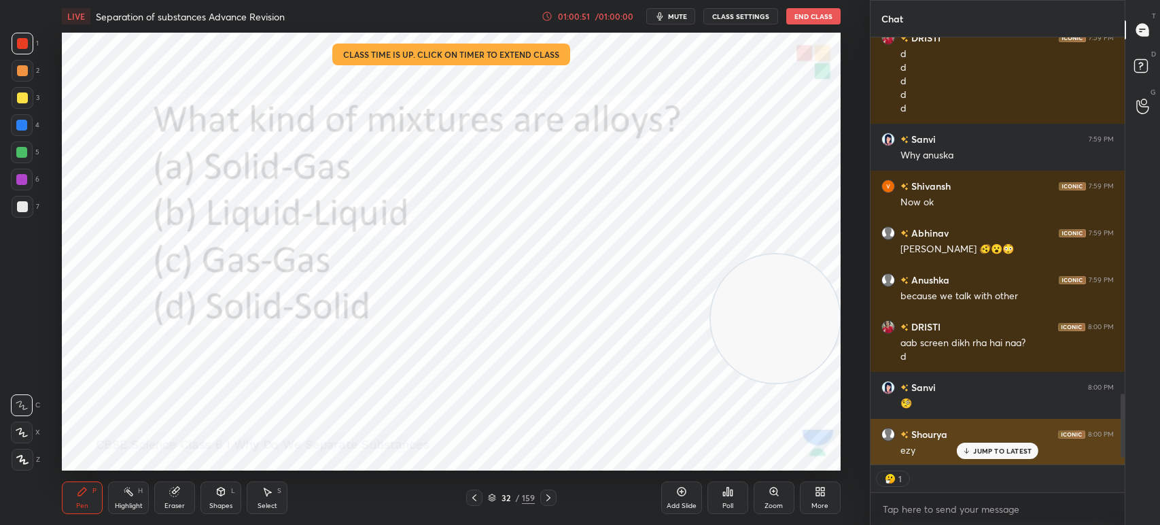
click at [975, 450] on p "JUMP TO LATEST" at bounding box center [1002, 451] width 58 height 8
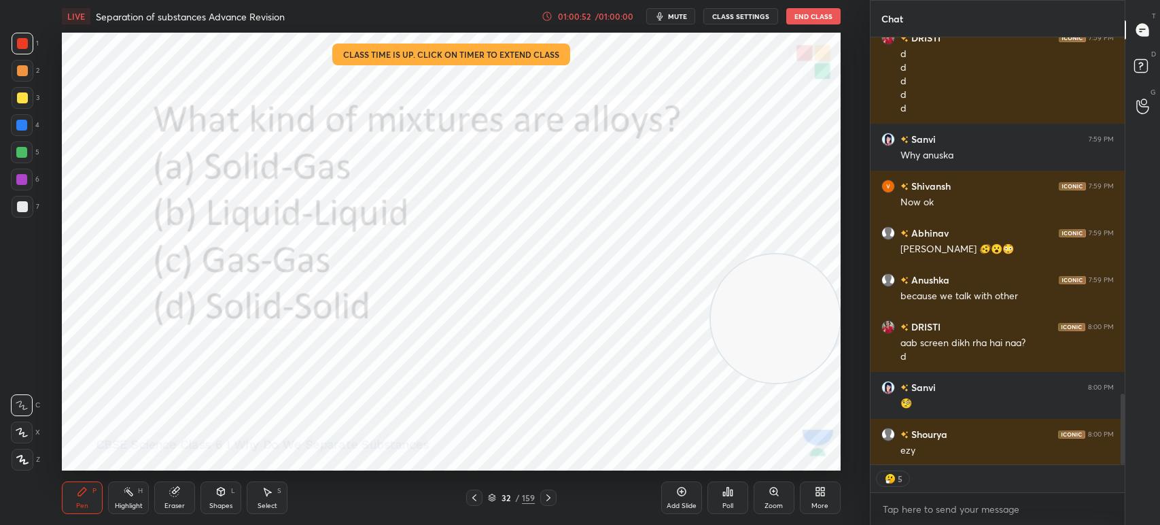
click at [540, 500] on div at bounding box center [548, 497] width 16 height 16
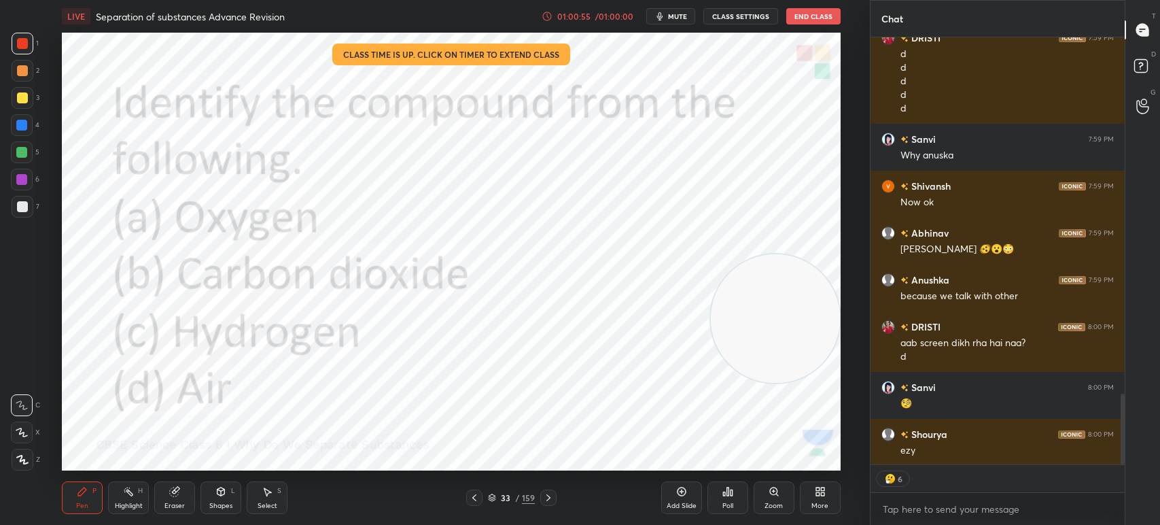
click at [548, 500] on icon at bounding box center [548, 497] width 11 height 11
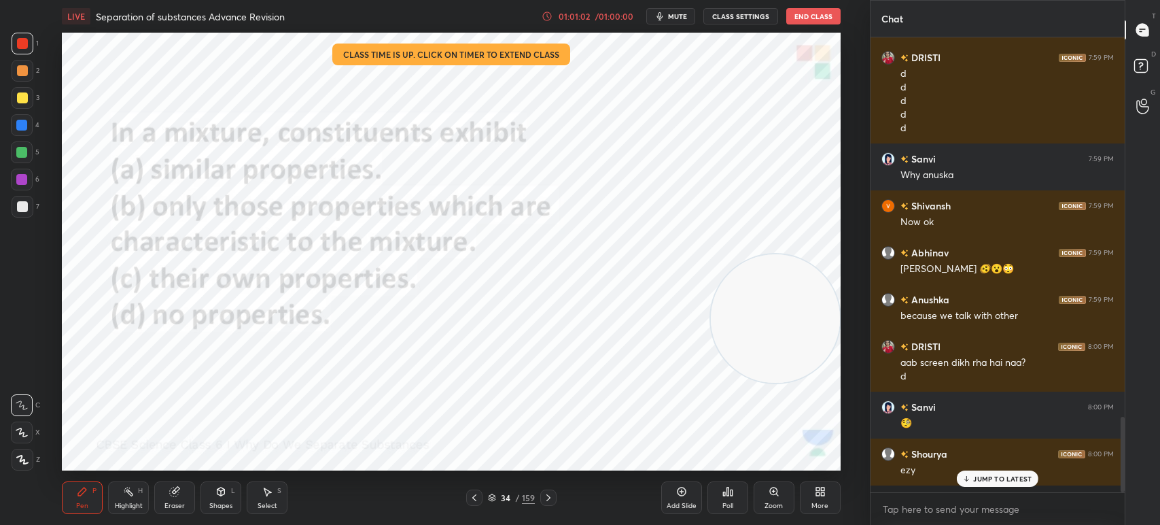
scroll to position [5, 4]
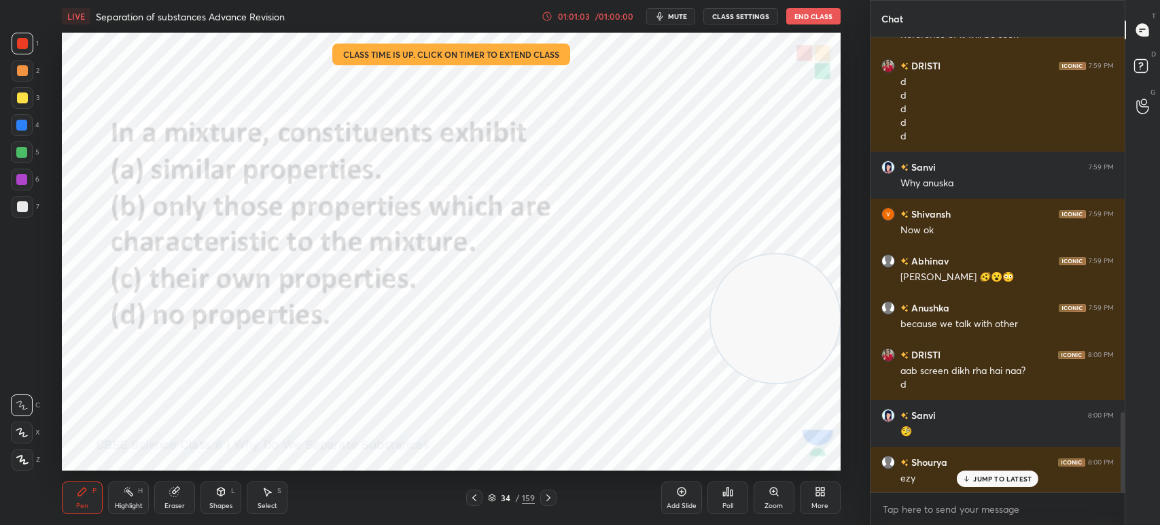
click at [524, 497] on div "159" at bounding box center [528, 497] width 13 height 12
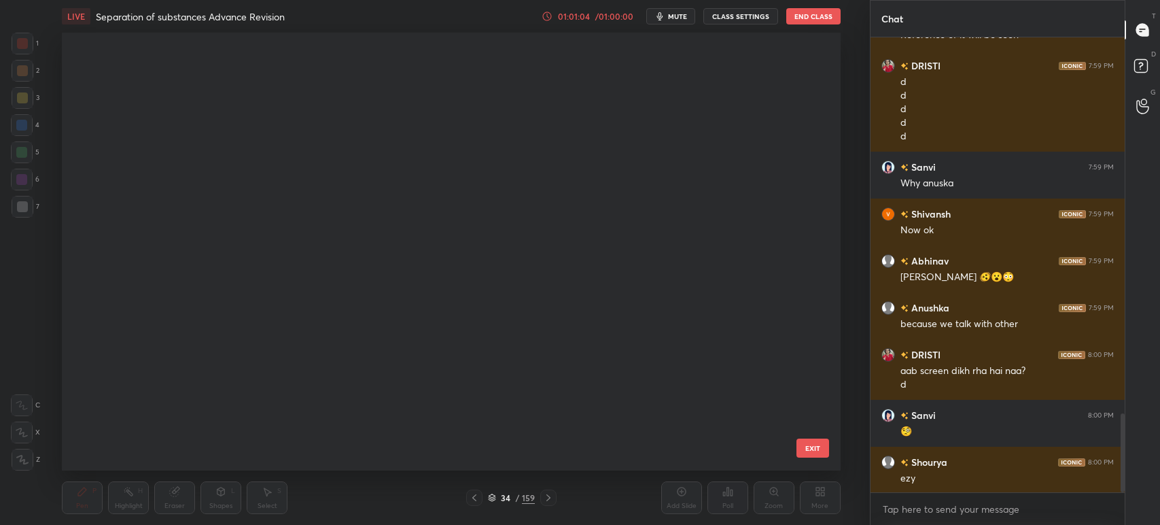
scroll to position [2180, 0]
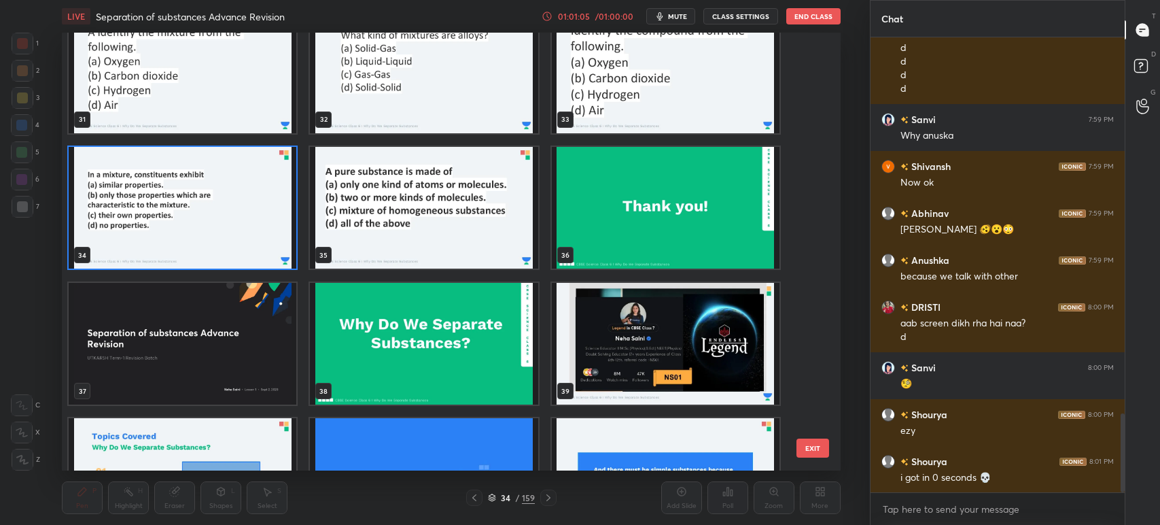
click at [456, 246] on img "grid" at bounding box center [425, 207] width 228 height 122
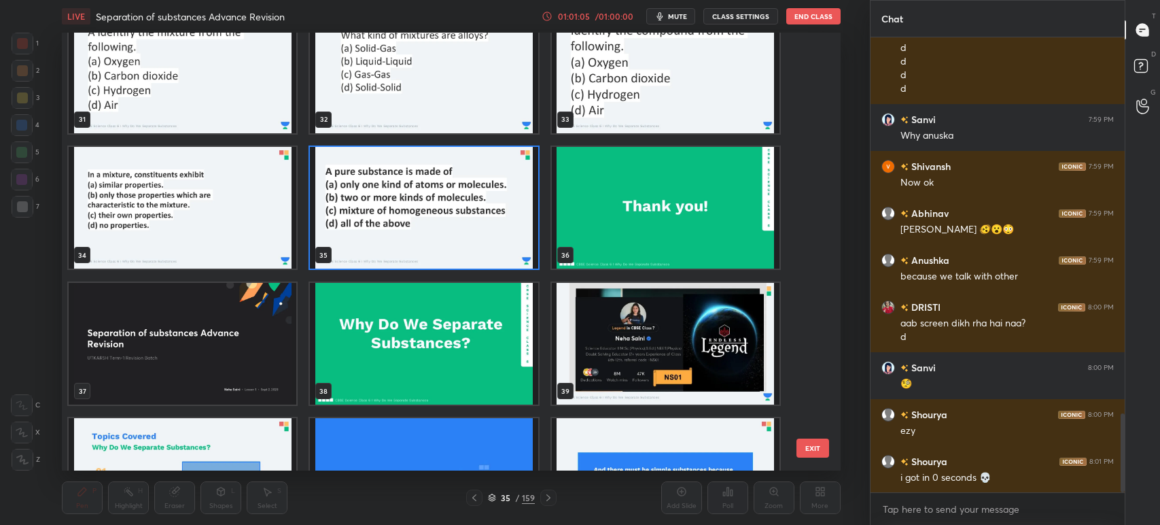
click at [457, 250] on img "grid" at bounding box center [425, 207] width 228 height 122
click at [462, 247] on img "grid" at bounding box center [425, 207] width 228 height 122
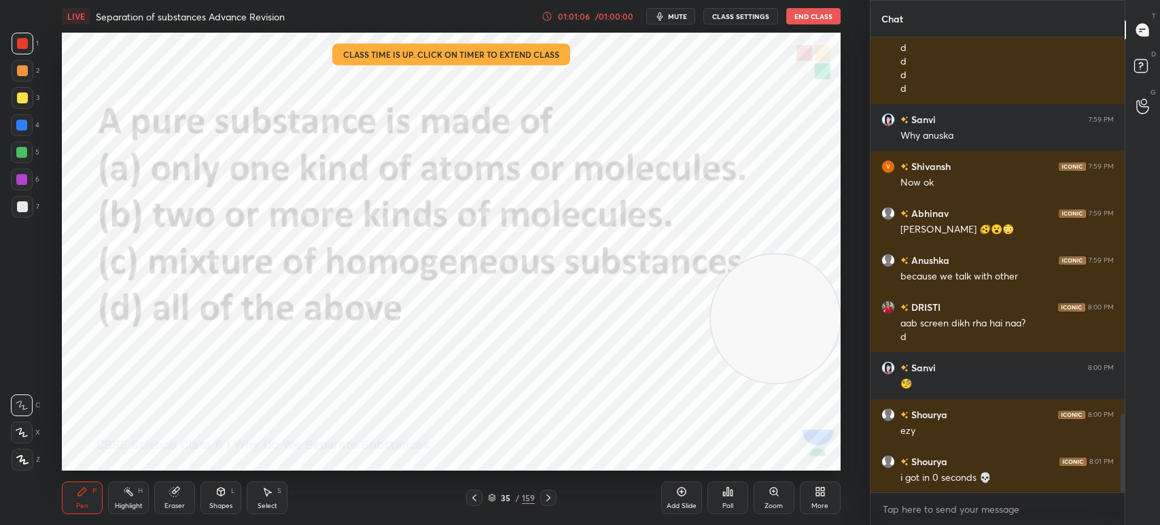
click at [464, 244] on img "grid" at bounding box center [425, 207] width 228 height 122
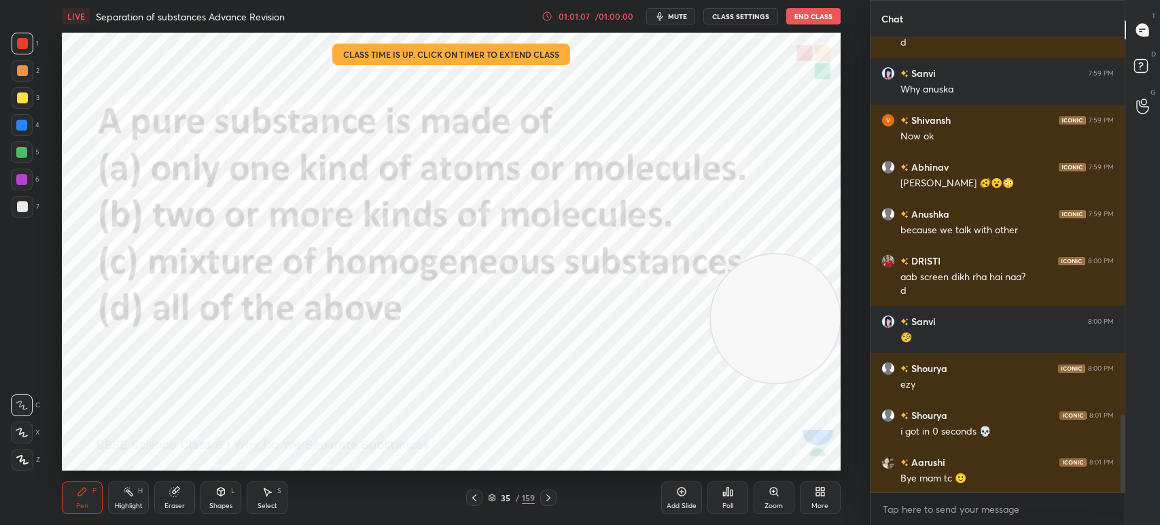
click at [726, 487] on icon at bounding box center [727, 491] width 11 height 11
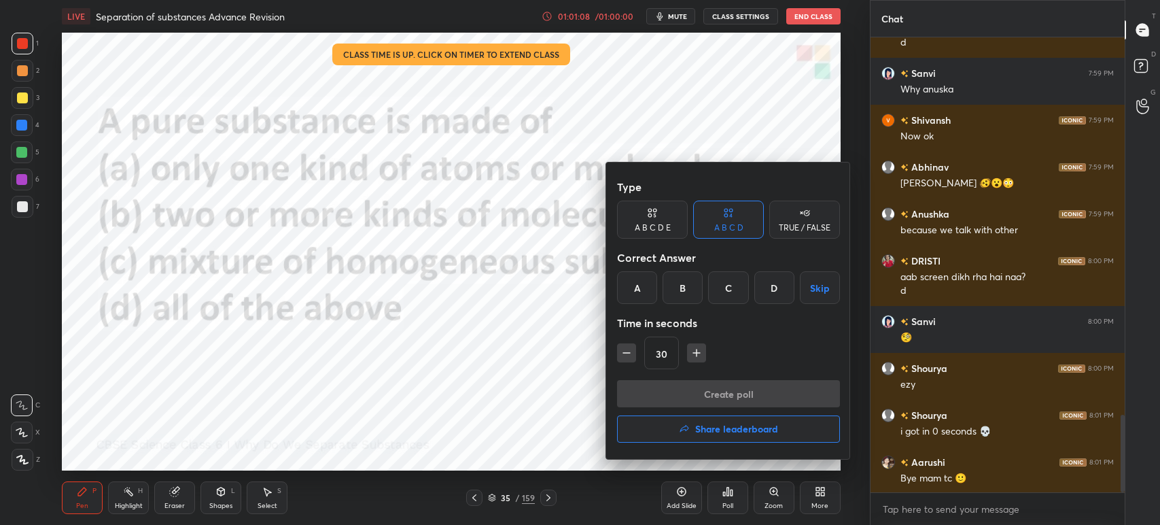
click at [637, 285] on div "A" at bounding box center [637, 287] width 40 height 33
click at [646, 383] on button "Create poll" at bounding box center [728, 393] width 223 height 27
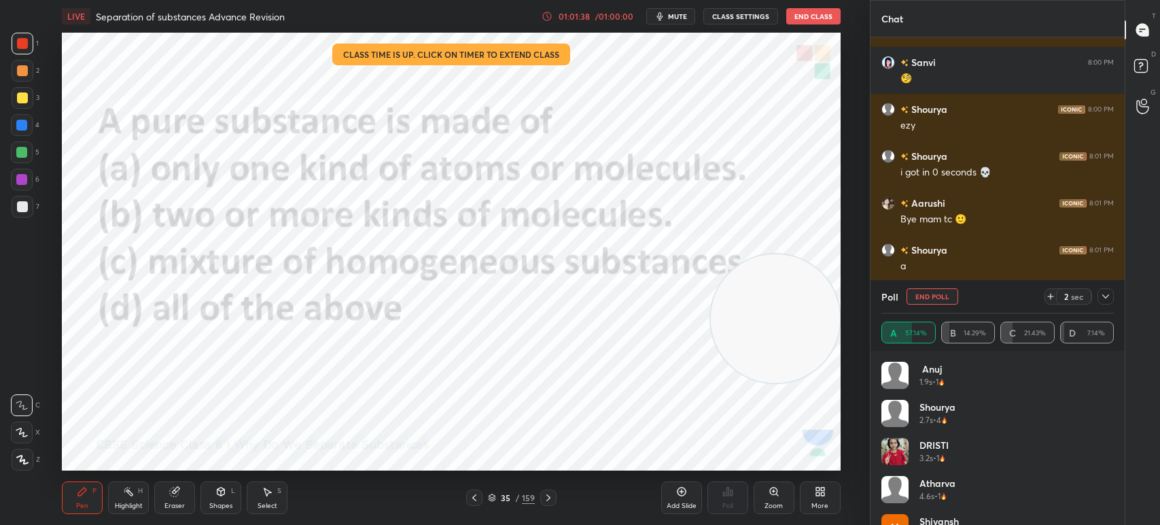
click at [1086, 301] on div "2 sec" at bounding box center [1073, 296] width 35 height 16
click at [1098, 295] on div at bounding box center [1106, 296] width 16 height 16
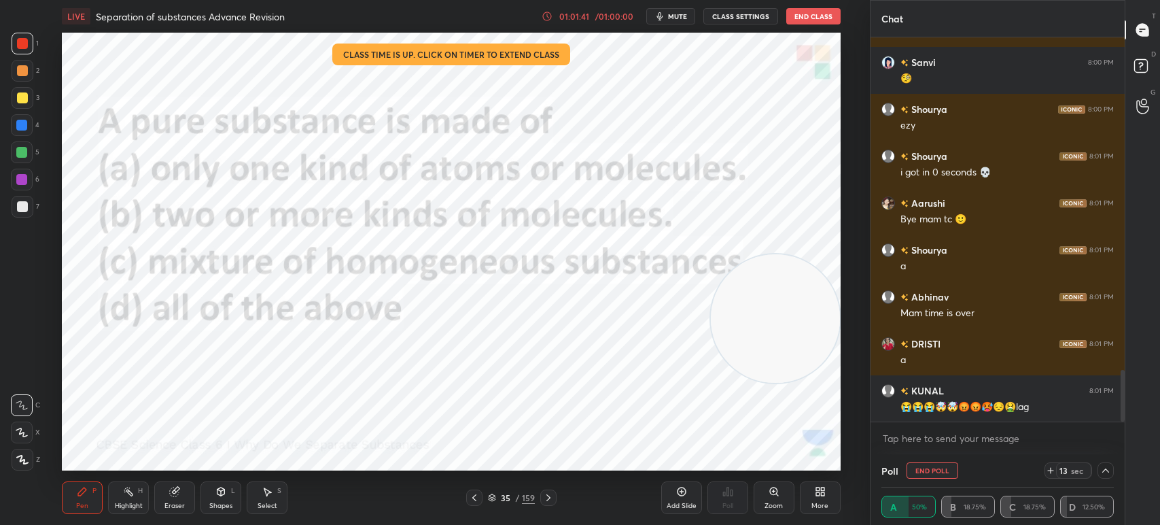
click at [678, 491] on icon at bounding box center [681, 491] width 9 height 9
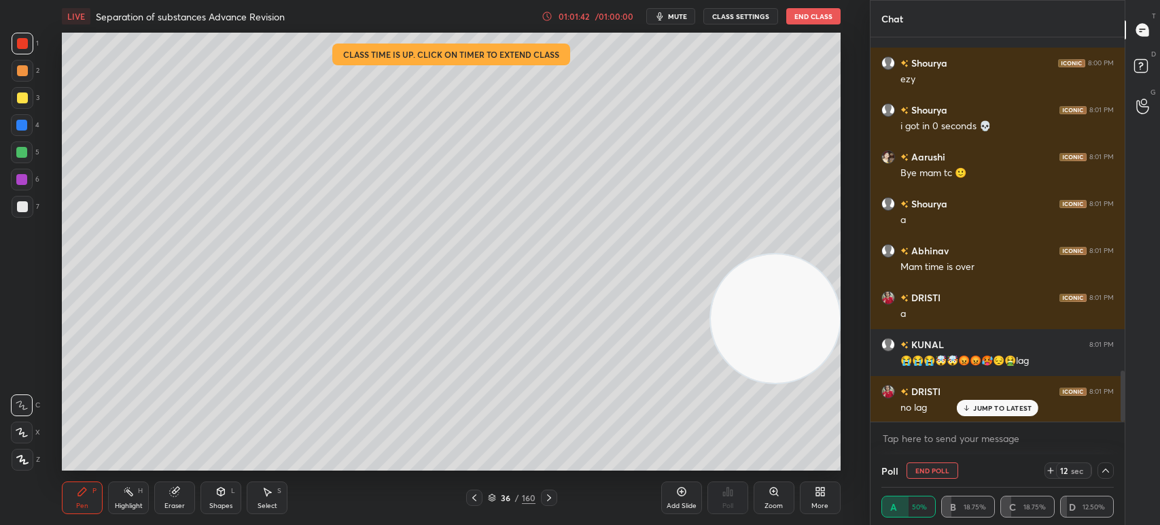
click at [20, 210] on div at bounding box center [22, 206] width 11 height 11
click at [22, 442] on div at bounding box center [22, 432] width 22 height 22
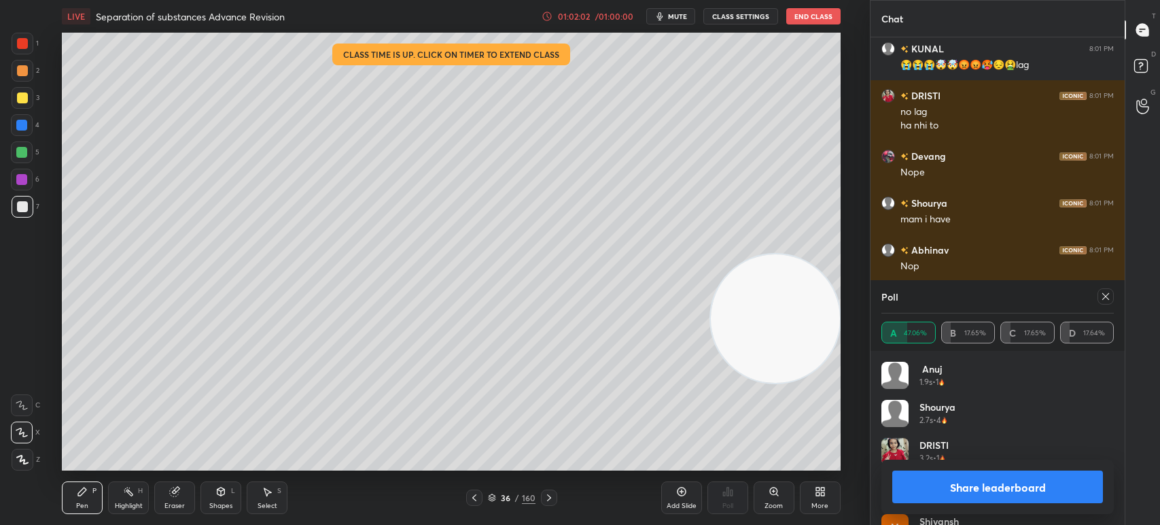
click at [1108, 295] on icon at bounding box center [1105, 296] width 11 height 11
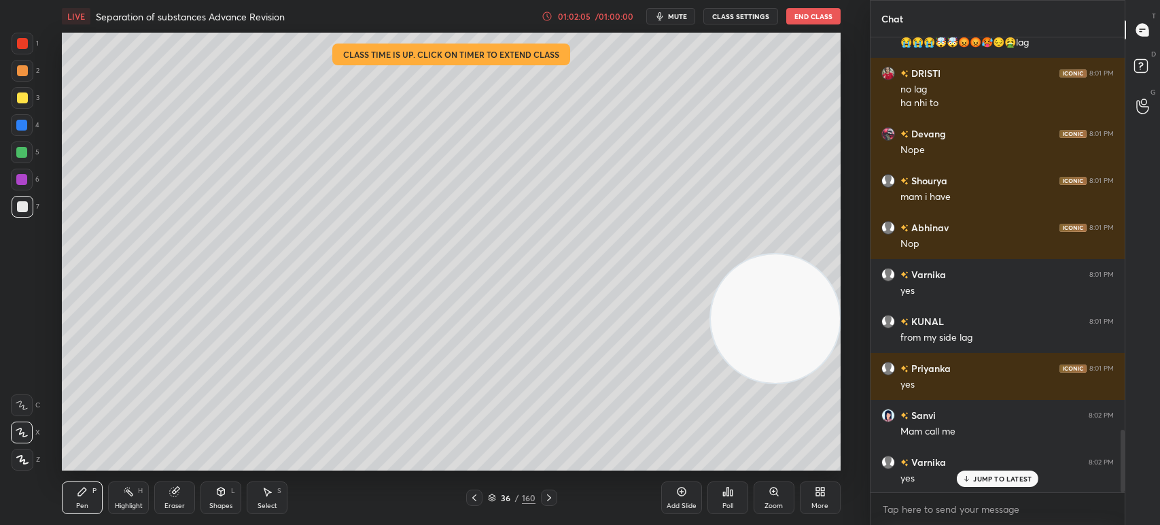
click at [676, 492] on icon at bounding box center [681, 491] width 11 height 11
click at [1154, 111] on div at bounding box center [1143, 106] width 27 height 24
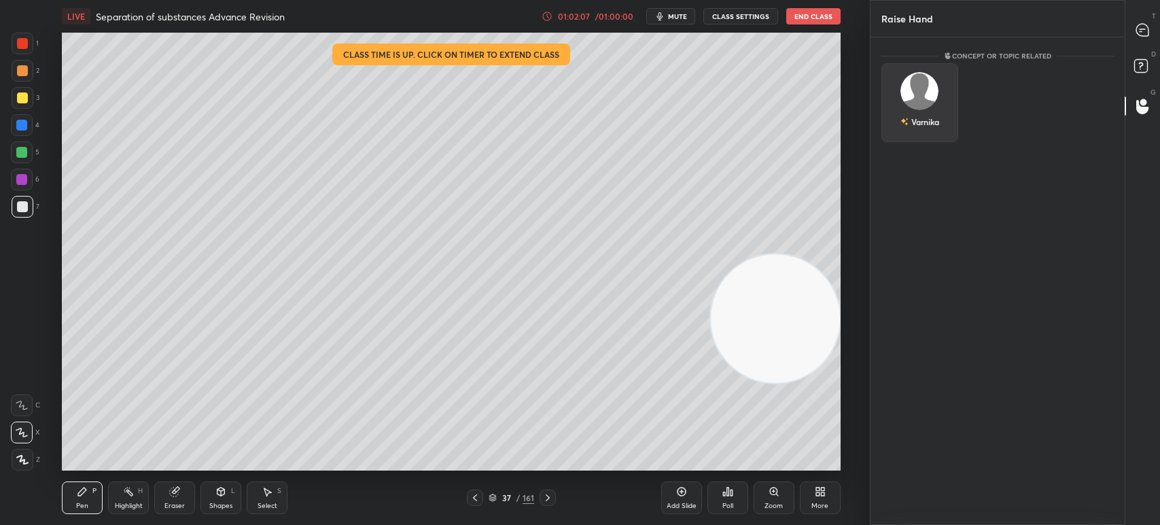
click at [915, 106] on div "Varnika" at bounding box center [919, 102] width 77 height 79
click at [934, 128] on button "INVITE" at bounding box center [920, 131] width 65 height 18
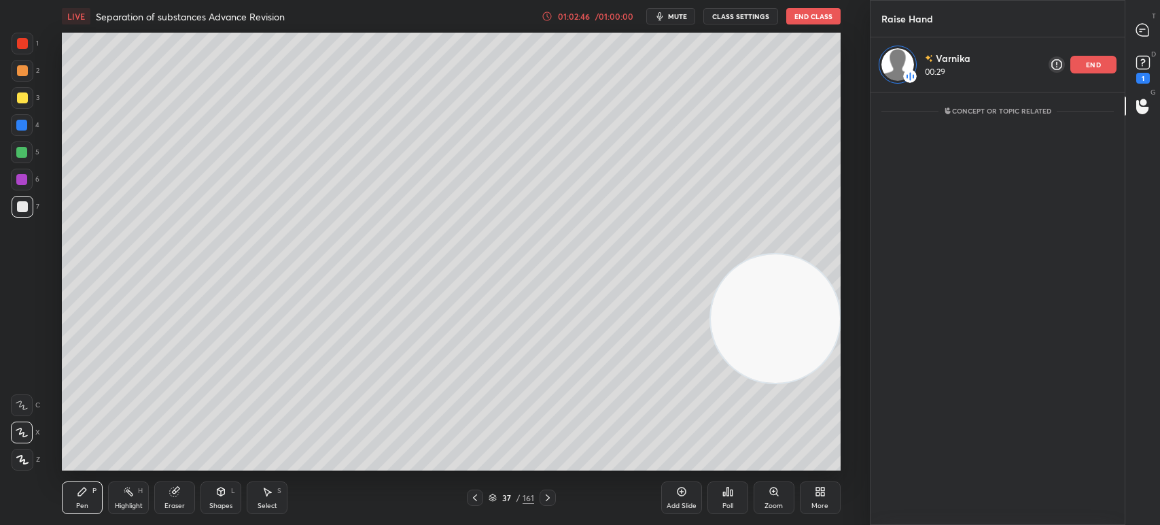
click at [1142, 62] on rect at bounding box center [1142, 62] width 13 height 13
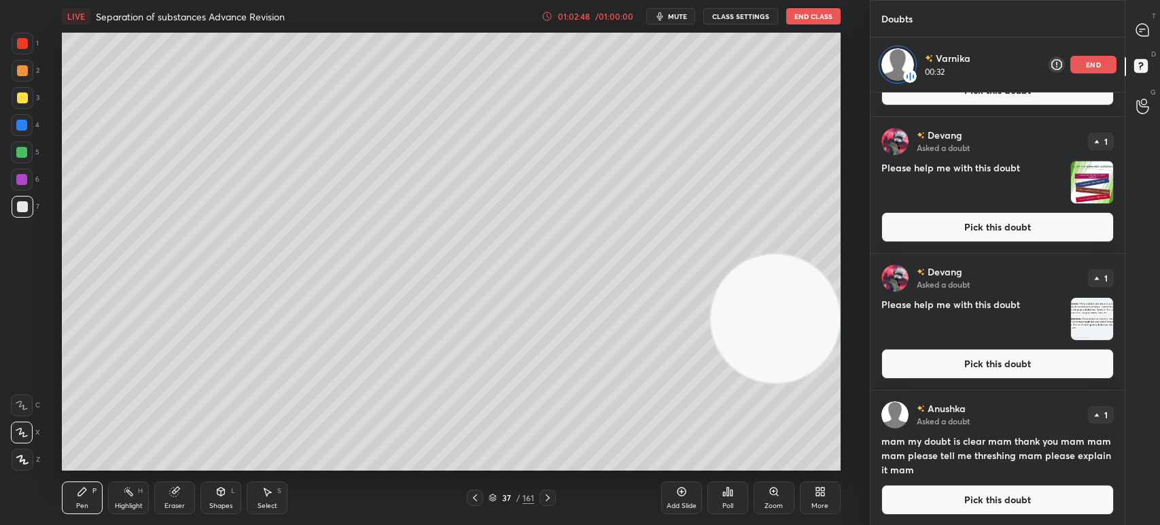
scroll to position [0, 0]
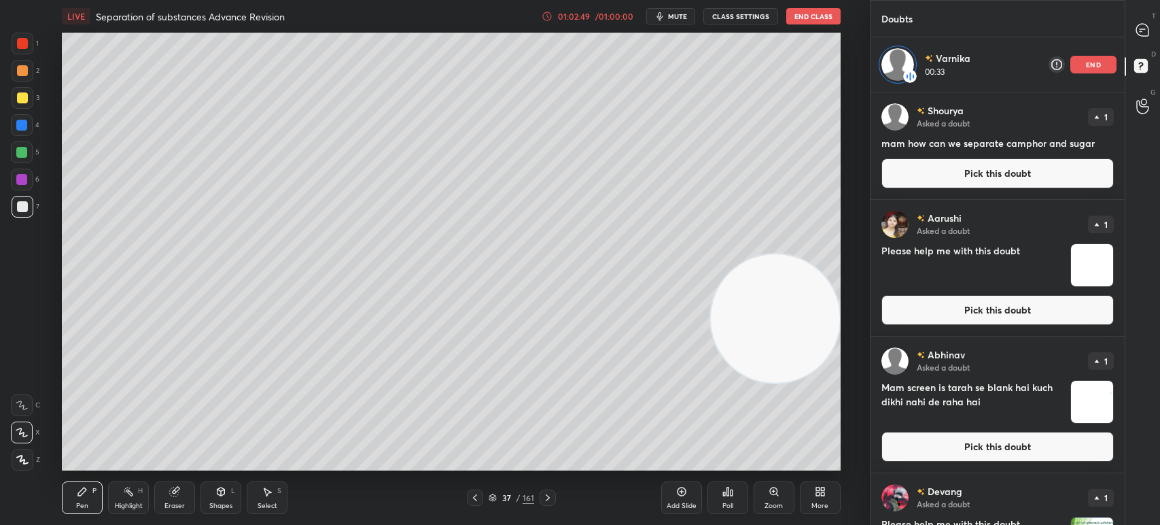
click at [984, 174] on button "Pick this doubt" at bounding box center [997, 173] width 232 height 30
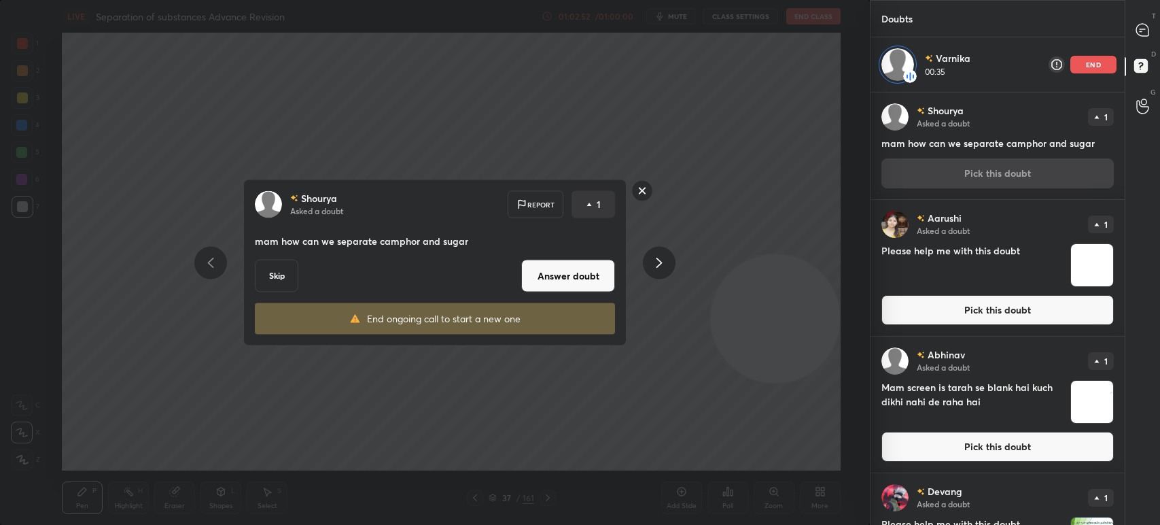
click at [544, 276] on button "Answer doubt" at bounding box center [568, 276] width 94 height 33
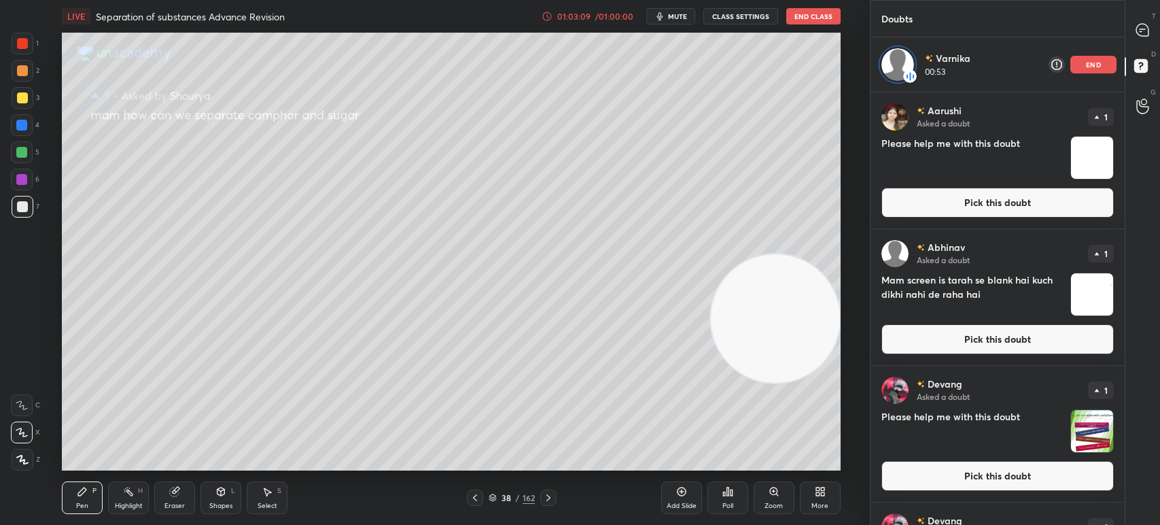
click at [892, 205] on button "Pick this doubt" at bounding box center [997, 203] width 232 height 30
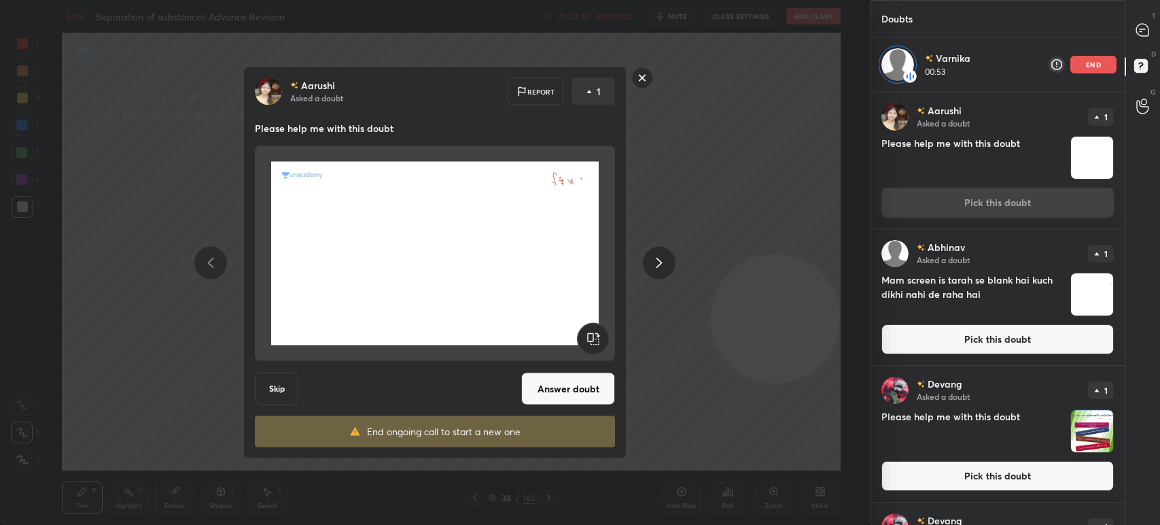
click at [261, 377] on button "Skip" at bounding box center [276, 388] width 43 height 33
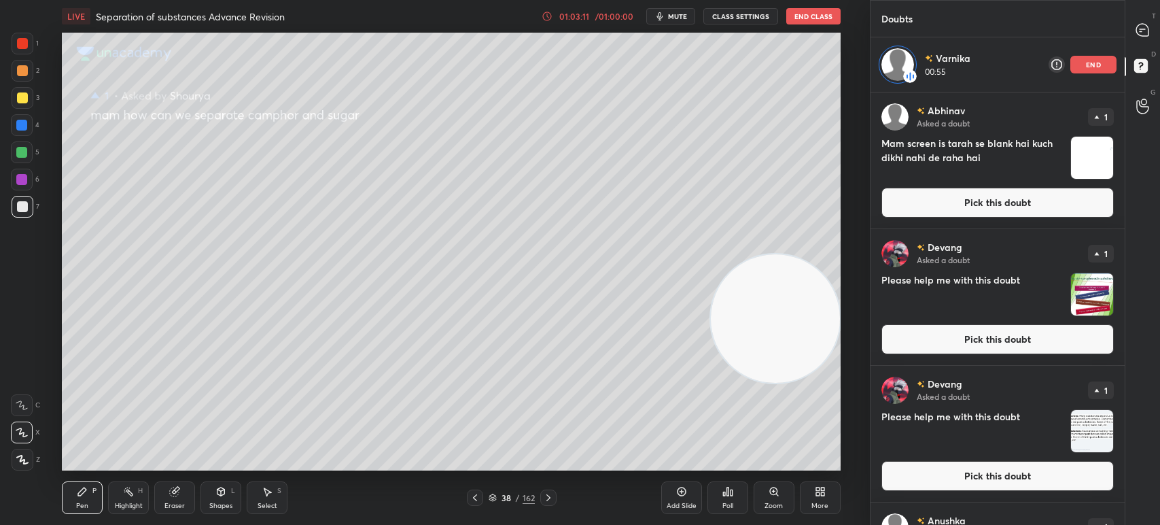
click at [892, 198] on button "Pick this doubt" at bounding box center [997, 203] width 232 height 30
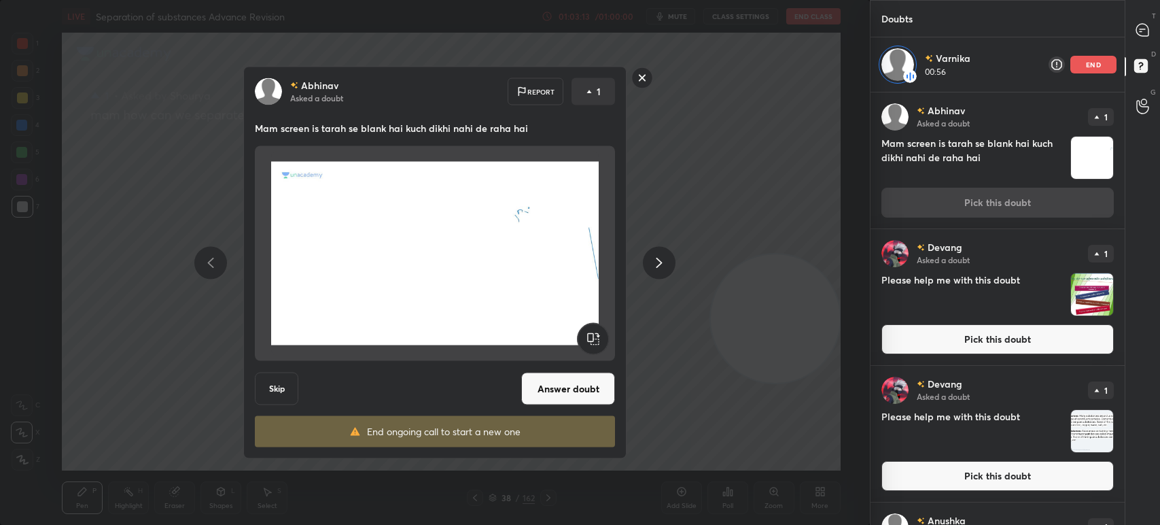
click at [276, 387] on button "Skip" at bounding box center [276, 388] width 43 height 33
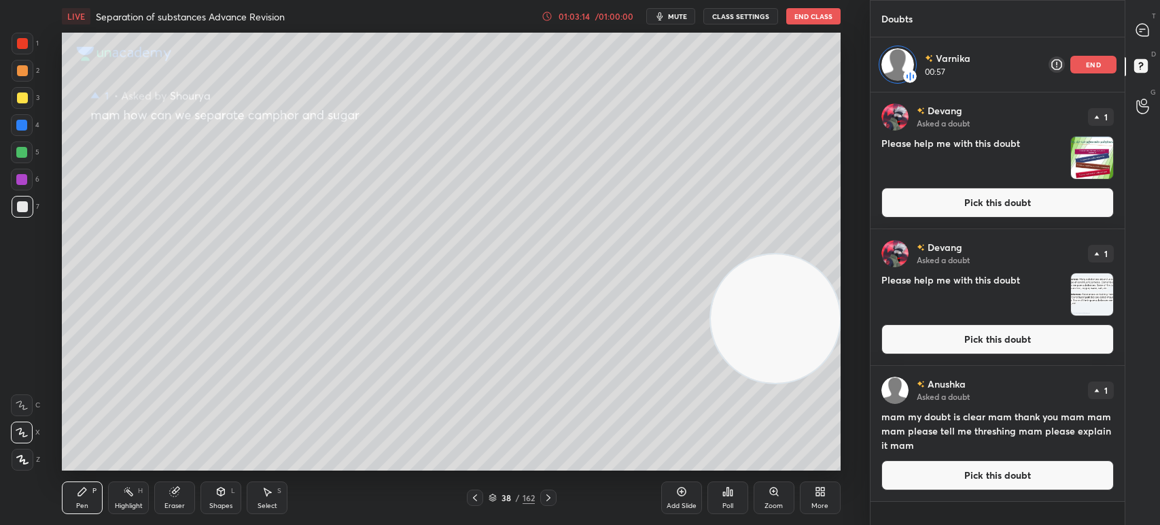
click at [981, 213] on button "Pick this doubt" at bounding box center [997, 203] width 232 height 30
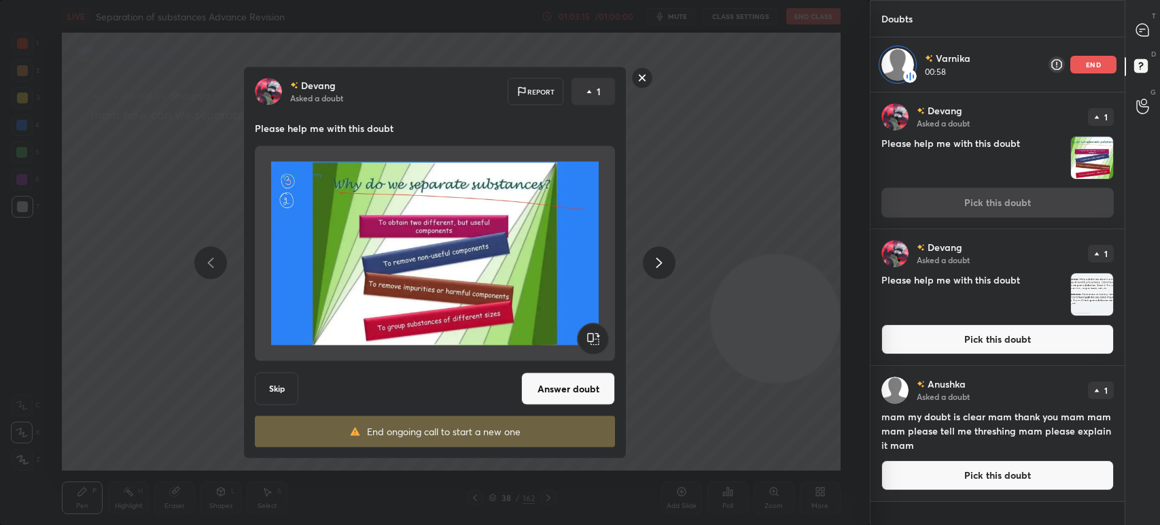
click at [266, 384] on button "Skip" at bounding box center [276, 388] width 43 height 33
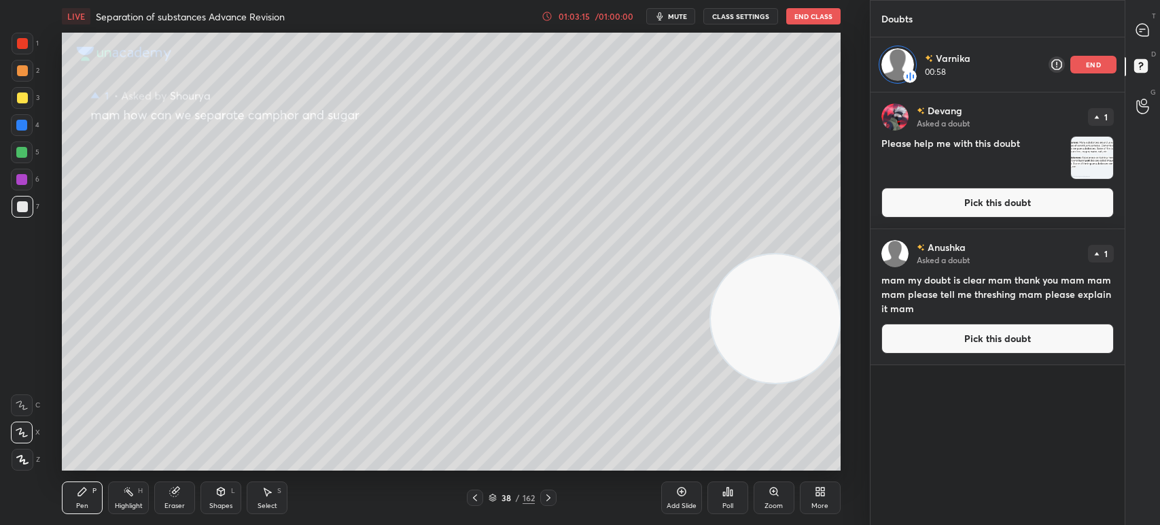
click at [968, 200] on button "Pick this doubt" at bounding box center [997, 203] width 232 height 30
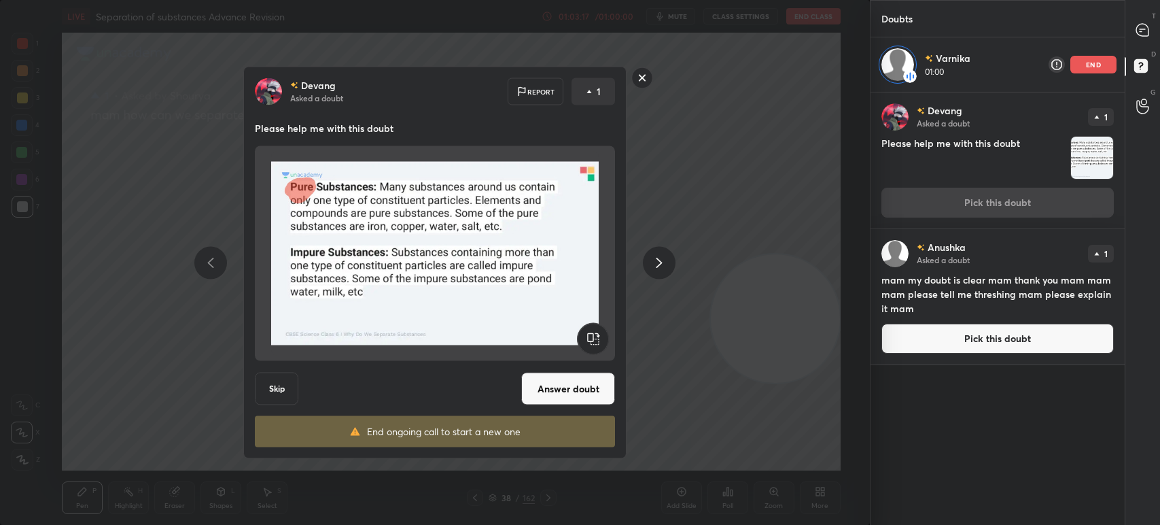
click at [262, 388] on button "Skip" at bounding box center [276, 388] width 43 height 33
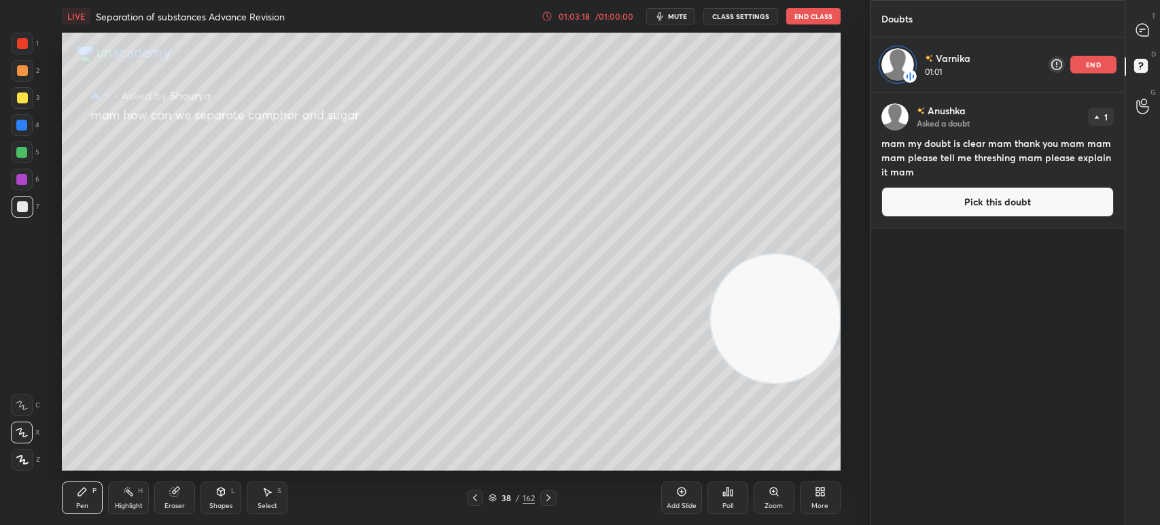
click at [890, 189] on button "Pick this doubt" at bounding box center [997, 202] width 232 height 30
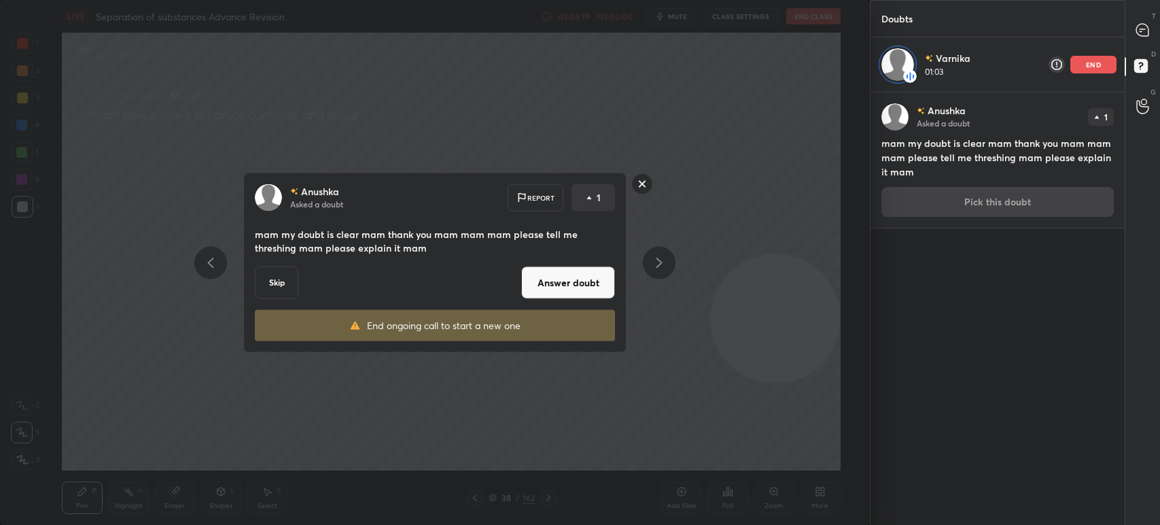
click at [551, 281] on button "Answer doubt" at bounding box center [568, 282] width 94 height 33
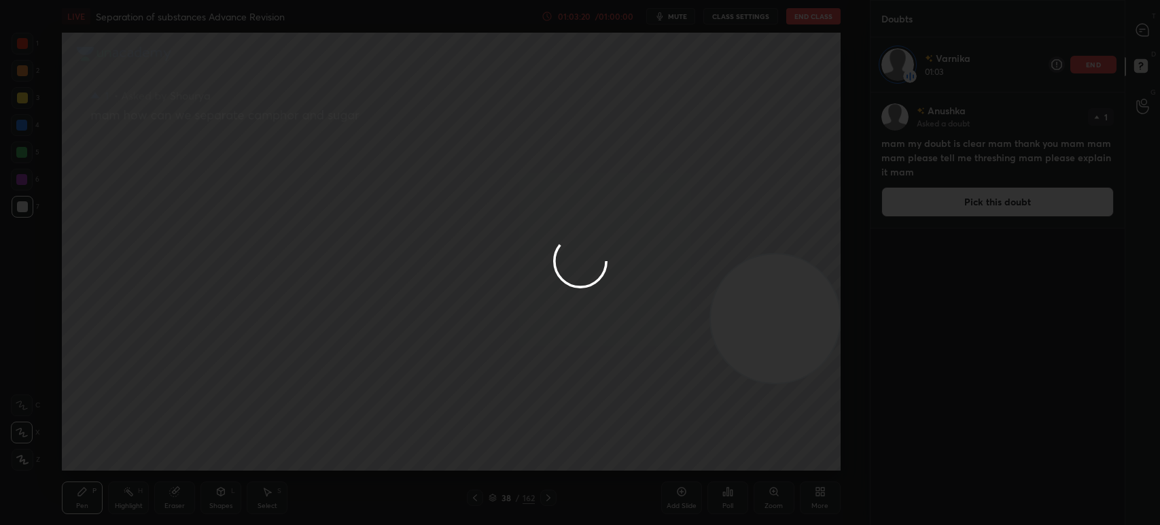
click at [1091, 69] on div at bounding box center [580, 262] width 1160 height 525
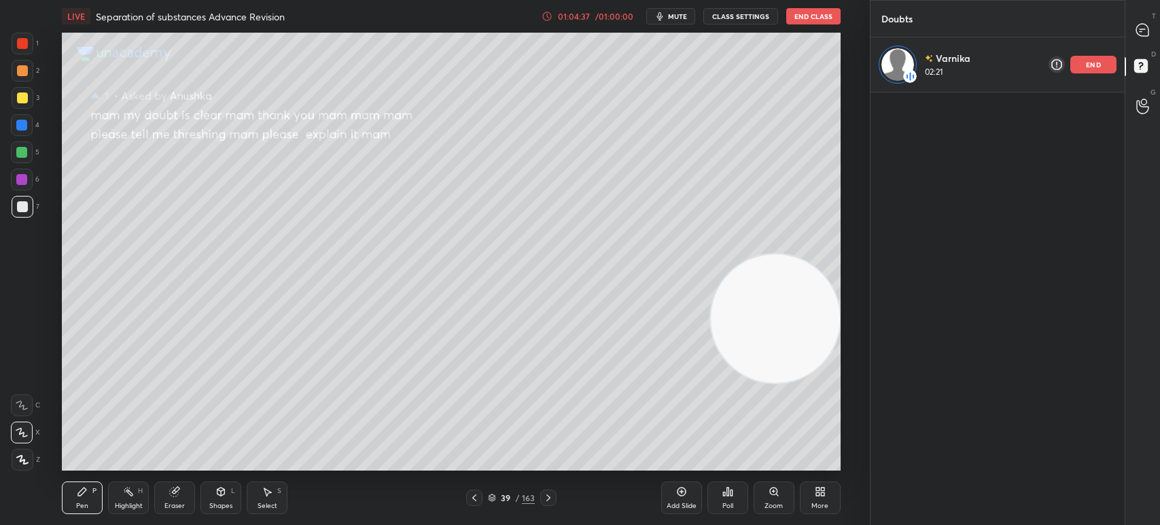
click at [669, 492] on div "Add Slide" at bounding box center [681, 497] width 41 height 33
click at [551, 16] on icon at bounding box center [547, 16] width 11 height 11
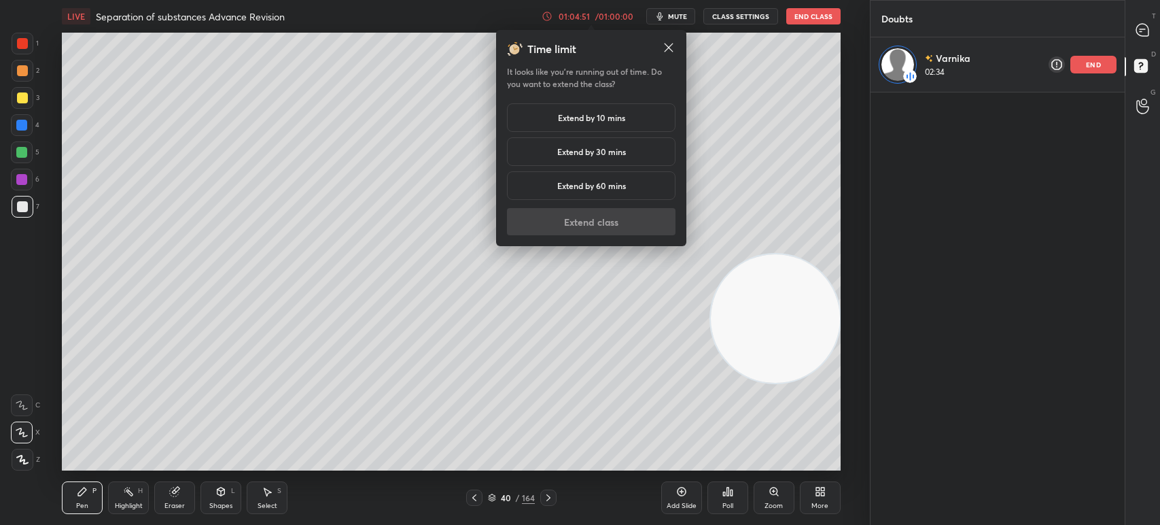
click at [570, 107] on div "Extend by 10 mins" at bounding box center [591, 117] width 169 height 29
click at [589, 204] on div "Extend by 10 mins Extend by 30 mins Extend by 60 mins" at bounding box center [591, 154] width 169 height 102
click at [616, 218] on button "Extend class" at bounding box center [591, 221] width 169 height 27
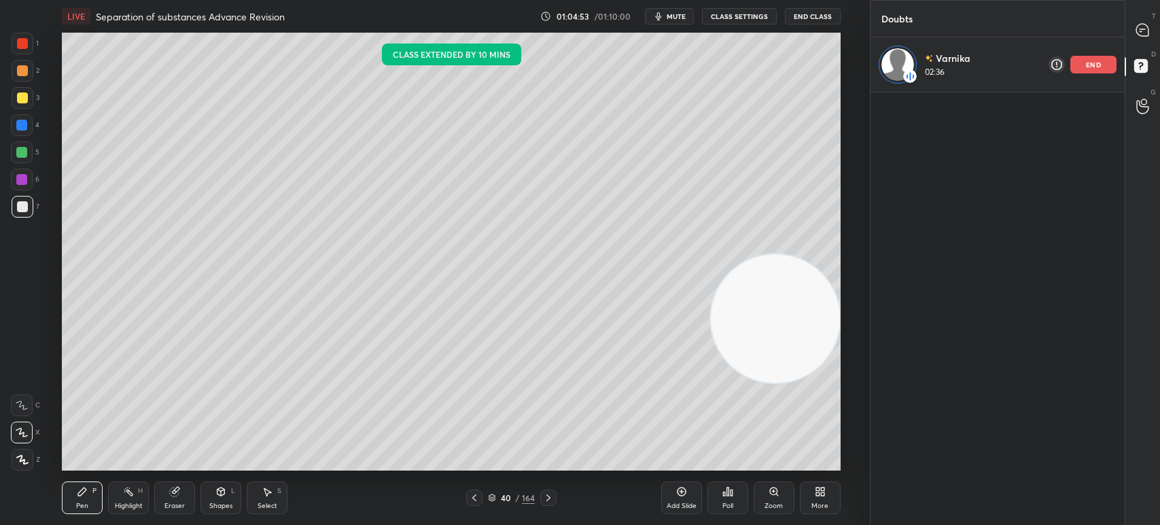
click at [1077, 63] on div "end" at bounding box center [1093, 65] width 46 height 18
click at [1149, 110] on div at bounding box center [1143, 106] width 27 height 24
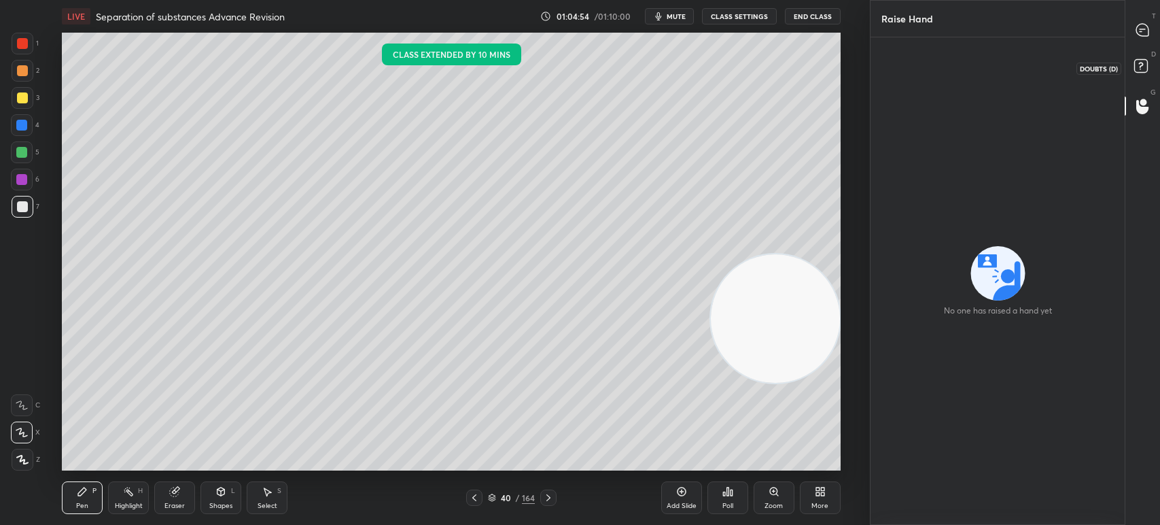
click at [1142, 65] on rect at bounding box center [1140, 66] width 13 height 13
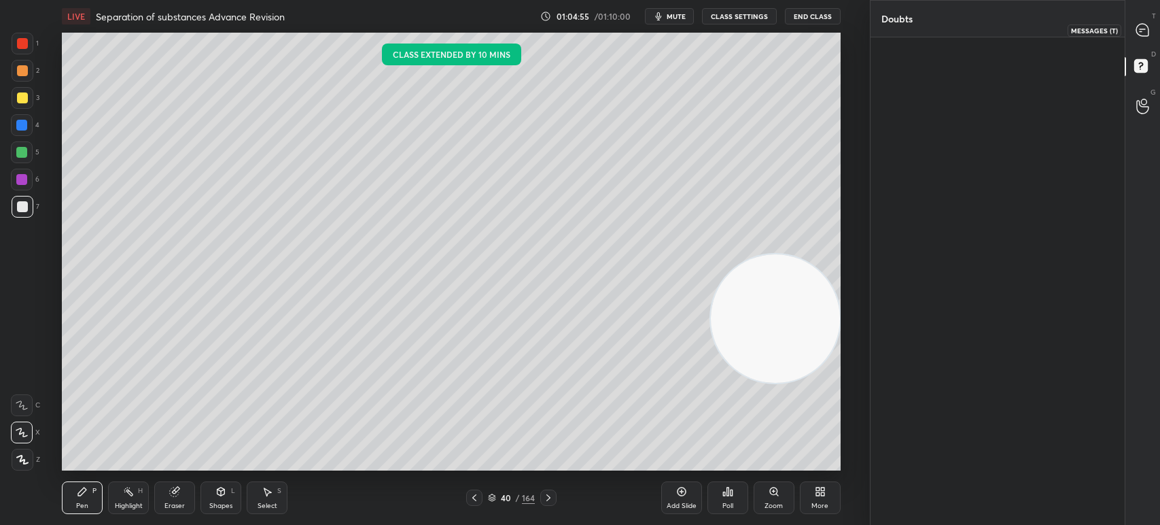
click at [1142, 31] on icon at bounding box center [1142, 30] width 12 height 12
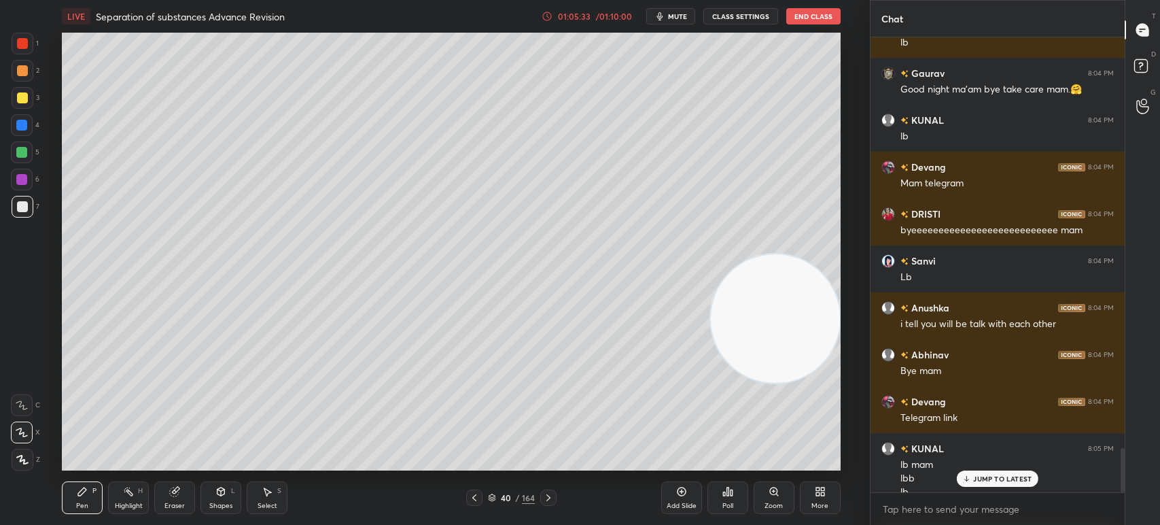
scroll to position [4244, 0]
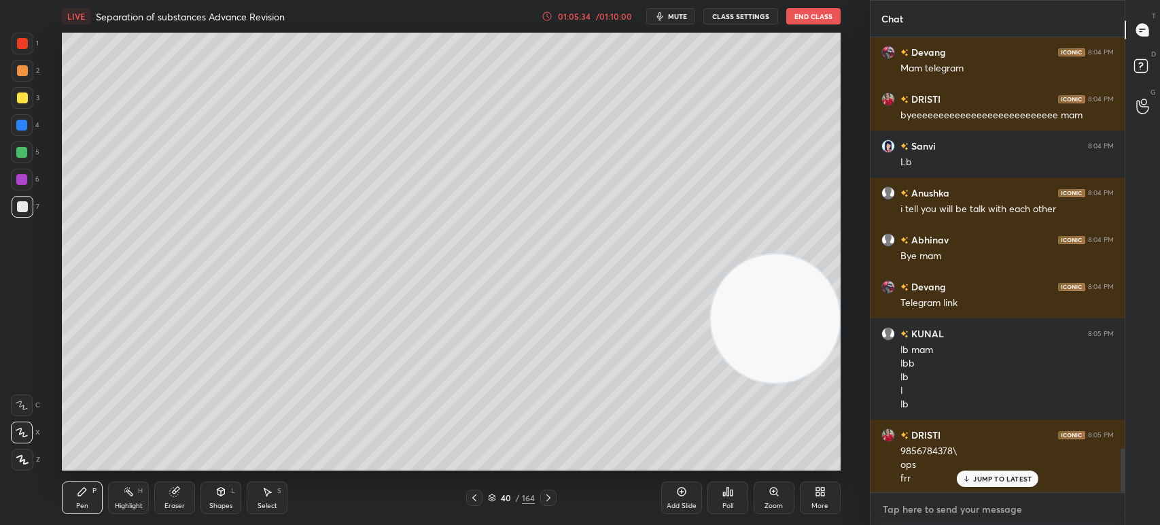
click at [923, 510] on textarea at bounding box center [997, 509] width 232 height 22
click at [916, 504] on textarea at bounding box center [997, 509] width 232 height 22
click at [913, 508] on textarea at bounding box center [997, 509] width 232 height 22
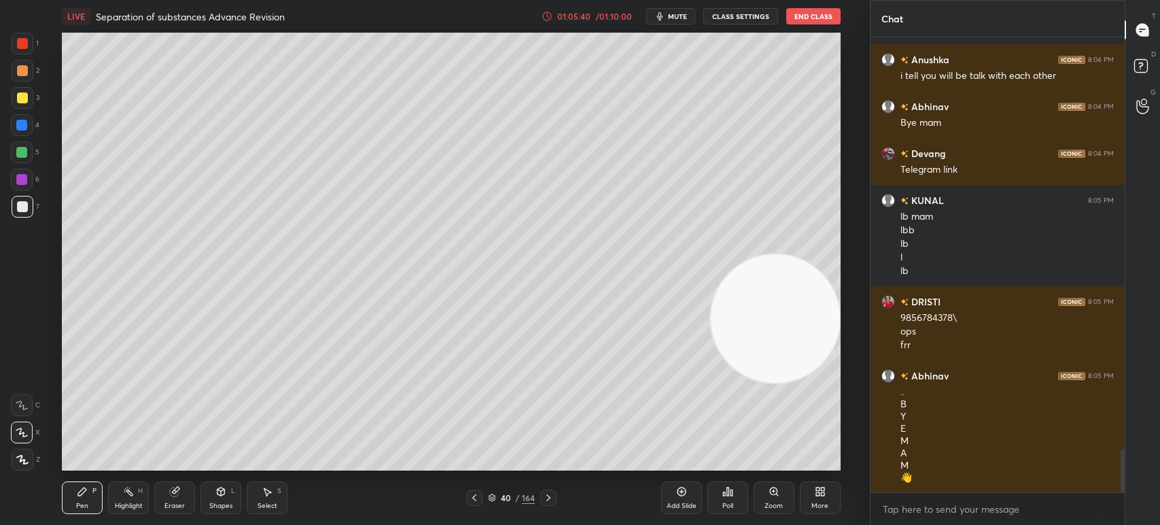
scroll to position [4409, 0]
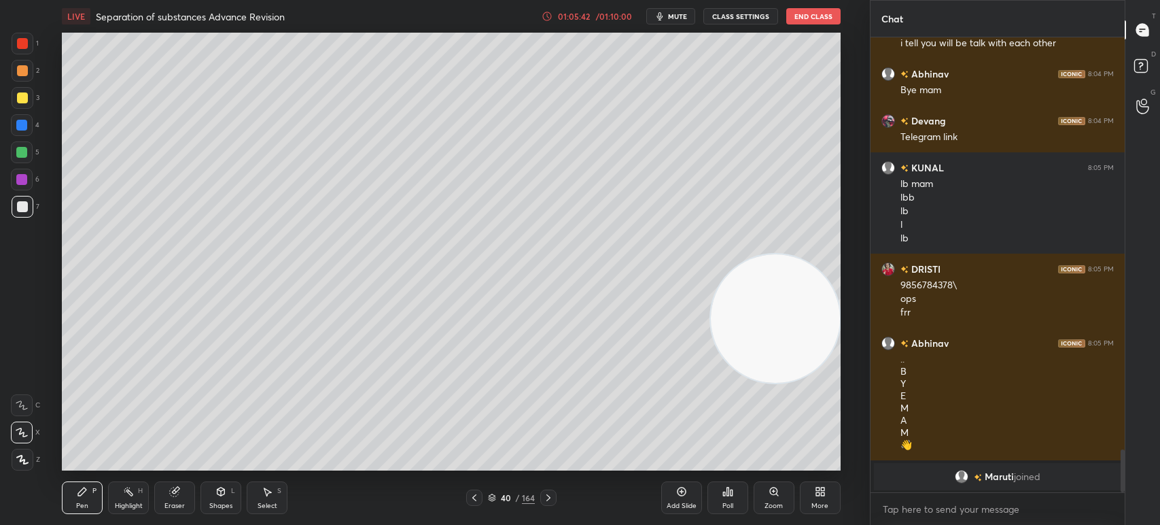
click at [953, 507] on textarea at bounding box center [997, 509] width 232 height 22
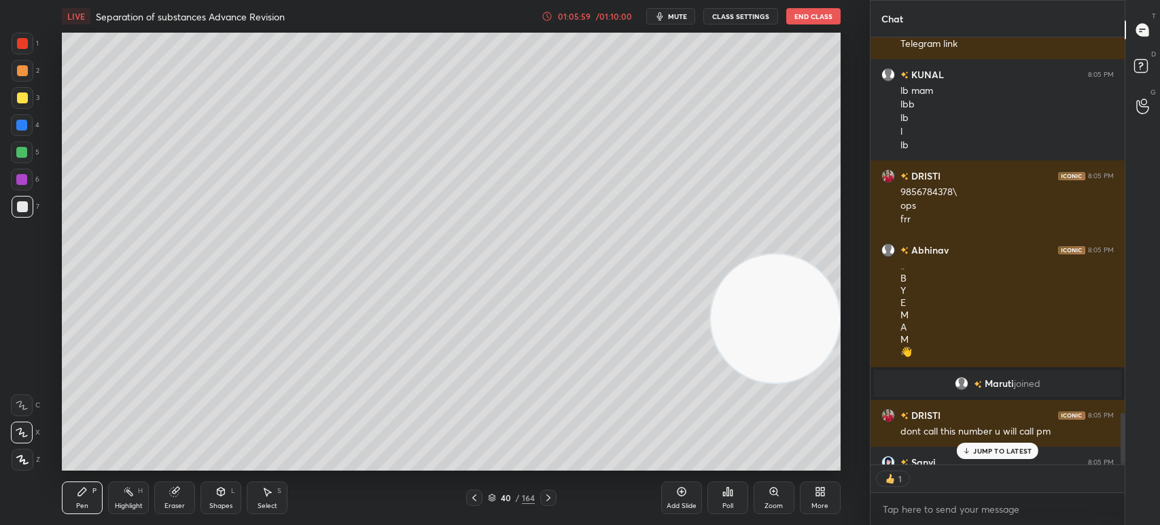
scroll to position [423, 250]
click at [807, 14] on button "End Class" at bounding box center [813, 16] width 54 height 16
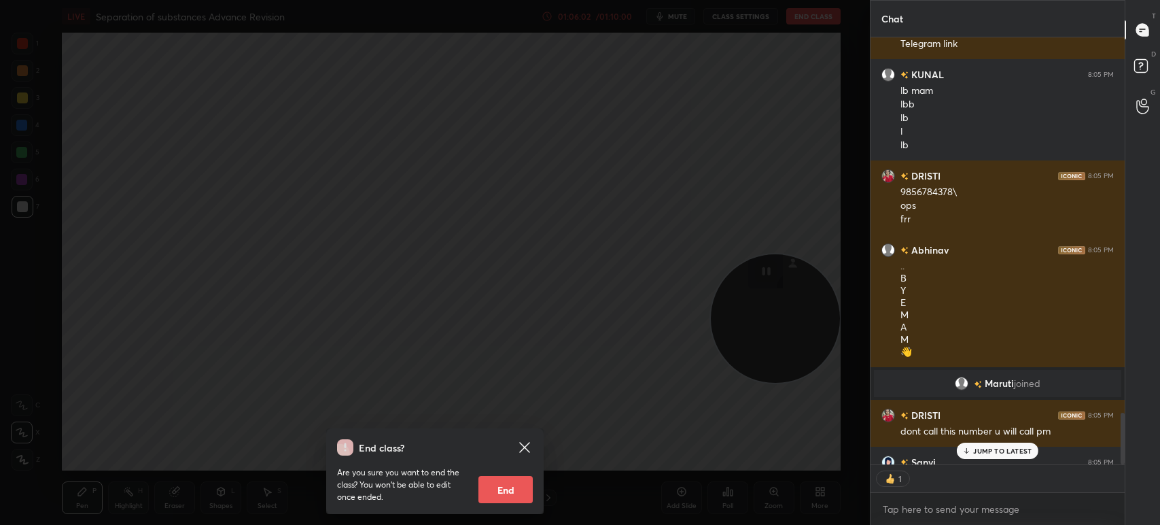
click at [499, 476] on div "Are you sure you want to end the class? You won’t be able to edit once ended. E…" at bounding box center [435, 479] width 196 height 48
click at [510, 483] on button "End" at bounding box center [505, 489] width 54 height 27
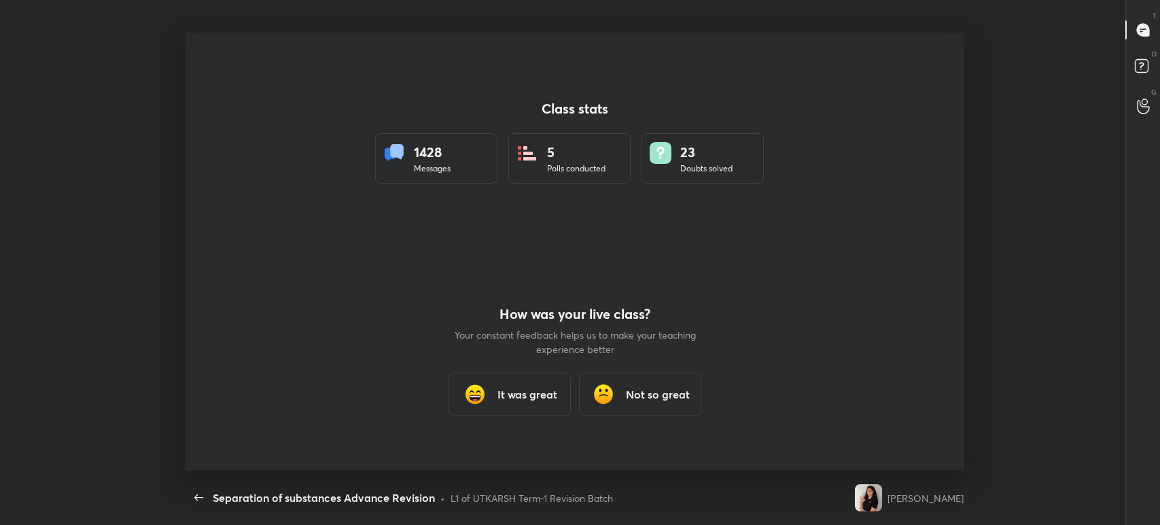
scroll to position [4, 0]
